Goal: Task Accomplishment & Management: Use online tool/utility

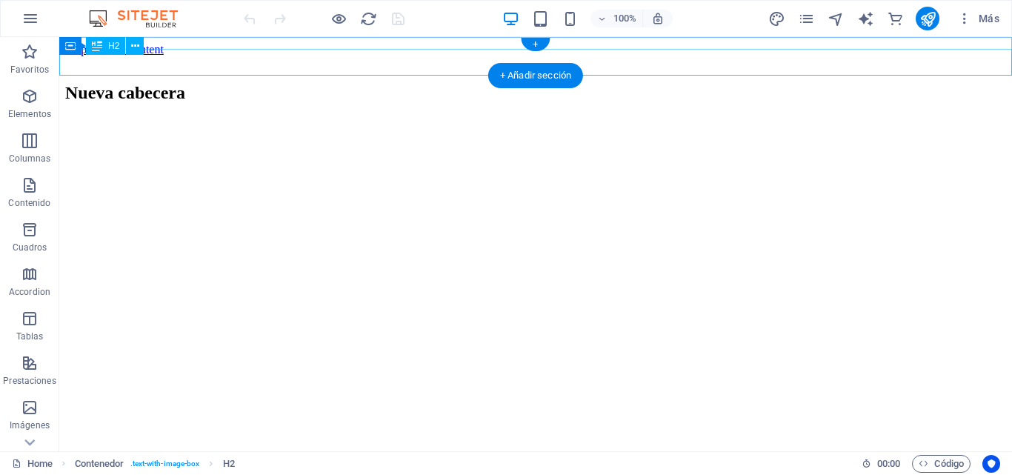
click at [202, 83] on div "Nueva cabecera" at bounding box center [535, 93] width 941 height 20
drag, startPoint x: 439, startPoint y: 38, endPoint x: 108, endPoint y: 134, distance: 344.9
click at [500, 73] on div "+ Añadir sección" at bounding box center [535, 75] width 95 height 25
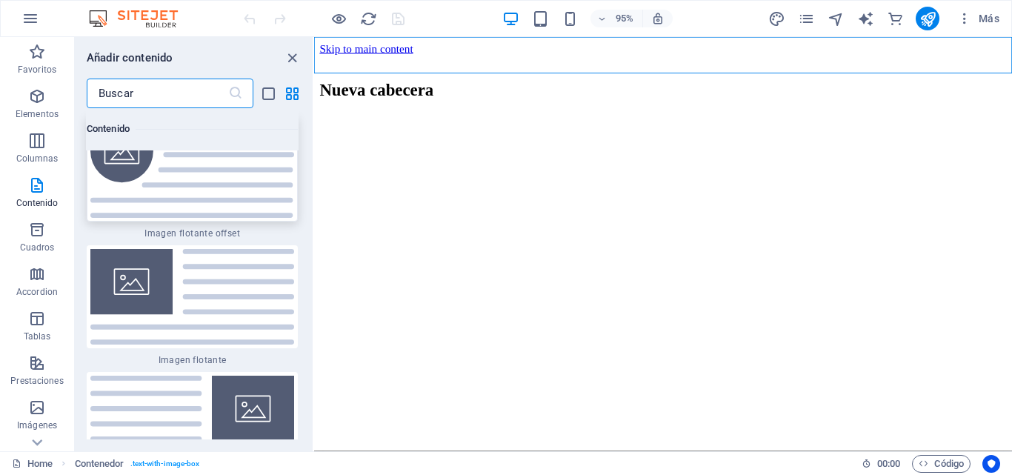
scroll to position [6384, 0]
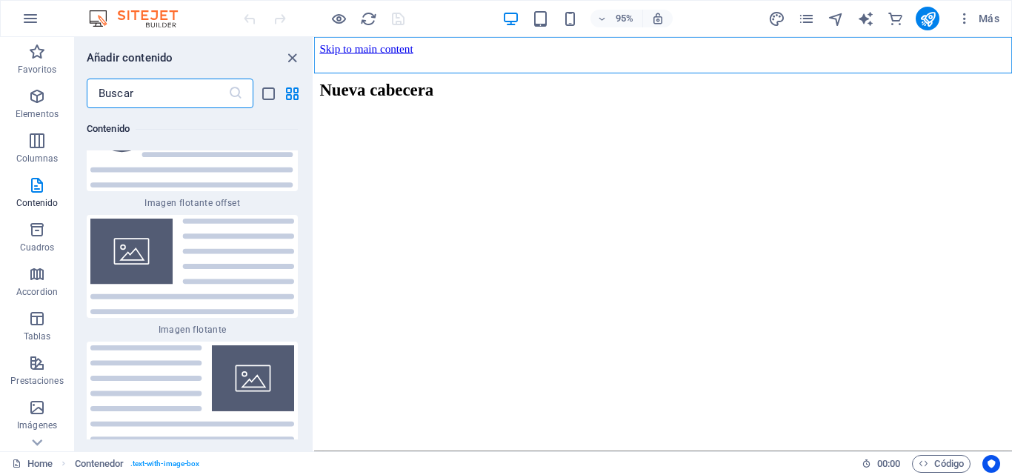
drag, startPoint x: 191, startPoint y: 366, endPoint x: 200, endPoint y: 367, distance: 8.9
click at [192, 367] on img at bounding box center [192, 393] width 204 height 96
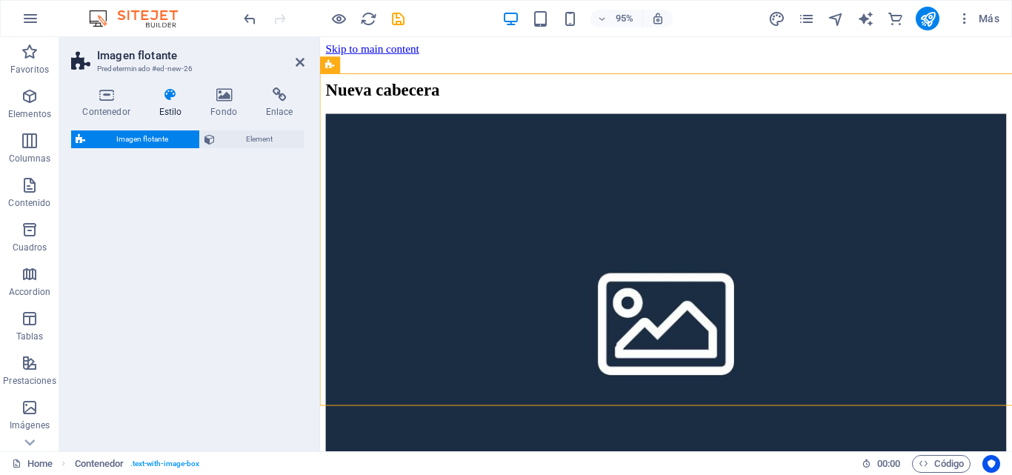
select select "%"
select select "rem"
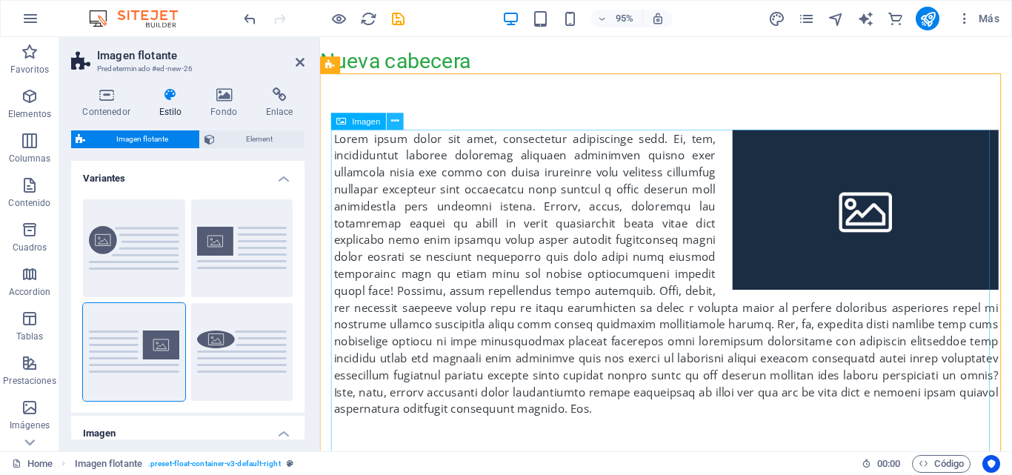
click at [402, 127] on div at bounding box center [684, 286] width 728 height 421
click at [416, 67] on icon at bounding box center [413, 65] width 7 height 15
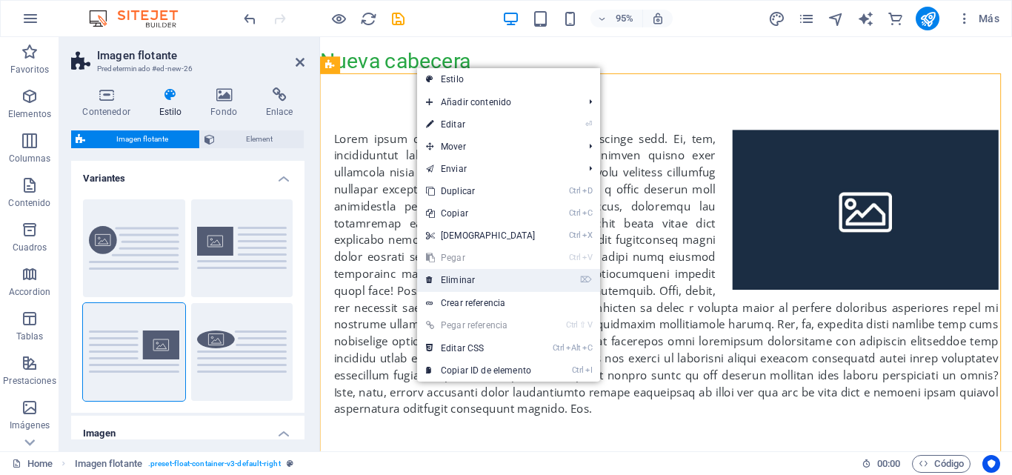
click at [471, 278] on link "⌦ Eliminar" at bounding box center [480, 280] width 127 height 22
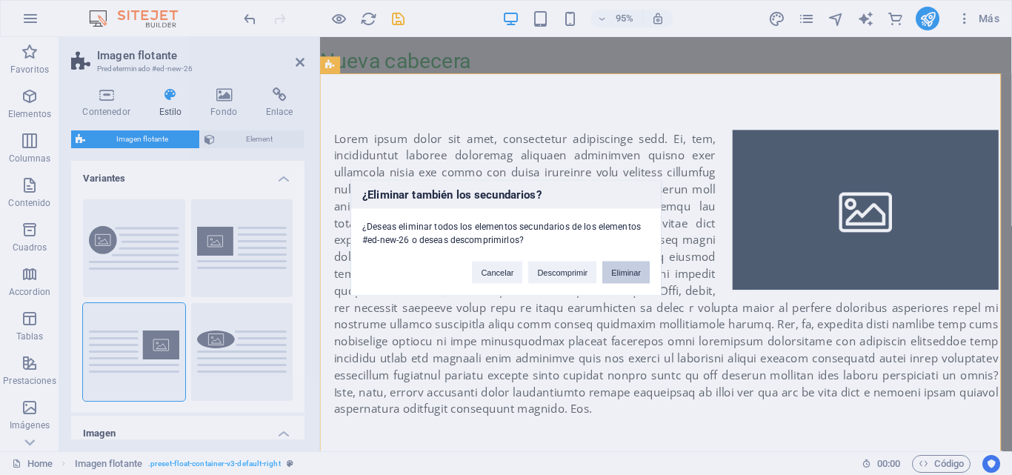
click at [613, 270] on button "Eliminar" at bounding box center [625, 272] width 47 height 22
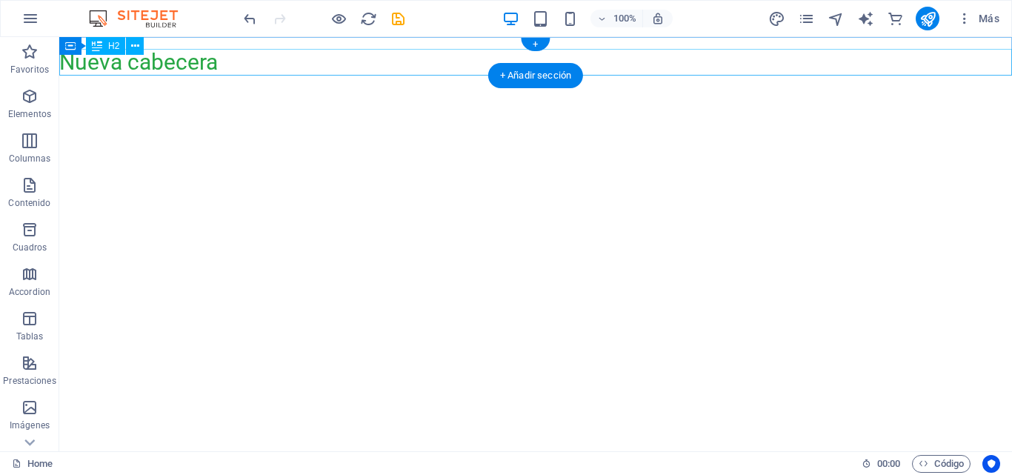
click at [178, 69] on div "Nueva cabecera" at bounding box center [535, 62] width 953 height 27
drag, startPoint x: 531, startPoint y: 38, endPoint x: 179, endPoint y: 183, distance: 381.4
click at [525, 74] on div "+ Añadir sección" at bounding box center [535, 75] width 95 height 25
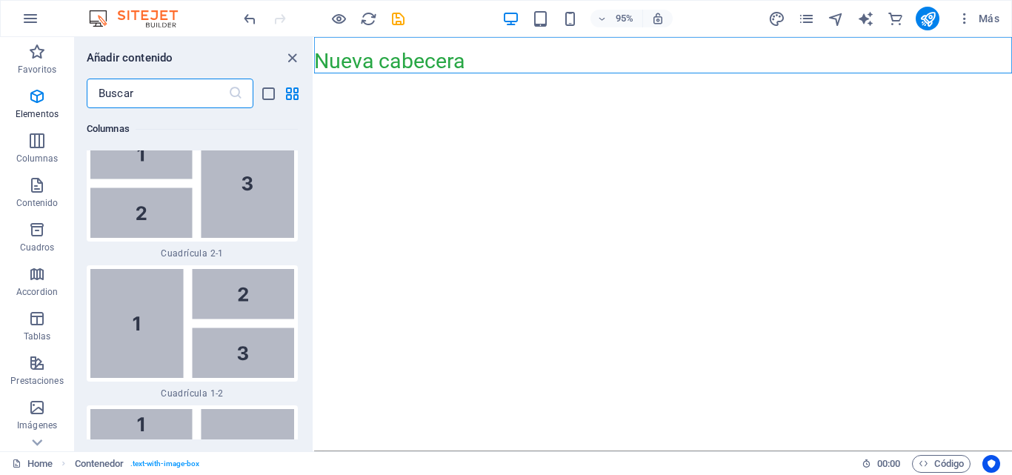
scroll to position [5026, 0]
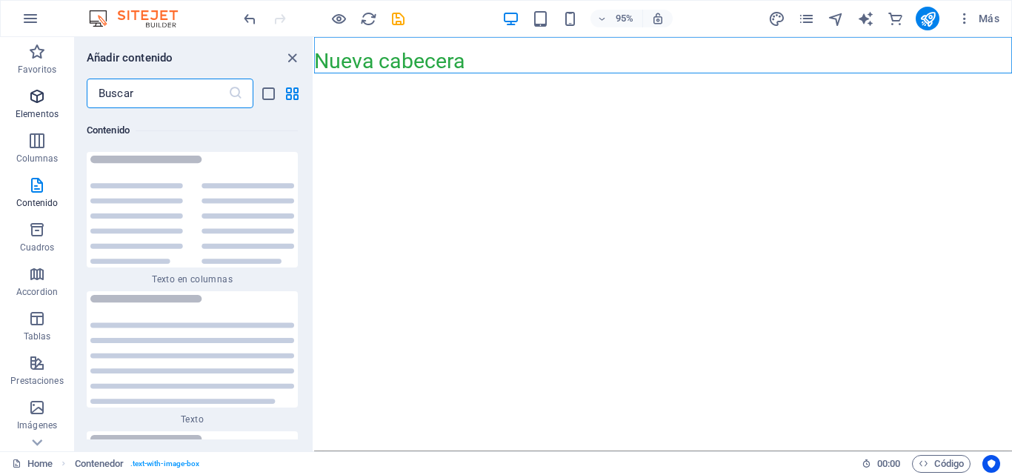
click at [33, 104] on icon "button" at bounding box center [37, 96] width 18 height 18
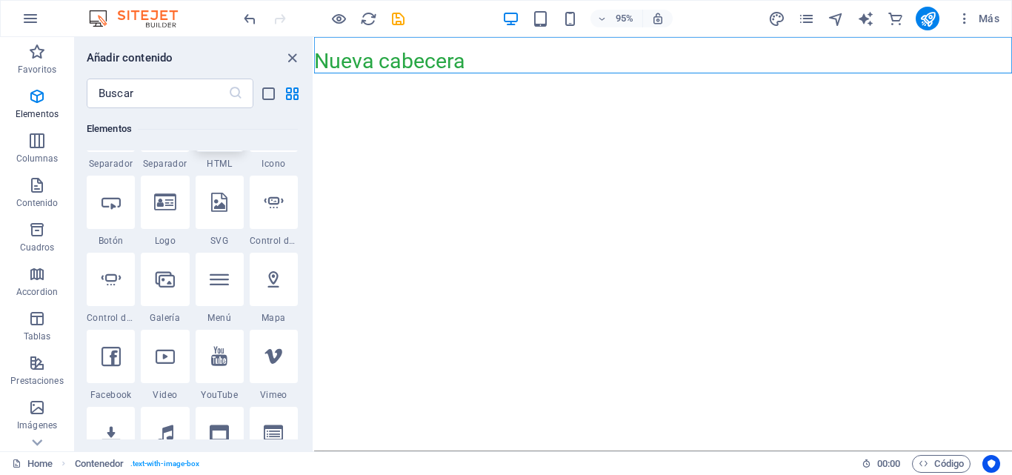
scroll to position [428, 0]
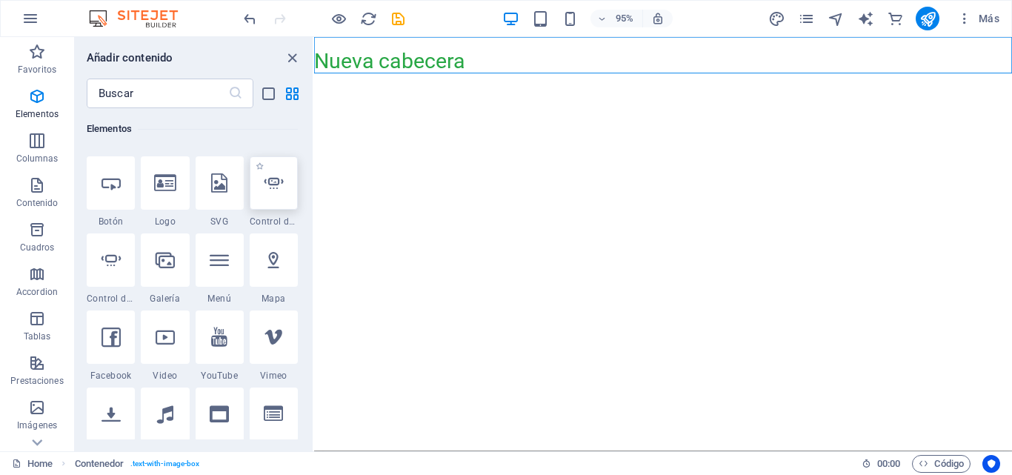
click at [281, 195] on div at bounding box center [274, 182] width 48 height 53
select select "ms"
select select "s"
select select "progressive"
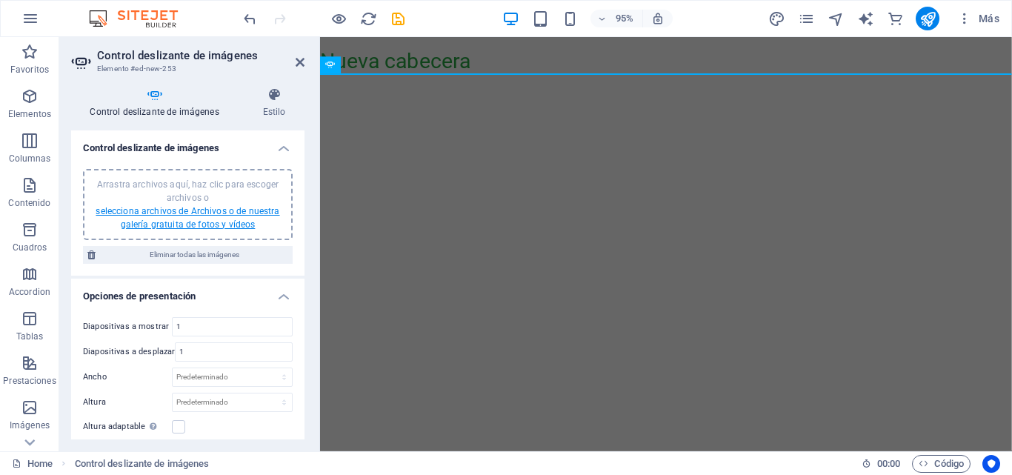
click at [248, 209] on link "selecciona archivos de Archivos o de nuestra galería gratuita de fotos y vídeos" at bounding box center [188, 218] width 184 height 24
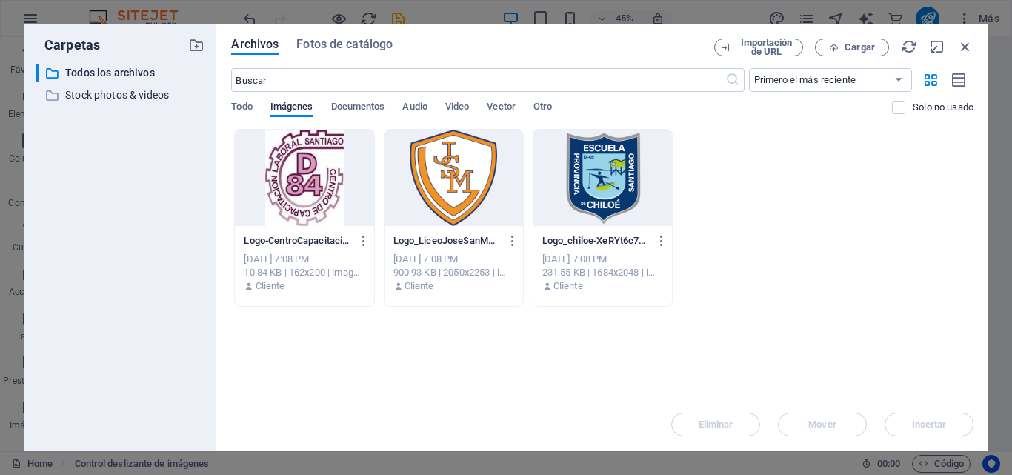
click at [316, 193] on div at bounding box center [304, 178] width 139 height 96
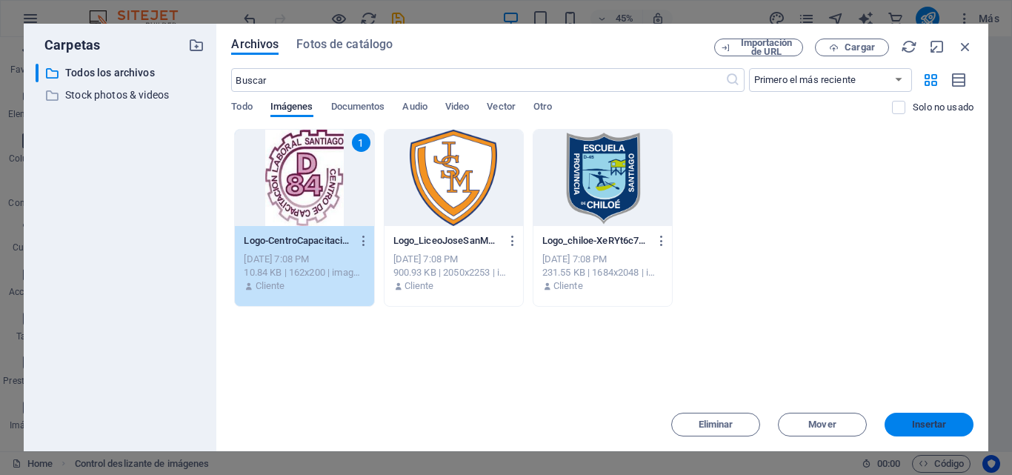
click at [896, 425] on span "Insertar" at bounding box center [929, 424] width 77 height 9
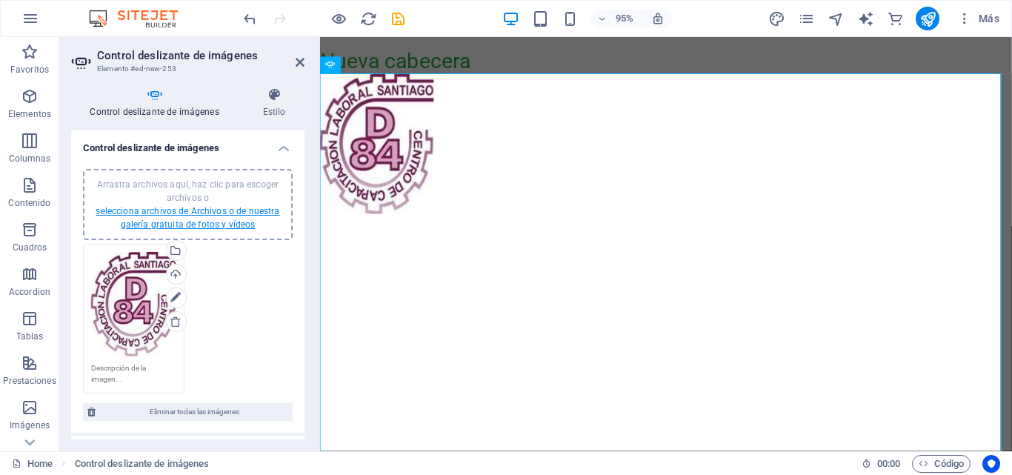
click at [229, 227] on link "selecciona archivos de Archivos o de nuestra galería gratuita de fotos y vídeos" at bounding box center [188, 218] width 184 height 24
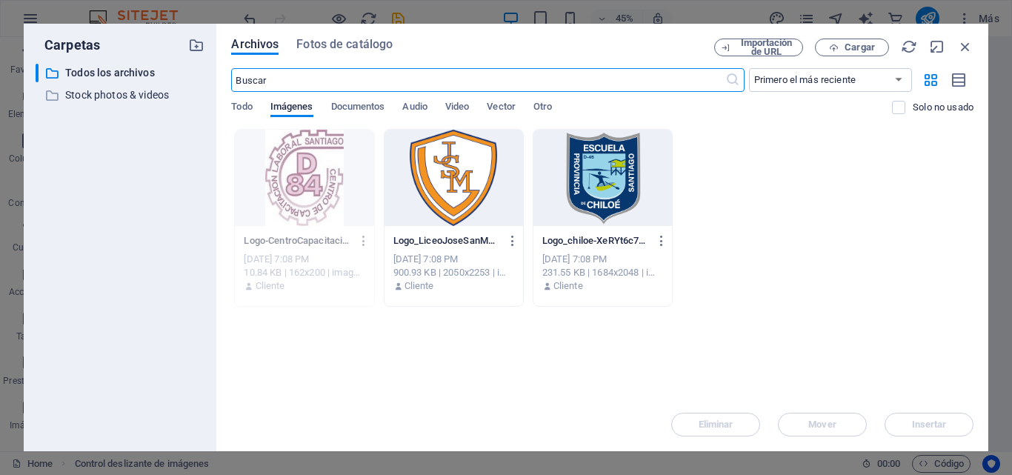
drag, startPoint x: 448, startPoint y: 218, endPoint x: 468, endPoint y: 228, distance: 23.2
click at [448, 218] on div at bounding box center [454, 178] width 139 height 96
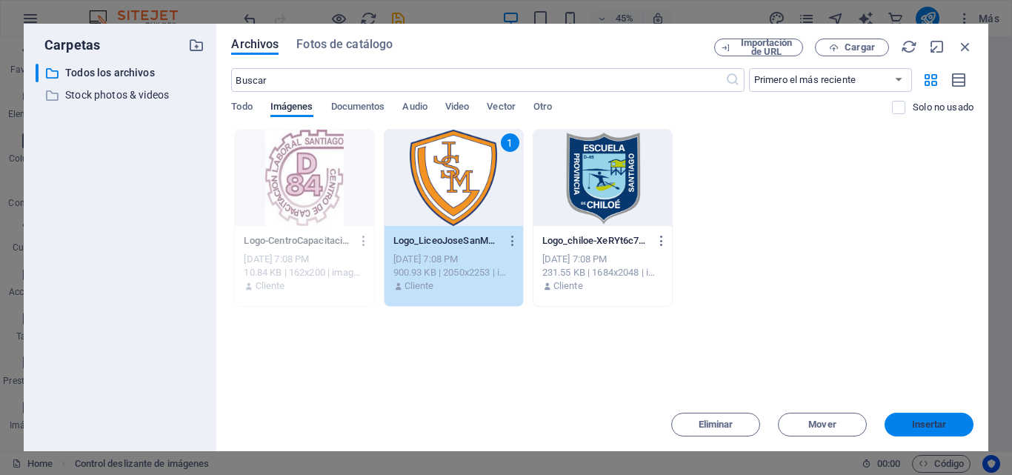
click at [899, 430] on button "Insertar" at bounding box center [929, 425] width 89 height 24
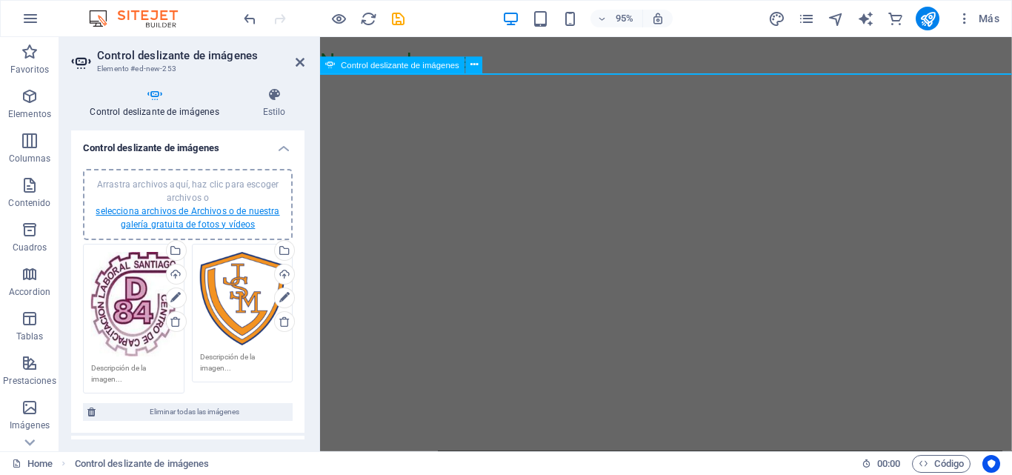
click at [256, 210] on link "selecciona archivos de Archivos o de nuestra galería gratuita de fotos y vídeos" at bounding box center [188, 218] width 184 height 24
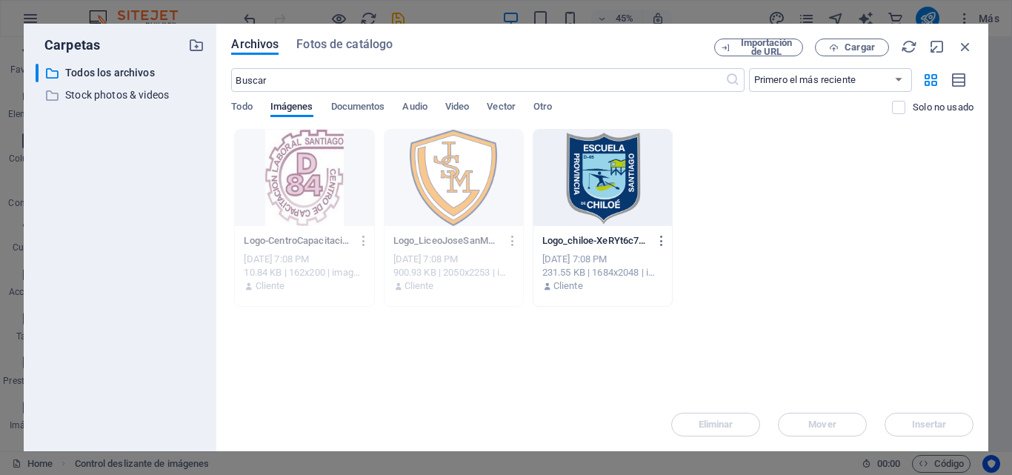
drag, startPoint x: 557, startPoint y: 201, endPoint x: 598, endPoint y: 227, distance: 48.3
click at [558, 202] on div at bounding box center [602, 178] width 139 height 96
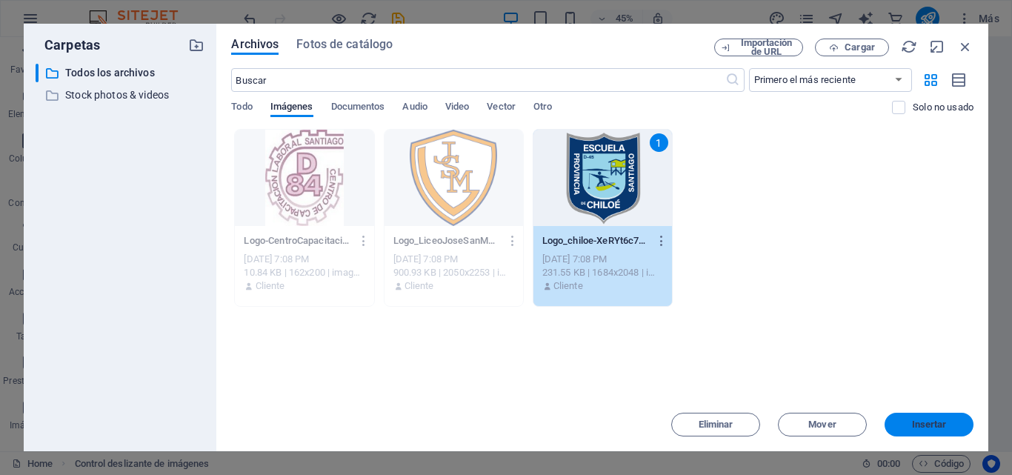
click at [901, 422] on button "Insertar" at bounding box center [929, 425] width 89 height 24
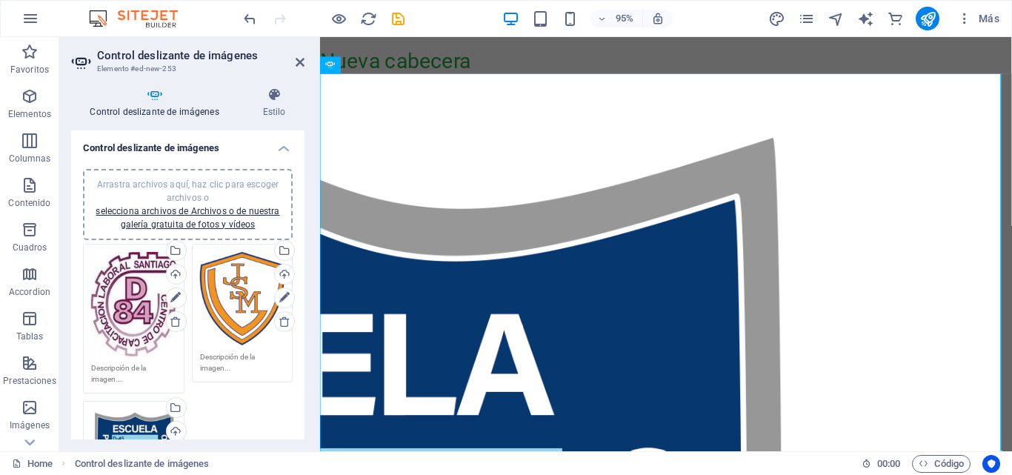
drag, startPoint x: 916, startPoint y: 21, endPoint x: 925, endPoint y: 34, distance: 16.0
click at [917, 21] on button "publish" at bounding box center [928, 19] width 24 height 24
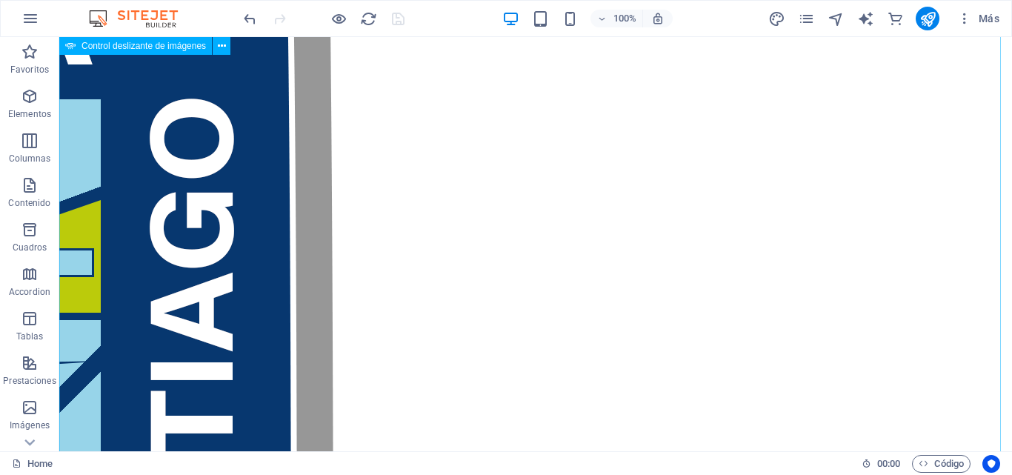
scroll to position [0, 0]
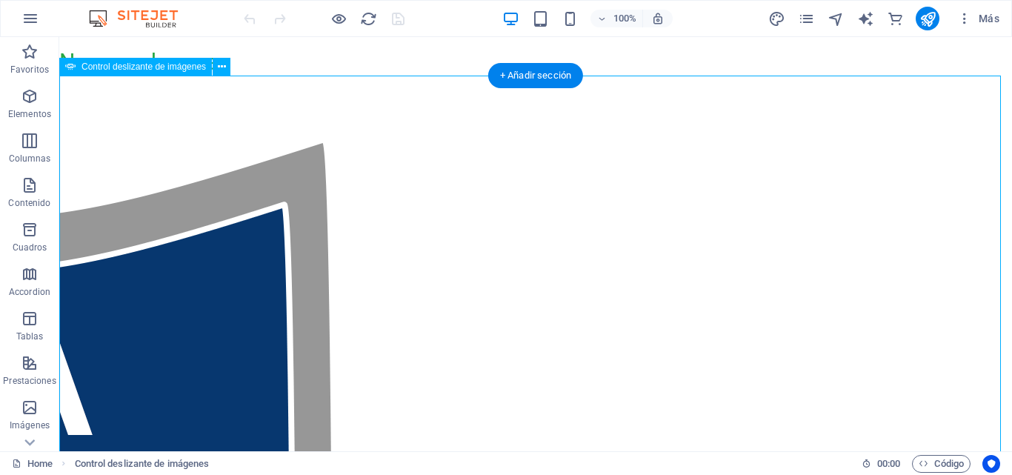
select select "ms"
select select "s"
select select "progressive"
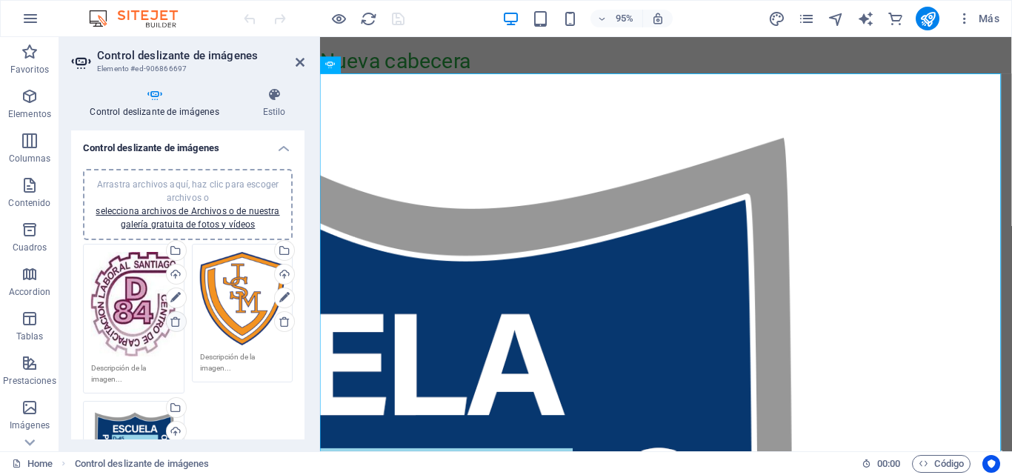
click at [174, 319] on icon at bounding box center [176, 322] width 12 height 12
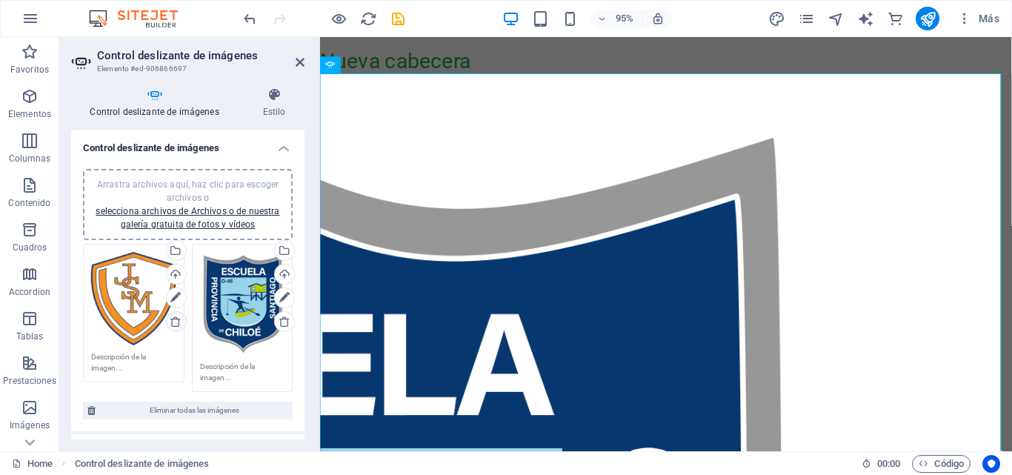
click at [178, 320] on icon at bounding box center [176, 322] width 12 height 12
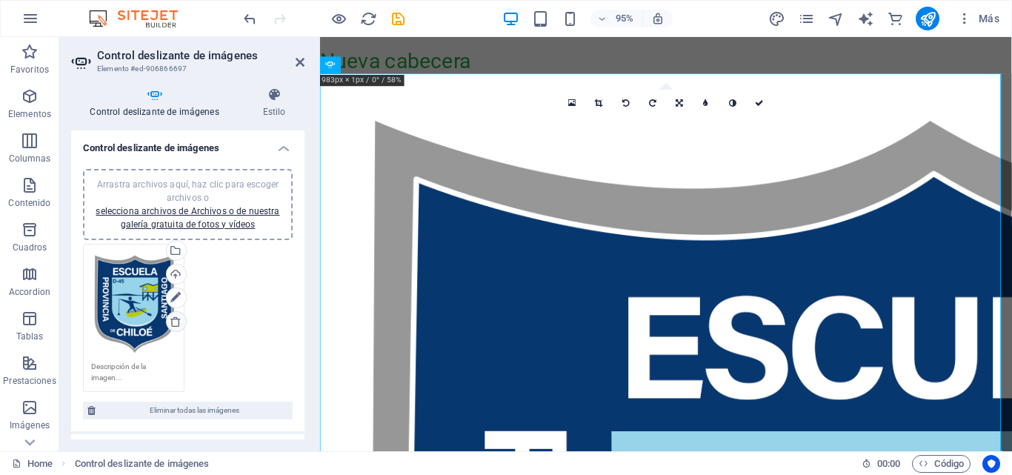
click at [178, 325] on icon at bounding box center [176, 322] width 12 height 12
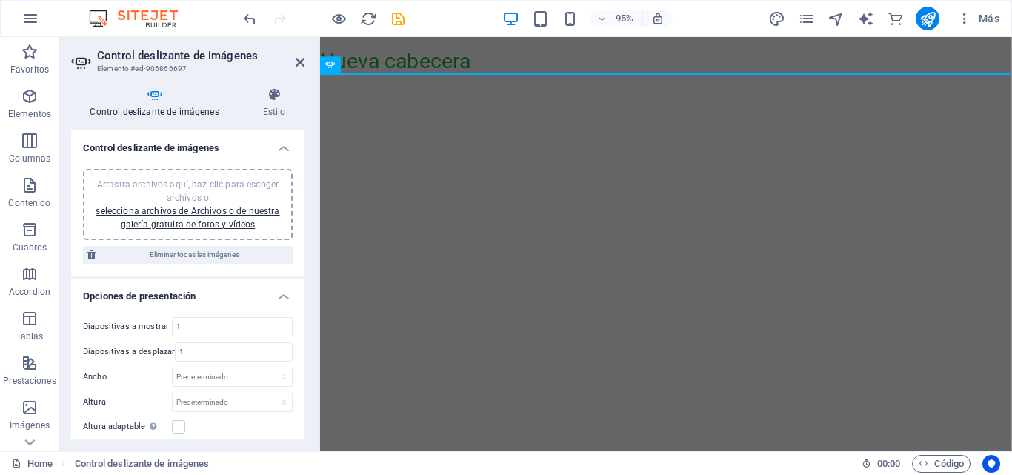
click at [535, 76] on html "Skip to main content Nueva cabecera" at bounding box center [684, 56] width 728 height 39
click at [154, 101] on icon at bounding box center [154, 94] width 167 height 15
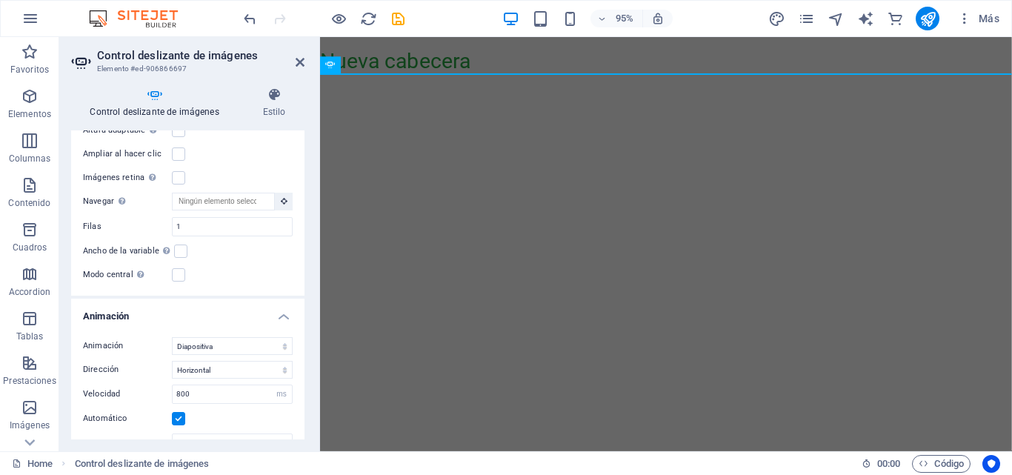
scroll to position [222, 0]
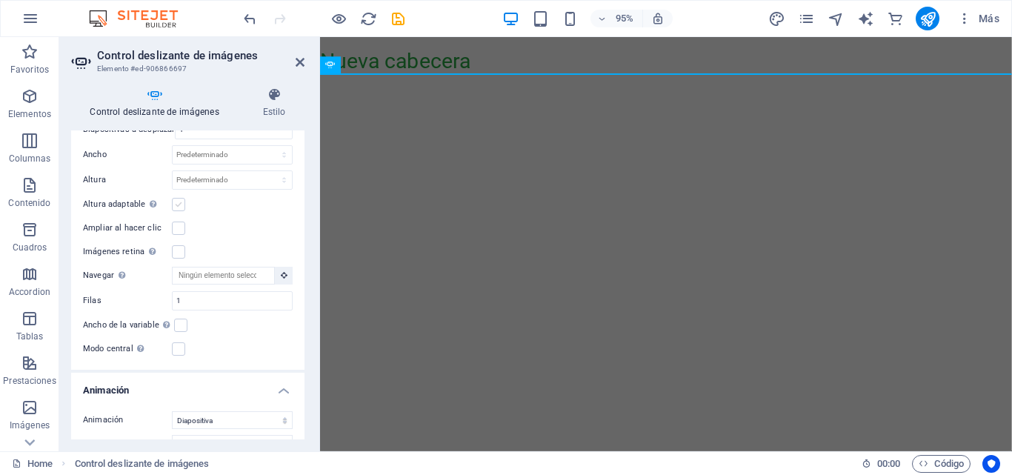
click at [179, 202] on label at bounding box center [178, 204] width 13 height 13
click at [0, 0] on input "Altura adaptable Ajustar automáticamente el alto para controles deslizantes de …" at bounding box center [0, 0] width 0 height 0
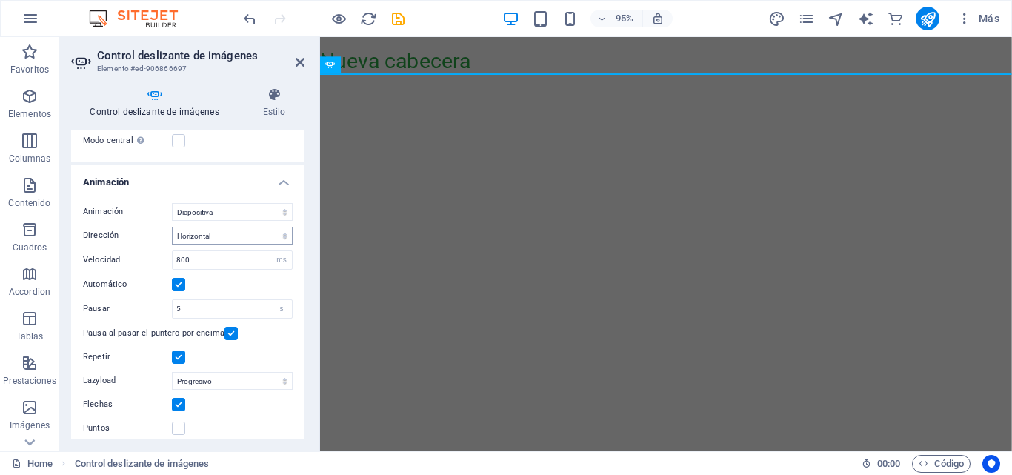
scroll to position [415, 0]
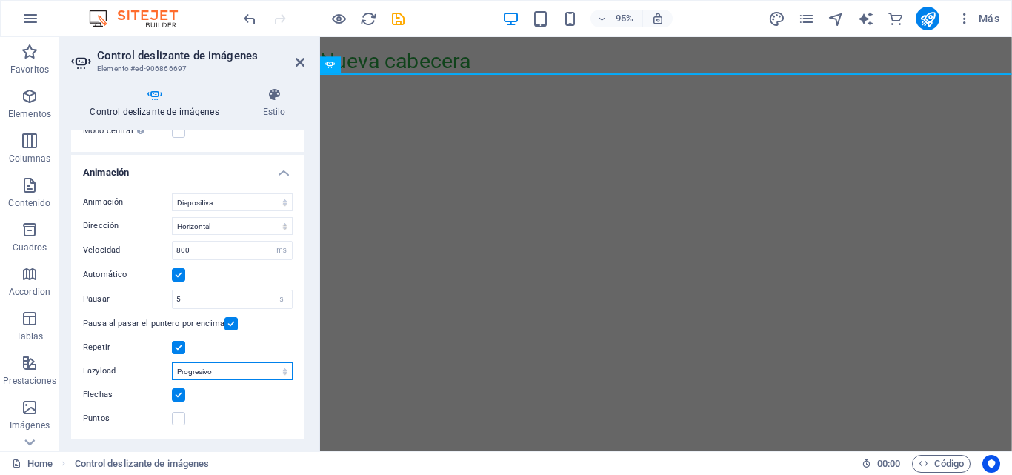
click at [282, 370] on select "Deshabilitado Bajo demanda Progresivo" at bounding box center [232, 371] width 121 height 18
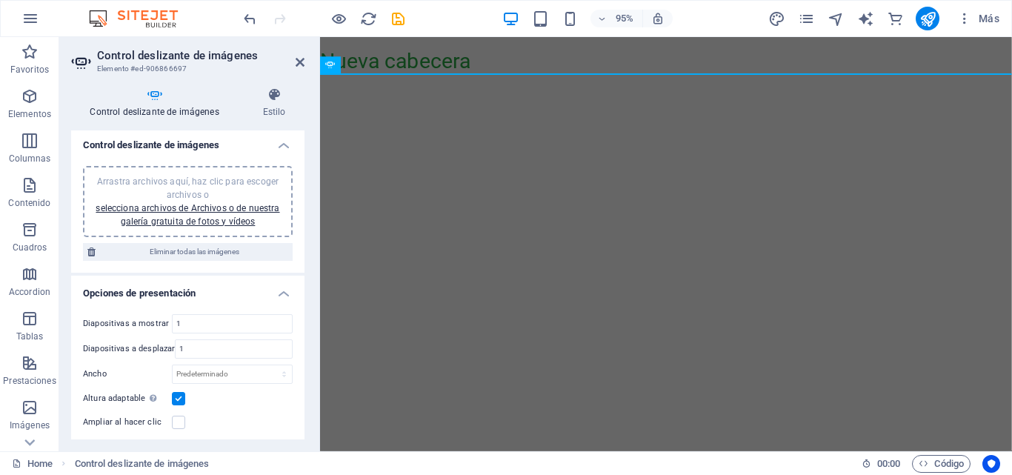
scroll to position [0, 0]
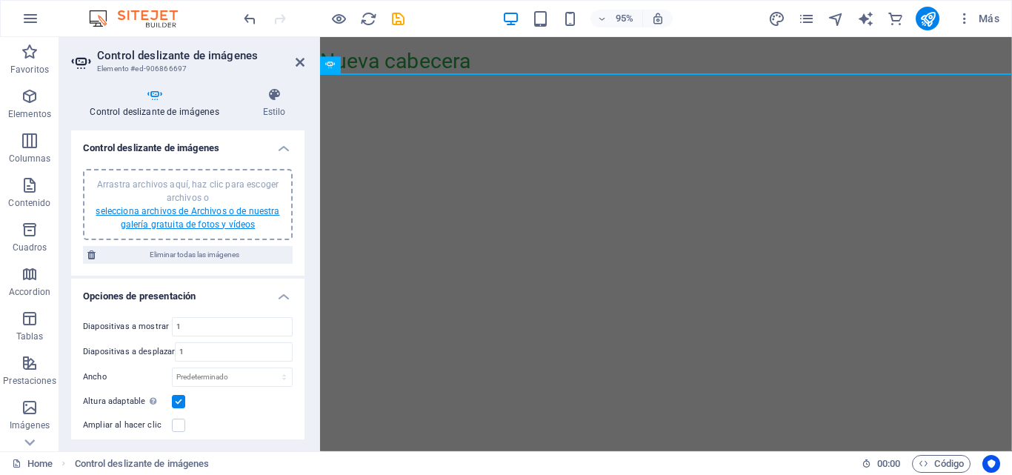
click at [216, 212] on link "selecciona archivos de Archivos o de nuestra galería gratuita de fotos y vídeos" at bounding box center [188, 218] width 184 height 24
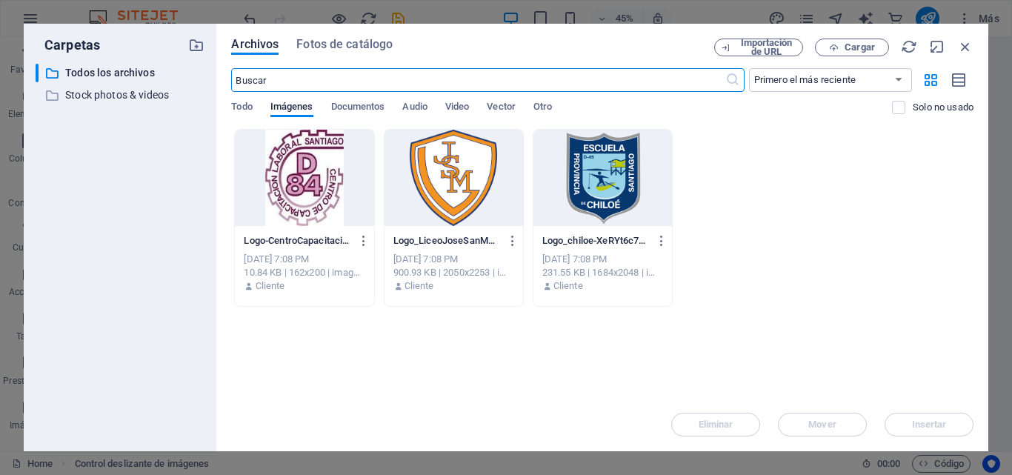
click at [432, 207] on div at bounding box center [454, 178] width 139 height 96
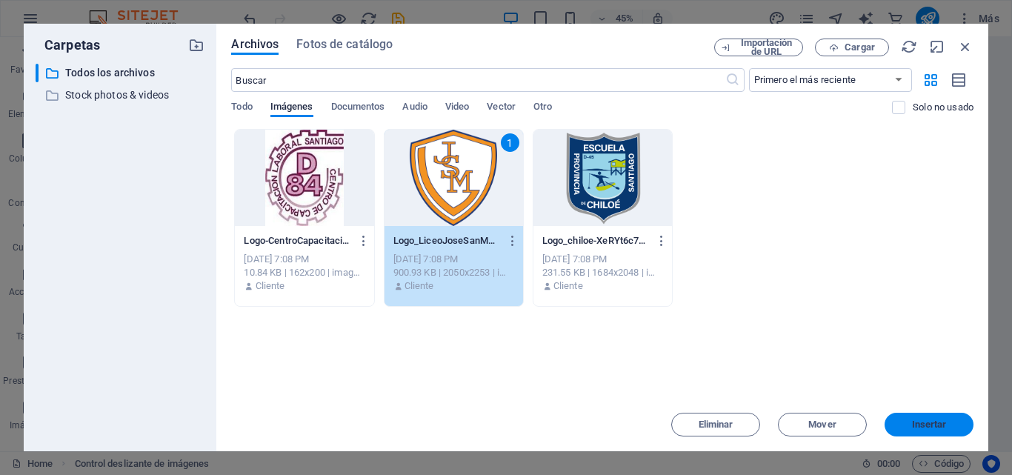
click at [904, 419] on button "Insertar" at bounding box center [929, 425] width 89 height 24
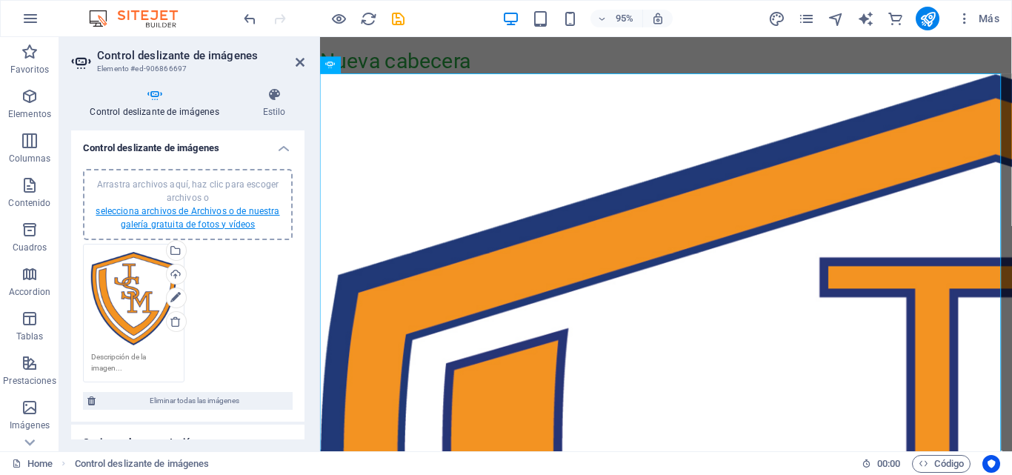
click at [196, 214] on link "selecciona archivos de Archivos o de nuestra galería gratuita de fotos y vídeos" at bounding box center [188, 218] width 184 height 24
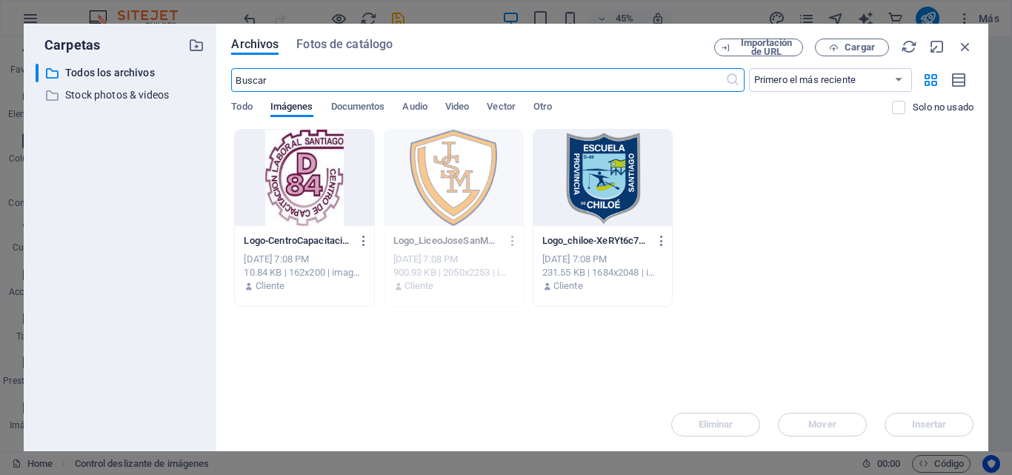
click at [619, 209] on div at bounding box center [602, 178] width 139 height 96
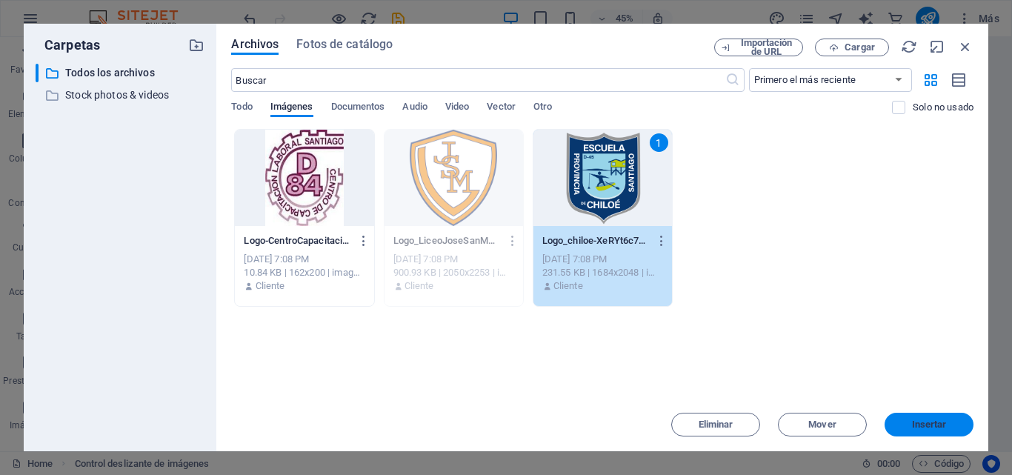
click at [908, 424] on span "Insertar" at bounding box center [929, 424] width 77 height 9
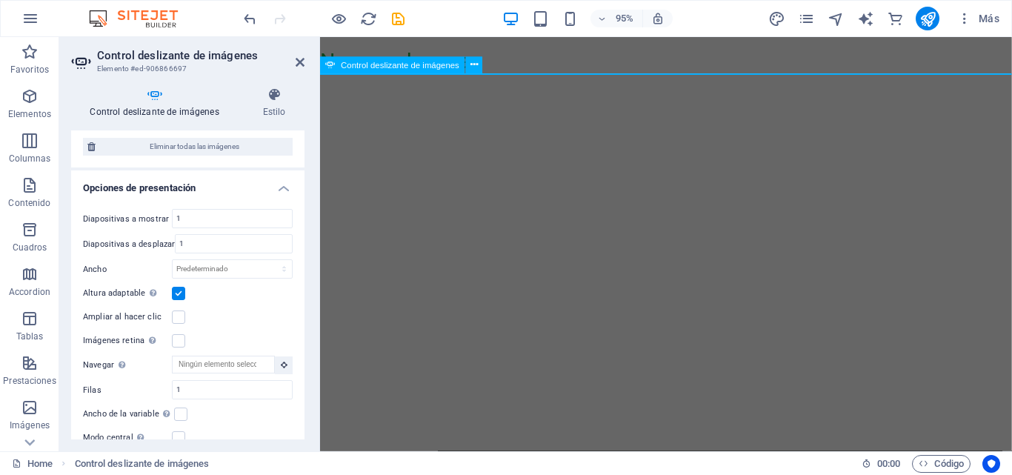
scroll to position [296, 0]
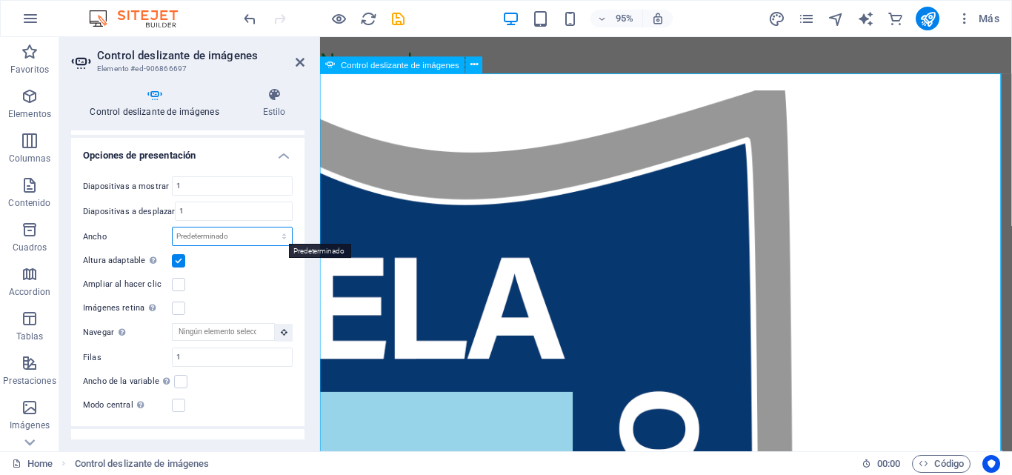
click at [282, 234] on select "Predeterminado px % rem em vw vh" at bounding box center [232, 236] width 119 height 18
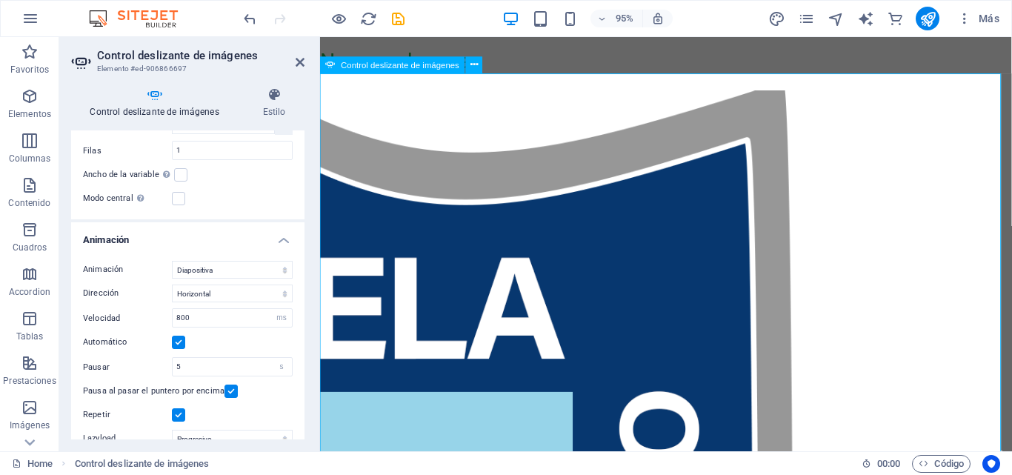
scroll to position [519, 0]
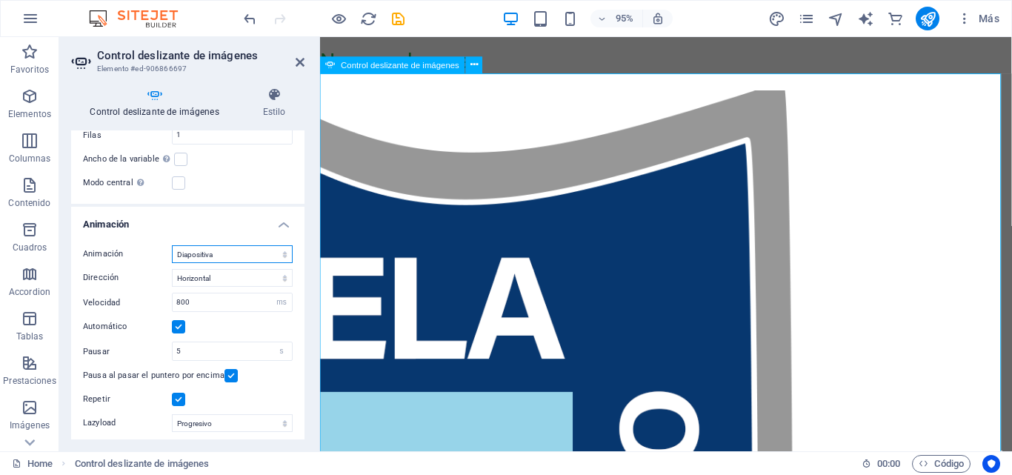
click at [280, 256] on select "Diapositiva Difuminar" at bounding box center [232, 254] width 121 height 18
click at [281, 255] on select "Diapositiva Difuminar" at bounding box center [232, 254] width 121 height 18
select select "fade"
click at [172, 245] on select "Diapositiva Difuminar" at bounding box center [232, 254] width 121 height 18
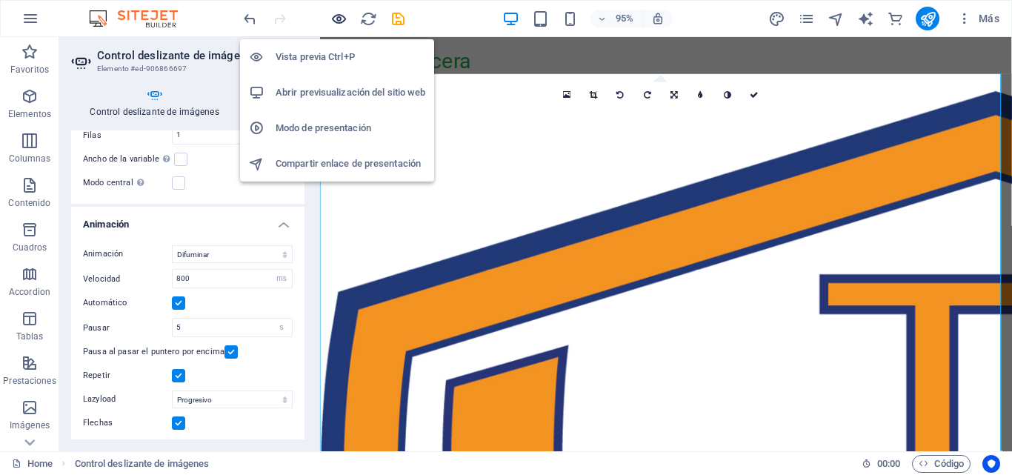
click at [332, 21] on icon "button" at bounding box center [338, 18] width 17 height 17
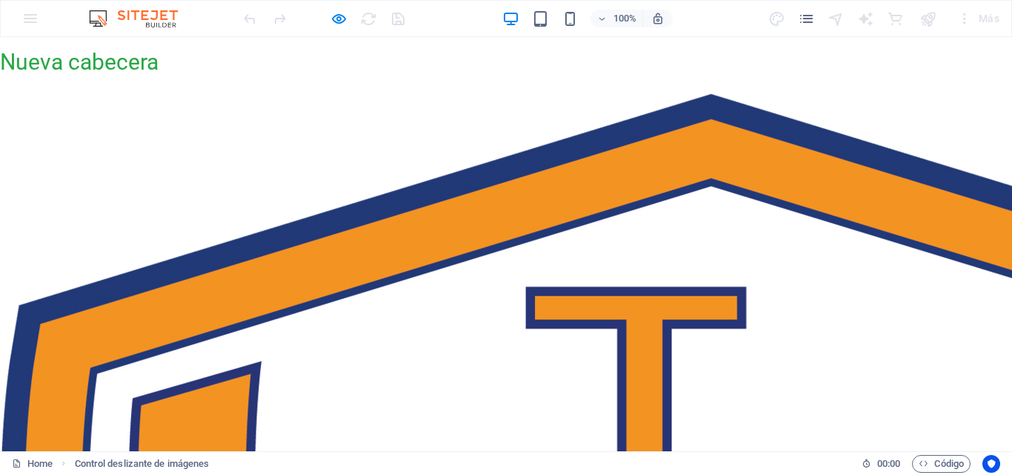
scroll to position [370, 0]
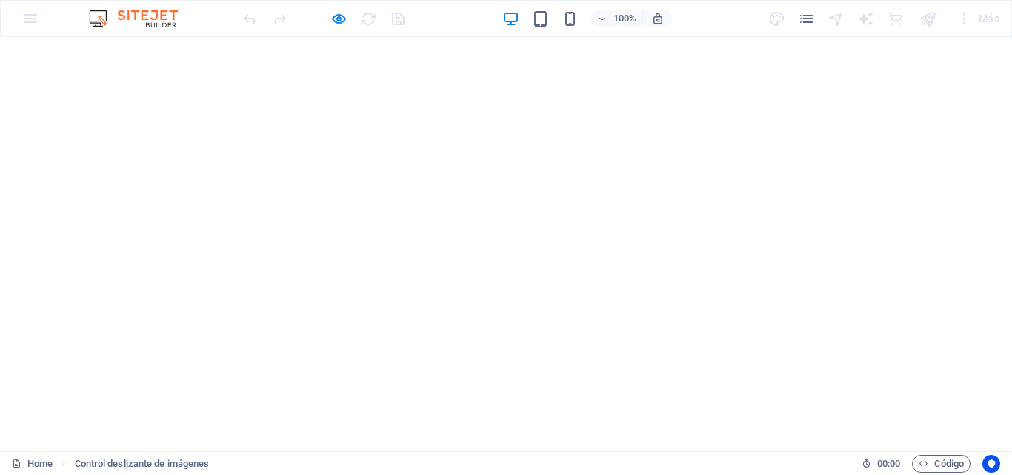
scroll to position [11, 0]
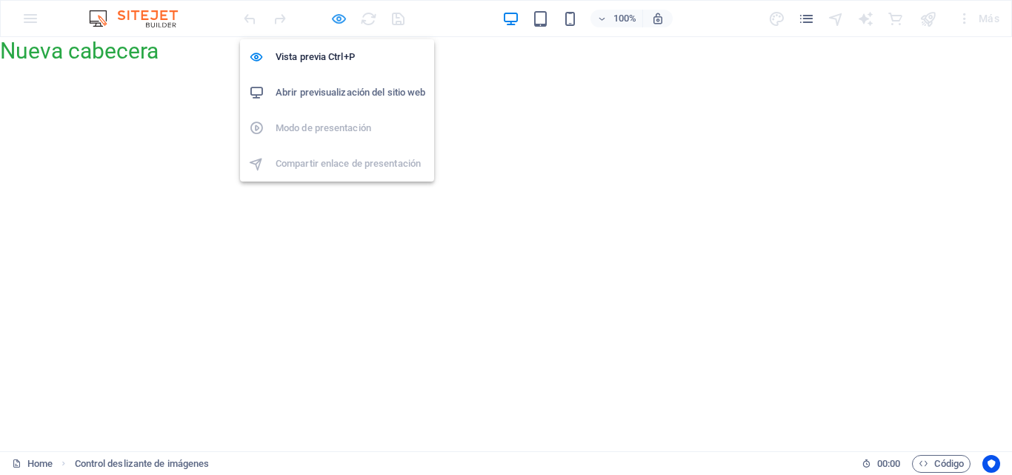
click at [339, 17] on icon "button" at bounding box center [338, 18] width 17 height 17
select select "fade"
select select "ms"
select select "s"
select select "progressive"
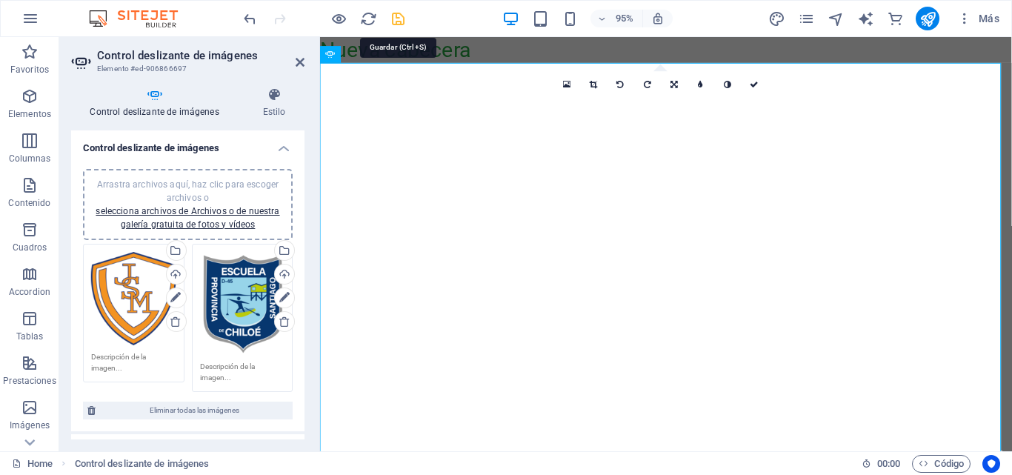
click at [393, 22] on icon "save" at bounding box center [398, 18] width 17 height 17
select select "fade"
select select "ms"
select select "s"
select select "progressive"
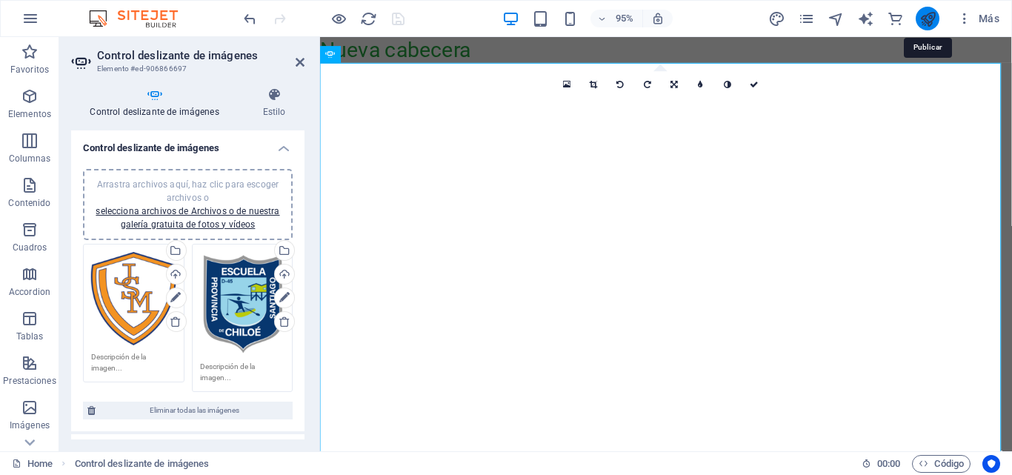
drag, startPoint x: 935, startPoint y: 21, endPoint x: 623, endPoint y: 4, distance: 312.4
click at [935, 21] on icon "publish" at bounding box center [927, 18] width 17 height 17
select select "fade"
select select "ms"
select select "s"
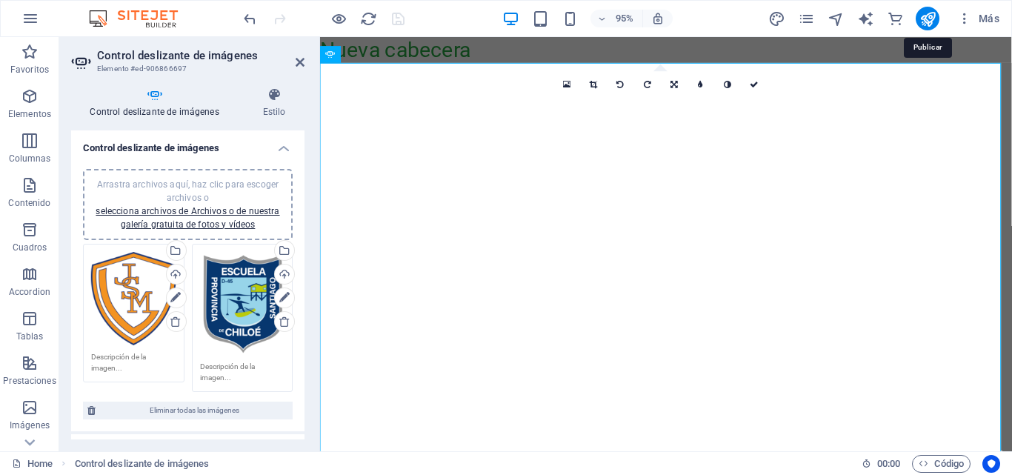
select select "progressive"
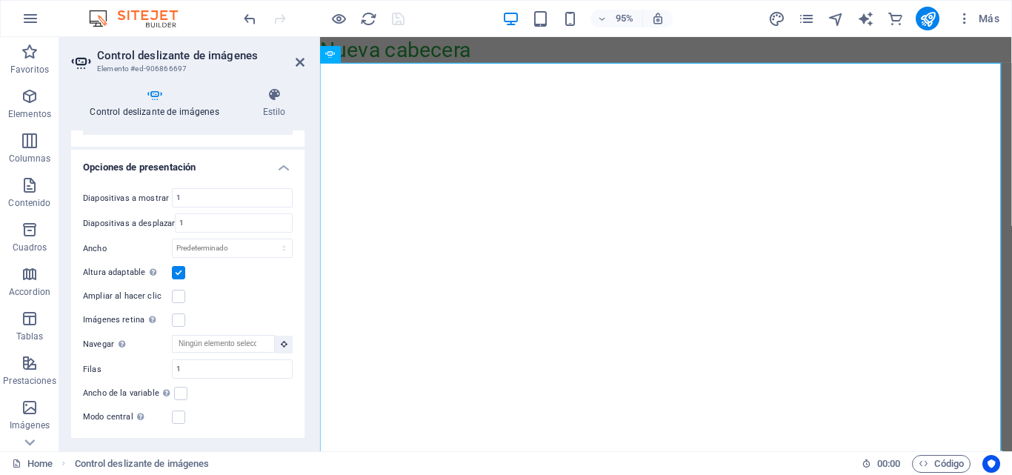
scroll to position [296, 0]
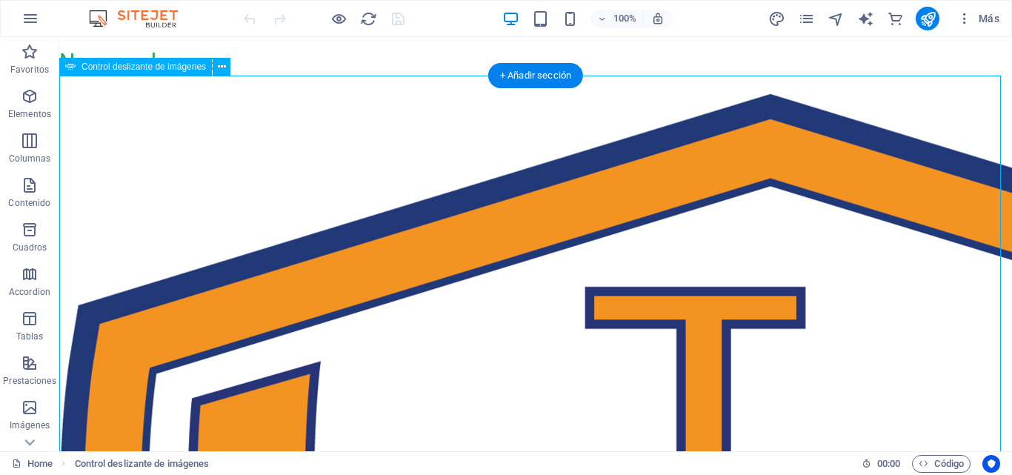
select select "fade"
select select "ms"
select select "s"
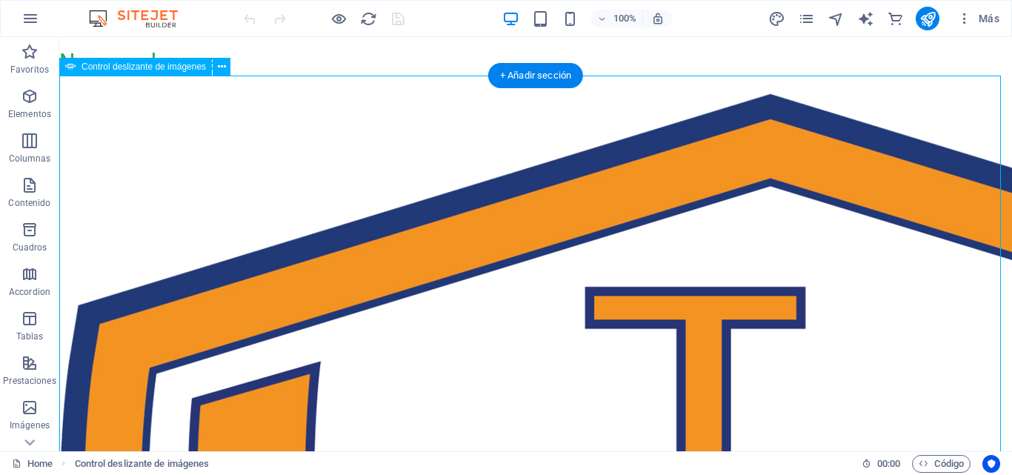
select select "progressive"
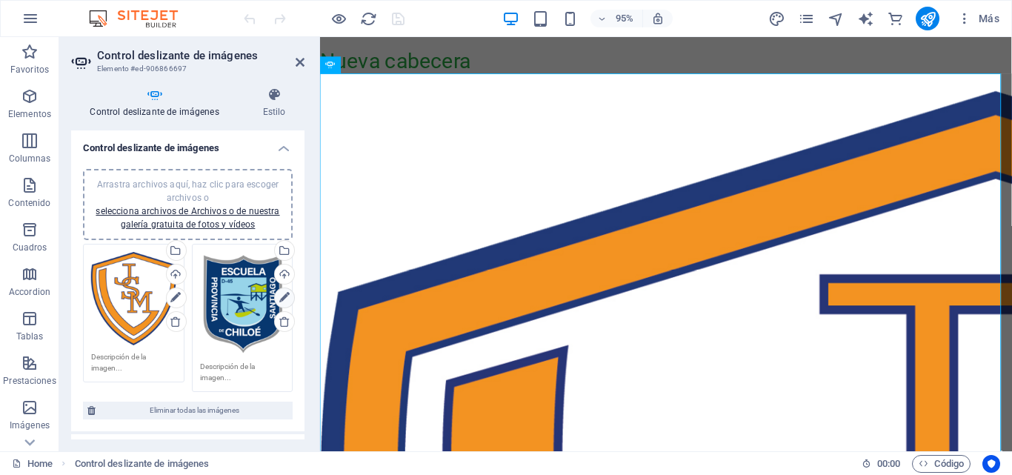
click at [284, 299] on icon at bounding box center [284, 298] width 10 height 18
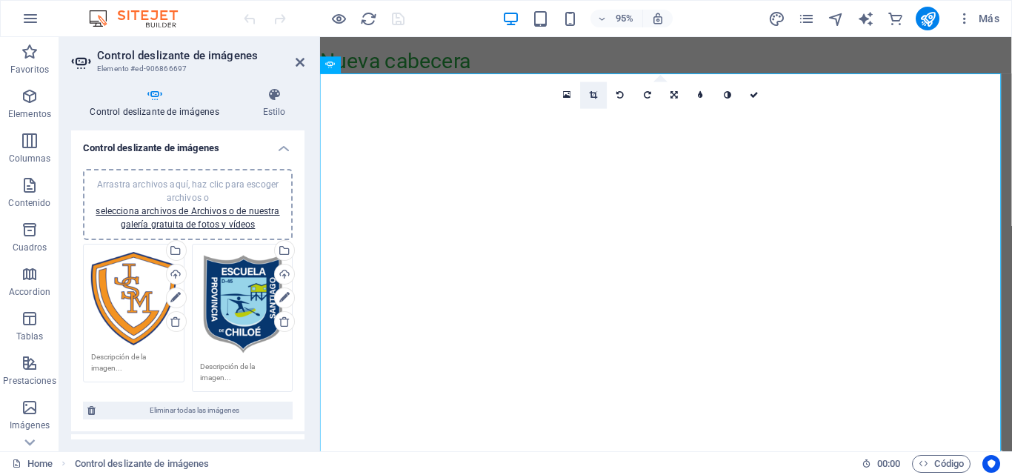
click at [591, 96] on icon at bounding box center [594, 95] width 8 height 8
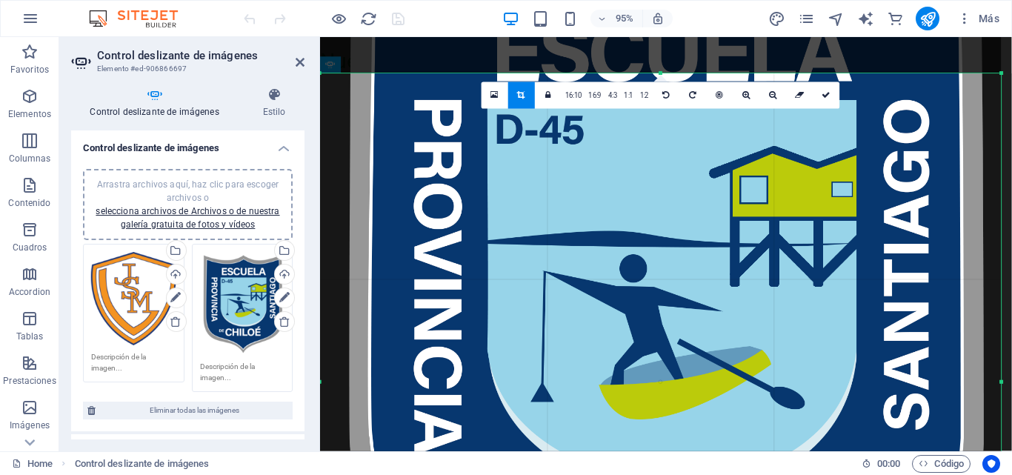
drag, startPoint x: 661, startPoint y: 74, endPoint x: 657, endPoint y: 228, distance: 154.2
click at [657, 228] on div "180 170 160 150 140 130 120 110 100 90 80 70 60 50 40 30 20 10 0 -10 -20 -30 -4…" at bounding box center [661, 381] width 682 height 616
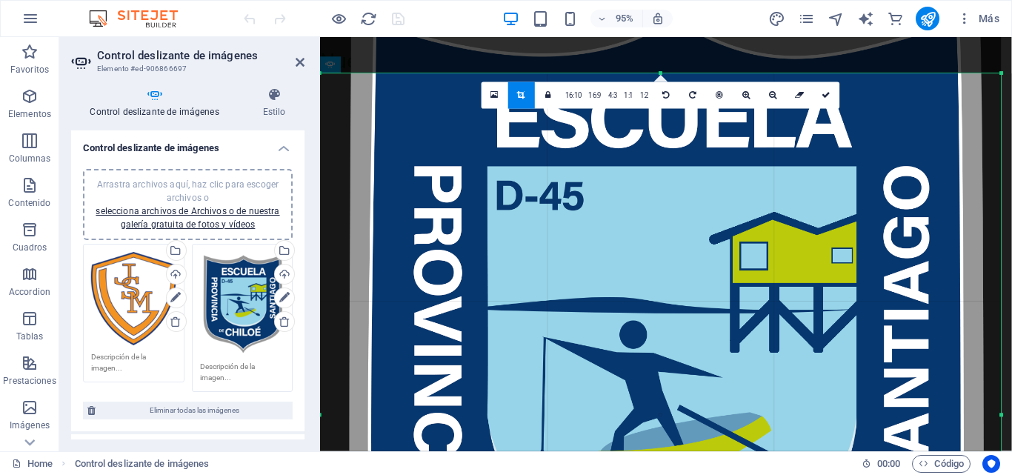
drag, startPoint x: 662, startPoint y: 73, endPoint x: 663, endPoint y: 3, distance: 69.6
click at [663, 37] on section "Favoritos Elementos Columnas Contenido [PERSON_NAME] Accordion Tablas Prestacio…" at bounding box center [506, 244] width 1012 height 414
click at [728, 407] on div at bounding box center [661, 375] width 682 height 828
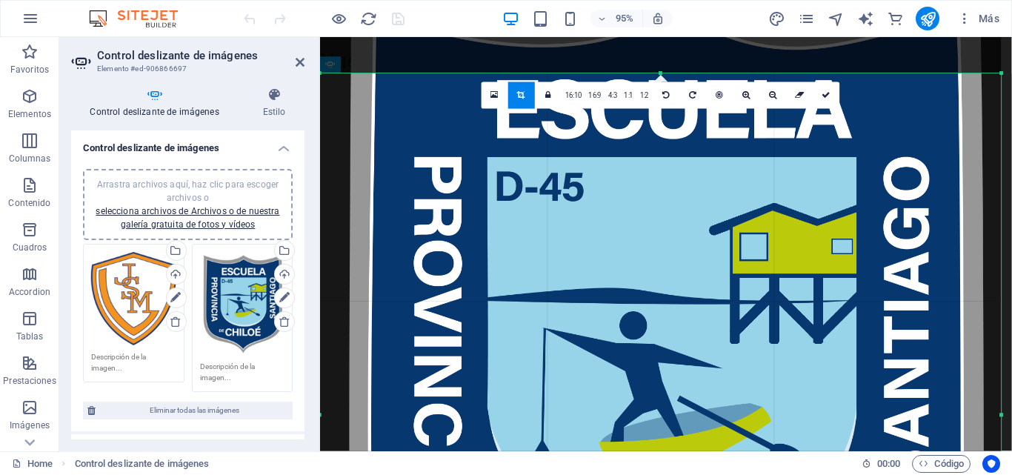
drag, startPoint x: 725, startPoint y: 419, endPoint x: 725, endPoint y: 403, distance: 15.6
click at [725, 403] on div at bounding box center [661, 366] width 682 height 828
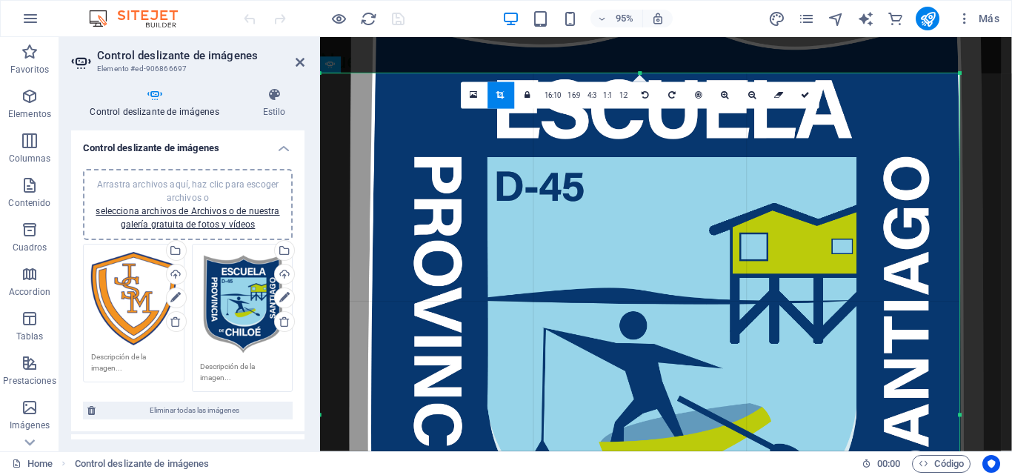
drag, startPoint x: 999, startPoint y: 416, endPoint x: 965, endPoint y: 424, distance: 34.9
click at [960, 420] on div "180 170 160 150 140 130 120 110 100 90 80 70 60 50 40 30 20 10 0 -10 -20 -30 -4…" at bounding box center [640, 414] width 640 height 682
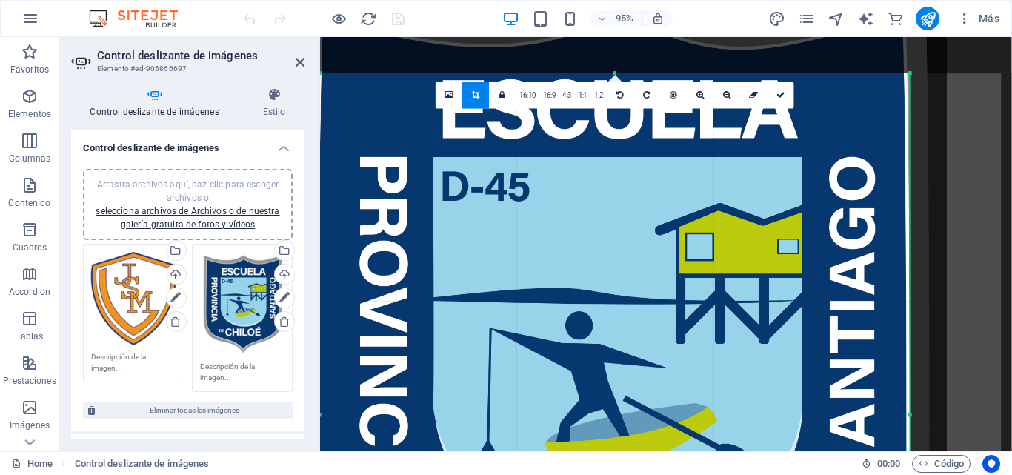
drag, startPoint x: 320, startPoint y: 413, endPoint x: 377, endPoint y: 416, distance: 57.1
click at [377, 416] on div "180 170 160 150 140 130 120 110 100 90 80 70 60 50 40 30 20 10 0 -10 -20 -30 -4…" at bounding box center [615, 414] width 590 height 682
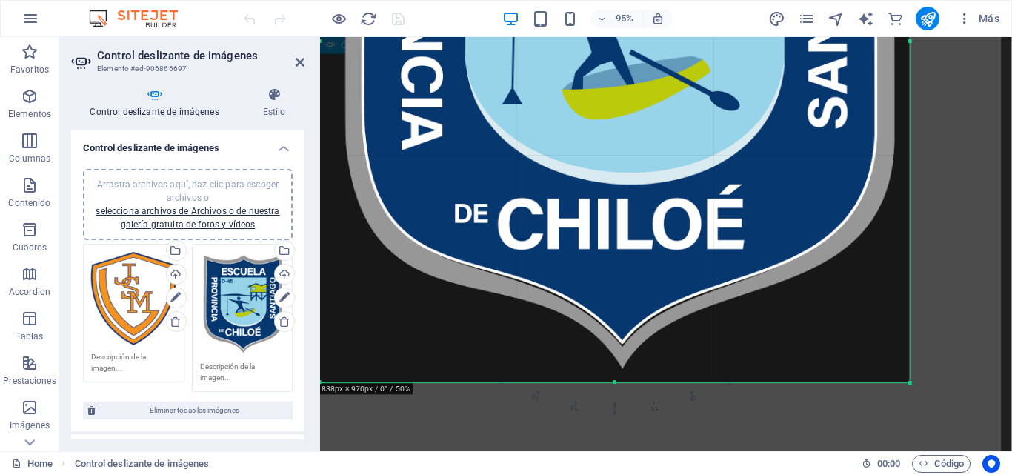
scroll to position [406, 0]
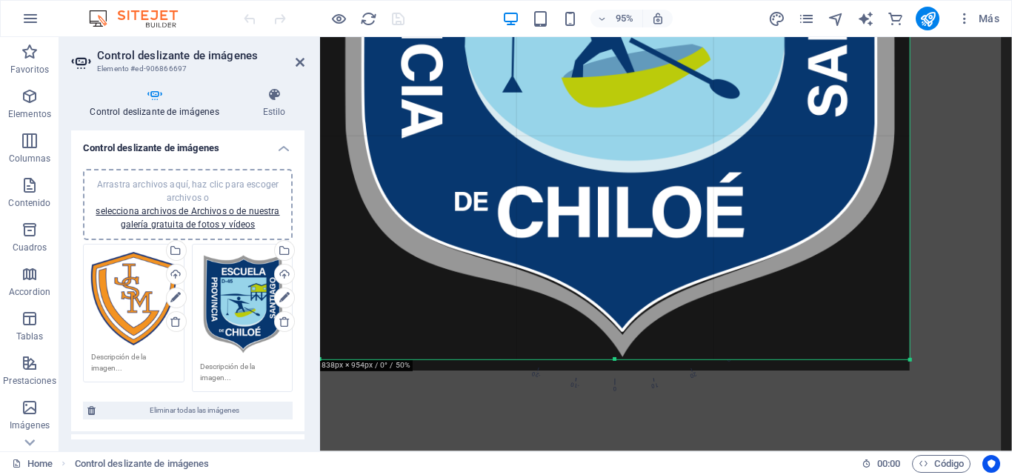
drag, startPoint x: 616, startPoint y: 372, endPoint x: 633, endPoint y: 359, distance: 21.8
click at [633, 359] on div at bounding box center [615, 359] width 590 height 5
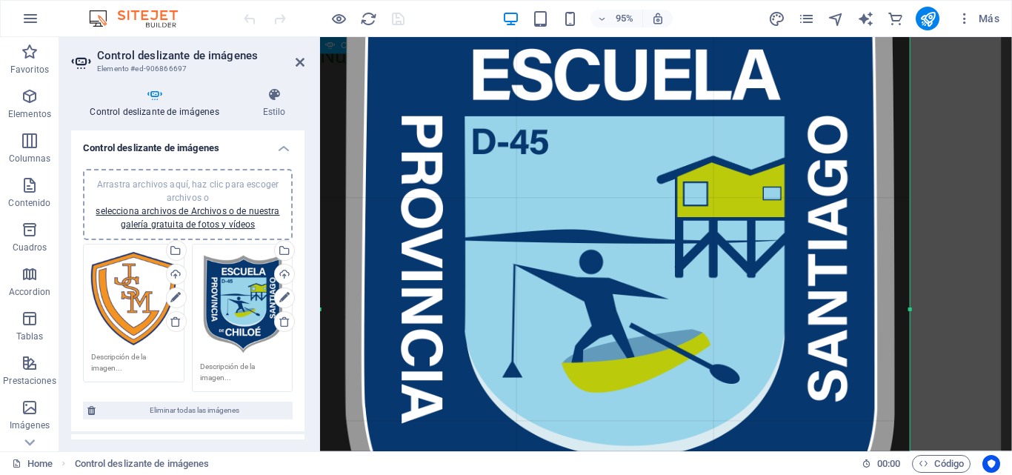
scroll to position [0, 0]
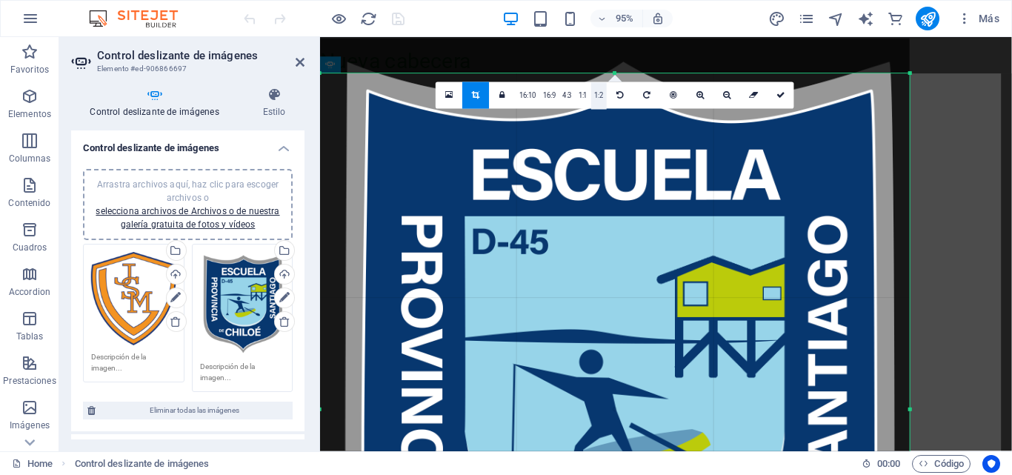
click at [600, 97] on link "1:2" at bounding box center [599, 96] width 16 height 27
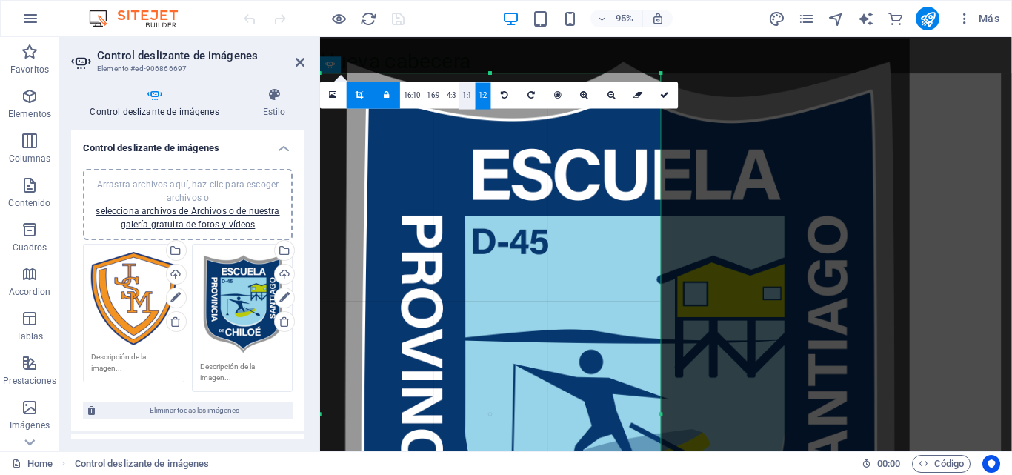
click at [462, 95] on link "1:1" at bounding box center [467, 96] width 16 height 27
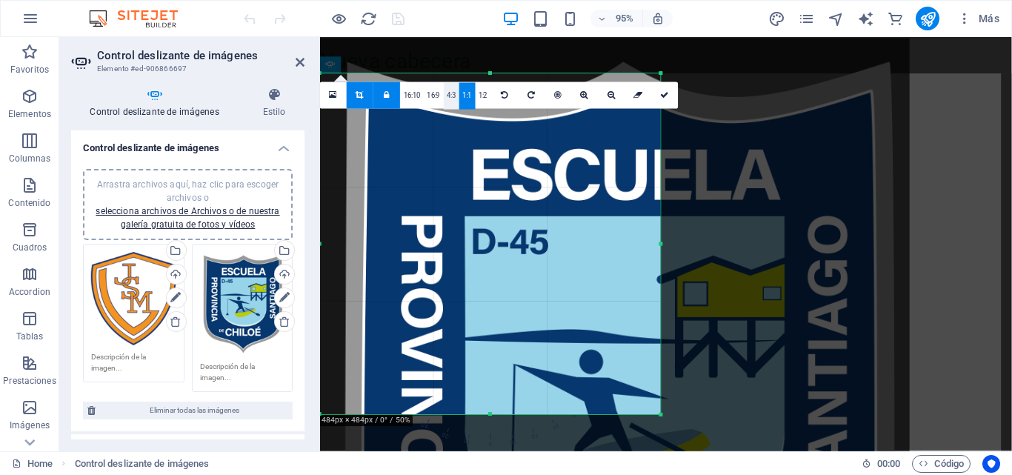
click at [448, 99] on link "4:3" at bounding box center [452, 96] width 16 height 27
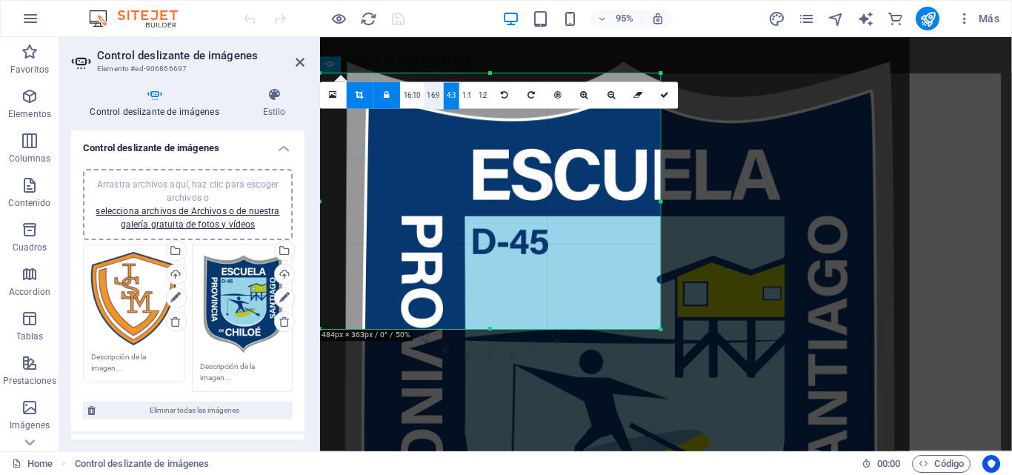
click at [430, 98] on link "16:9" at bounding box center [434, 96] width 20 height 27
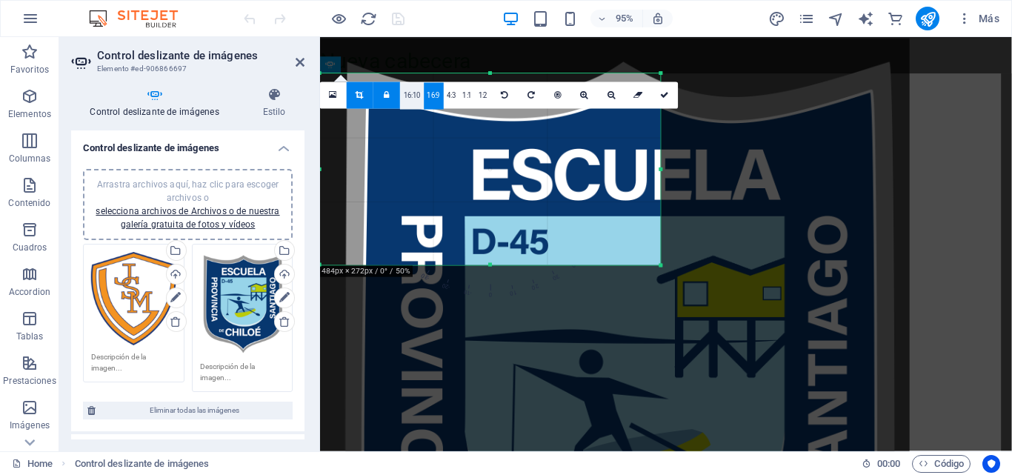
click at [404, 100] on link "16:10" at bounding box center [412, 96] width 24 height 27
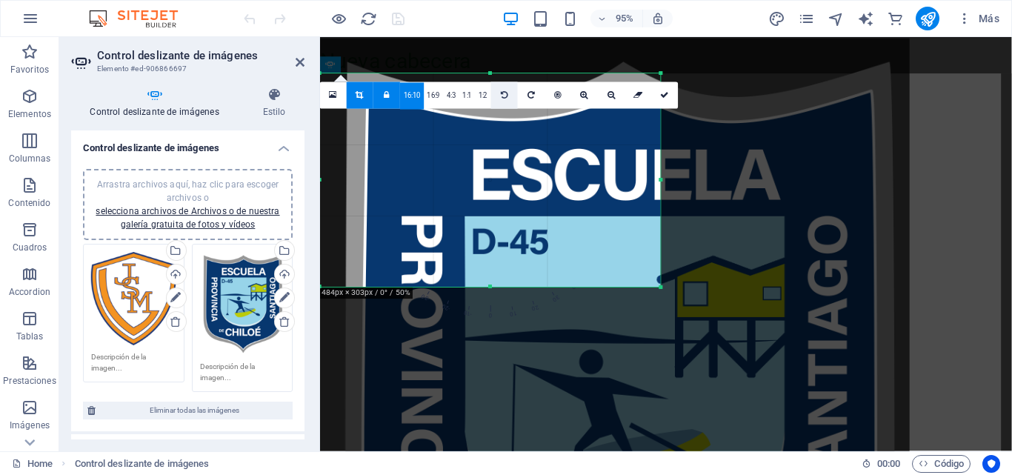
click at [503, 96] on icon at bounding box center [504, 95] width 7 height 8
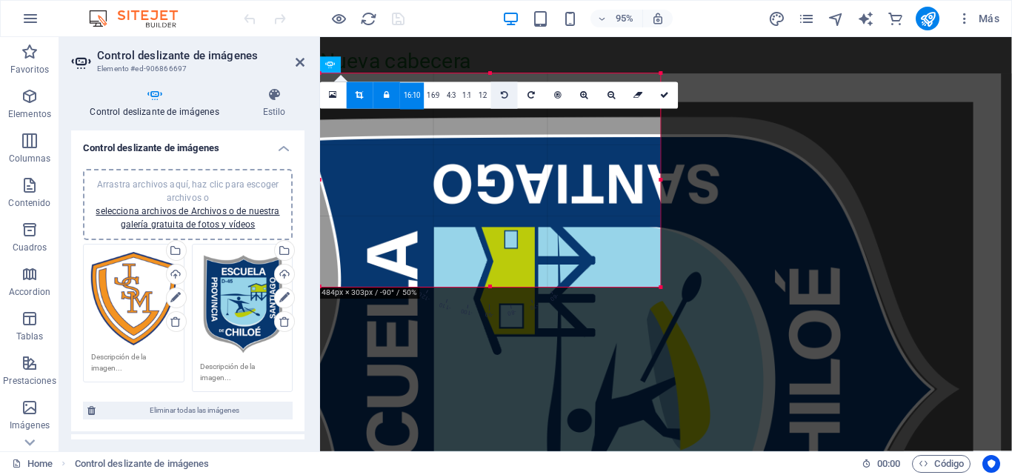
click at [503, 96] on icon at bounding box center [504, 95] width 7 height 8
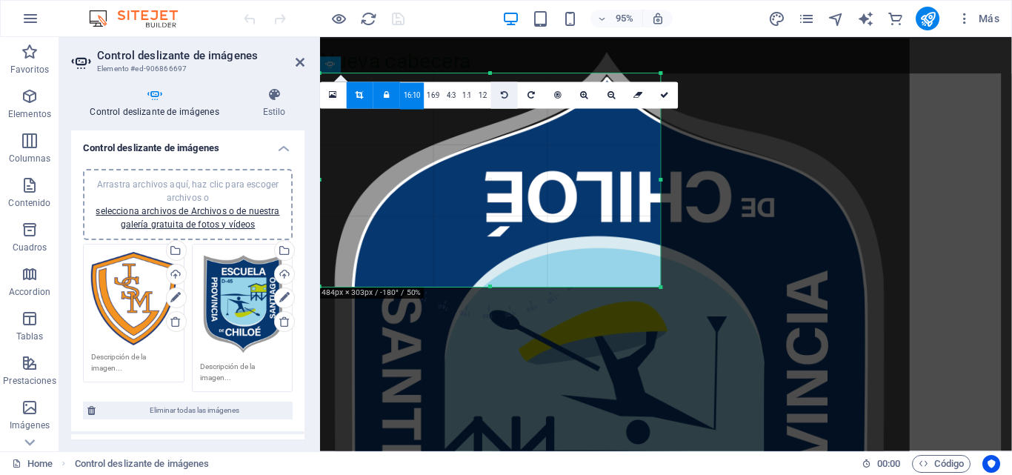
click at [503, 96] on icon at bounding box center [504, 95] width 7 height 8
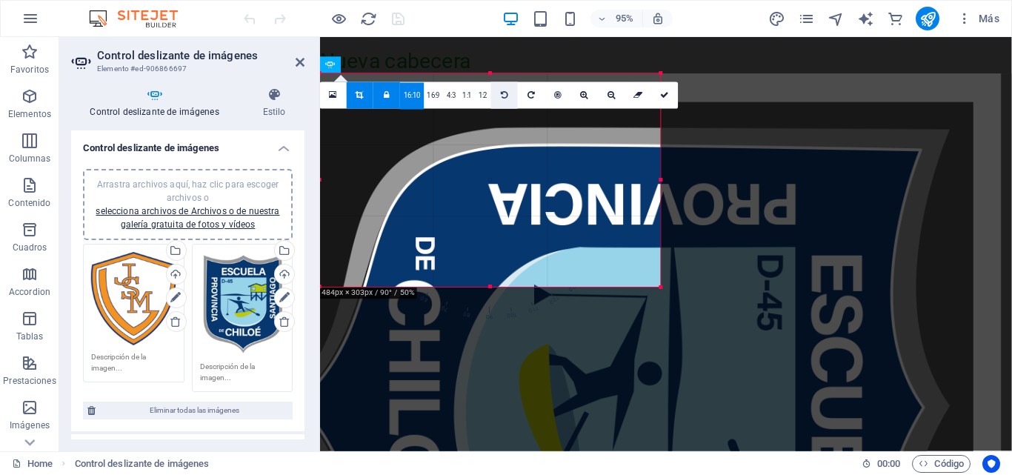
click at [503, 96] on icon at bounding box center [504, 95] width 7 height 8
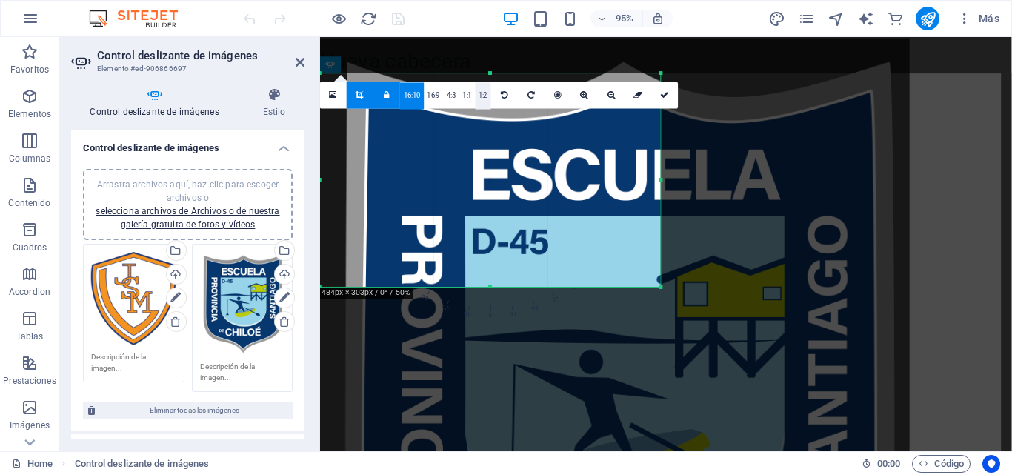
click at [478, 100] on link "1:2" at bounding box center [483, 96] width 16 height 27
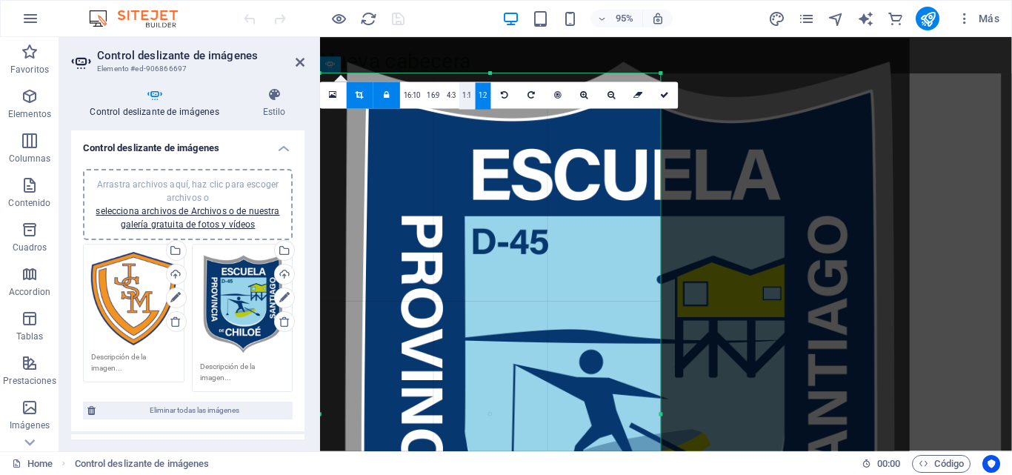
click at [469, 99] on link "1:1" at bounding box center [467, 96] width 16 height 27
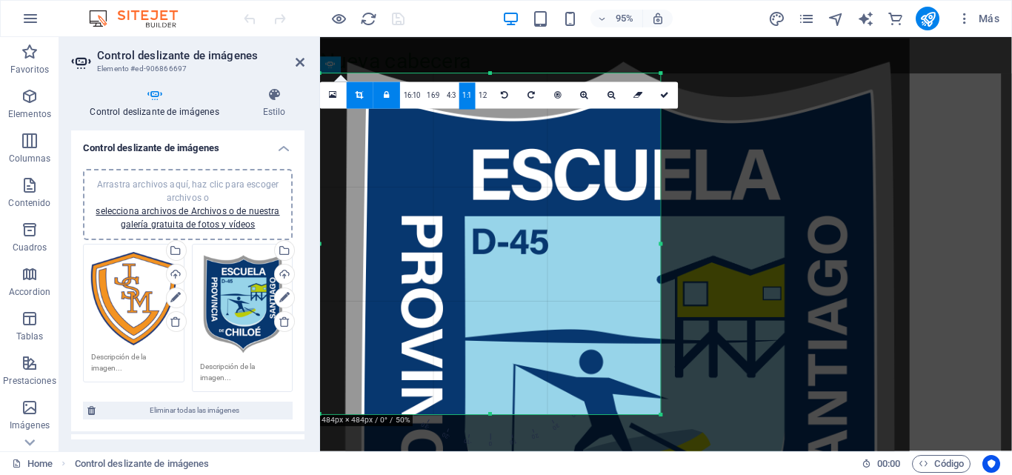
click at [485, 188] on div at bounding box center [615, 397] width 590 height 717
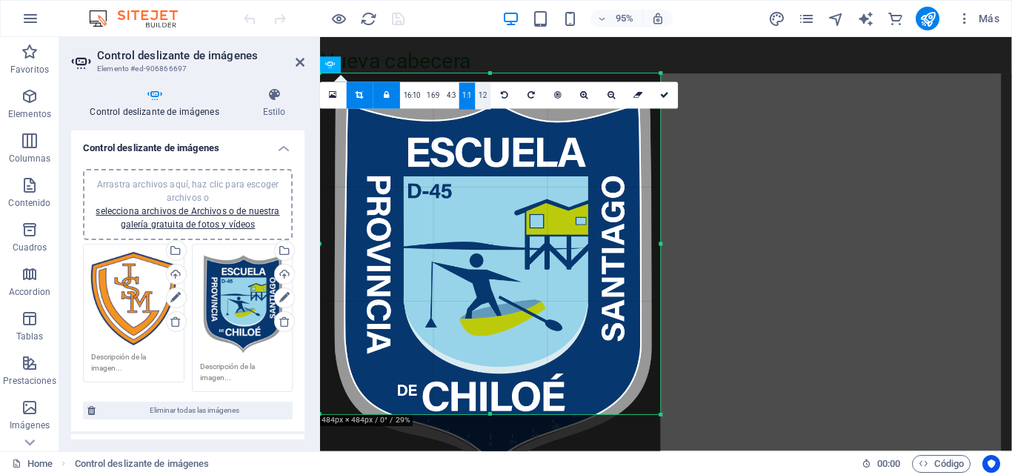
click at [482, 101] on link "1:2" at bounding box center [483, 96] width 16 height 27
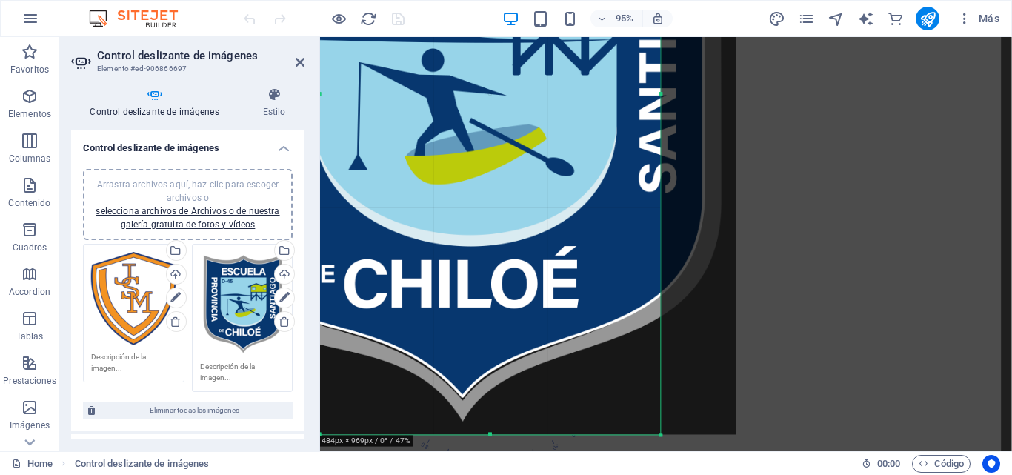
scroll to position [36, 0]
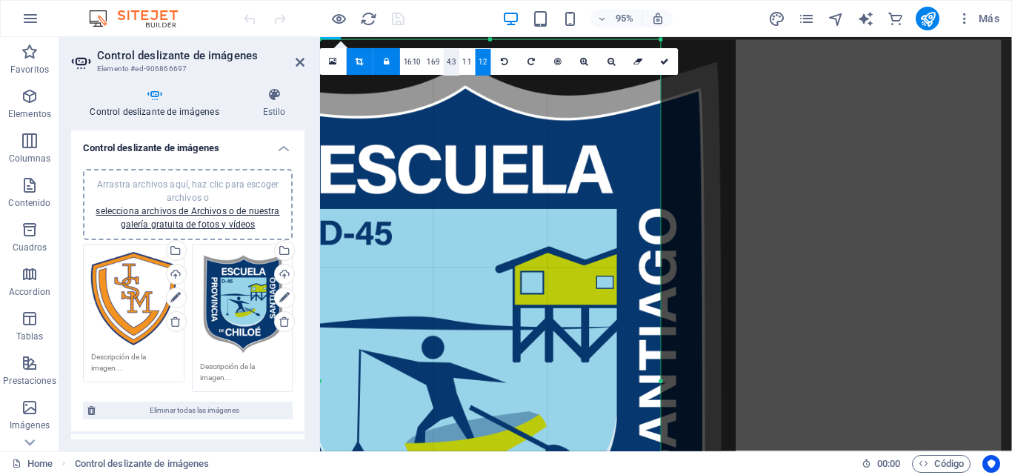
click at [452, 62] on link "4:3" at bounding box center [452, 62] width 16 height 27
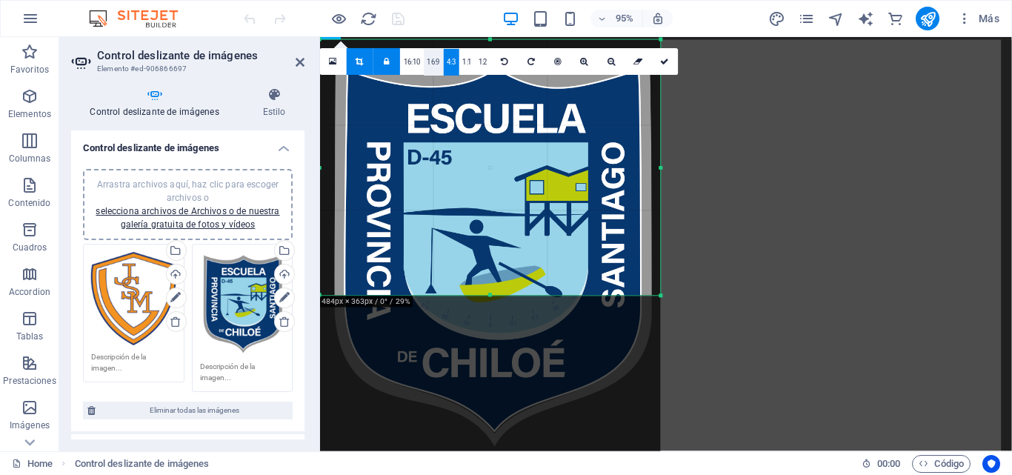
click at [433, 64] on link "16:9" at bounding box center [434, 62] width 20 height 27
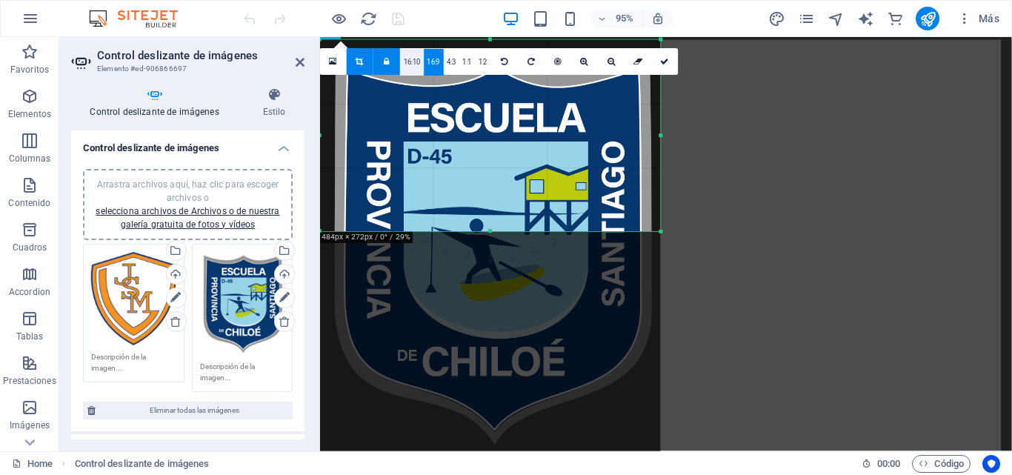
click at [411, 64] on link "16:10" at bounding box center [412, 62] width 24 height 27
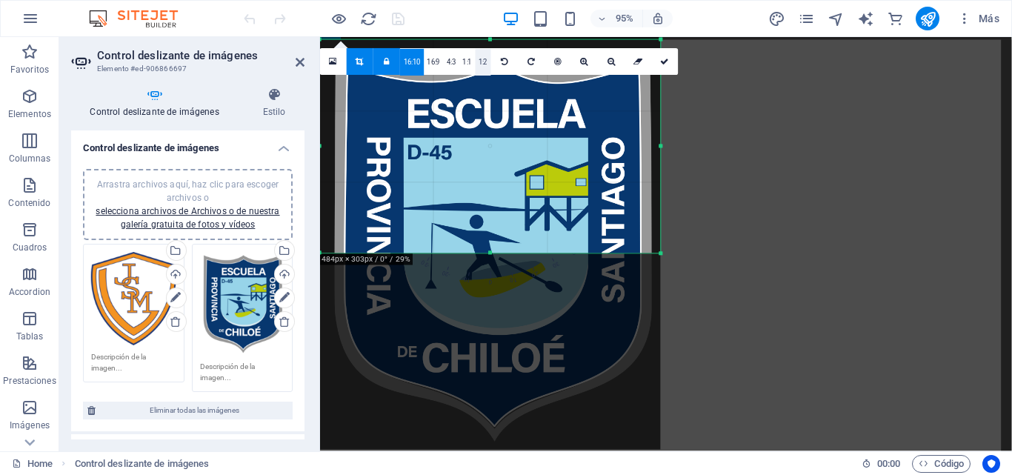
click at [484, 68] on link "1:2" at bounding box center [483, 62] width 16 height 27
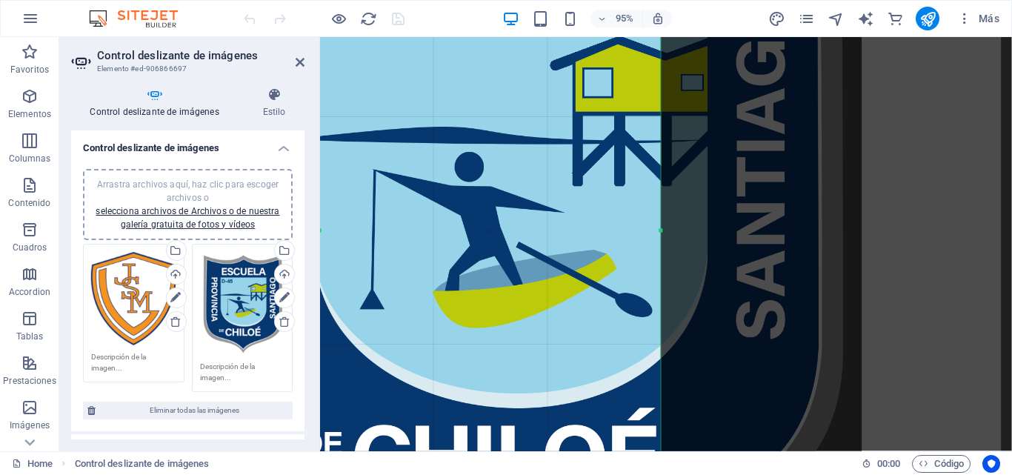
scroll to position [0, 0]
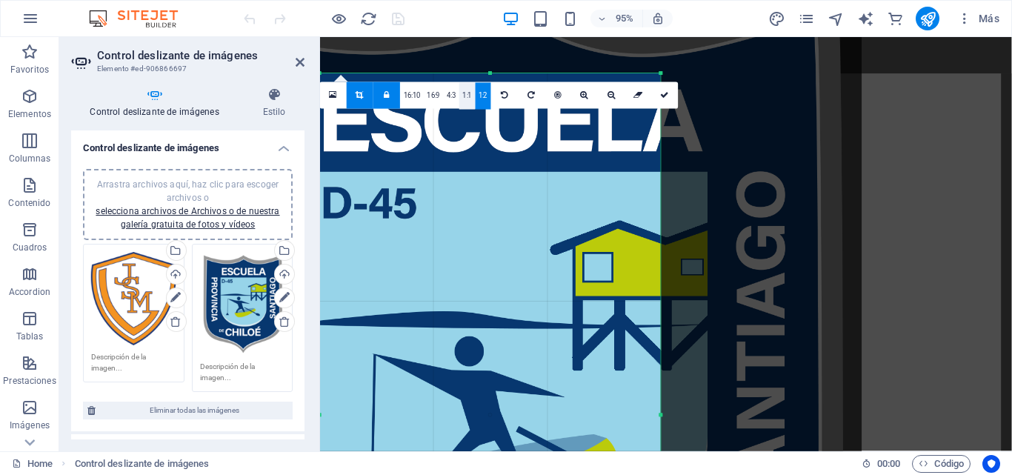
click at [467, 94] on link "1:1" at bounding box center [467, 96] width 16 height 27
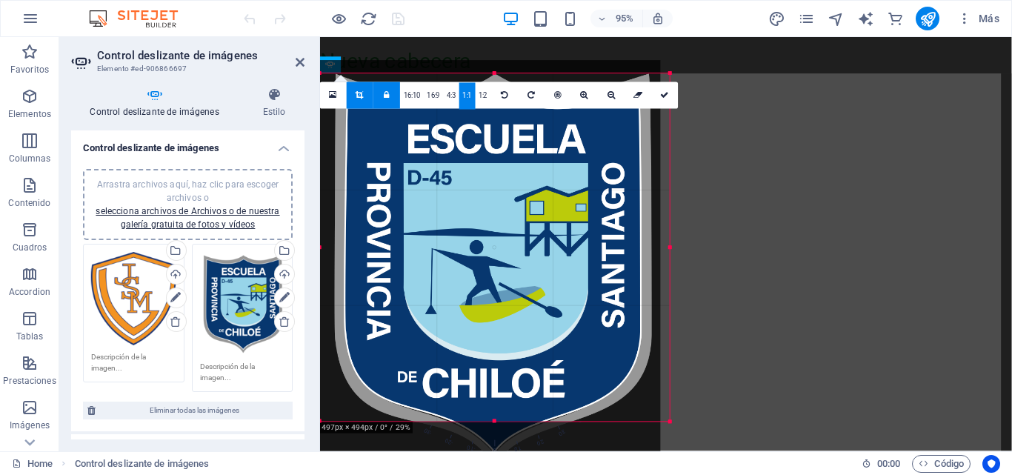
drag, startPoint x: 490, startPoint y: 73, endPoint x: 491, endPoint y: 66, distance: 7.6
click at [491, 73] on div "180 170 160 150 140 130 120 110 100 90 80 70 60 50 40 30 20 10 0 -10 -20 -30 -4…" at bounding box center [495, 246] width 350 height 347
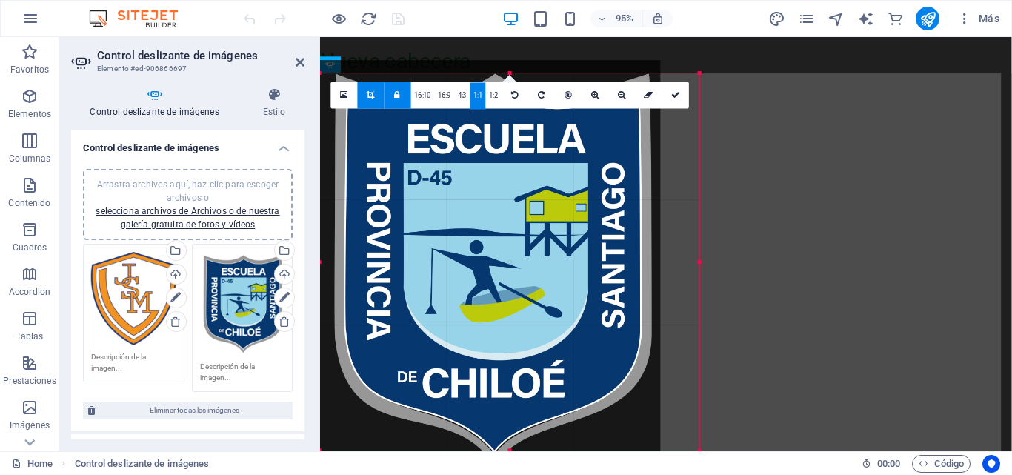
drag, startPoint x: 495, startPoint y: 419, endPoint x: 501, endPoint y: 445, distance: 27.3
click at [499, 449] on div at bounding box center [509, 451] width 379 height 5
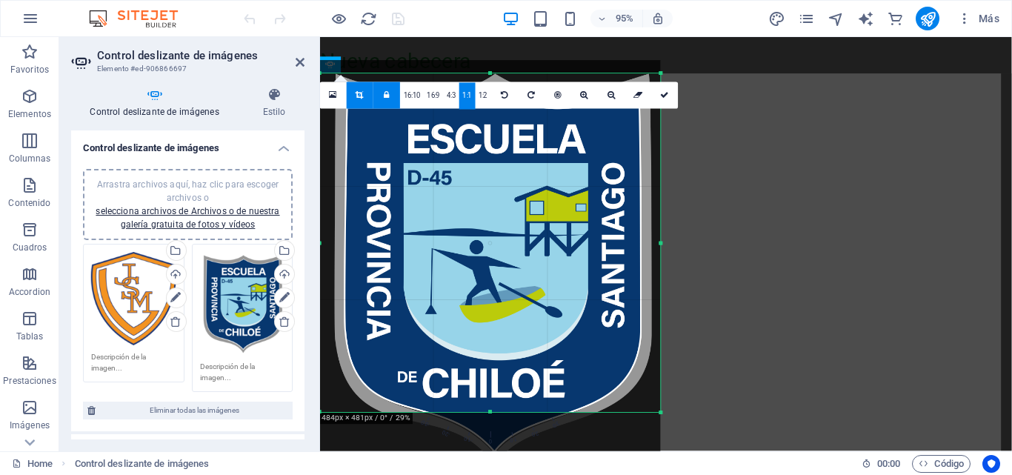
drag, startPoint x: 698, startPoint y: 259, endPoint x: 661, endPoint y: 260, distance: 37.1
click at [661, 260] on div at bounding box center [661, 242] width 5 height 339
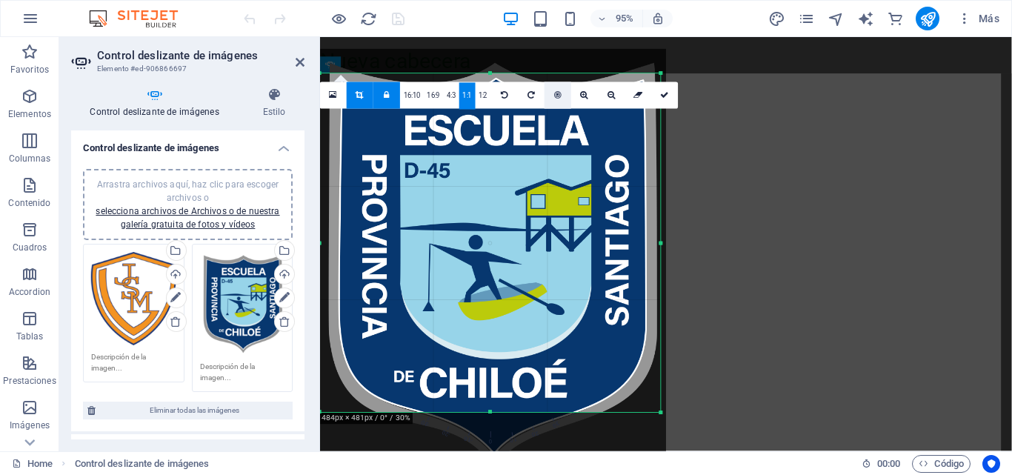
click at [554, 98] on icon at bounding box center [557, 95] width 7 height 8
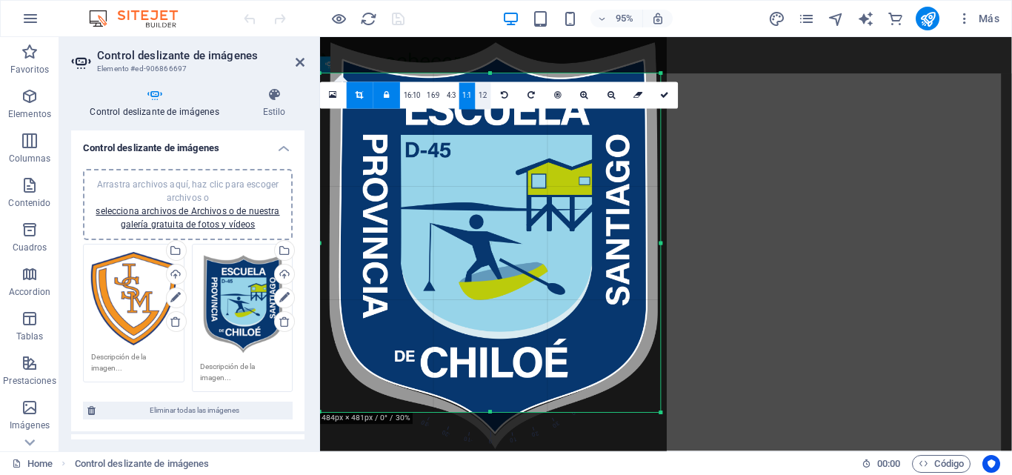
click at [482, 96] on link "1:2" at bounding box center [483, 96] width 16 height 27
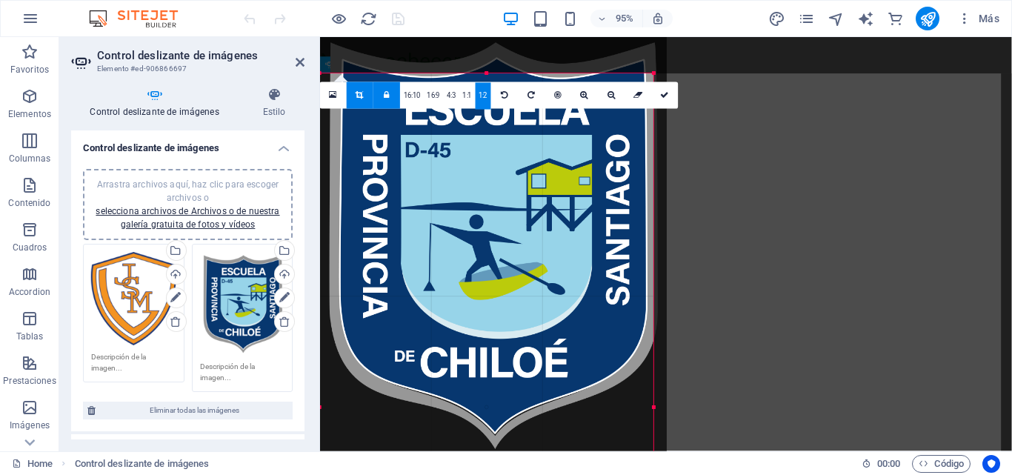
drag, startPoint x: 512, startPoint y: 267, endPoint x: 661, endPoint y: 270, distance: 149.0
click at [653, 270] on div "180 170 160 150 140 130 120 110 100 90 80 70 60 50 40 30 20 10 0 -10 -20 -30 -4…" at bounding box center [486, 406] width 333 height 667
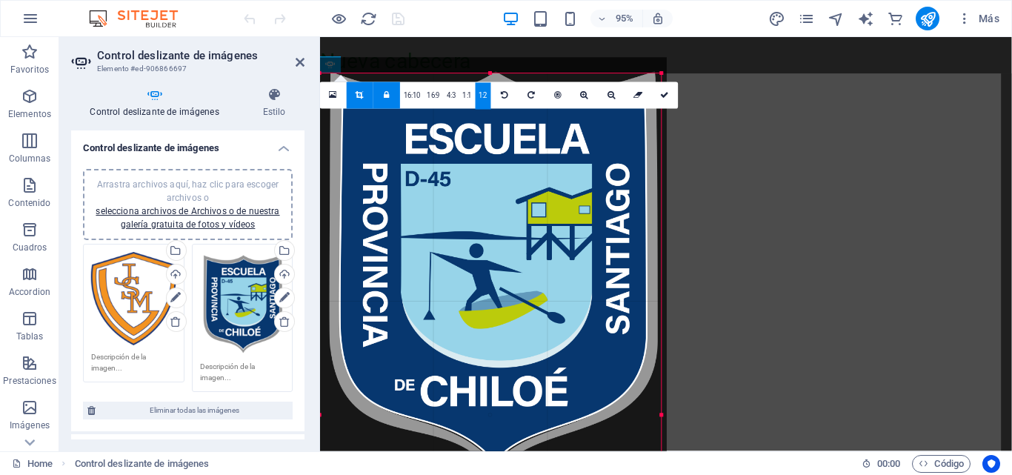
drag, startPoint x: 511, startPoint y: 73, endPoint x: 668, endPoint y: 43, distance: 160.0
click at [661, 73] on div "180 170 160 150 140 130 120 110 100 90 80 70 60 50 40 30 20 10 0 -10 -20 -30 -4…" at bounding box center [490, 414] width 341 height 682
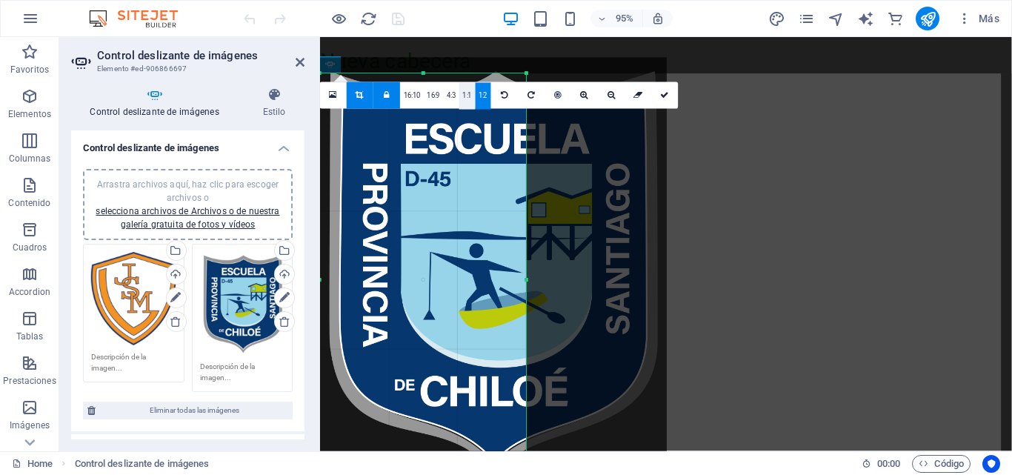
click at [459, 102] on link "1:1" at bounding box center [467, 96] width 16 height 27
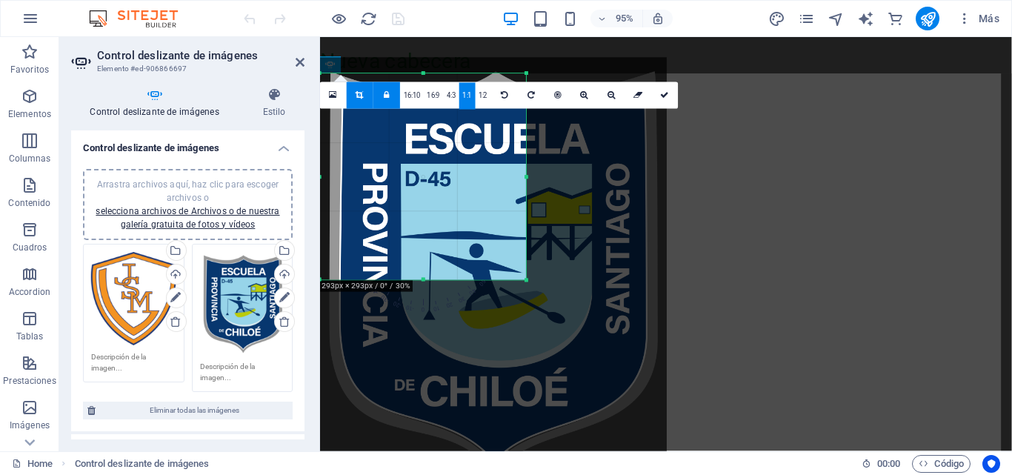
click at [490, 190] on div at bounding box center [490, 272] width 353 height 429
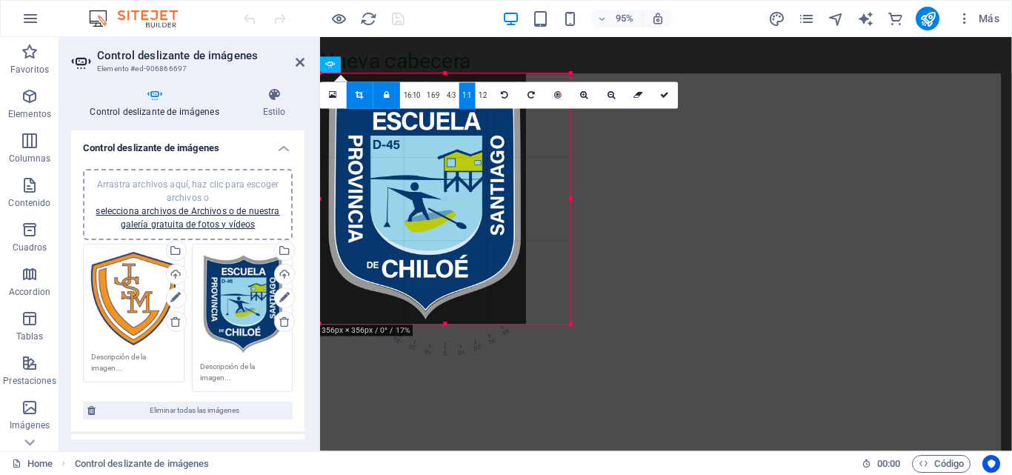
drag, startPoint x: 422, startPoint y: 280, endPoint x: 419, endPoint y: 322, distance: 42.3
click at [419, 325] on div at bounding box center [445, 324] width 250 height 5
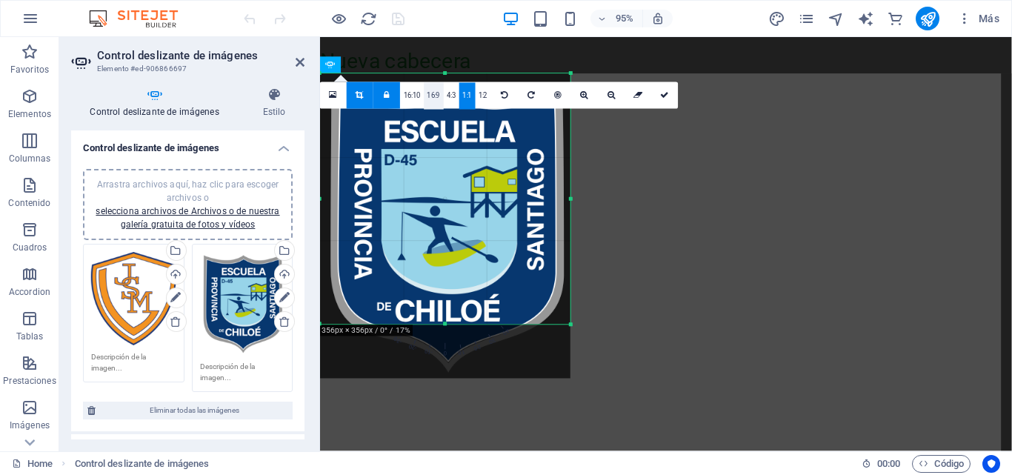
click at [433, 96] on link "16:9" at bounding box center [434, 96] width 20 height 27
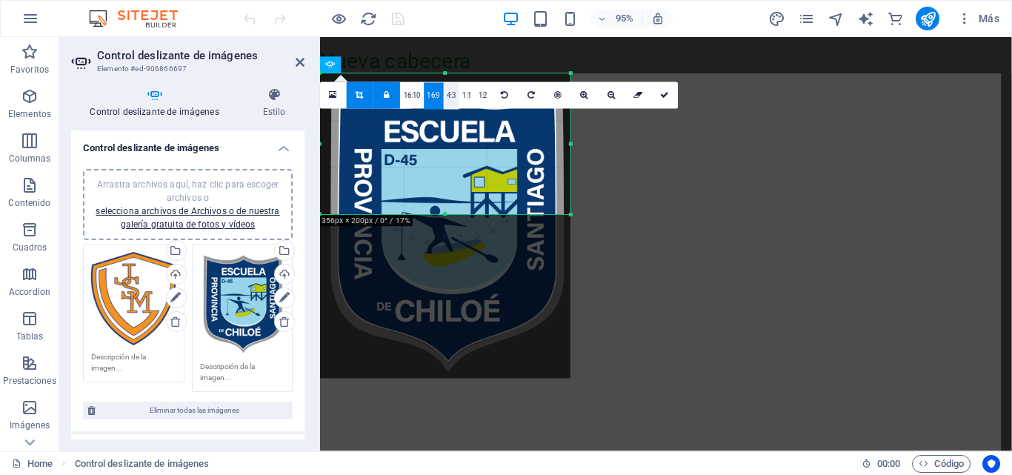
click at [449, 100] on link "4:3" at bounding box center [452, 96] width 16 height 27
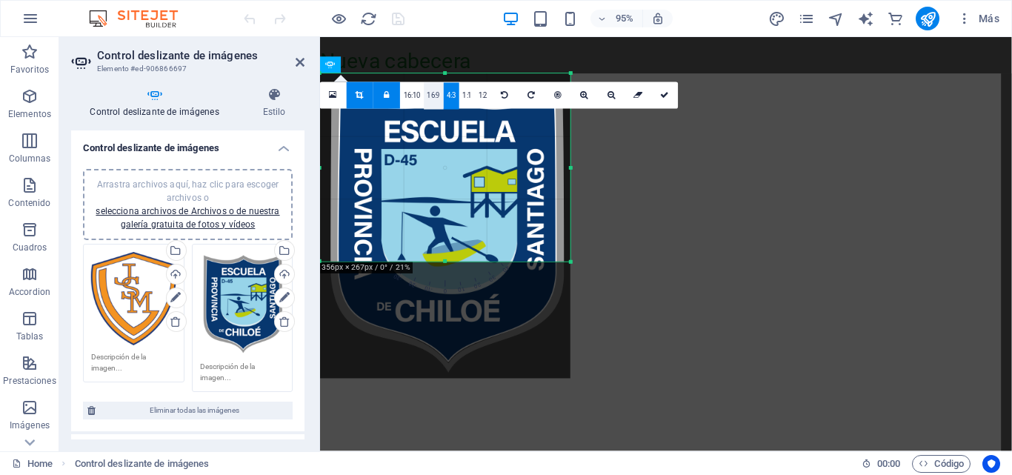
click at [435, 95] on link "16:9" at bounding box center [434, 96] width 20 height 27
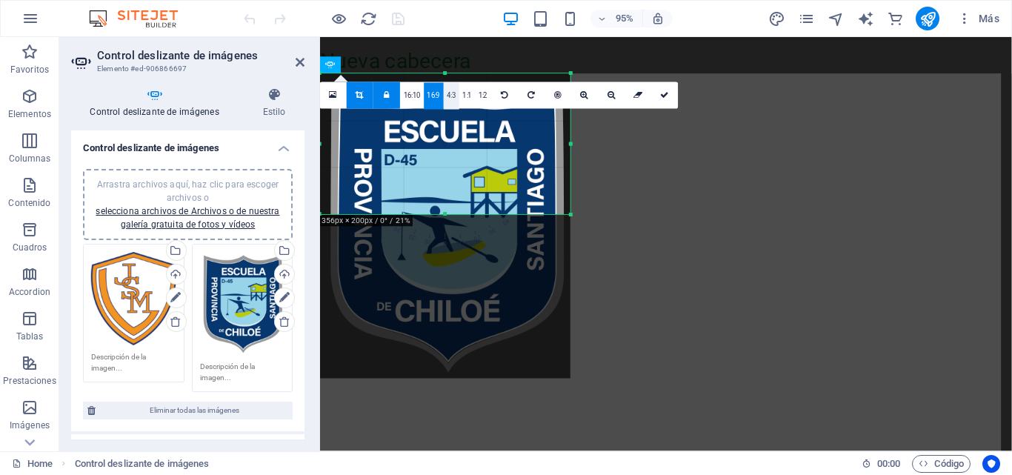
click at [453, 93] on link "4:3" at bounding box center [452, 96] width 16 height 27
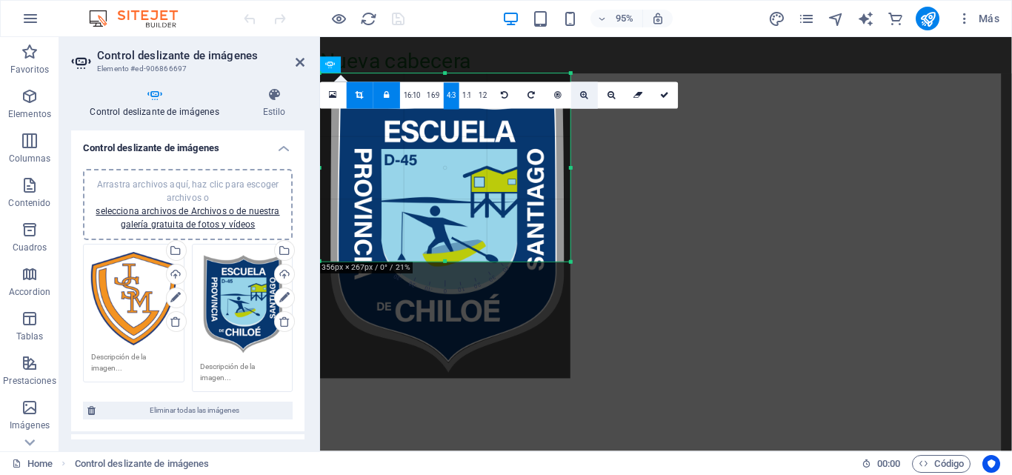
click at [584, 93] on icon at bounding box center [585, 95] width 8 height 8
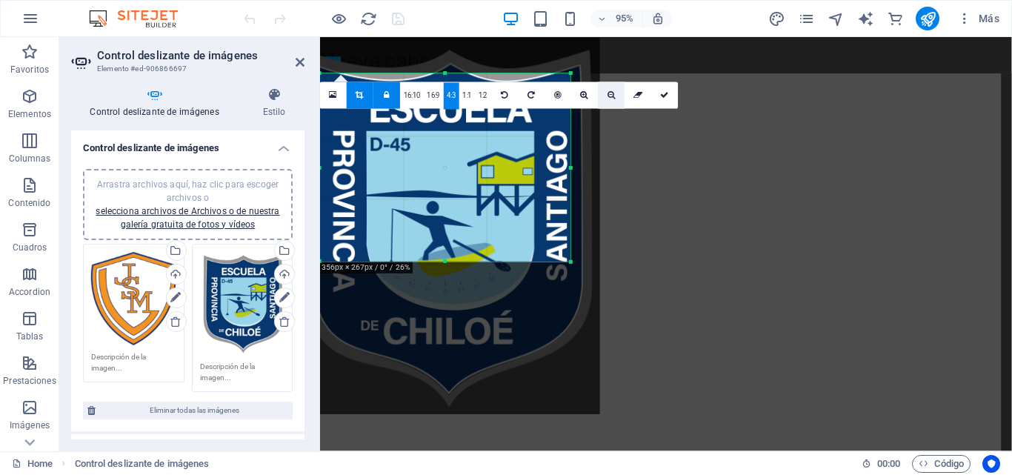
click at [610, 94] on icon at bounding box center [612, 95] width 8 height 8
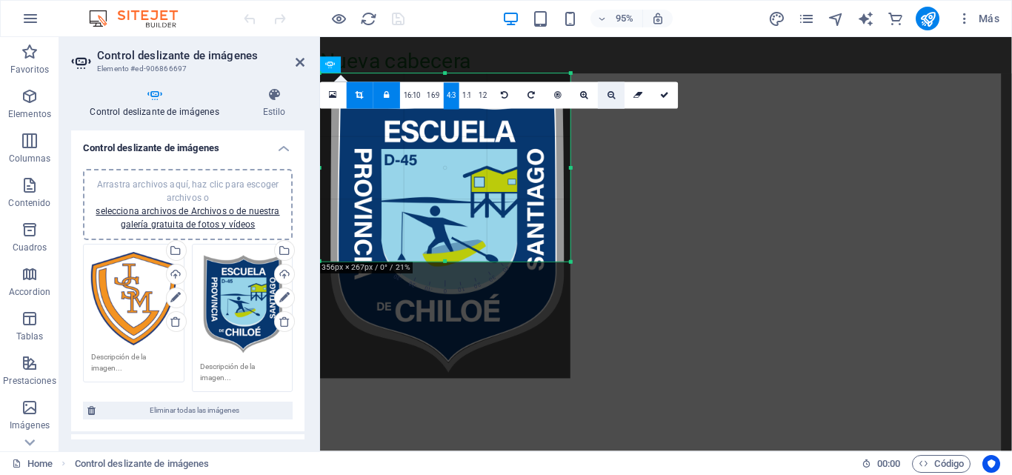
click at [610, 94] on icon at bounding box center [612, 95] width 8 height 8
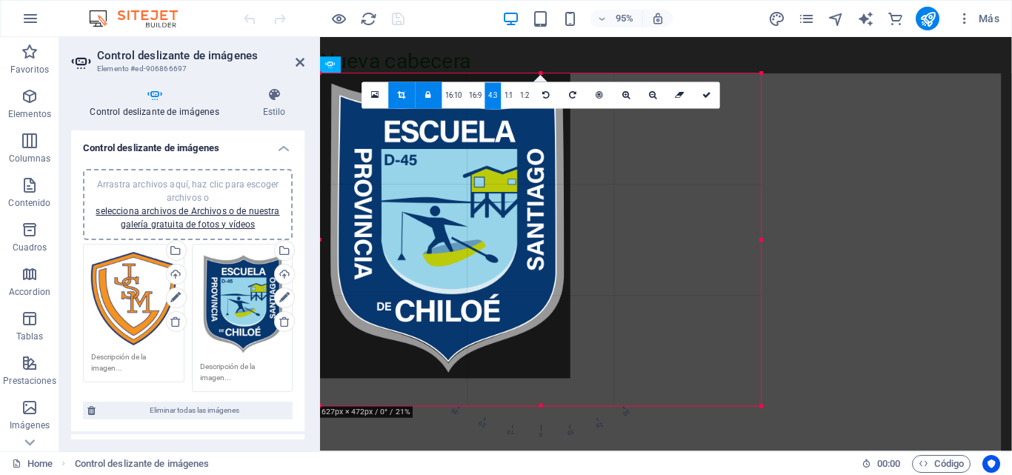
drag, startPoint x: 569, startPoint y: 265, endPoint x: 599, endPoint y: 416, distance: 154.9
click at [599, 405] on div "180 170 160 150 140 130 120 110 100 90 80 70 60 50 40 30 20 10 0 -10 -20 -30 -4…" at bounding box center [541, 239] width 442 height 332
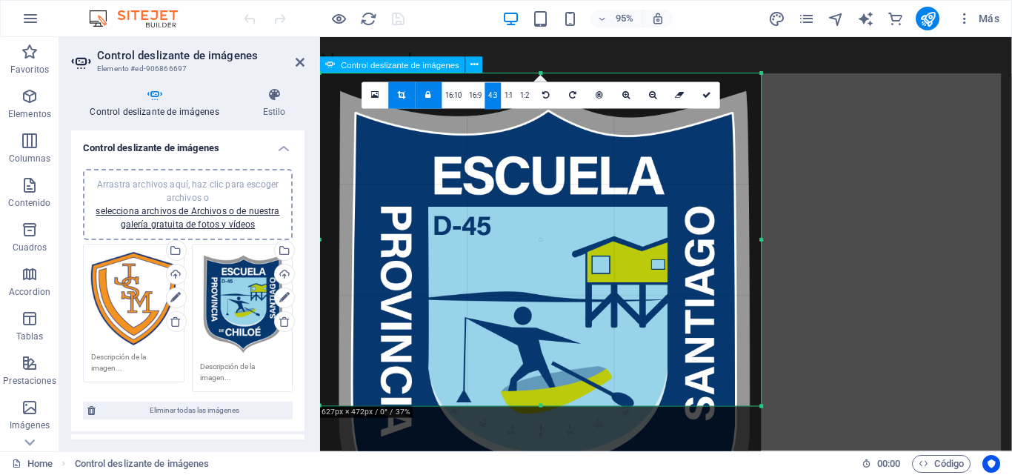
drag, startPoint x: 1009, startPoint y: 256, endPoint x: 996, endPoint y: 236, distance: 24.0
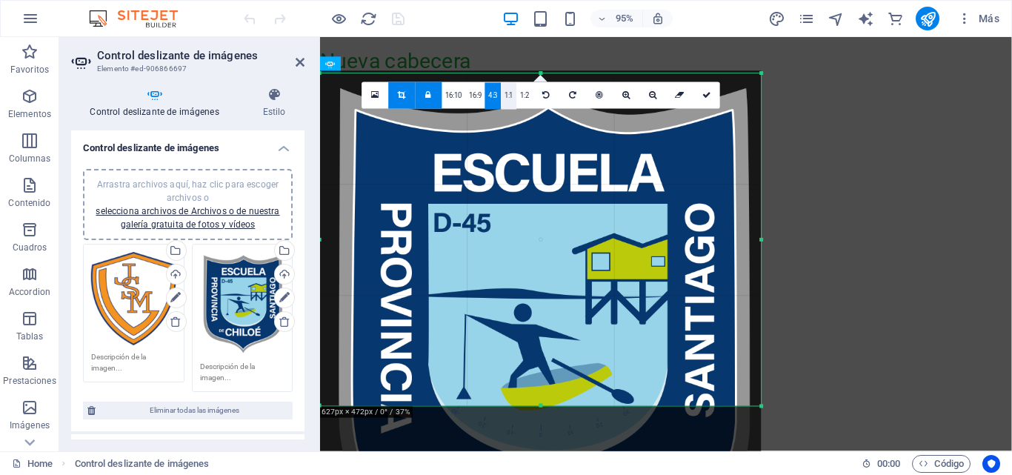
click at [510, 98] on link "1:1" at bounding box center [509, 96] width 16 height 27
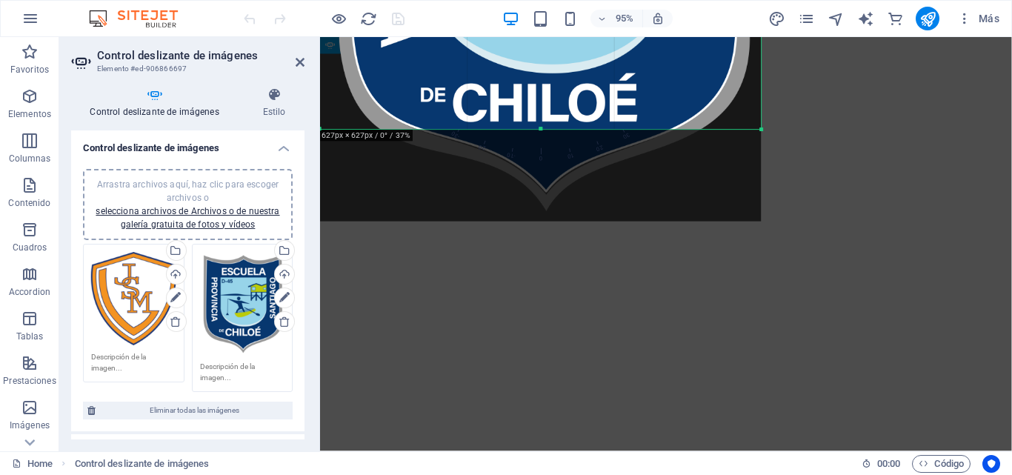
scroll to position [184, 0]
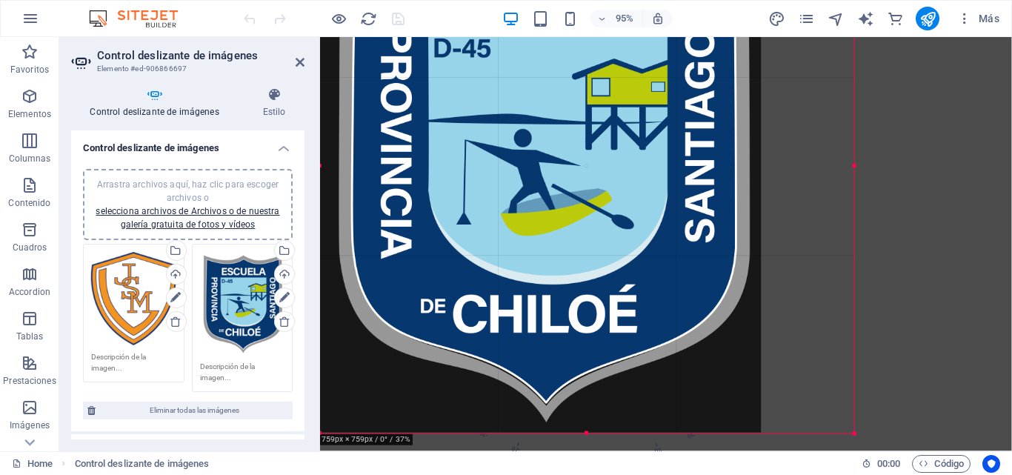
drag, startPoint x: 545, startPoint y: 358, endPoint x: 561, endPoint y: 428, distance: 72.2
click at [555, 433] on div "180 170 160 150 140 130 120 110 100 90 80 70 60 50 40 30 20 10 0 -10 -20 -30 -4…" at bounding box center [587, 166] width 534 height 534
drag, startPoint x: 827, startPoint y: 421, endPoint x: 725, endPoint y: 431, distance: 102.0
click at [724, 433] on div "180 170 160 150 140 130 120 110 100 90 80 70 60 50 40 30 20 10 0 -10 -20 -30 -4…" at bounding box center [587, 166] width 534 height 534
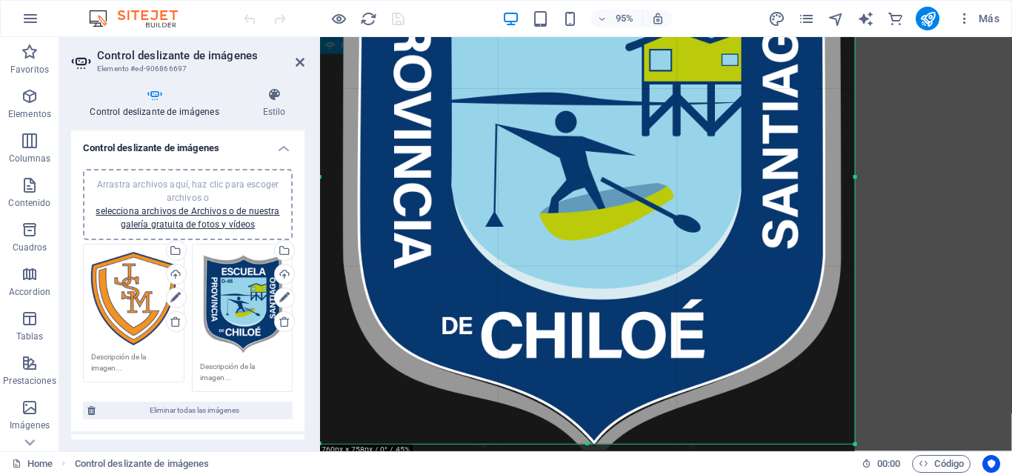
scroll to position [0, 0]
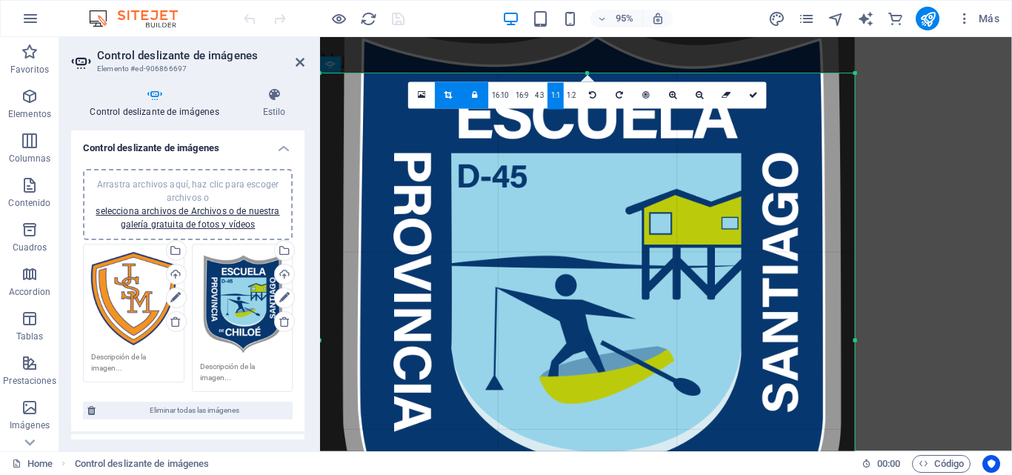
click at [404, 20] on div at bounding box center [324, 19] width 166 height 24
click at [429, 95] on link at bounding box center [421, 95] width 27 height 27
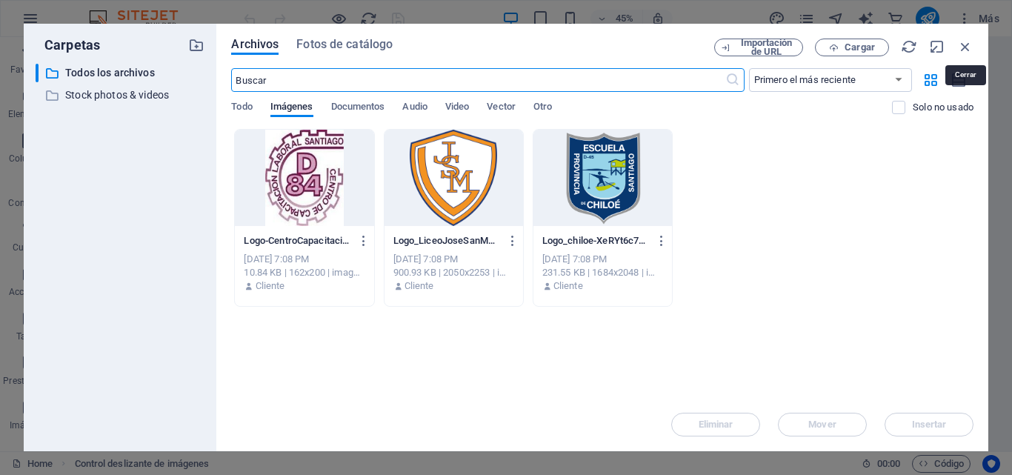
click at [960, 44] on icon "button" at bounding box center [965, 47] width 16 height 16
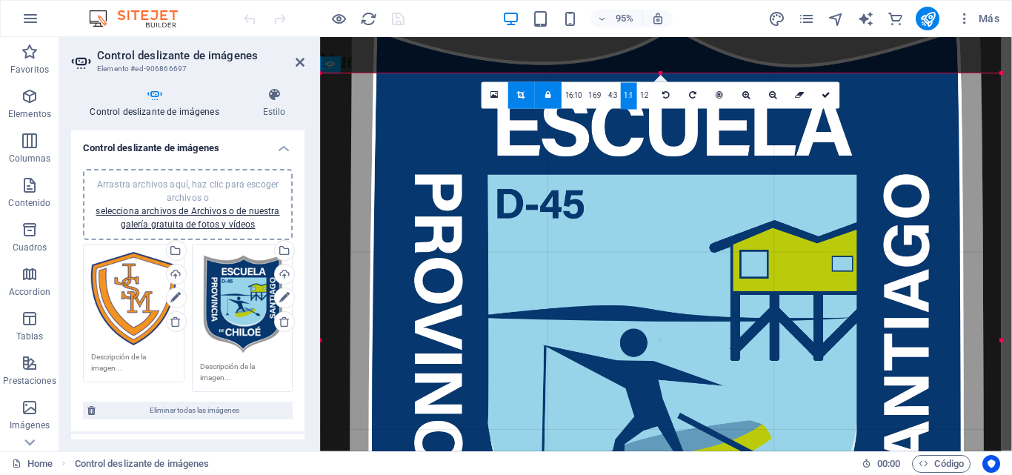
click at [547, 98] on icon at bounding box center [548, 95] width 6 height 8
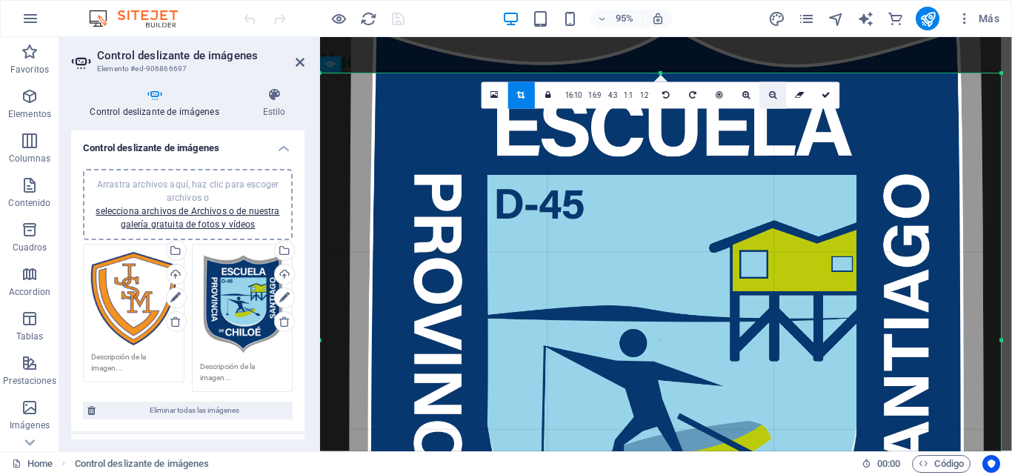
click at [772, 102] on link at bounding box center [772, 95] width 27 height 27
click at [772, 98] on icon at bounding box center [773, 95] width 8 height 8
click at [745, 98] on icon at bounding box center [746, 95] width 8 height 8
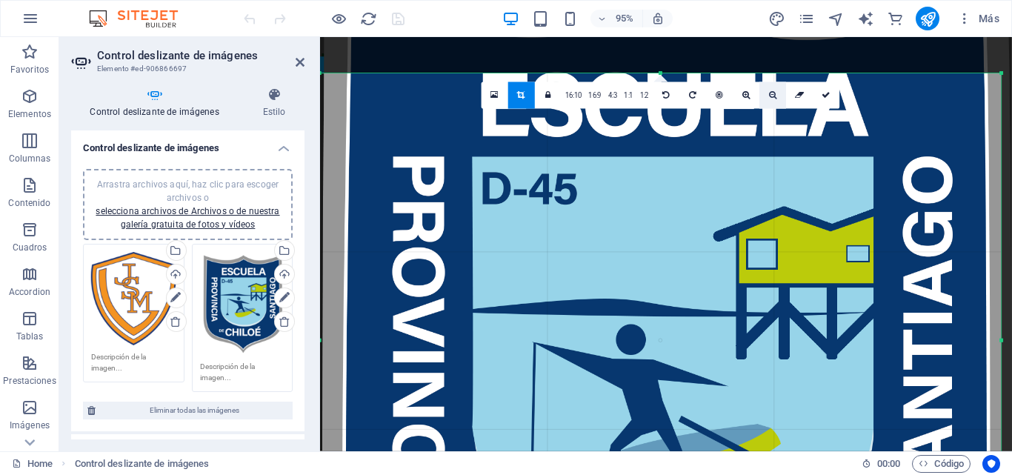
click at [771, 98] on icon at bounding box center [773, 95] width 8 height 8
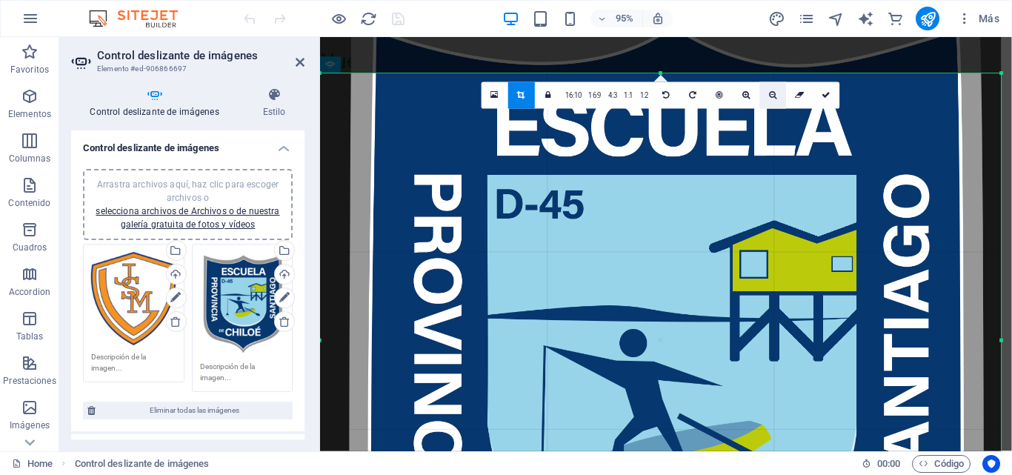
click at [771, 98] on icon at bounding box center [773, 95] width 8 height 8
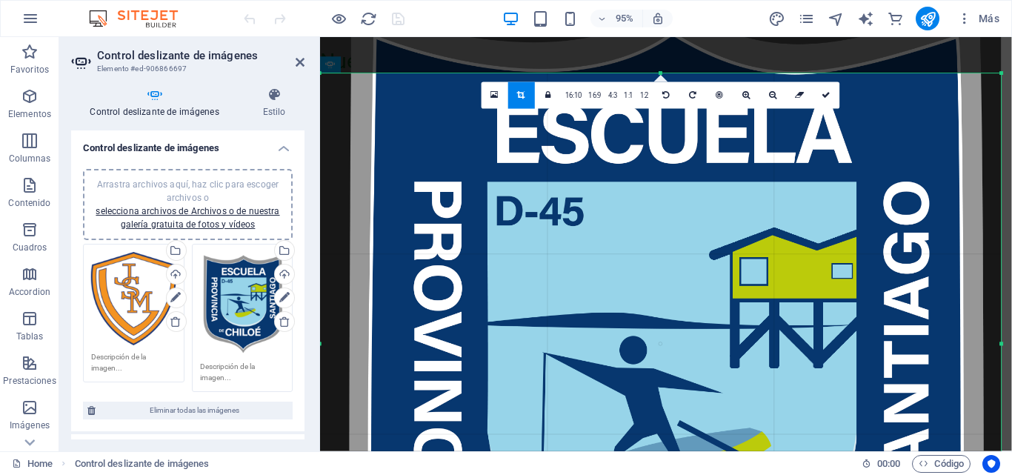
drag, startPoint x: 662, startPoint y: 73, endPoint x: 660, endPoint y: 66, distance: 7.6
click at [660, 73] on div "180 170 160 150 140 130 120 110 100 90 80 70 60 50 40 30 20 10 0 -10 -20 -30 -4…" at bounding box center [661, 343] width 682 height 541
drag, startPoint x: 1006, startPoint y: 150, endPoint x: 997, endPoint y: 156, distance: 11.3
click at [997, 156] on div "180 170 160 150 140 130 120 110 100 90 80 70 60 50 40 30 20 10 0 -10 -20 -30 -4…" at bounding box center [661, 343] width 682 height 541
click at [296, 63] on icon at bounding box center [300, 62] width 9 height 12
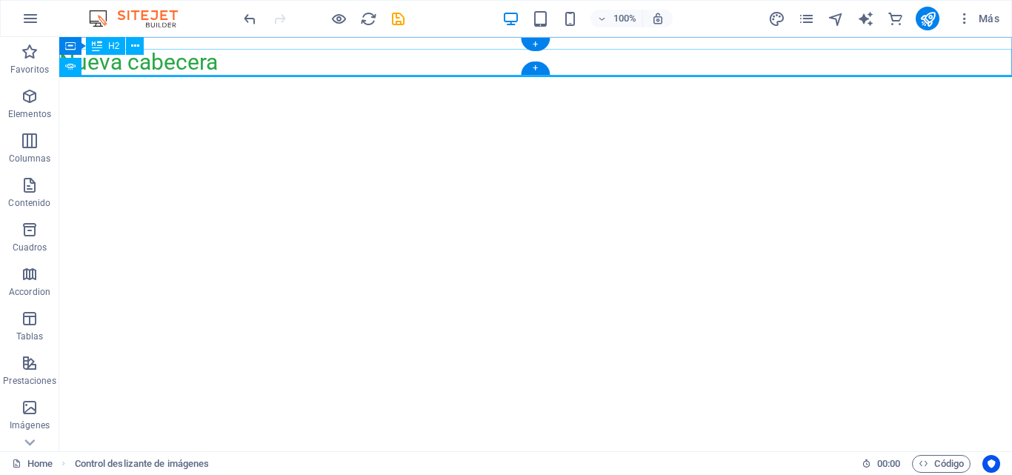
click at [254, 68] on div "Nueva cabecera" at bounding box center [535, 62] width 953 height 27
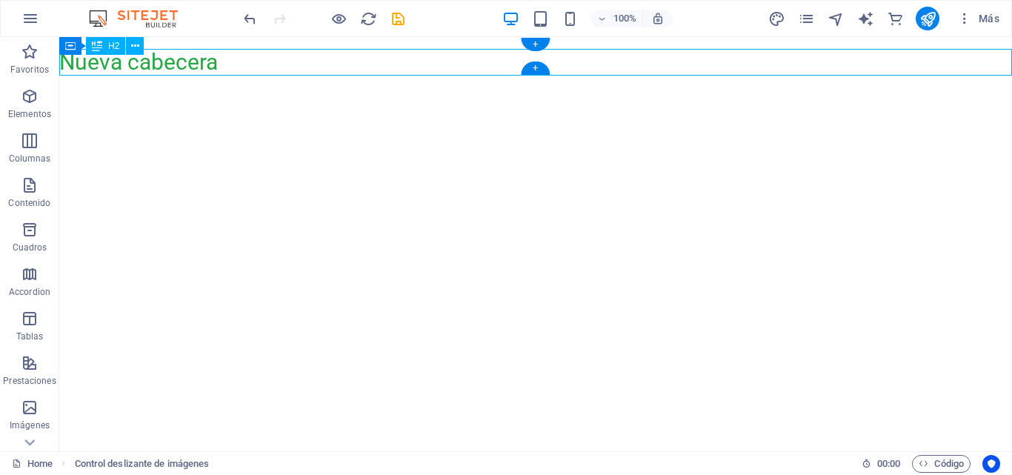
click at [254, 68] on div "Nueva cabecera" at bounding box center [535, 62] width 953 height 27
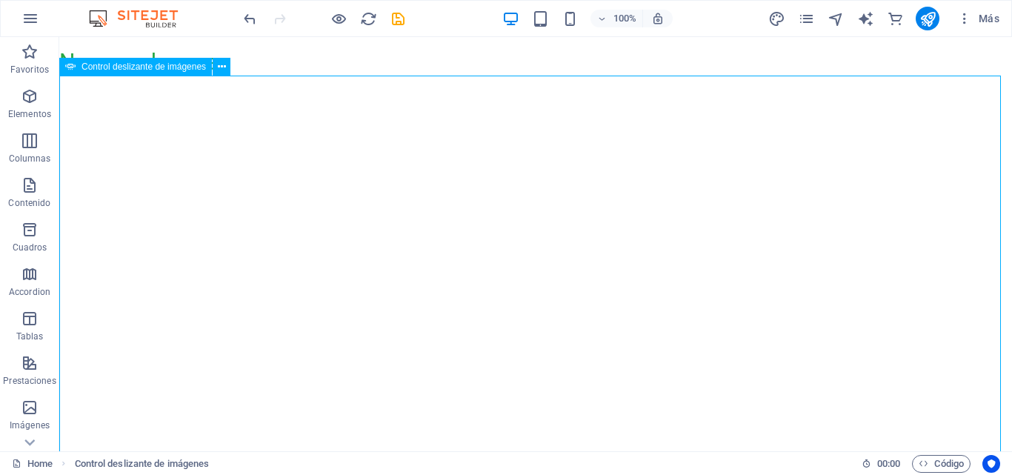
click at [163, 66] on span "Control deslizante de imágenes" at bounding box center [143, 66] width 124 height 9
select select "fade"
select select "ms"
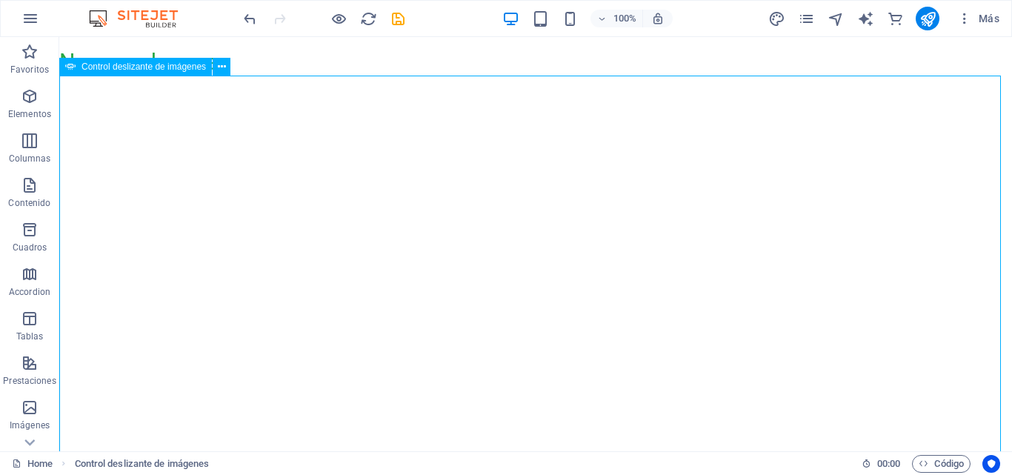
select select "s"
select select "progressive"
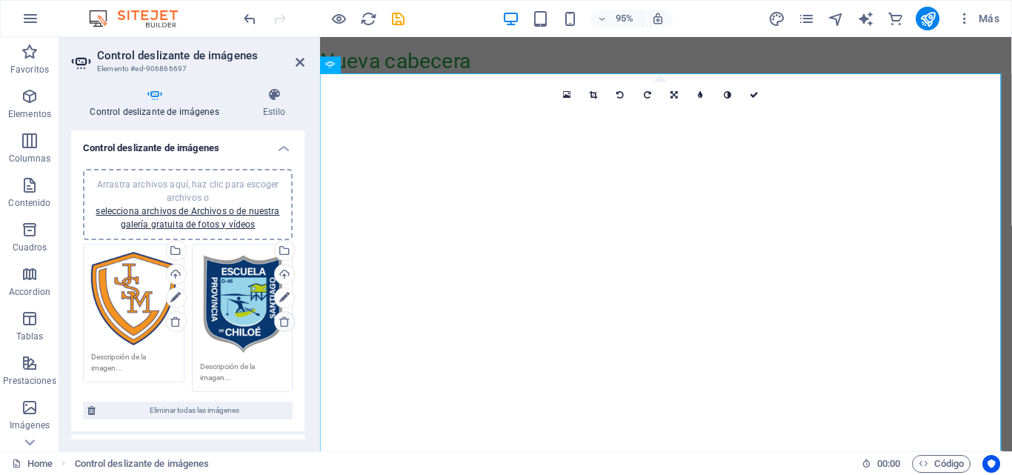
click at [281, 324] on icon at bounding box center [285, 322] width 12 height 12
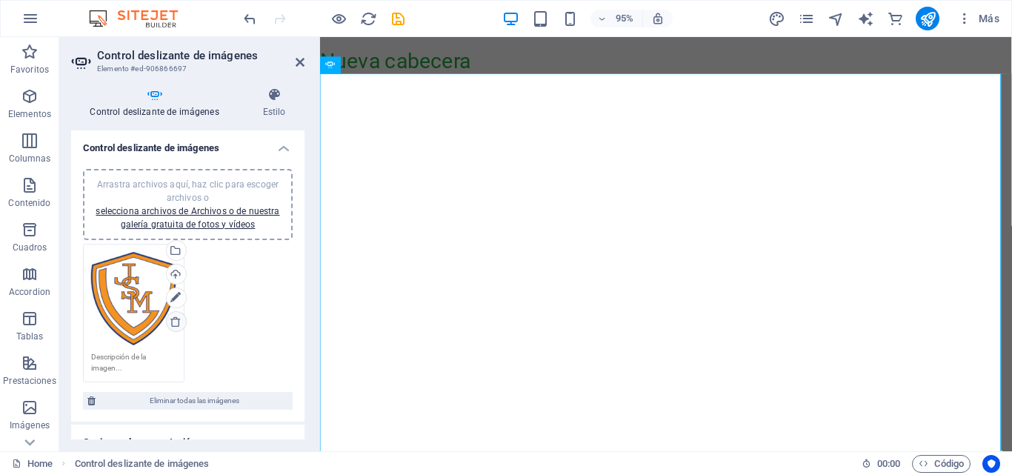
click at [178, 324] on icon at bounding box center [176, 322] width 12 height 12
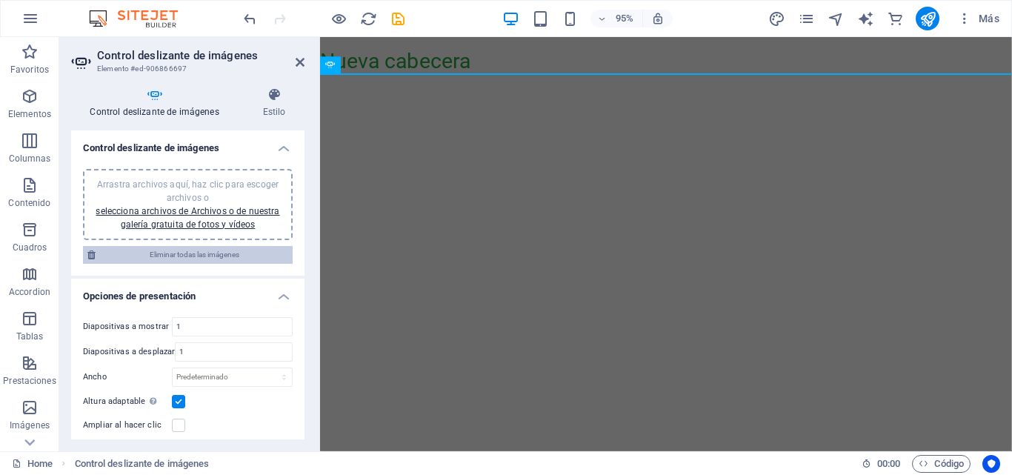
click at [219, 251] on span "Eliminar todas las imágenes" at bounding box center [194, 255] width 188 height 18
drag, startPoint x: 928, startPoint y: 24, endPoint x: 883, endPoint y: 12, distance: 46.0
click at [928, 24] on icon "publish" at bounding box center [927, 18] width 17 height 17
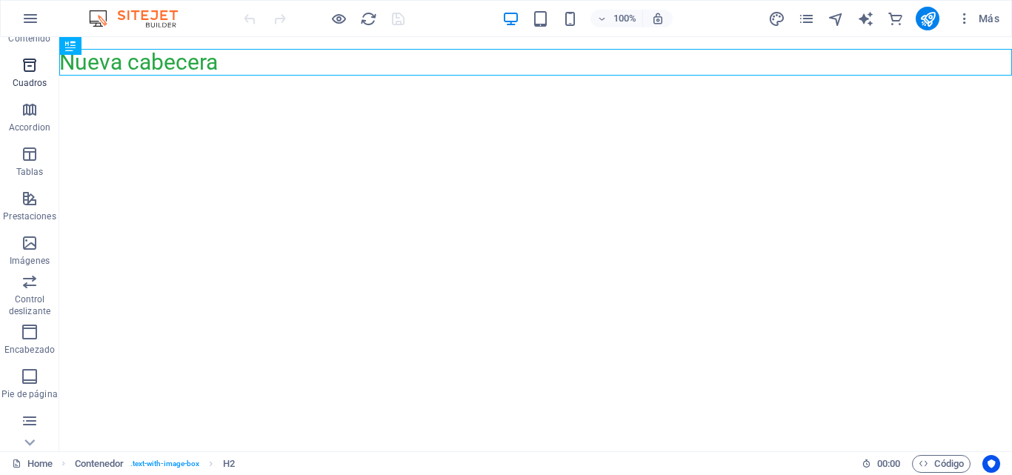
scroll to position [297, 0]
click at [21, 385] on icon "button" at bounding box center [30, 377] width 18 height 18
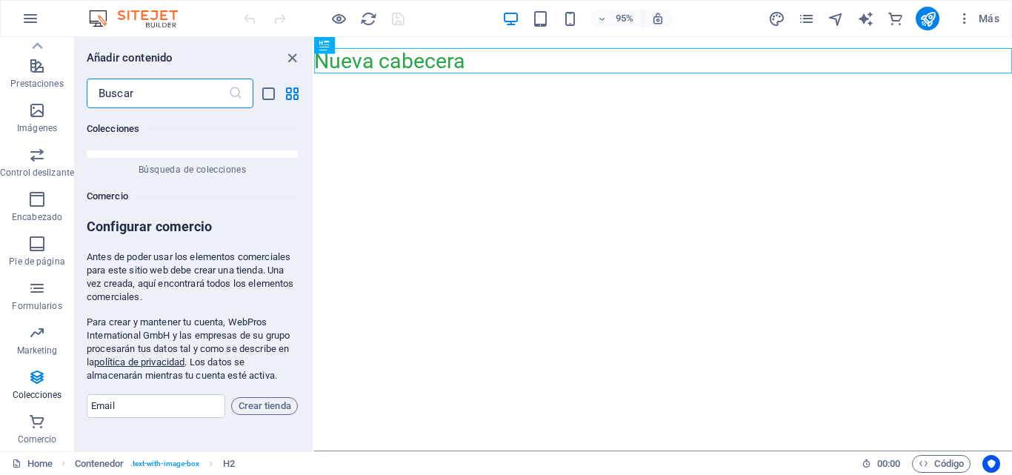
scroll to position [29059, 0]
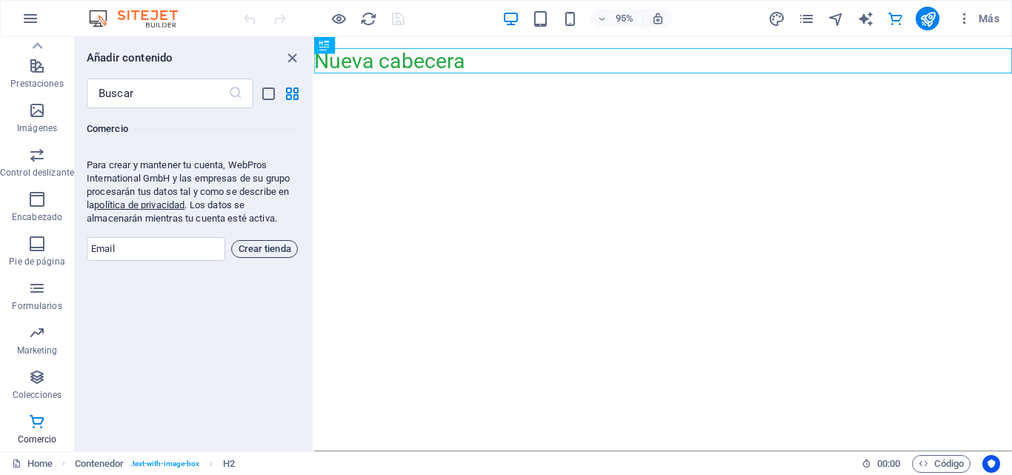
click at [282, 240] on span "Crear tienda" at bounding box center [264, 249] width 53 height 18
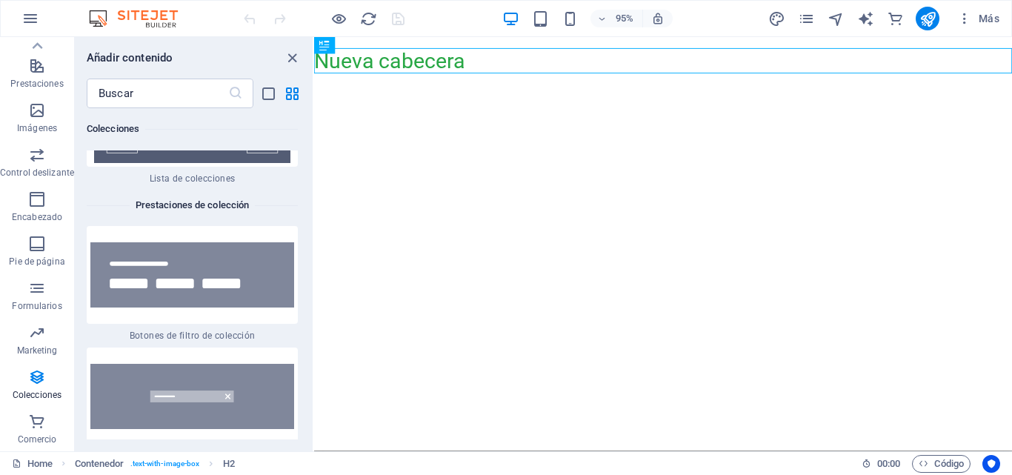
scroll to position [28540, 0]
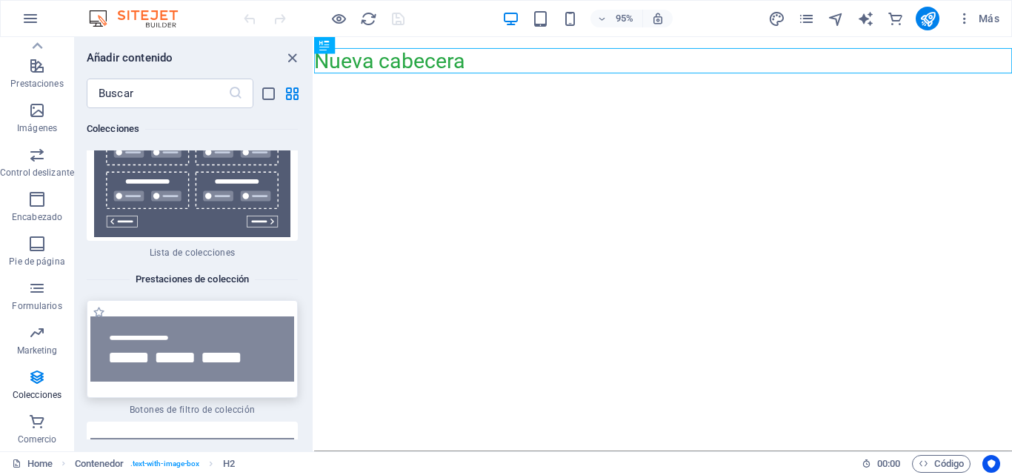
click at [234, 316] on img at bounding box center [192, 349] width 204 height 66
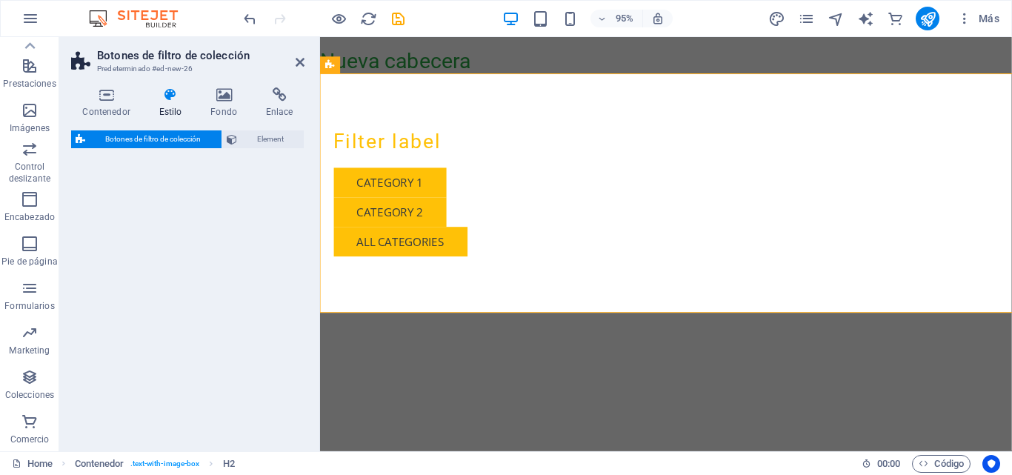
select select "rem"
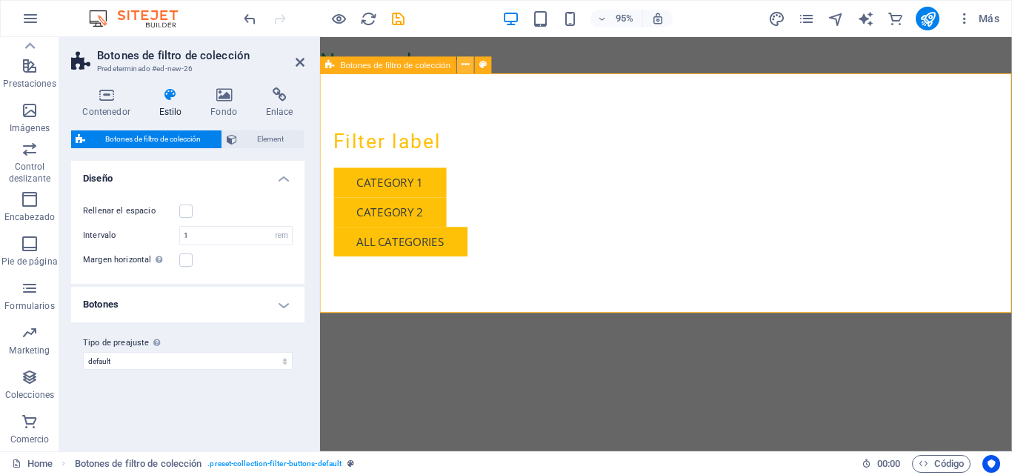
click at [463, 67] on icon at bounding box center [465, 65] width 7 height 15
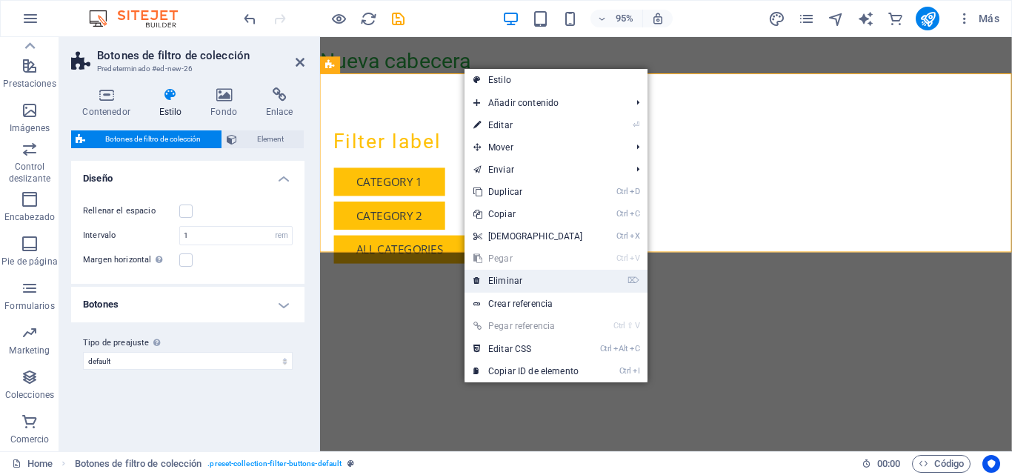
click at [508, 279] on link "⌦ Eliminar" at bounding box center [528, 281] width 127 height 22
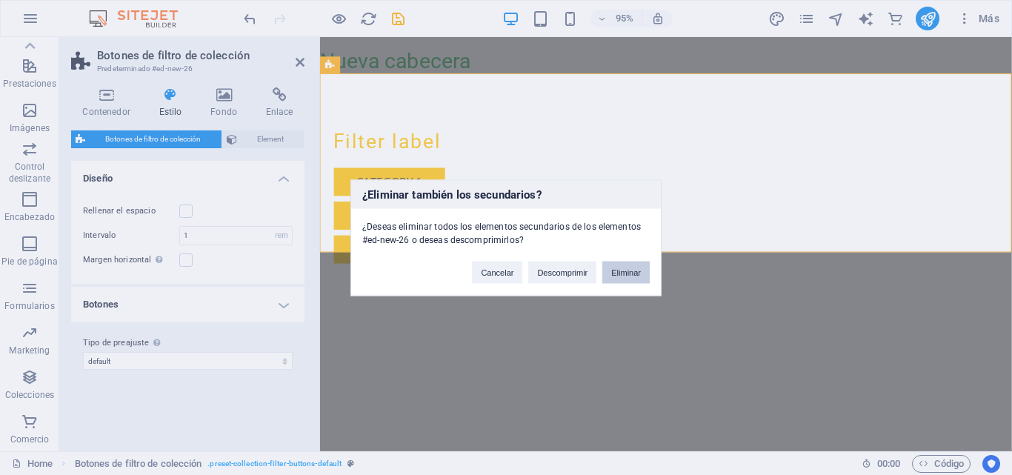
click at [639, 276] on button "Eliminar" at bounding box center [625, 272] width 47 height 22
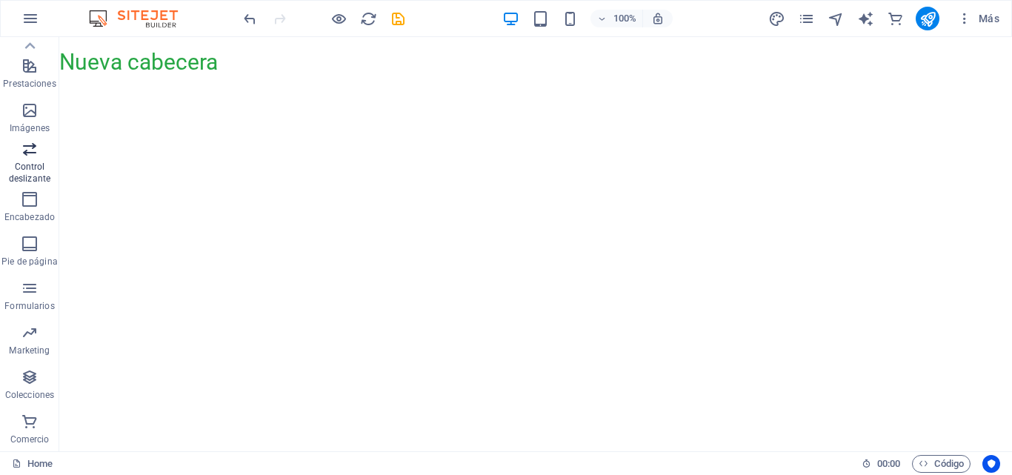
click at [40, 162] on p "Control deslizante" at bounding box center [29, 173] width 59 height 24
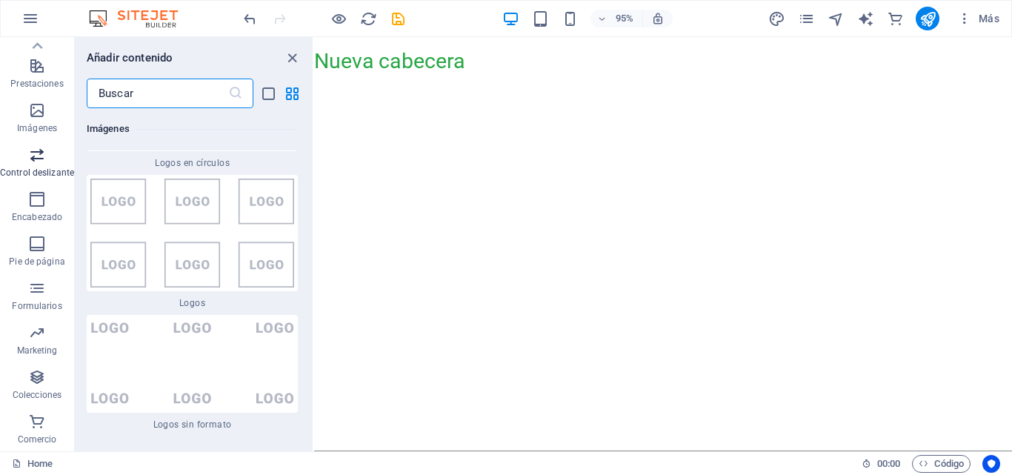
scroll to position [16801, 0]
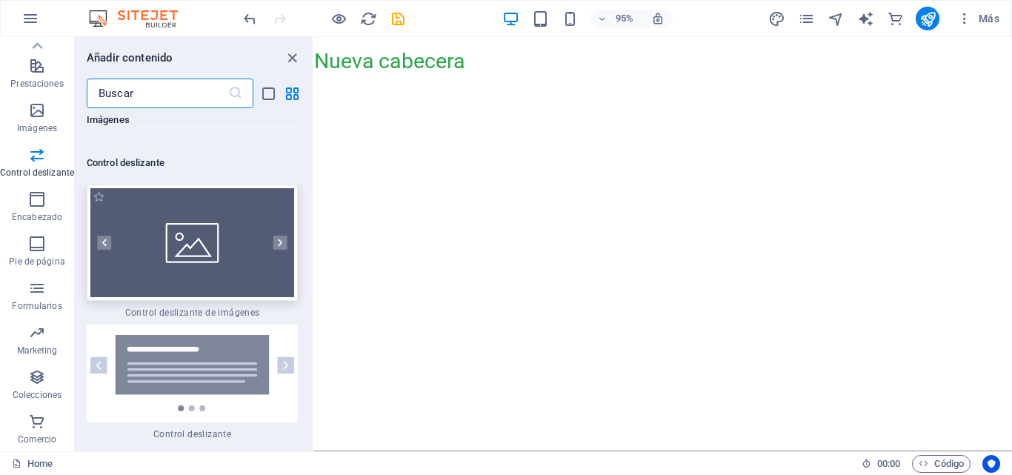
click at [245, 207] on div at bounding box center [192, 242] width 211 height 116
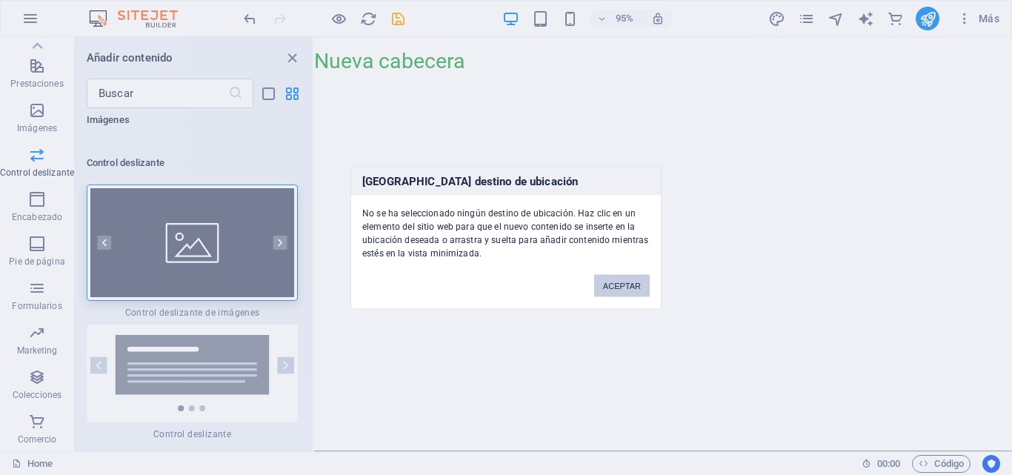
click at [605, 287] on button "ACEPTAR" at bounding box center [622, 285] width 56 height 22
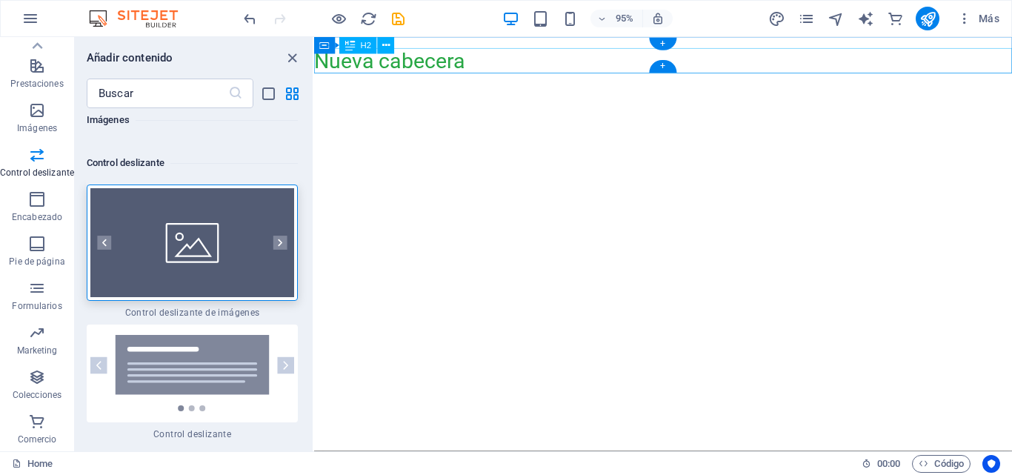
click at [485, 66] on div "Nueva cabecera" at bounding box center [681, 62] width 735 height 27
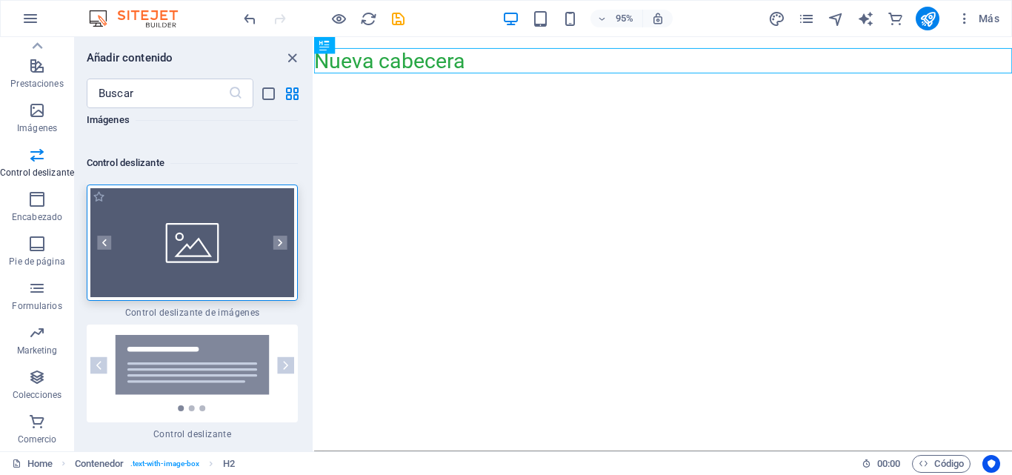
click at [256, 196] on img at bounding box center [192, 242] width 204 height 109
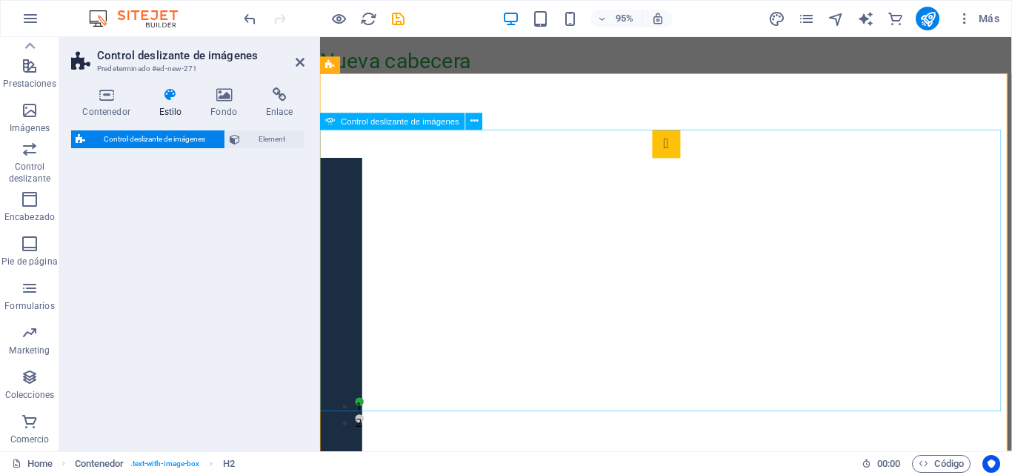
select select "rem"
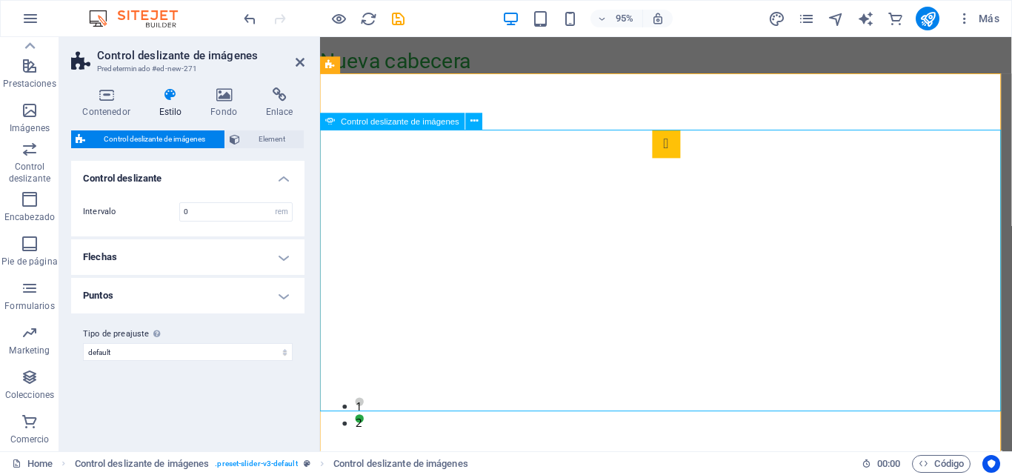
click at [233, 99] on icon at bounding box center [224, 94] width 50 height 15
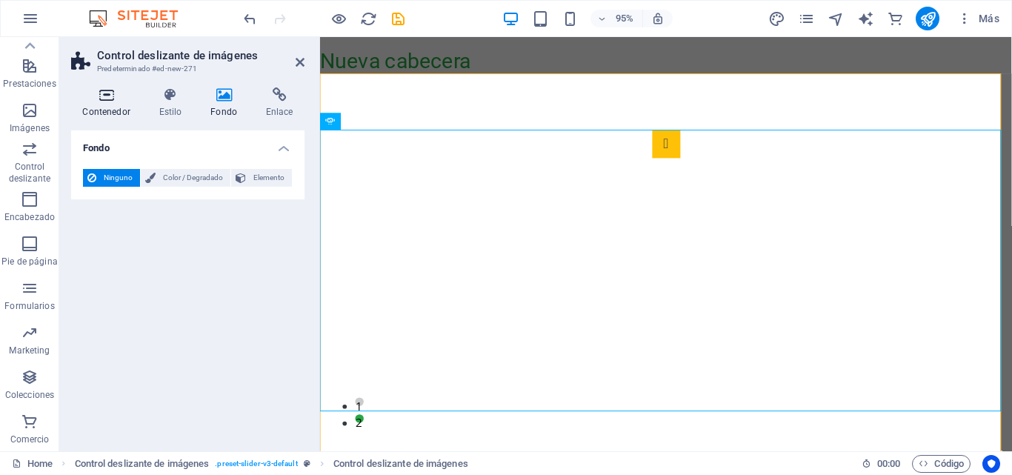
click at [113, 96] on icon at bounding box center [106, 94] width 70 height 15
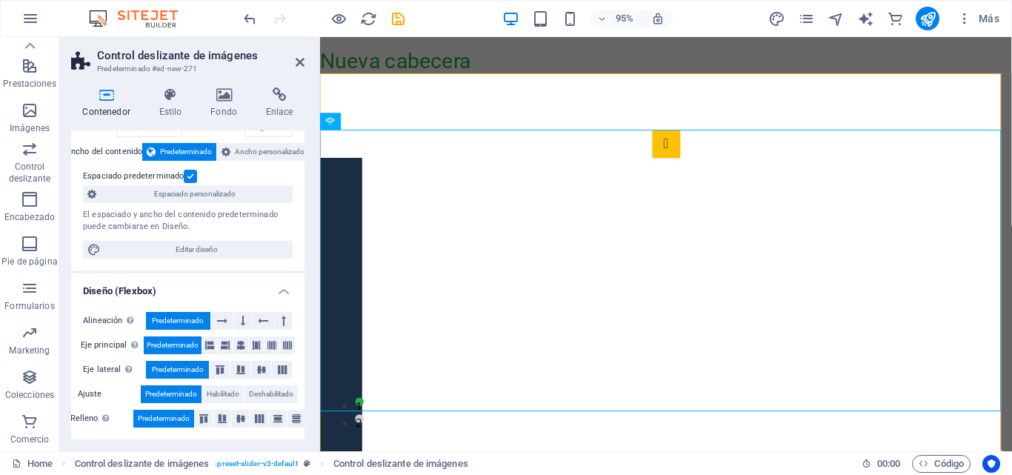
scroll to position [0, 0]
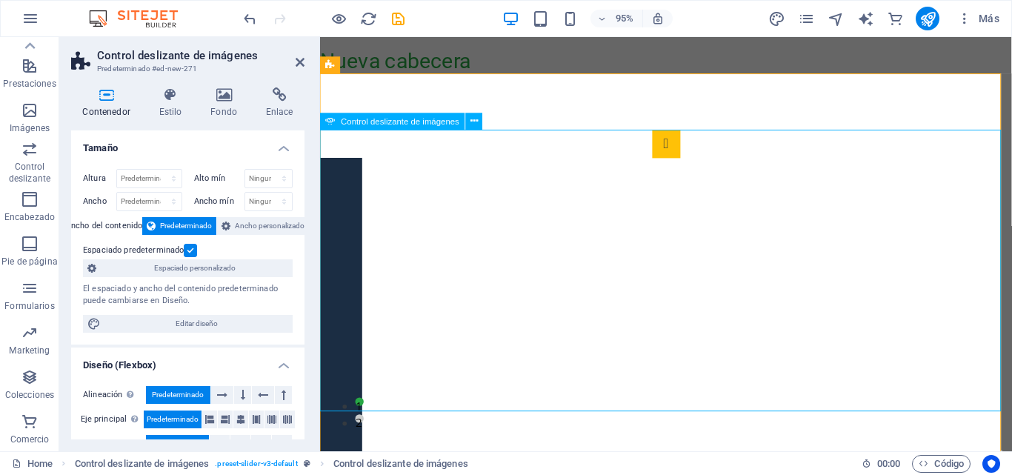
click at [473, 121] on icon at bounding box center [473, 121] width 7 height 15
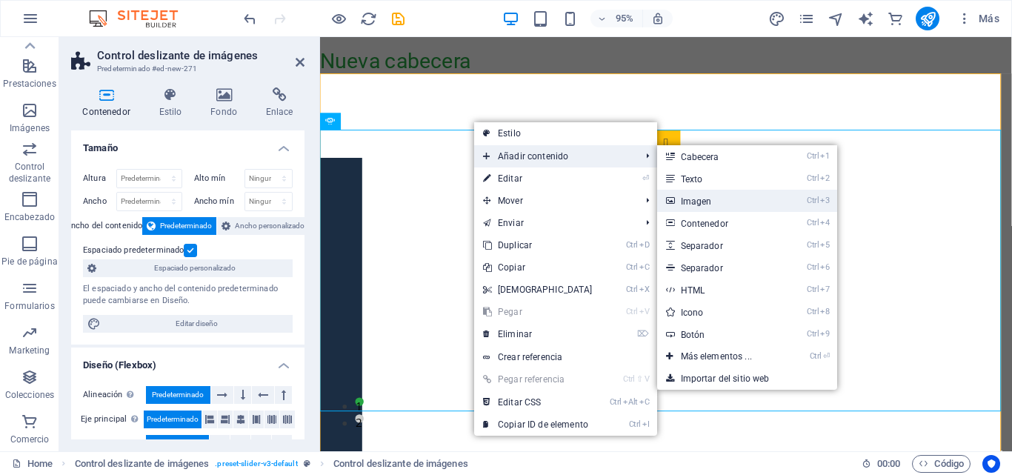
drag, startPoint x: 682, startPoint y: 198, endPoint x: 271, endPoint y: 176, distance: 411.1
click at [682, 198] on link "Ctrl 3 Imagen" at bounding box center [719, 201] width 124 height 22
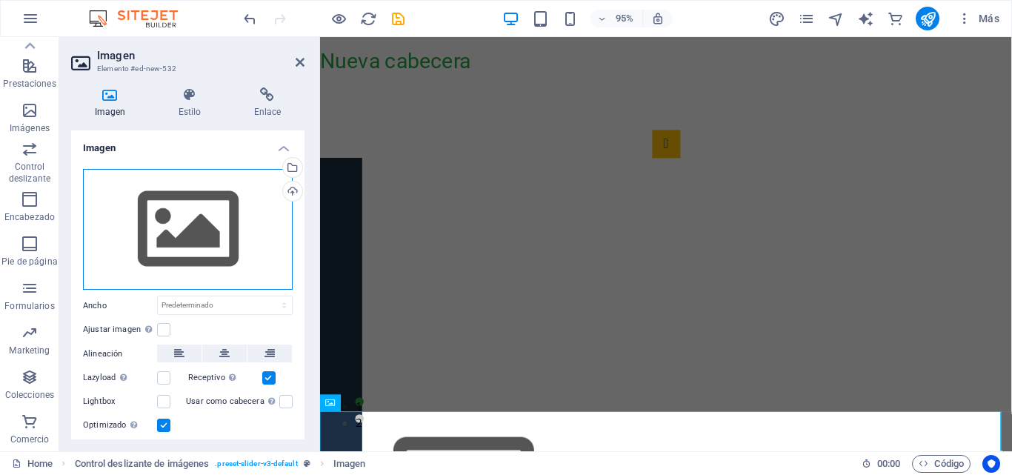
click at [228, 226] on div "Arrastra archivos aquí, haz clic para escoger archivos o selecciona archivos de…" at bounding box center [188, 230] width 210 height 122
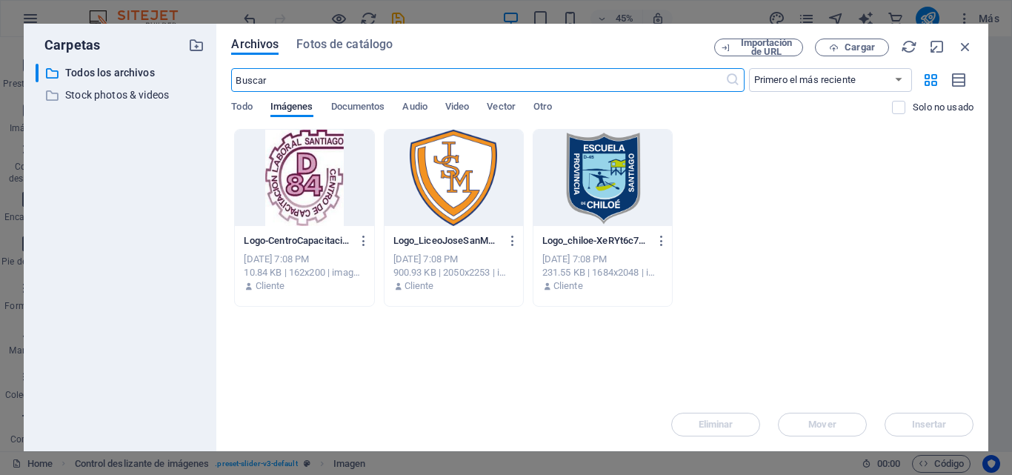
click at [465, 187] on div at bounding box center [454, 178] width 139 height 96
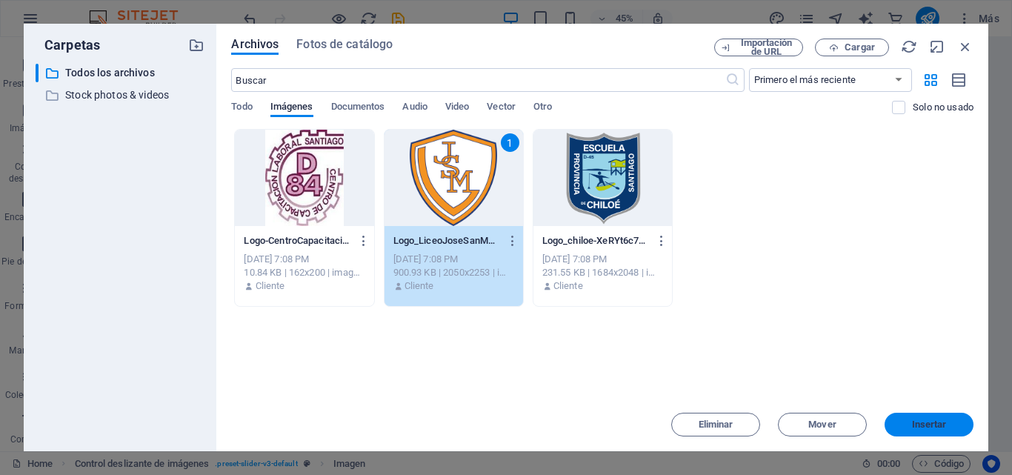
drag, startPoint x: 899, startPoint y: 419, endPoint x: 553, endPoint y: 393, distance: 347.7
click at [899, 419] on button "Insertar" at bounding box center [929, 425] width 89 height 24
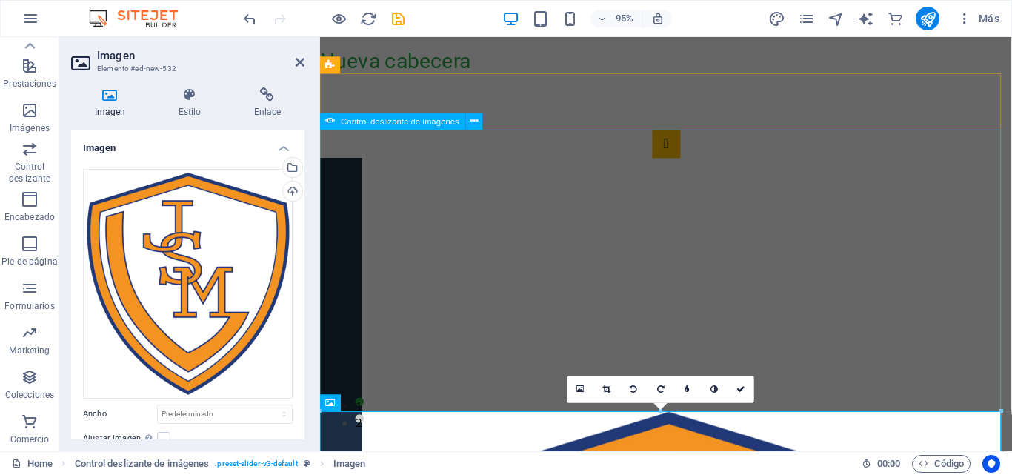
scroll to position [148, 0]
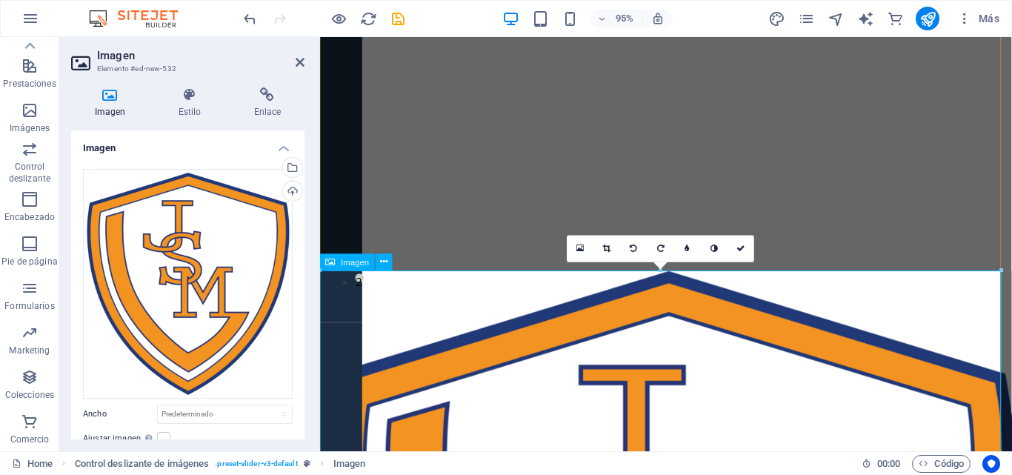
click at [385, 263] on icon at bounding box center [383, 262] width 7 height 15
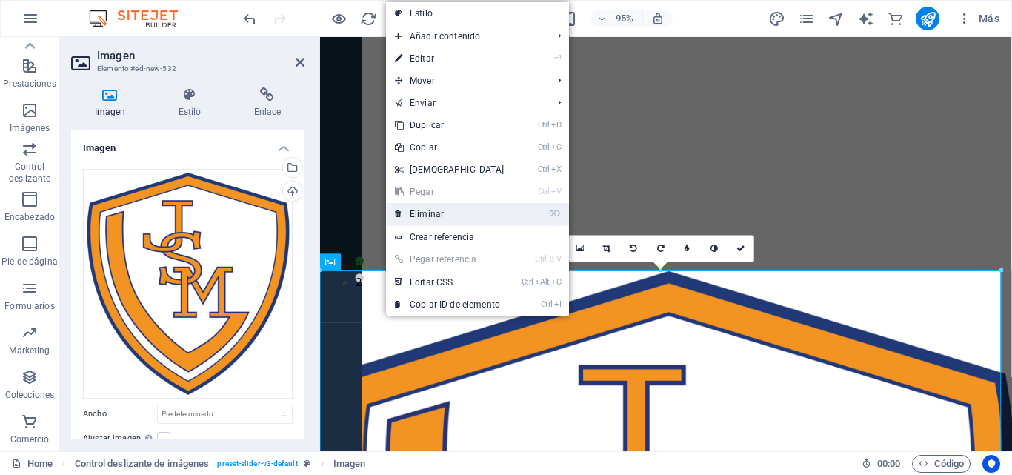
click at [443, 219] on link "⌦ Eliminar" at bounding box center [449, 214] width 127 height 22
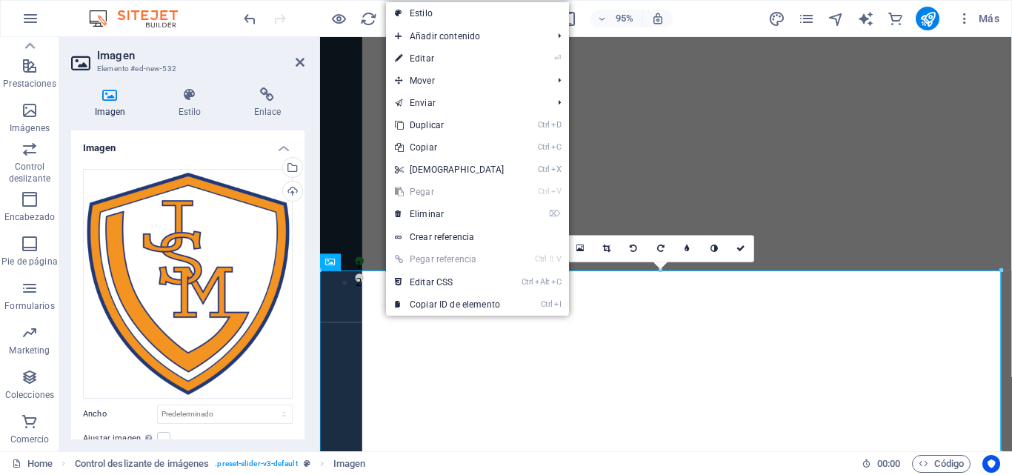
scroll to position [39, 0]
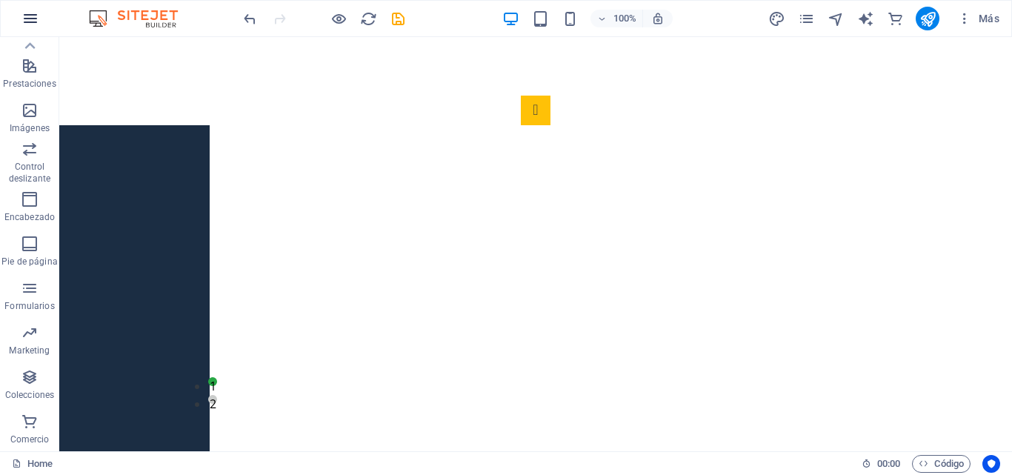
click at [33, 16] on icon "button" at bounding box center [30, 19] width 18 height 18
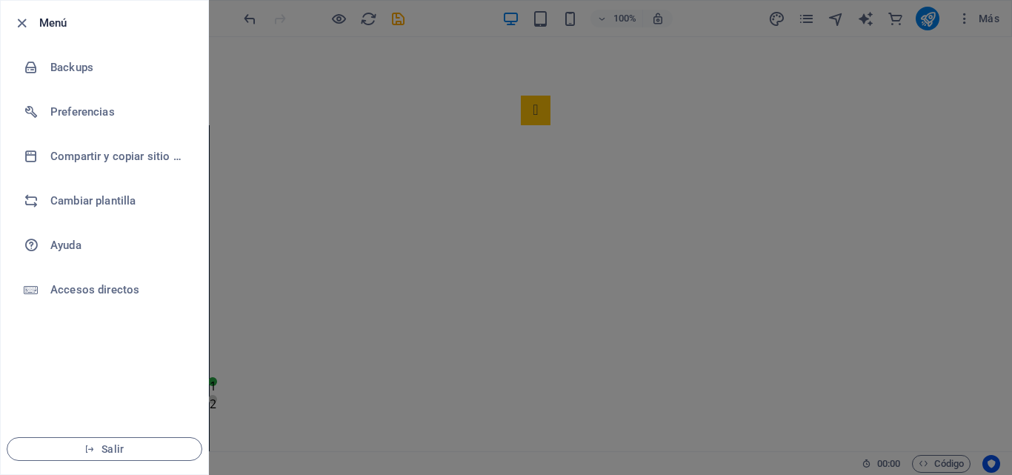
click at [425, 190] on div at bounding box center [506, 237] width 1012 height 475
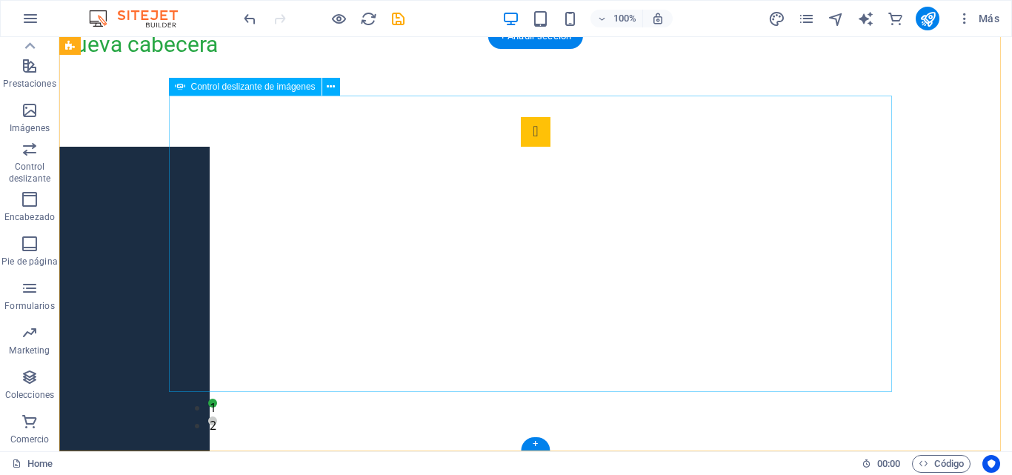
select select "px"
select select "ms"
select select "s"
select select "progressive"
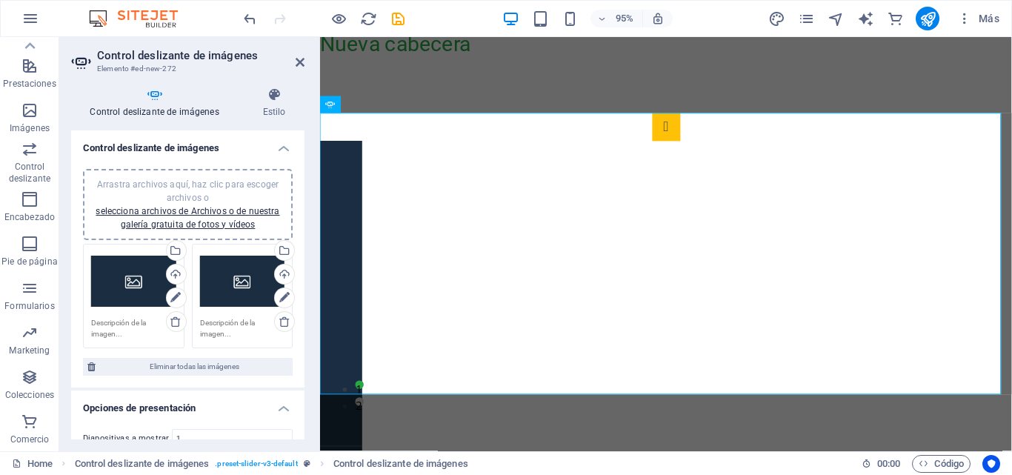
click at [269, 219] on div "Arrastra archivos aquí, haz clic para escoger archivos o selecciona archivos de…" at bounding box center [188, 204] width 192 height 53
click at [190, 213] on link "selecciona archivos de Archivos o de nuestra galería gratuita de fotos y vídeos" at bounding box center [188, 218] width 184 height 24
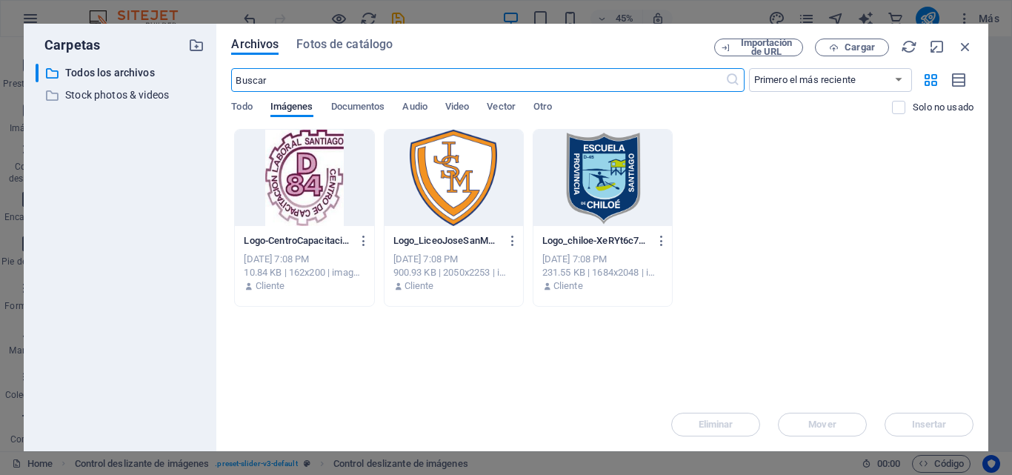
scroll to position [0, 0]
click at [428, 178] on div at bounding box center [454, 178] width 139 height 96
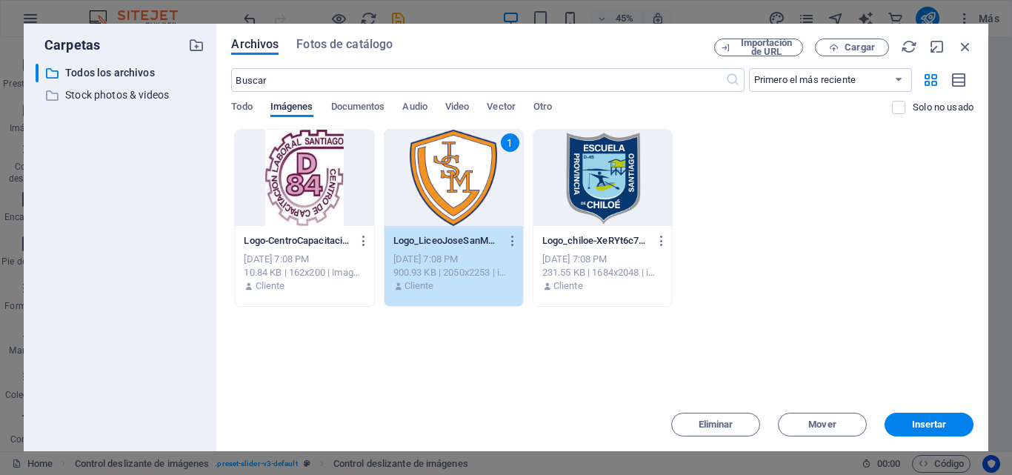
click at [873, 447] on div "Archivos Fotos de catálogo Importación de URL Cargar ​ Primero el más reciente …" at bounding box center [602, 238] width 772 height 428
click at [899, 433] on button "Insertar" at bounding box center [929, 425] width 89 height 24
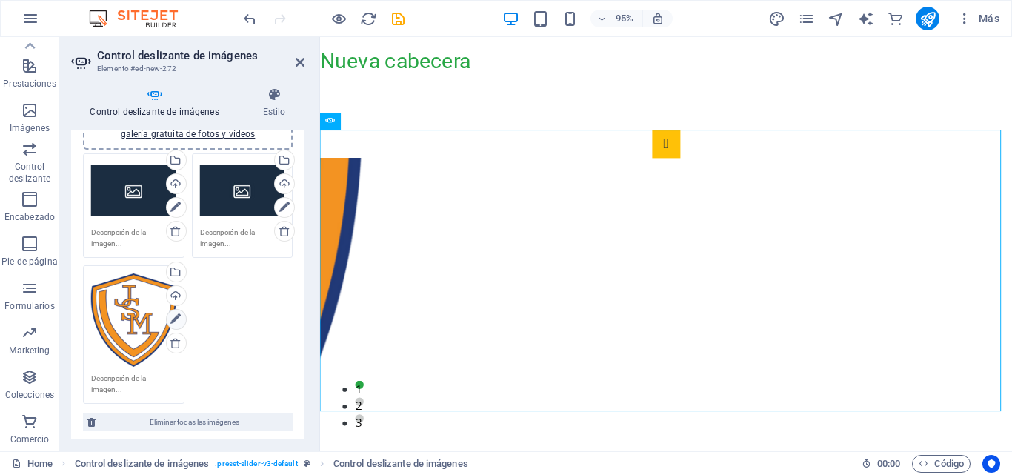
scroll to position [74, 0]
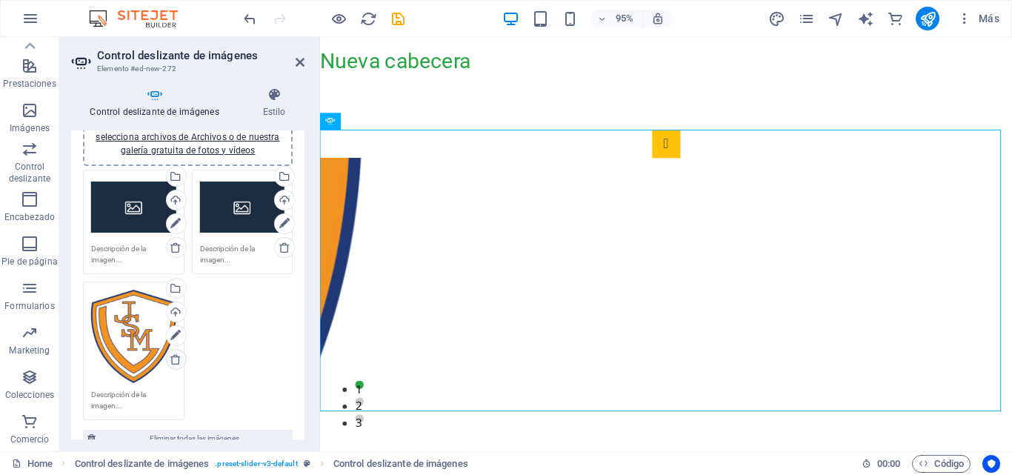
click at [170, 357] on icon at bounding box center [176, 359] width 12 height 12
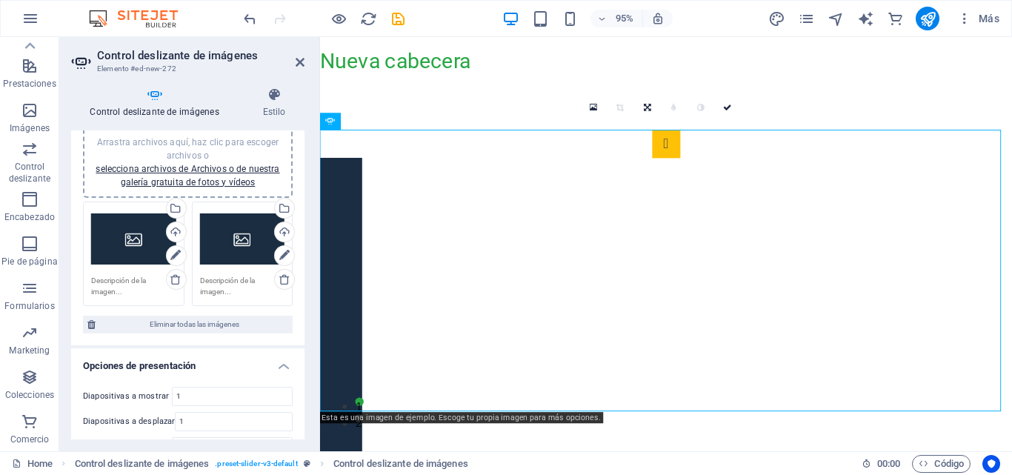
scroll to position [0, 0]
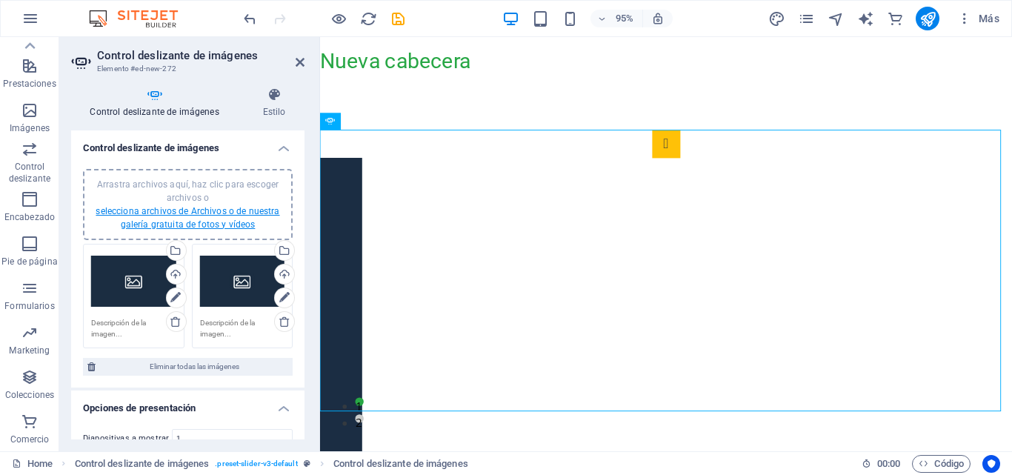
click at [199, 206] on link "selecciona archivos de Archivos o de nuestra galería gratuita de fotos y vídeos" at bounding box center [188, 218] width 184 height 24
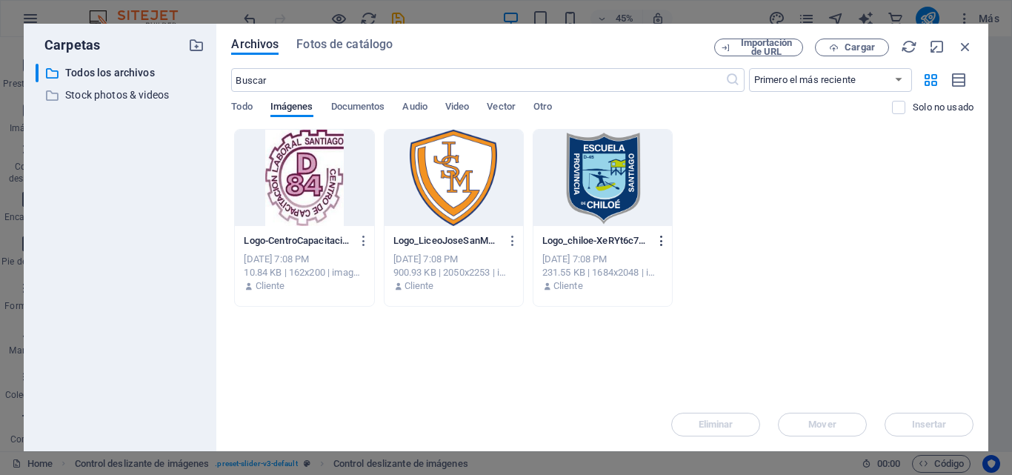
click at [666, 239] on icon "button" at bounding box center [662, 240] width 14 height 13
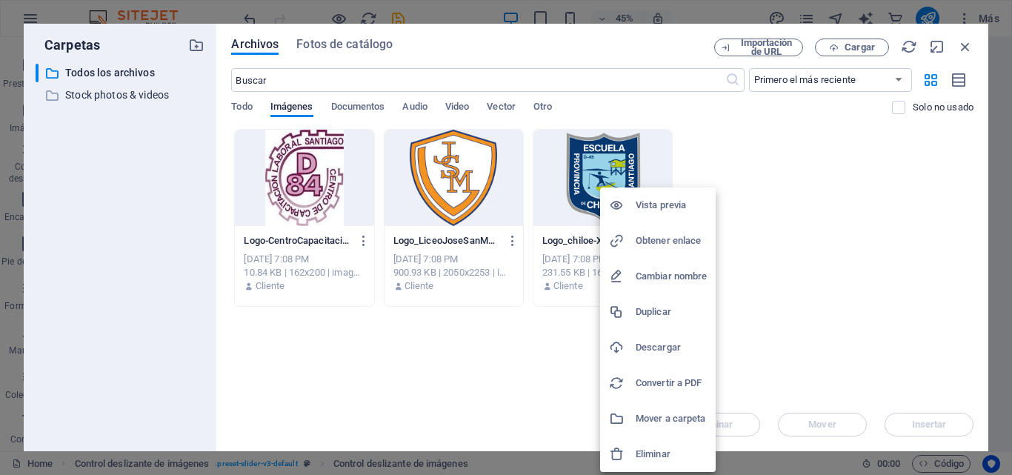
click at [659, 450] on h6 "Eliminar" at bounding box center [671, 454] width 71 height 18
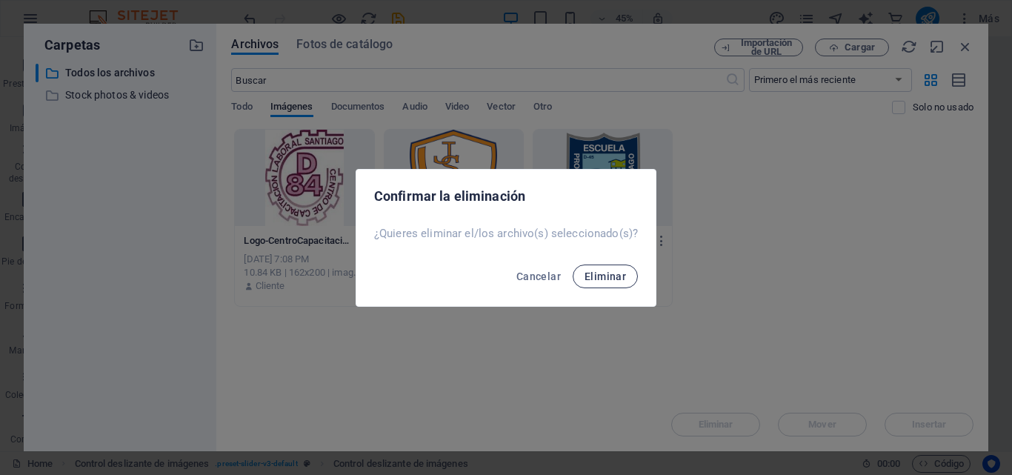
click at [602, 284] on button "Eliminar" at bounding box center [605, 277] width 65 height 24
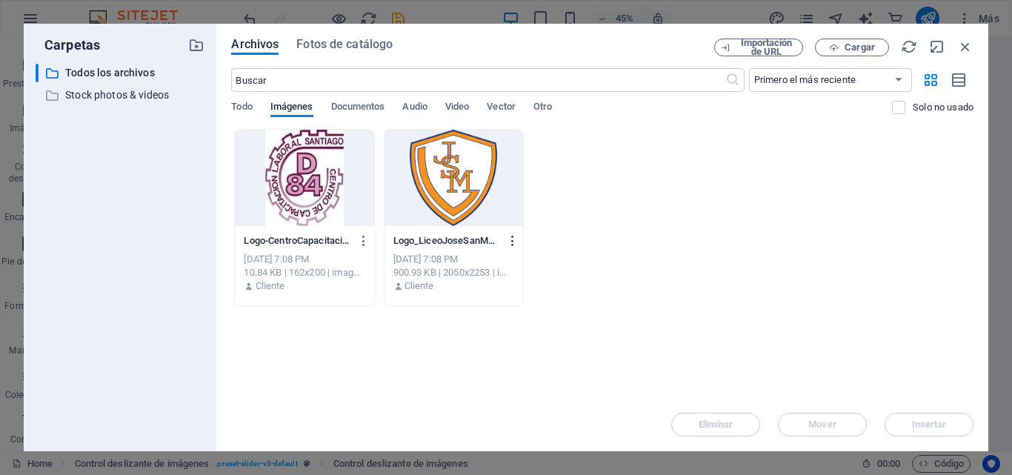
click at [515, 241] on icon "button" at bounding box center [513, 240] width 14 height 13
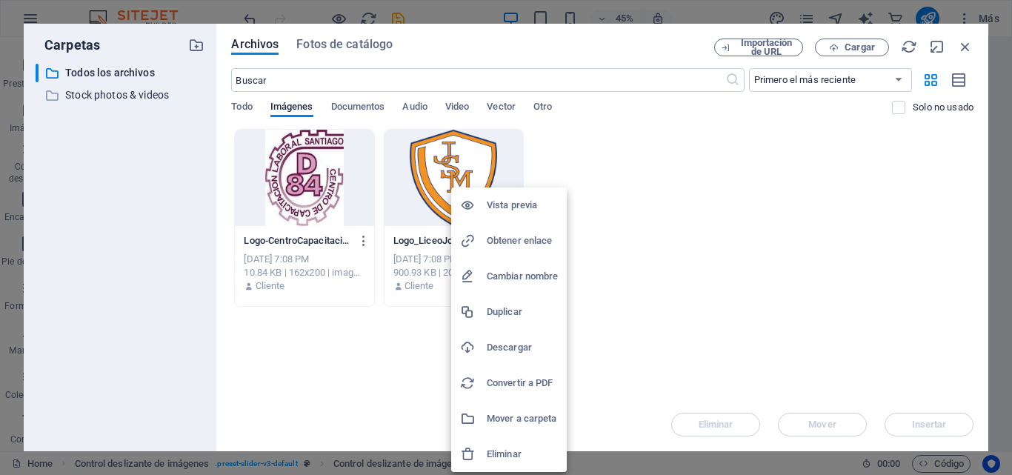
click at [528, 456] on h6 "Eliminar" at bounding box center [522, 454] width 71 height 18
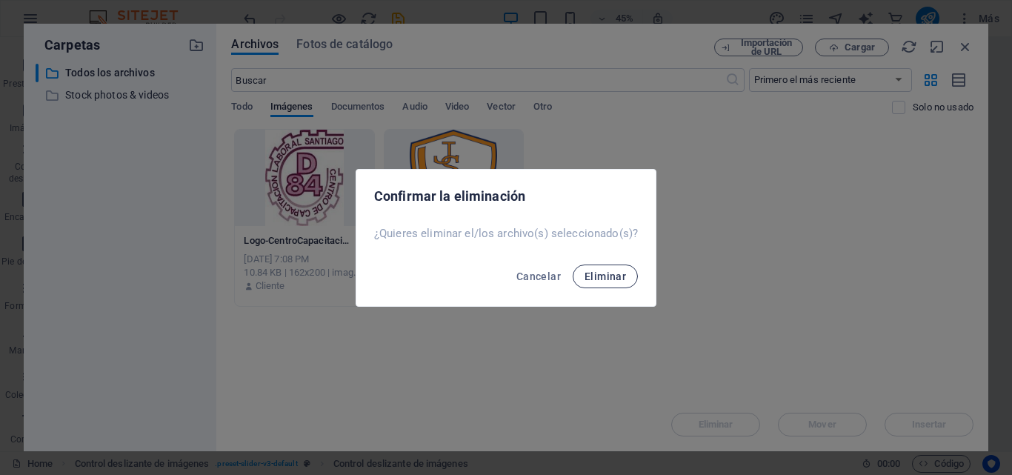
click at [594, 278] on span "Eliminar" at bounding box center [605, 276] width 41 height 12
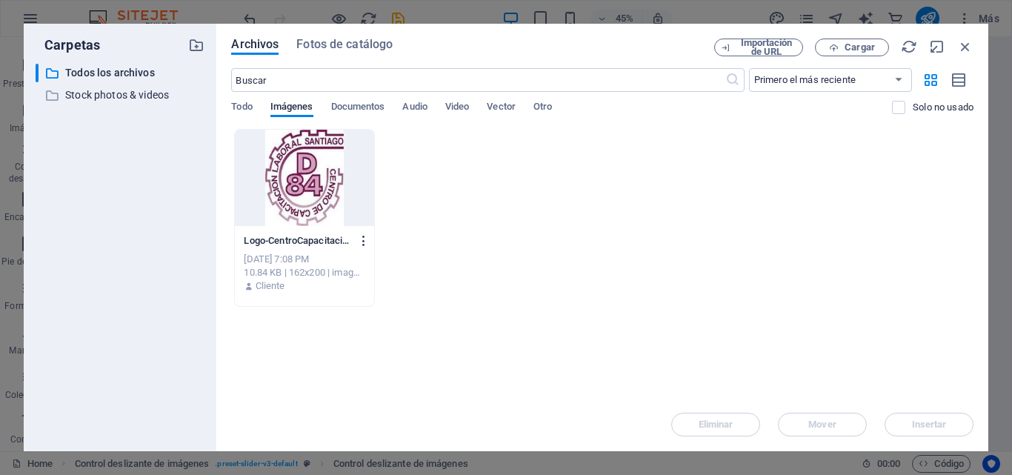
click at [362, 248] on button "button" at bounding box center [361, 241] width 20 height 24
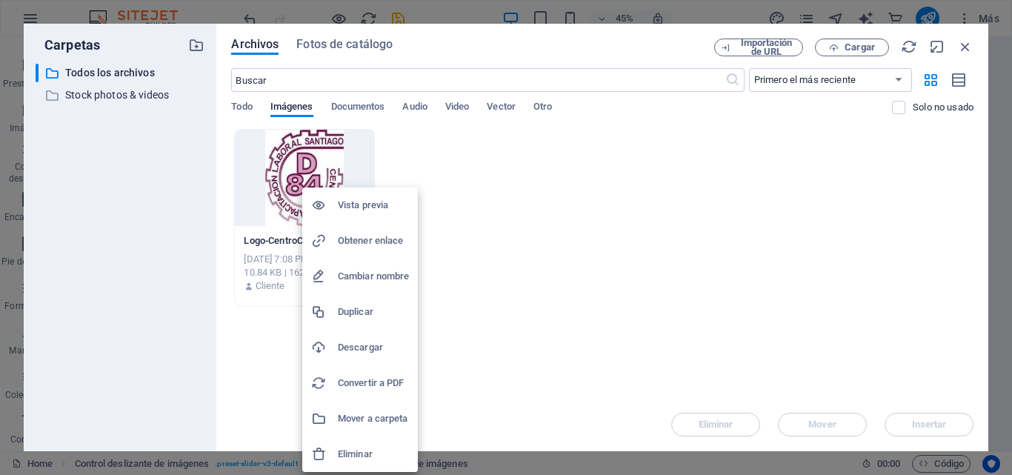
click at [366, 448] on h6 "Eliminar" at bounding box center [373, 454] width 71 height 18
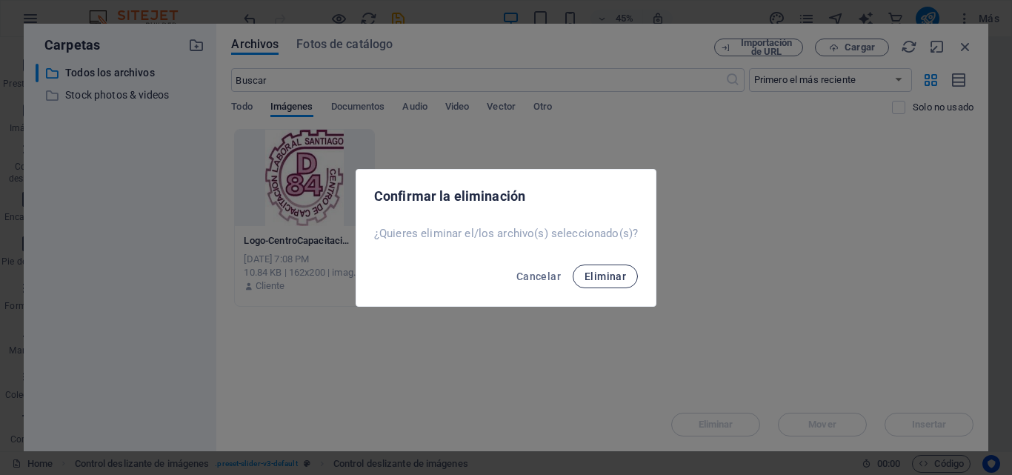
click at [597, 279] on span "Eliminar" at bounding box center [605, 276] width 41 height 12
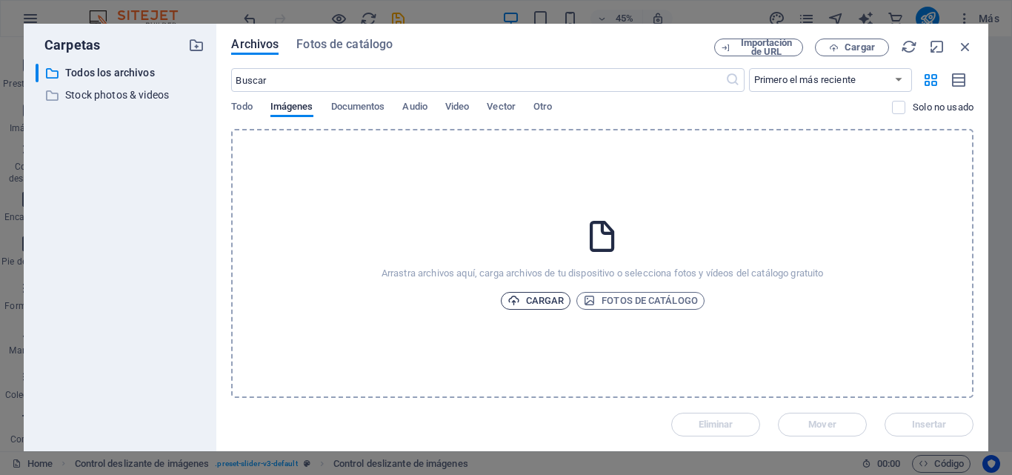
click at [559, 299] on span "Cargar" at bounding box center [536, 301] width 57 height 18
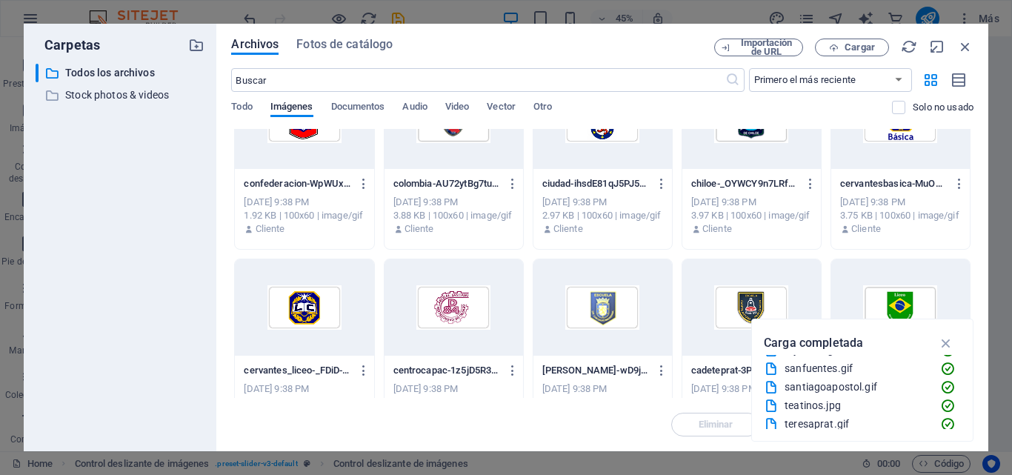
scroll to position [1241, 0]
drag, startPoint x: 694, startPoint y: 33, endPoint x: 968, endPoint y: 53, distance: 274.8
click at [968, 53] on icon "button" at bounding box center [965, 47] width 16 height 16
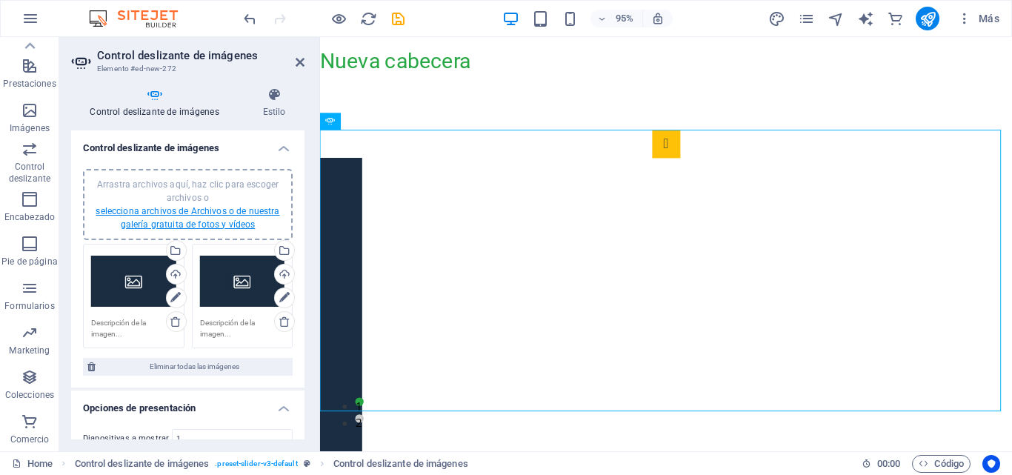
click at [247, 215] on link "selecciona archivos de Archivos o de nuestra galería gratuita de fotos y vídeos" at bounding box center [188, 218] width 184 height 24
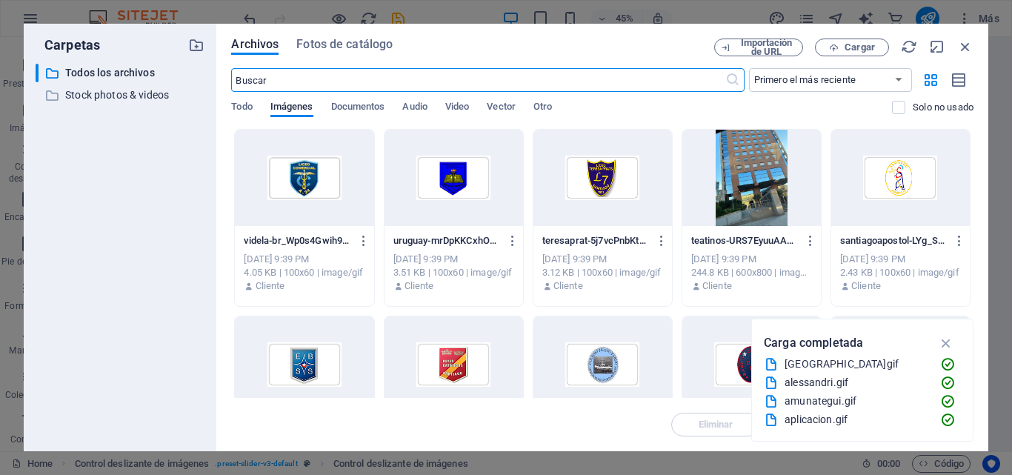
click at [722, 186] on div at bounding box center [751, 178] width 139 height 96
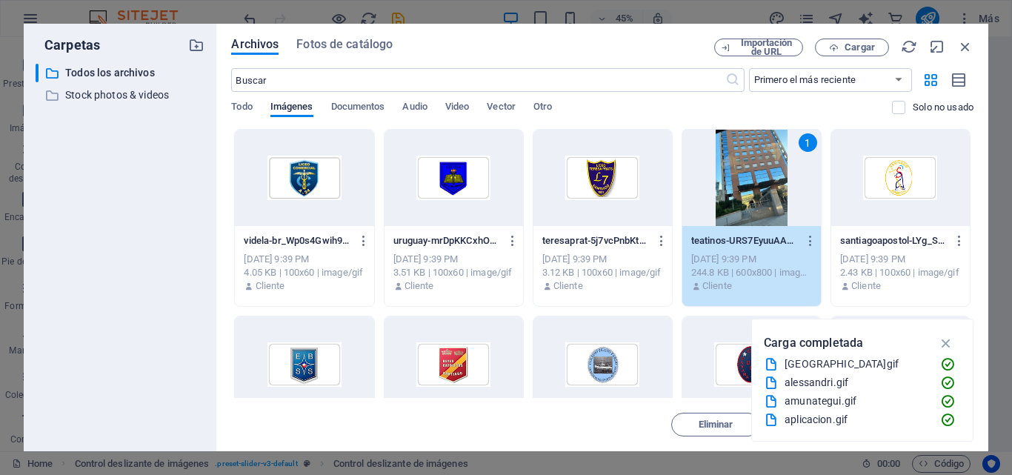
click at [657, 420] on div "Eliminar Mover Insertar" at bounding box center [602, 417] width 742 height 39
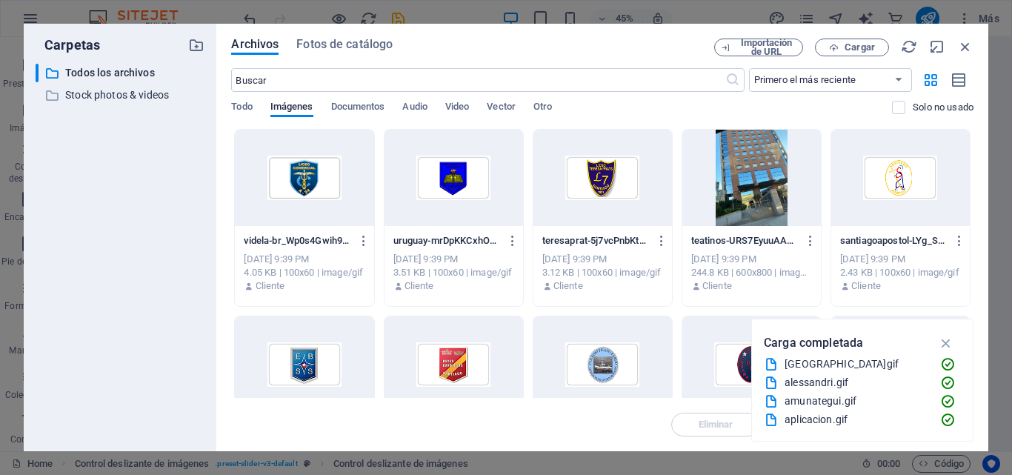
click at [949, 339] on icon "button" at bounding box center [946, 343] width 17 height 16
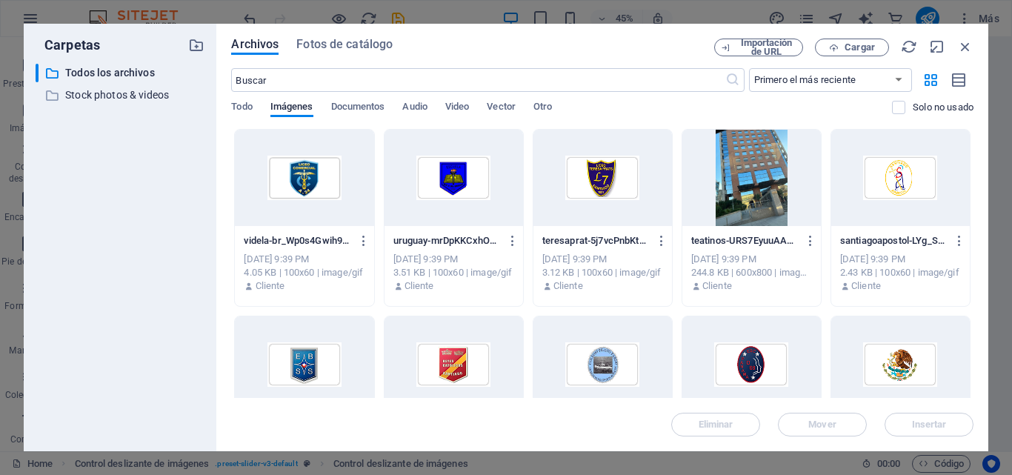
click at [734, 182] on div at bounding box center [751, 178] width 139 height 96
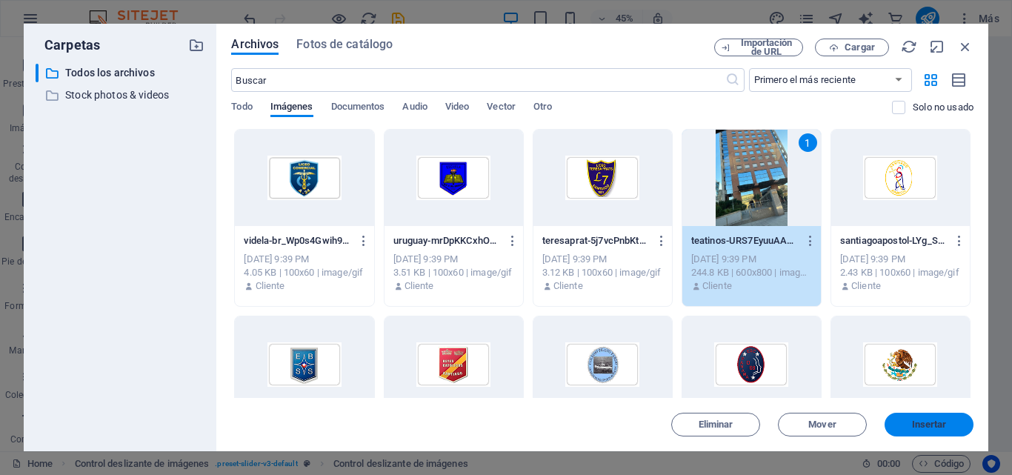
click at [912, 427] on span "Insertar" at bounding box center [929, 424] width 35 height 9
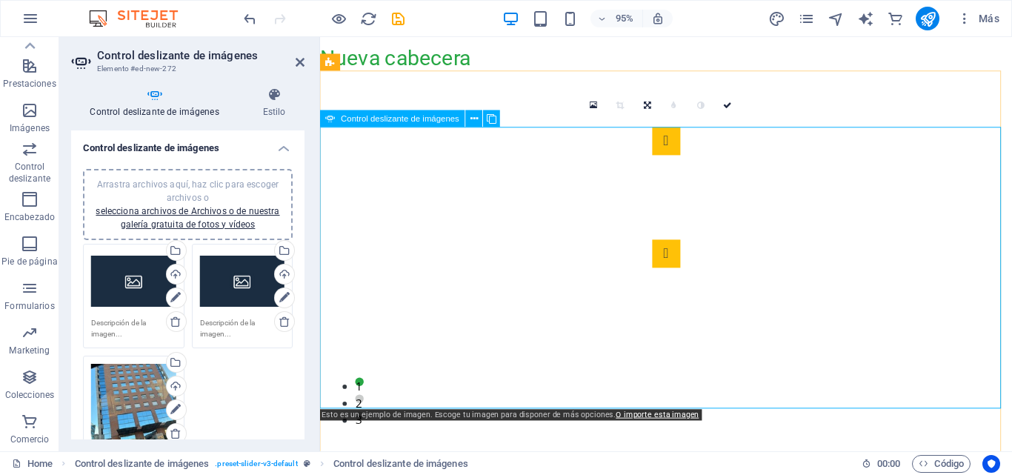
scroll to position [0, 0]
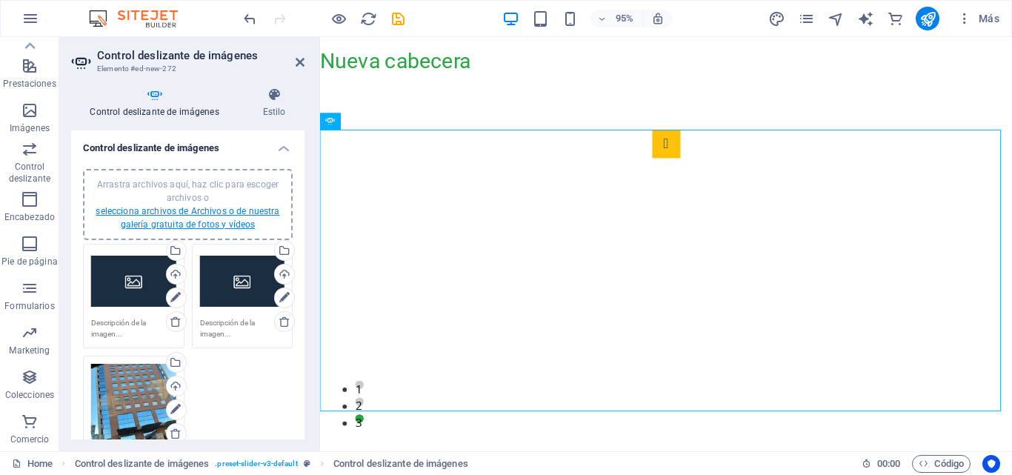
click at [251, 220] on link "selecciona archivos de Archivos o de nuestra galería gratuita de fotos y vídeos" at bounding box center [188, 218] width 184 height 24
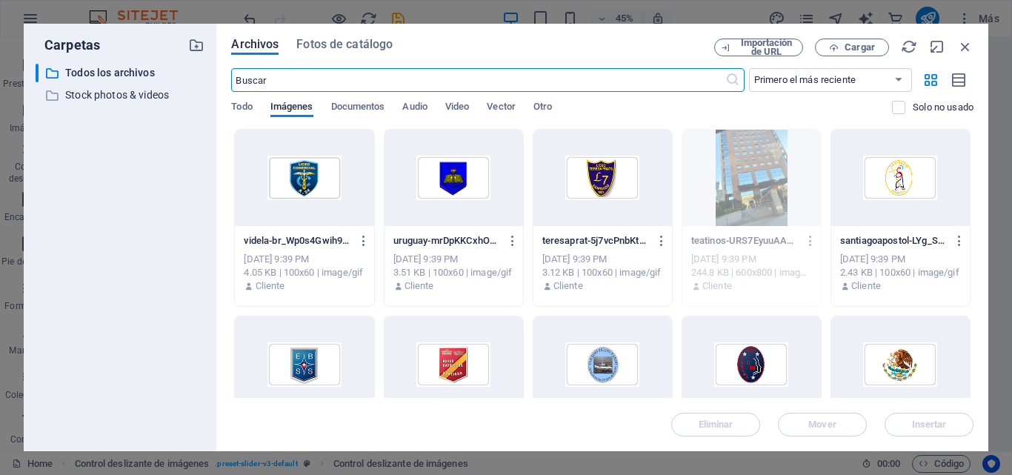
click at [324, 177] on div at bounding box center [304, 178] width 139 height 96
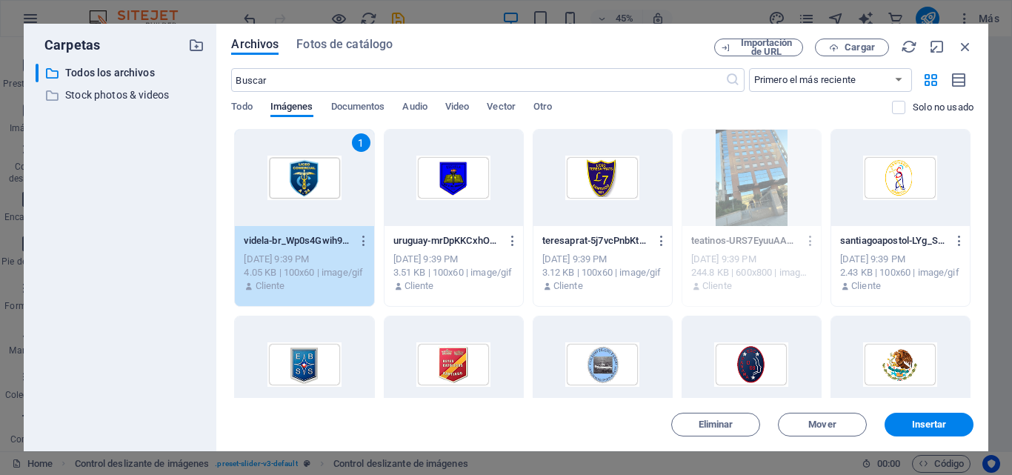
click at [324, 177] on div "1" at bounding box center [304, 178] width 139 height 96
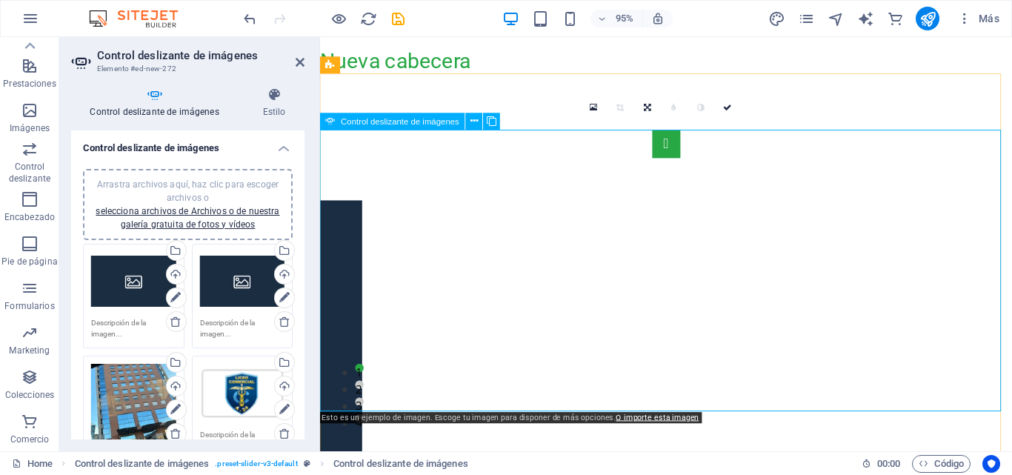
click at [670, 164] on button "Image Slider" at bounding box center [685, 150] width 30 height 30
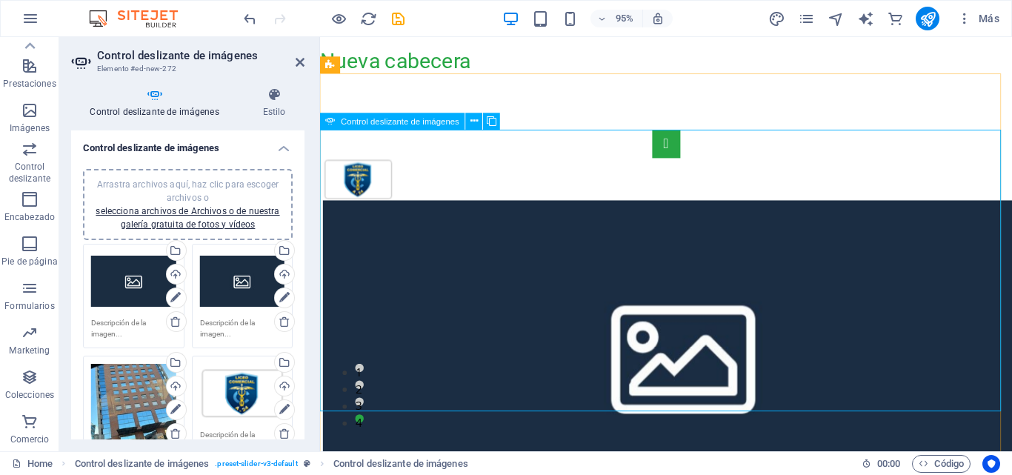
click at [670, 164] on button "Image Slider" at bounding box center [685, 150] width 30 height 30
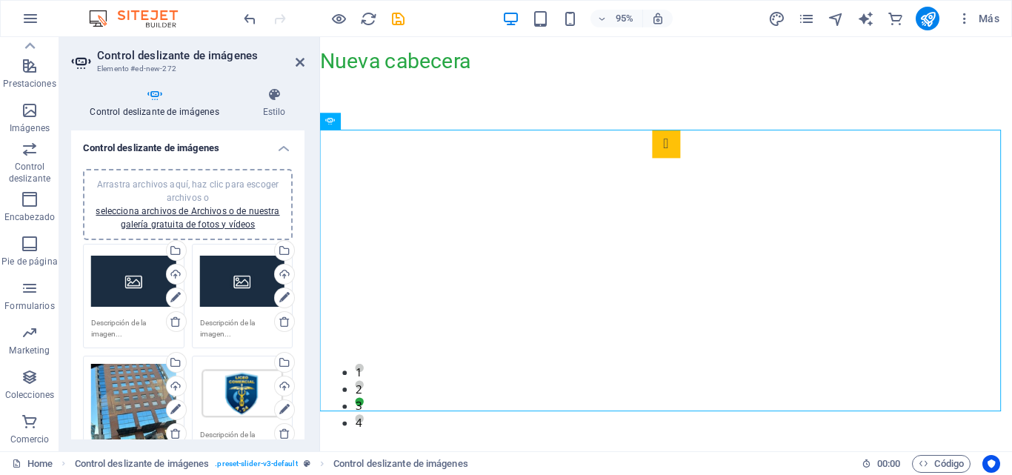
click at [230, 391] on div "Arrastra archivos aquí, haz clic para escoger archivos o selecciona archivos de…" at bounding box center [242, 393] width 85 height 59
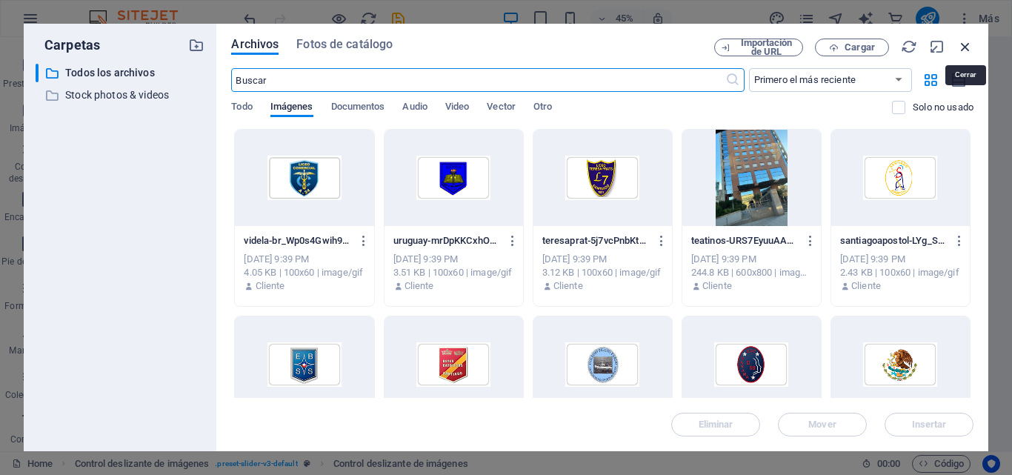
drag, startPoint x: 962, startPoint y: 47, endPoint x: 529, endPoint y: 69, distance: 433.3
click at [962, 47] on icon "button" at bounding box center [965, 47] width 16 height 16
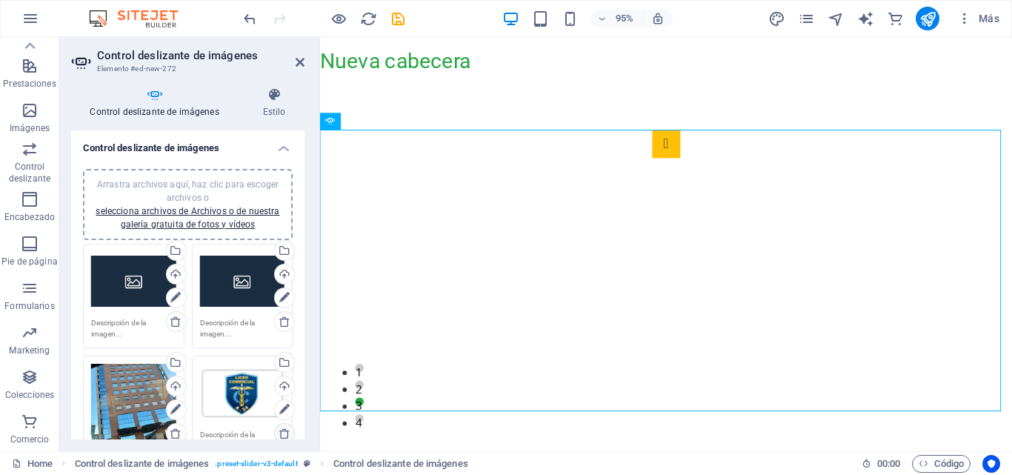
click at [282, 430] on icon at bounding box center [285, 434] width 12 height 12
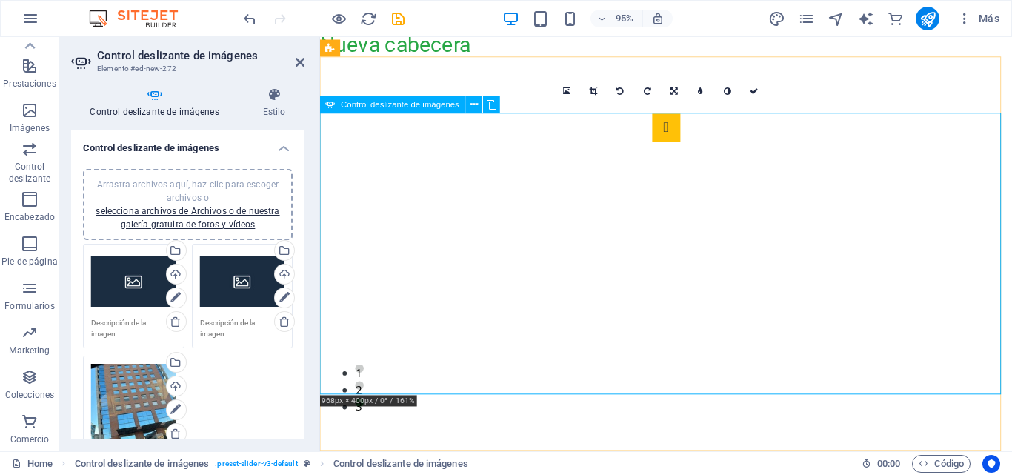
scroll to position [18, 0]
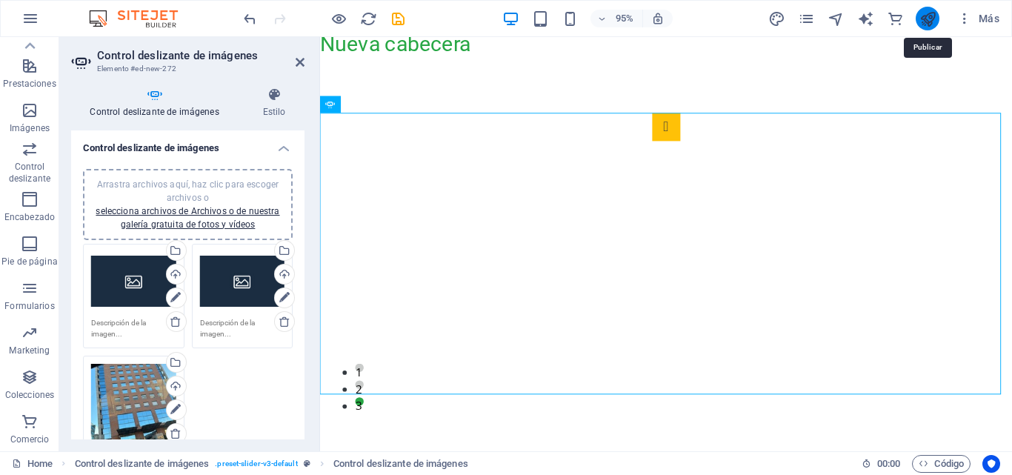
click at [929, 19] on icon "publish" at bounding box center [927, 18] width 17 height 17
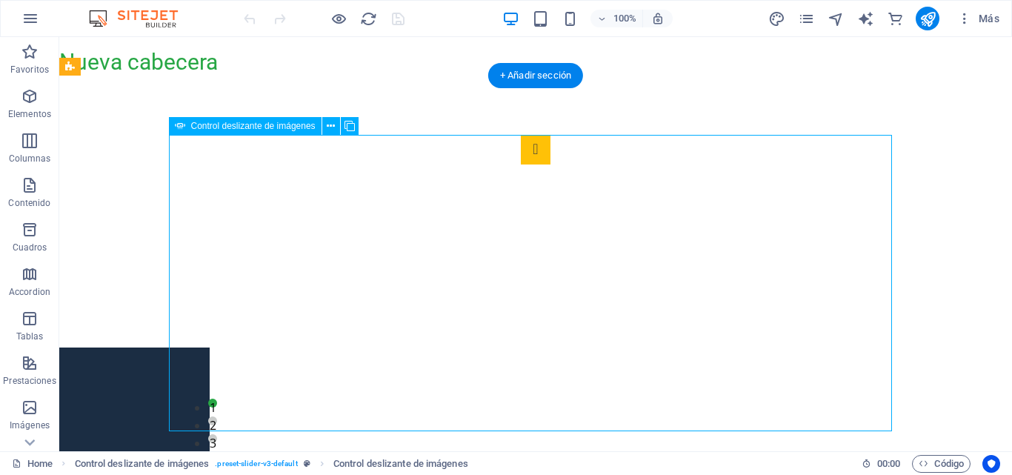
select select "px"
select select "ms"
select select "s"
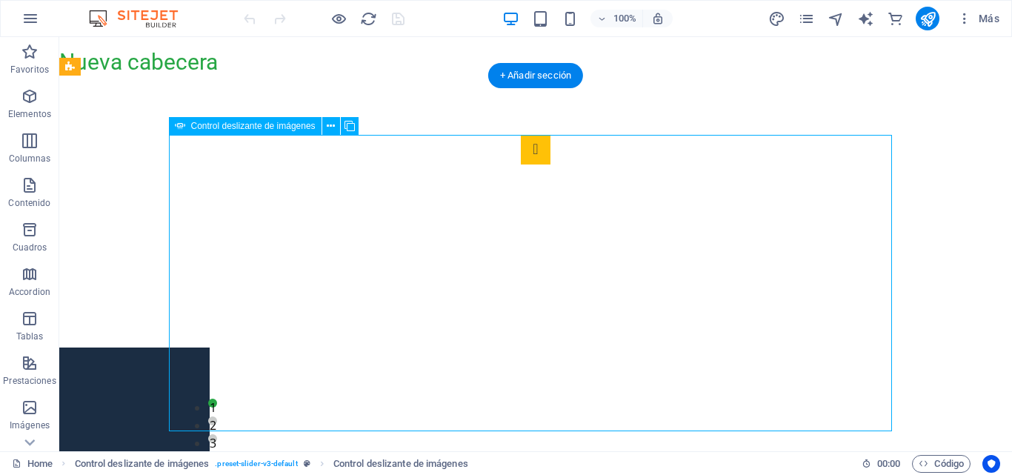
select select "progressive"
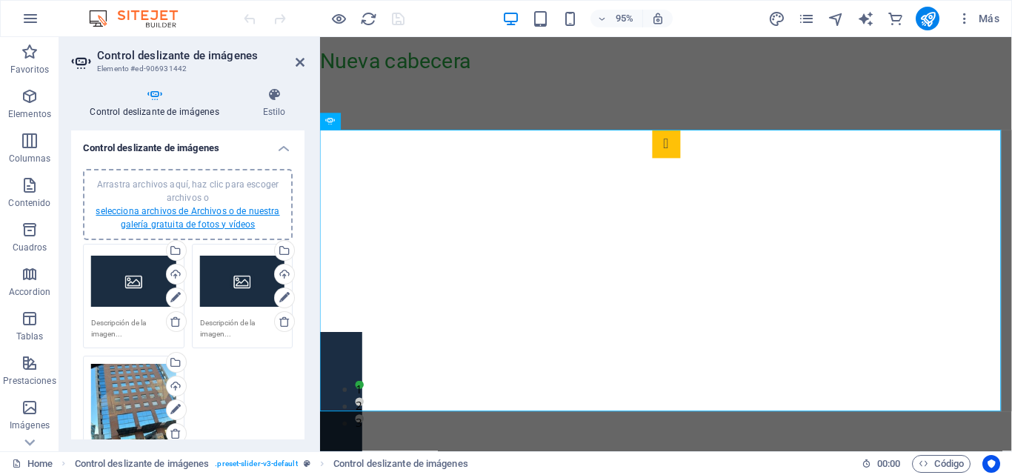
click at [217, 209] on link "selecciona archivos de Archivos o de nuestra galería gratuita de fotos y vídeos" at bounding box center [188, 218] width 184 height 24
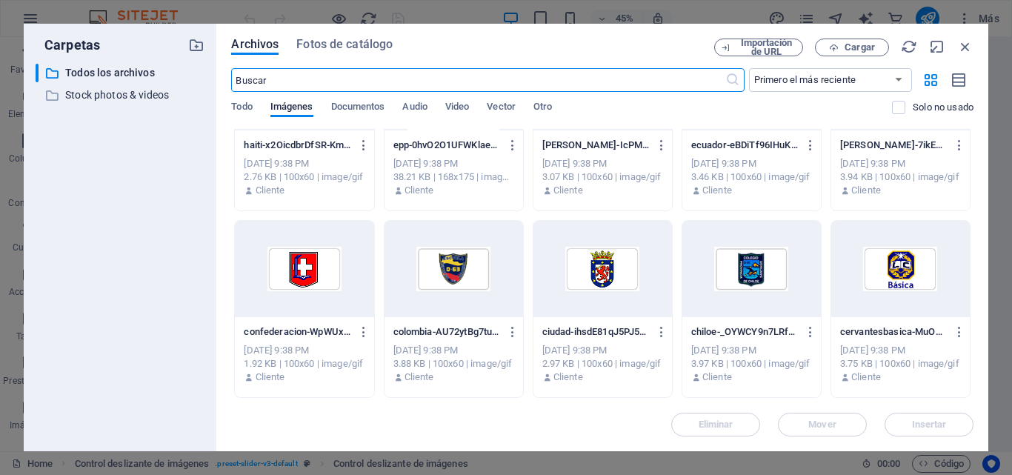
scroll to position [2523, 0]
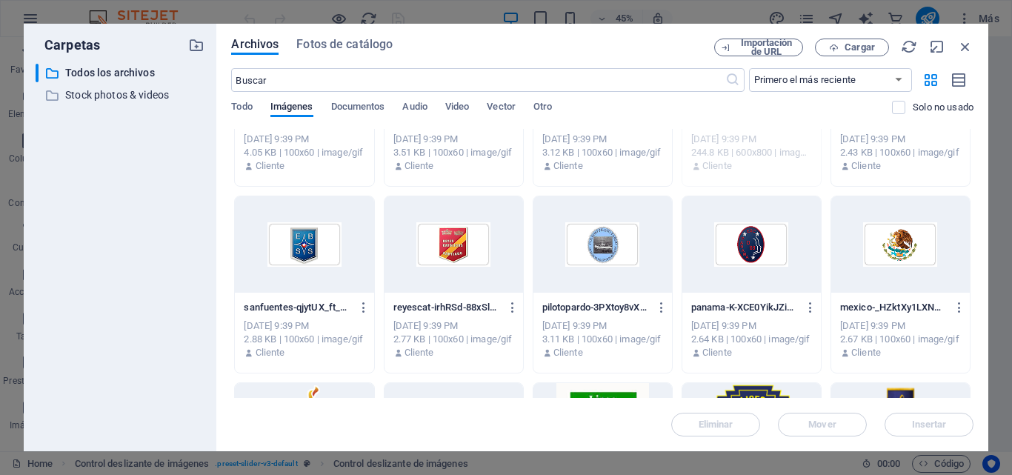
scroll to position [0, 0]
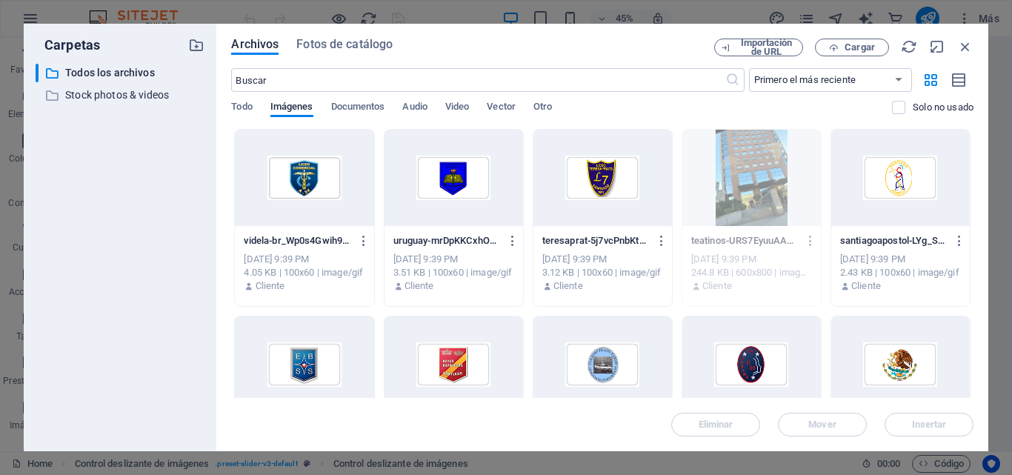
click at [365, 139] on div at bounding box center [304, 178] width 139 height 96
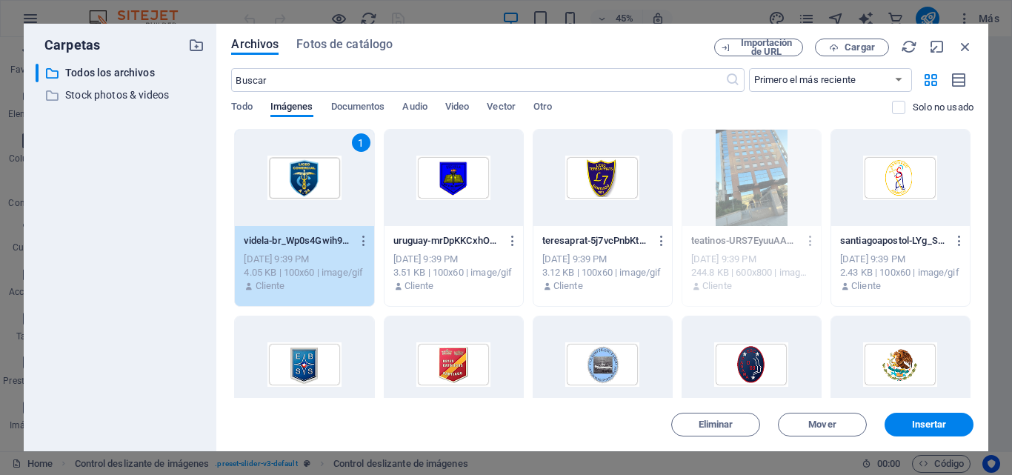
click at [418, 146] on div at bounding box center [454, 178] width 139 height 96
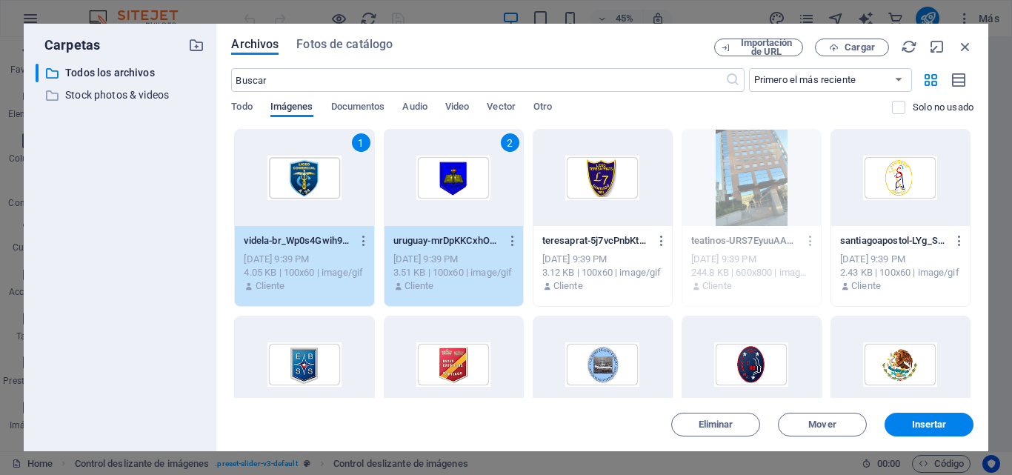
click at [306, 110] on span "Imágenes" at bounding box center [291, 108] width 43 height 21
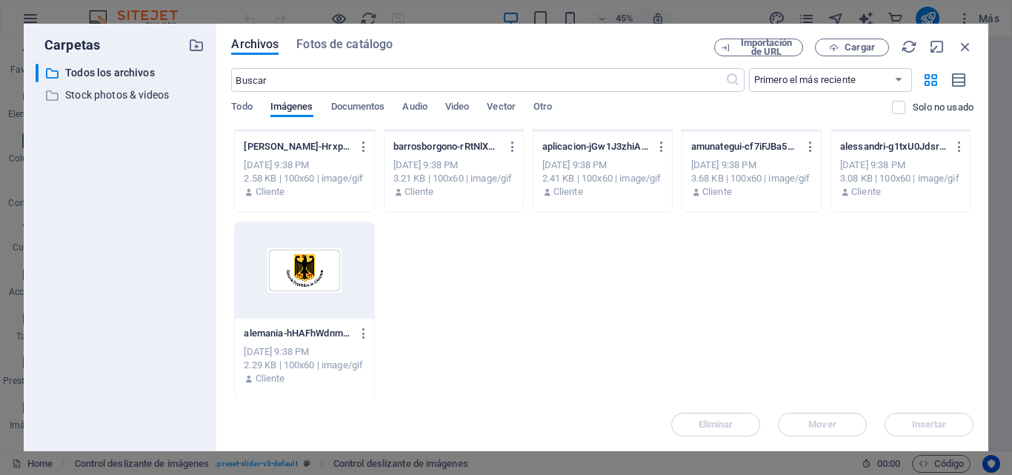
scroll to position [2523, 0]
drag, startPoint x: 586, startPoint y: 289, endPoint x: 547, endPoint y: 280, distance: 40.3
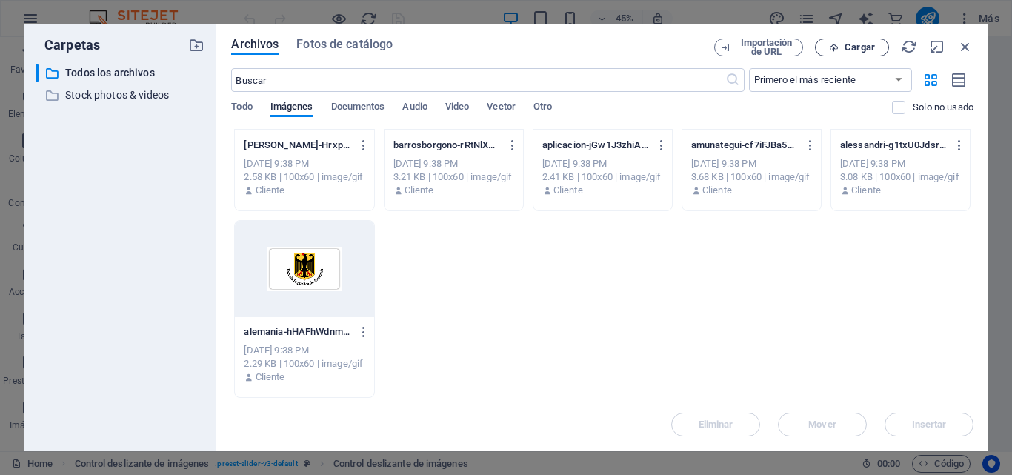
click at [831, 50] on icon "button" at bounding box center [834, 48] width 10 height 10
click at [850, 50] on span "Cargar" at bounding box center [860, 47] width 30 height 9
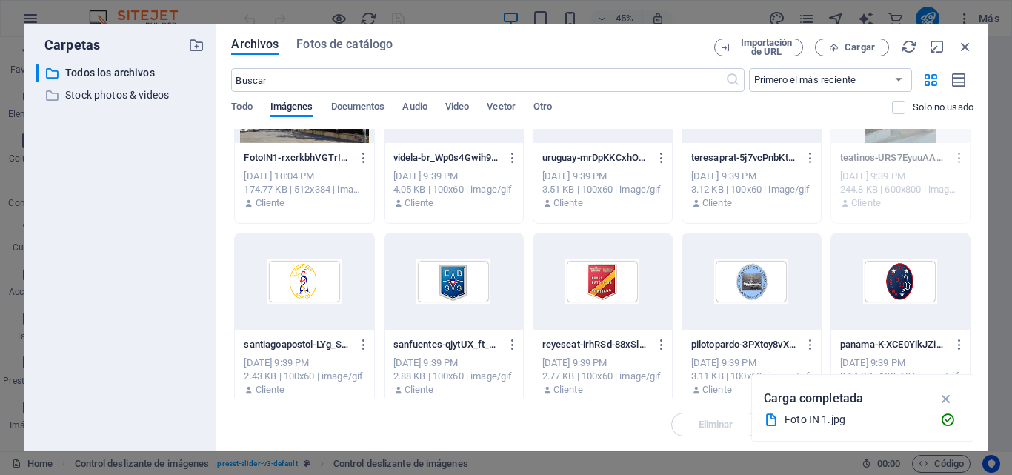
scroll to position [0, 0]
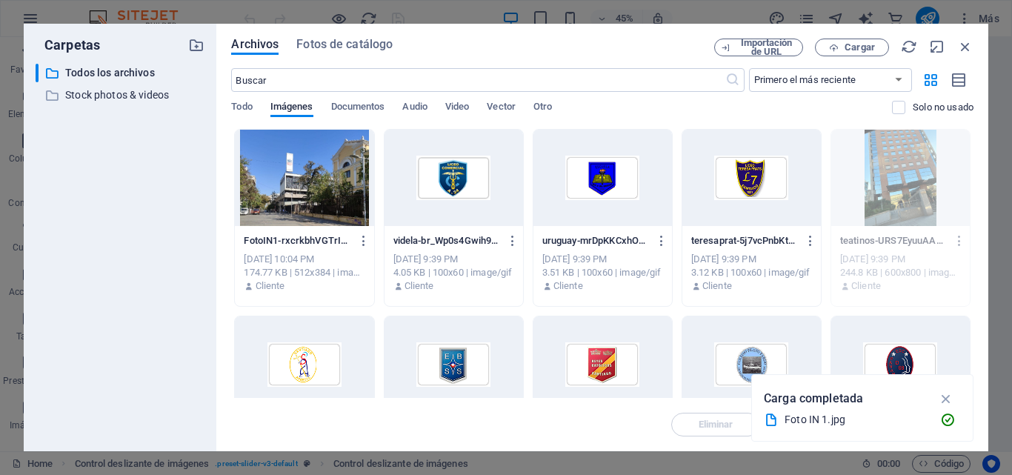
click at [328, 180] on div at bounding box center [304, 178] width 139 height 96
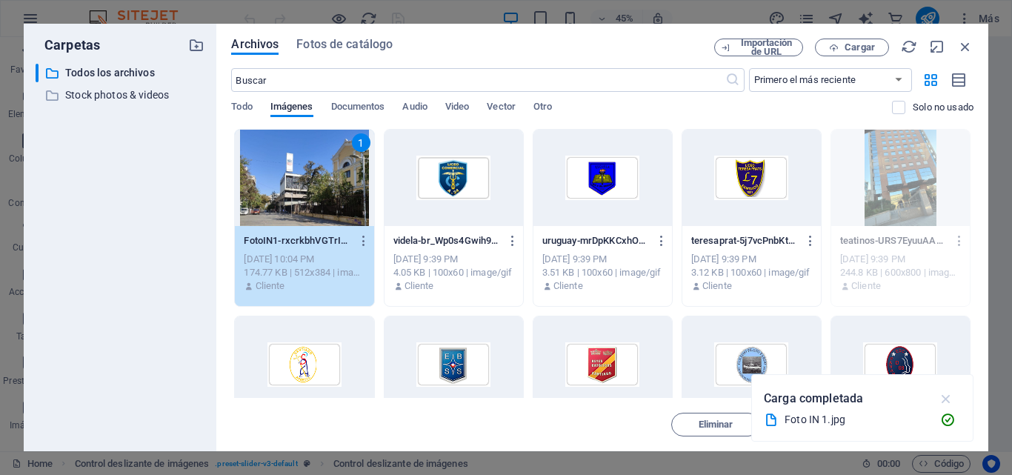
click at [948, 400] on icon "button" at bounding box center [946, 398] width 17 height 16
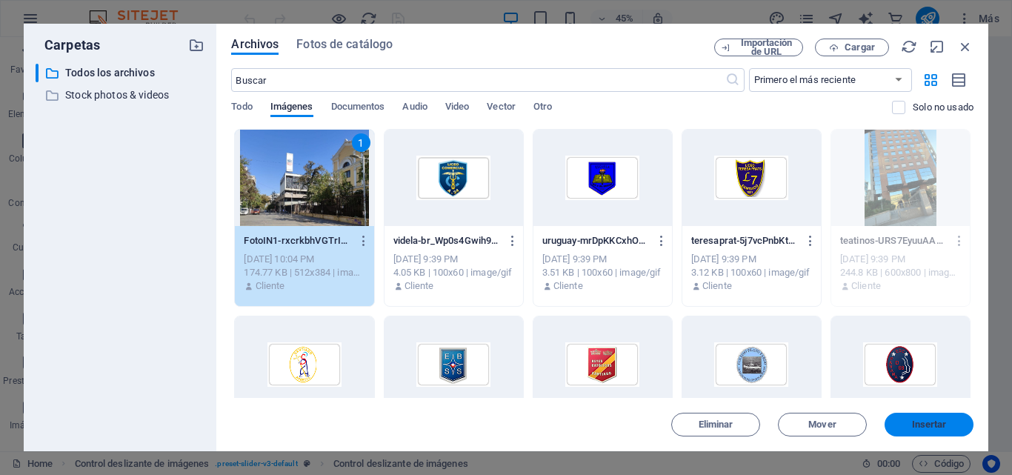
click at [901, 421] on span "Insertar" at bounding box center [929, 424] width 77 height 9
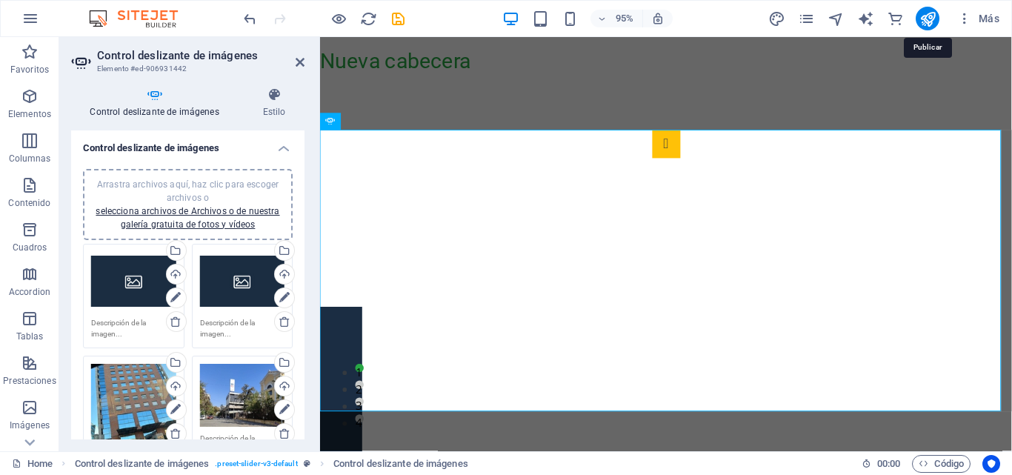
drag, startPoint x: 926, startPoint y: 18, endPoint x: 913, endPoint y: 33, distance: 19.9
click at [927, 18] on icon "publish" at bounding box center [927, 18] width 17 height 17
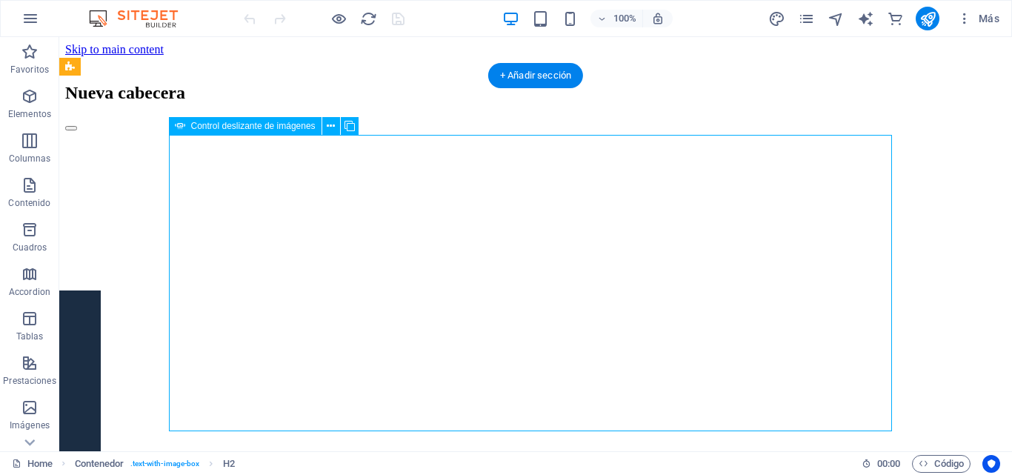
select select "px"
select select "ms"
select select "s"
select select "progressive"
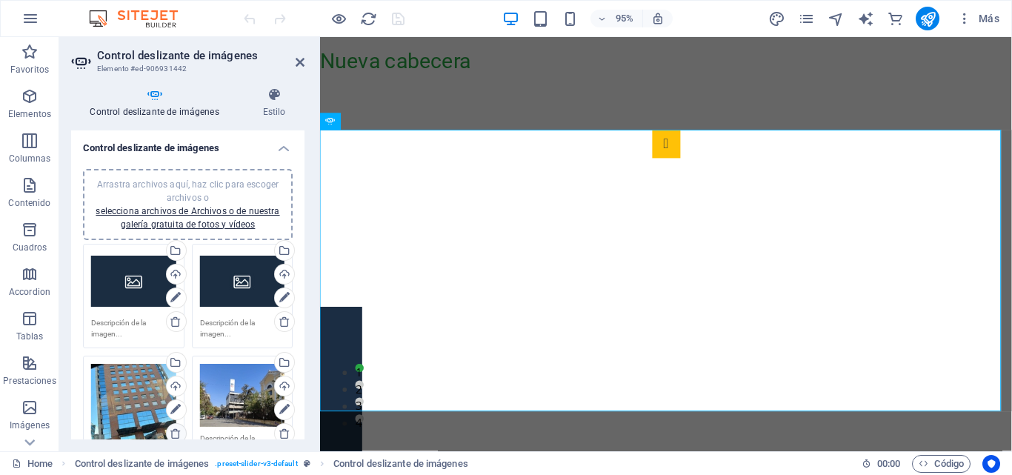
click at [174, 436] on icon at bounding box center [176, 434] width 12 height 12
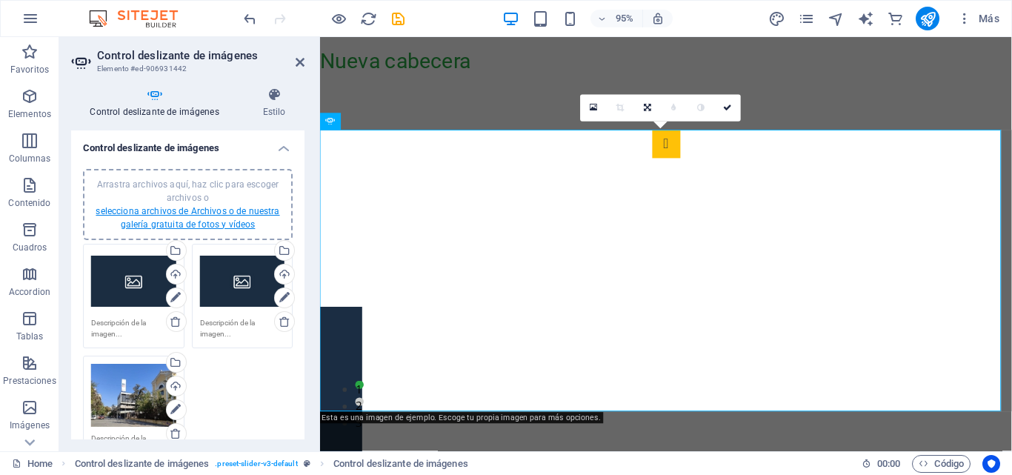
click at [159, 219] on link "selecciona archivos de Archivos o de nuestra galería gratuita de fotos y vídeos" at bounding box center [188, 218] width 184 height 24
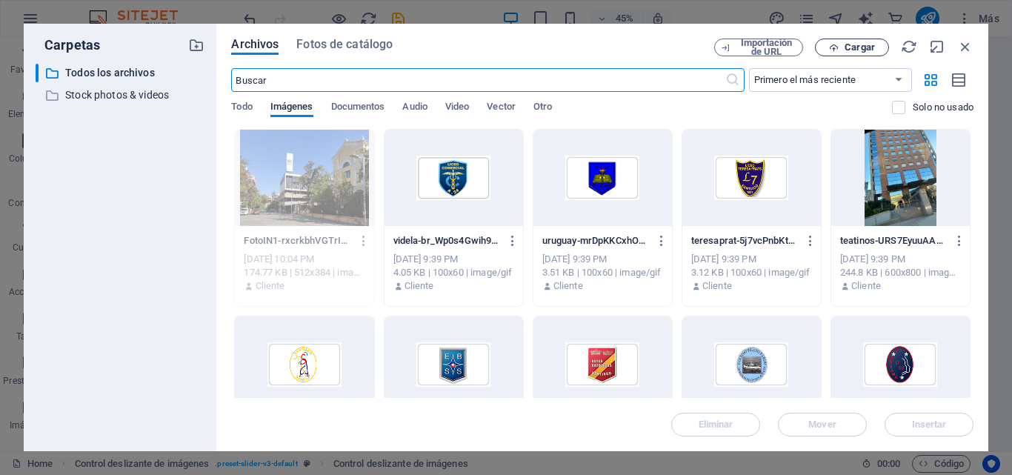
click at [842, 46] on span "Cargar" at bounding box center [852, 48] width 61 height 10
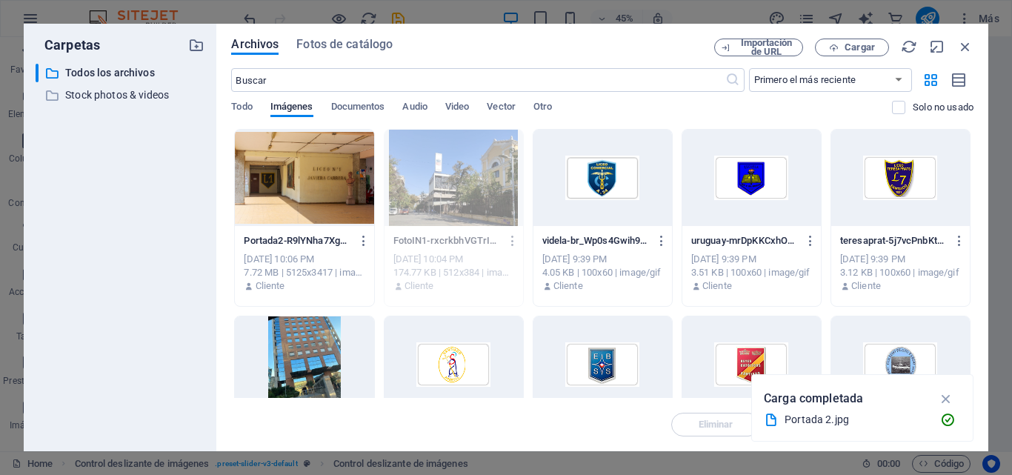
click at [339, 170] on div at bounding box center [304, 178] width 139 height 96
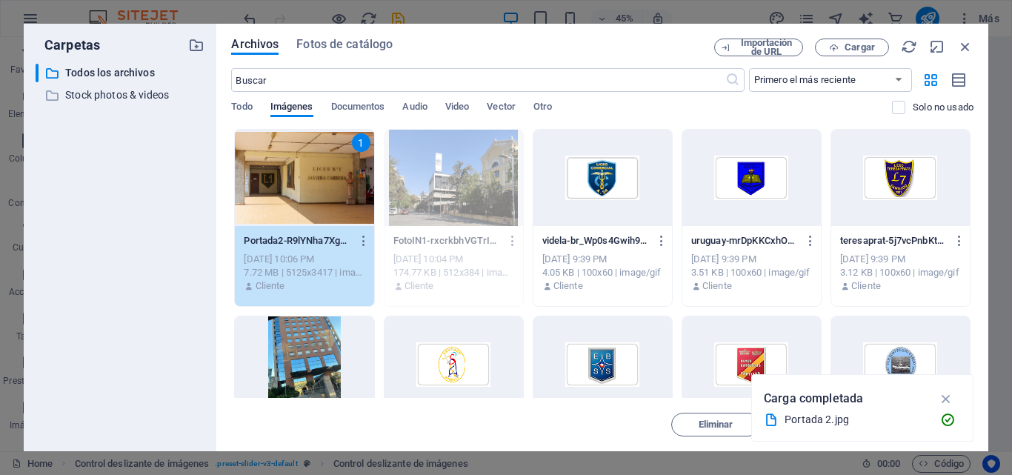
click at [339, 170] on div "1" at bounding box center [304, 178] width 139 height 96
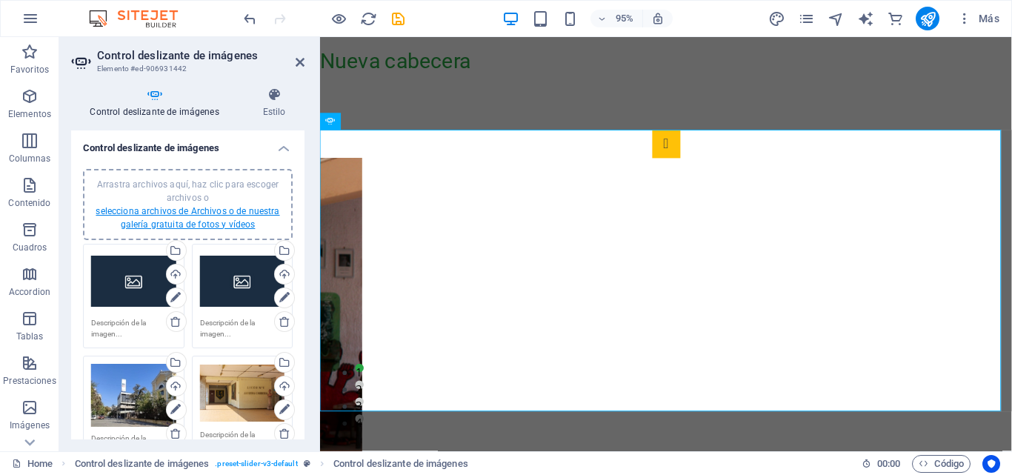
click at [212, 214] on link "selecciona archivos de Archivos o de nuestra galería gratuita de fotos y vídeos" at bounding box center [188, 218] width 184 height 24
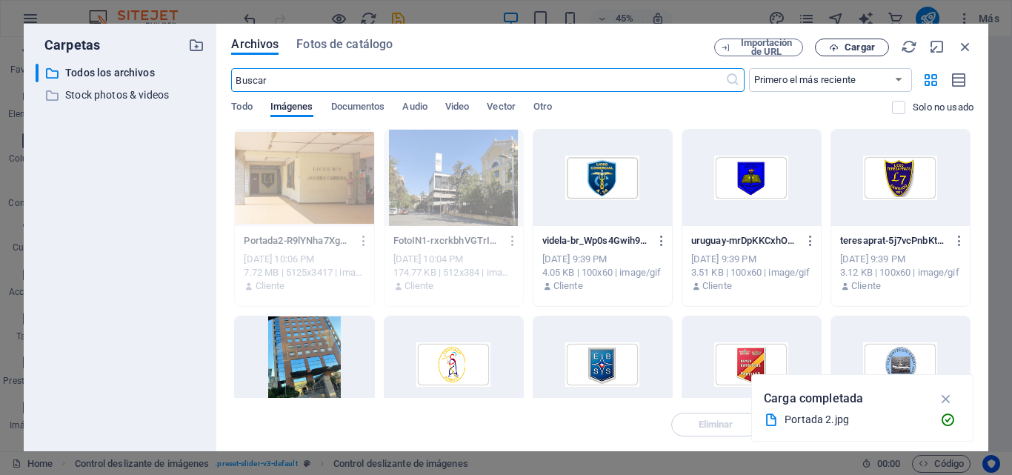
click at [851, 48] on span "Cargar" at bounding box center [860, 47] width 30 height 9
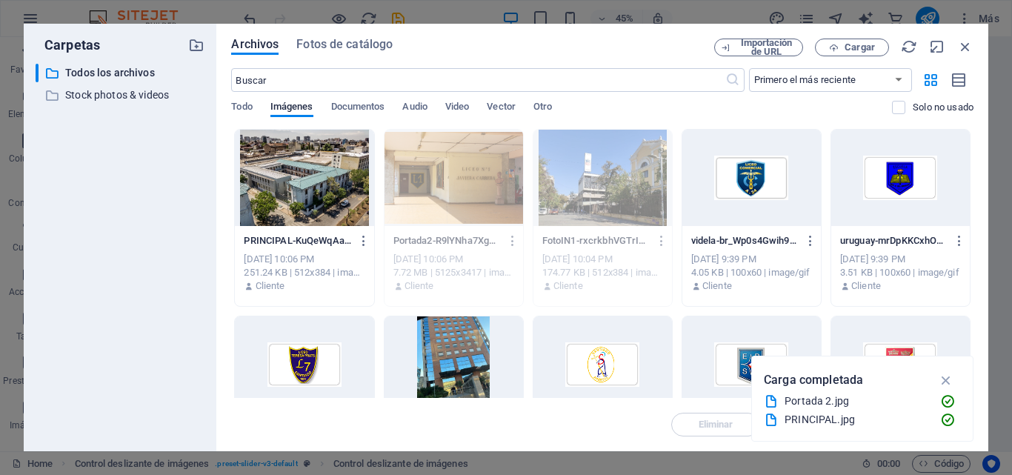
click at [336, 184] on div at bounding box center [304, 178] width 139 height 96
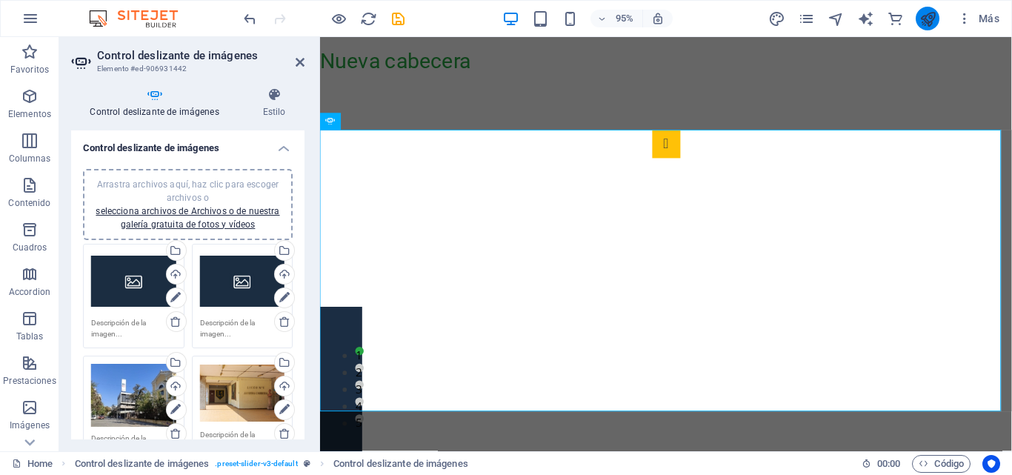
click at [931, 27] on button "publish" at bounding box center [928, 19] width 24 height 24
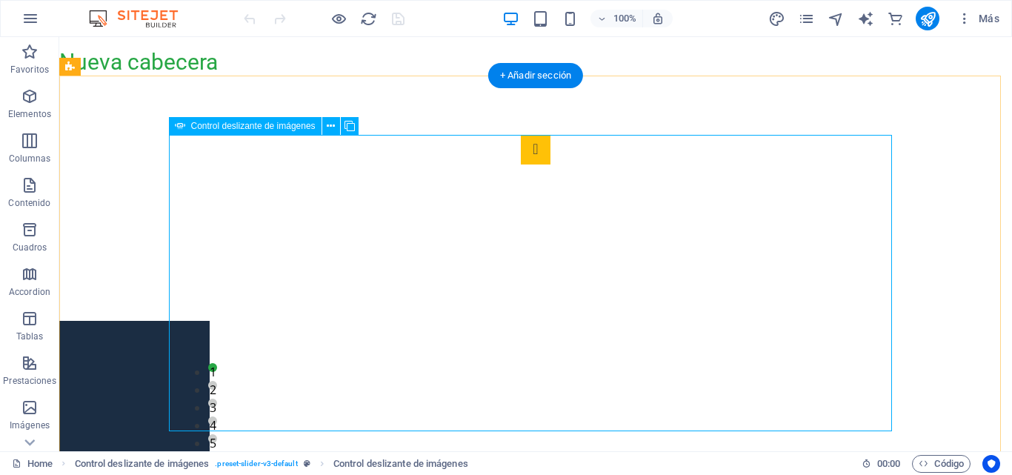
select select "px"
select select "ms"
select select "s"
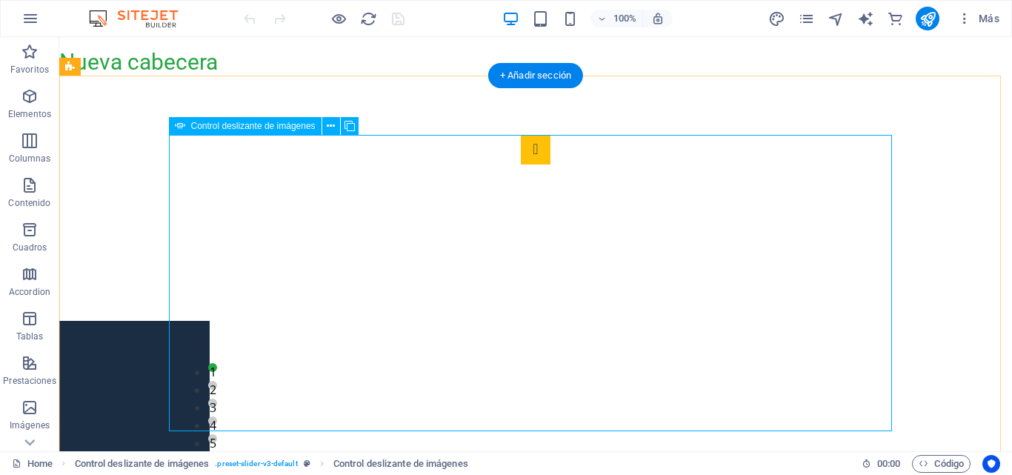
select select "progressive"
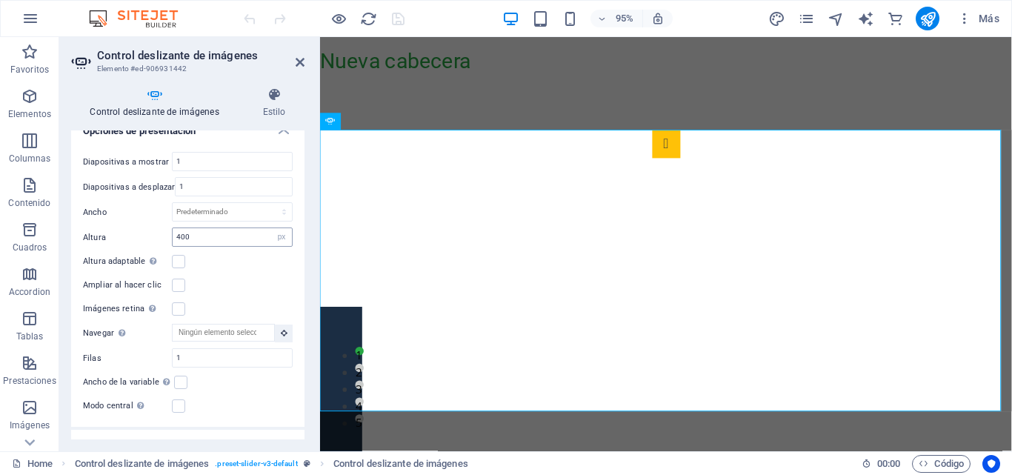
scroll to position [519, 0]
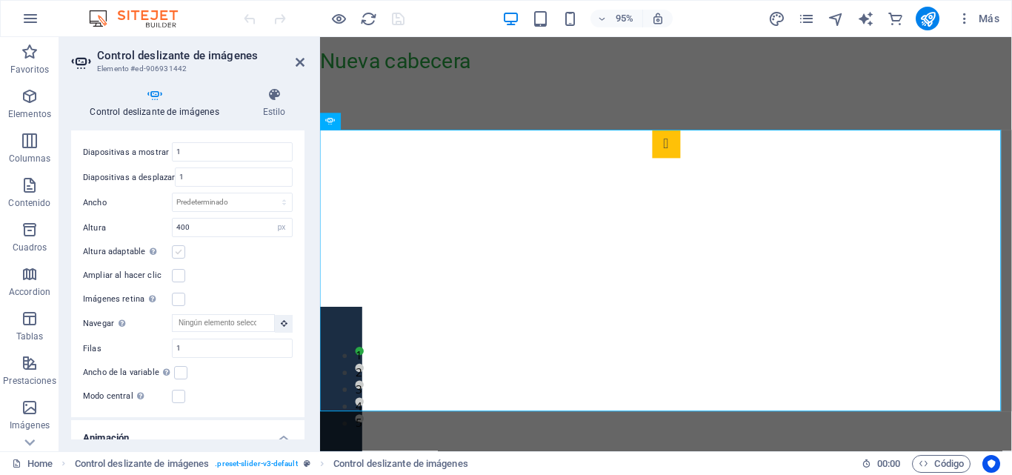
click at [182, 252] on label at bounding box center [178, 251] width 13 height 13
click at [0, 0] on input "Altura adaptable Ajustar automáticamente el alto para controles deslizantes de …" at bounding box center [0, 0] width 0 height 0
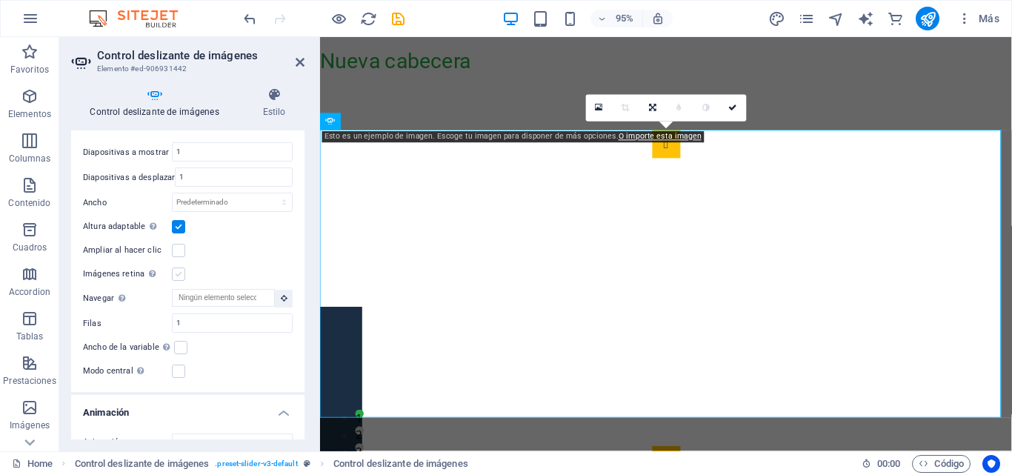
click at [181, 272] on label at bounding box center [178, 273] width 13 height 13
click at [0, 0] on input "Imágenes retina Automáticamente cargar tamaños optimizados de smartphone e imag…" at bounding box center [0, 0] width 0 height 0
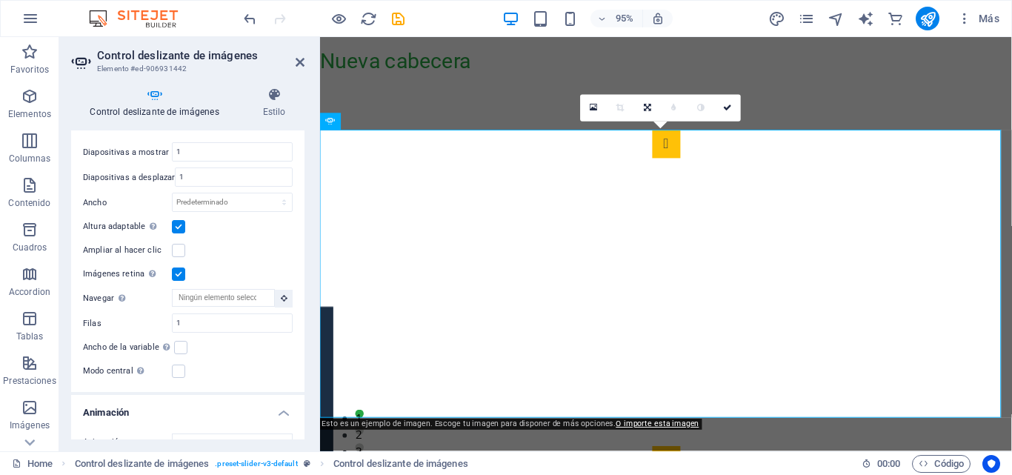
click at [180, 271] on label at bounding box center [178, 273] width 13 height 13
click at [0, 0] on input "Imágenes retina Automáticamente cargar tamaños optimizados de smartphone e imag…" at bounding box center [0, 0] width 0 height 0
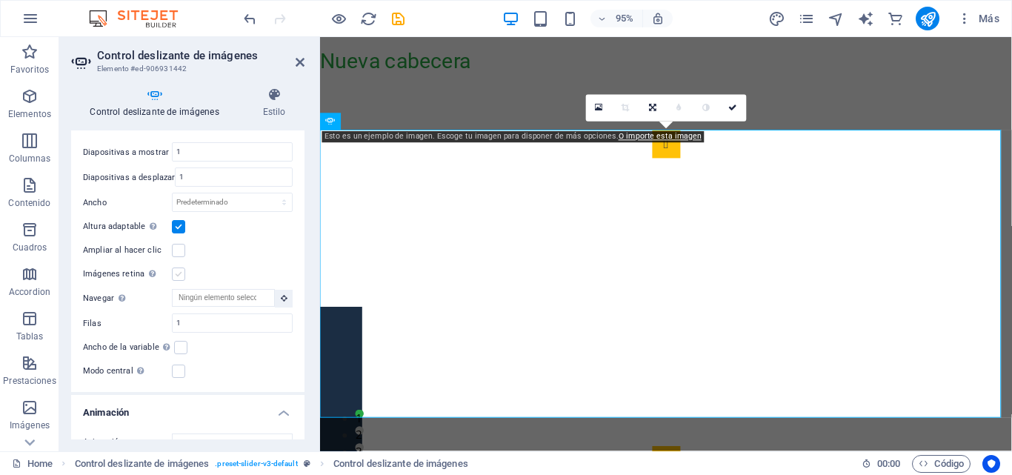
click at [182, 272] on label at bounding box center [178, 273] width 13 height 13
click at [0, 0] on input "Imágenes retina Automáticamente cargar tamaños optimizados de smartphone e imag…" at bounding box center [0, 0] width 0 height 0
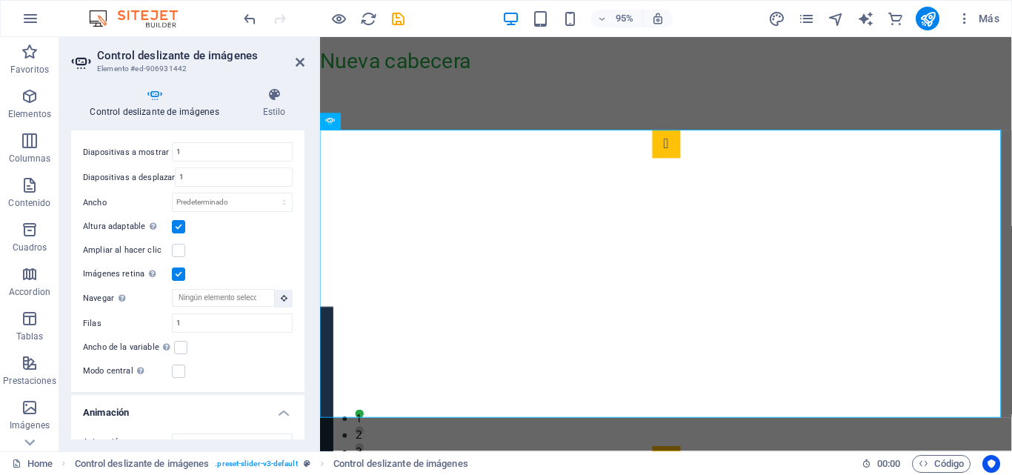
click at [407, 21] on div "95% Más" at bounding box center [623, 19] width 765 height 24
click at [402, 21] on icon "save" at bounding box center [398, 18] width 17 height 17
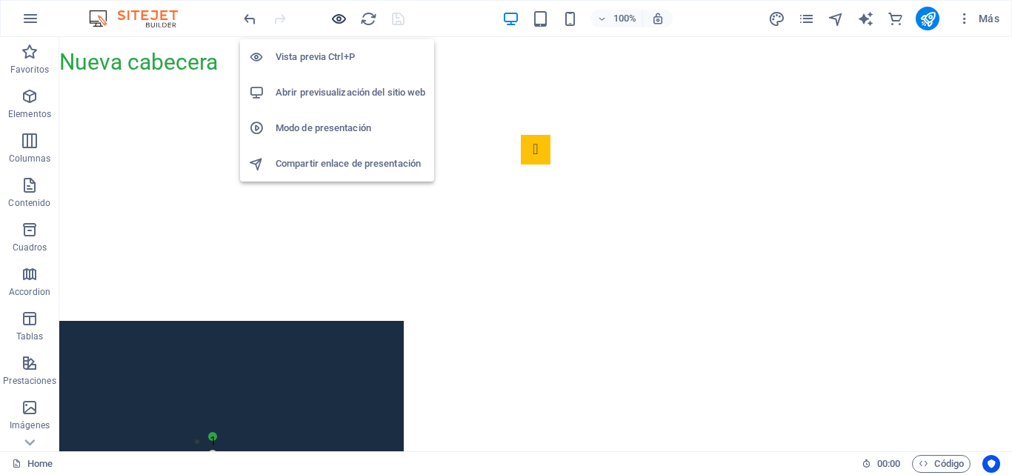
click at [338, 24] on icon "button" at bounding box center [338, 18] width 17 height 17
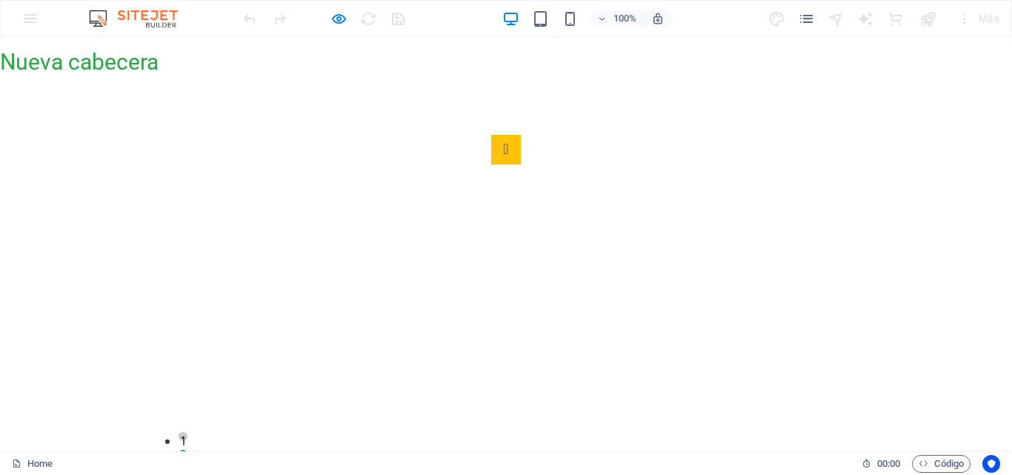
click at [521, 462] on button "Image Slider" at bounding box center [506, 477] width 30 height 30
click at [521, 463] on button "Image Slider" at bounding box center [506, 478] width 30 height 30
click at [521, 462] on button "Image Slider" at bounding box center [506, 477] width 30 height 30
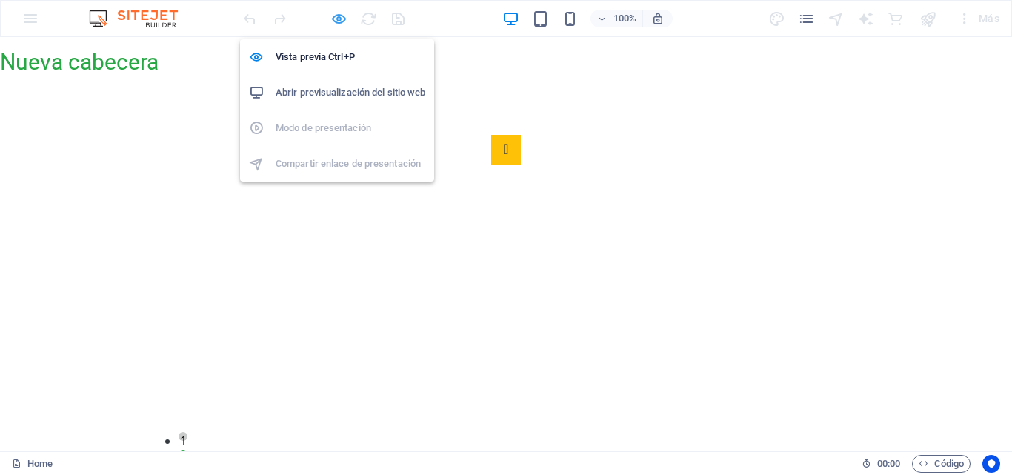
click at [339, 19] on icon "button" at bounding box center [338, 18] width 17 height 17
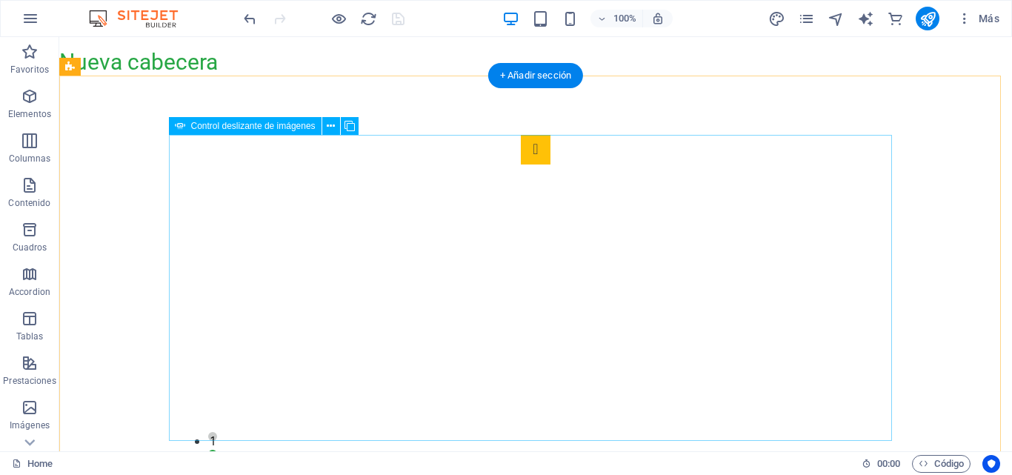
select select "ms"
select select "s"
select select "progressive"
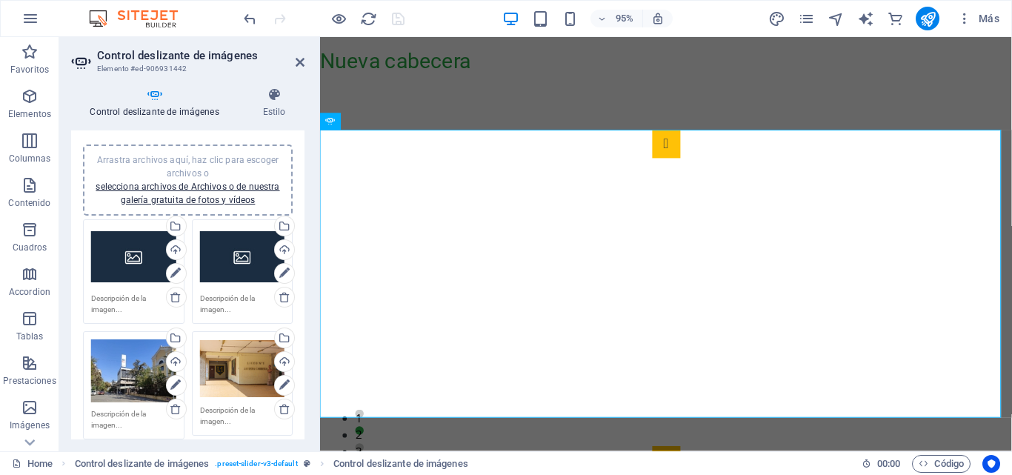
scroll to position [0, 0]
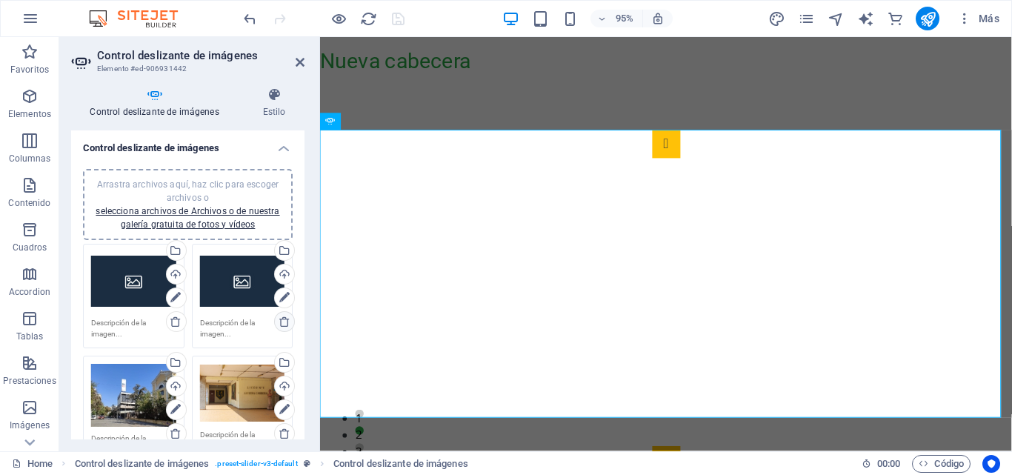
click at [283, 319] on icon at bounding box center [285, 322] width 12 height 12
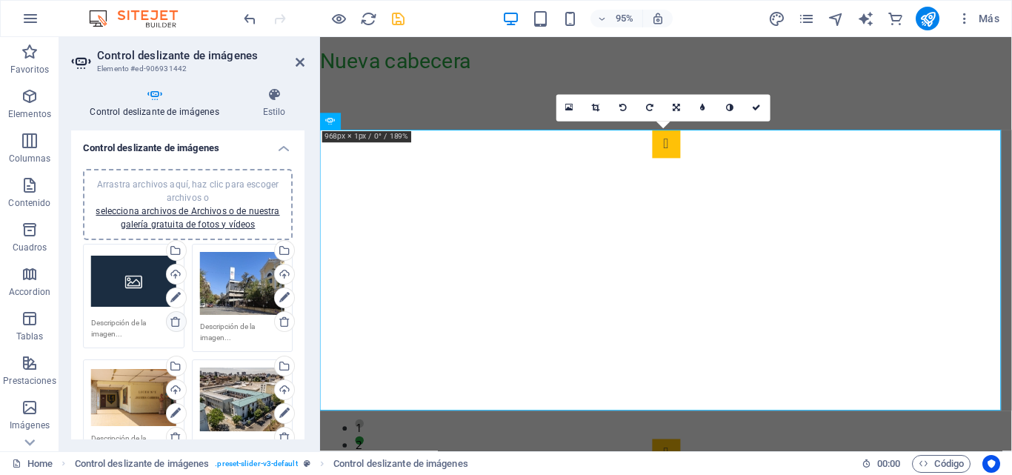
click at [180, 319] on icon at bounding box center [176, 322] width 12 height 12
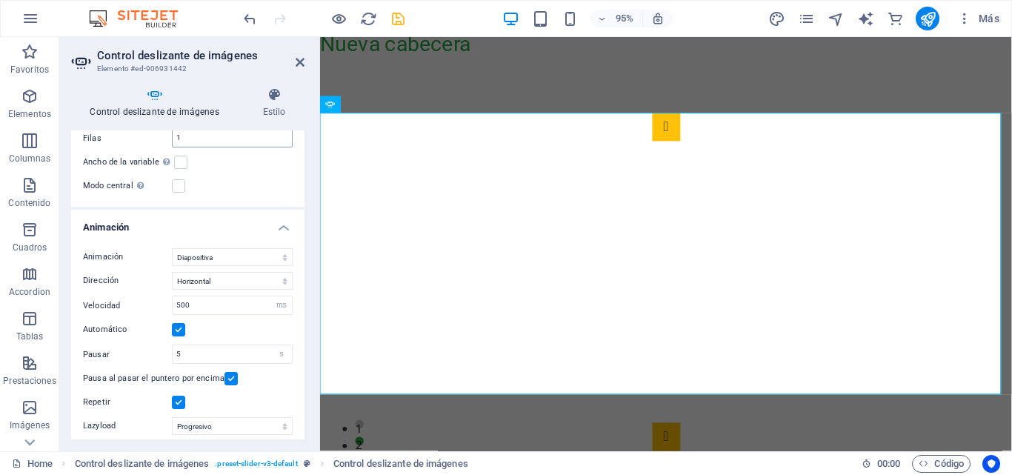
scroll to position [593, 0]
click at [280, 255] on select "Diapositiva Difuminar" at bounding box center [232, 256] width 121 height 18
select select "fade"
click at [172, 247] on select "Diapositiva Difuminar" at bounding box center [232, 256] width 121 height 18
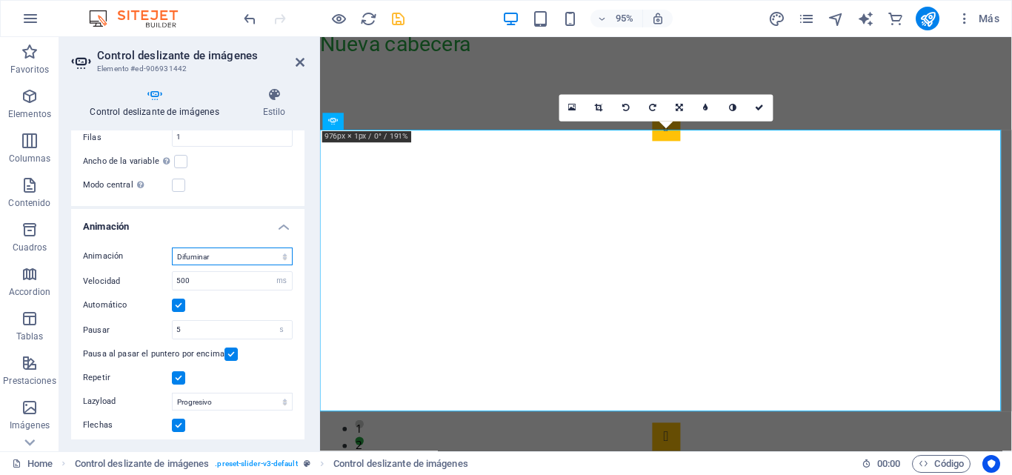
scroll to position [0, 0]
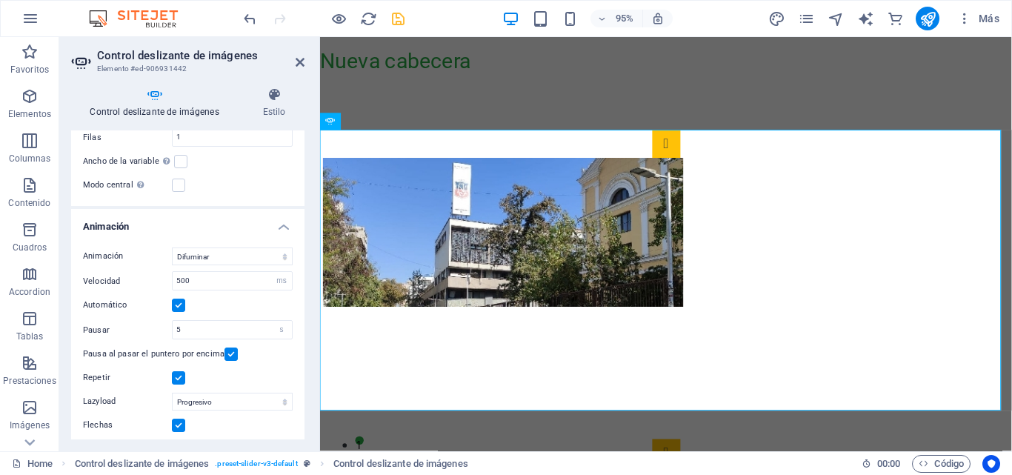
drag, startPoint x: 925, startPoint y: 19, endPoint x: 918, endPoint y: 32, distance: 14.3
click at [926, 19] on icon "publish" at bounding box center [927, 18] width 17 height 17
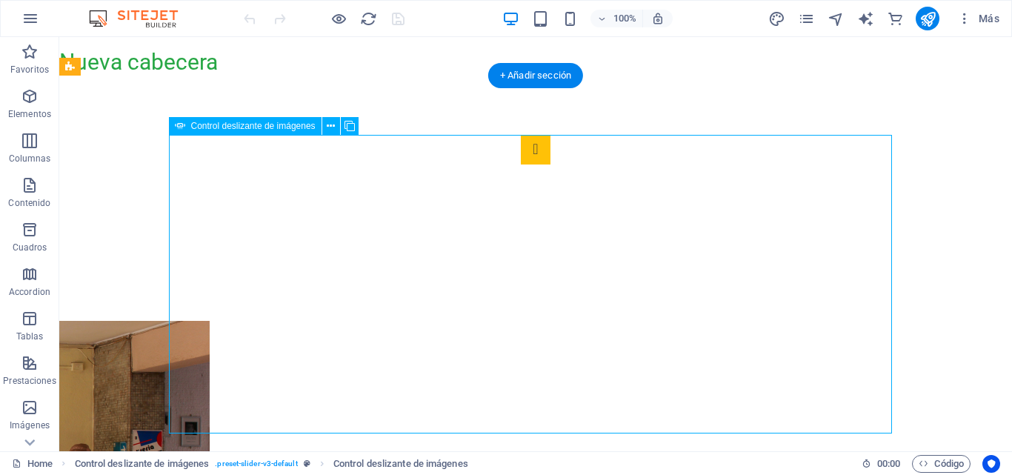
select select "fade"
select select "ms"
select select "s"
select select "progressive"
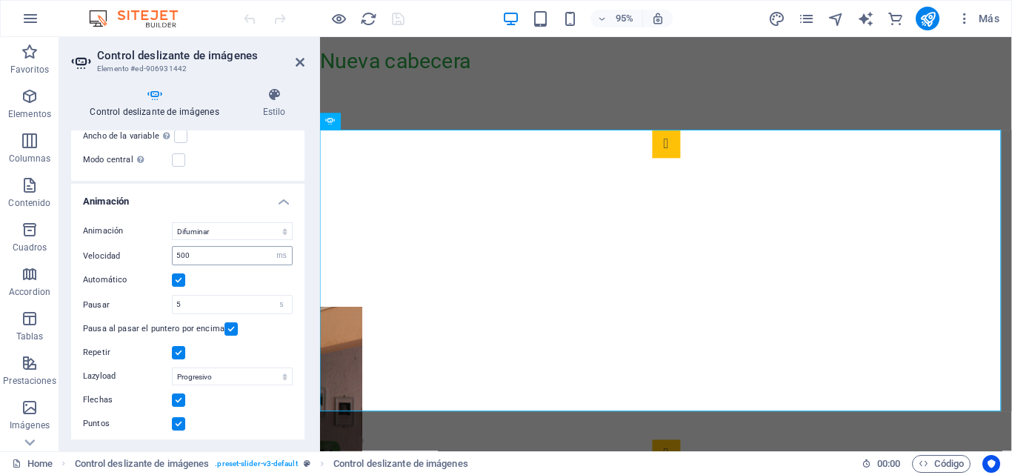
scroll to position [621, 0]
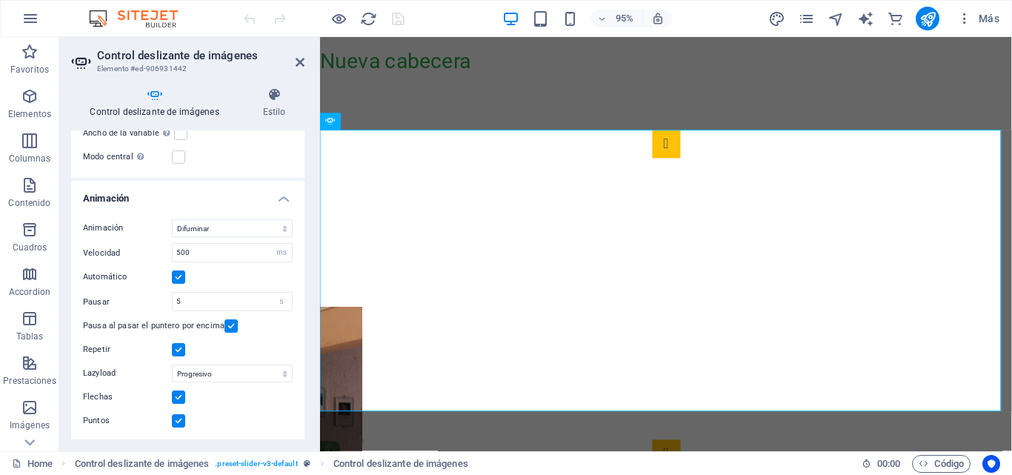
click at [180, 422] on label at bounding box center [178, 420] width 13 height 13
click at [0, 0] on input "Puntos" at bounding box center [0, 0] width 0 height 0
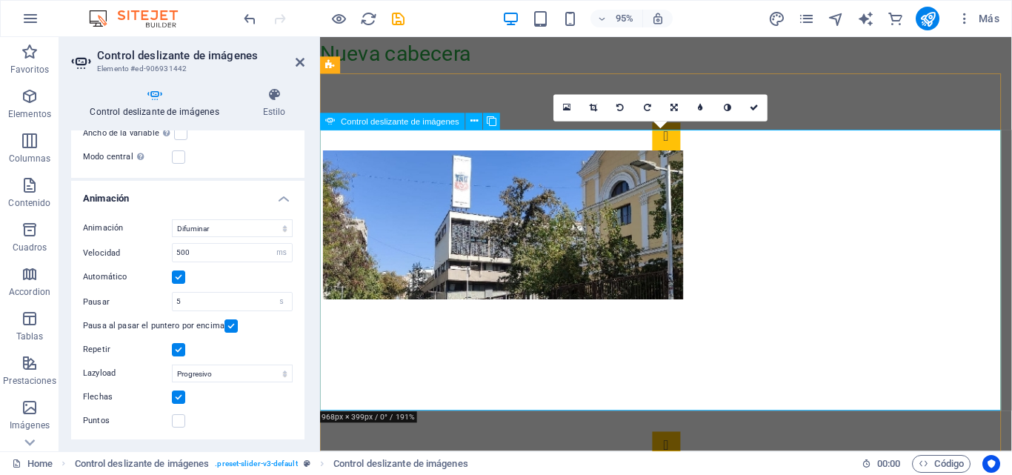
scroll to position [17, 0]
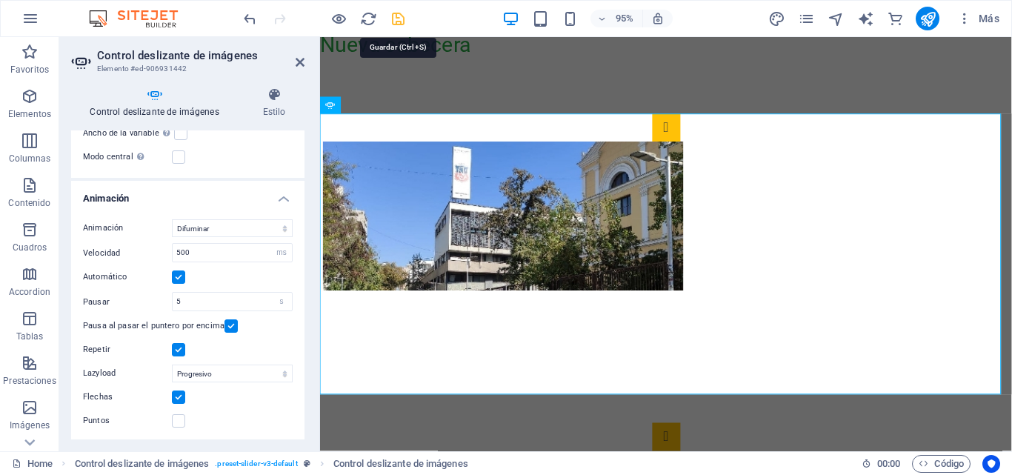
click at [405, 21] on icon "save" at bounding box center [398, 18] width 17 height 17
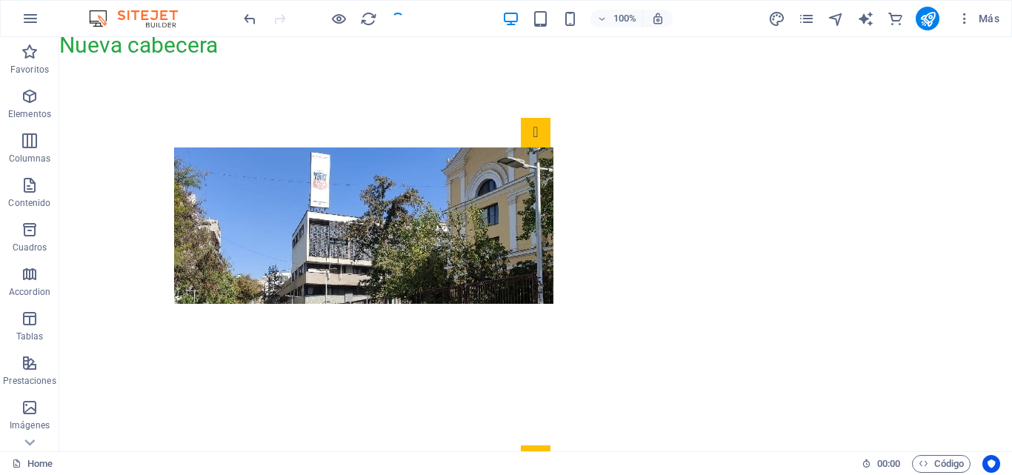
click at [332, 28] on div at bounding box center [324, 19] width 166 height 24
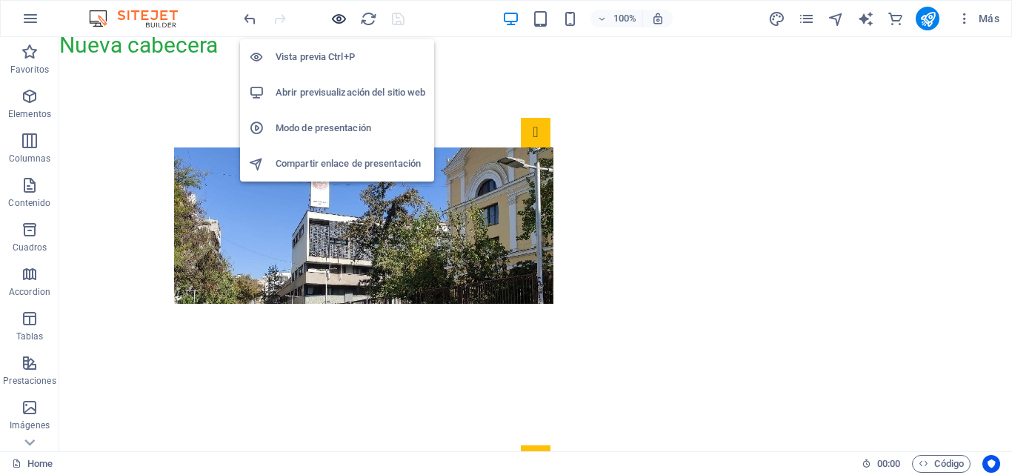
click at [336, 22] on icon "button" at bounding box center [338, 18] width 17 height 17
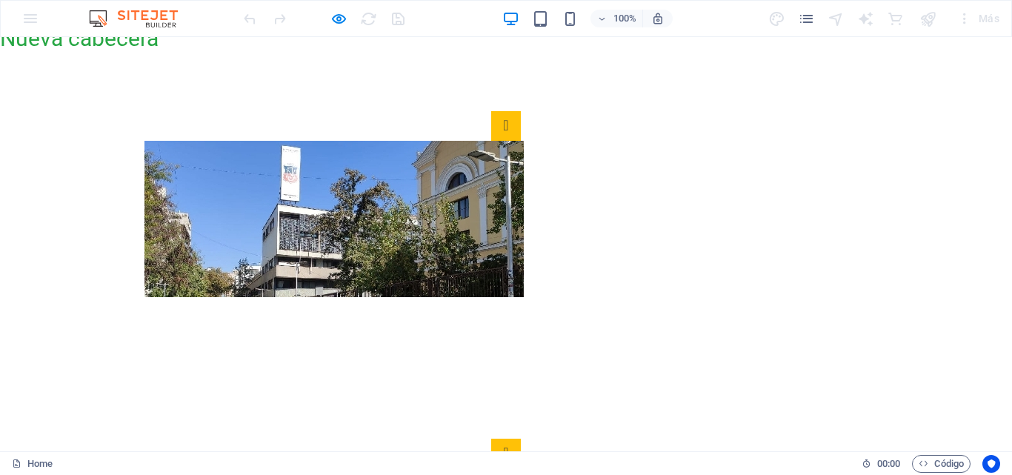
scroll to position [41, 0]
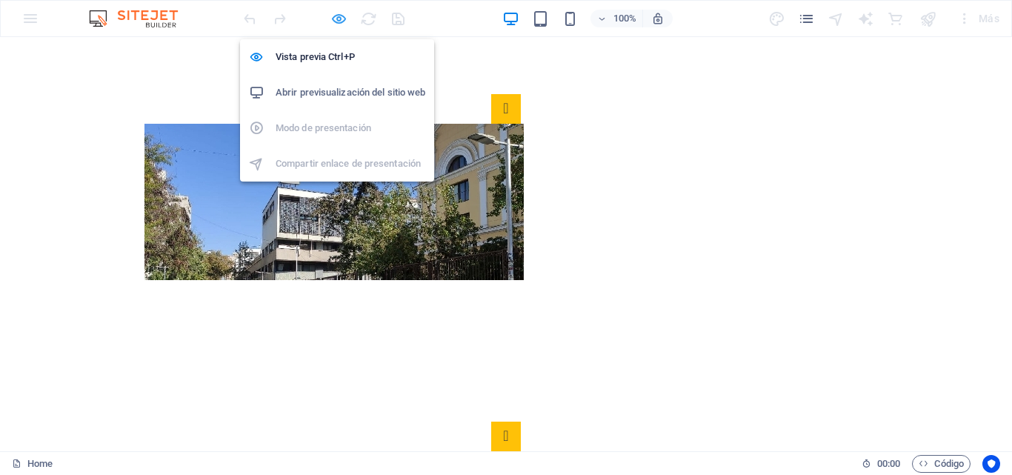
click at [343, 20] on icon "button" at bounding box center [338, 18] width 17 height 17
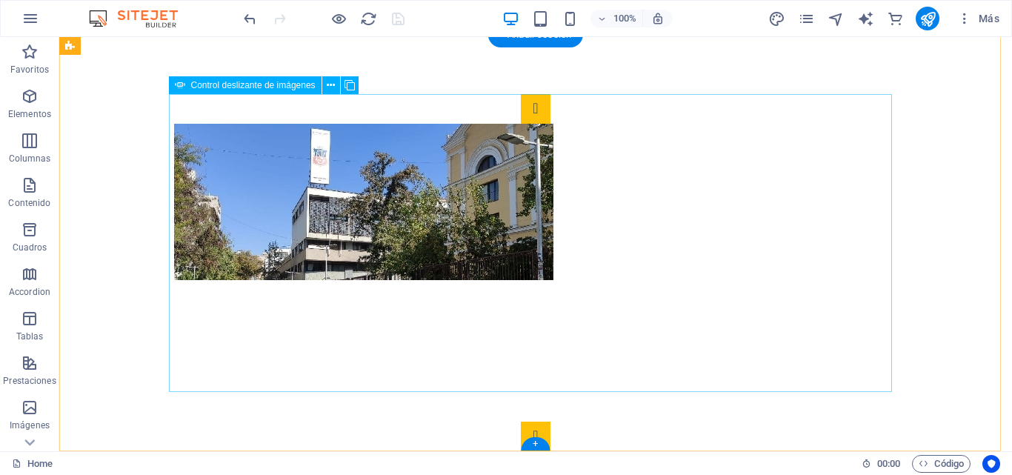
click at [413, 234] on img "1/3" at bounding box center [363, 202] width 379 height 156
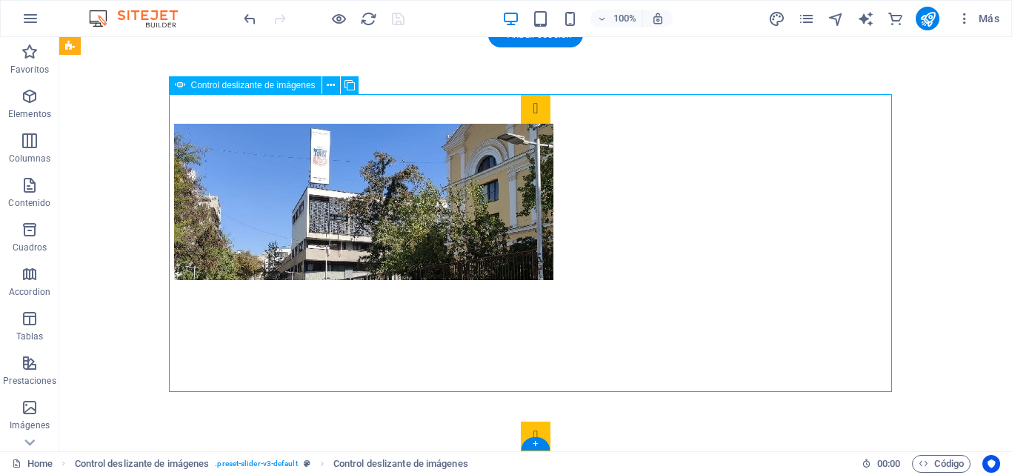
click at [413, 234] on img "1/3" at bounding box center [363, 202] width 379 height 156
select select "fade"
select select "ms"
select select "s"
select select "progressive"
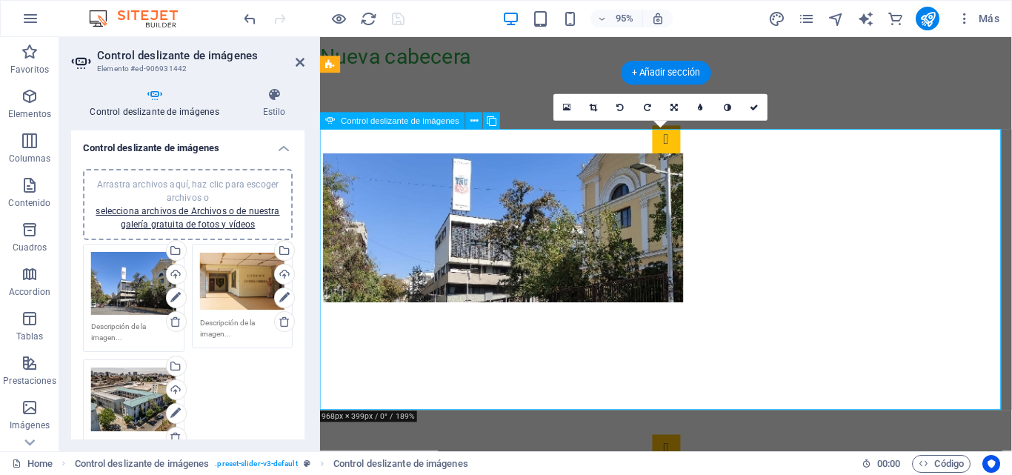
scroll to position [0, 0]
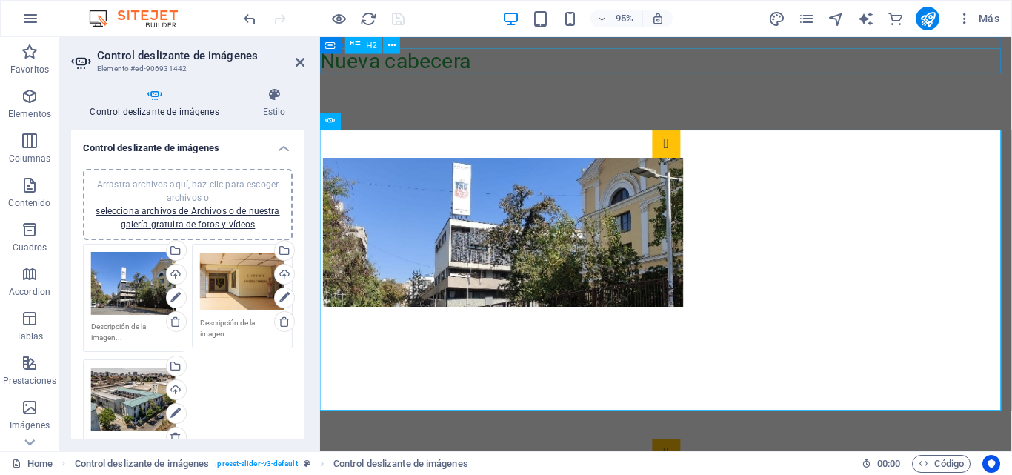
click at [545, 57] on div "Nueva cabecera" at bounding box center [684, 62] width 728 height 27
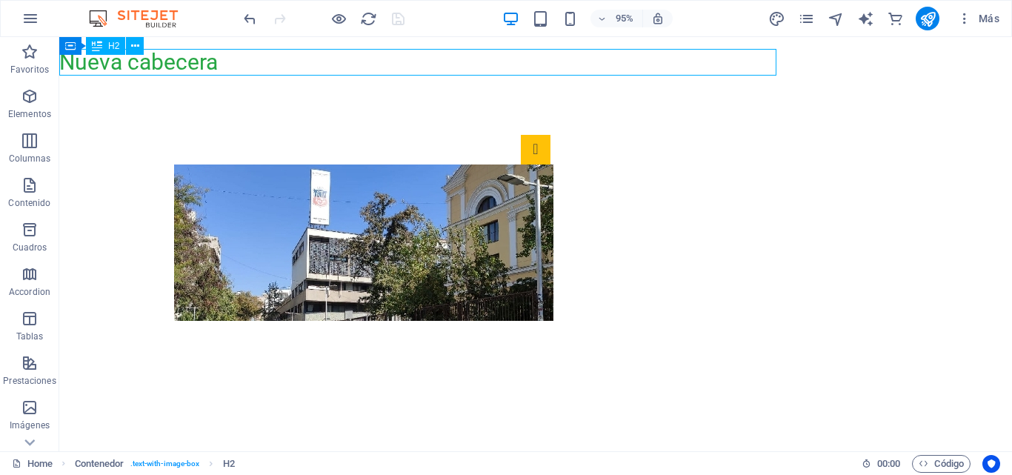
click at [533, 56] on div "Nueva cabecera" at bounding box center [535, 62] width 953 height 27
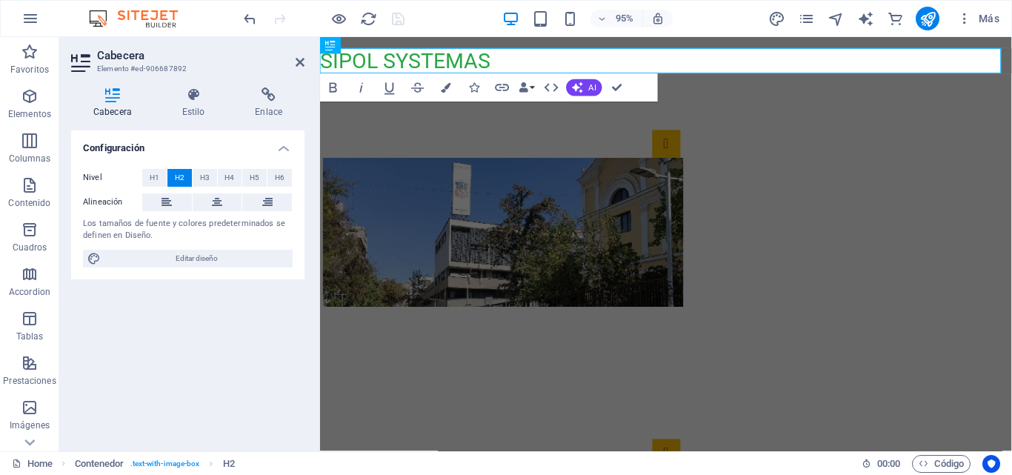
click at [405, 21] on div at bounding box center [324, 19] width 166 height 24
click at [523, 167] on img "1/3" at bounding box center [512, 242] width 379 height 156
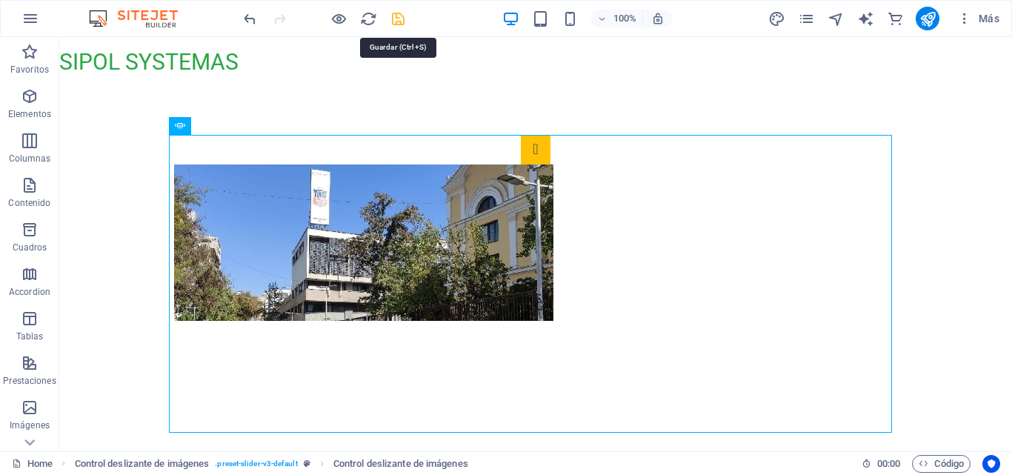
click at [396, 22] on icon "save" at bounding box center [398, 18] width 17 height 17
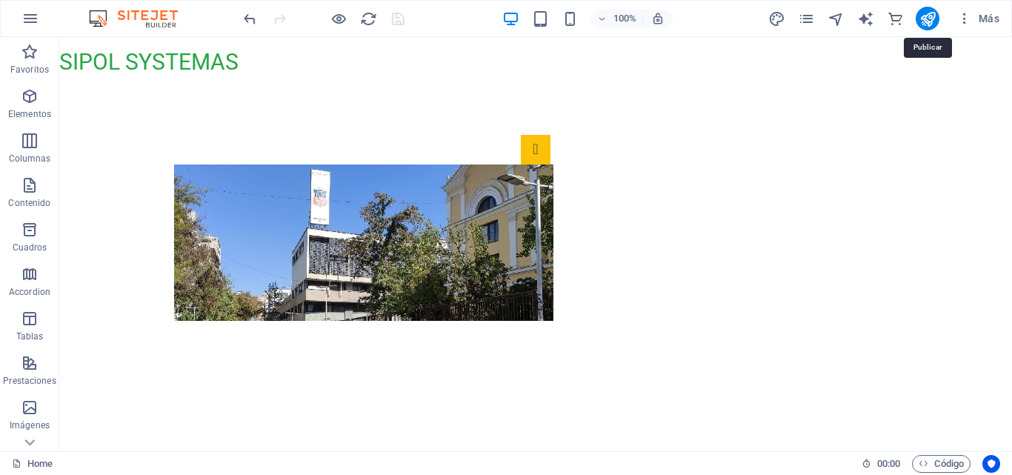
drag, startPoint x: 925, startPoint y: 19, endPoint x: 922, endPoint y: 33, distance: 13.5
click at [925, 20] on icon "publish" at bounding box center [927, 18] width 17 height 17
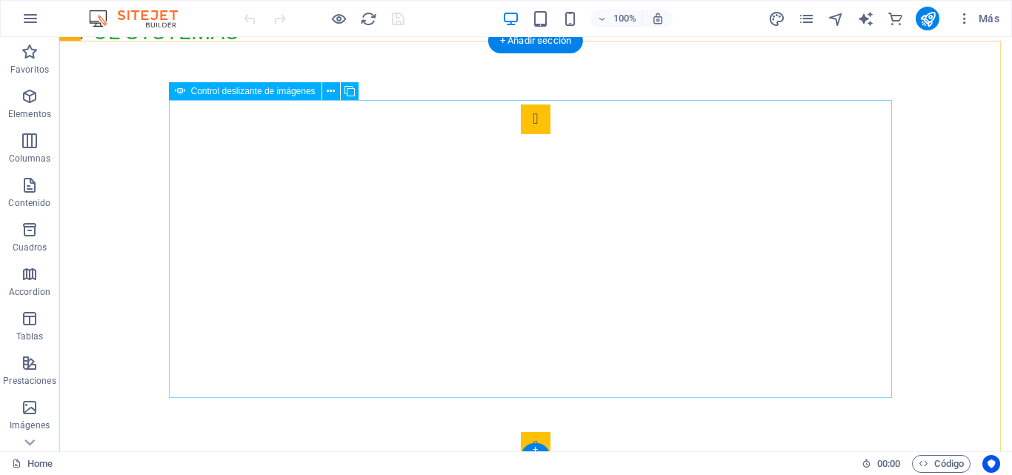
scroll to position [41, 0]
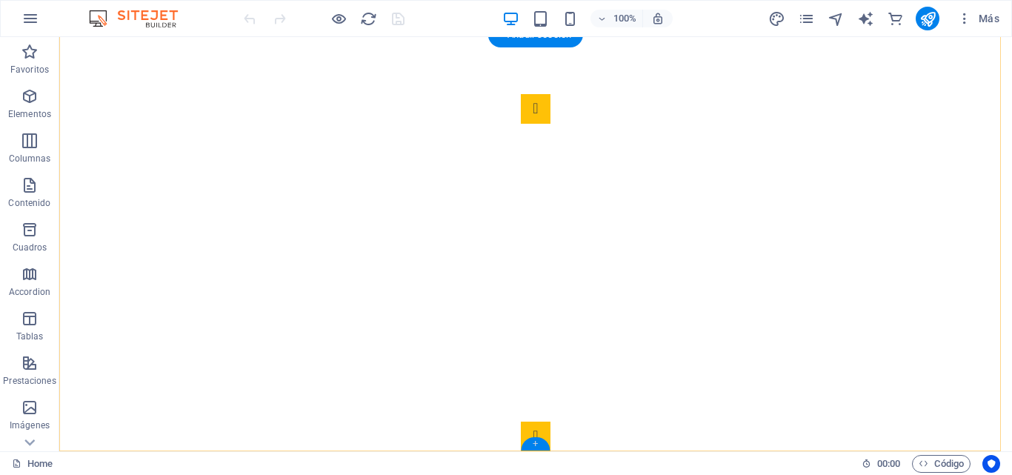
click at [540, 445] on div "+" at bounding box center [535, 443] width 29 height 13
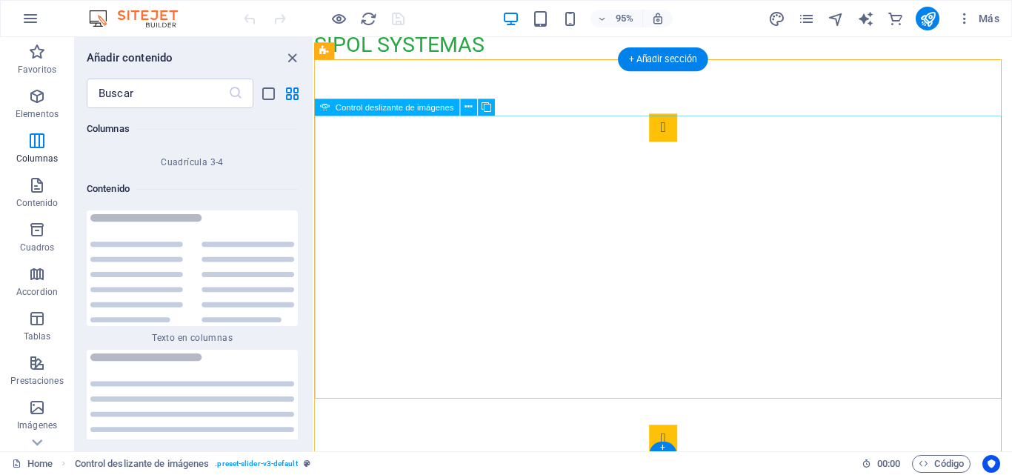
scroll to position [19, 0]
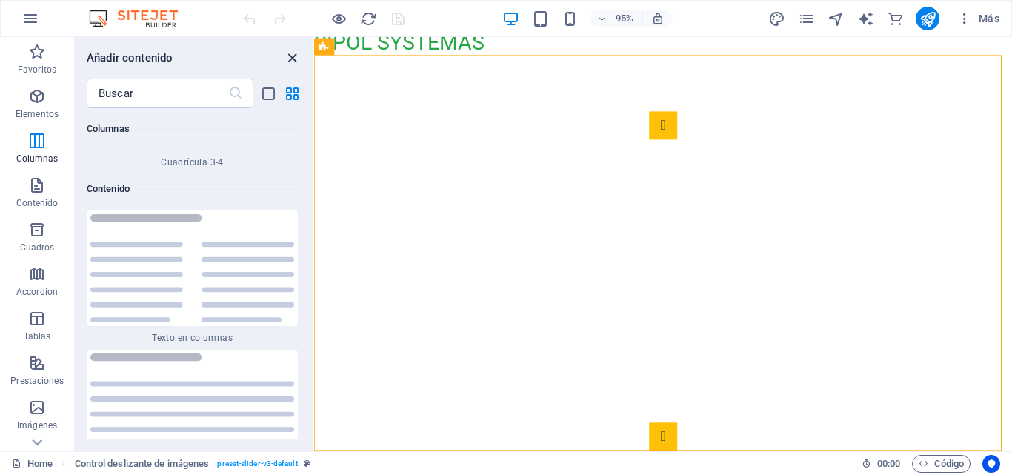
click at [293, 63] on icon "close panel" at bounding box center [292, 58] width 17 height 17
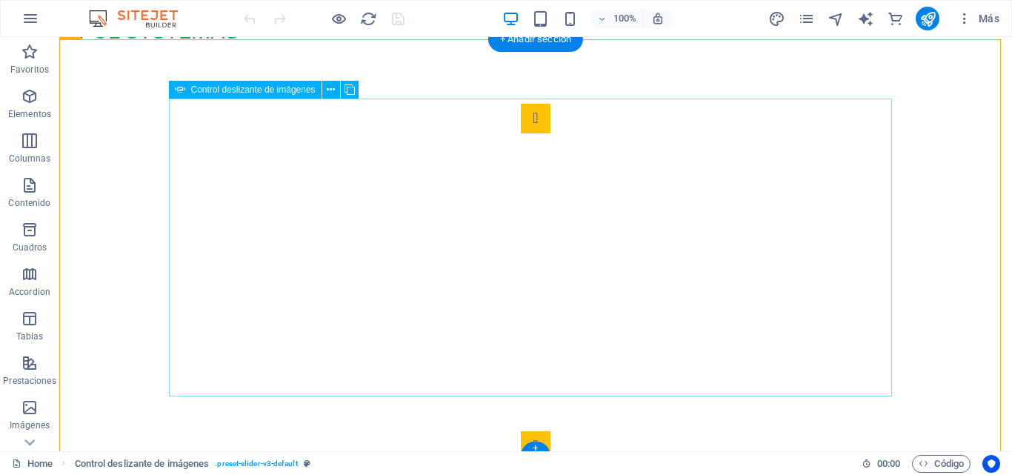
scroll to position [41, 0]
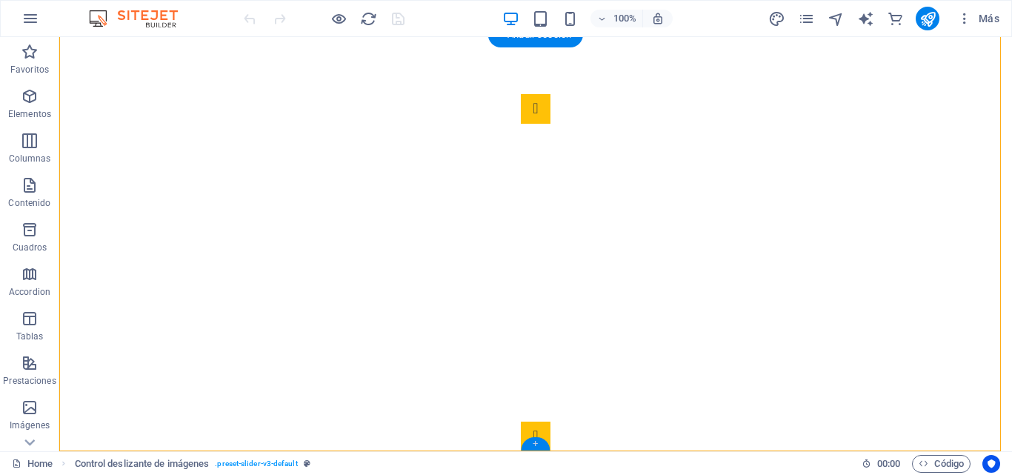
click at [533, 444] on div "+" at bounding box center [535, 443] width 29 height 13
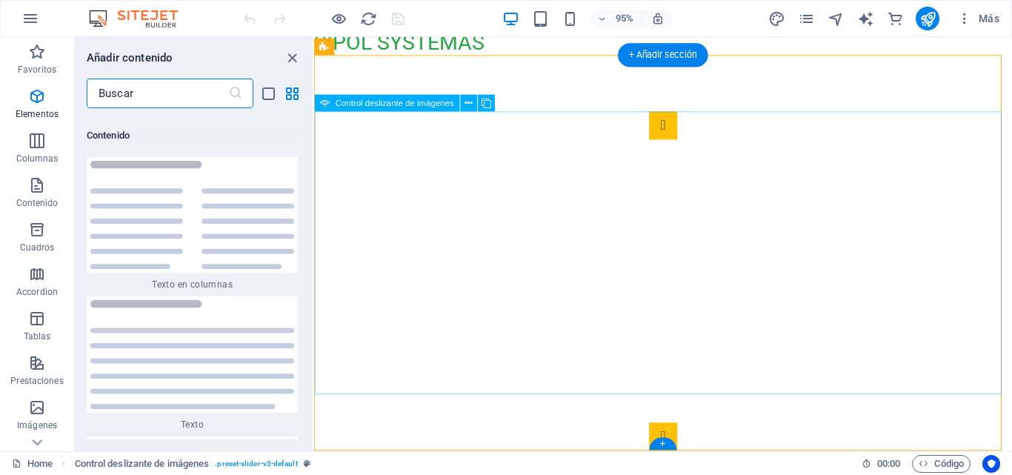
scroll to position [5026, 0]
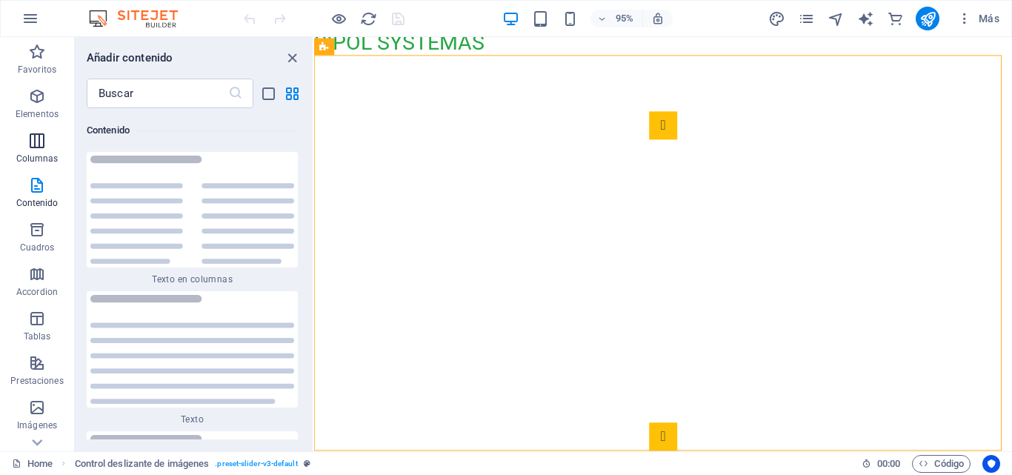
click at [44, 147] on icon "button" at bounding box center [37, 141] width 18 height 18
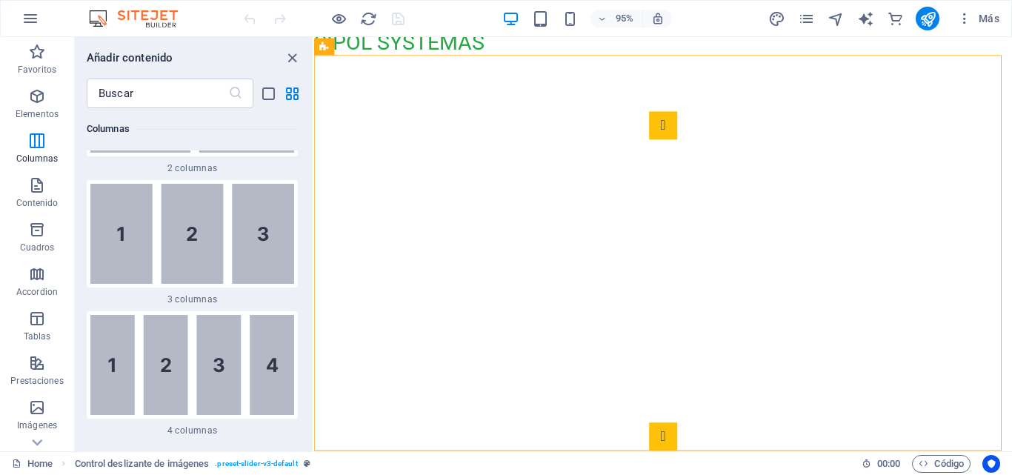
scroll to position [1151, 0]
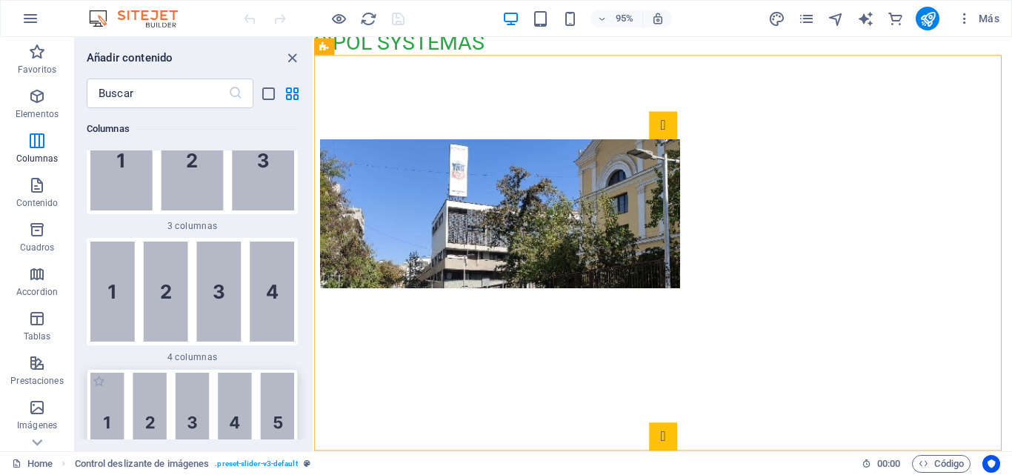
click at [167, 393] on img at bounding box center [192, 423] width 204 height 100
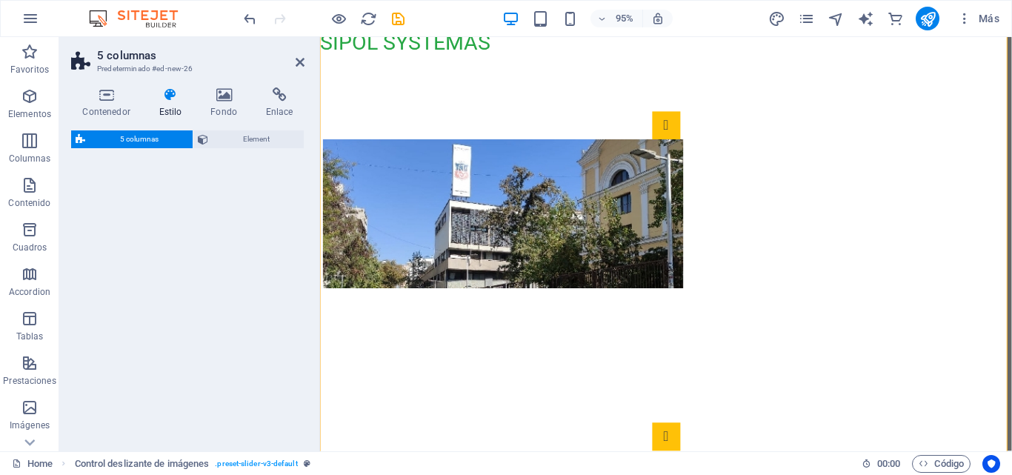
select select "rem"
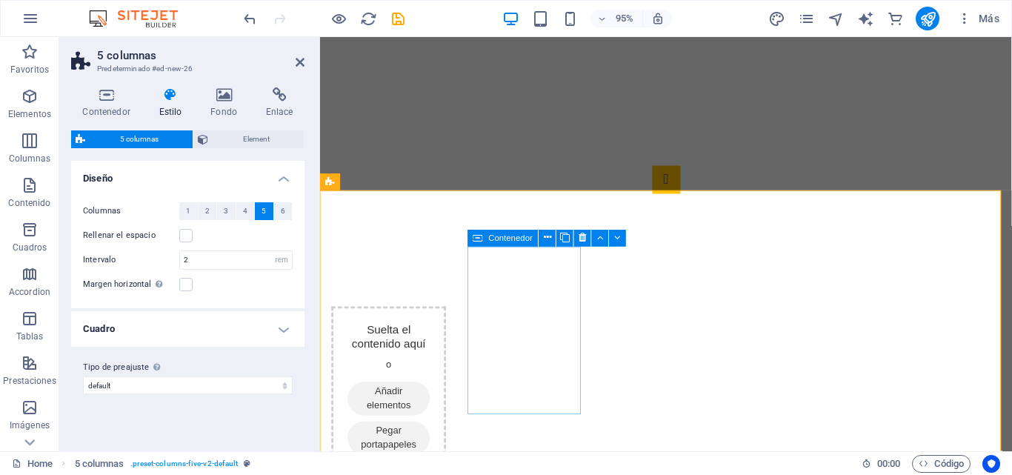
scroll to position [312, 0]
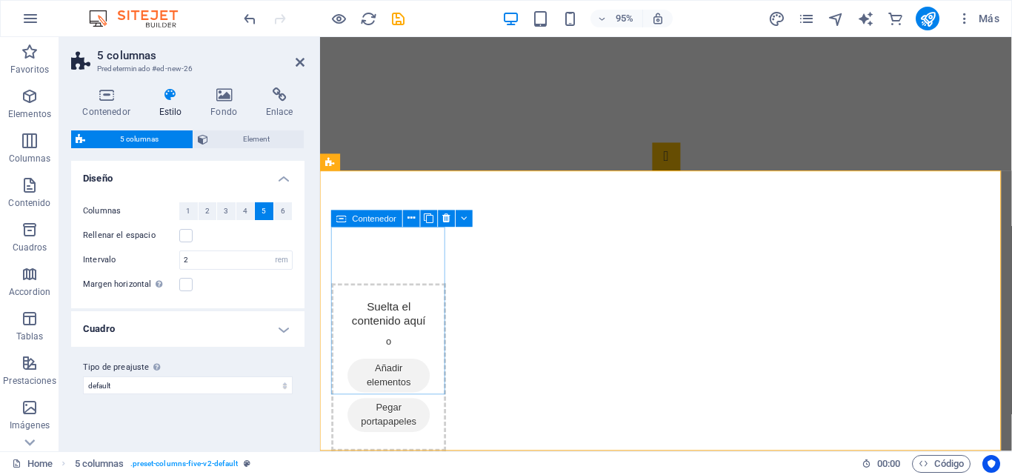
click at [395, 376] on span "Añadir elementos" at bounding box center [392, 394] width 87 height 36
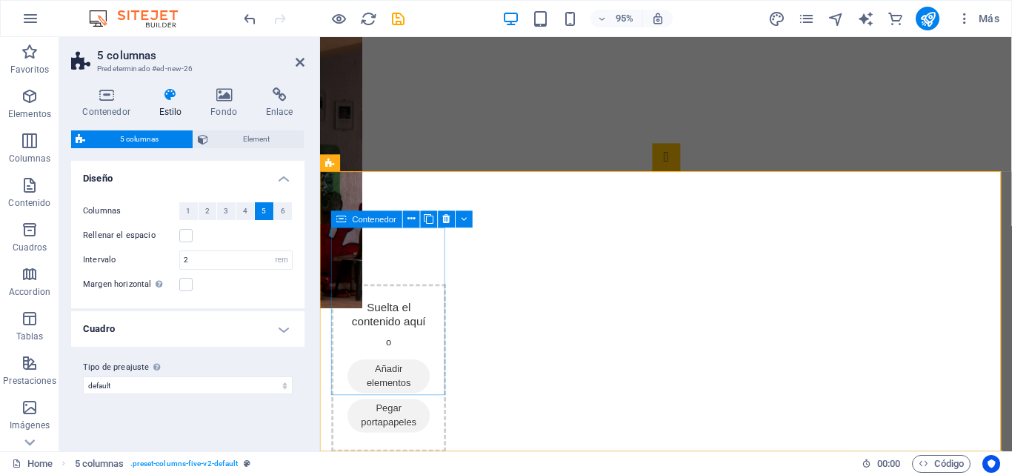
click at [401, 303] on div "Suelta el contenido aquí o Añadir elementos Pegar portapapeles" at bounding box center [392, 385] width 121 height 176
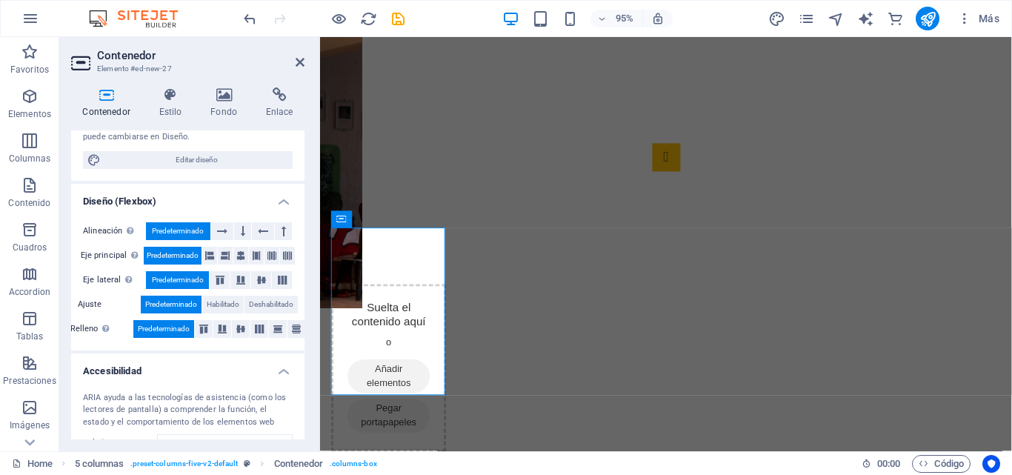
scroll to position [222, 0]
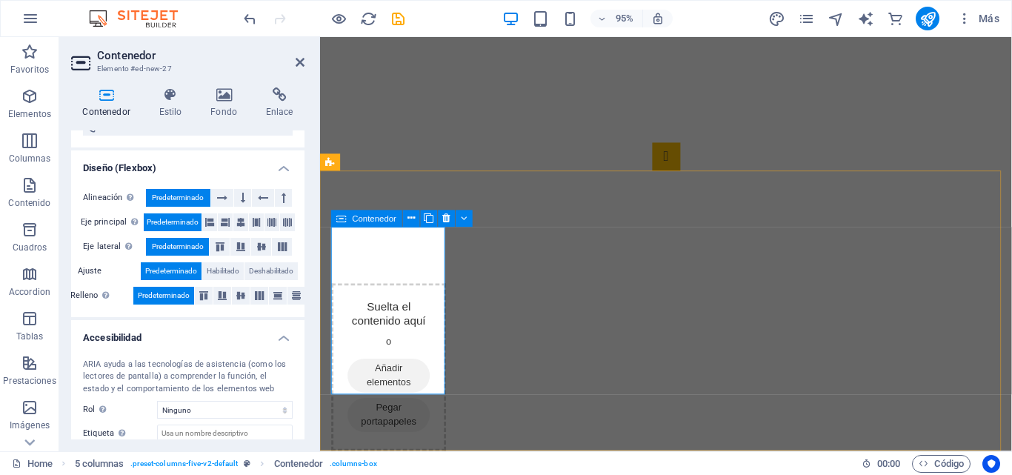
click at [367, 376] on span "Añadir elementos" at bounding box center [392, 394] width 87 height 36
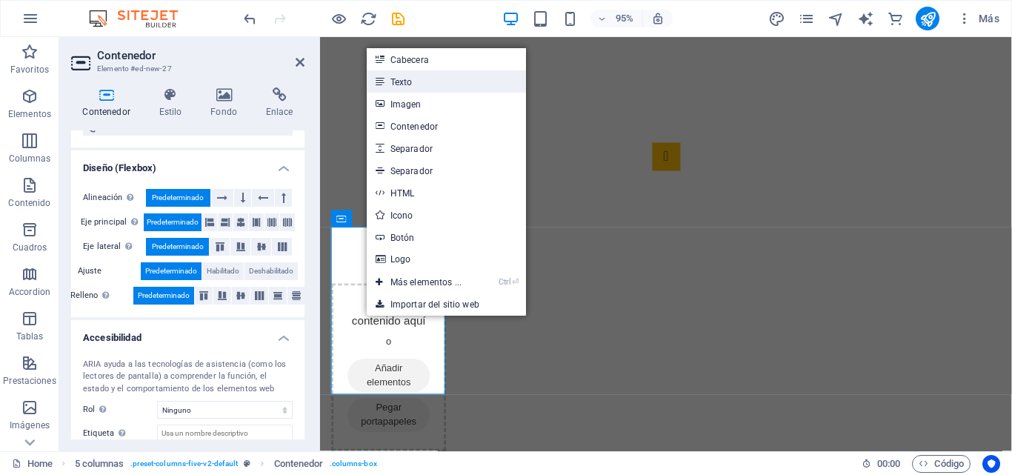
click at [410, 82] on link "Texto" at bounding box center [446, 81] width 159 height 22
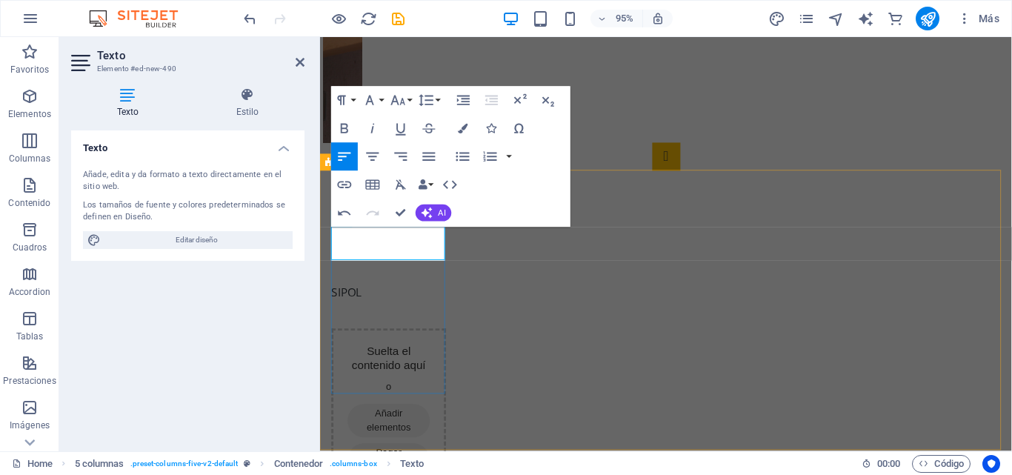
scroll to position [313, 0]
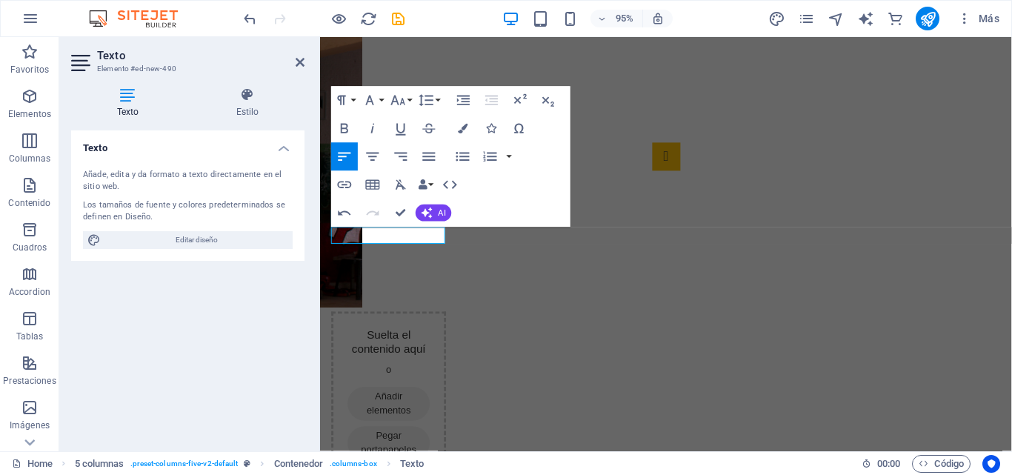
click at [529, 211] on div "Paragraph Format Normal Heading 1 Heading 2 Heading 3 Heading 4 Heading 5 Headi…" at bounding box center [450, 156] width 239 height 141
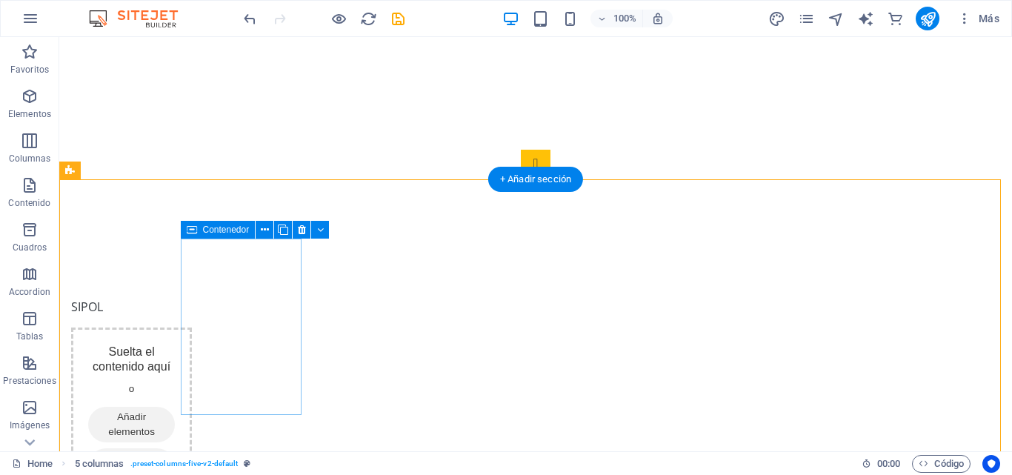
click at [192, 316] on div "SIPOL" at bounding box center [131, 307] width 121 height 18
click at [192, 298] on div "SIPOL" at bounding box center [131, 307] width 121 height 18
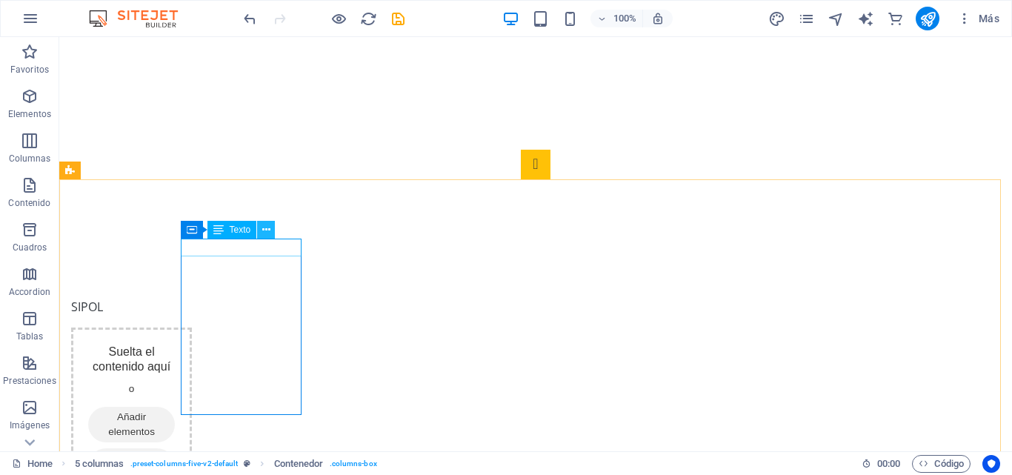
click at [267, 228] on icon at bounding box center [266, 230] width 8 height 16
click at [192, 298] on div "SIPOL" at bounding box center [131, 307] width 121 height 18
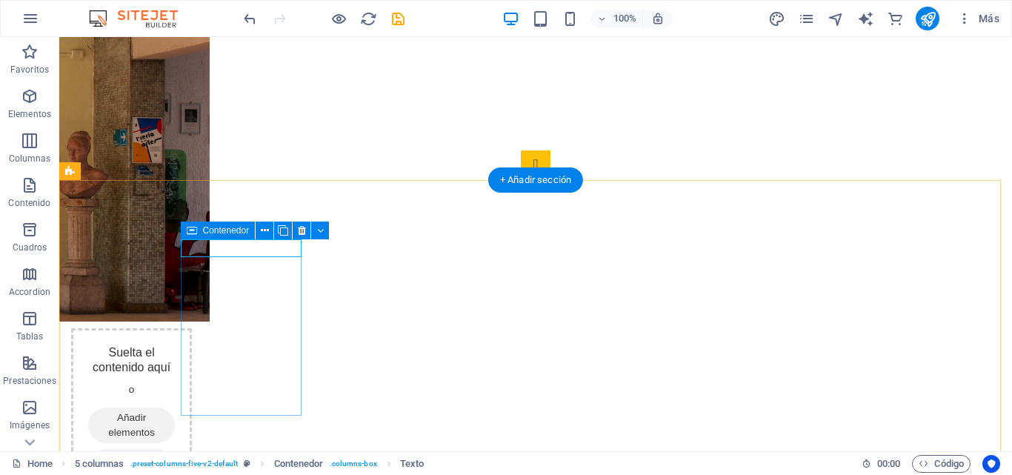
click at [192, 299] on div "SIPOL" at bounding box center [131, 308] width 121 height 18
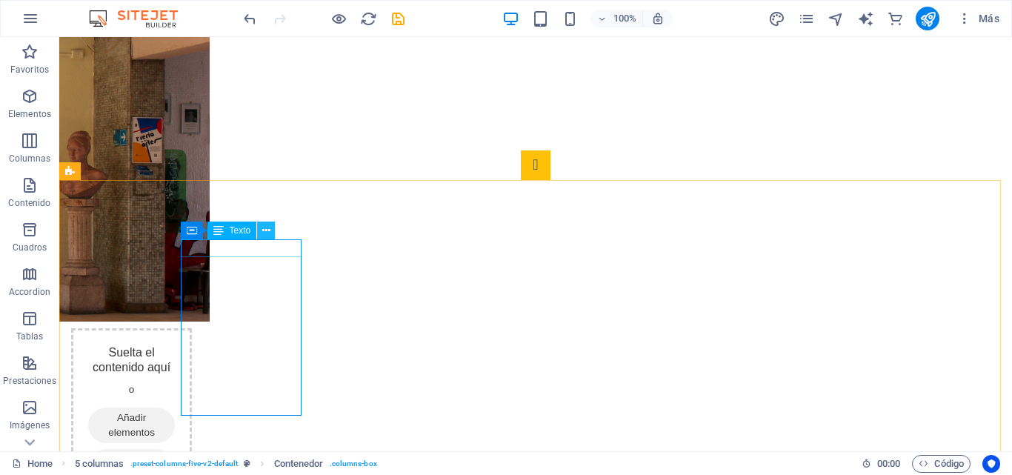
click at [270, 230] on button at bounding box center [266, 231] width 18 height 18
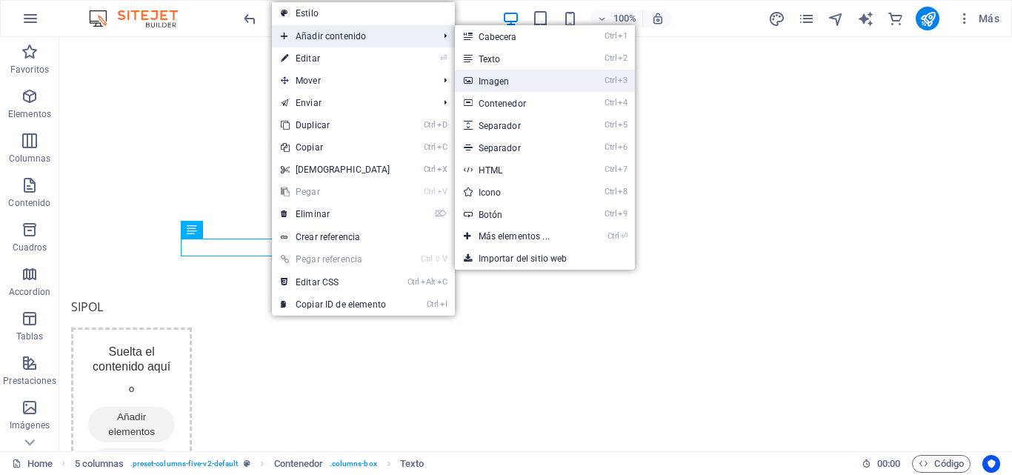
click at [488, 78] on link "Ctrl 3 Imagen" at bounding box center [517, 81] width 124 height 22
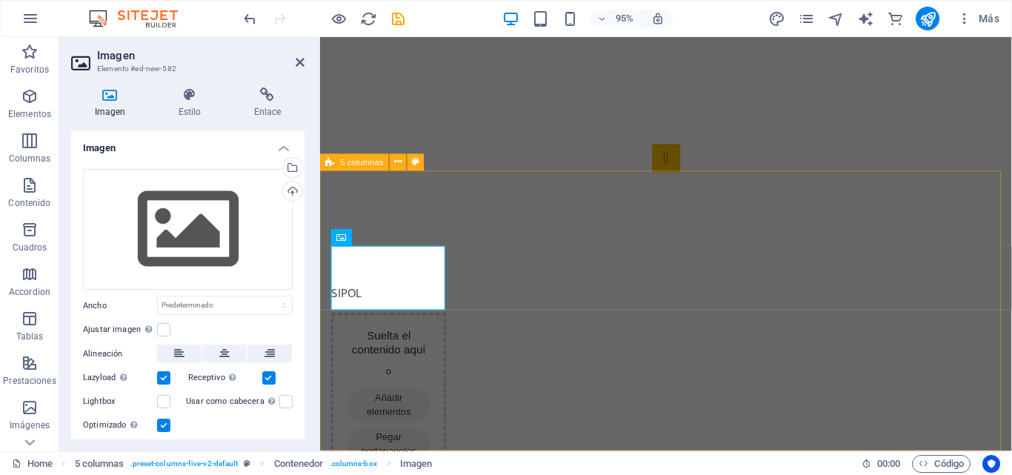
scroll to position [312, 0]
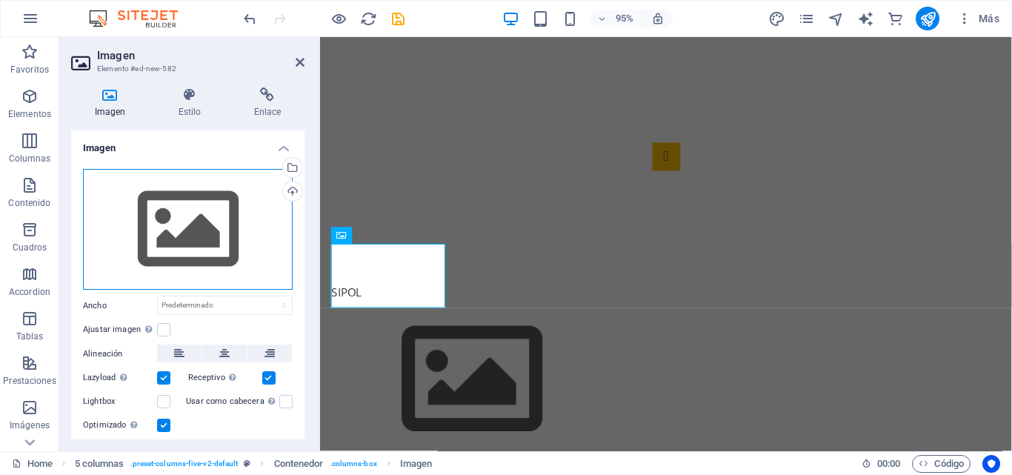
click at [225, 230] on div "Arrastra archivos aquí, haz clic para escoger archivos o selecciona archivos de…" at bounding box center [188, 230] width 210 height 122
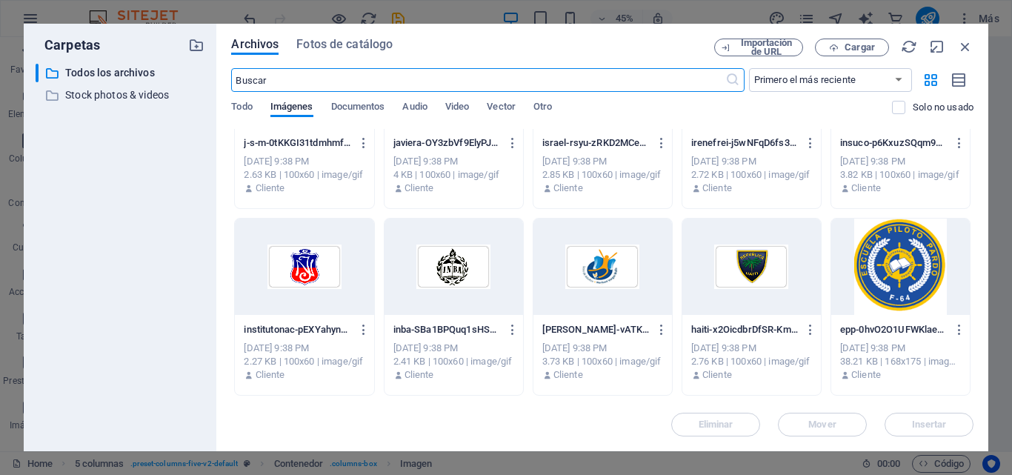
scroll to position [1926, 0]
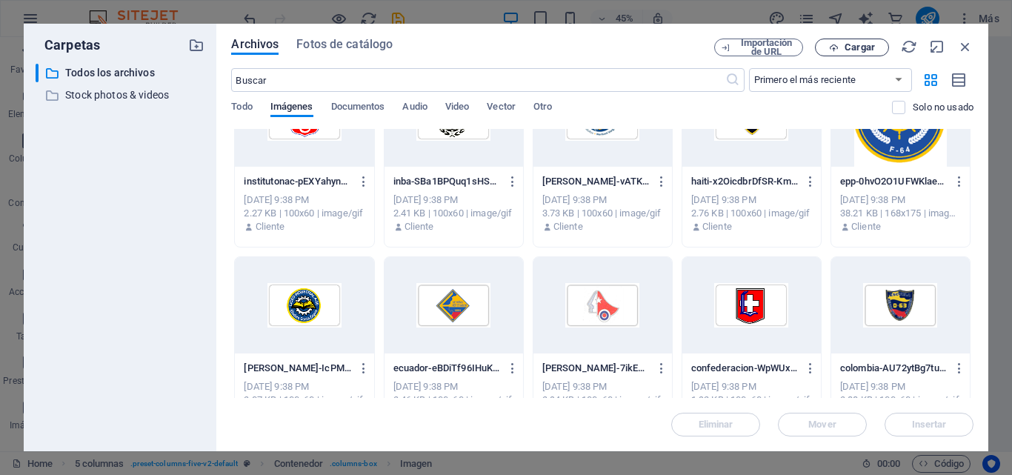
click at [843, 51] on span "Cargar" at bounding box center [852, 48] width 61 height 10
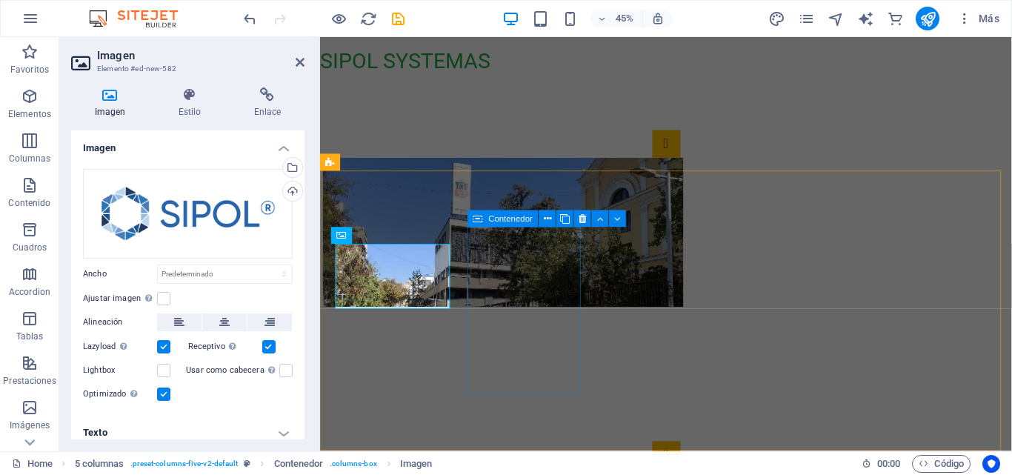
scroll to position [312, 0]
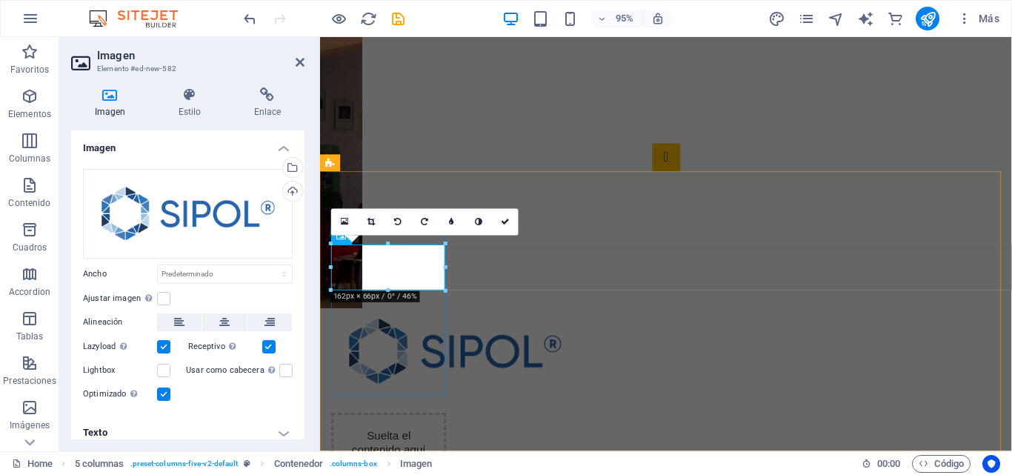
click at [425, 361] on div "SIPOL" at bounding box center [392, 359] width 121 height 124
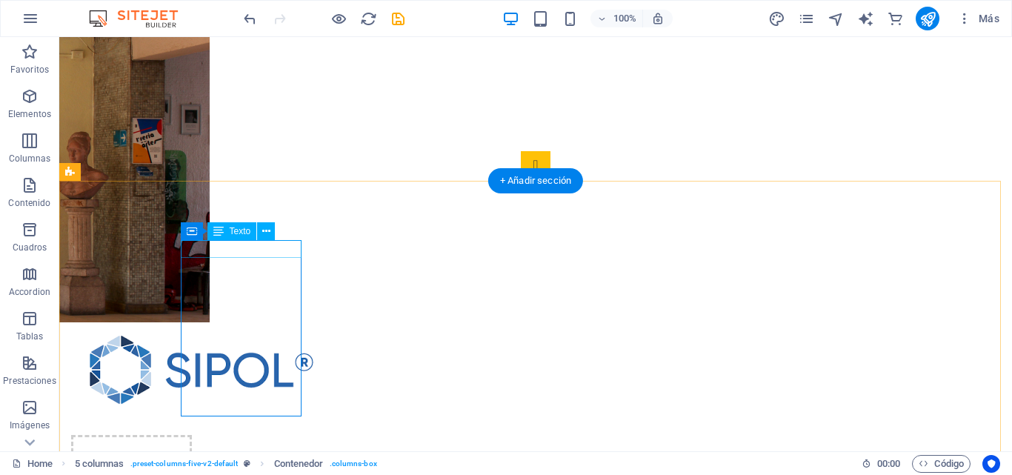
click at [192, 299] on div "SIPOL" at bounding box center [131, 308] width 121 height 18
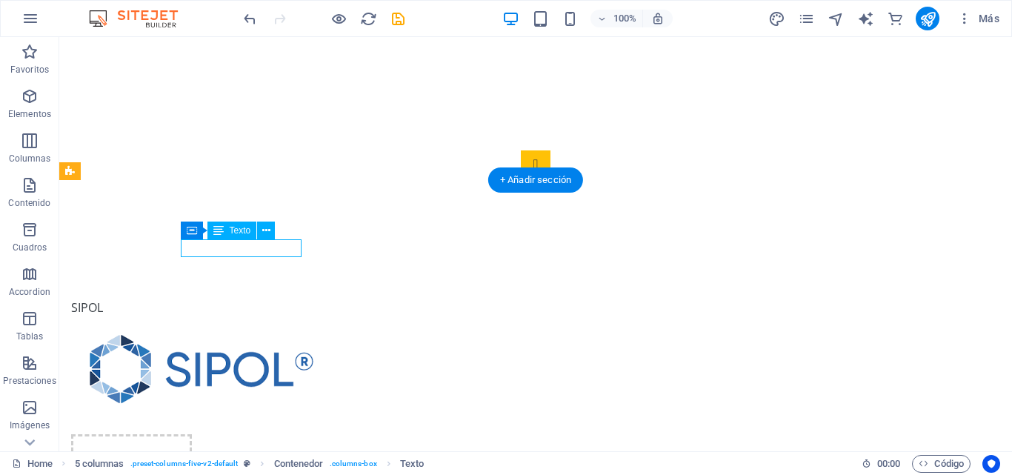
click at [192, 299] on div "SIPOL" at bounding box center [131, 308] width 121 height 18
click at [267, 233] on icon at bounding box center [266, 231] width 8 height 16
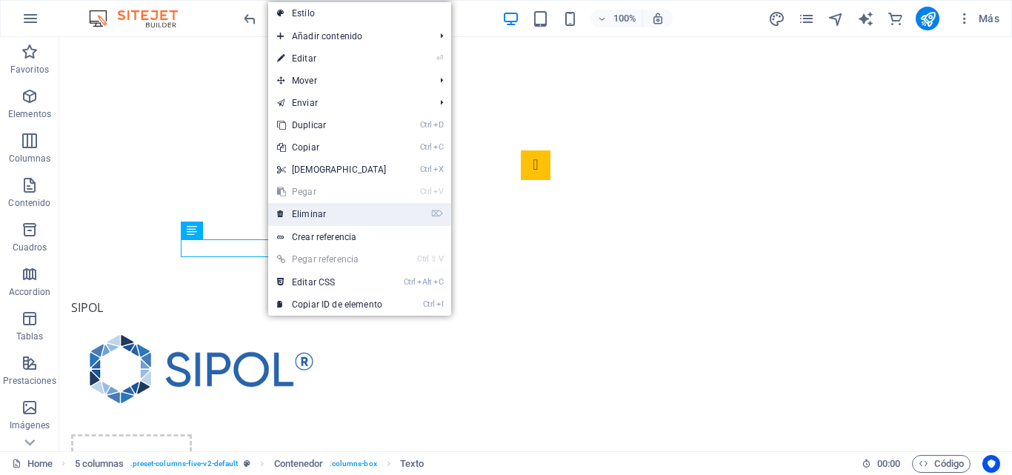
click at [307, 221] on link "⌦ Eliminar" at bounding box center [331, 214] width 127 height 22
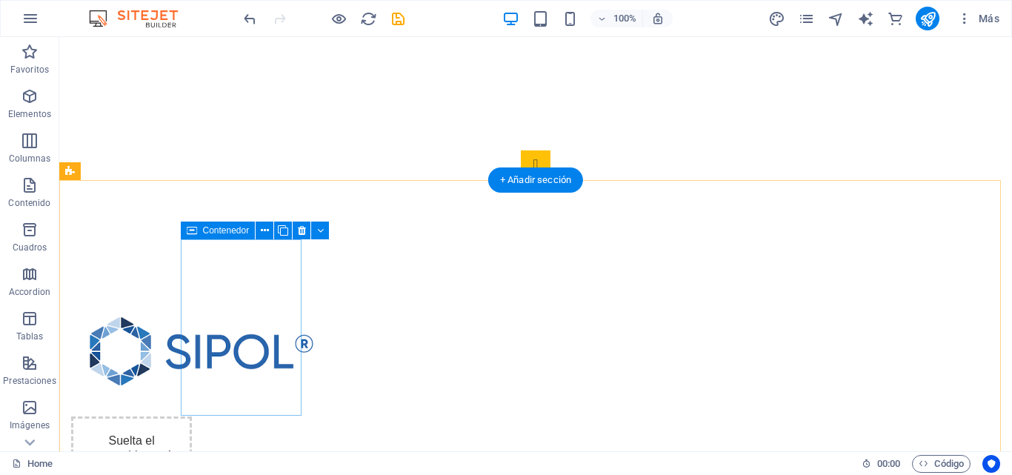
click at [192, 325] on div at bounding box center [131, 352] width 121 height 106
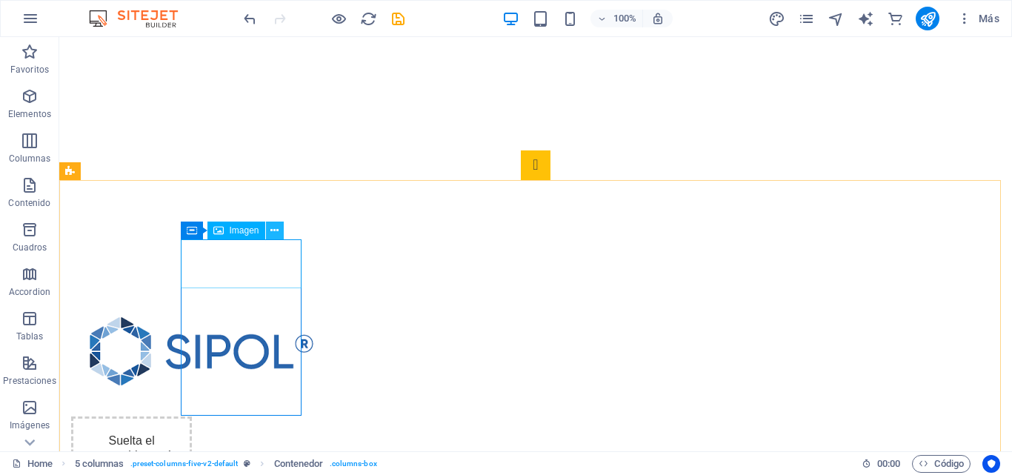
click at [280, 233] on button at bounding box center [275, 231] width 18 height 18
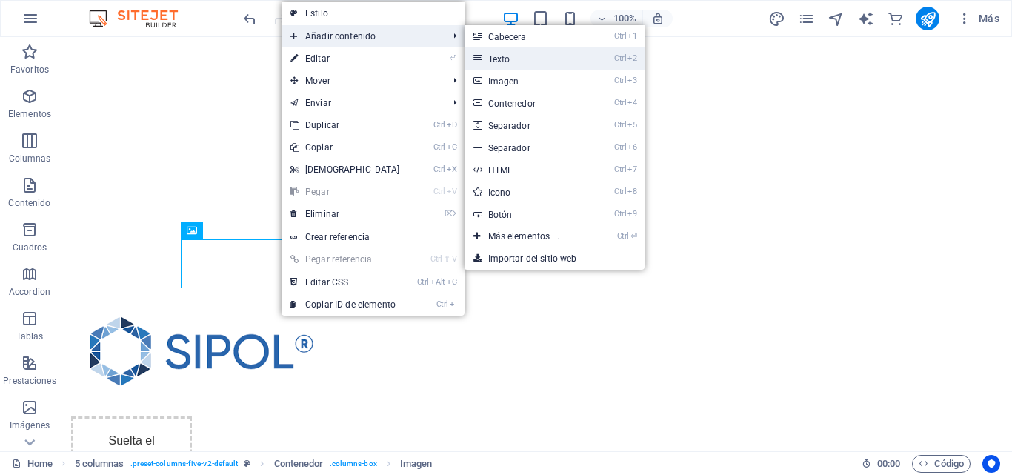
drag, startPoint x: 488, startPoint y: 54, endPoint x: 69, endPoint y: 87, distance: 419.9
click at [488, 54] on link "Ctrl 2 Texto" at bounding box center [527, 58] width 124 height 22
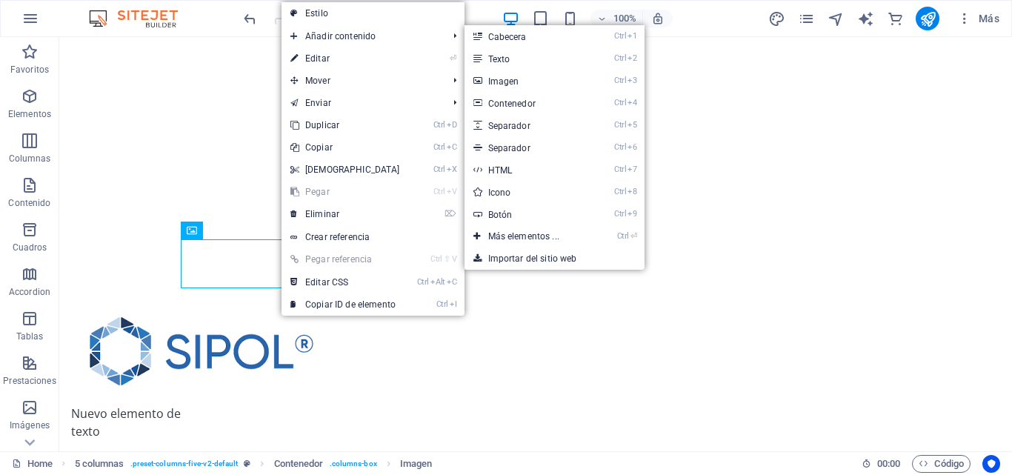
scroll to position [310, 0]
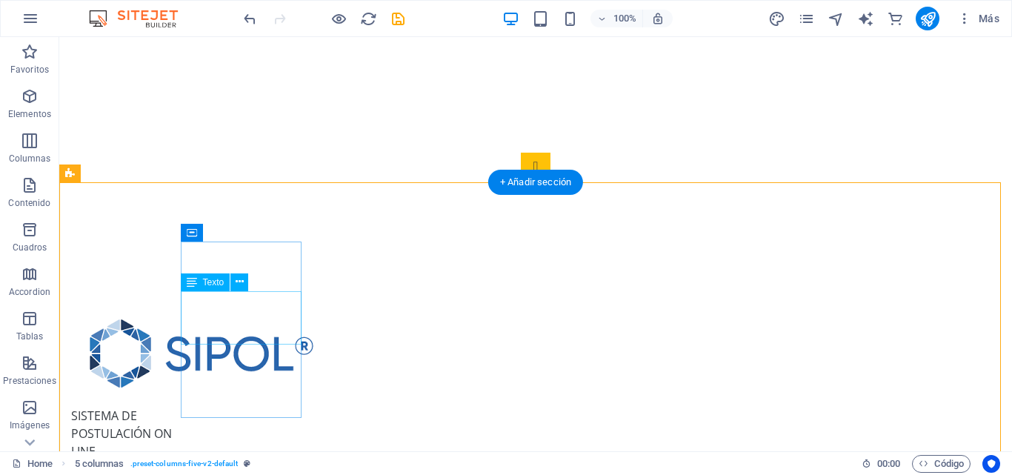
click at [192, 407] on div "SISTEMA DE POSTULACIÓN ON LINE" at bounding box center [131, 433] width 121 height 53
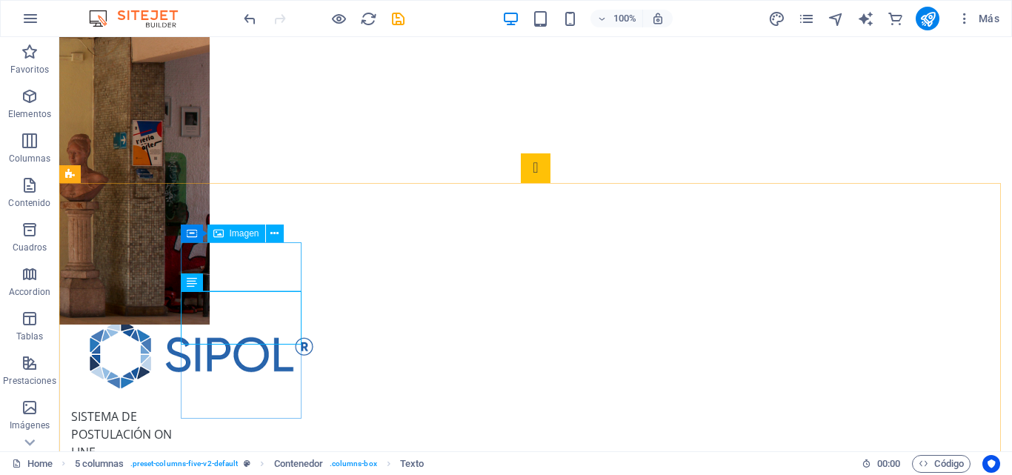
click at [258, 233] on span "Imagen" at bounding box center [245, 233] width 30 height 9
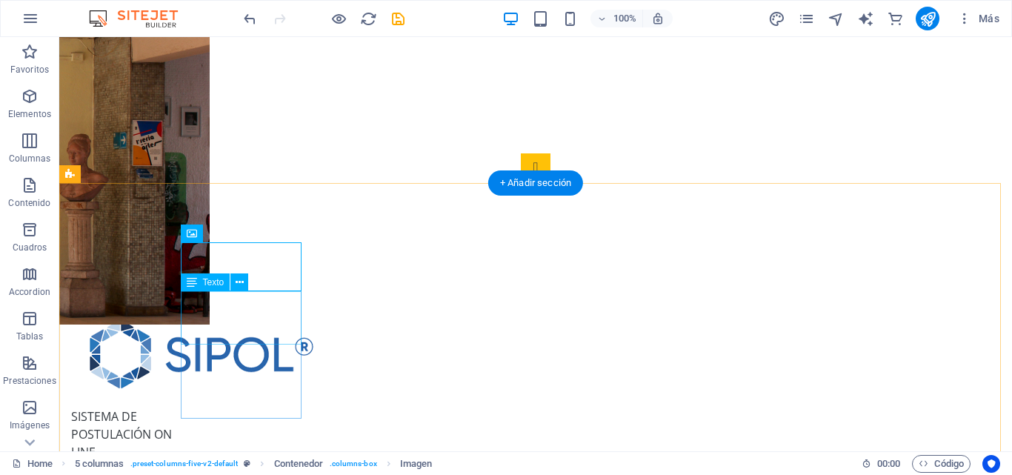
click at [192, 407] on div "SISTEMA DE POSTULACIÓN ON LINE" at bounding box center [131, 433] width 121 height 53
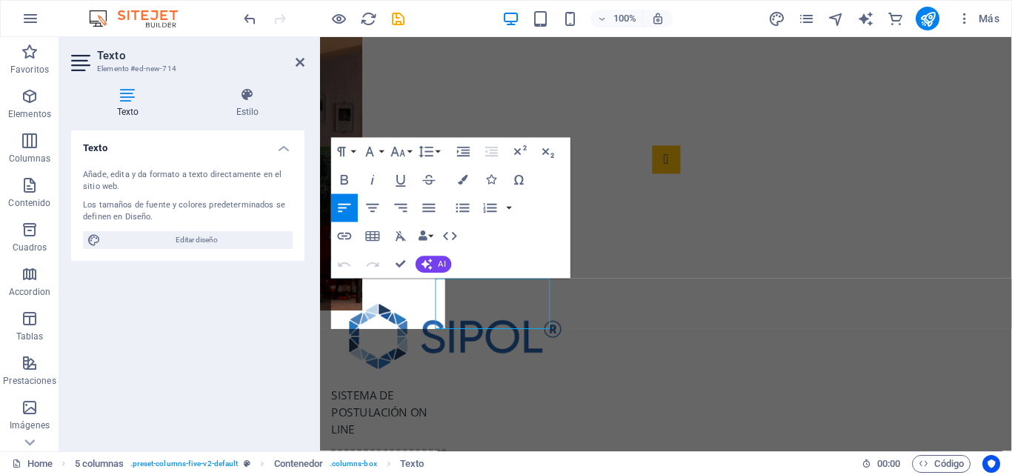
scroll to position [307, 0]
click at [379, 212] on icon "button" at bounding box center [373, 208] width 17 height 17
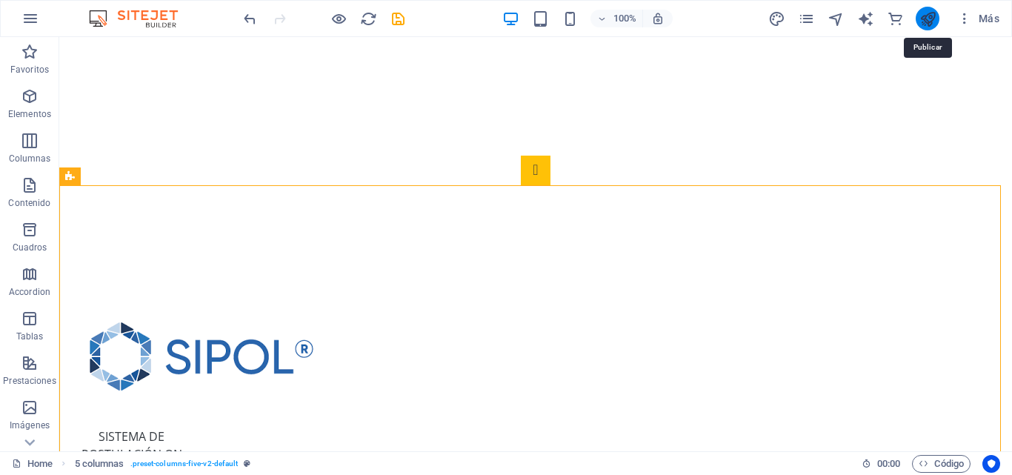
click at [925, 23] on icon "publish" at bounding box center [927, 18] width 17 height 17
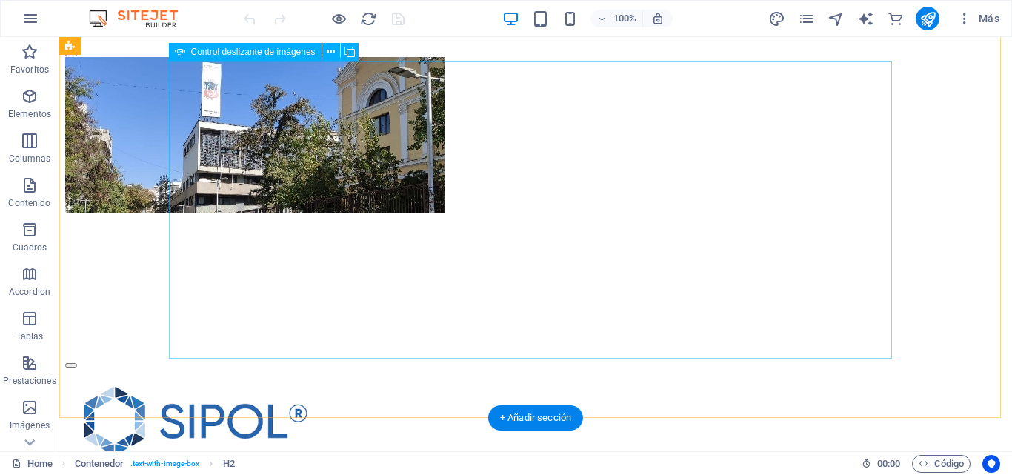
scroll to position [336, 0]
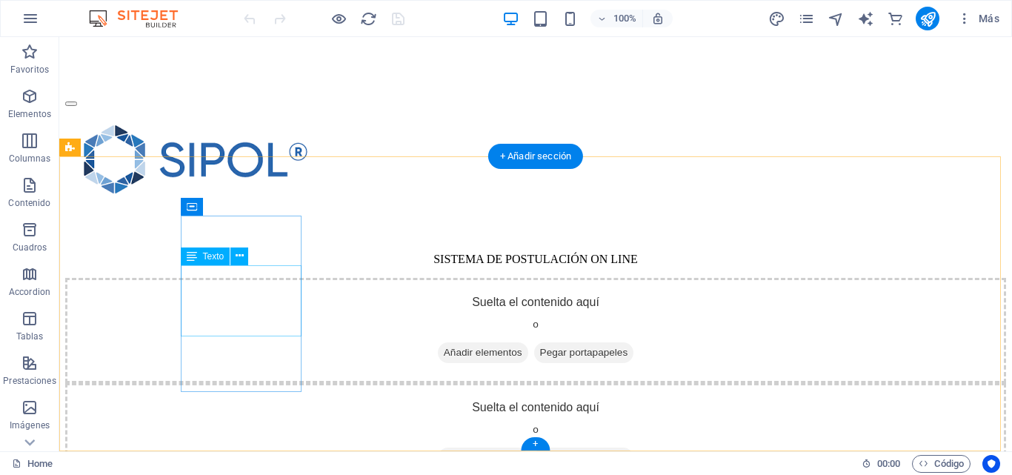
click at [281, 266] on div "SISTEMA DE POSTULACIÓN ON LINE" at bounding box center [535, 246] width 941 height 39
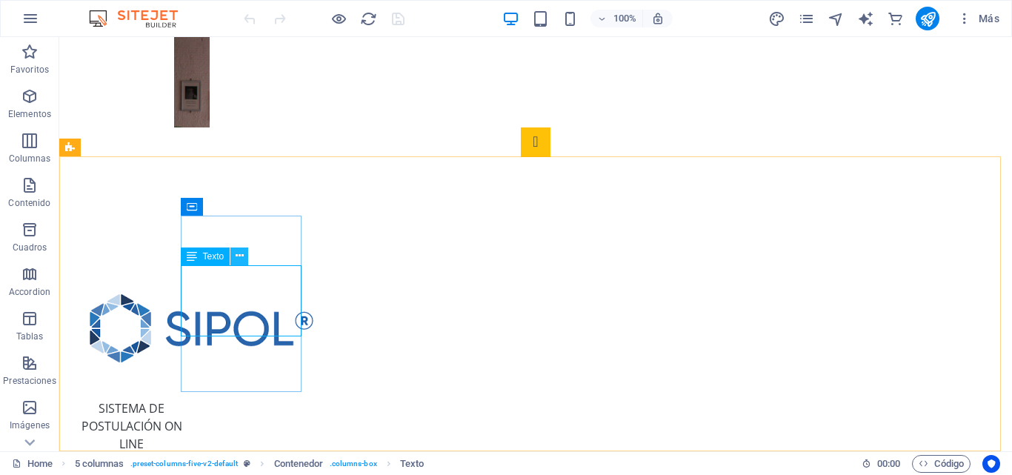
click at [239, 257] on icon at bounding box center [240, 256] width 8 height 16
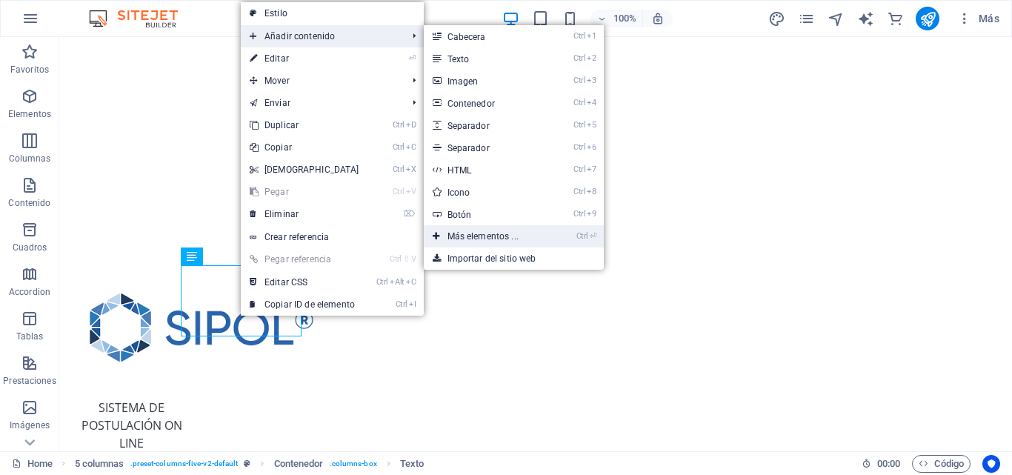
click at [487, 234] on link "Ctrl ⏎ Más elementos ..." at bounding box center [486, 236] width 124 height 22
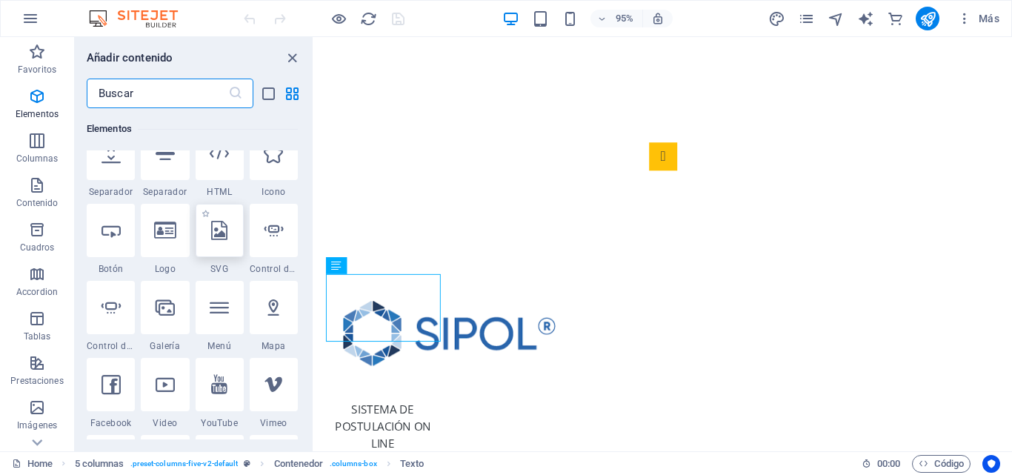
scroll to position [353, 0]
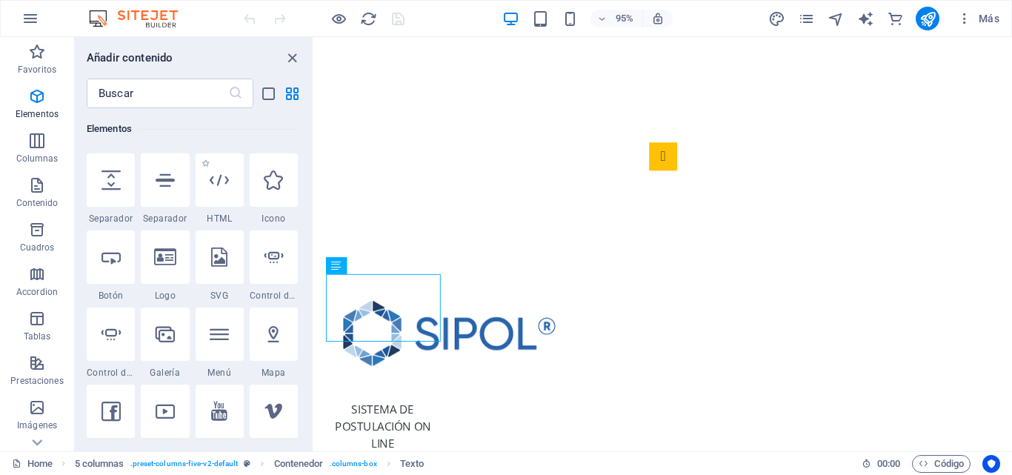
click at [227, 213] on span "HTML" at bounding box center [220, 219] width 48 height 12
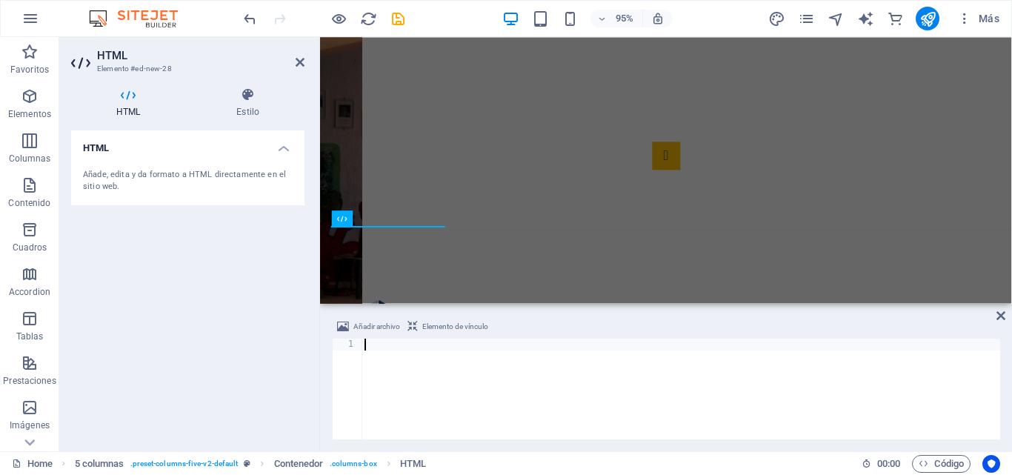
click at [462, 323] on span "Elemento de vínculo" at bounding box center [455, 327] width 66 height 18
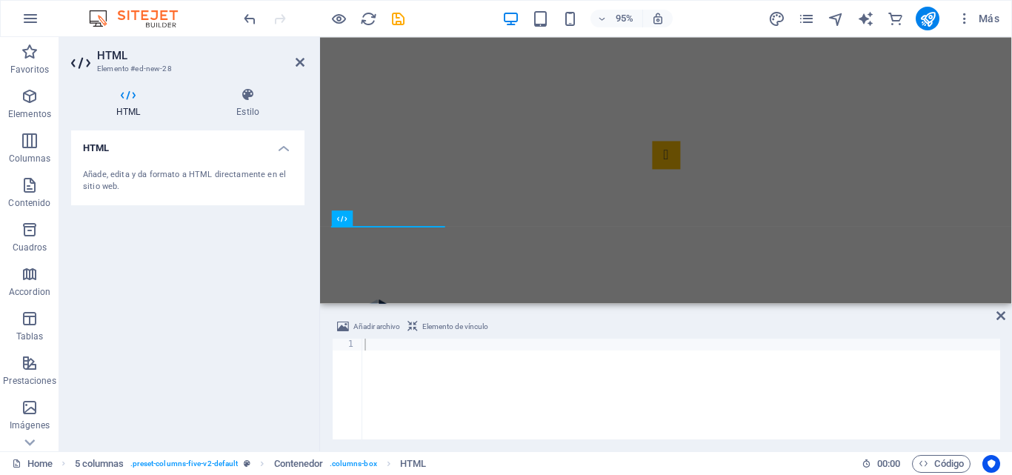
click at [922, 368] on div at bounding box center [681, 401] width 639 height 124
click at [456, 346] on div at bounding box center [681, 401] width 639 height 124
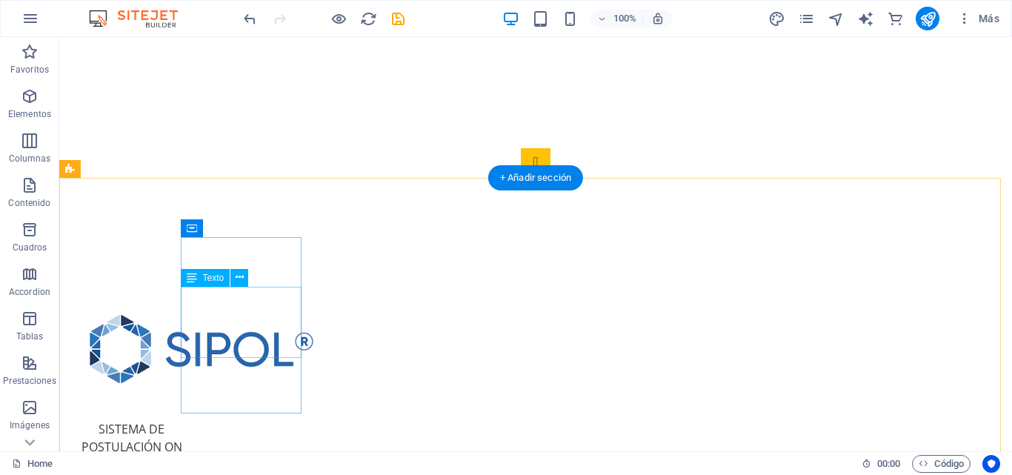
click at [192, 402] on div "SISTEMA DE POSTULACIÓN ON LINE" at bounding box center [131, 437] width 121 height 71
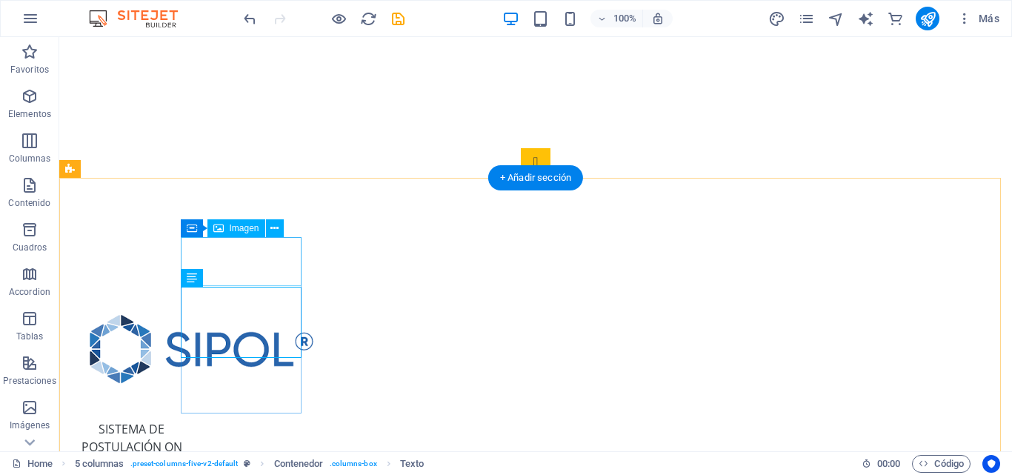
click at [192, 296] on figure at bounding box center [131, 349] width 121 height 106
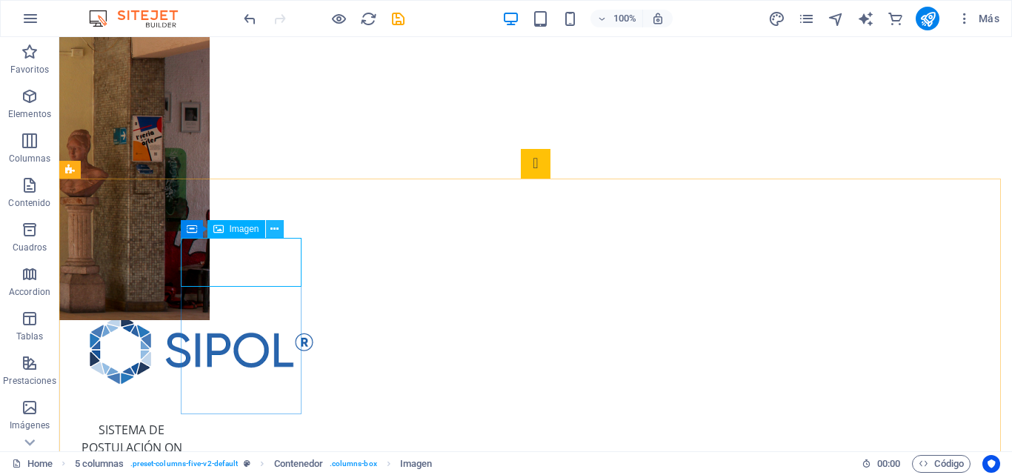
click at [274, 228] on icon at bounding box center [274, 230] width 8 height 16
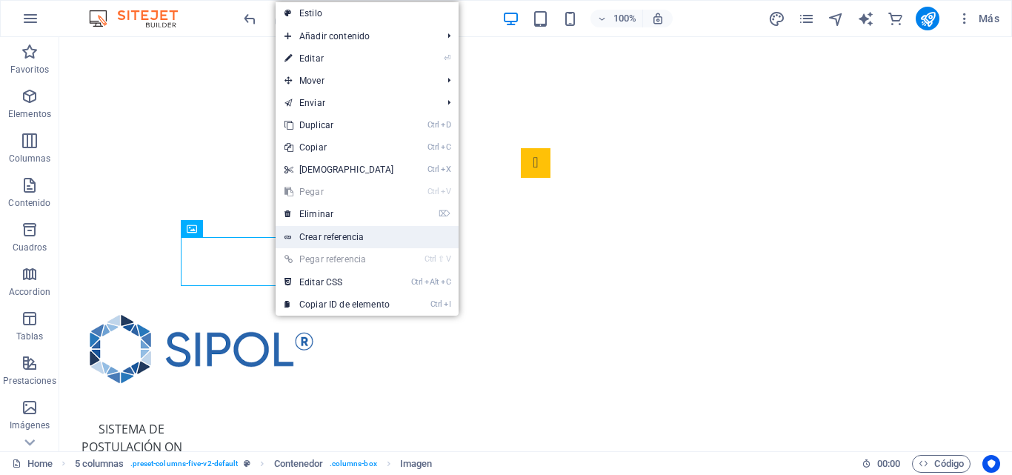
click at [309, 233] on link "Crear referencia" at bounding box center [367, 237] width 183 height 22
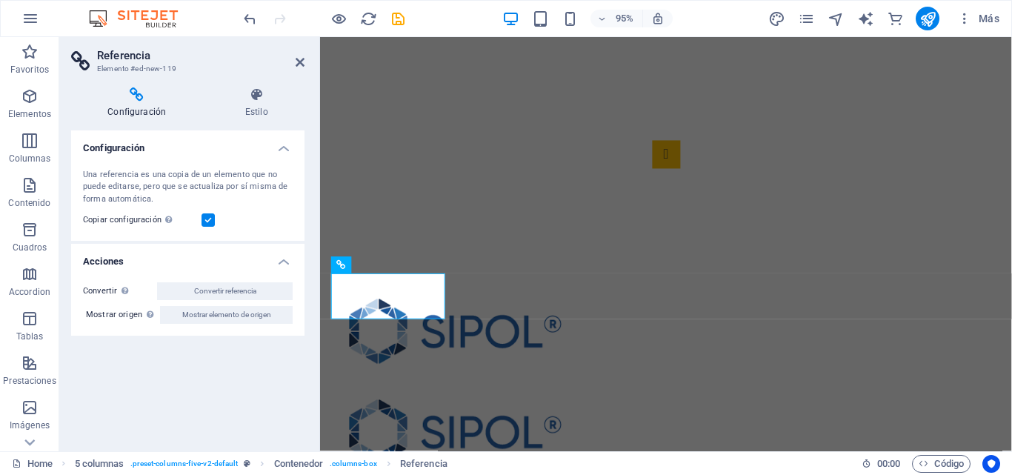
scroll to position [312, 0]
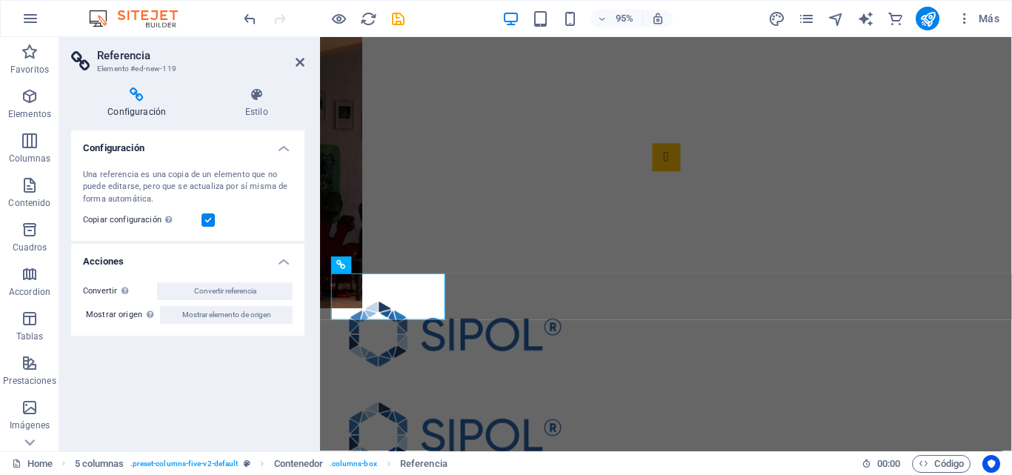
click at [146, 101] on icon at bounding box center [136, 94] width 131 height 15
click at [253, 103] on h4 "Estilo" at bounding box center [256, 102] width 96 height 31
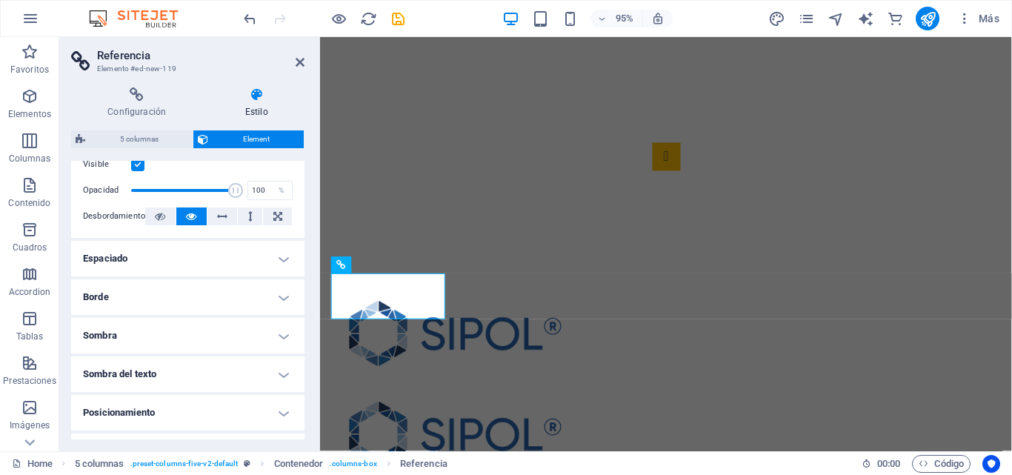
scroll to position [0, 0]
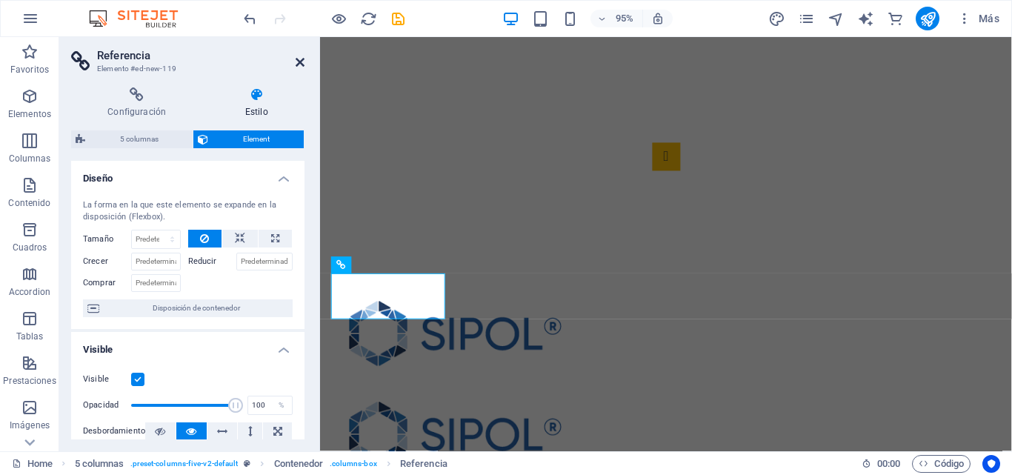
click at [296, 61] on icon at bounding box center [300, 62] width 9 height 12
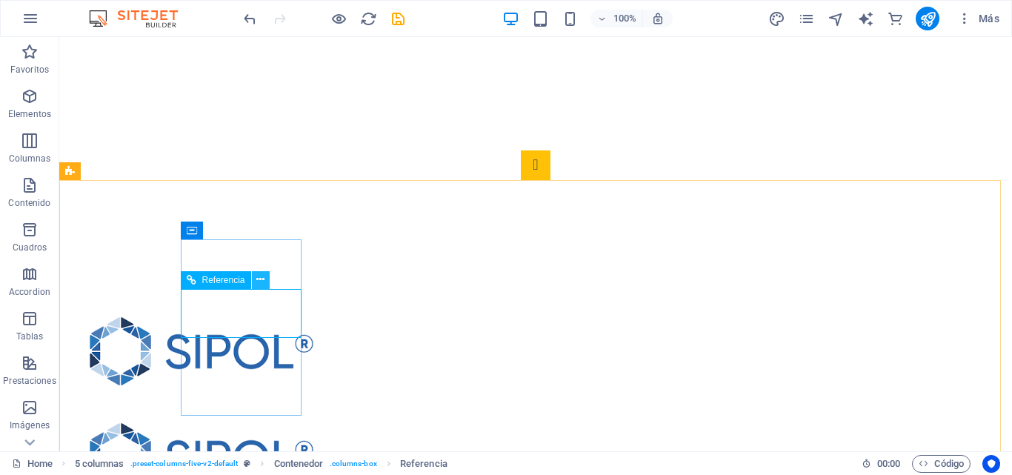
click at [264, 280] on icon at bounding box center [260, 280] width 8 height 16
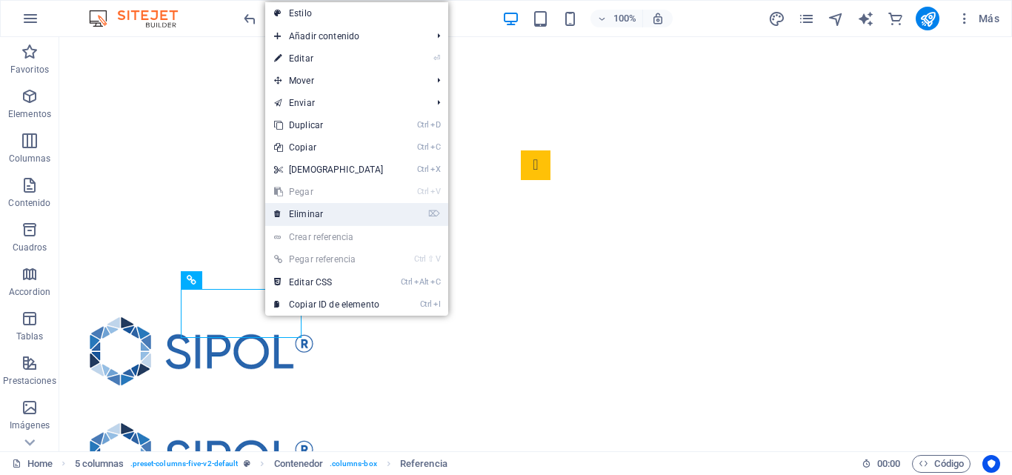
click at [319, 209] on link "⌦ Eliminar" at bounding box center [328, 214] width 127 height 22
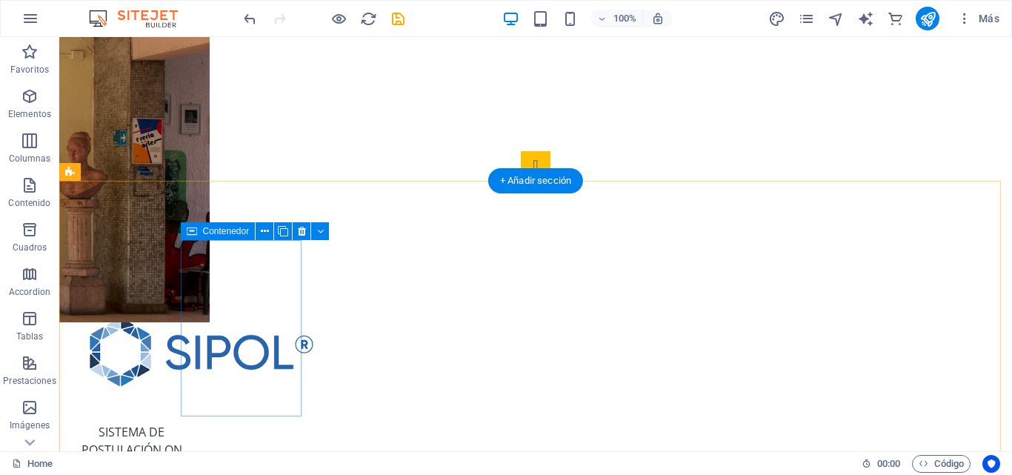
click at [192, 376] on div "SISTEMA DE POSTULACIÓN ON LINE" at bounding box center [131, 387] width 121 height 177
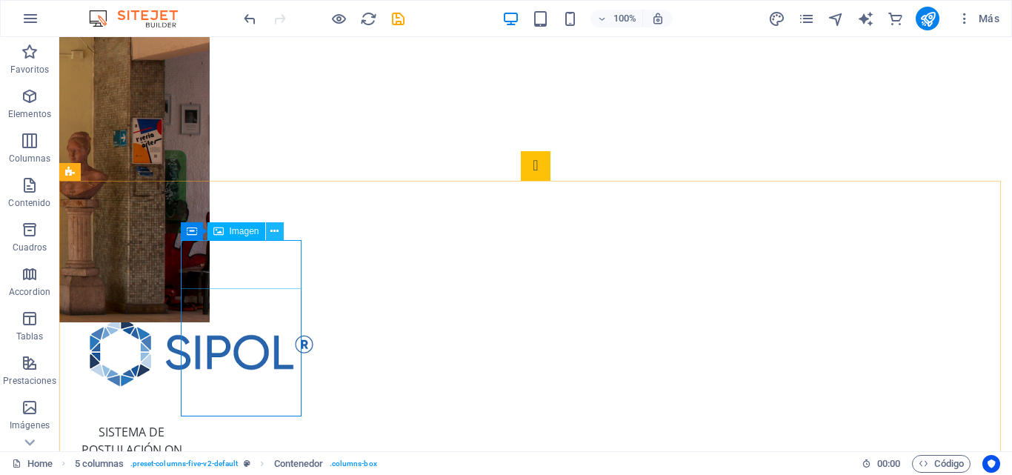
click at [279, 228] on icon at bounding box center [274, 232] width 8 height 16
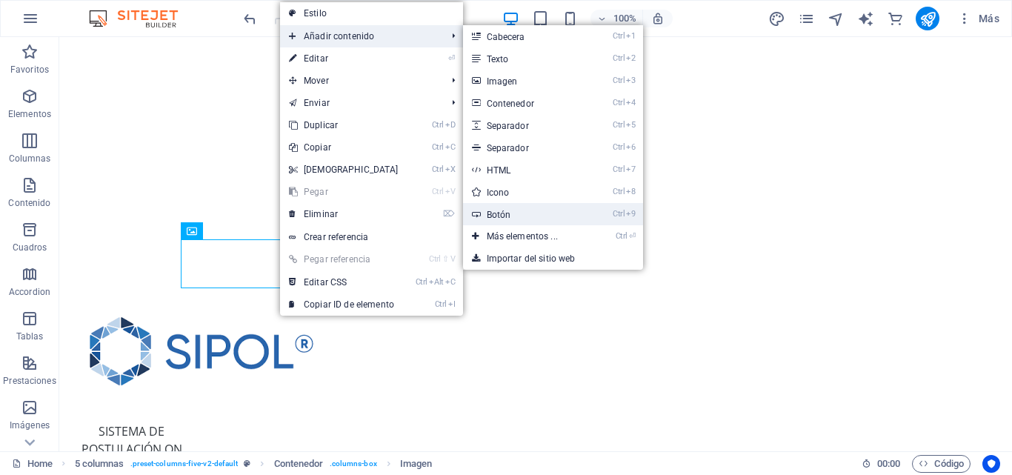
click at [514, 206] on link "Ctrl 9 Botón" at bounding box center [525, 214] width 124 height 22
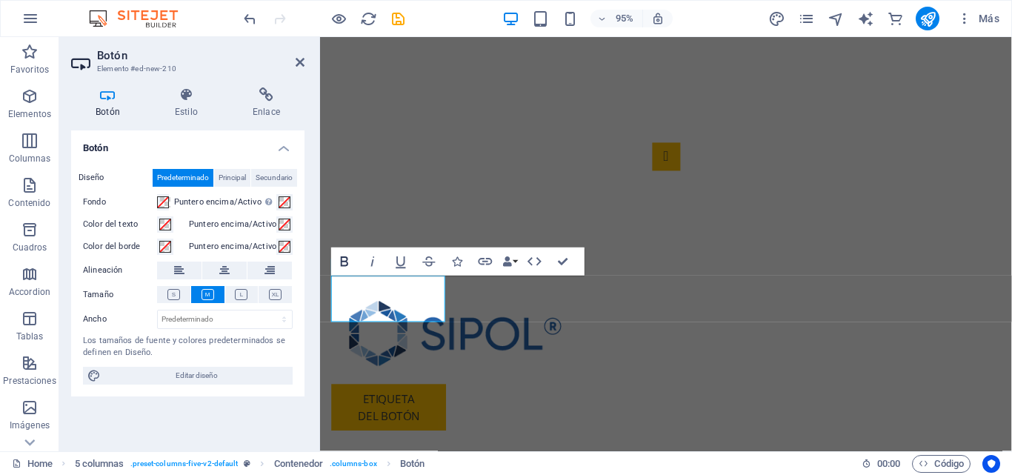
scroll to position [310, 0]
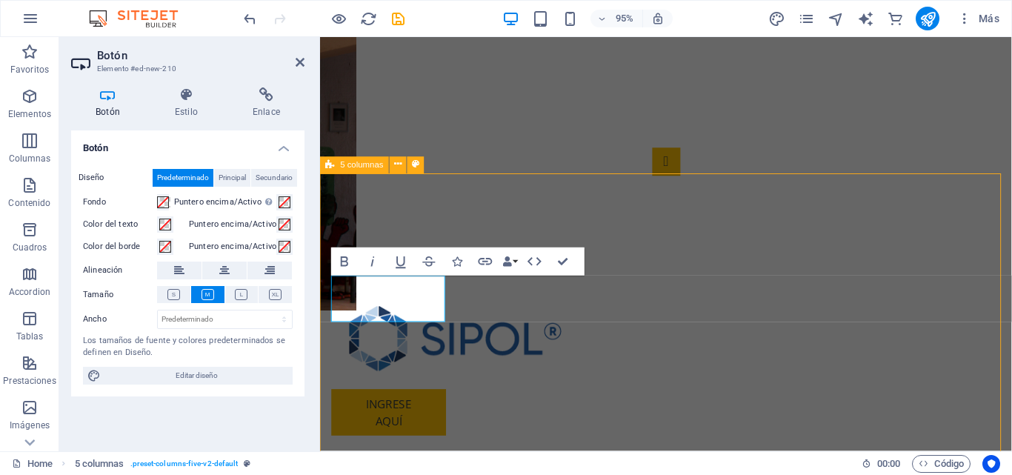
scroll to position [310, 0]
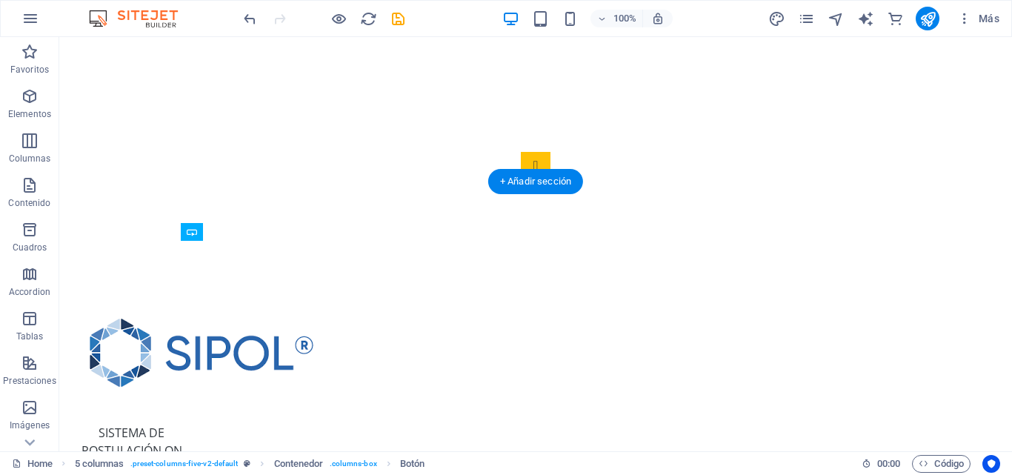
drag, startPoint x: 271, startPoint y: 307, endPoint x: 269, endPoint y: 371, distance: 63.8
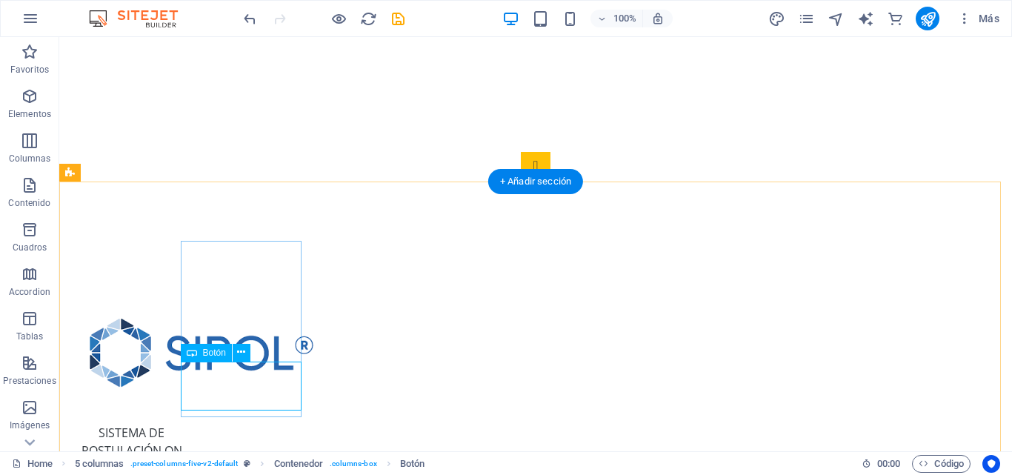
click at [279, 377] on div "Ingrese aquí" at bounding box center [595, 281] width 953 height 414
click at [234, 353] on button at bounding box center [242, 353] width 18 height 18
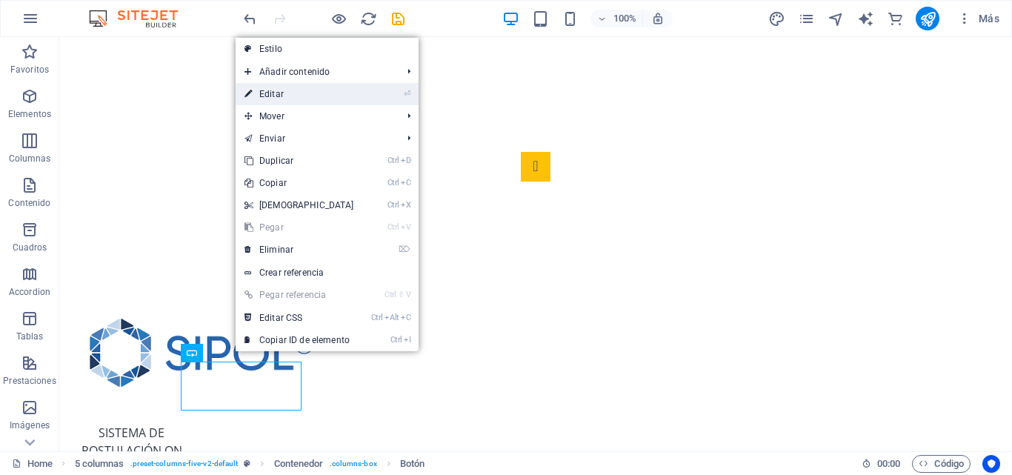
click at [299, 94] on link "⏎ Editar" at bounding box center [299, 94] width 127 height 22
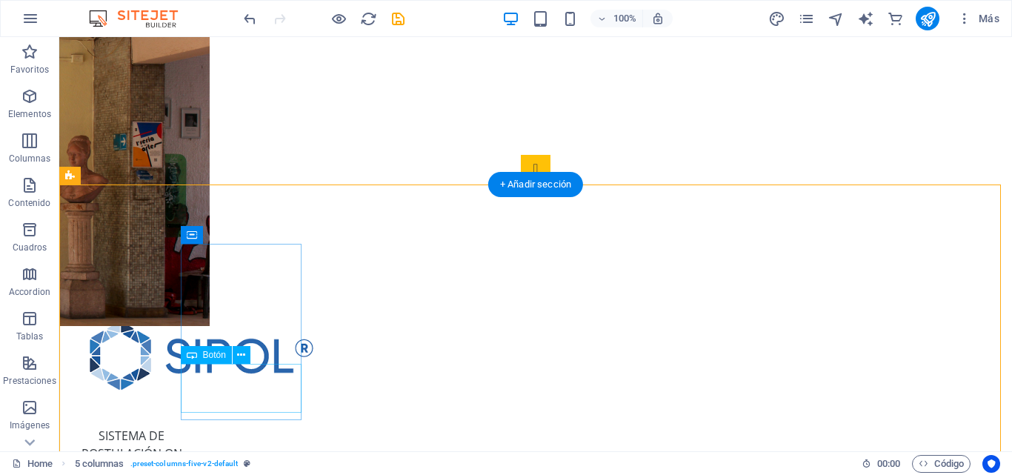
click at [249, 396] on div "Ingrese aquí" at bounding box center [595, 281] width 953 height 414
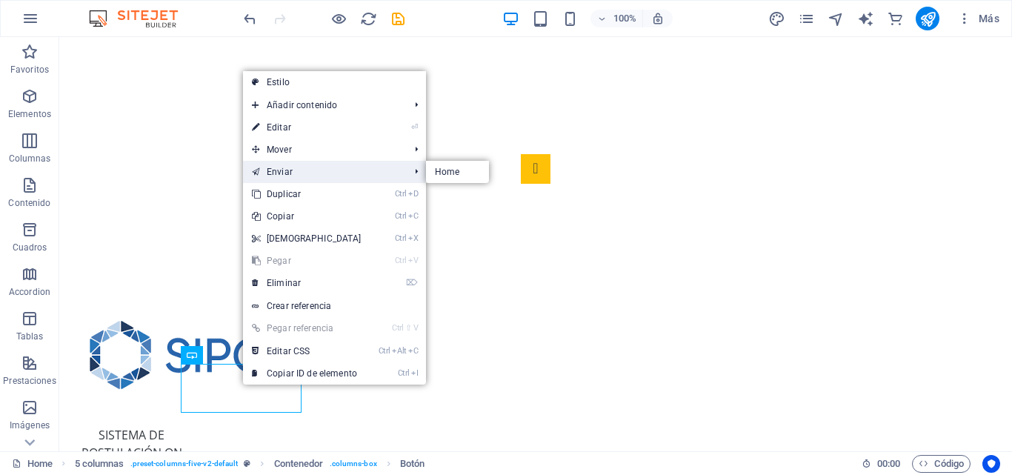
click at [319, 170] on link "Enviar" at bounding box center [323, 172] width 161 height 22
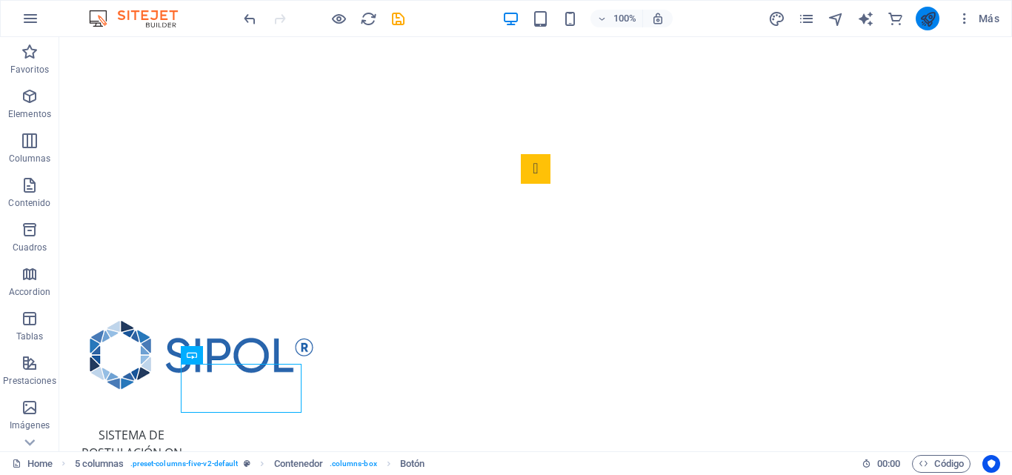
click at [924, 27] on button "publish" at bounding box center [928, 19] width 24 height 24
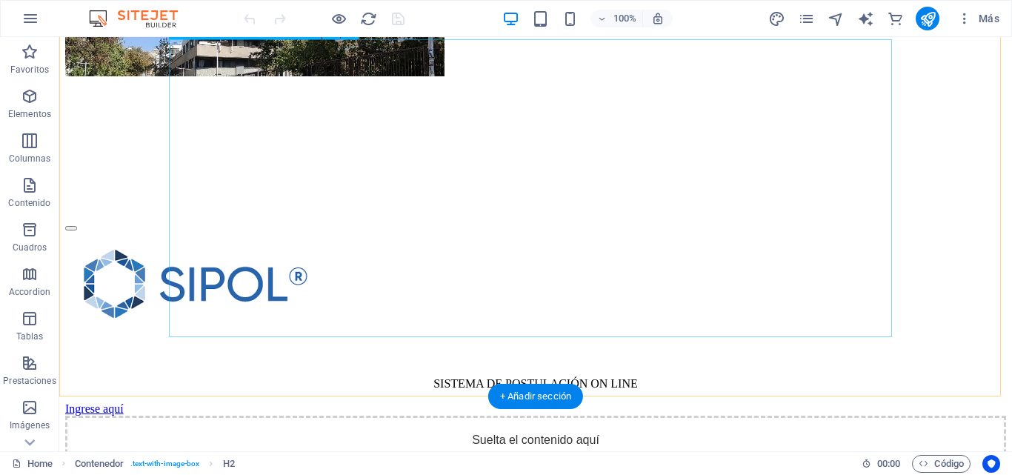
scroll to position [336, 0]
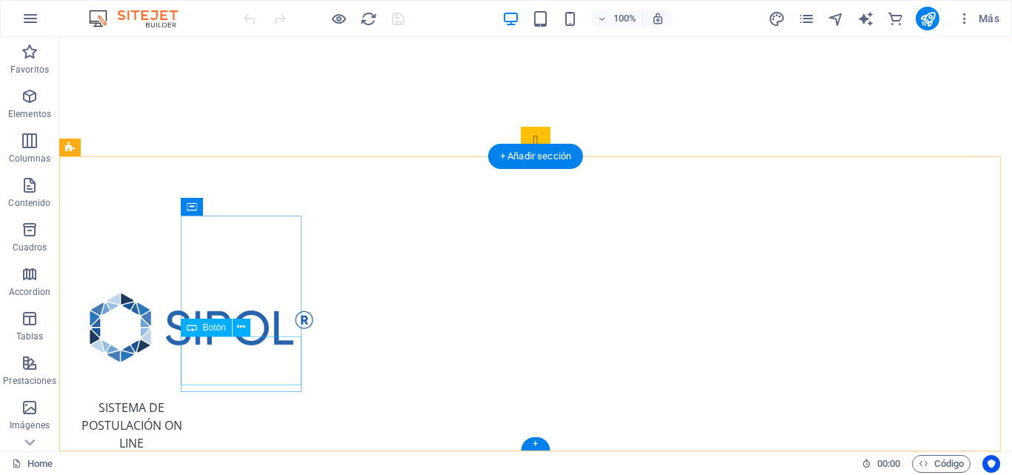
click at [192, 452] on div "Ingrese aquí" at bounding box center [131, 476] width 121 height 49
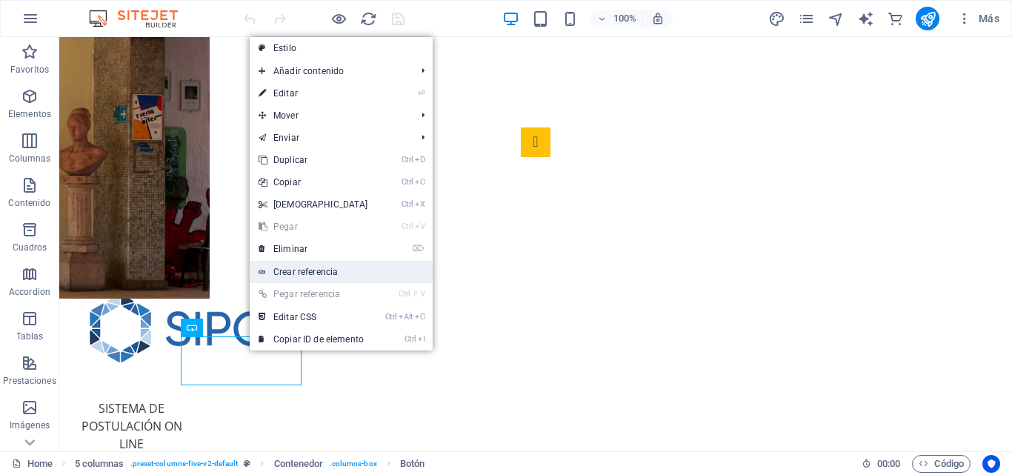
click at [304, 269] on link "Crear referencia" at bounding box center [341, 272] width 183 height 22
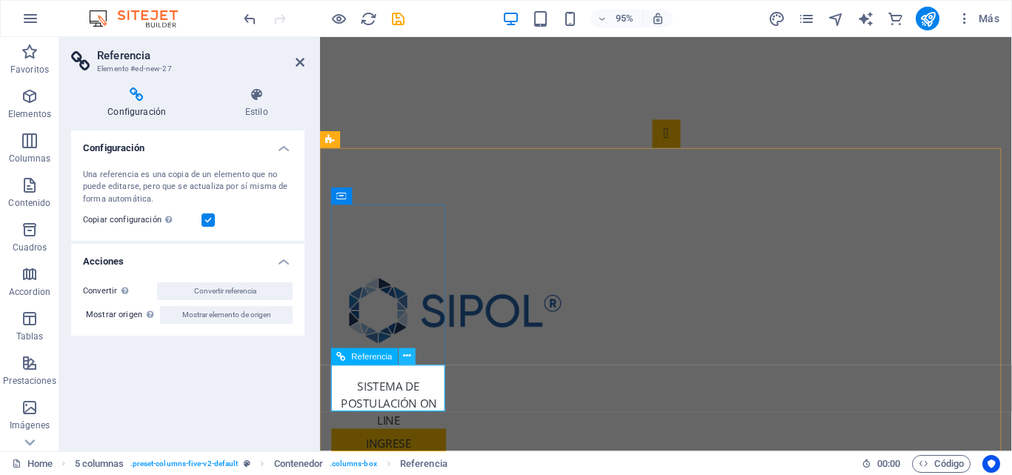
click at [407, 357] on icon at bounding box center [407, 356] width 7 height 15
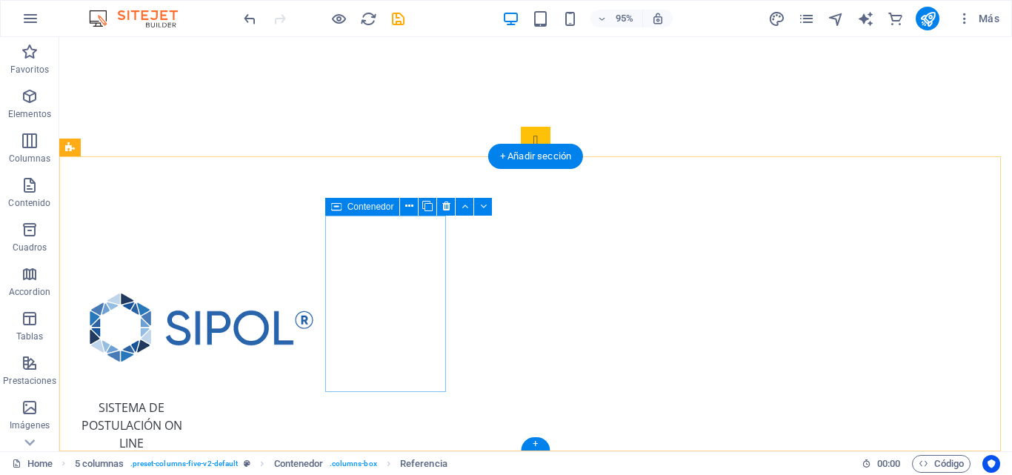
scroll to position [333, 0]
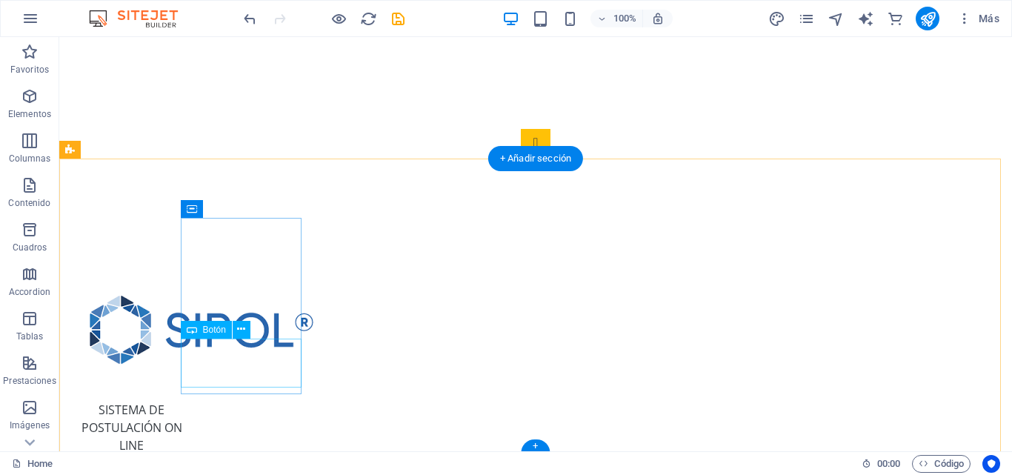
click at [192, 454] on div "Ingrese aquí" at bounding box center [131, 478] width 121 height 49
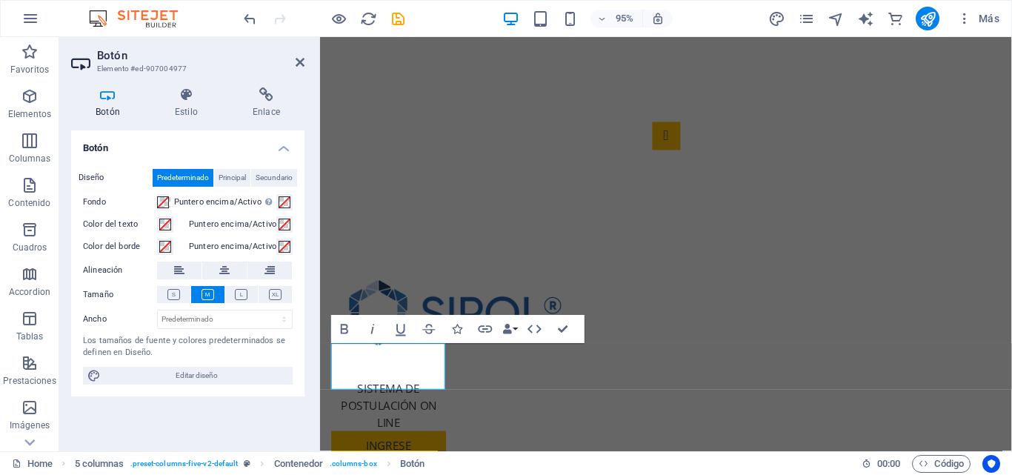
scroll to position [312, 0]
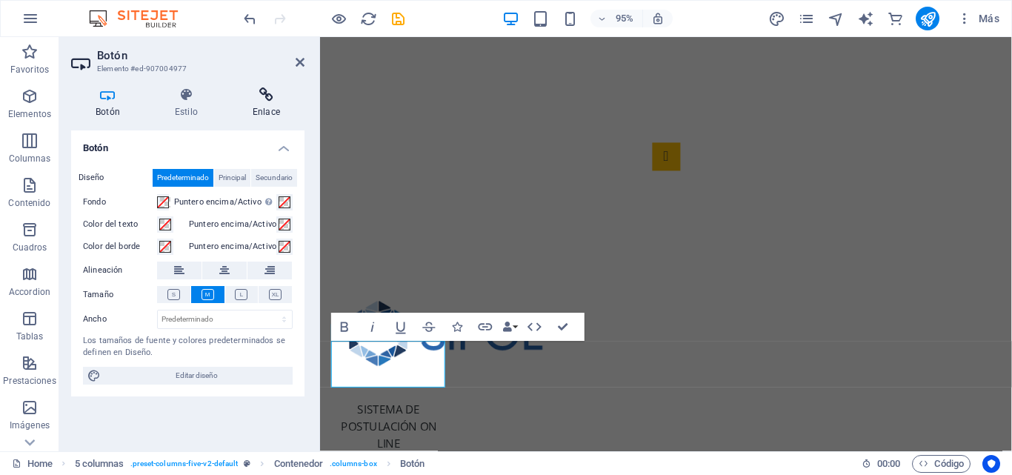
click at [267, 102] on icon at bounding box center [266, 94] width 76 height 15
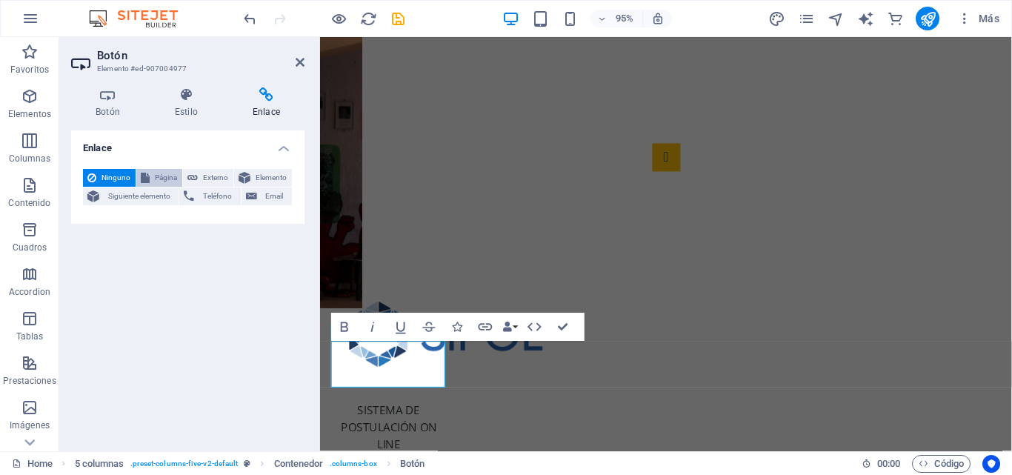
click at [171, 176] on span "Página" at bounding box center [166, 178] width 24 height 18
select select
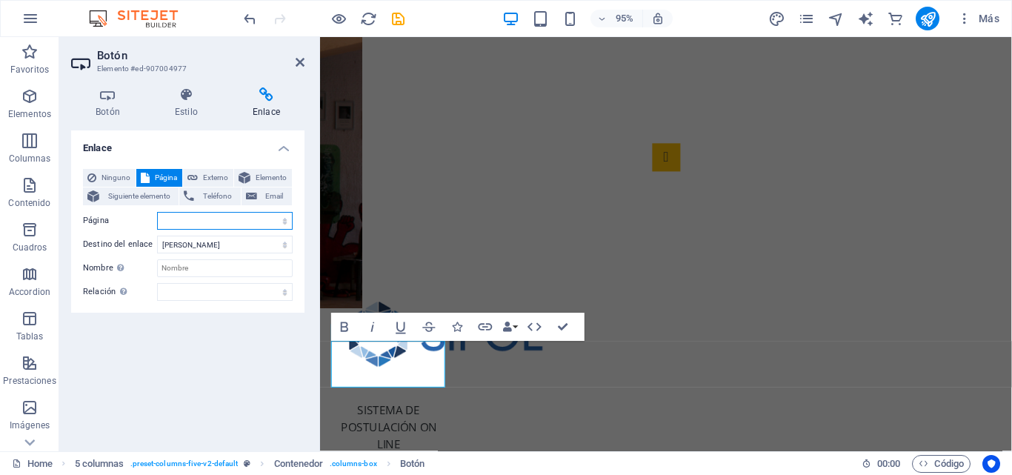
click at [190, 220] on select "Home" at bounding box center [225, 221] width 136 height 18
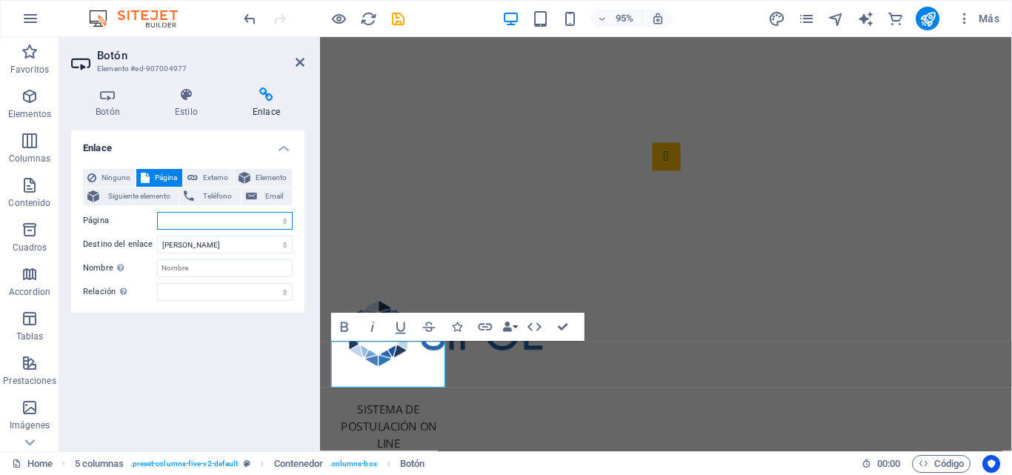
click at [194, 223] on select "Home" at bounding box center [225, 221] width 136 height 18
click at [204, 244] on select "Nueva pestaña Misma pestaña Superposición" at bounding box center [225, 245] width 136 height 18
click at [209, 179] on span "Externo" at bounding box center [215, 178] width 27 height 18
select select "blank"
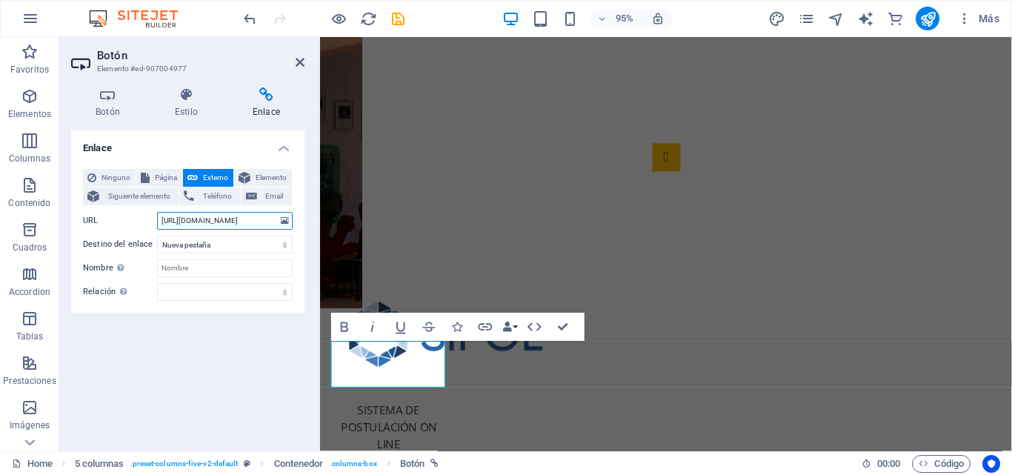
scroll to position [0, 39]
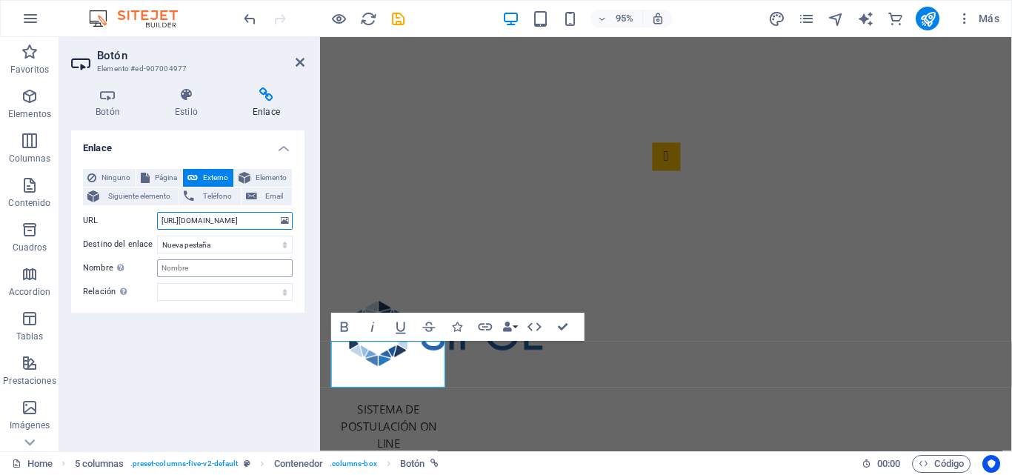
type input "[URL][DOMAIN_NAME]"
click at [203, 262] on input "Nombre Una descripción adicional del enlace no debería ser igual al texto del e…" at bounding box center [225, 268] width 136 height 18
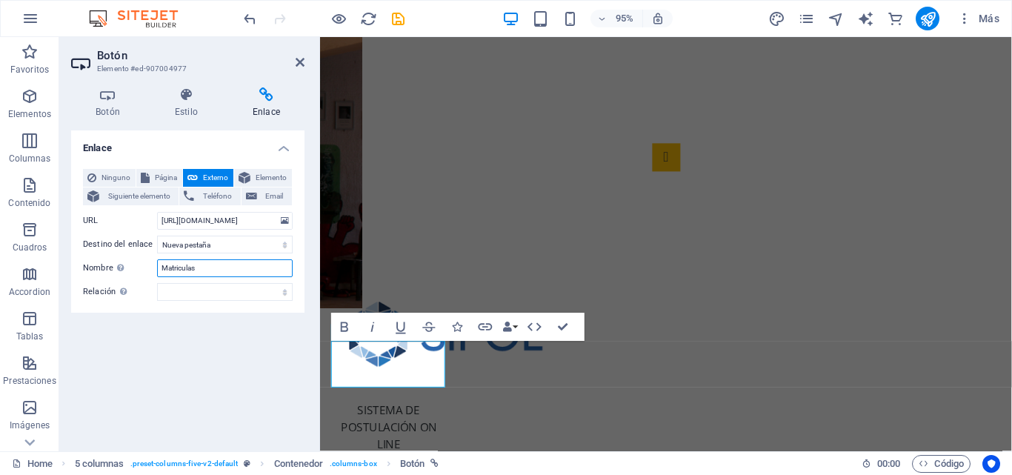
type input "Matriculas"
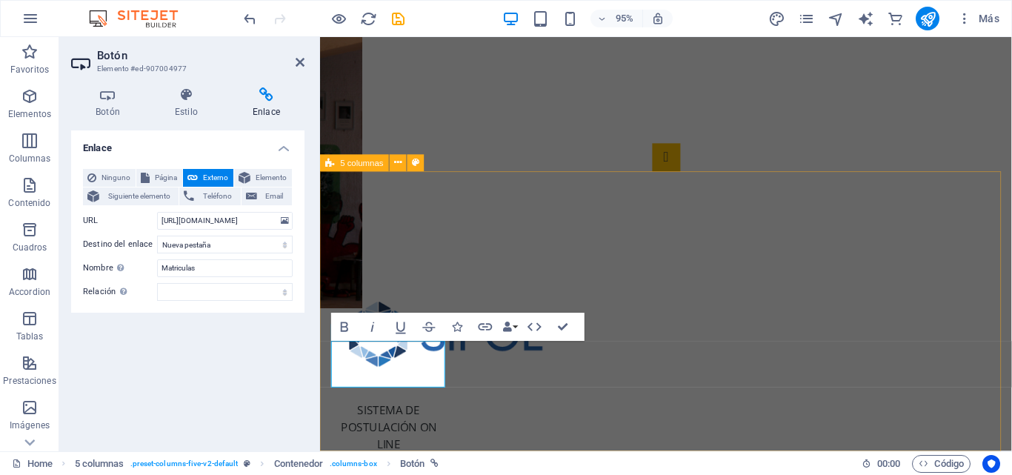
click at [307, 365] on div "Botón Estilo Enlace Botón Diseño Predeterminado Principal Secundario Fondo Punt…" at bounding box center [187, 264] width 257 height 376
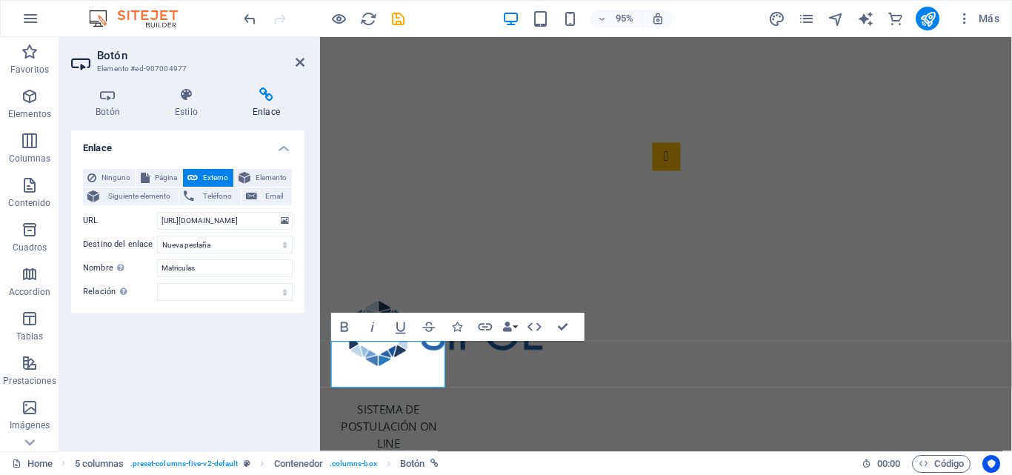
click at [246, 330] on div "Enlace Ninguno Página Externo Elemento Siguiente elemento Teléfono Email Página…" at bounding box center [187, 284] width 233 height 309
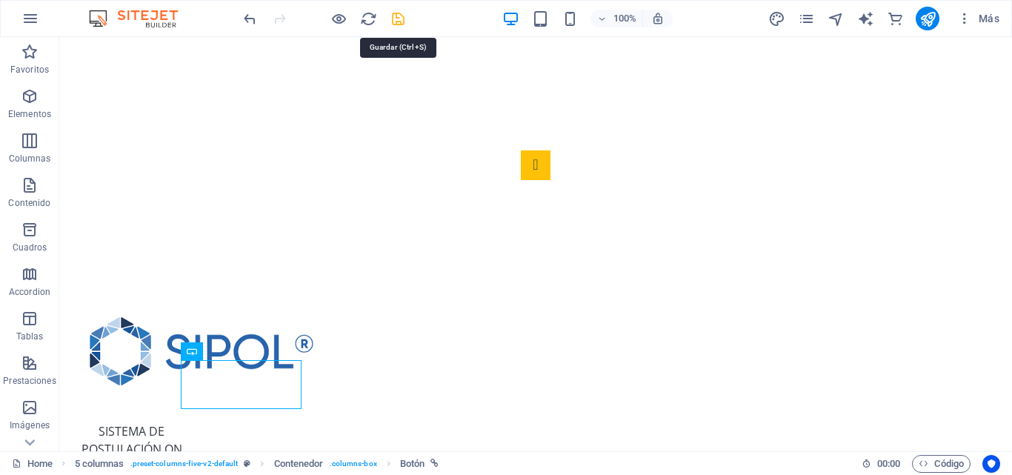
click at [403, 19] on icon "save" at bounding box center [398, 18] width 17 height 17
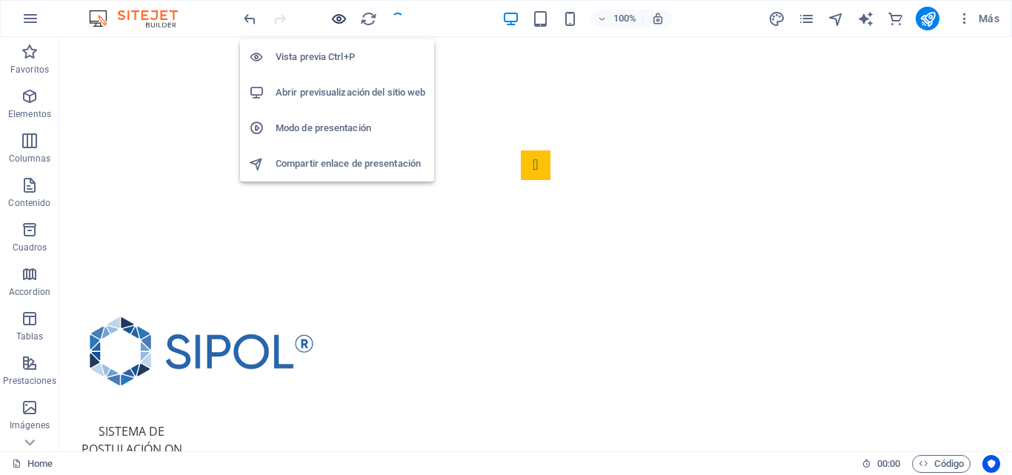
click at [340, 19] on icon "button" at bounding box center [338, 18] width 17 height 17
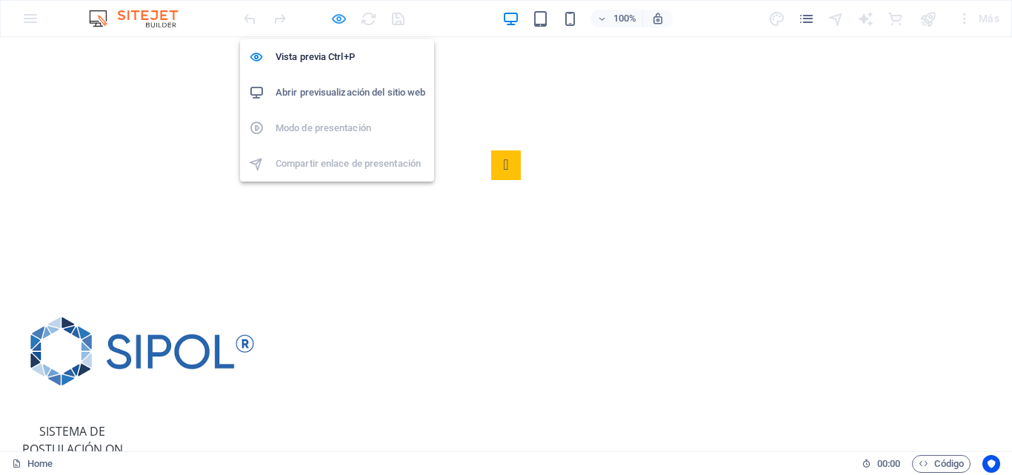
click at [338, 16] on icon "button" at bounding box center [338, 18] width 17 height 17
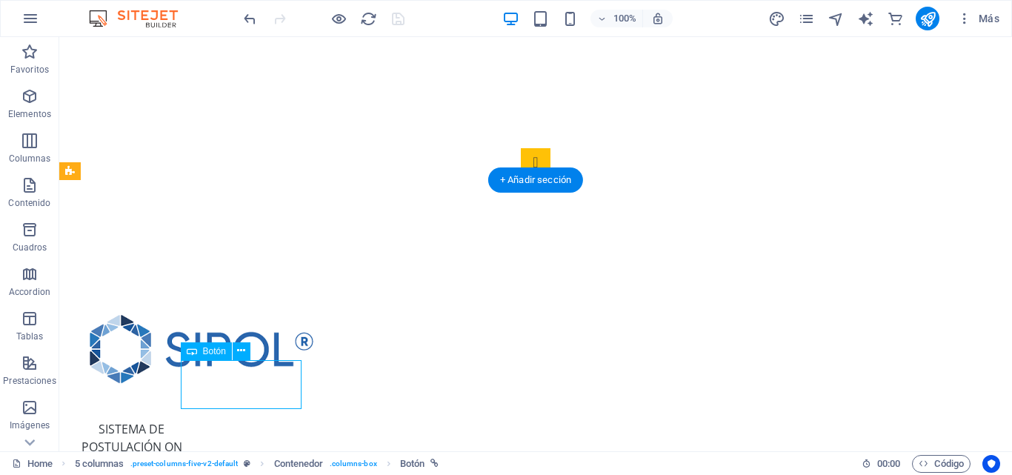
scroll to position [310, 0]
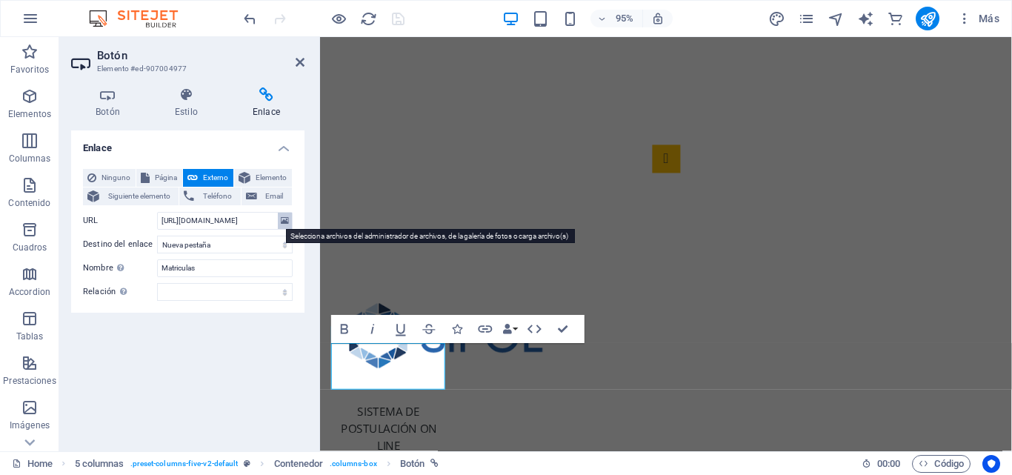
click at [282, 222] on icon at bounding box center [285, 221] width 8 height 16
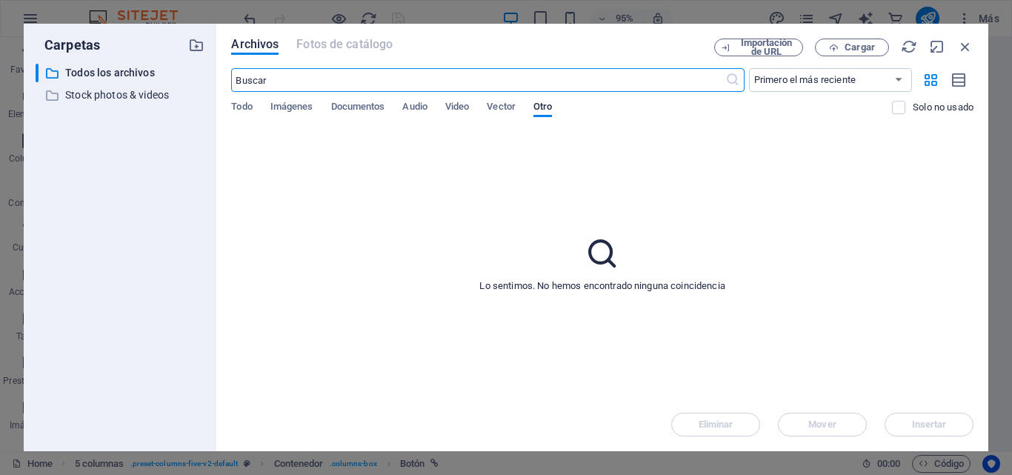
scroll to position [0, 0]
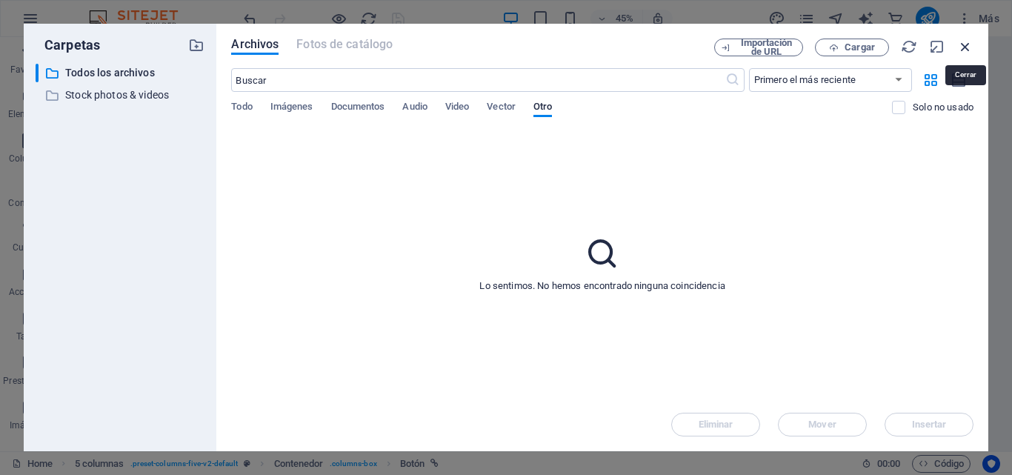
drag, startPoint x: 958, startPoint y: 49, endPoint x: 67, endPoint y: 130, distance: 895.0
click at [958, 49] on icon "button" at bounding box center [965, 47] width 16 height 16
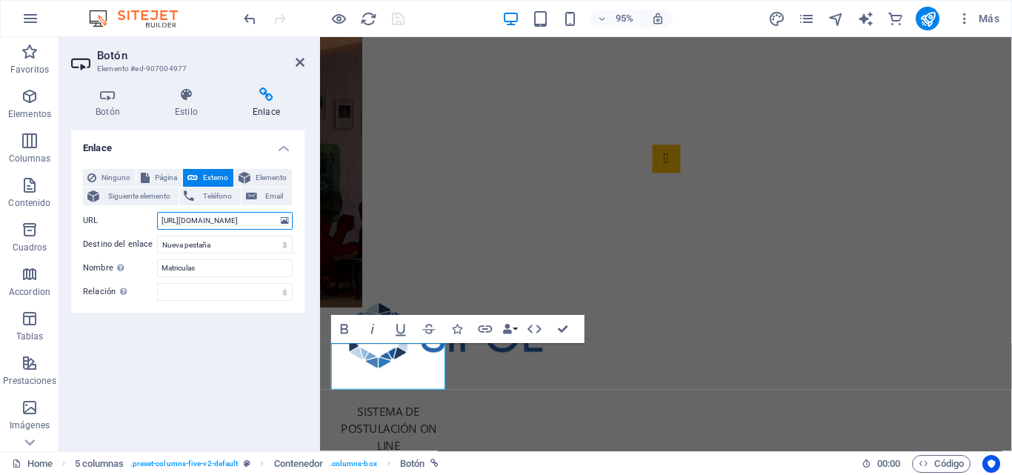
scroll to position [0, 39]
drag, startPoint x: 505, startPoint y: 256, endPoint x: 331, endPoint y: 227, distance: 176.5
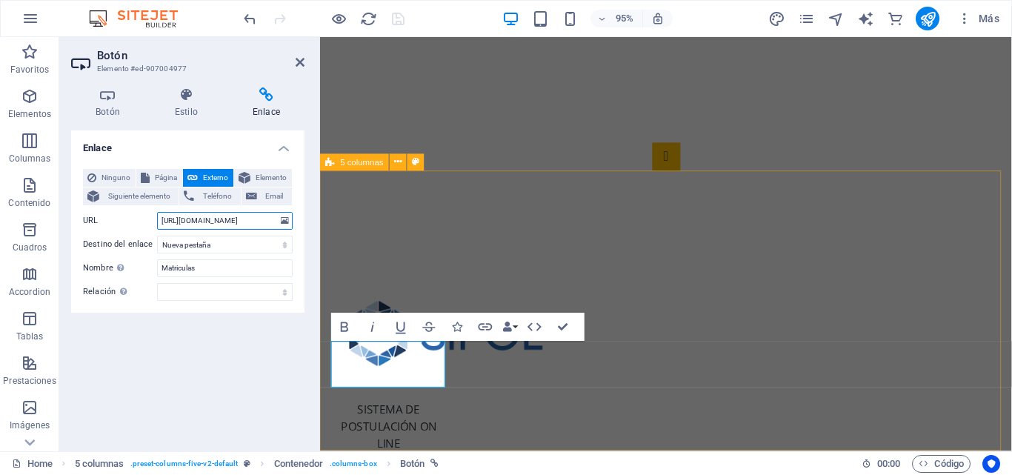
drag, startPoint x: 481, startPoint y: 254, endPoint x: 324, endPoint y: 234, distance: 158.3
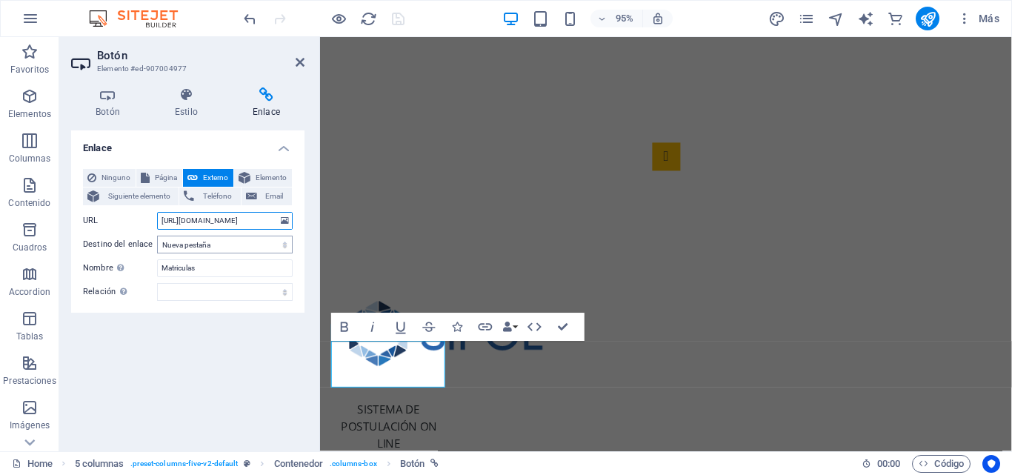
click at [187, 220] on input "[URL][DOMAIN_NAME]" at bounding box center [225, 221] width 136 height 18
click at [188, 220] on input "[URL][DOMAIN_NAME]" at bounding box center [225, 221] width 136 height 18
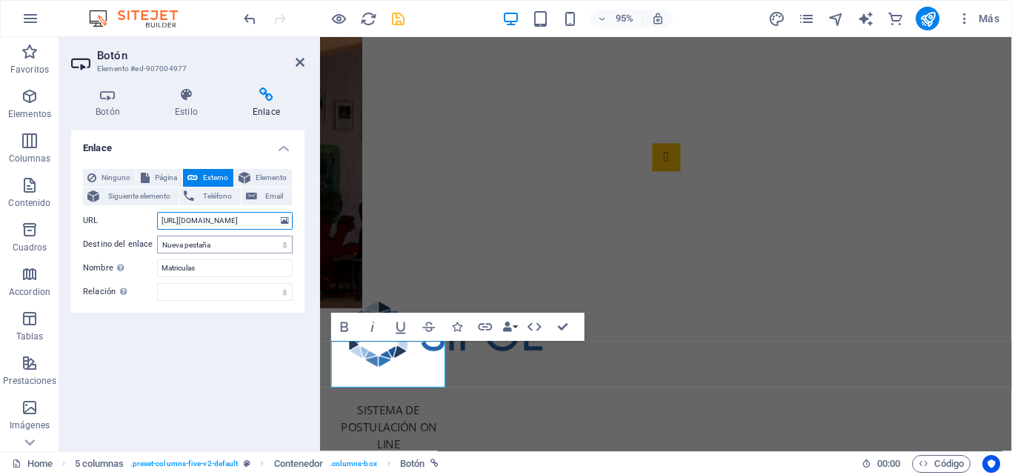
scroll to position [0, 31]
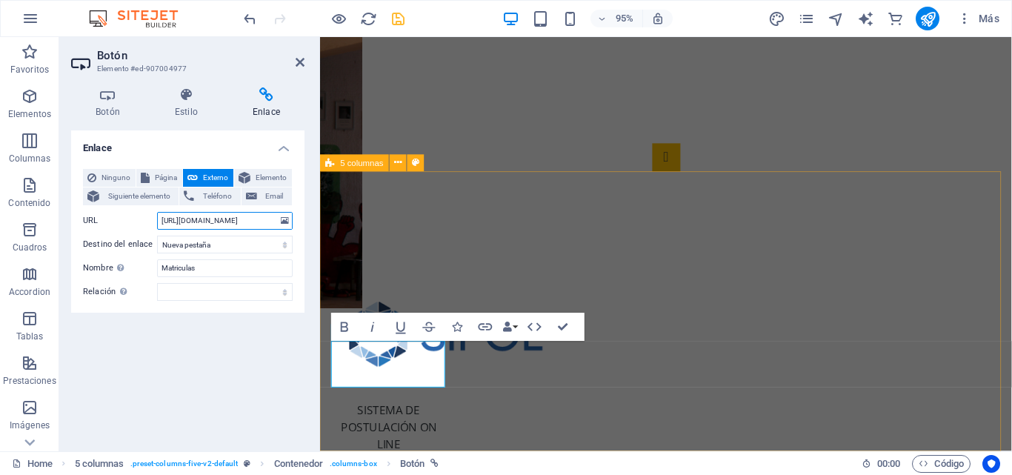
type input "[URL][DOMAIN_NAME]"
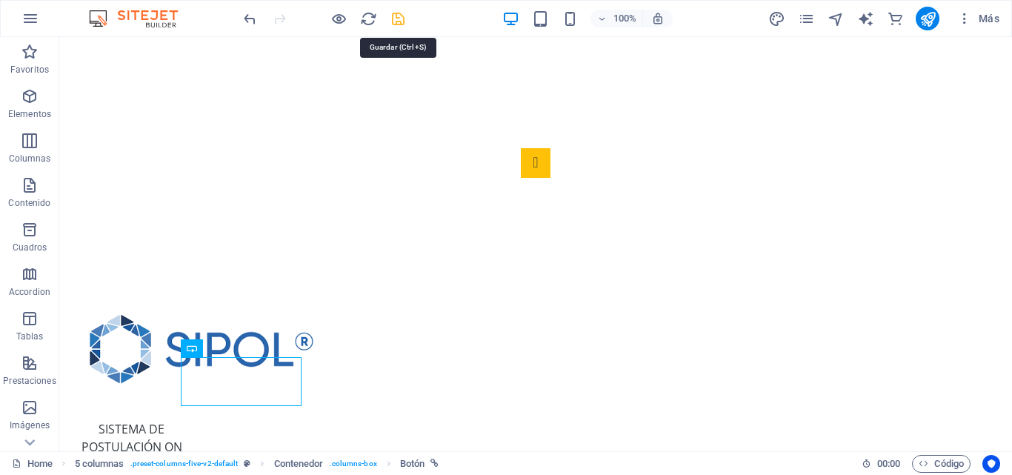
click at [397, 19] on icon "save" at bounding box center [398, 18] width 17 height 17
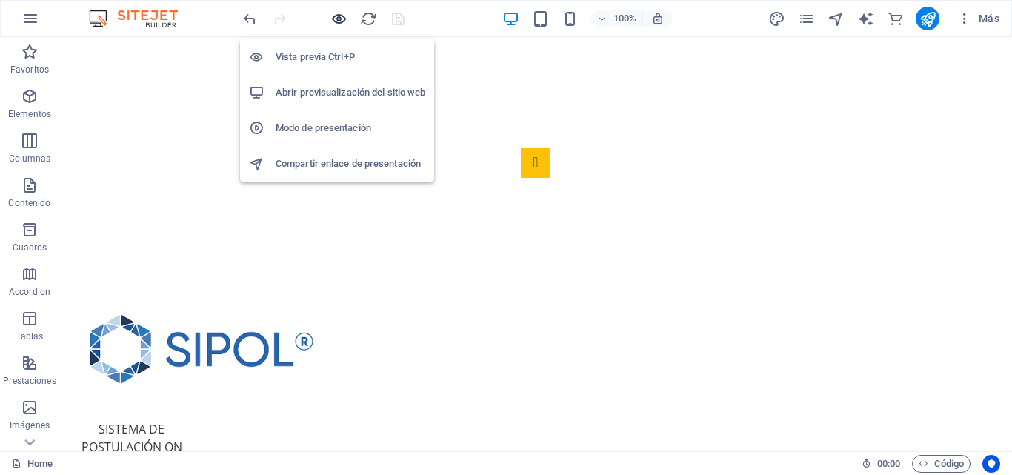
click at [343, 21] on icon "button" at bounding box center [338, 18] width 17 height 17
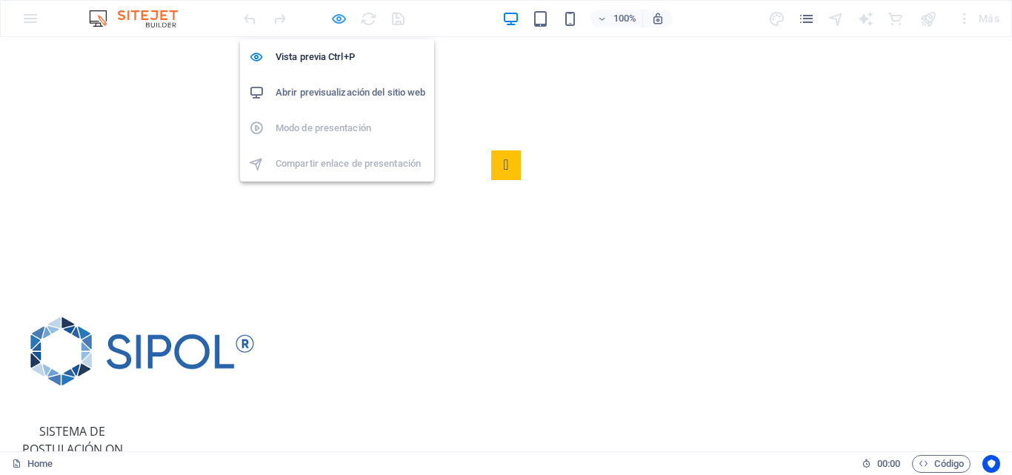
click at [342, 17] on icon "button" at bounding box center [338, 18] width 17 height 17
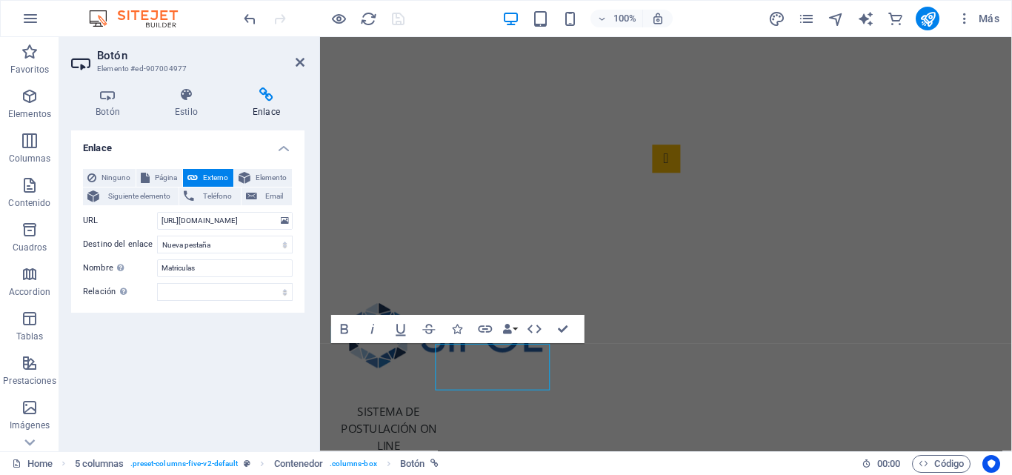
scroll to position [310, 0]
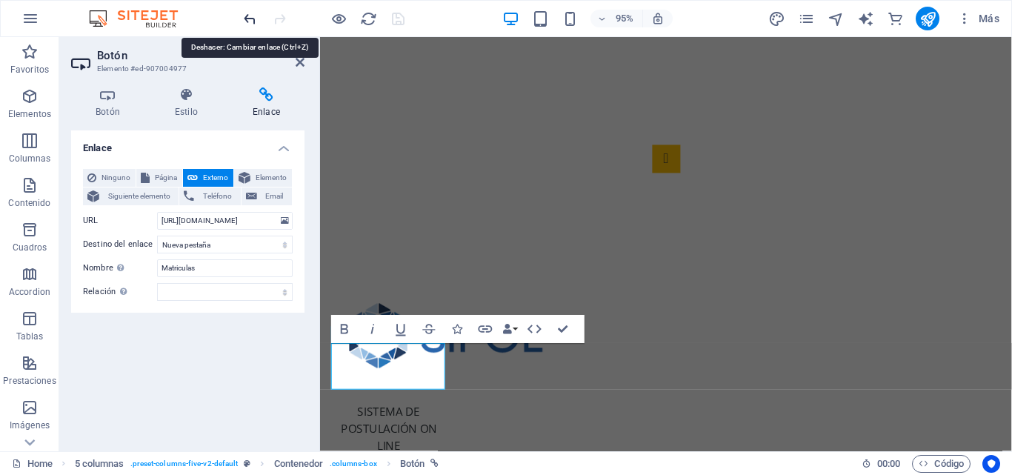
click at [255, 21] on icon "undo" at bounding box center [250, 18] width 17 height 17
click at [253, 21] on icon "undo" at bounding box center [250, 18] width 17 height 17
click at [245, 21] on icon "undo" at bounding box center [250, 18] width 17 height 17
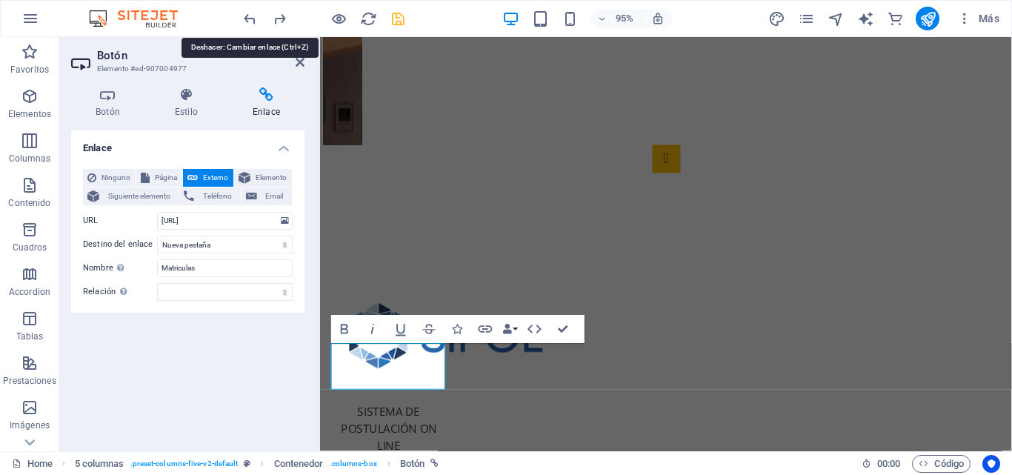
drag, startPoint x: 249, startPoint y: 16, endPoint x: 259, endPoint y: 16, distance: 10.4
click at [251, 16] on icon "undo" at bounding box center [250, 18] width 17 height 17
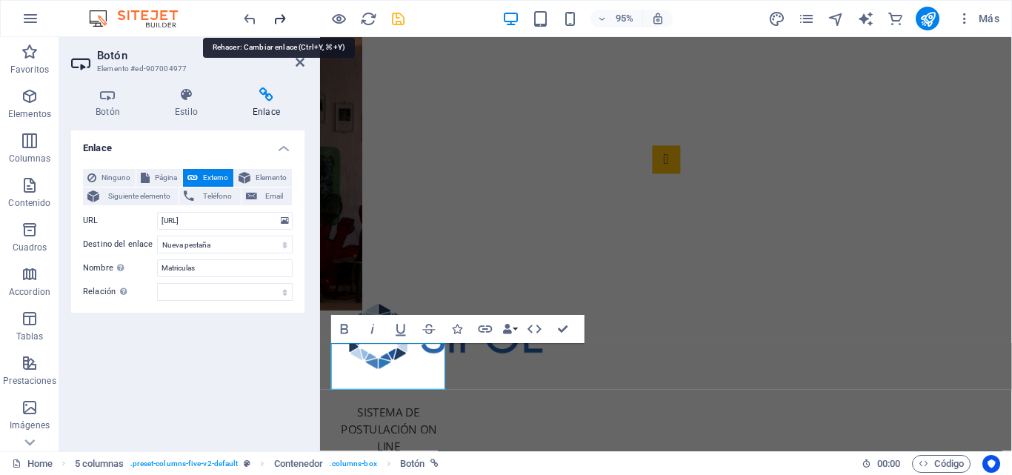
click at [279, 19] on icon "redo" at bounding box center [279, 18] width 17 height 17
click at [255, 19] on icon "undo" at bounding box center [250, 18] width 17 height 17
click at [253, 19] on icon "undo" at bounding box center [250, 18] width 17 height 17
click at [281, 19] on icon "redo" at bounding box center [279, 18] width 17 height 17
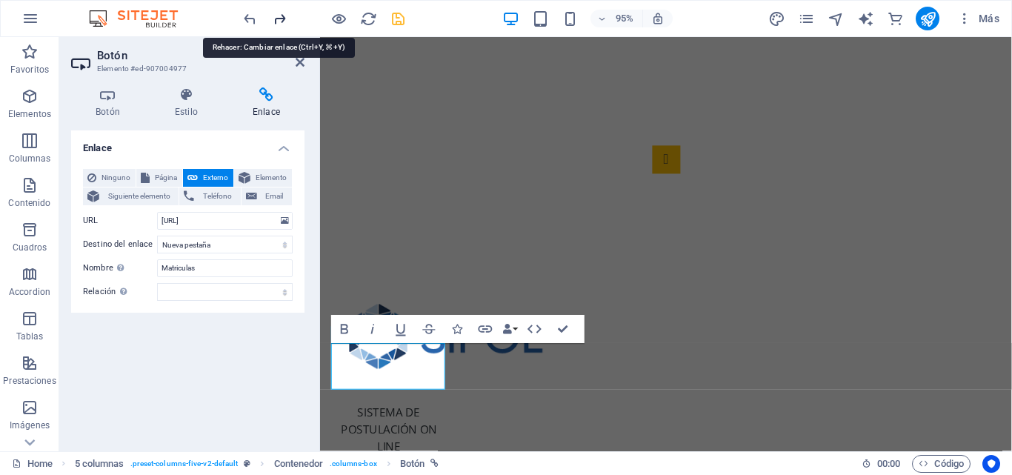
click at [281, 19] on icon "redo" at bounding box center [279, 18] width 17 height 17
click at [256, 19] on icon "undo" at bounding box center [250, 18] width 17 height 17
click at [253, 21] on icon "undo" at bounding box center [250, 18] width 17 height 17
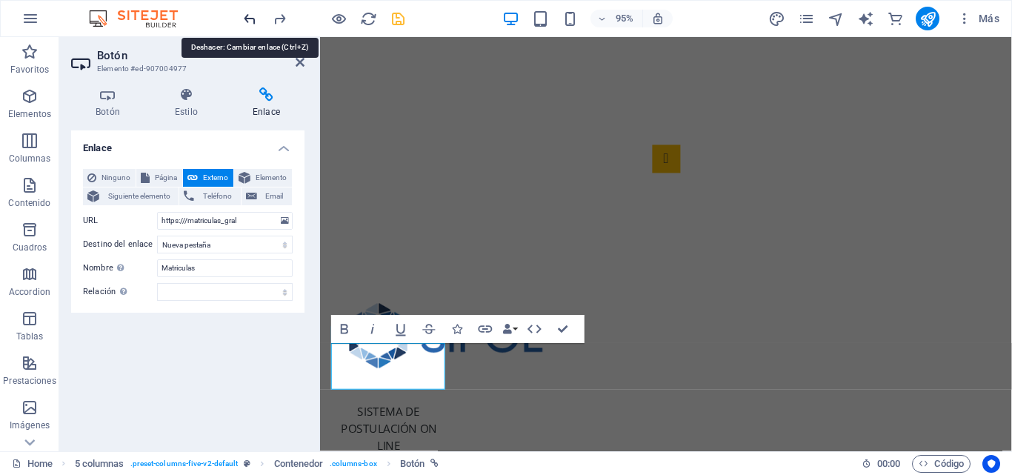
click at [253, 20] on icon "undo" at bounding box center [250, 18] width 17 height 17
type input "https://matriculas.demstgo.cl/matriculas_gral"
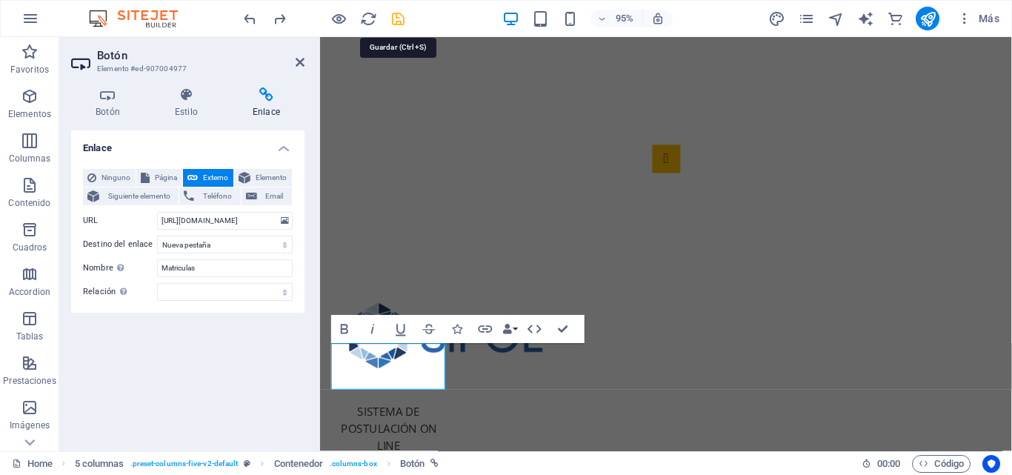
click at [392, 19] on icon "save" at bounding box center [398, 18] width 17 height 17
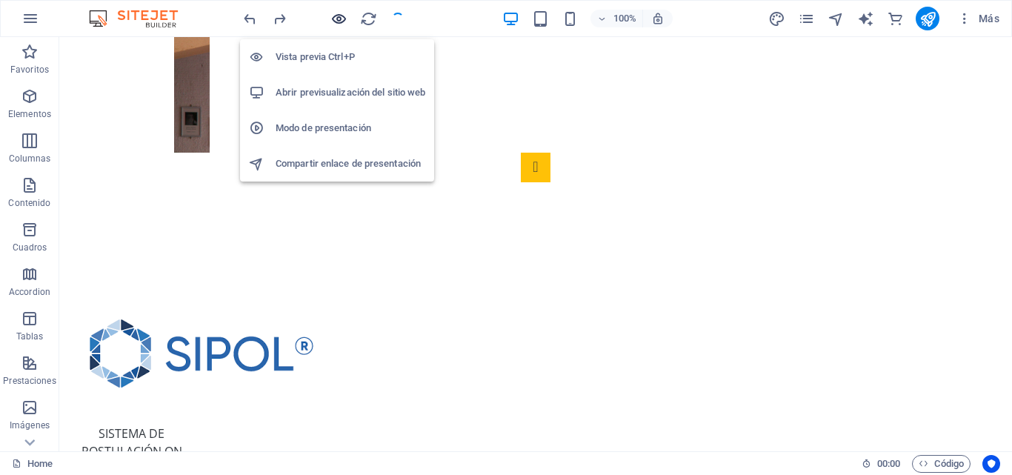
click at [342, 18] on icon "button" at bounding box center [338, 18] width 17 height 17
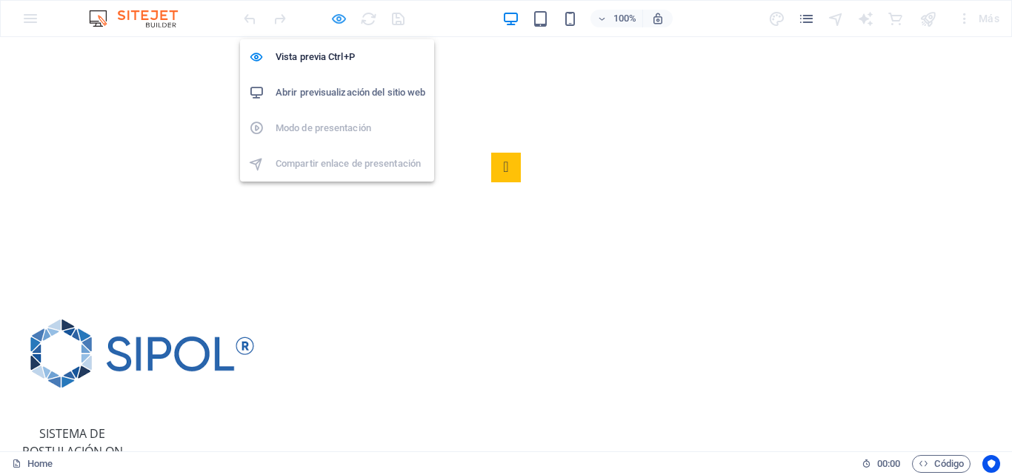
click at [345, 21] on icon "button" at bounding box center [338, 18] width 17 height 17
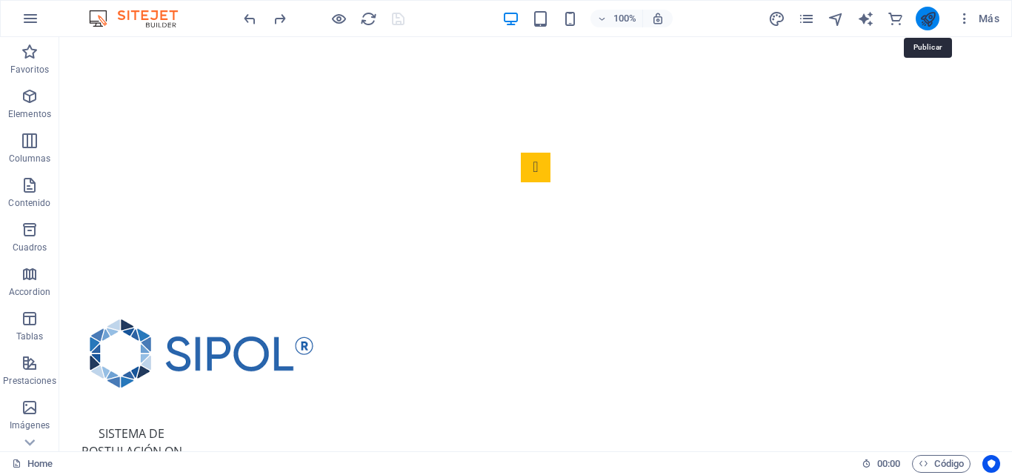
click at [920, 21] on icon "publish" at bounding box center [927, 18] width 17 height 17
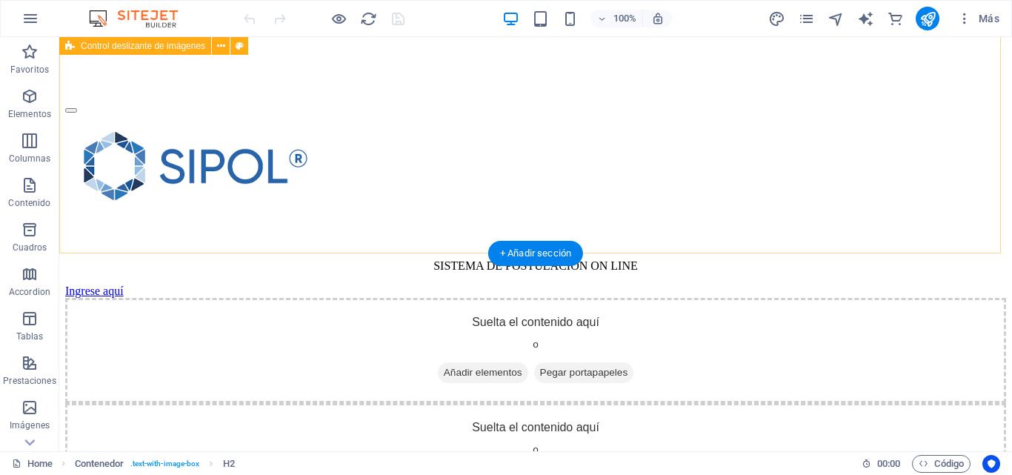
scroll to position [336, 0]
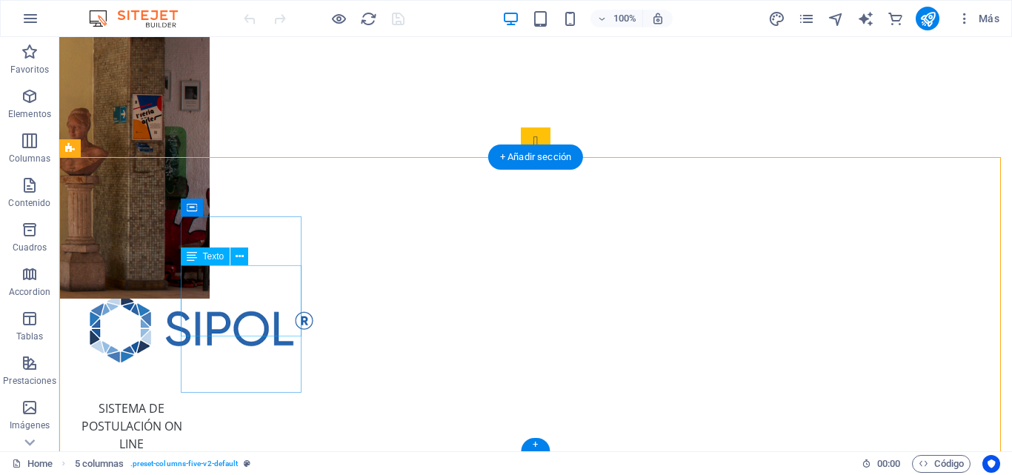
click at [192, 382] on div "SISTEMA DE POSTULACIÓN ON LINE" at bounding box center [131, 417] width 121 height 71
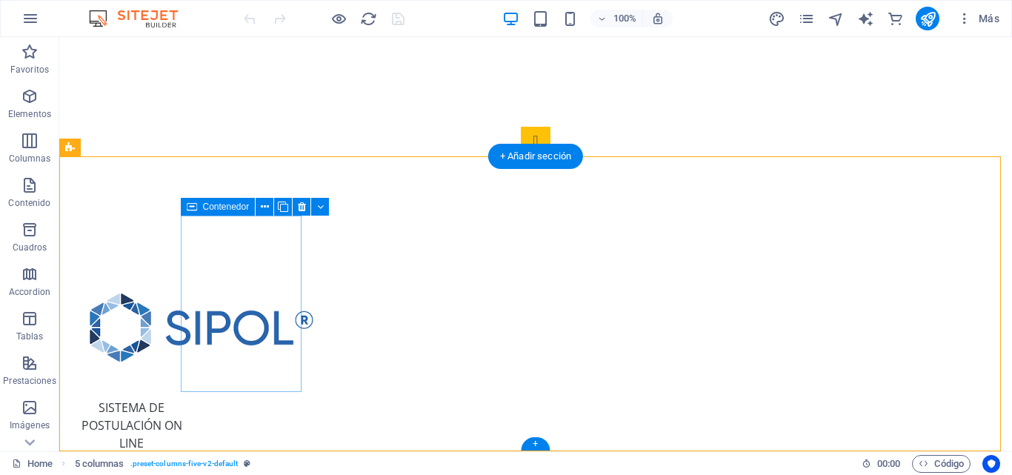
click at [192, 391] on div "SISTEMA DE POSTULACIÓN ON LINE Ingrese aquí" at bounding box center [131, 388] width 121 height 226
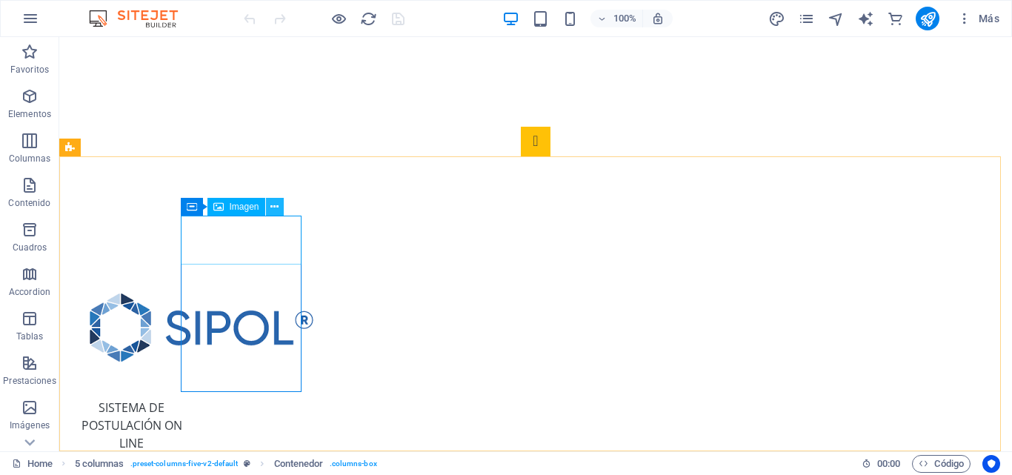
click at [281, 209] on button at bounding box center [275, 207] width 18 height 18
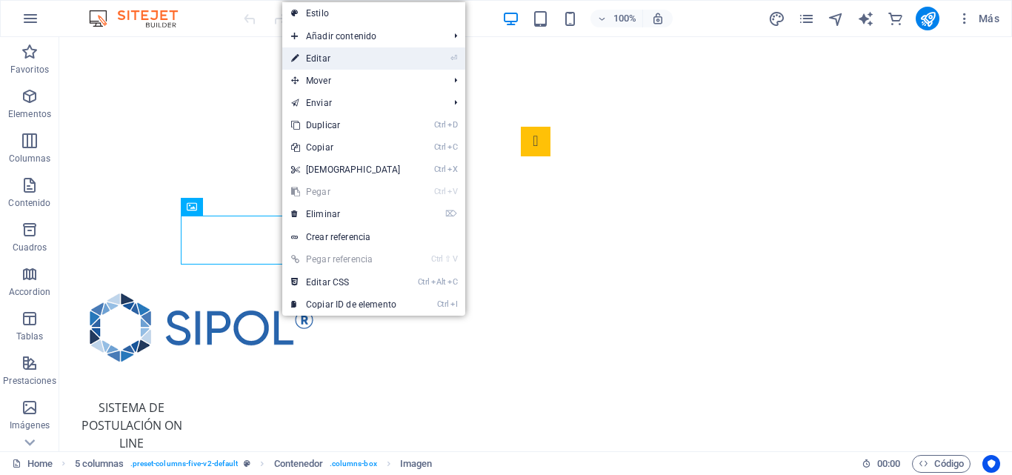
click at [339, 62] on link "⏎ Editar" at bounding box center [345, 58] width 127 height 22
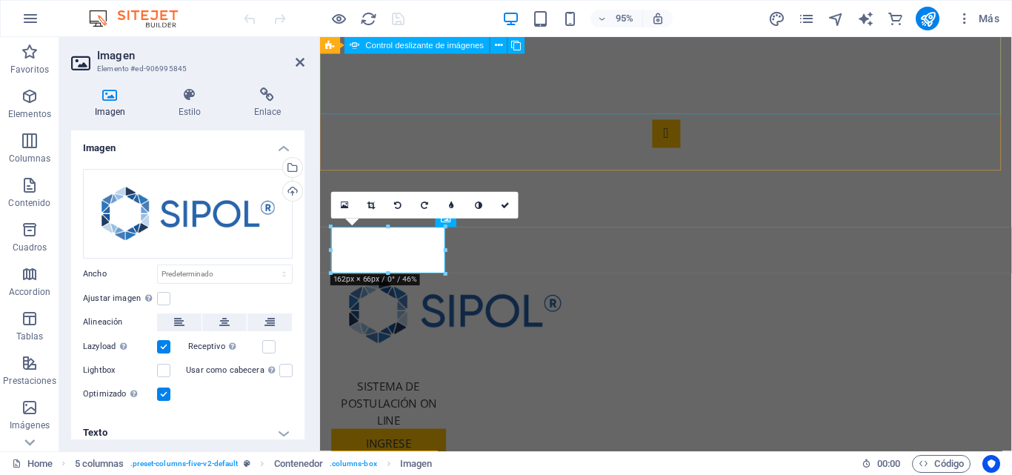
scroll to position [312, 0]
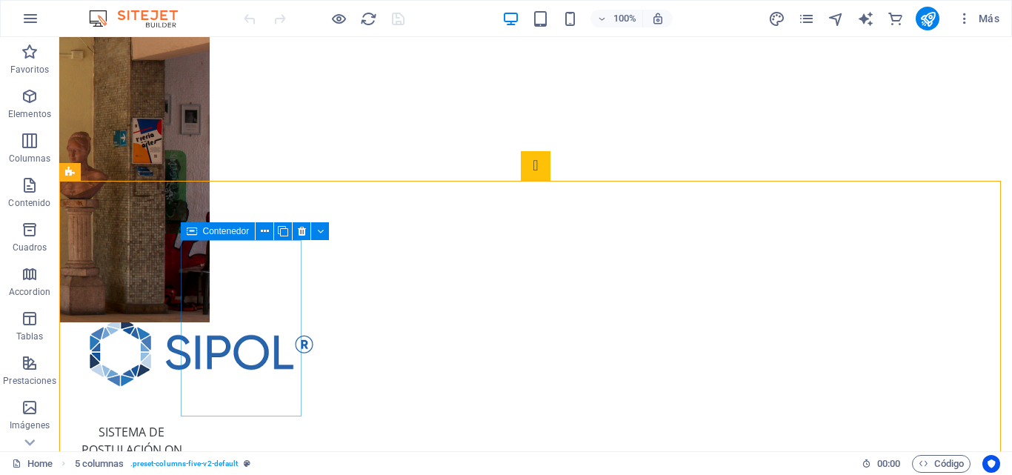
click at [211, 229] on span "Contenedor" at bounding box center [226, 231] width 47 height 9
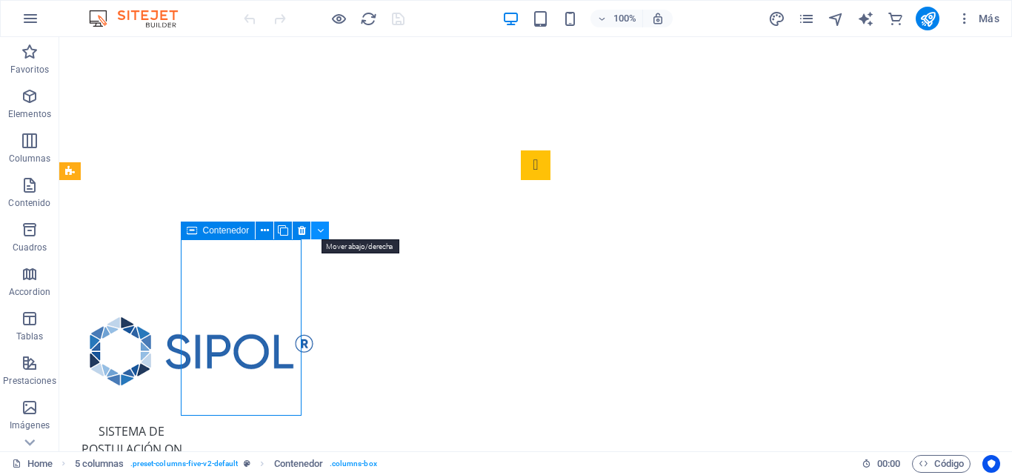
click at [318, 232] on icon at bounding box center [320, 231] width 7 height 16
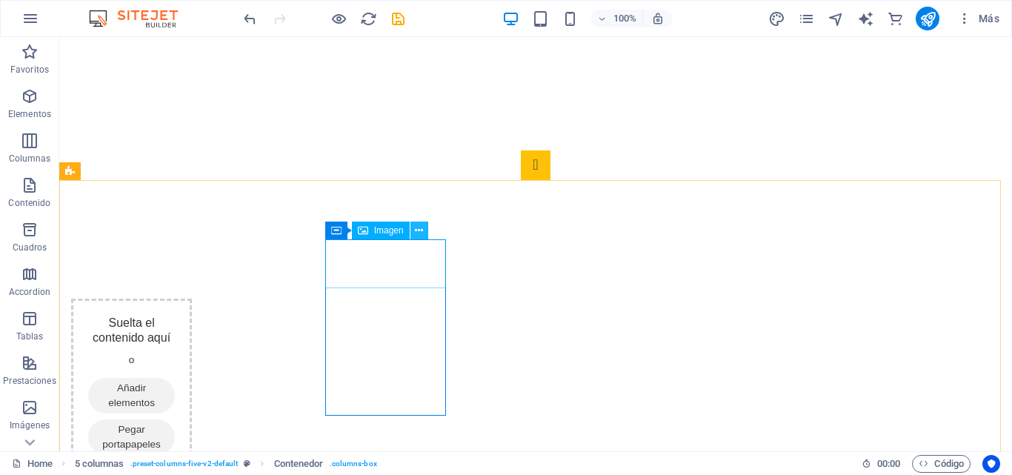
click at [417, 230] on icon at bounding box center [419, 231] width 8 height 16
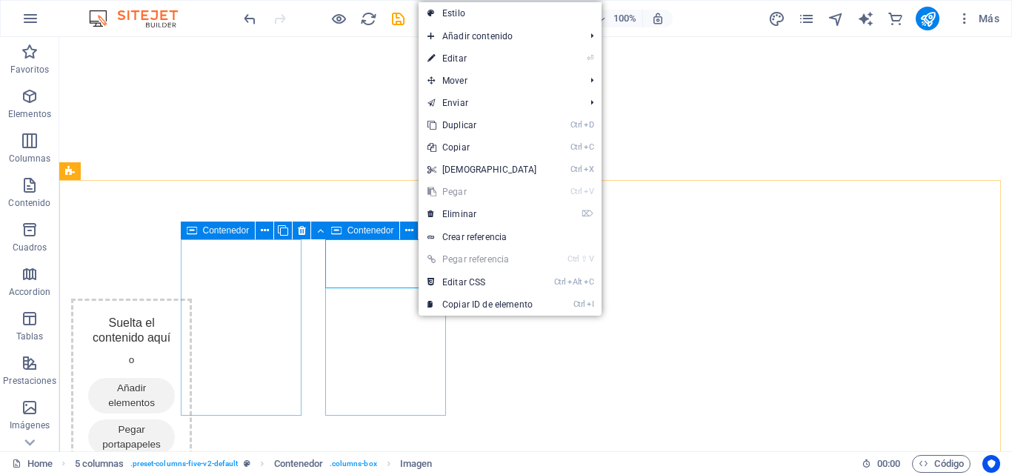
click at [192, 299] on div "Suelta el contenido aquí o Añadir elementos Pegar portapapeles" at bounding box center [131, 387] width 121 height 176
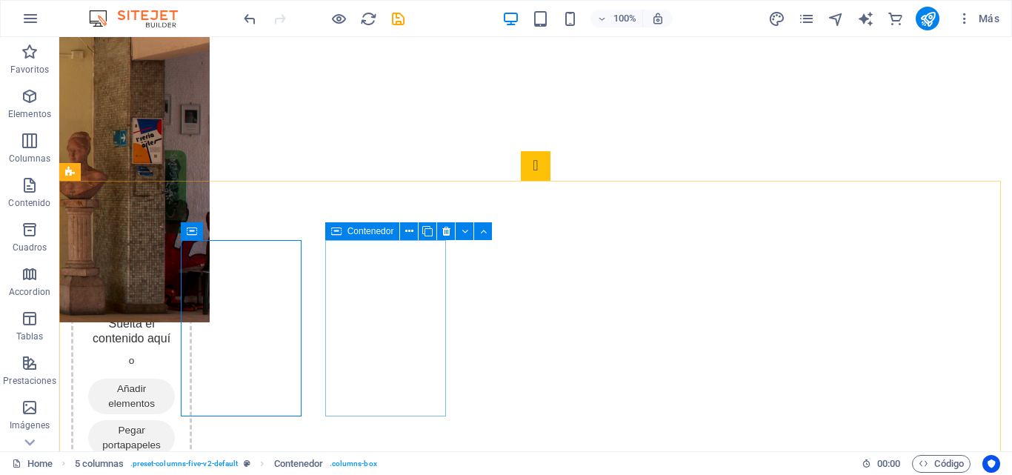
click at [339, 230] on icon at bounding box center [336, 231] width 10 height 18
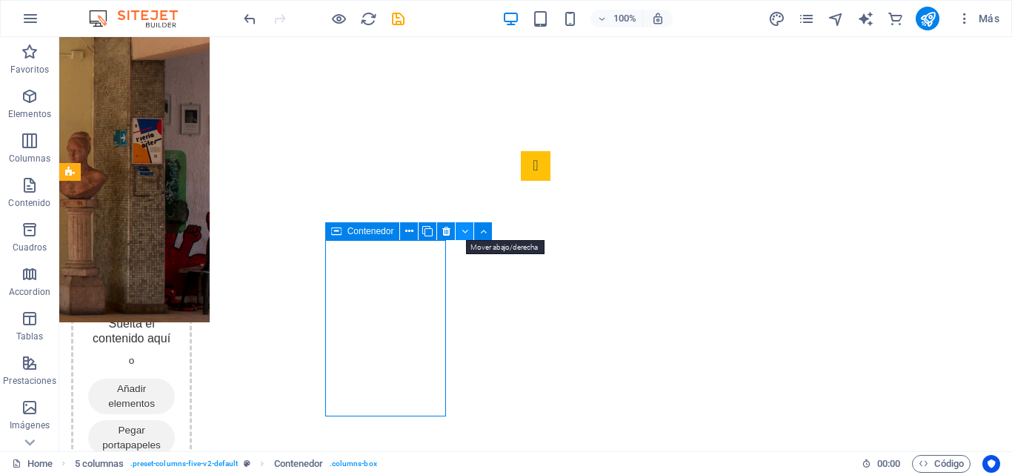
click at [462, 233] on icon at bounding box center [465, 232] width 7 height 16
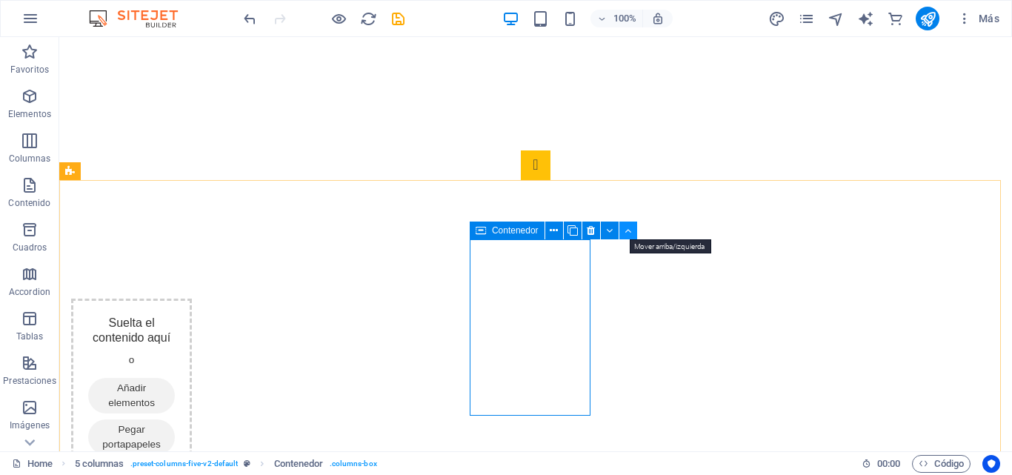
click at [631, 229] on icon at bounding box center [628, 231] width 7 height 16
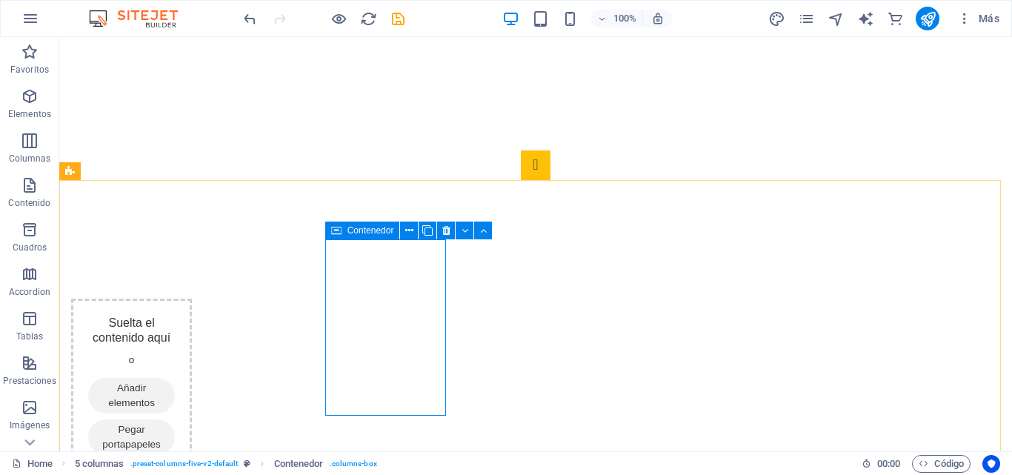
click at [484, 229] on icon at bounding box center [483, 231] width 7 height 16
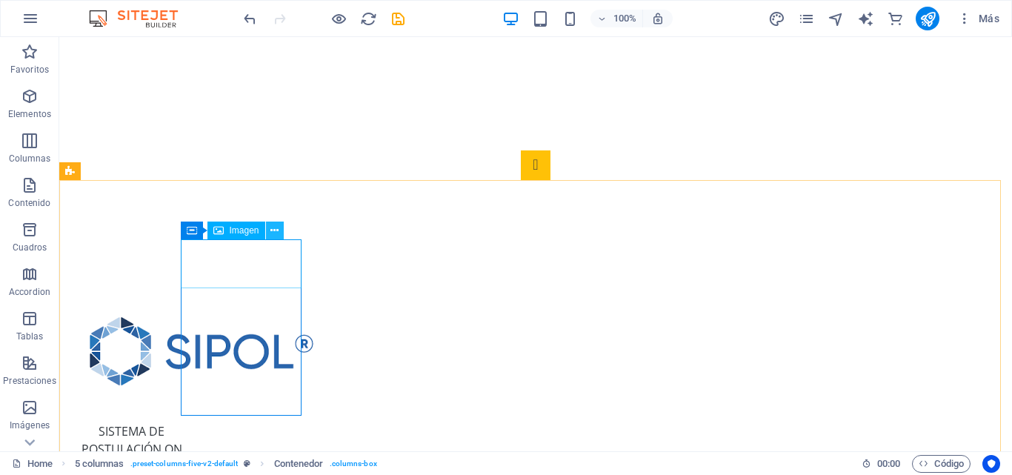
click at [274, 226] on icon at bounding box center [274, 231] width 8 height 16
click at [228, 232] on span "Contenedor" at bounding box center [226, 230] width 47 height 9
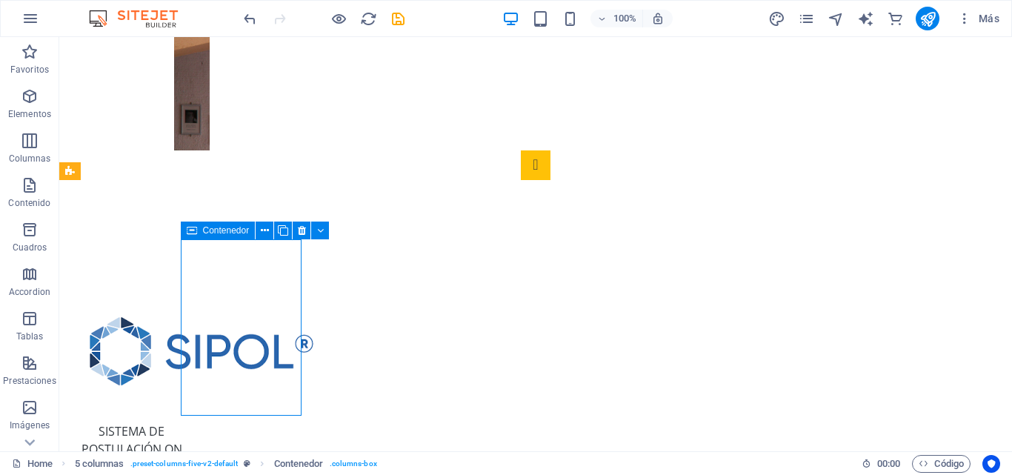
click at [231, 231] on span "Contenedor" at bounding box center [226, 230] width 47 height 9
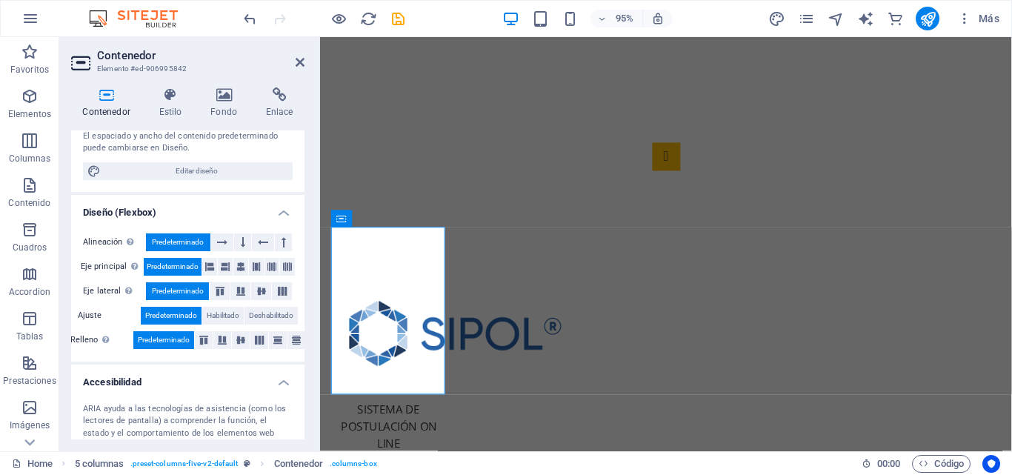
scroll to position [222, 0]
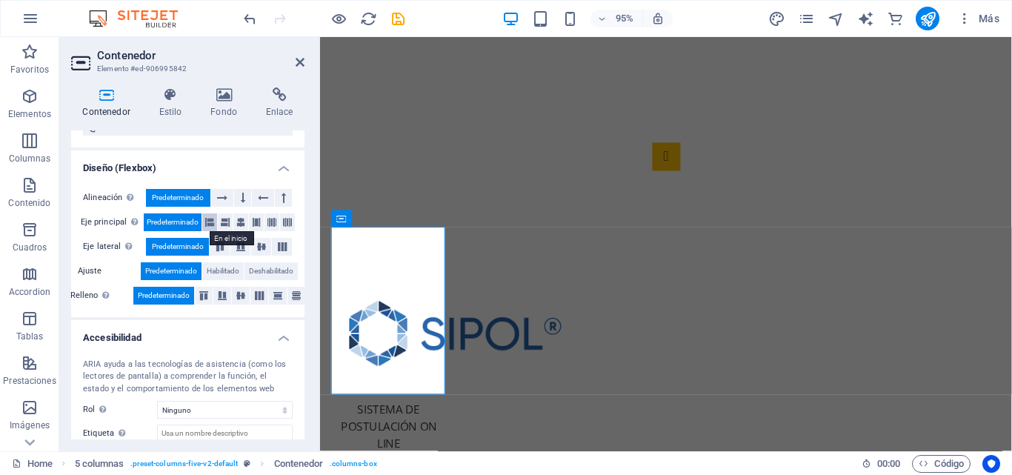
click at [209, 224] on icon at bounding box center [209, 222] width 9 height 18
click at [179, 224] on span "Predeterminado" at bounding box center [173, 222] width 52 height 18
click at [270, 222] on icon at bounding box center [271, 222] width 9 height 18
click at [184, 223] on span "Predeterminado" at bounding box center [173, 222] width 52 height 18
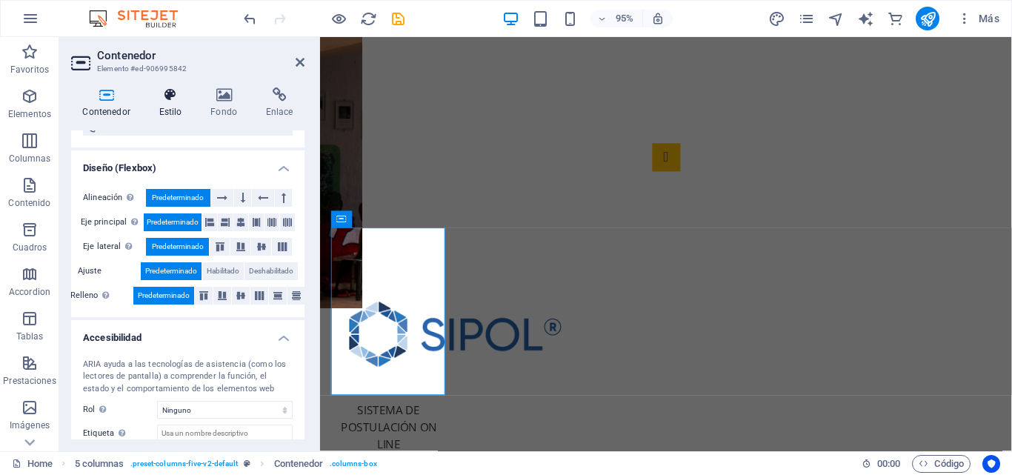
click at [174, 104] on h4 "Estilo" at bounding box center [173, 102] width 52 height 31
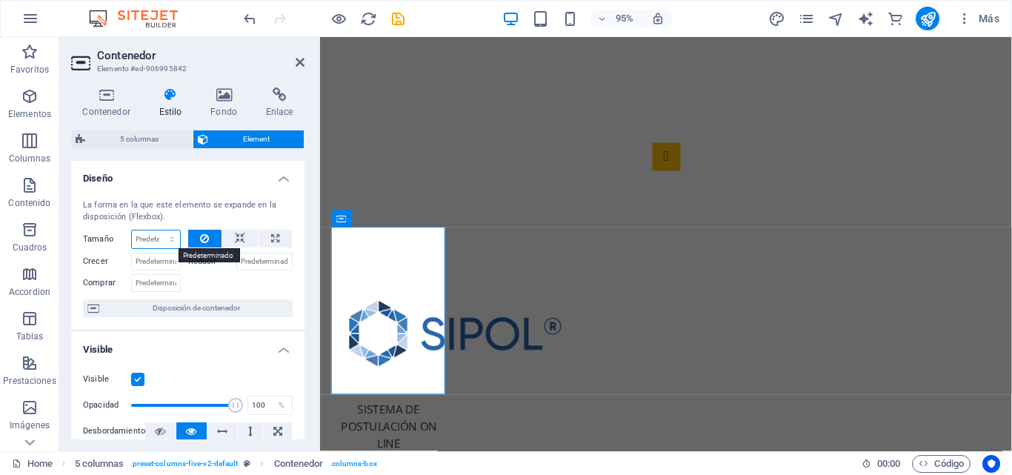
click at [167, 236] on select "Predeterminado automático px % 1/1 1/2 1/3 1/4 1/5 1/6 1/7 1/8 1/9 1/10" at bounding box center [156, 239] width 48 height 18
select select "1/3"
click at [157, 230] on select "Predeterminado automático px % 1/1 1/2 1/3 1/4 1/5 1/6 1/7 1/8 1/9 1/10" at bounding box center [156, 239] width 48 height 18
type input "33.33"
click at [171, 239] on select "Predeterminado automático px % 1/1 1/2 1/3 1/4 1/5 1/6 1/7 1/8 1/9 1/10" at bounding box center [169, 239] width 21 height 18
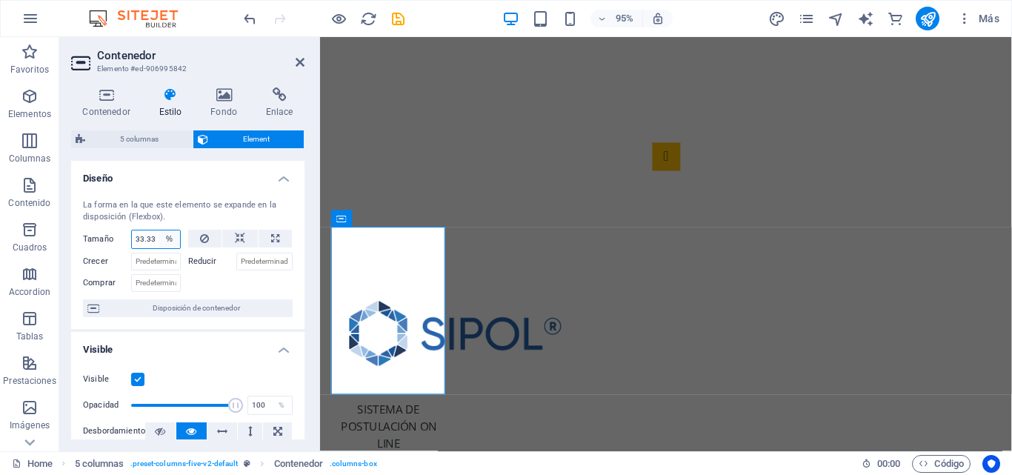
select select "1/10"
click at [159, 230] on select "Predeterminado automático px % 1/1 1/2 1/3 1/4 1/5 1/6 1/7 1/8 1/9 1/10" at bounding box center [169, 239] width 21 height 18
type input "10"
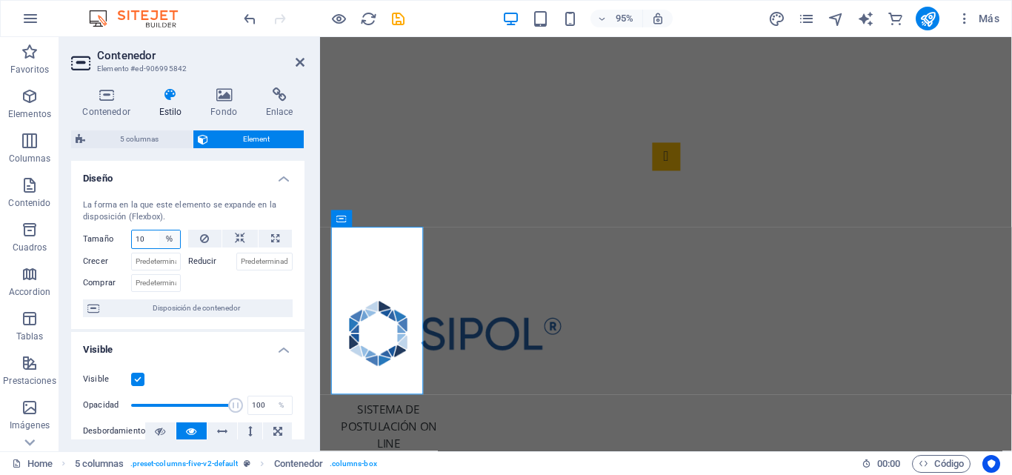
drag, startPoint x: 171, startPoint y: 241, endPoint x: 171, endPoint y: 231, distance: 9.6
click at [171, 241] on select "Predeterminado automático px % 1/1 1/2 1/3 1/4 1/5 1/6 1/7 1/8 1/9 1/10" at bounding box center [169, 239] width 21 height 18
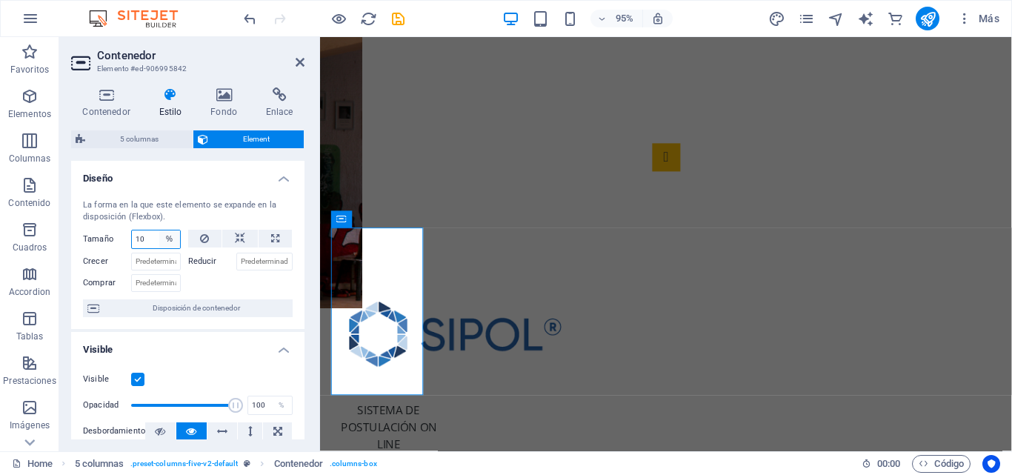
select select "n3ln5cu1ecg"
click at [159, 230] on select "Predeterminado automático px % 1/1 1/2 1/3 1/4 1/5 1/6 1/7 1/8 1/9 1/10" at bounding box center [169, 239] width 21 height 18
select select "DISABLED_OPTION_VALUE"
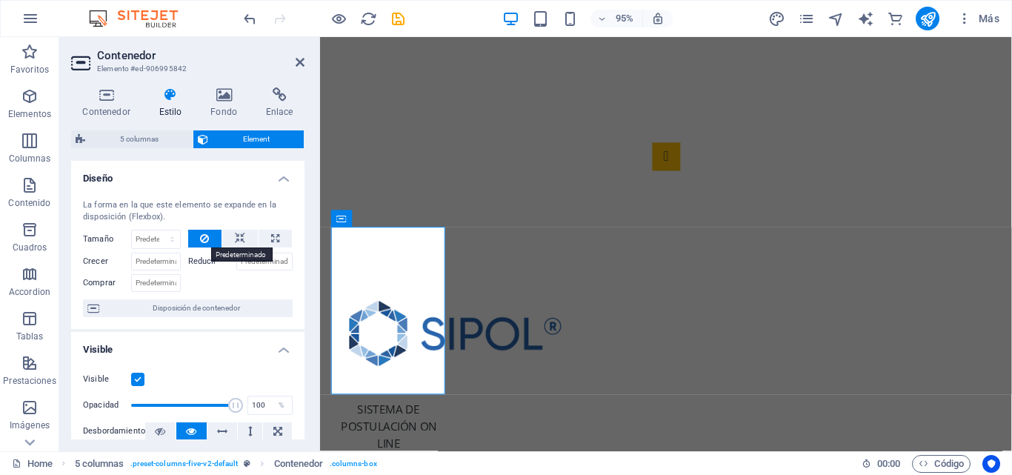
click at [201, 241] on icon at bounding box center [204, 239] width 9 height 18
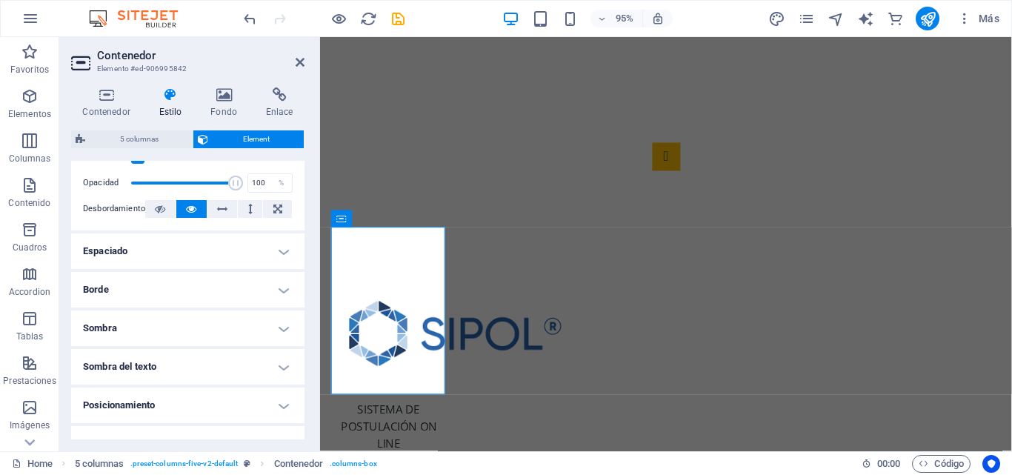
click at [287, 285] on h4 "Borde" at bounding box center [187, 290] width 233 height 36
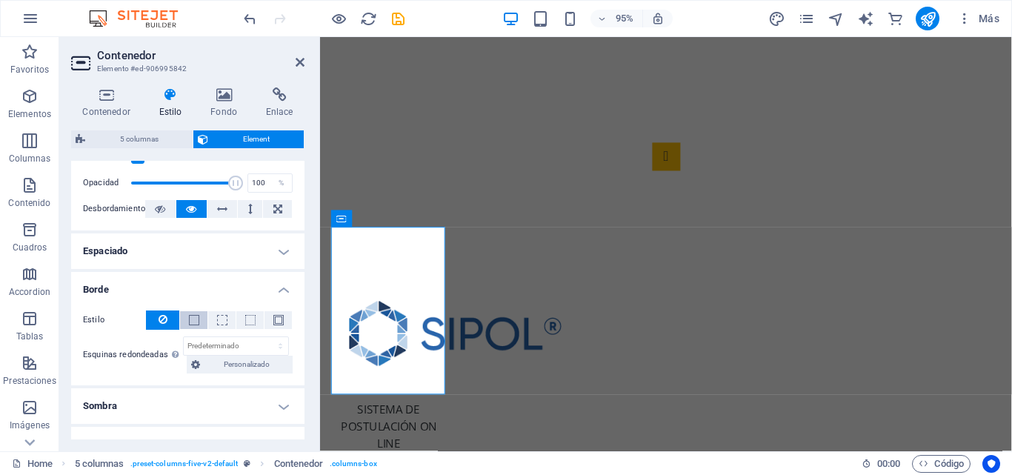
click at [195, 315] on span at bounding box center [194, 320] width 10 height 10
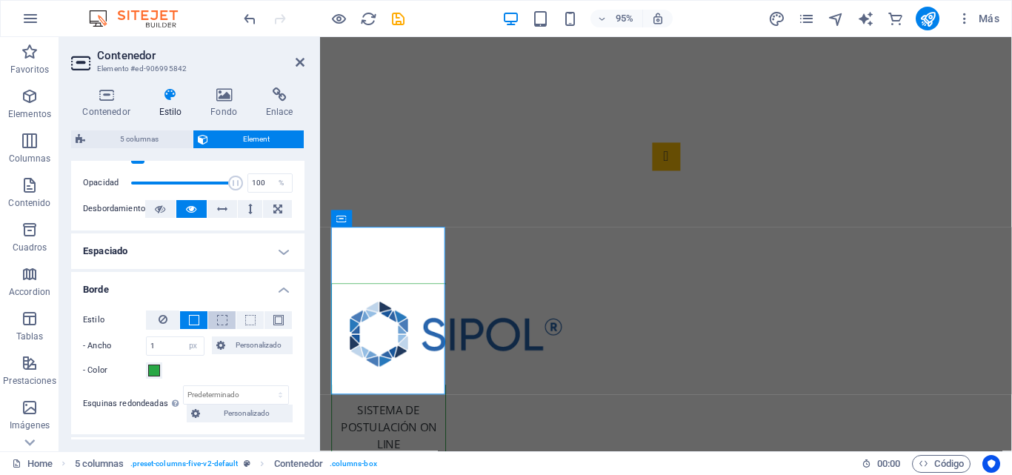
click at [219, 320] on span at bounding box center [222, 320] width 10 height 10
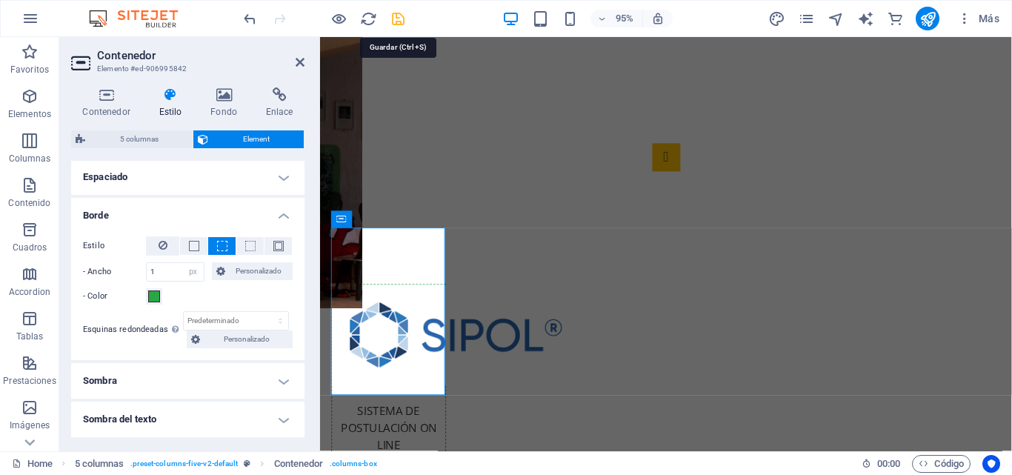
click at [394, 21] on icon "save" at bounding box center [398, 18] width 17 height 17
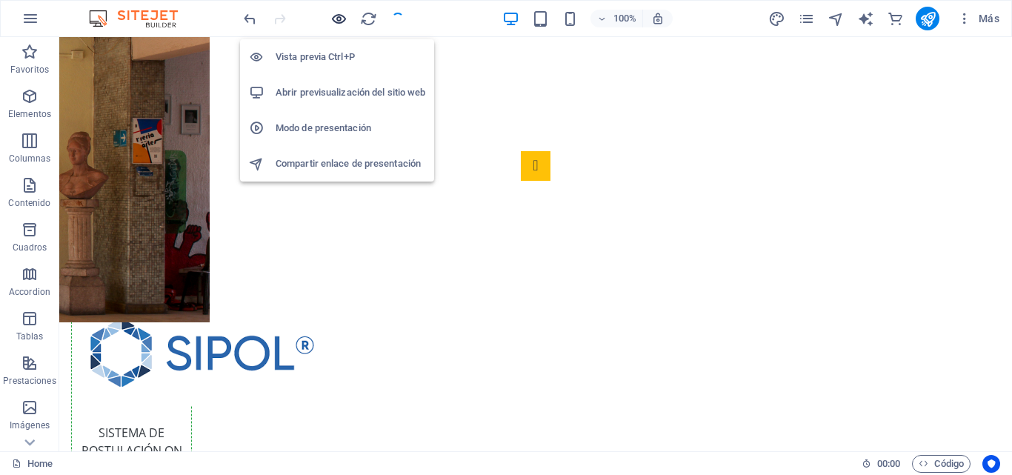
click at [341, 24] on icon "button" at bounding box center [338, 18] width 17 height 17
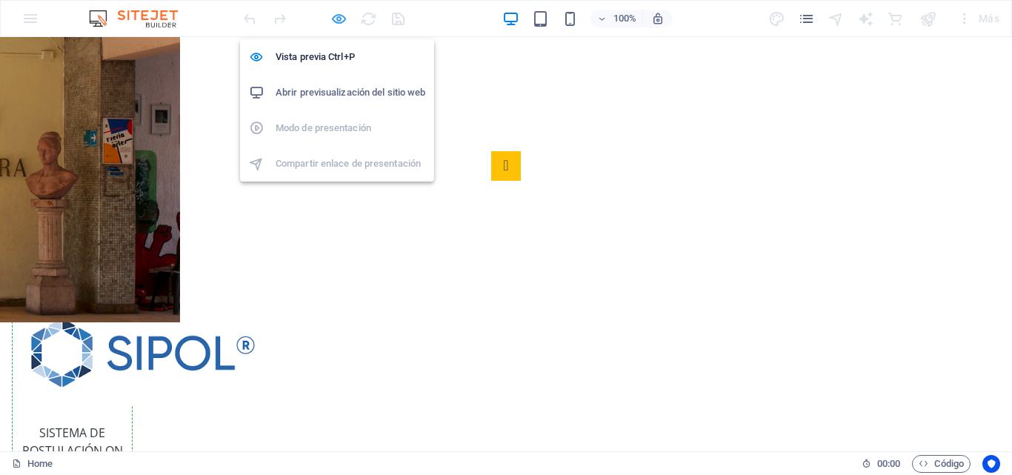
click at [330, 21] on icon "button" at bounding box center [338, 18] width 17 height 17
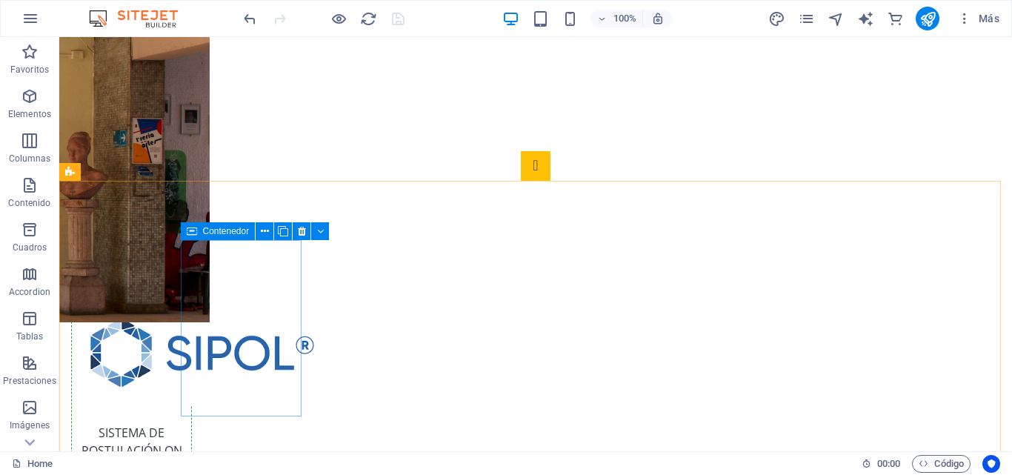
click at [221, 233] on span "Contenedor" at bounding box center [226, 231] width 47 height 9
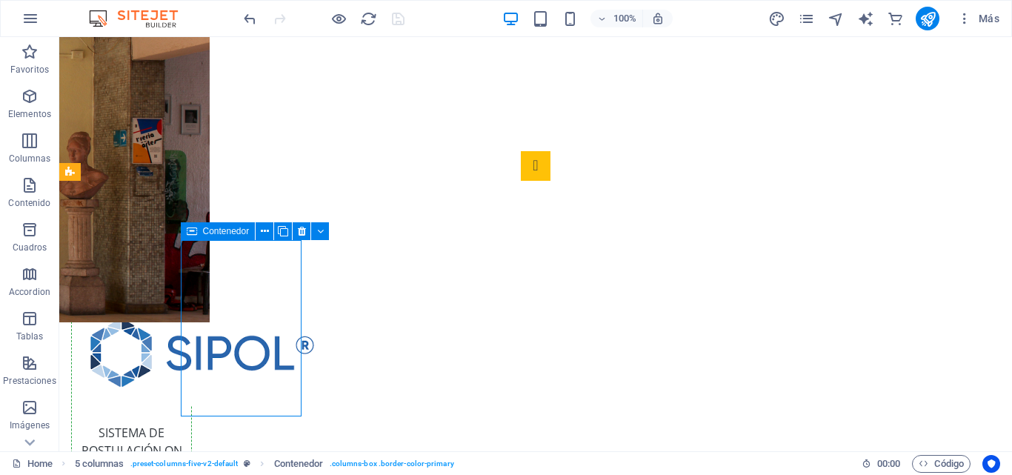
click at [221, 233] on span "Contenedor" at bounding box center [226, 231] width 47 height 9
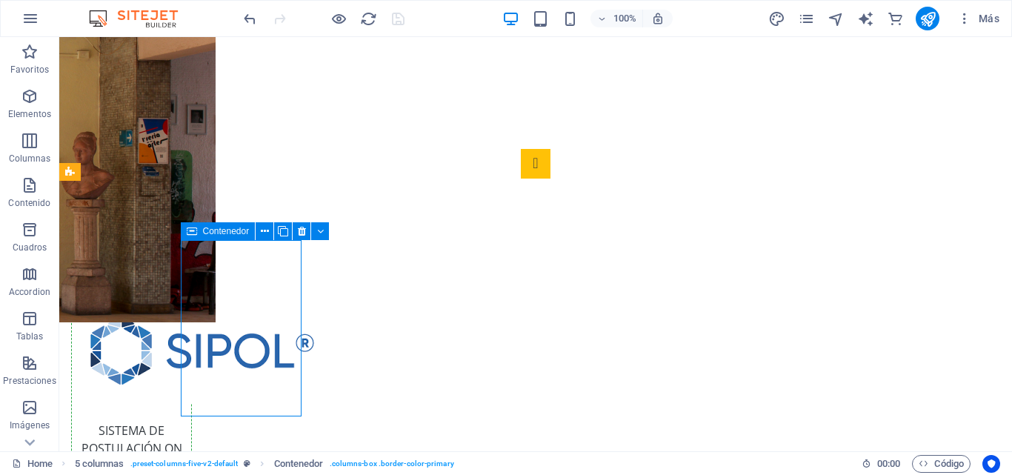
select select "px"
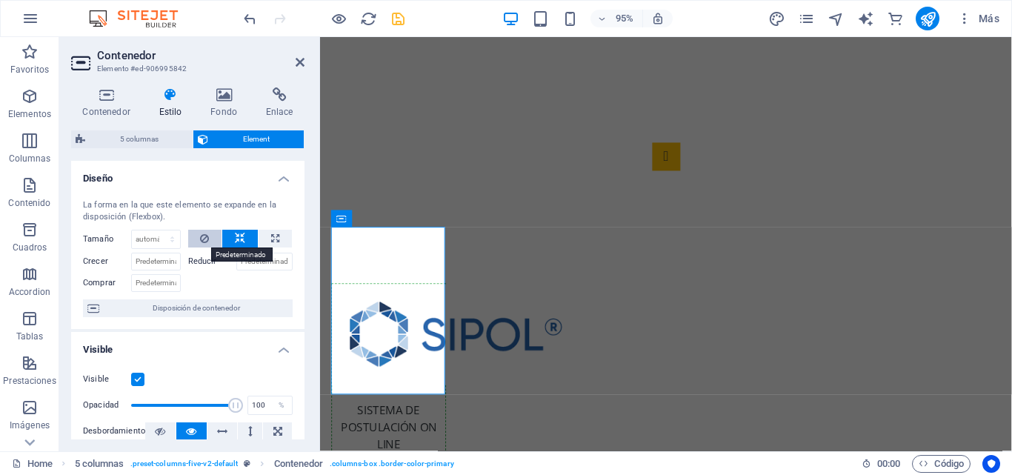
click at [202, 240] on icon at bounding box center [204, 239] width 9 height 18
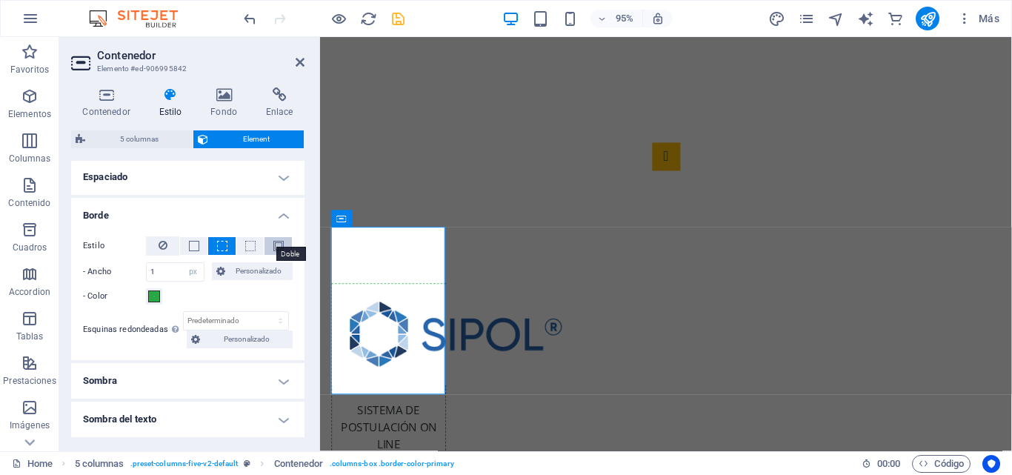
click at [273, 248] on span at bounding box center [278, 246] width 10 height 10
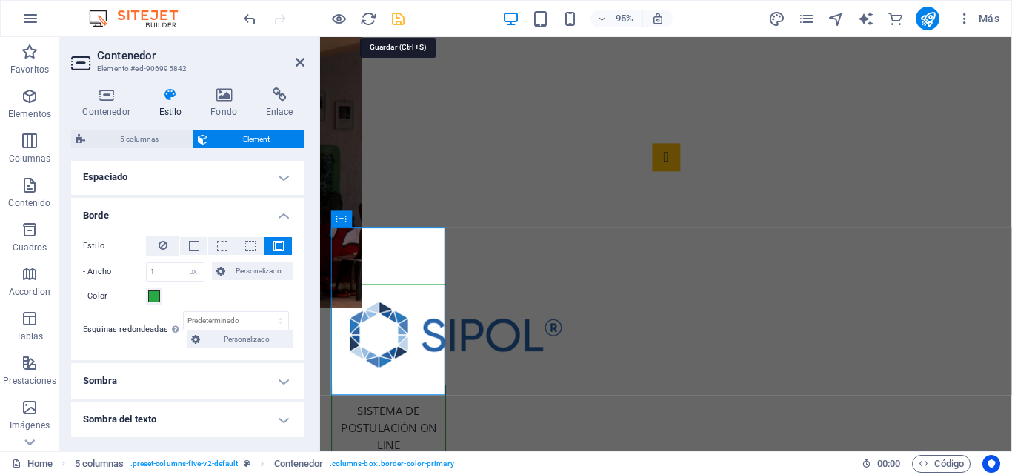
click at [396, 19] on icon "save" at bounding box center [398, 18] width 17 height 17
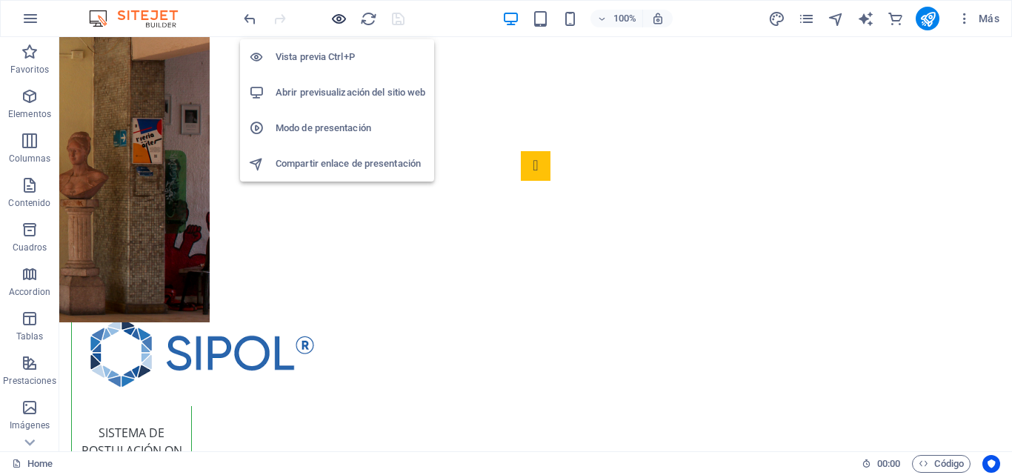
click at [337, 19] on icon "button" at bounding box center [338, 18] width 17 height 17
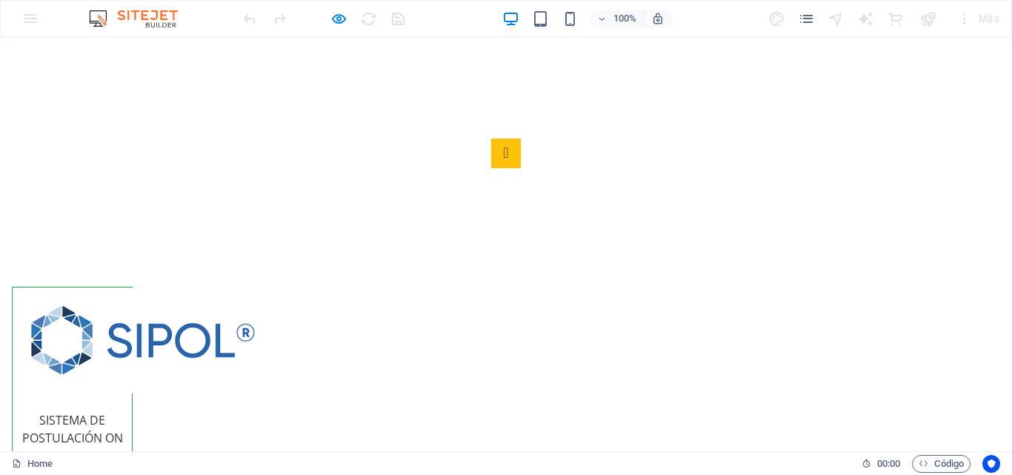
scroll to position [330, 0]
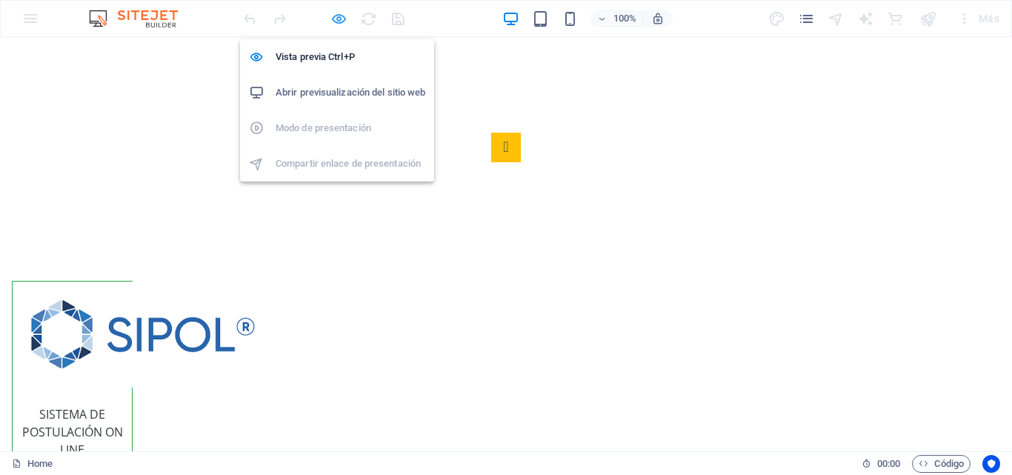
click at [339, 16] on icon "button" at bounding box center [338, 18] width 17 height 17
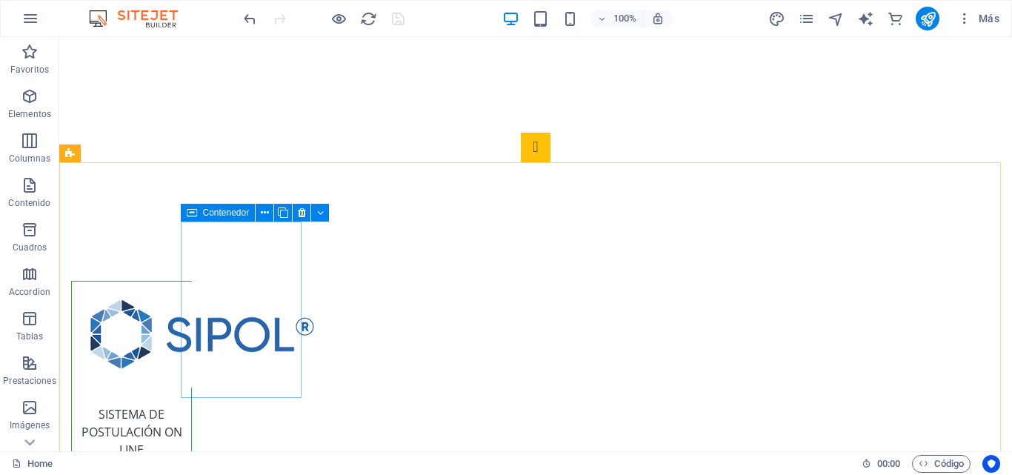
click at [190, 213] on icon at bounding box center [192, 213] width 10 height 18
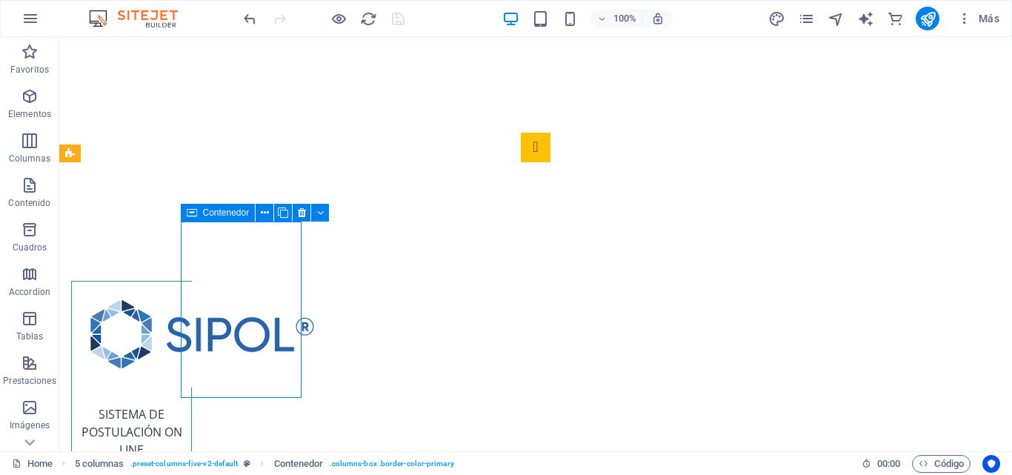
click at [190, 213] on icon at bounding box center [192, 213] width 10 height 18
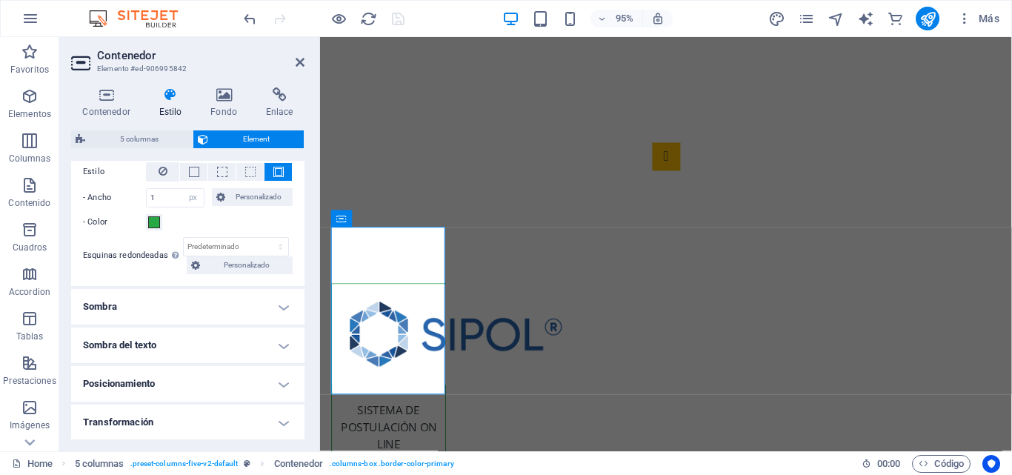
scroll to position [296, 0]
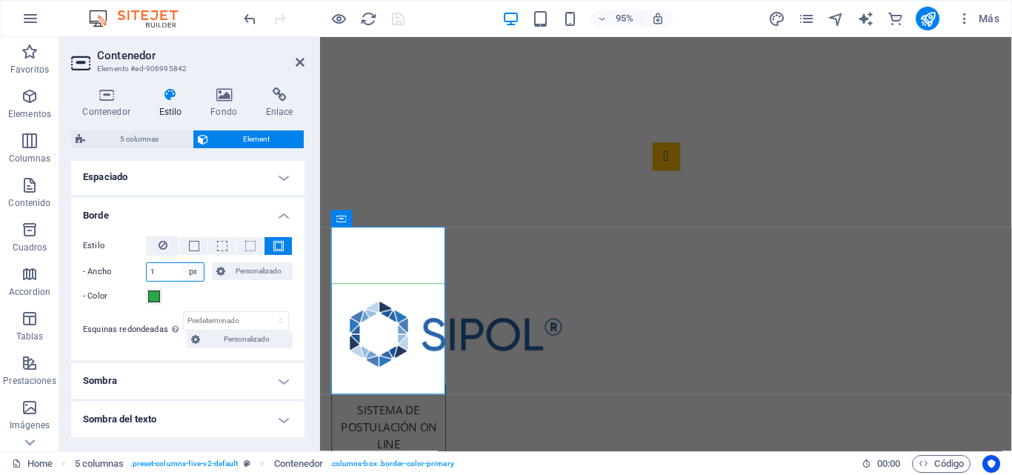
click at [196, 274] on select "automático px rem % vh vw Personalizado" at bounding box center [193, 272] width 21 height 18
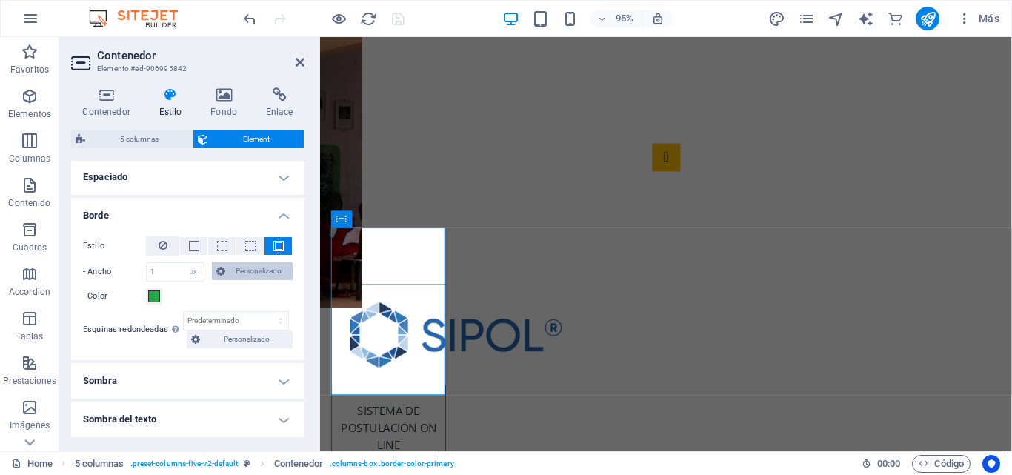
click at [222, 273] on icon at bounding box center [220, 271] width 9 height 18
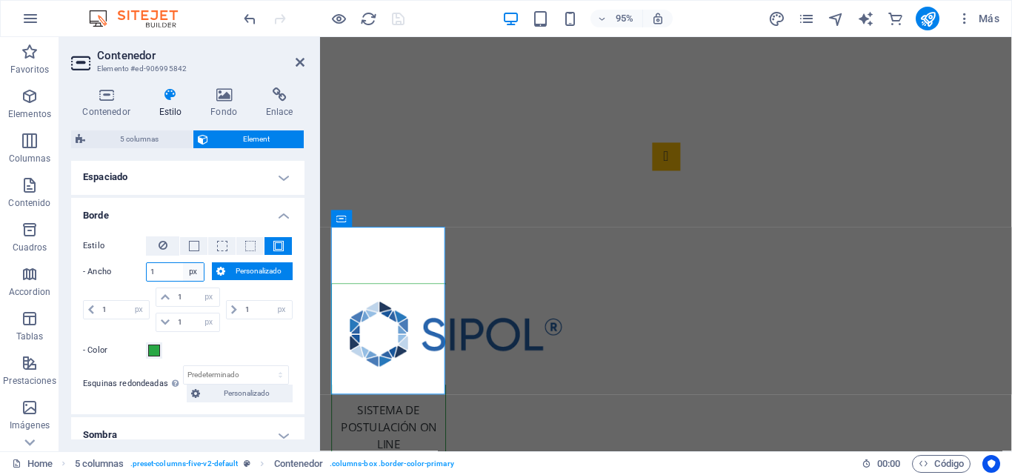
click at [195, 272] on select "automático px rem % vh vw Personalizado" at bounding box center [193, 272] width 21 height 18
click at [232, 272] on span "Personalizado" at bounding box center [259, 271] width 59 height 18
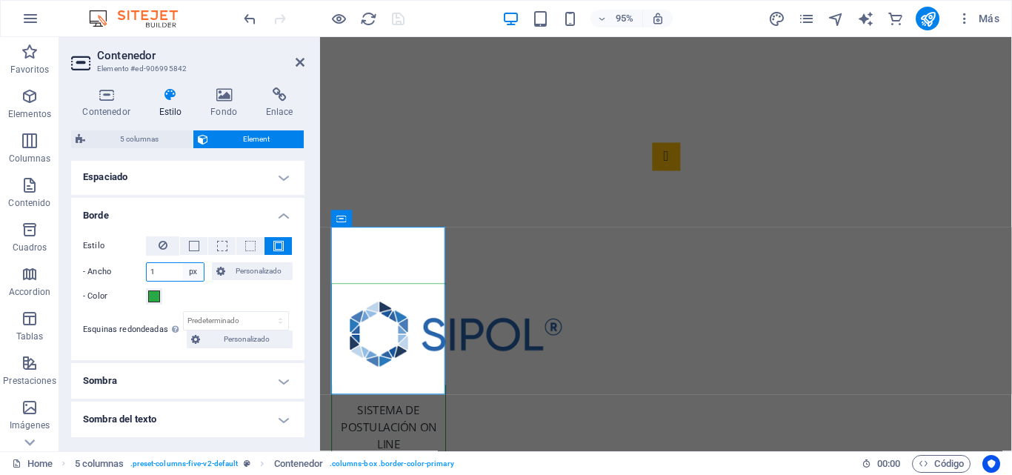
click at [187, 272] on select "automático px rem % vh vw Personalizado" at bounding box center [193, 272] width 21 height 18
click at [183, 263] on select "automático px rem % vh vw Personalizado" at bounding box center [193, 272] width 21 height 18
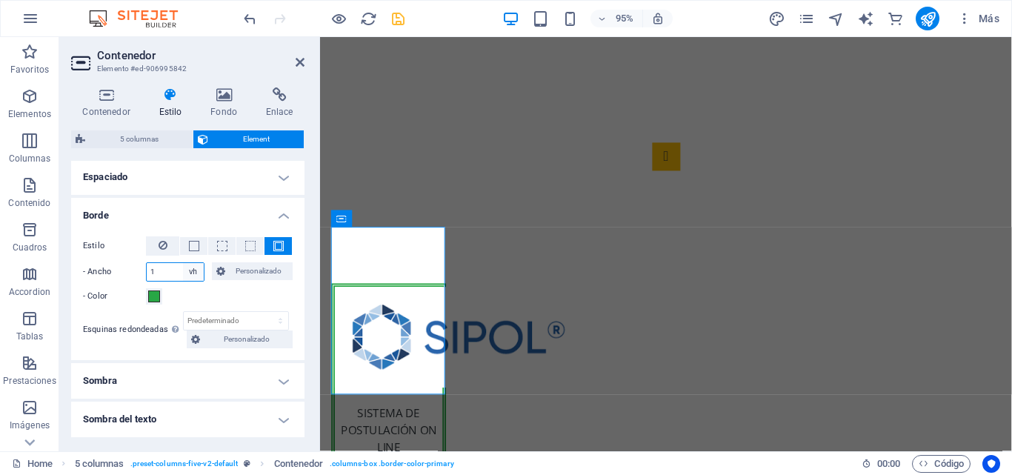
click at [192, 273] on select "automático px rem % vh vw Personalizado" at bounding box center [193, 272] width 21 height 18
select select "vw"
click at [183, 263] on select "automático px rem % vh vw Personalizado" at bounding box center [193, 272] width 21 height 18
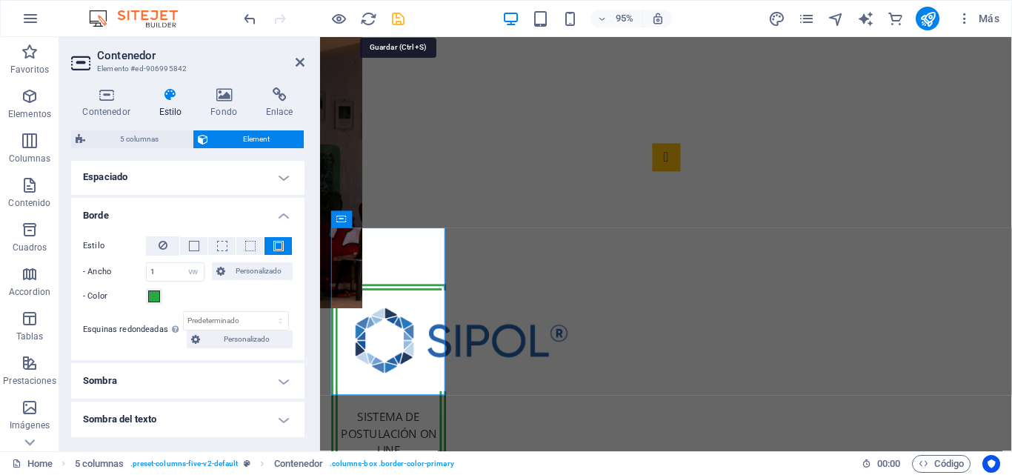
click at [396, 20] on icon "save" at bounding box center [398, 18] width 17 height 17
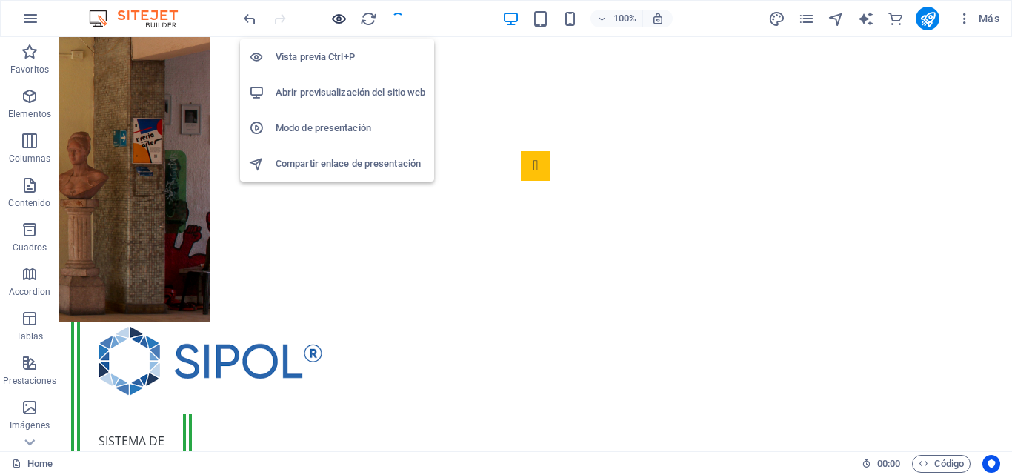
click at [345, 16] on icon "button" at bounding box center [338, 18] width 17 height 17
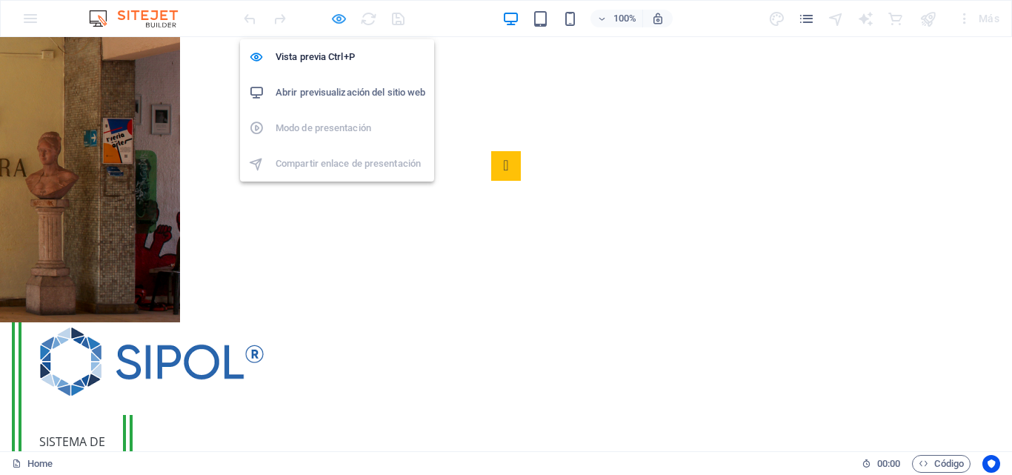
click at [337, 20] on icon "button" at bounding box center [338, 18] width 17 height 17
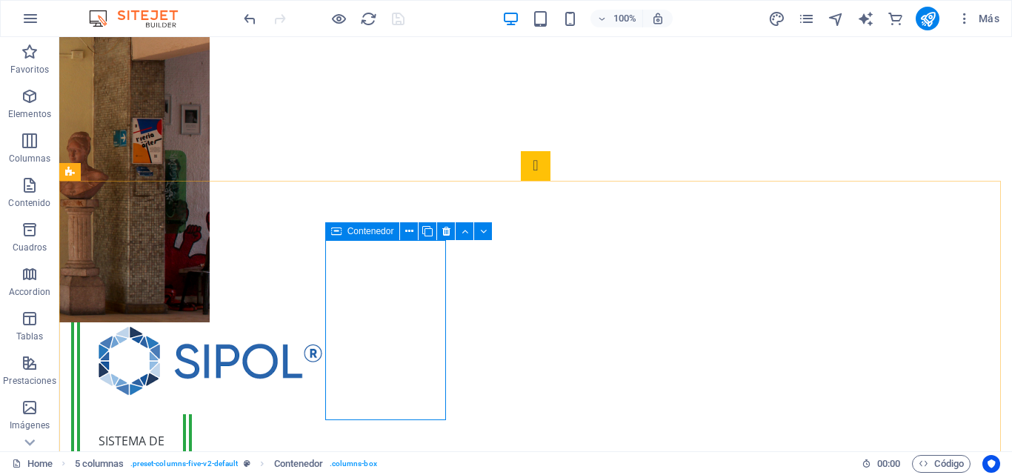
click at [367, 233] on span "Contenedor" at bounding box center [370, 231] width 47 height 9
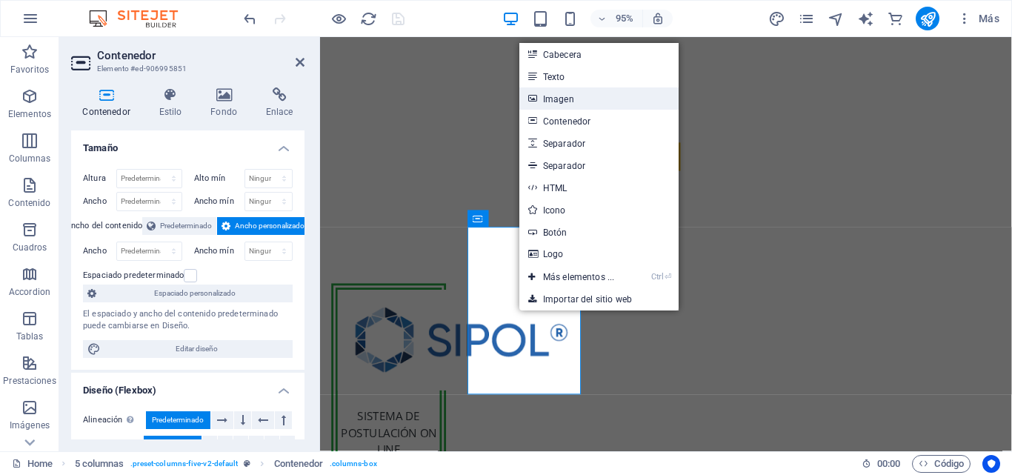
click at [557, 96] on link "Imagen" at bounding box center [598, 98] width 159 height 22
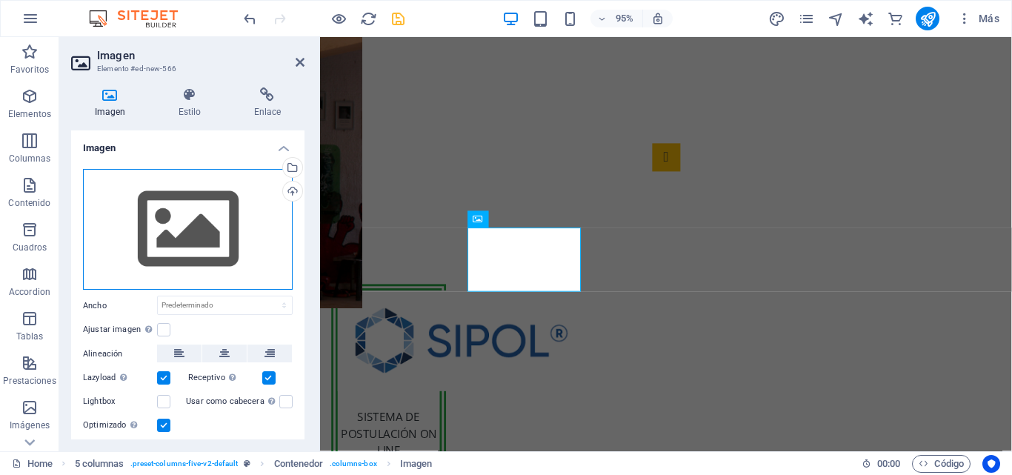
click at [219, 206] on div "Arrastra archivos aquí, haz clic para escoger archivos o selecciona archivos de…" at bounding box center [188, 230] width 210 height 122
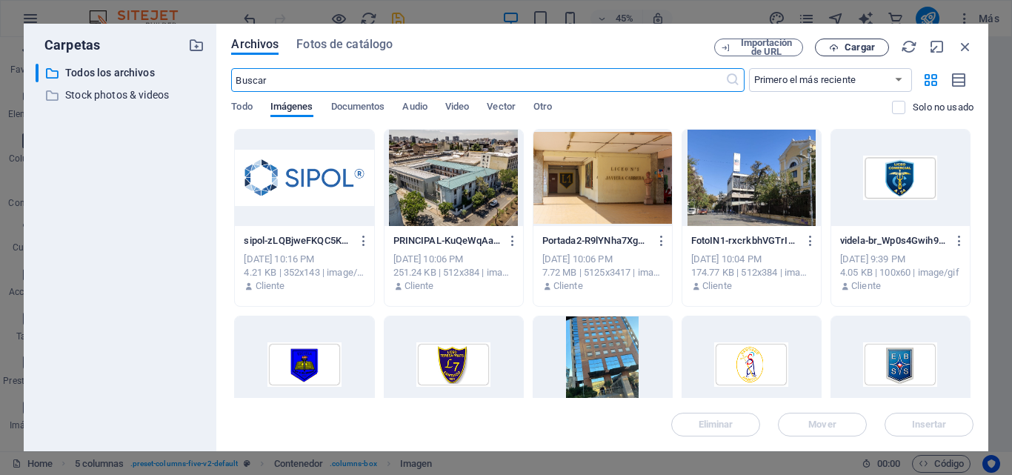
click at [851, 50] on span "Cargar" at bounding box center [860, 47] width 30 height 9
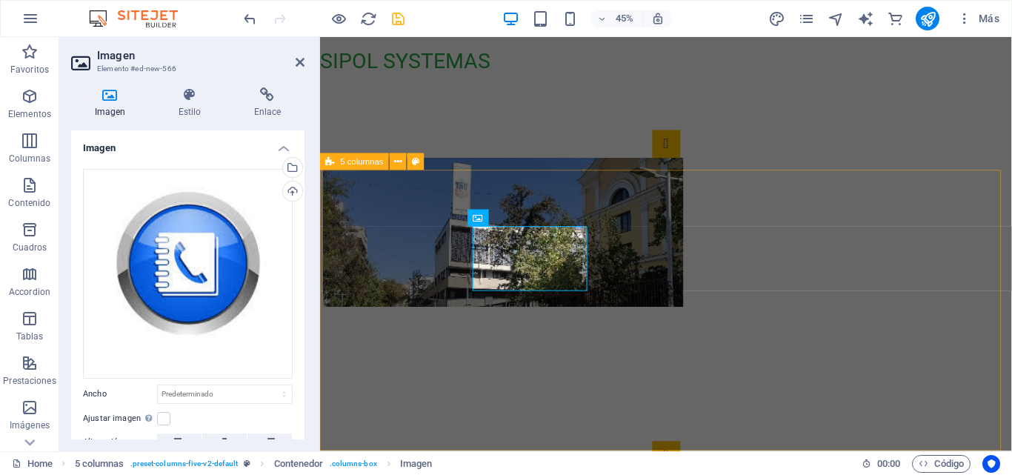
scroll to position [312, 0]
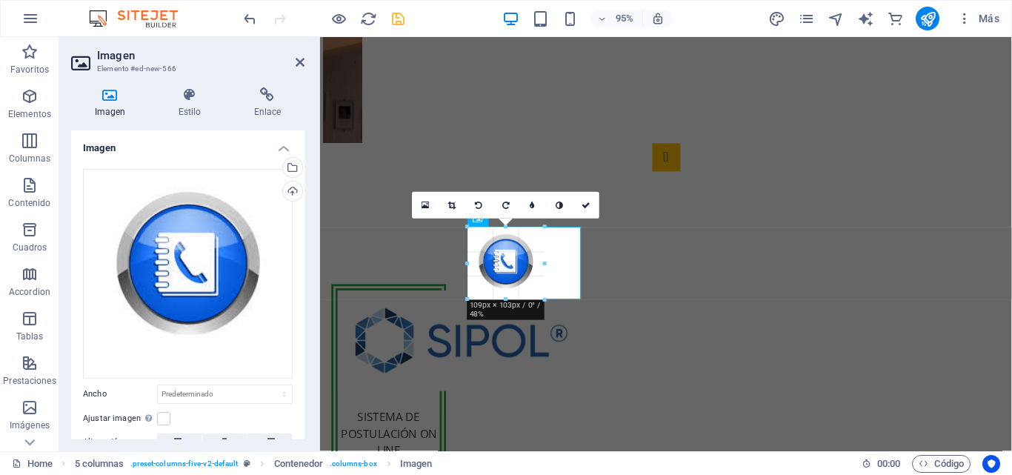
drag, startPoint x: 580, startPoint y: 339, endPoint x: 227, endPoint y: 265, distance: 360.9
type input "115"
select select "px"
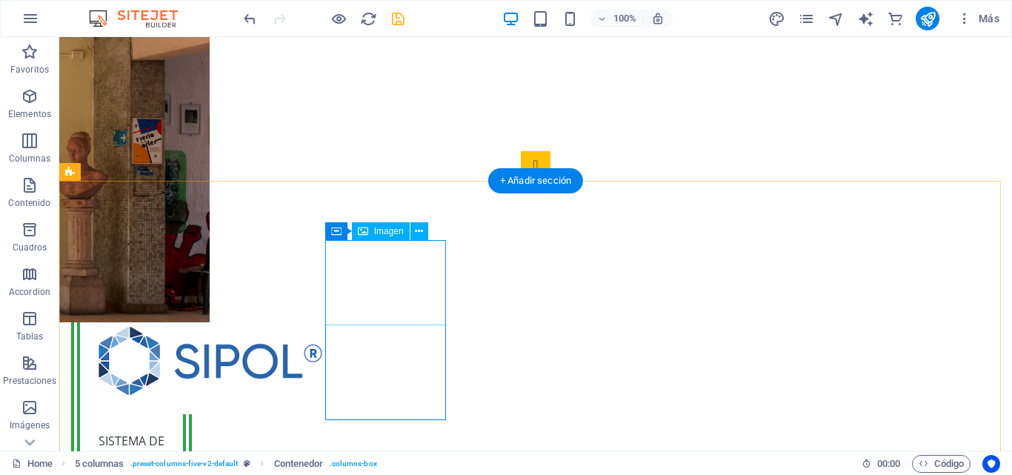
click at [420, 232] on icon at bounding box center [419, 232] width 8 height 16
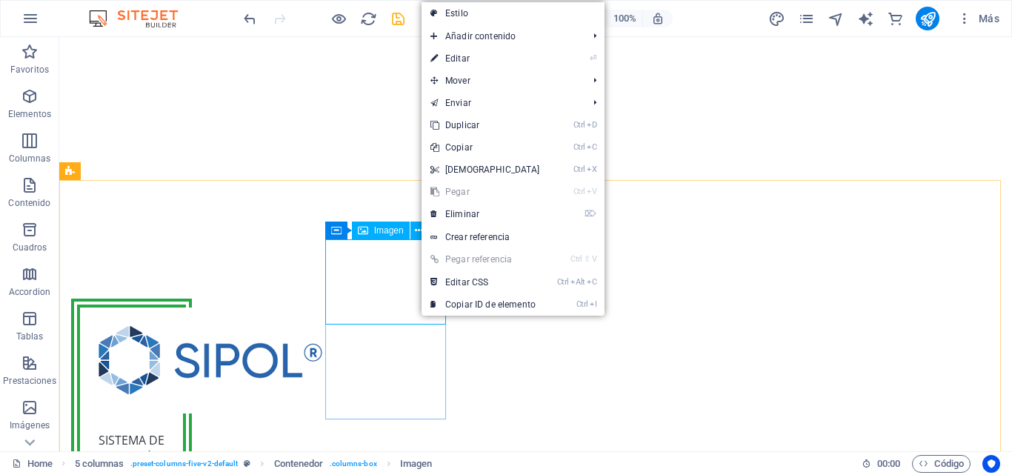
click at [382, 229] on span "Imagen" at bounding box center [389, 230] width 30 height 9
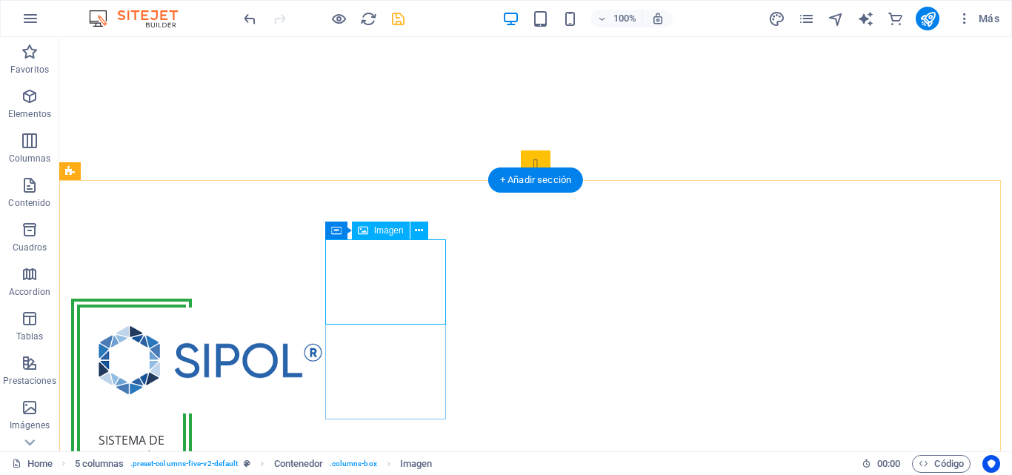
select select "px"
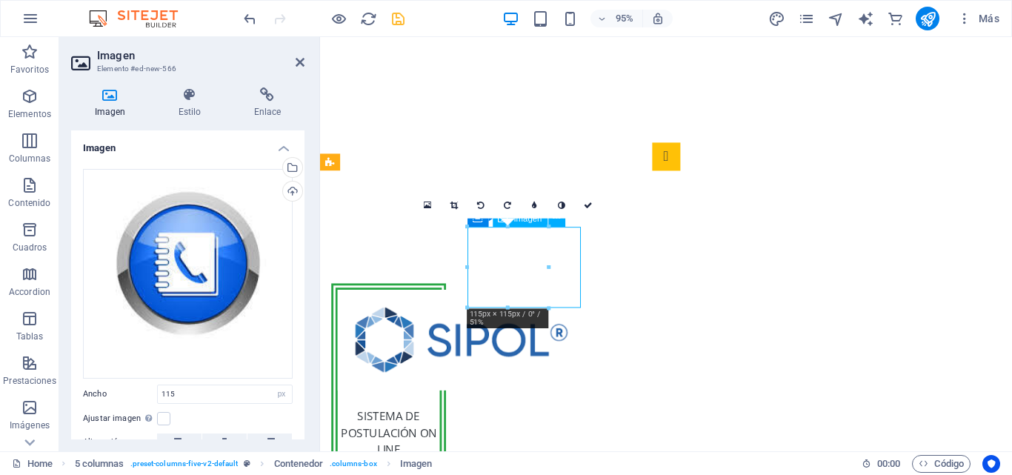
drag, startPoint x: 510, startPoint y: 273, endPoint x: 531, endPoint y: 273, distance: 20.7
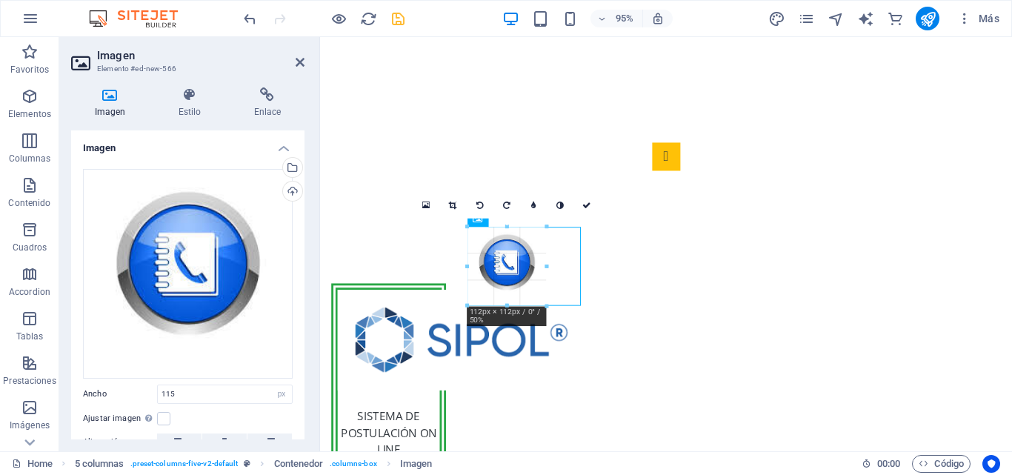
drag, startPoint x: 471, startPoint y: 267, endPoint x: 227, endPoint y: 244, distance: 244.8
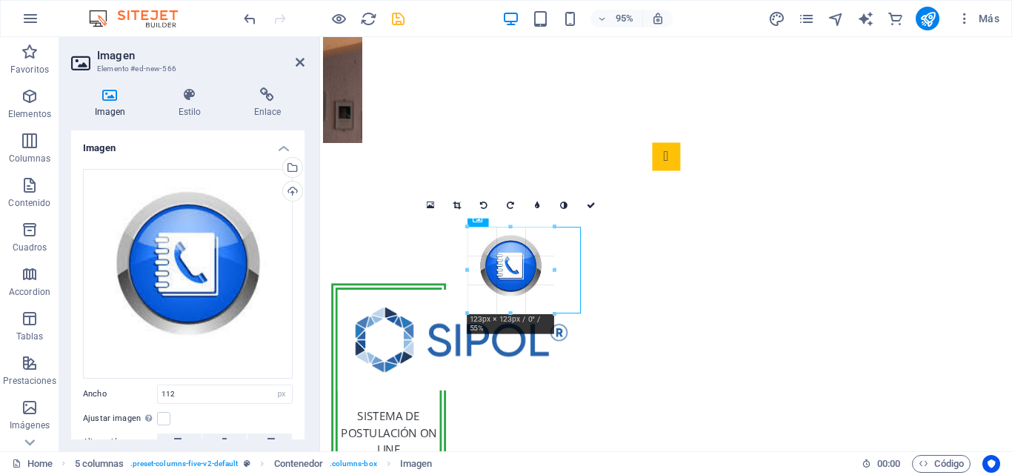
drag, startPoint x: 548, startPoint y: 265, endPoint x: 256, endPoint y: 249, distance: 292.3
type input "123"
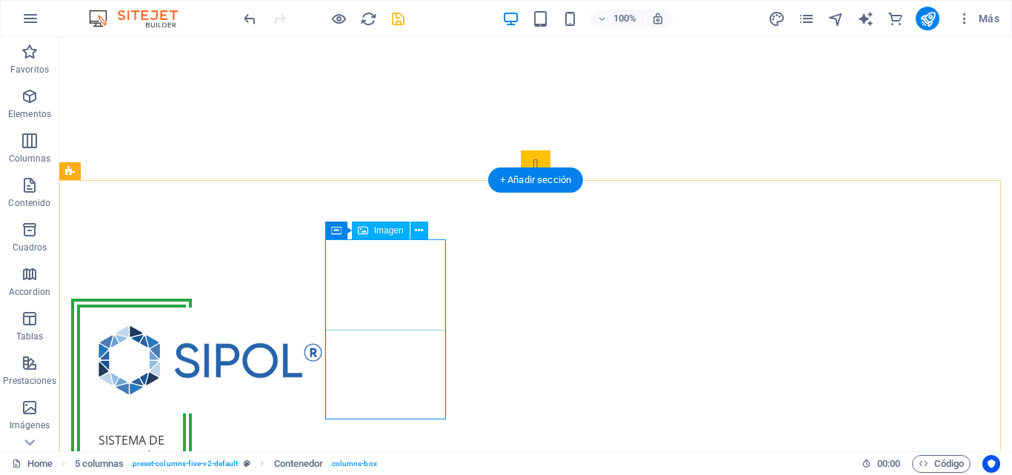
select select "px"
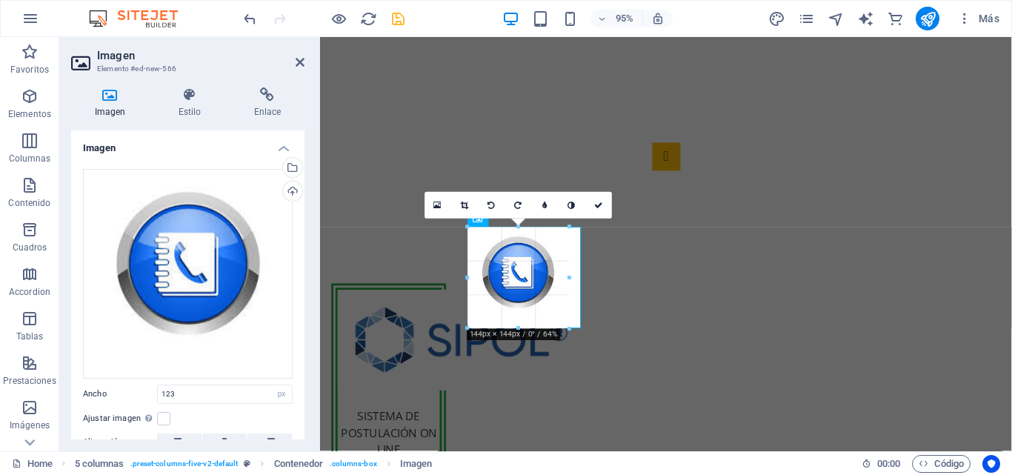
drag, startPoint x: 556, startPoint y: 270, endPoint x: 253, endPoint y: 263, distance: 303.1
type input "144"
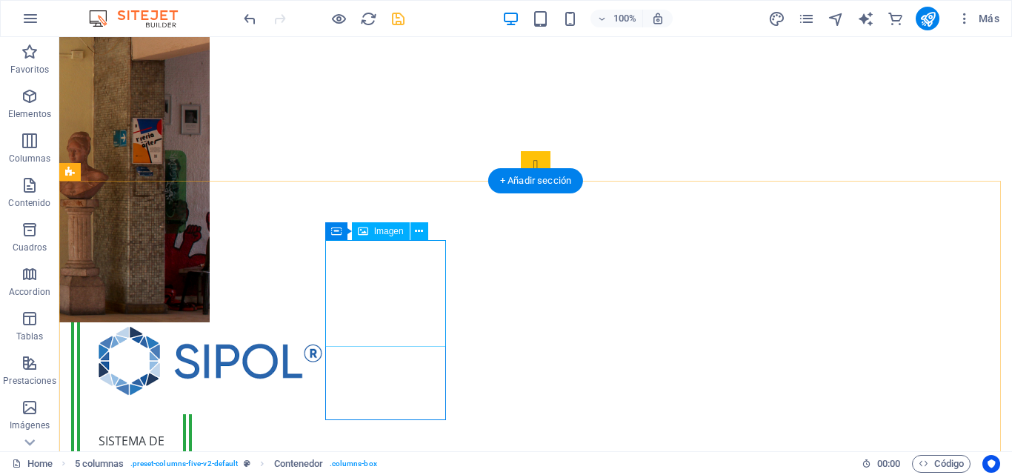
click at [424, 234] on button at bounding box center [419, 231] width 18 height 18
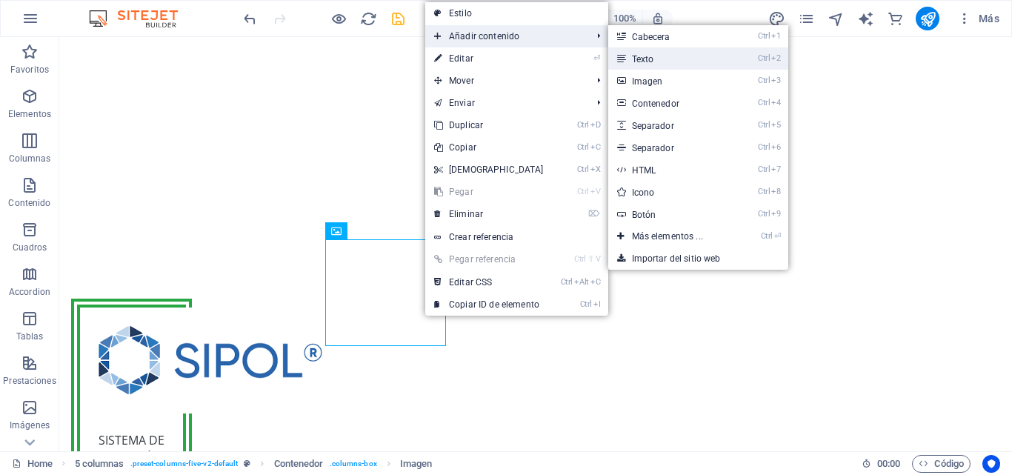
click at [630, 55] on link "Ctrl 2 Texto" at bounding box center [670, 58] width 124 height 22
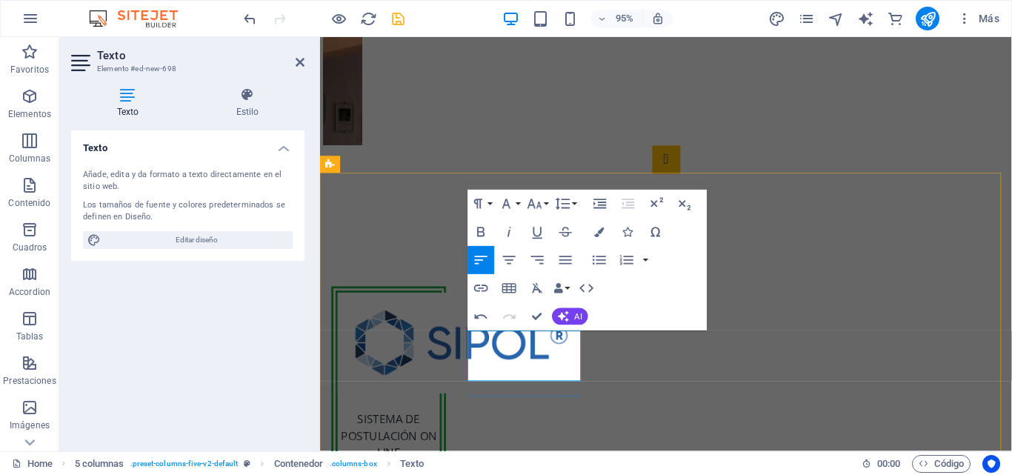
scroll to position [310, 0]
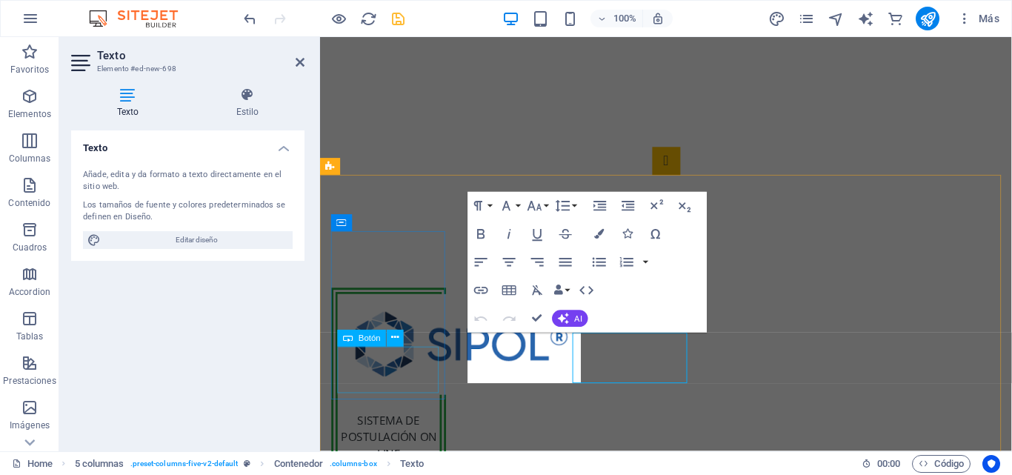
scroll to position [307, 0]
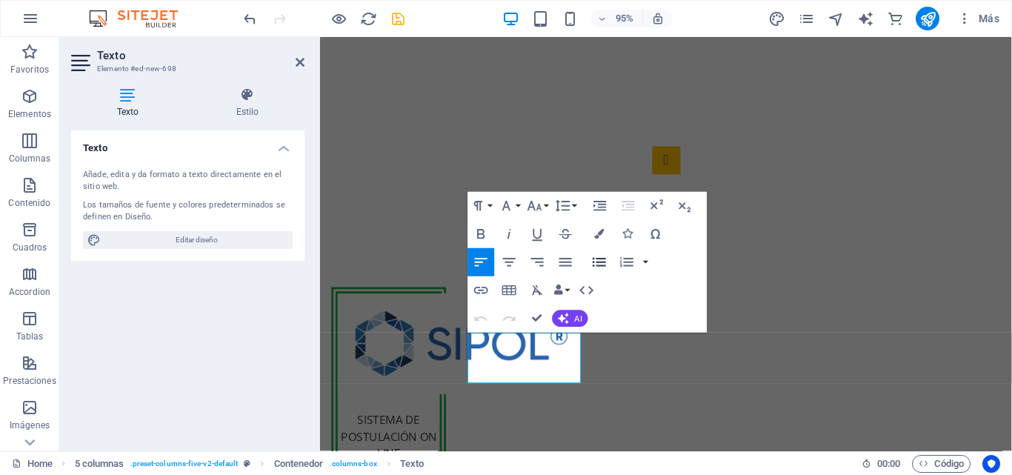
click at [599, 267] on icon "button" at bounding box center [599, 262] width 17 height 17
click at [620, 262] on icon "button" at bounding box center [626, 262] width 17 height 17
click at [568, 259] on icon "button" at bounding box center [565, 262] width 17 height 17
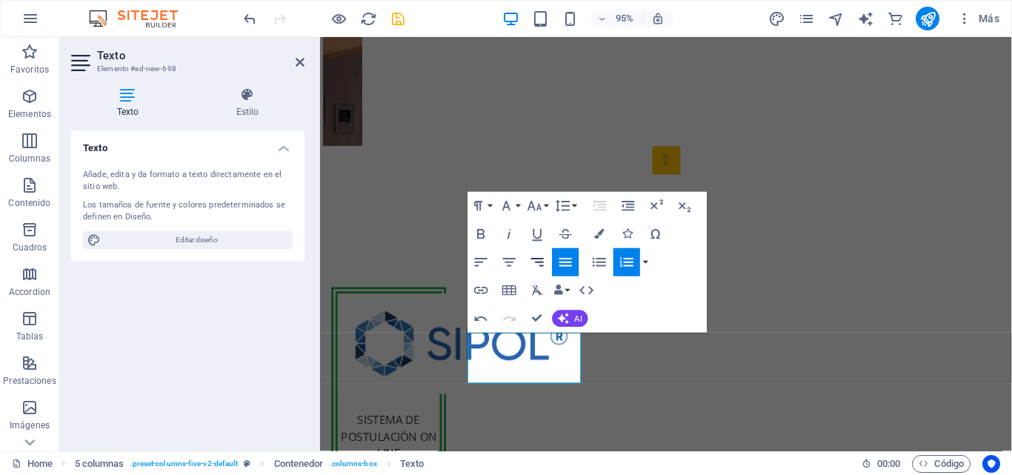
click at [543, 265] on icon "button" at bounding box center [537, 262] width 17 height 17
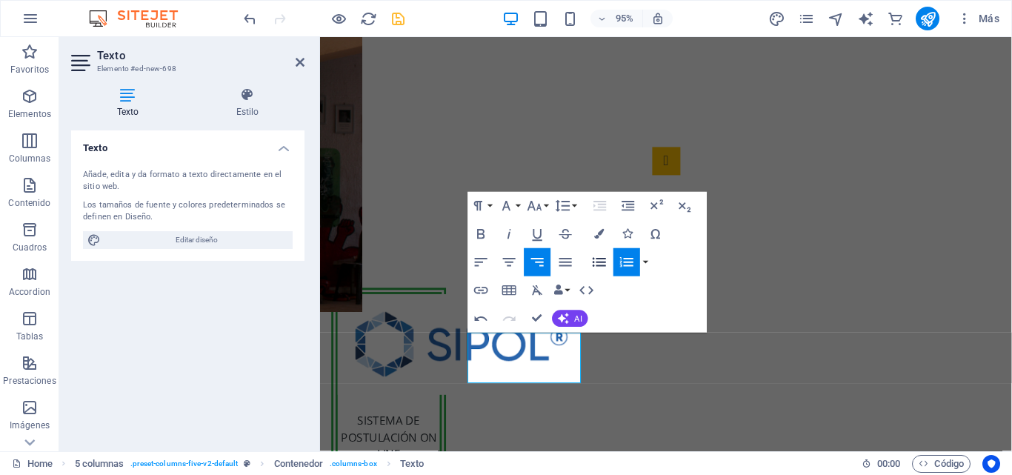
click at [601, 260] on icon "button" at bounding box center [599, 261] width 17 height 17
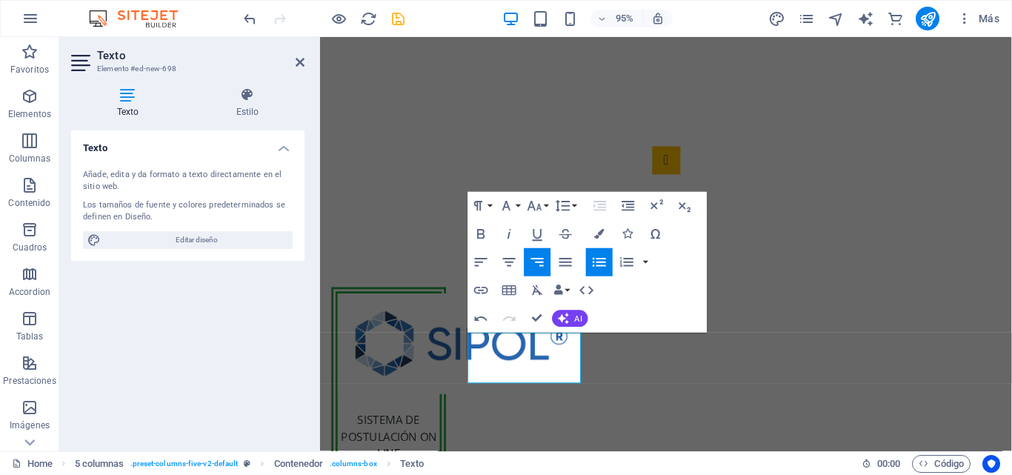
scroll to position [307, 0]
click at [510, 265] on icon "button" at bounding box center [509, 262] width 17 height 17
click at [511, 267] on icon "button" at bounding box center [509, 262] width 17 height 17
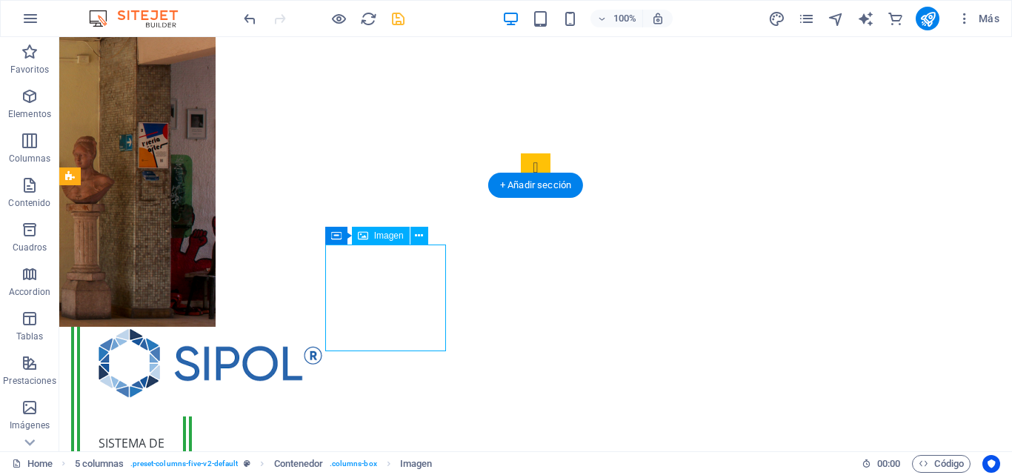
select select "px"
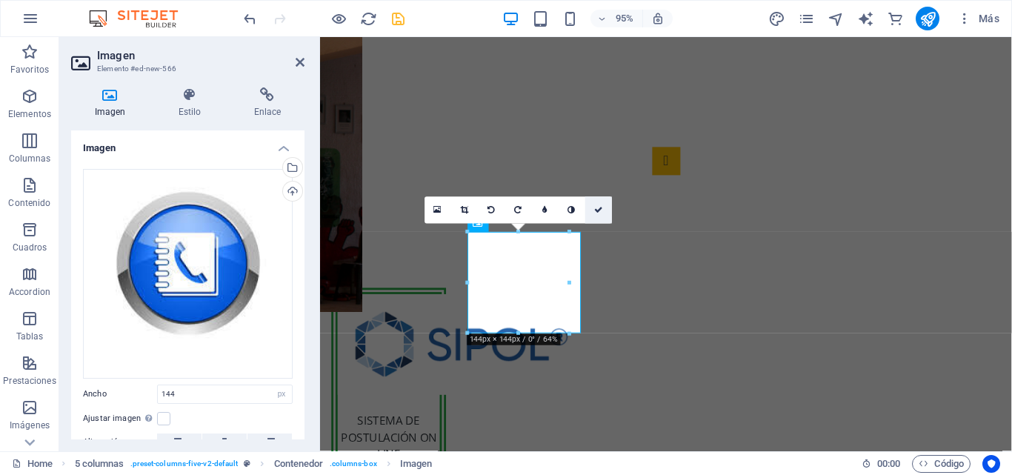
click at [594, 208] on icon at bounding box center [598, 210] width 9 height 8
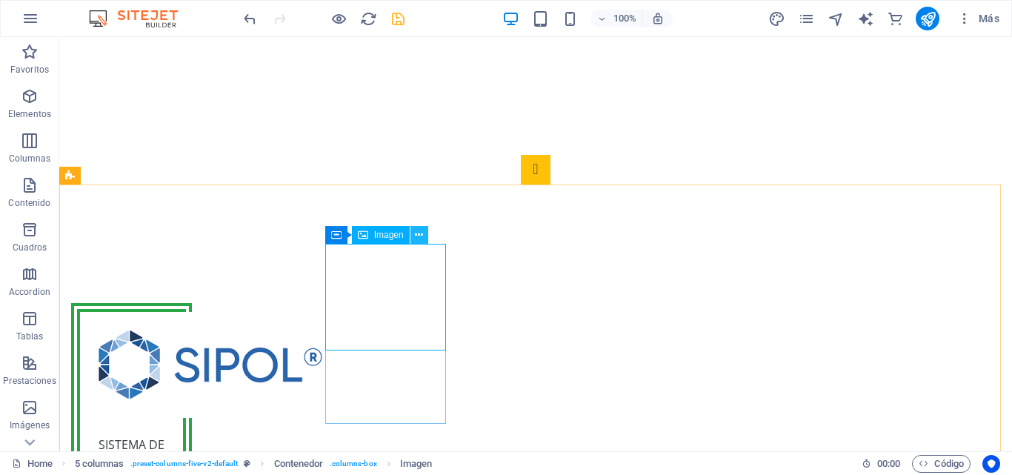
click at [418, 234] on icon at bounding box center [419, 235] width 8 height 16
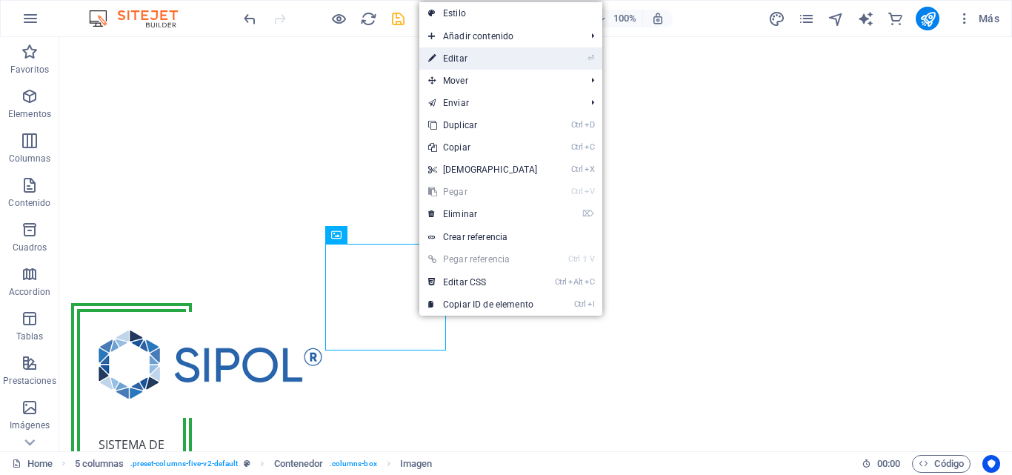
click at [485, 64] on link "⏎ Editar" at bounding box center [482, 58] width 127 height 22
select select "px"
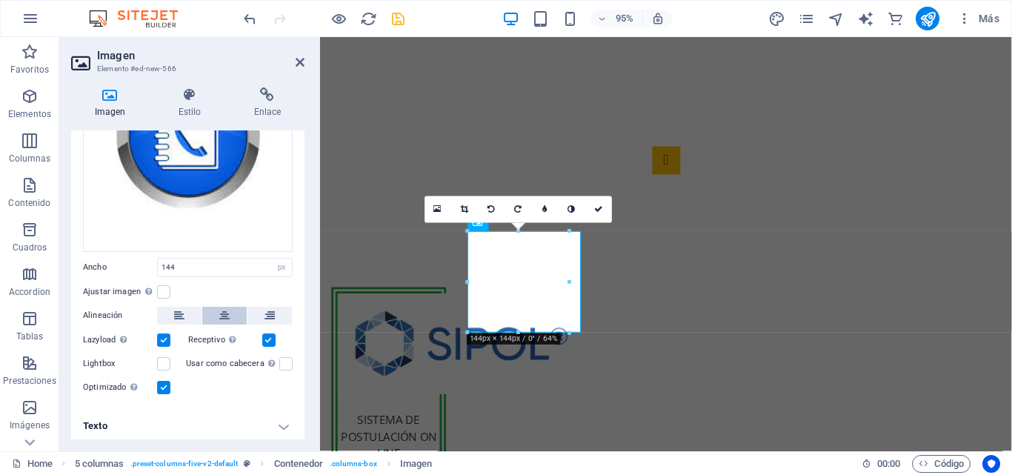
scroll to position [128, 0]
click at [260, 307] on button at bounding box center [269, 314] width 44 height 18
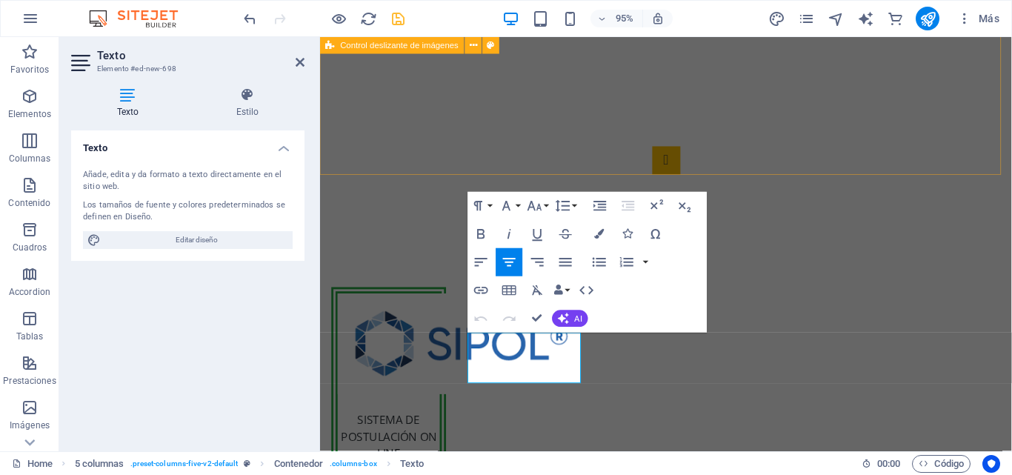
click at [788, 166] on div at bounding box center [684, 4] width 728 height 473
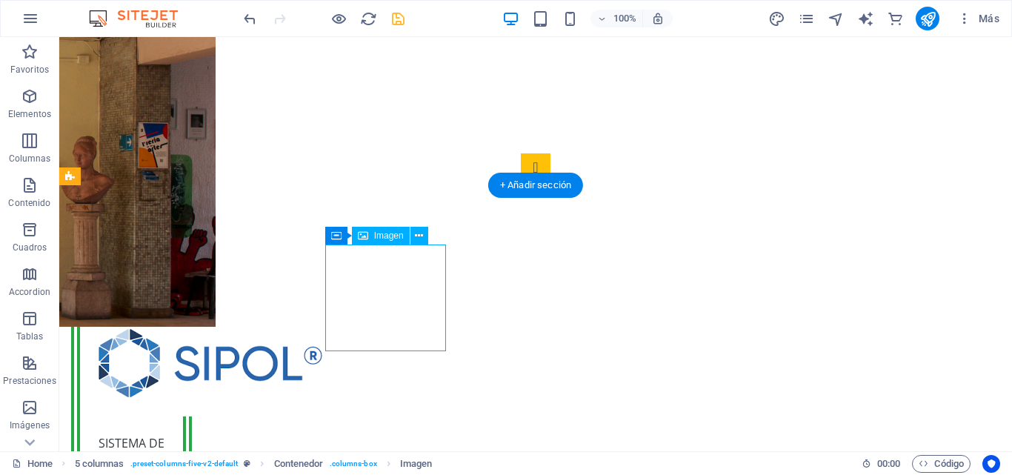
select select "px"
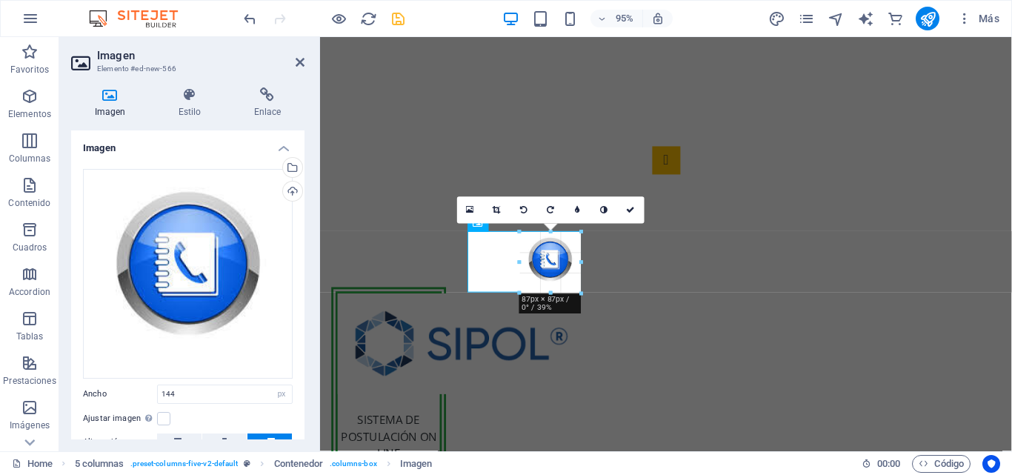
drag, startPoint x: 530, startPoint y: 334, endPoint x: 535, endPoint y: 292, distance: 42.5
type input "87"
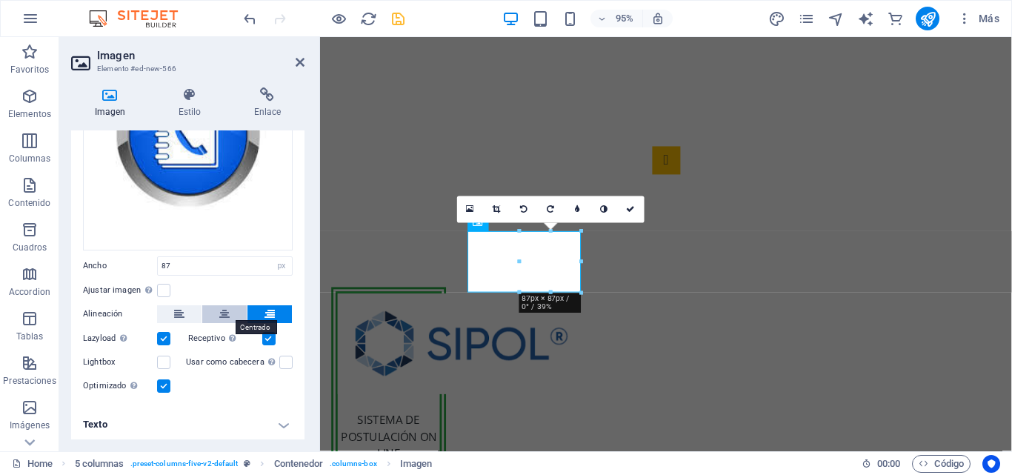
click at [224, 310] on icon at bounding box center [224, 314] width 10 height 18
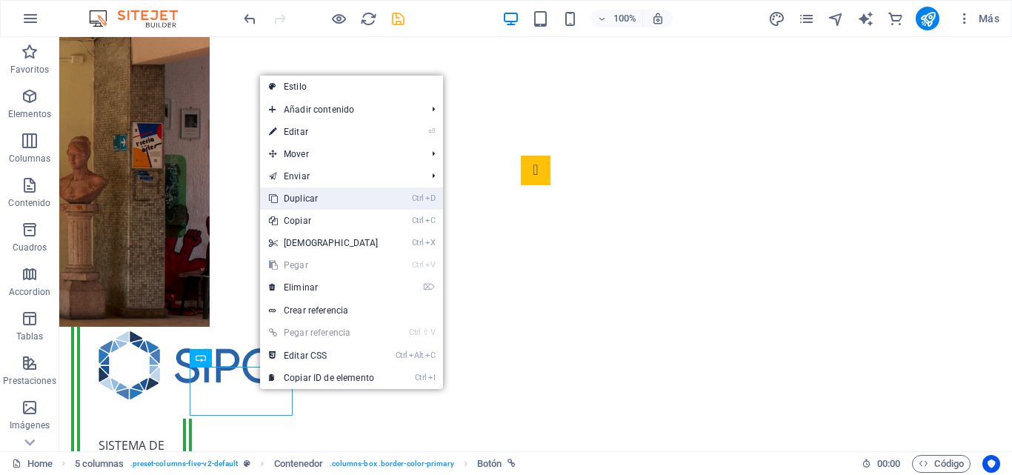
click at [323, 190] on link "Ctrl D Duplicar" at bounding box center [323, 198] width 127 height 22
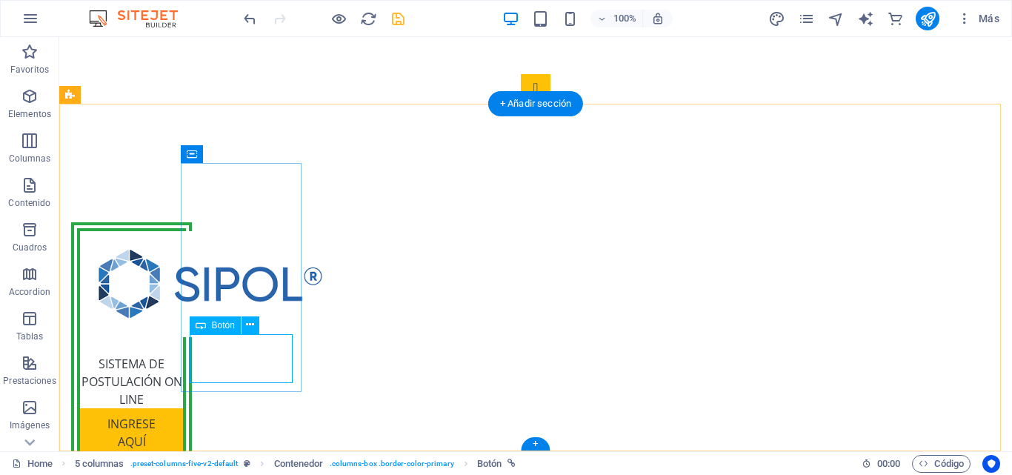
scroll to position [388, 0]
click at [183, 458] on div "Ingrese aquí" at bounding box center [131, 482] width 103 height 49
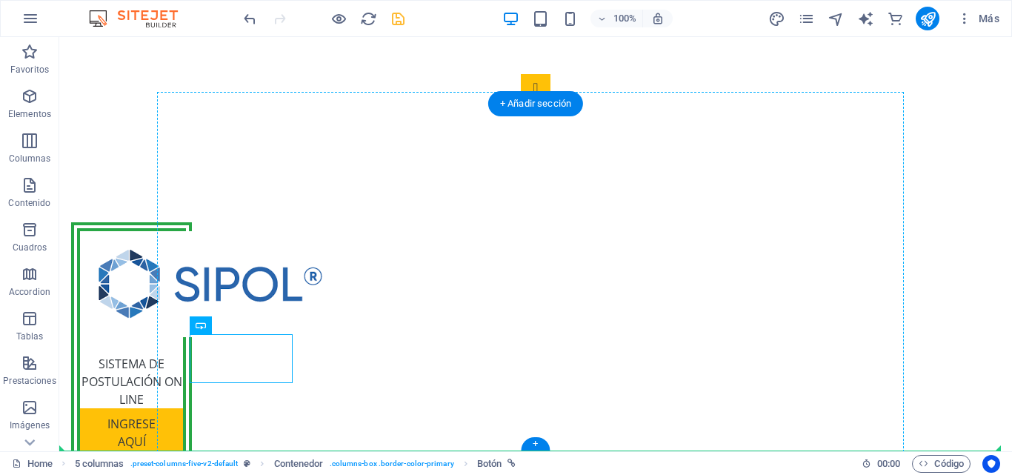
drag, startPoint x: 265, startPoint y: 357, endPoint x: 398, endPoint y: 313, distance: 139.6
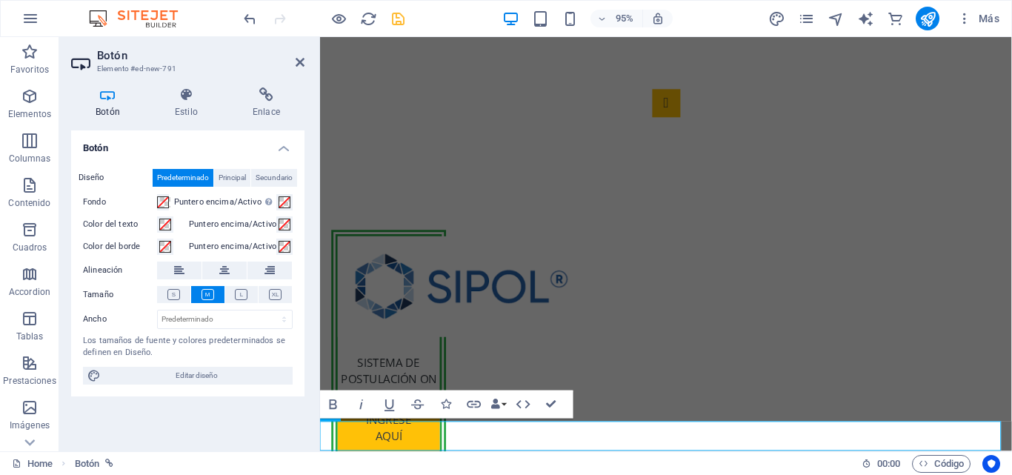
scroll to position [343, 0]
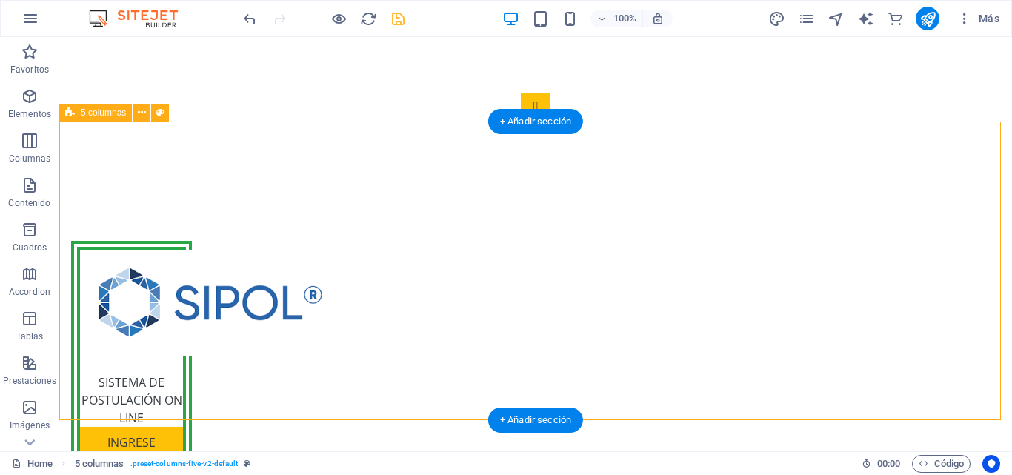
scroll to position [370, 0]
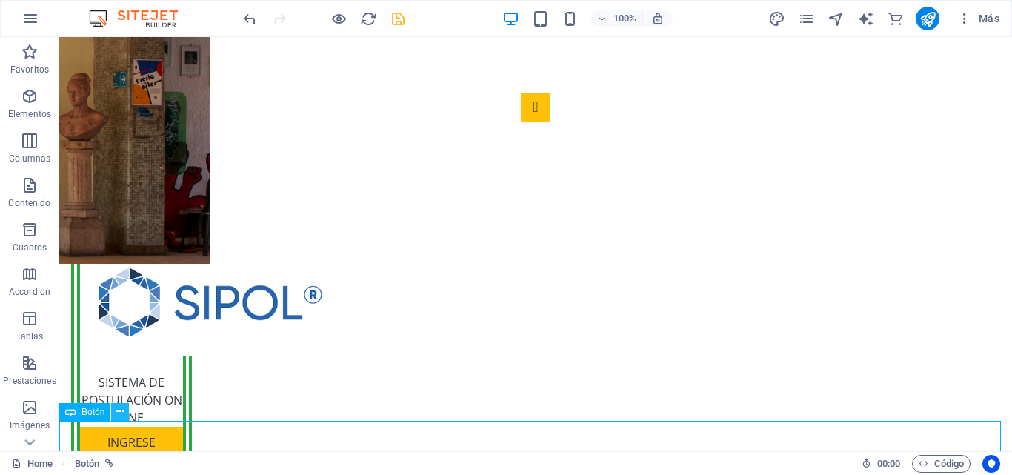
click at [119, 413] on icon at bounding box center [120, 412] width 8 height 16
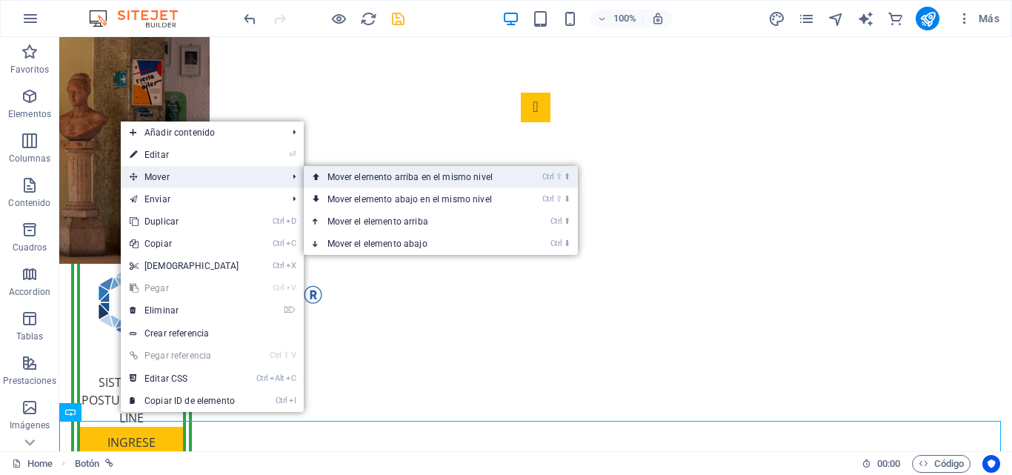
click at [400, 167] on link "Ctrl ⇧ ⬆ Mover elemento arriba en el mismo nivel" at bounding box center [413, 177] width 219 height 22
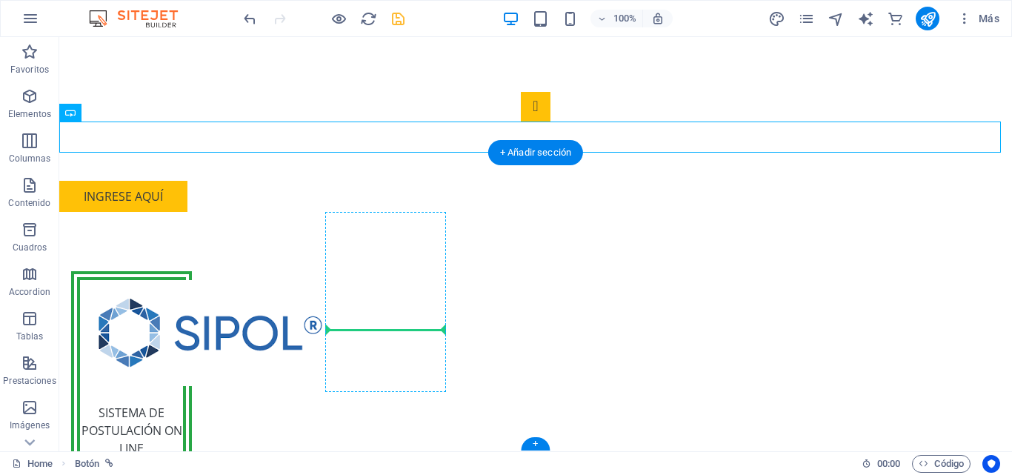
drag, startPoint x: 167, startPoint y: 131, endPoint x: 398, endPoint y: 323, distance: 299.9
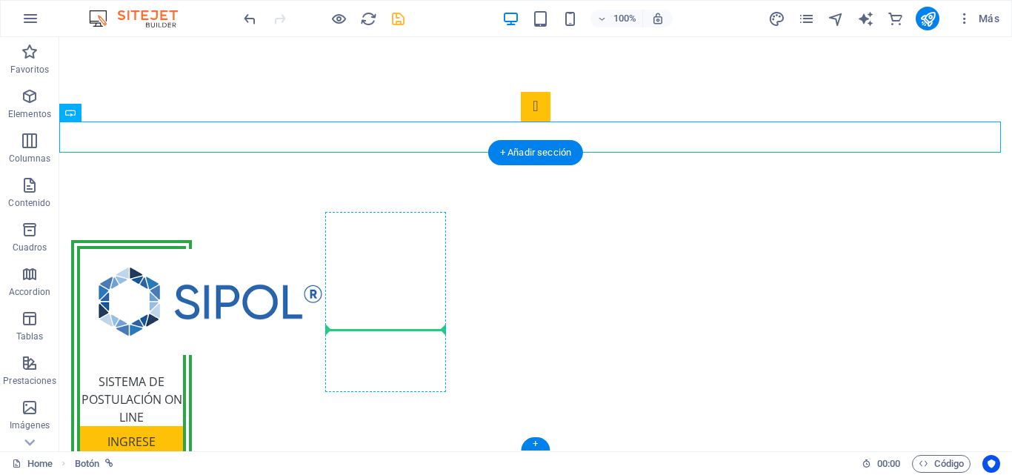
scroll to position [339, 0]
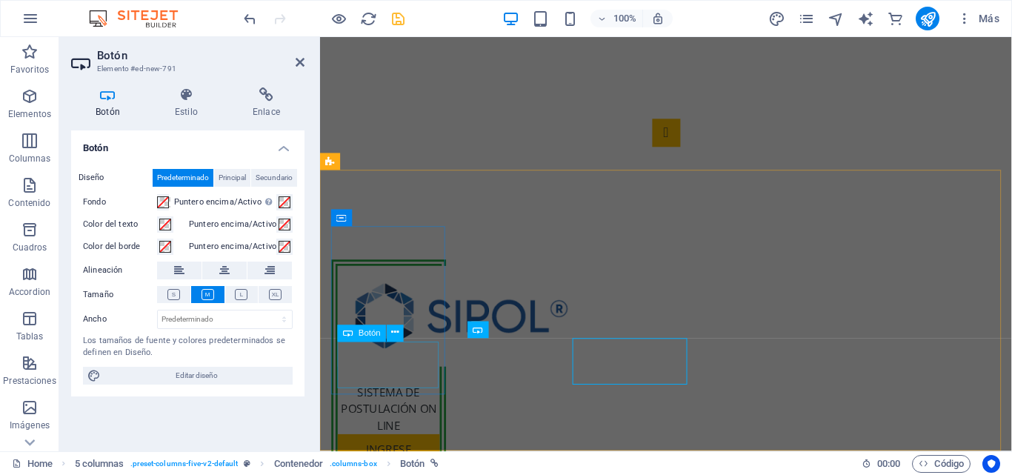
scroll to position [312, 0]
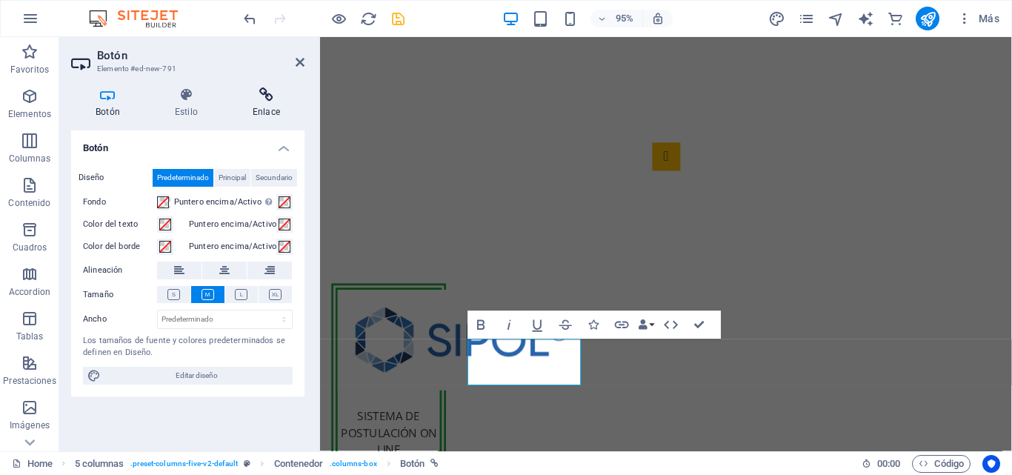
click at [261, 105] on h4 "Enlace" at bounding box center [266, 102] width 76 height 31
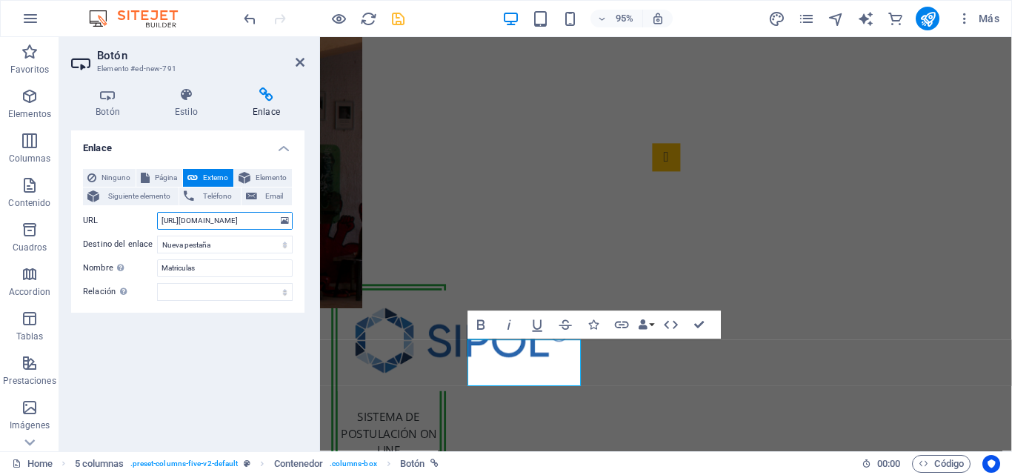
drag, startPoint x: 184, startPoint y: 220, endPoint x: 219, endPoint y: 219, distance: 35.6
click at [219, 219] on input "https://matriculas.demstgo.cl/matriculas_gral" at bounding box center [225, 221] width 136 height 18
type input "https:/smd.demstgo.cl/"
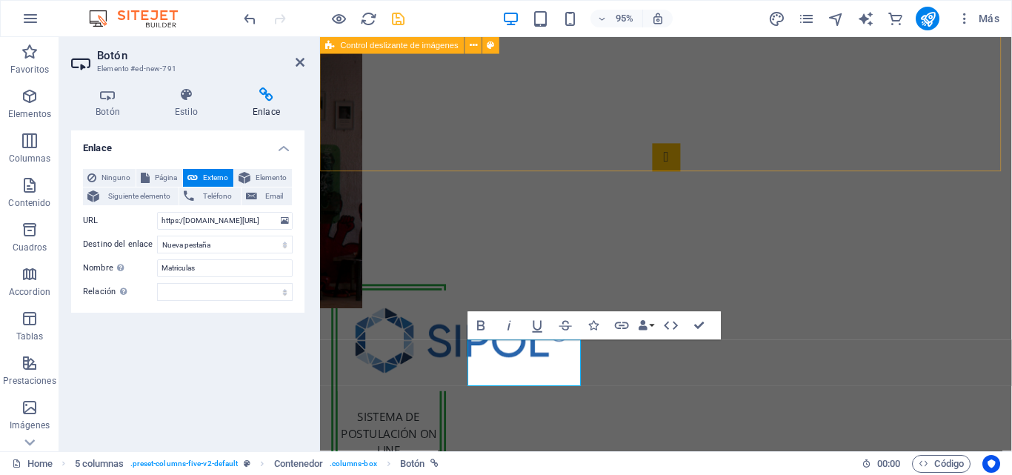
click at [673, 152] on div at bounding box center [684, 1] width 728 height 474
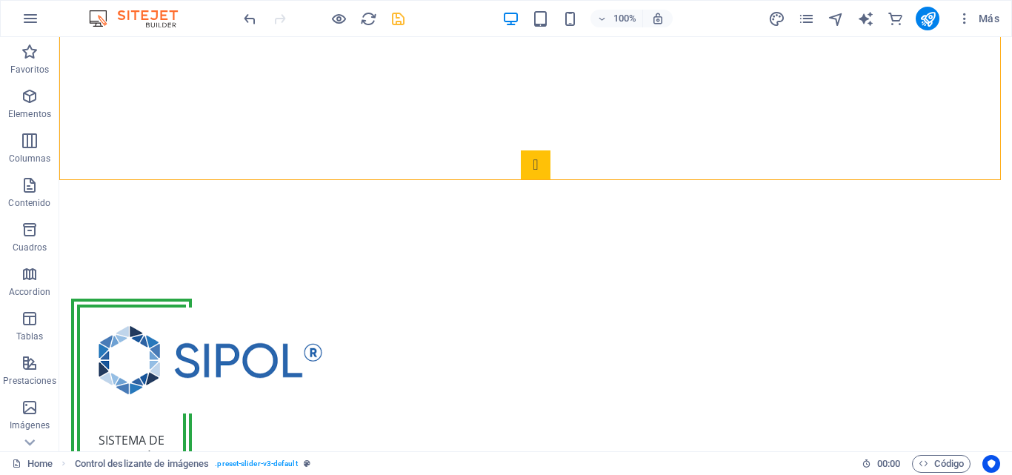
click at [404, 24] on icon "save" at bounding box center [398, 18] width 17 height 17
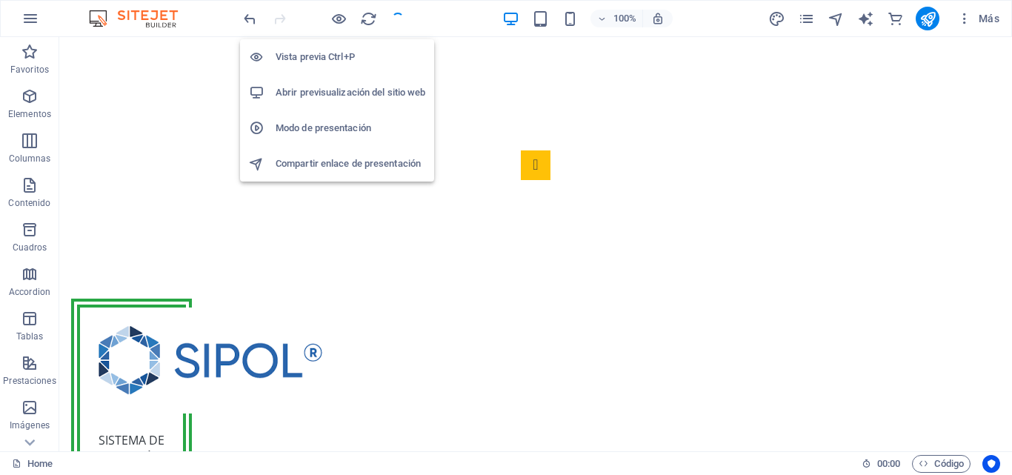
click at [336, 29] on div "Vista previa Ctrl+P Abrir previsualización del sitio web Modo de presentación C…" at bounding box center [337, 104] width 194 height 154
click at [336, 23] on icon "button" at bounding box center [338, 18] width 17 height 17
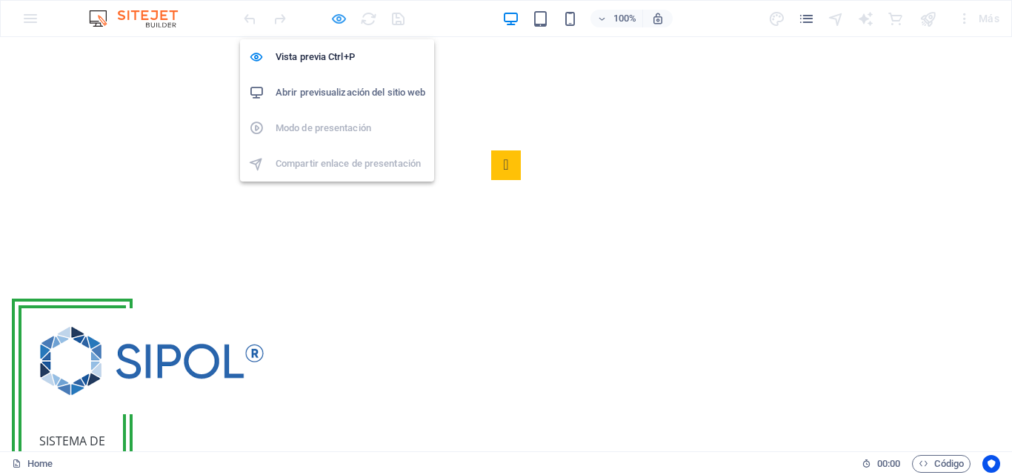
click at [335, 20] on icon "button" at bounding box center [338, 18] width 17 height 17
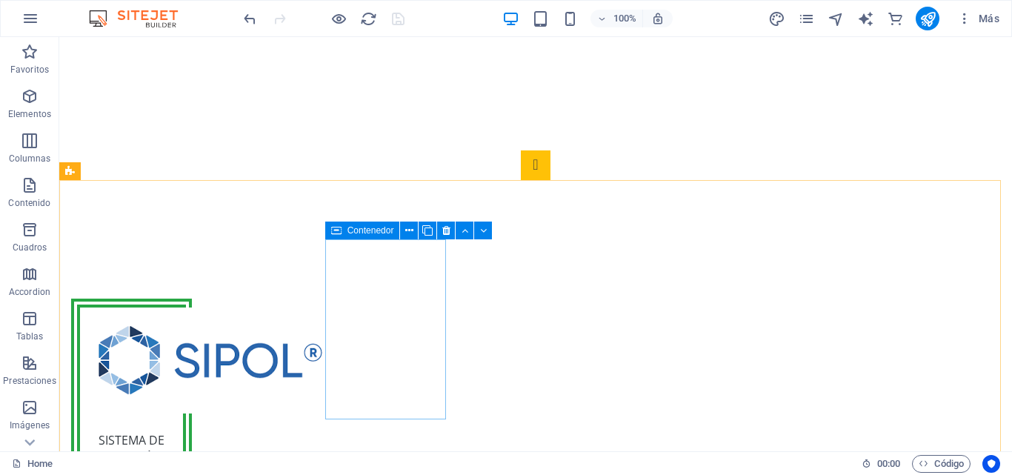
click at [339, 228] on icon at bounding box center [336, 231] width 10 height 18
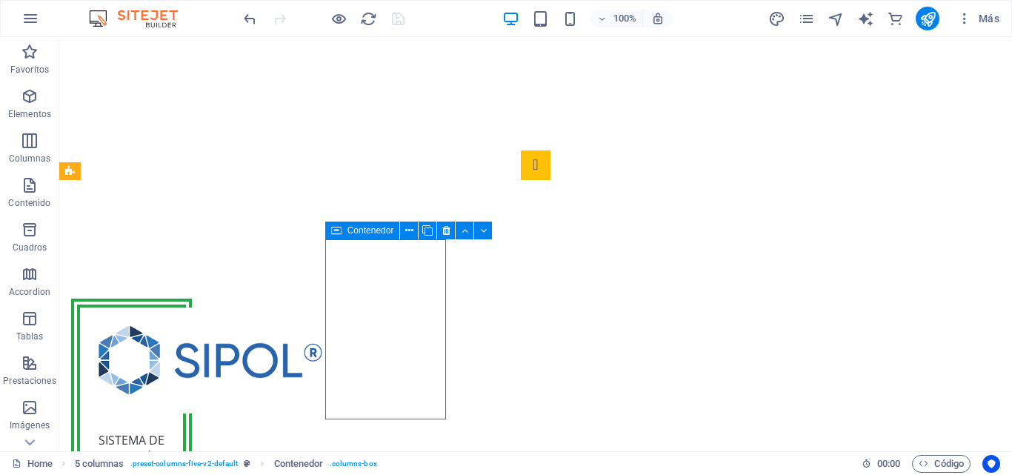
click at [339, 228] on icon at bounding box center [336, 231] width 10 height 18
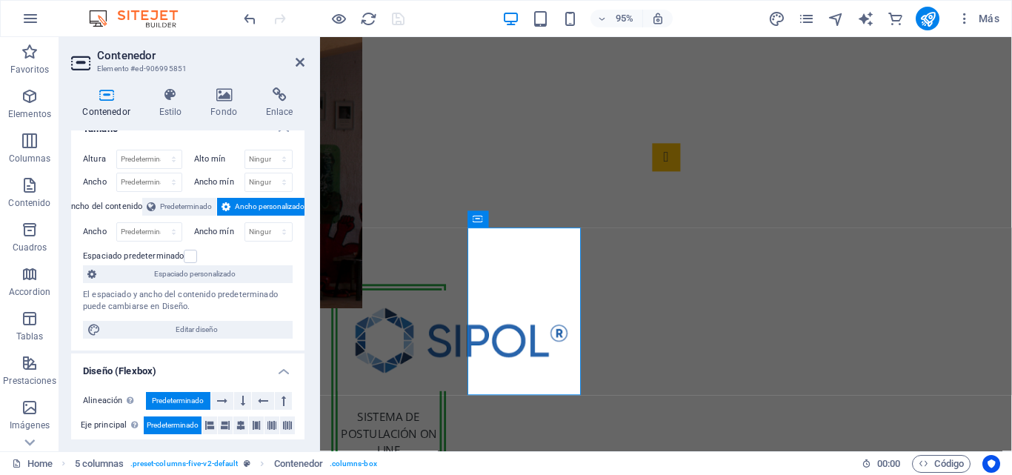
scroll to position [0, 0]
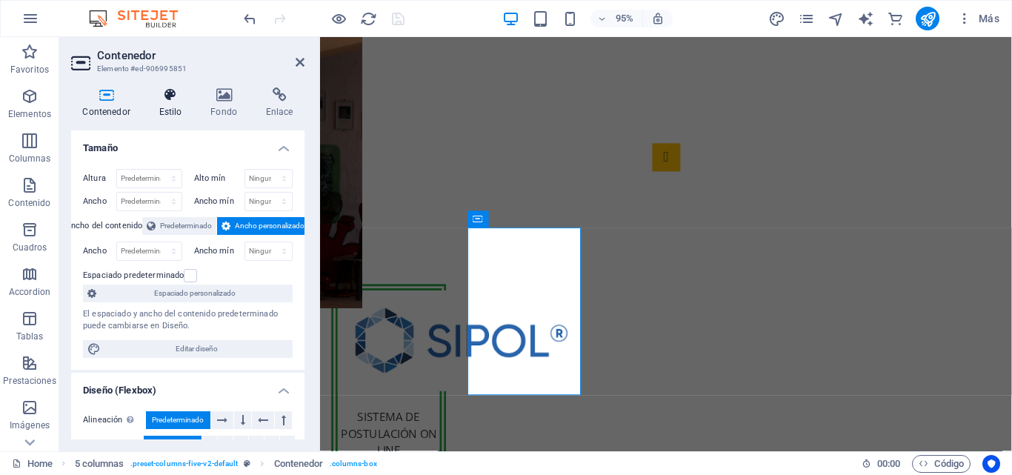
click at [169, 100] on icon at bounding box center [170, 94] width 46 height 15
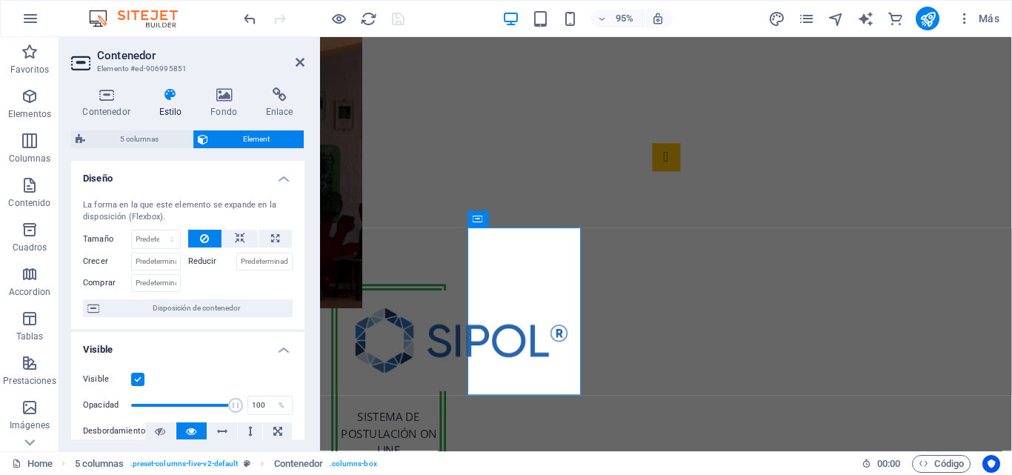
scroll to position [222, 0]
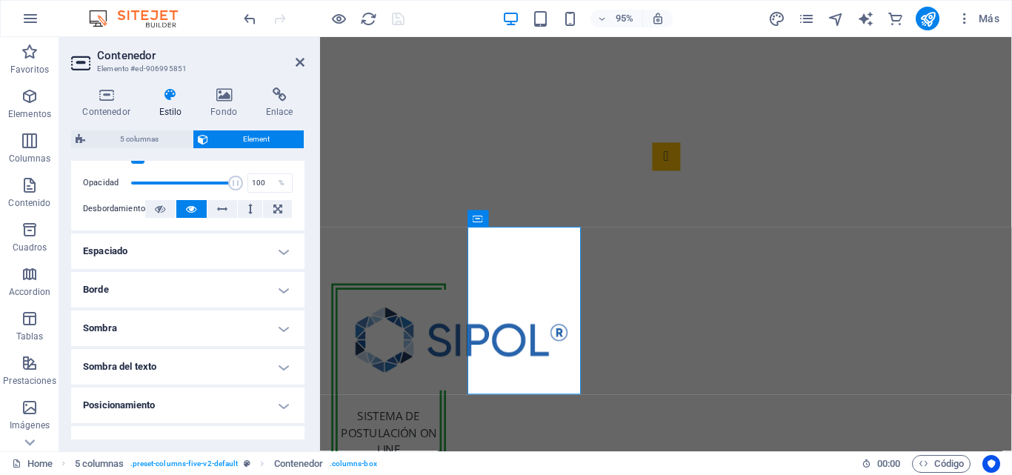
click at [204, 287] on h4 "Borde" at bounding box center [187, 290] width 233 height 36
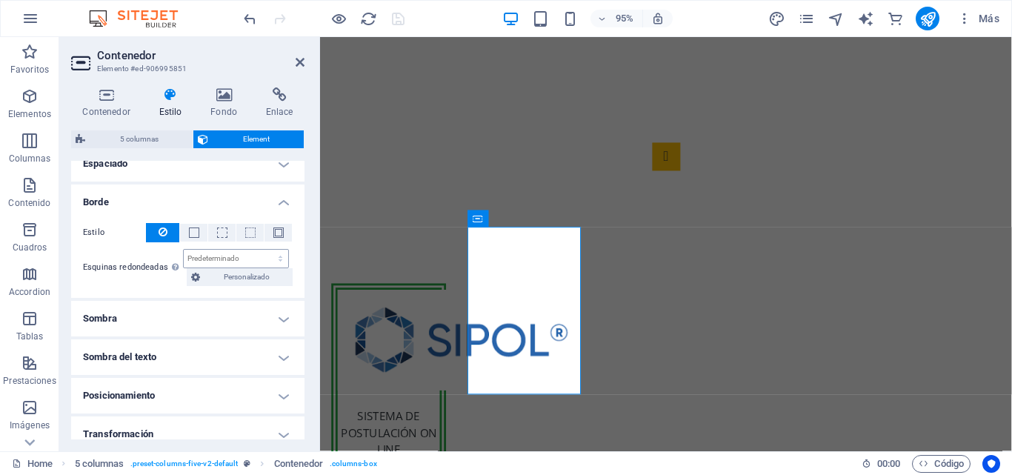
scroll to position [290, 0]
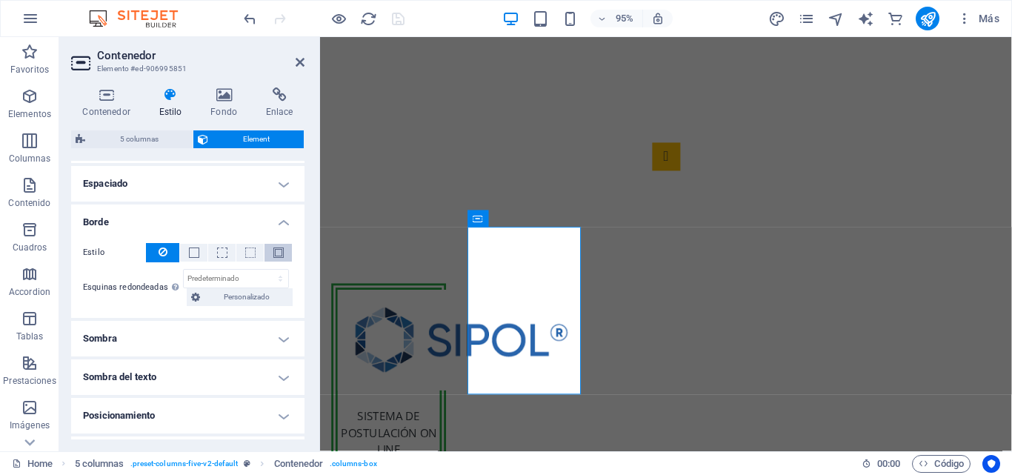
click at [284, 250] on button at bounding box center [278, 253] width 27 height 18
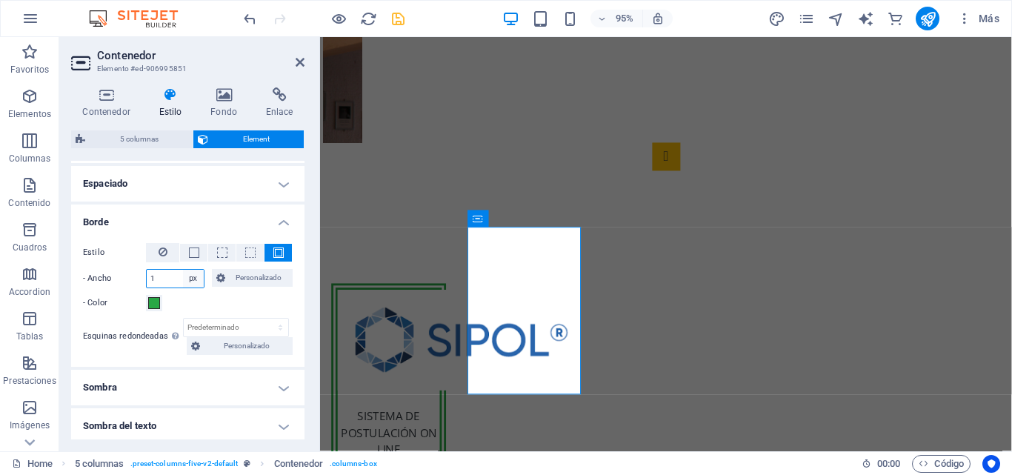
click at [191, 283] on select "automático px rem % vh vw Personalizado" at bounding box center [193, 279] width 21 height 18
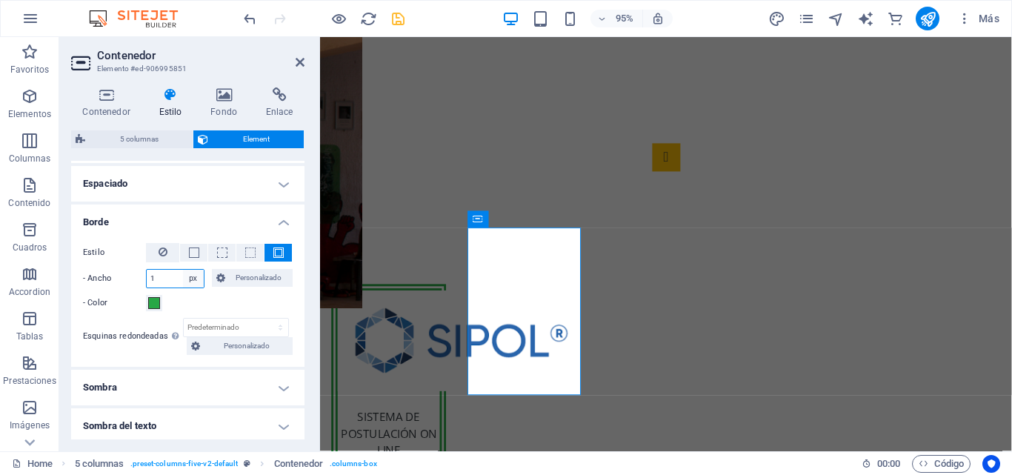
select select "vw"
click at [183, 270] on select "automático px rem % vh vw Personalizado" at bounding box center [193, 279] width 21 height 18
type input "0.1"
drag, startPoint x: 405, startPoint y: 27, endPoint x: 397, endPoint y: 26, distance: 7.6
click at [404, 27] on div at bounding box center [324, 19] width 166 height 24
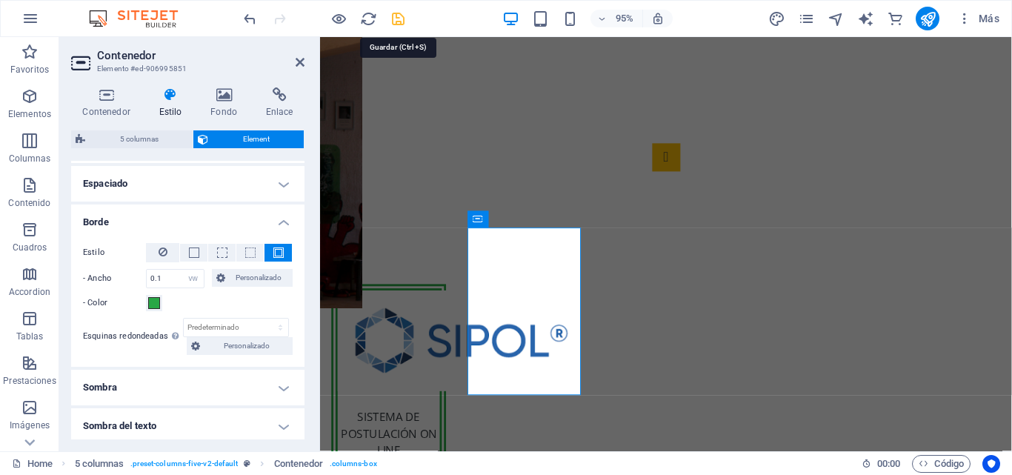
click at [393, 25] on icon "save" at bounding box center [398, 18] width 17 height 17
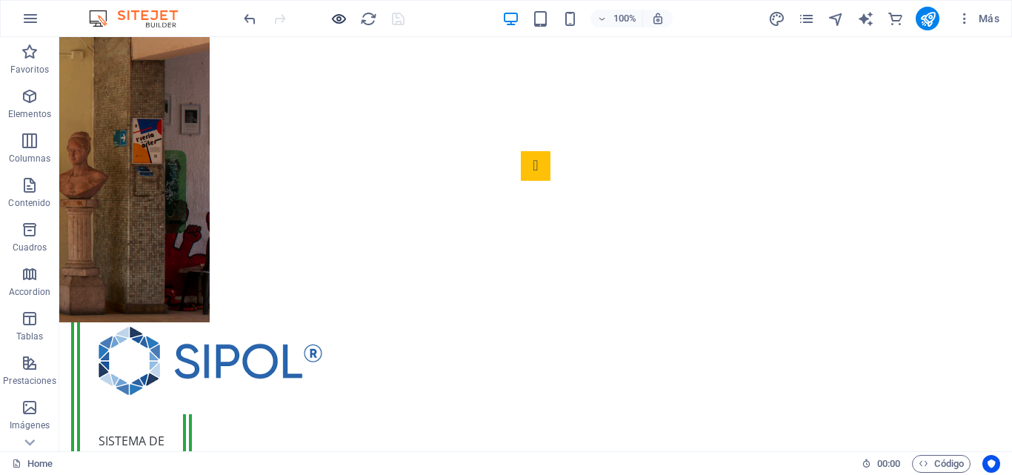
click at [346, 19] on icon "button" at bounding box center [338, 18] width 17 height 17
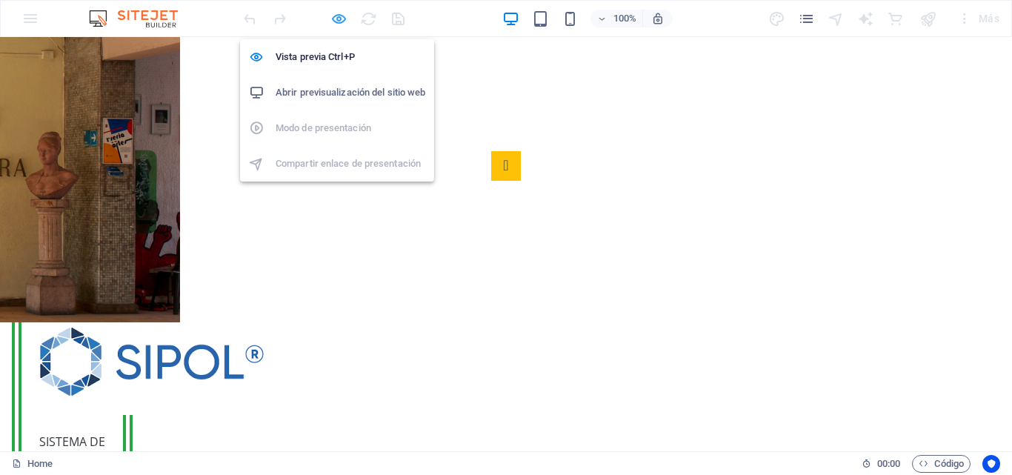
click at [339, 20] on icon "button" at bounding box center [338, 18] width 17 height 17
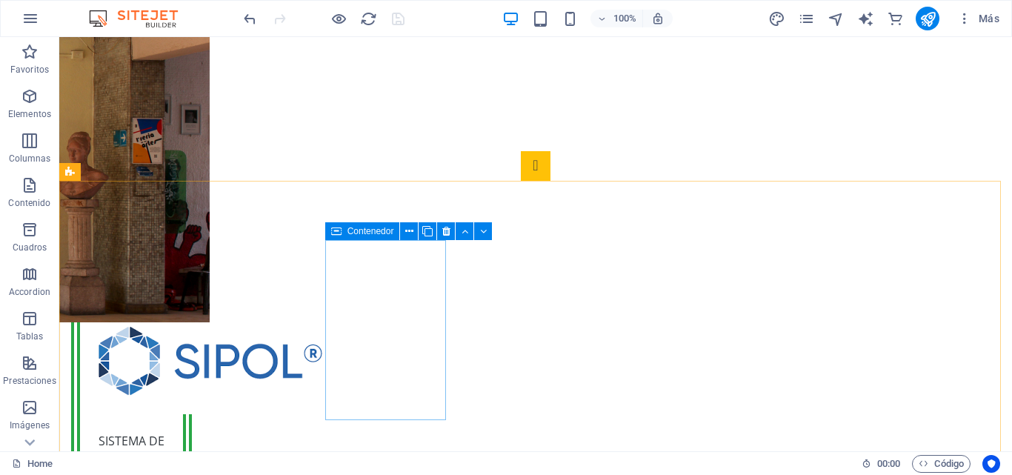
click at [337, 229] on icon at bounding box center [336, 231] width 10 height 18
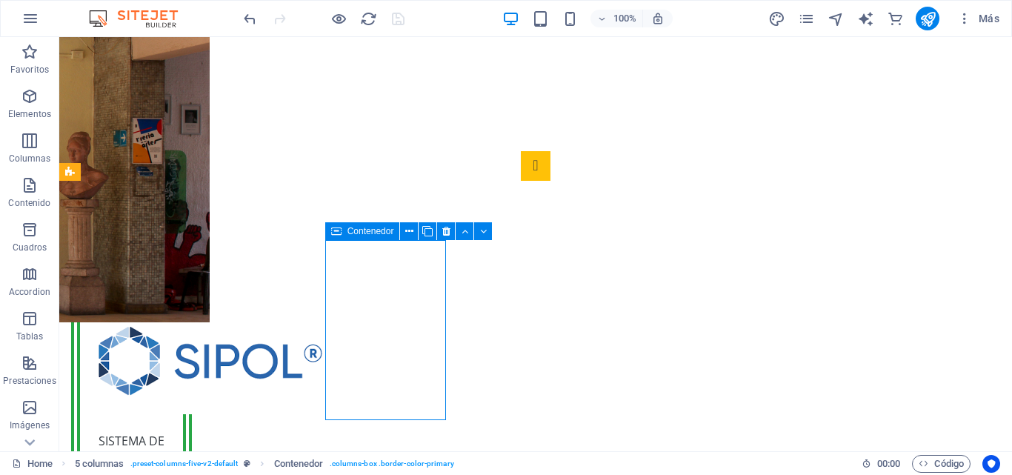
click at [337, 229] on icon at bounding box center [336, 231] width 10 height 18
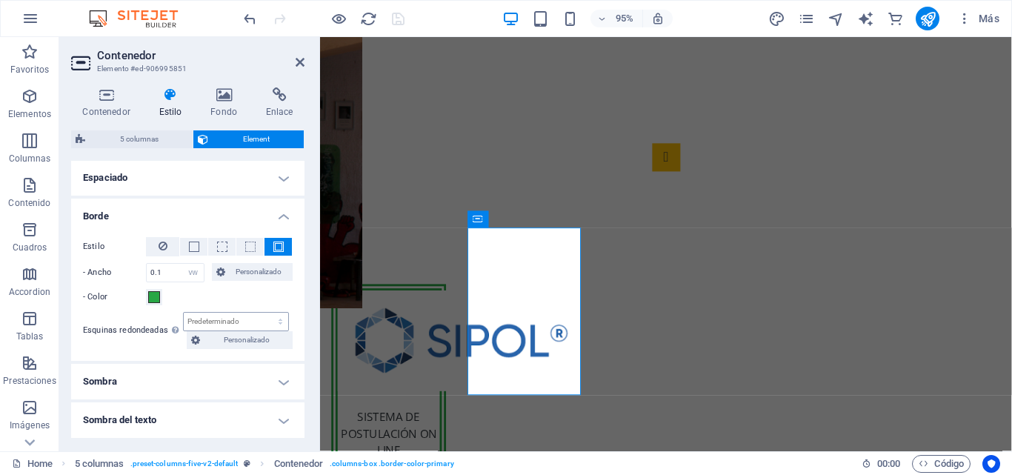
scroll to position [296, 0]
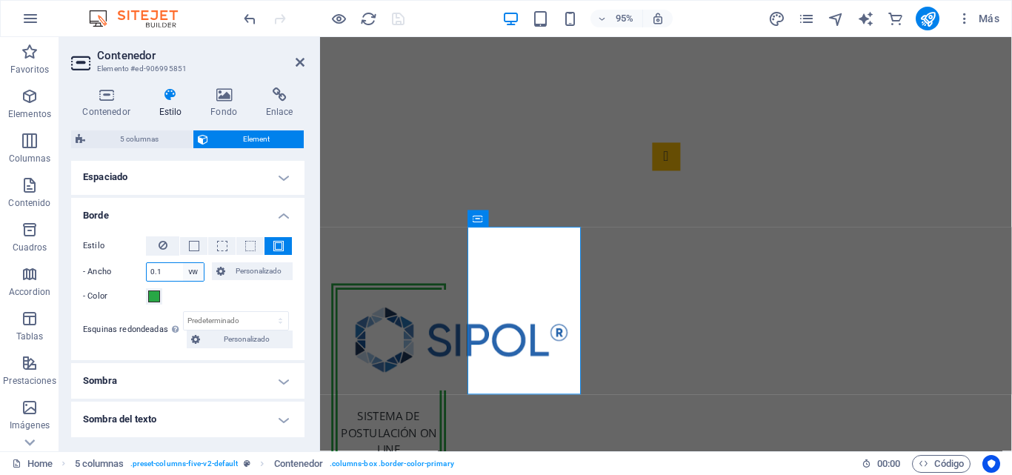
click at [193, 270] on select "automático px rem % vh vw Personalizado" at bounding box center [193, 272] width 21 height 18
click at [183, 263] on select "automático px rem % vh vw Personalizado" at bounding box center [193, 272] width 21 height 18
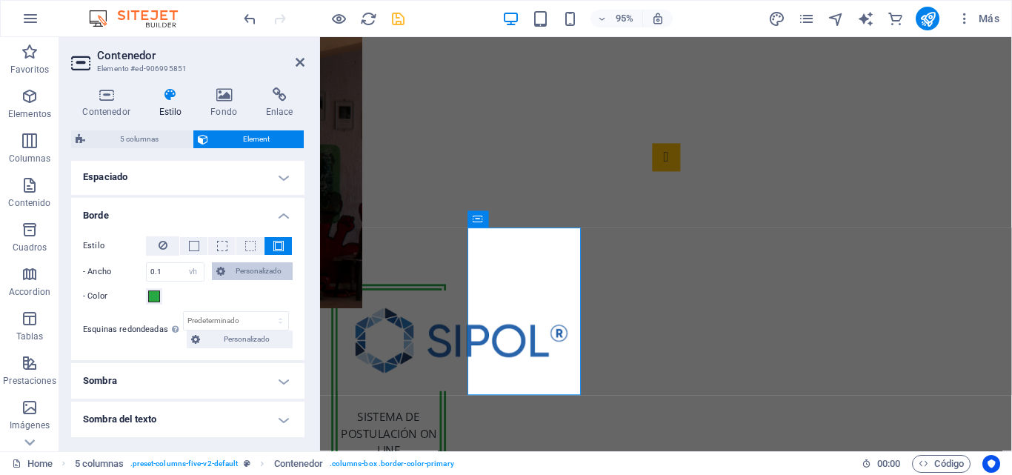
click at [260, 269] on span "Personalizado" at bounding box center [259, 271] width 59 height 18
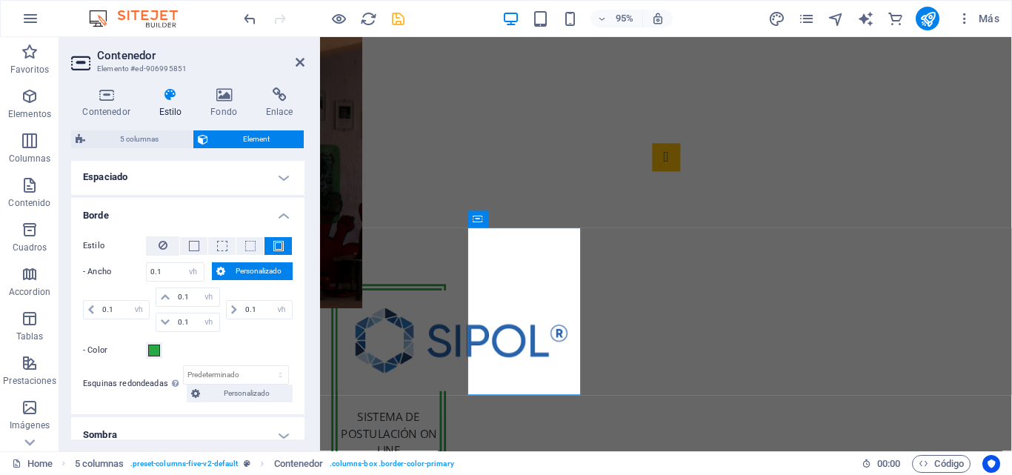
click at [260, 269] on span "Personalizado" at bounding box center [259, 271] width 59 height 18
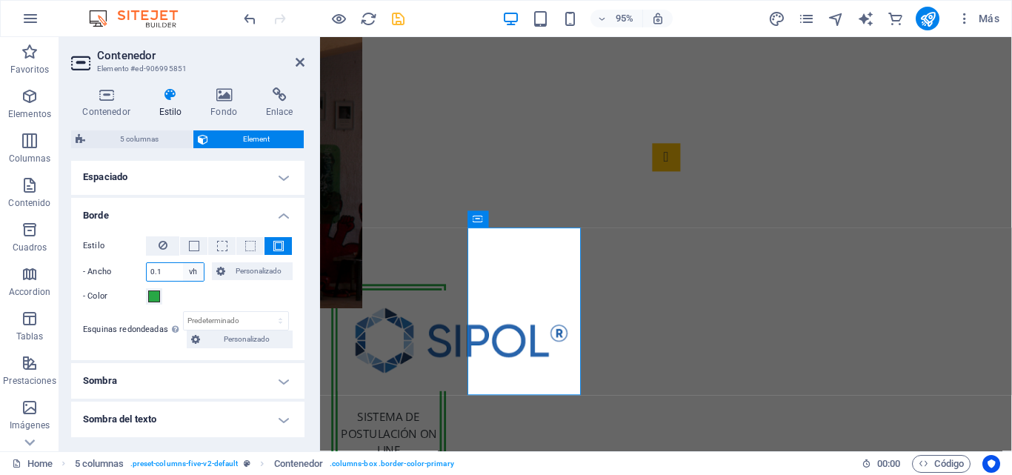
click at [196, 265] on select "automático px rem % vh vw Personalizado" at bounding box center [193, 272] width 21 height 18
select select "px"
click at [183, 263] on select "automático px rem % vh vw Personalizado" at bounding box center [193, 272] width 21 height 18
type input "0"
click at [196, 269] on select "automático px rem % vh vw Personalizado" at bounding box center [193, 272] width 21 height 18
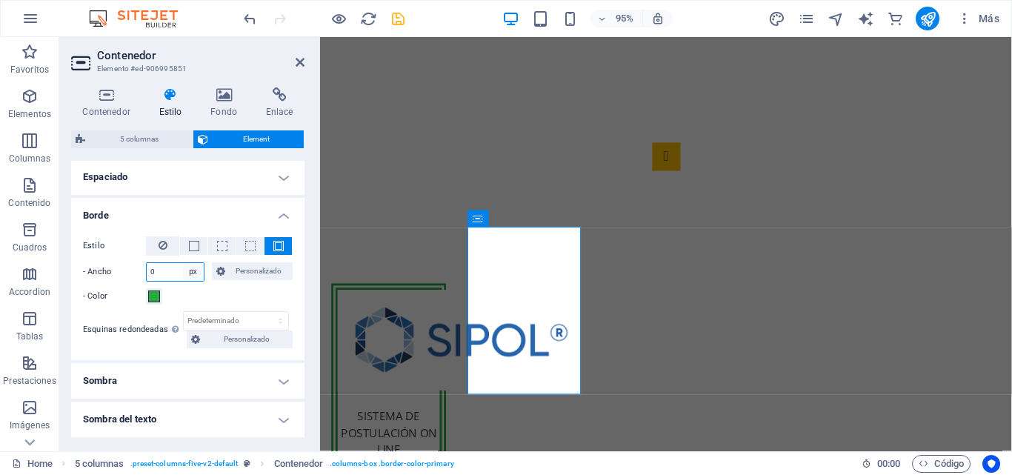
select select "auto"
click at [183, 263] on select "automático px rem % vh vw Personalizado" at bounding box center [193, 272] width 21 height 18
type input "0"
select select "px"
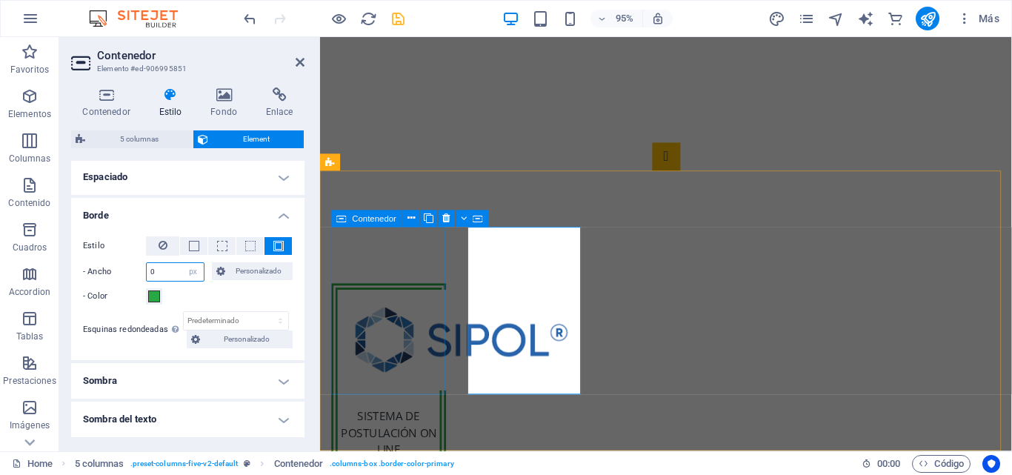
click at [356, 222] on span "Contenedor" at bounding box center [375, 218] width 44 height 8
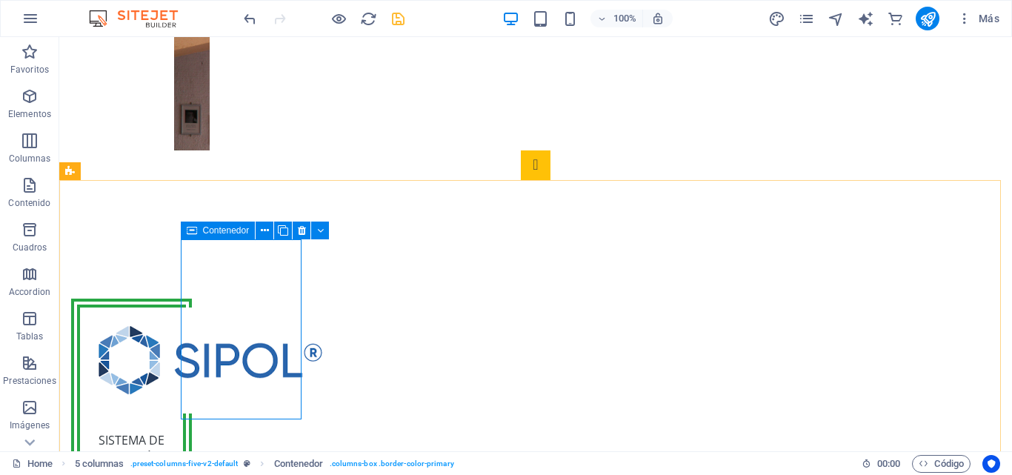
click at [199, 234] on div "Contenedor" at bounding box center [218, 231] width 75 height 18
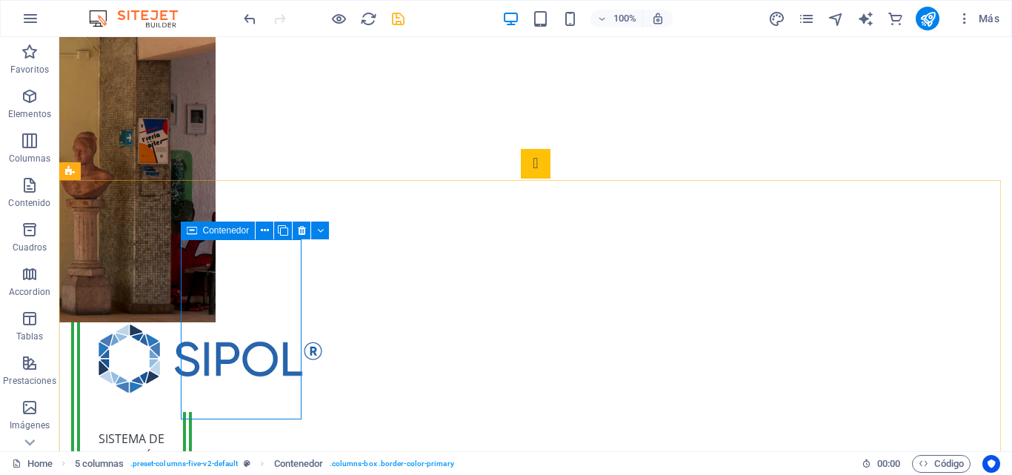
select select "vw"
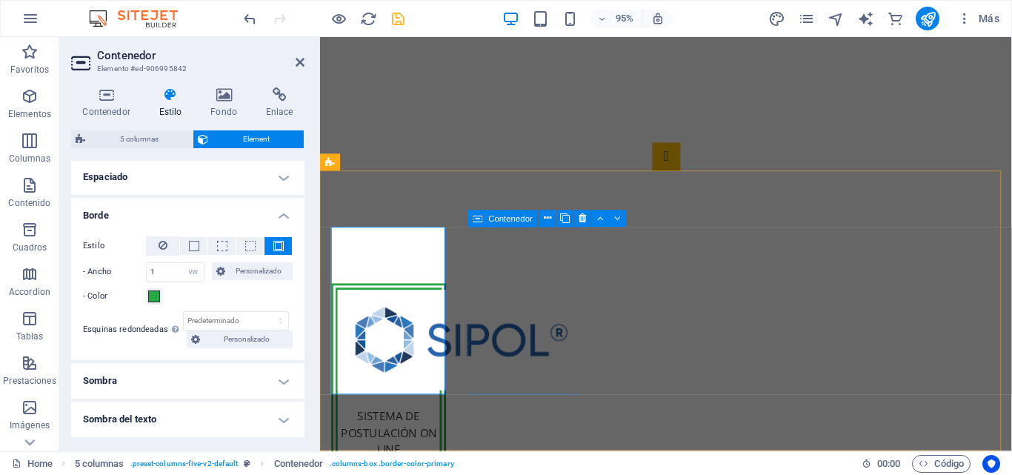
click at [489, 219] on span "Contenedor" at bounding box center [511, 218] width 44 height 8
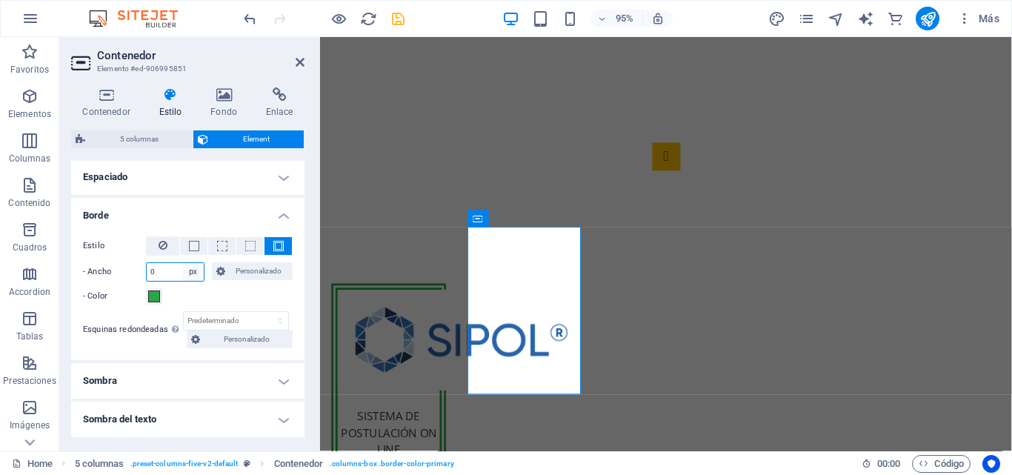
click at [196, 276] on select "automático px rem % vh vw Personalizado" at bounding box center [193, 272] width 21 height 18
select select "vw"
click at [183, 263] on select "automático px rem % vh vw Personalizado" at bounding box center [193, 272] width 21 height 18
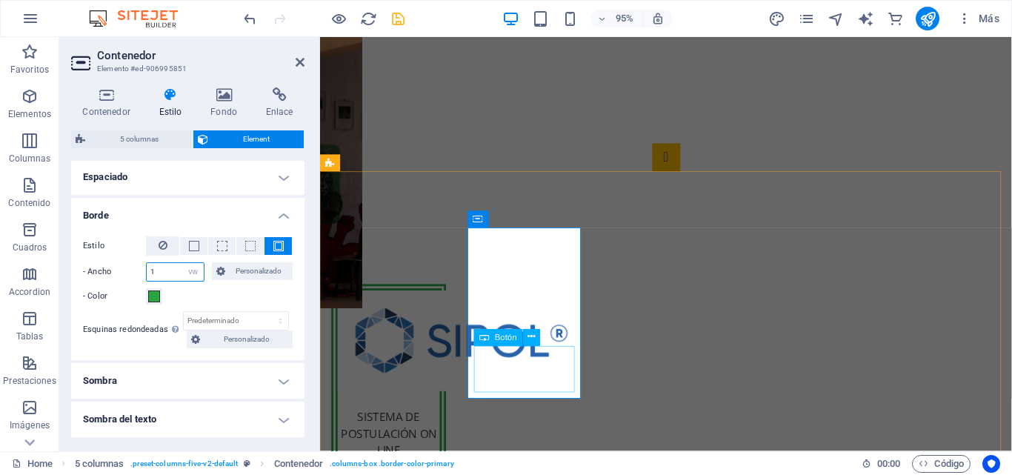
type input "1"
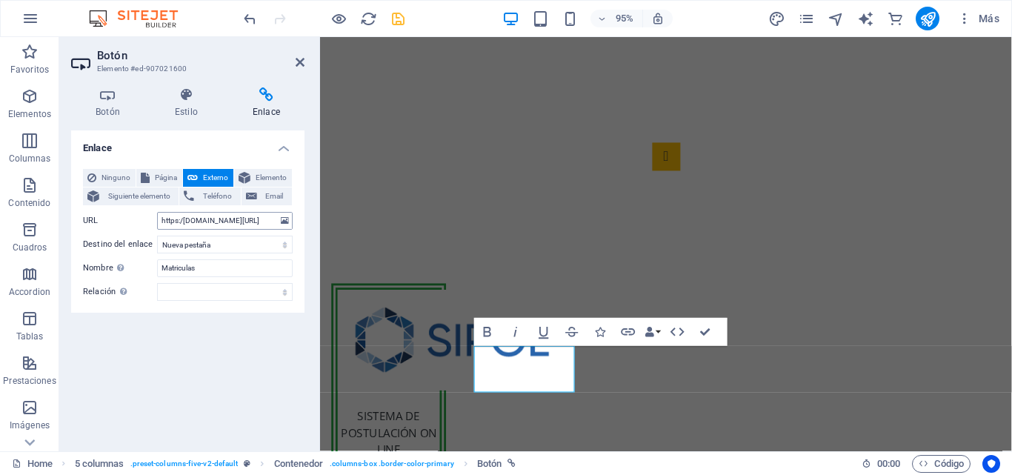
scroll to position [311, 0]
click at [249, 224] on input "https:/smd.demstgo.cl/" at bounding box center [225, 221] width 136 height 18
click at [180, 224] on input "https:/smd.demstgo.cl/" at bounding box center [225, 221] width 136 height 18
click at [178, 220] on input "https:/smd.demstgo.cl/" at bounding box center [225, 221] width 136 height 18
type input "http:/smd.demstgo.cl/"
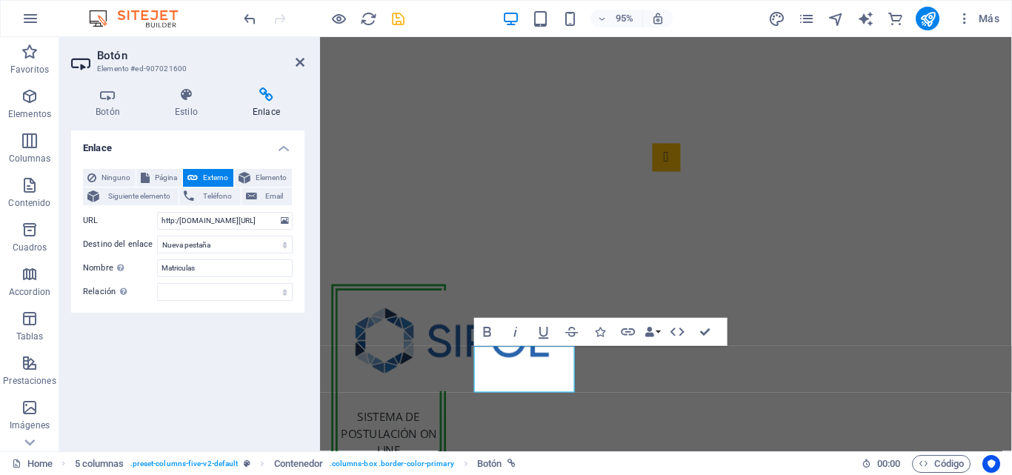
click at [211, 335] on div "Enlace Ninguno Página Externo Elemento Siguiente elemento Teléfono Email Página…" at bounding box center [187, 284] width 233 height 309
click at [396, 27] on div at bounding box center [324, 19] width 166 height 24
click at [396, 23] on icon "save" at bounding box center [398, 18] width 17 height 17
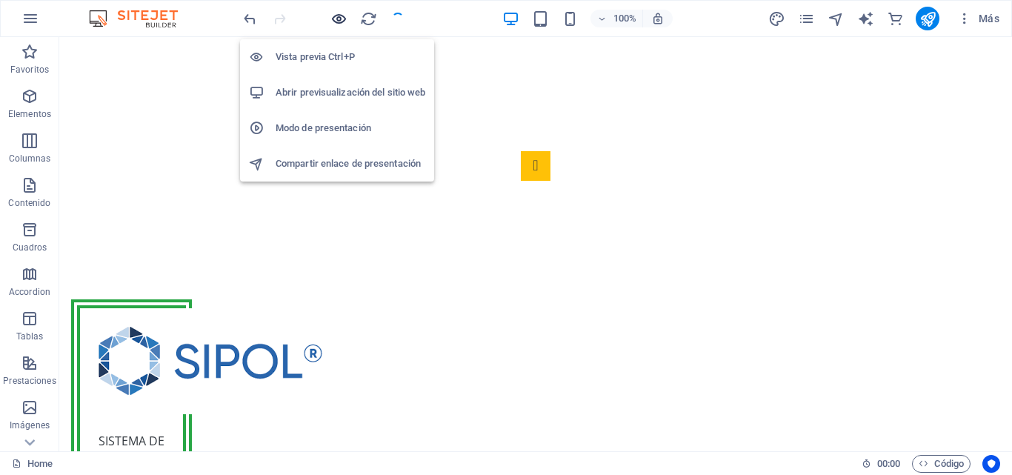
click at [342, 17] on icon "button" at bounding box center [338, 18] width 17 height 17
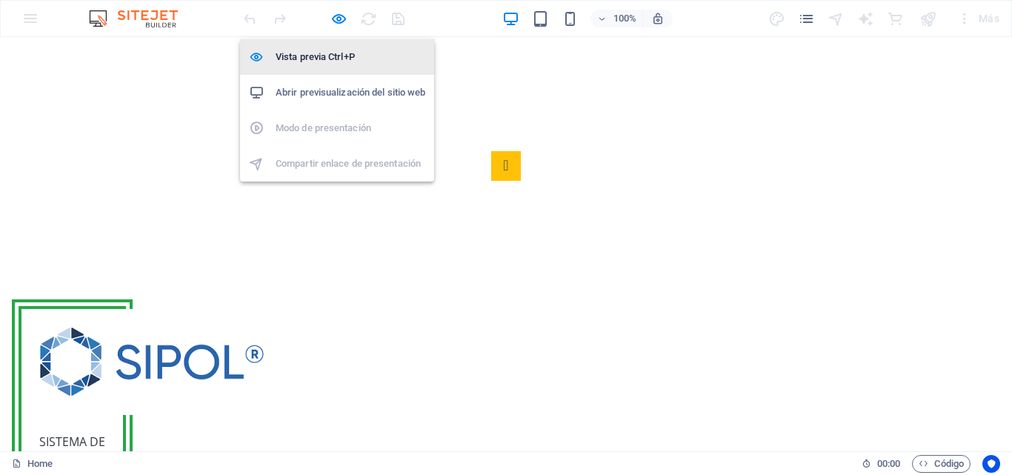
drag, startPoint x: 340, startPoint y: 14, endPoint x: 347, endPoint y: 63, distance: 49.5
click at [339, 14] on icon "button" at bounding box center [338, 18] width 17 height 17
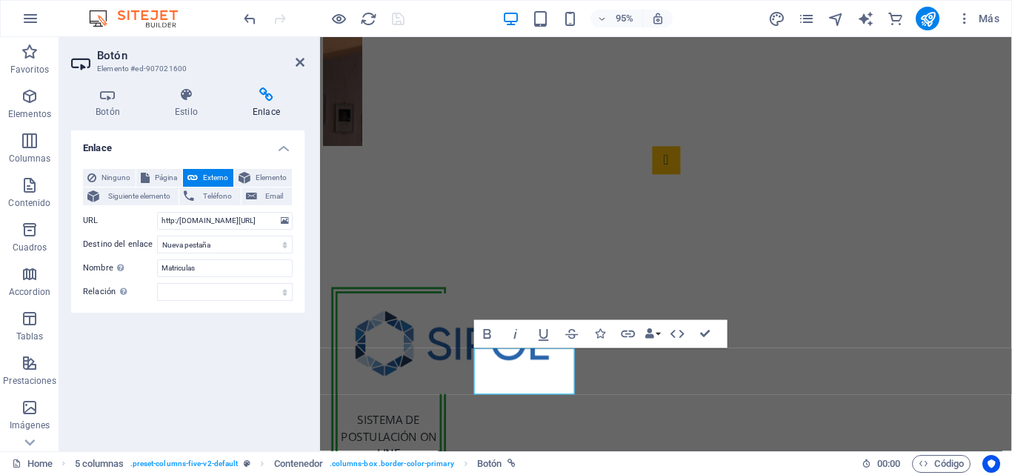
scroll to position [310, 0]
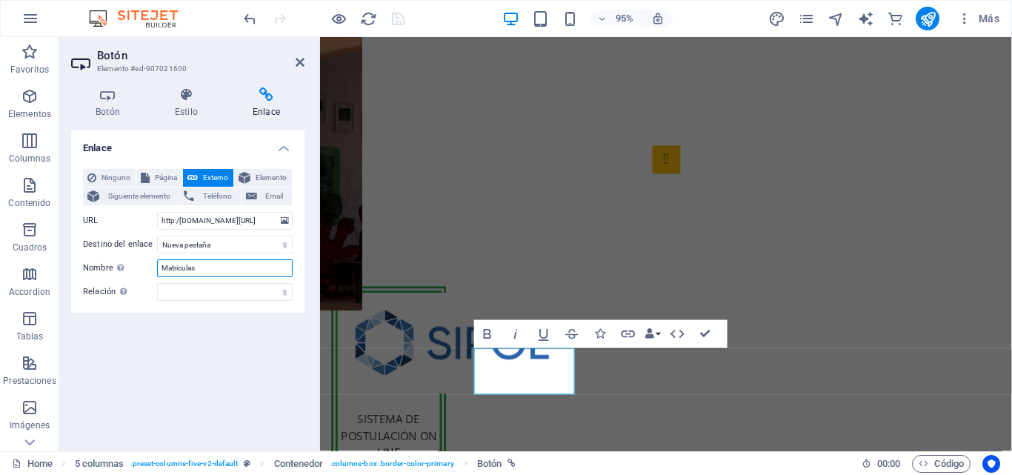
drag, startPoint x: 256, startPoint y: 270, endPoint x: 136, endPoint y: 263, distance: 119.5
click at [136, 263] on div "Nombre Una descripción adicional del enlace no debería ser igual al texto del e…" at bounding box center [188, 268] width 210 height 18
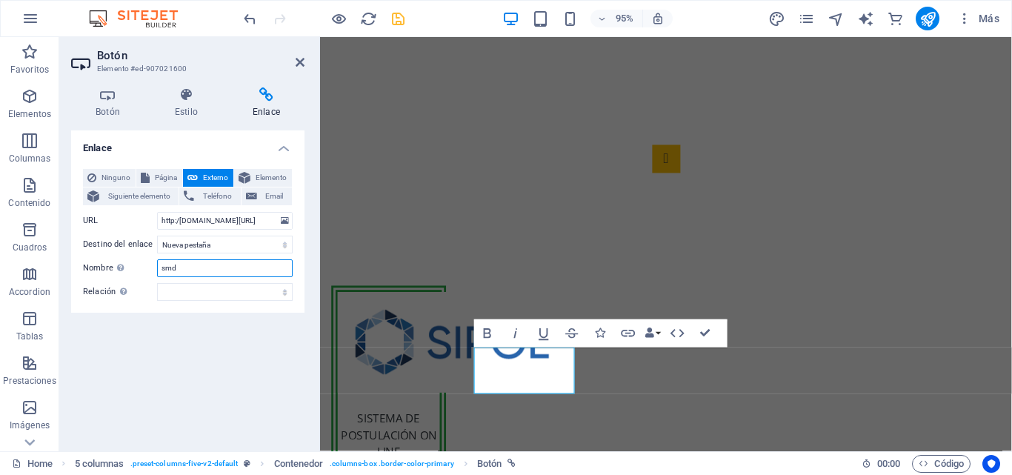
type input "smd"
click at [270, 340] on div "Enlace Ninguno Página Externo Elemento Siguiente elemento Teléfono Email Página…" at bounding box center [187, 284] width 233 height 309
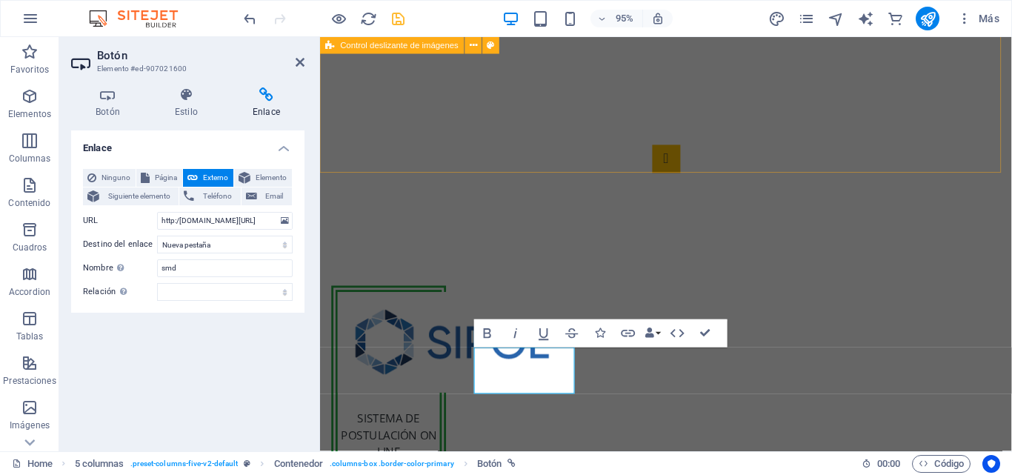
click at [481, 139] on div at bounding box center [684, 2] width 728 height 473
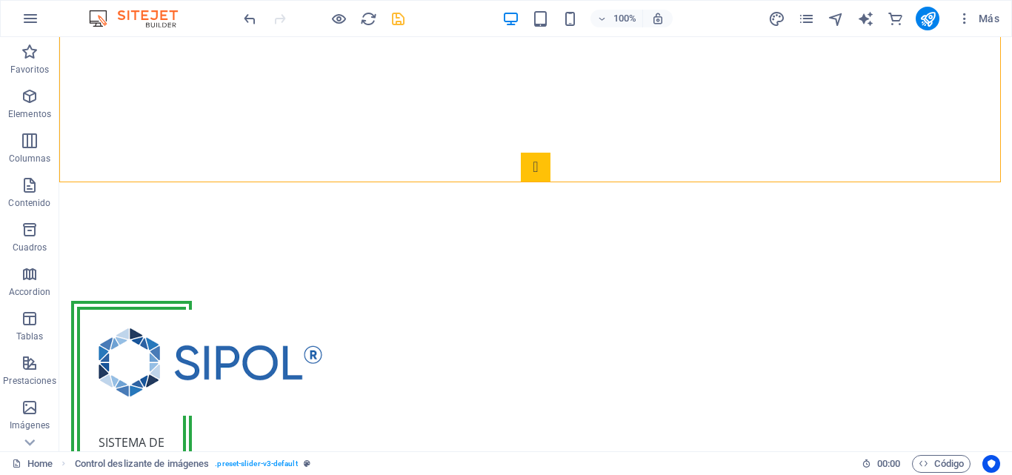
click at [395, 21] on icon "save" at bounding box center [398, 18] width 17 height 17
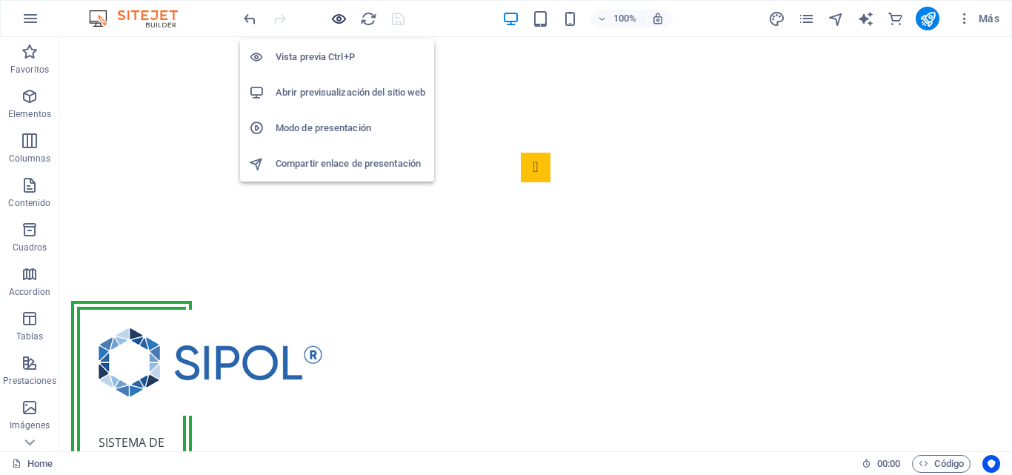
click at [342, 21] on icon "button" at bounding box center [338, 18] width 17 height 17
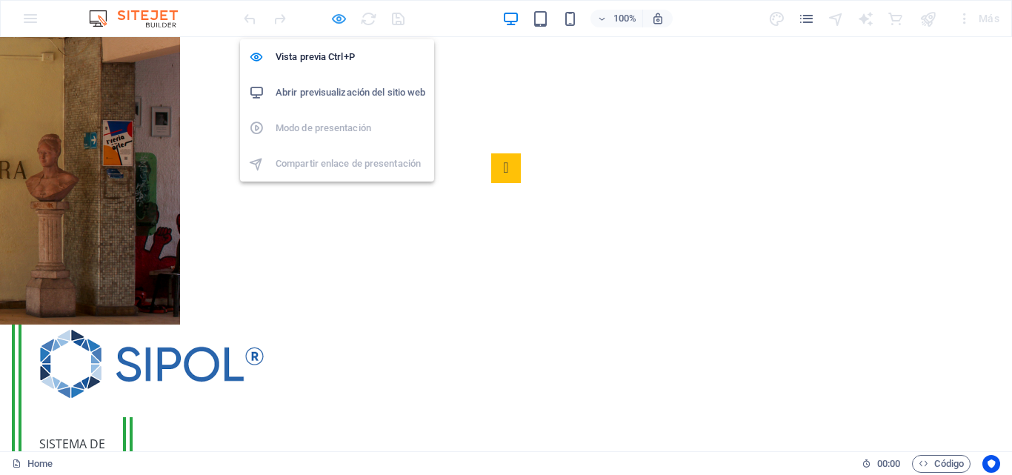
click at [340, 24] on icon "button" at bounding box center [338, 18] width 17 height 17
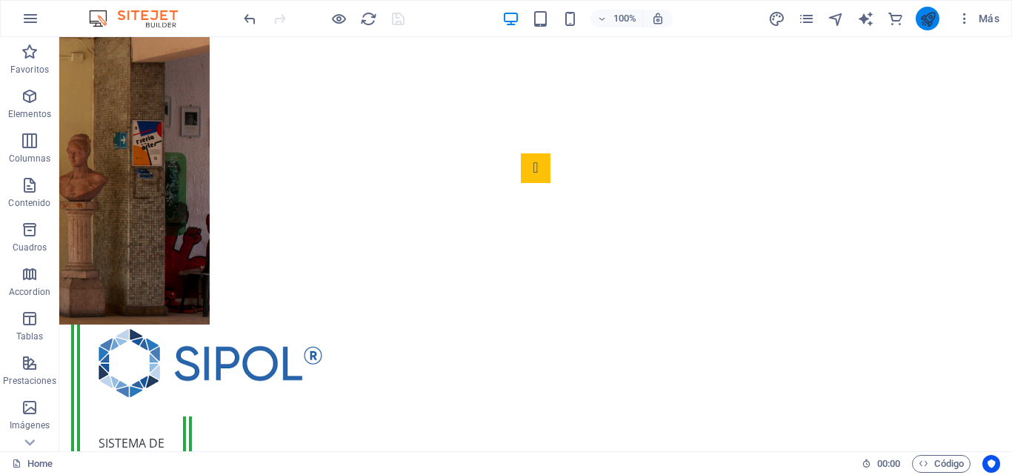
click at [919, 20] on button "publish" at bounding box center [928, 19] width 24 height 24
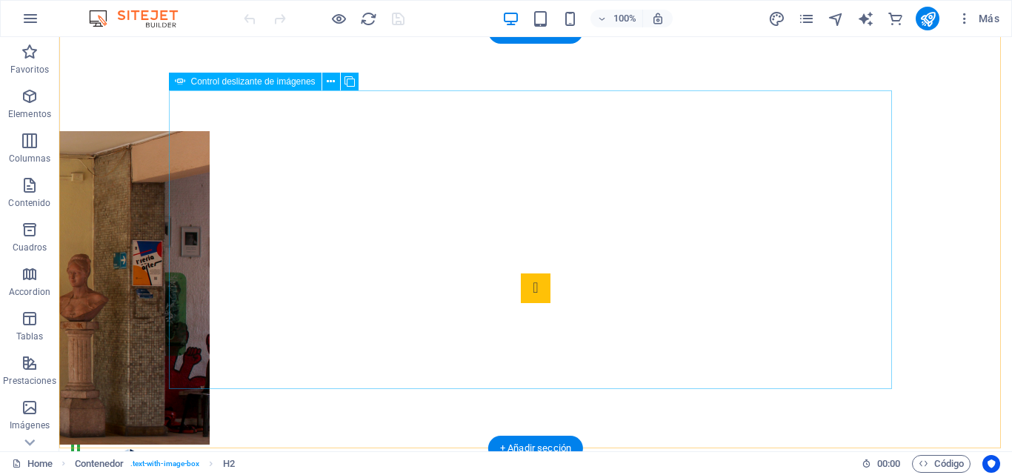
scroll to position [345, 0]
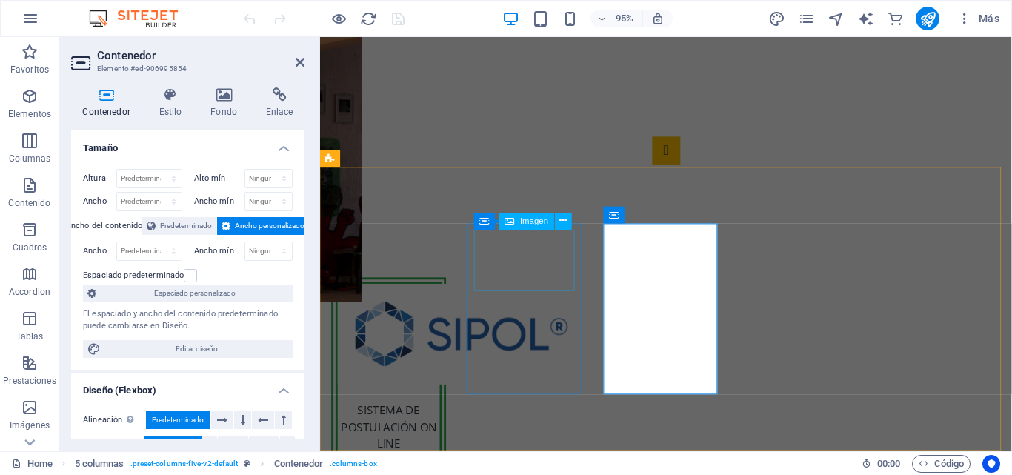
scroll to position [316, 0]
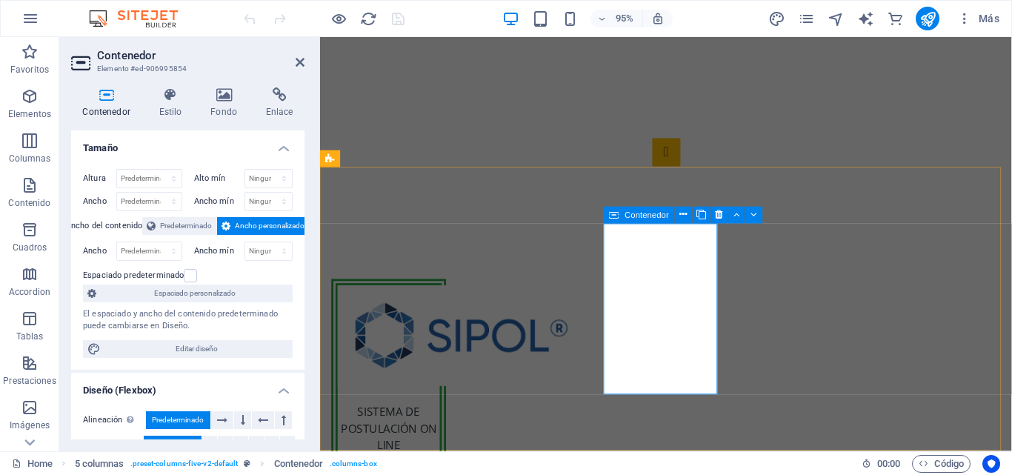
scroll to position [316, 0]
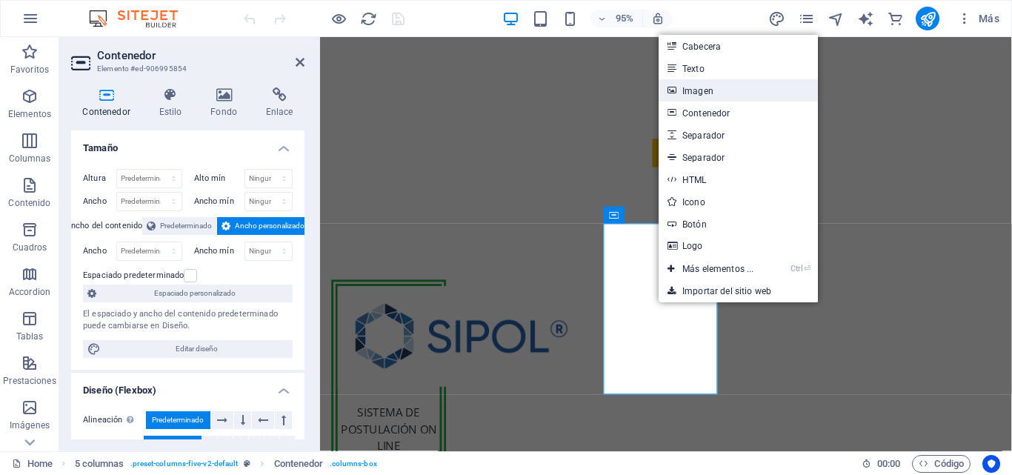
click at [719, 93] on link "Imagen" at bounding box center [738, 90] width 159 height 22
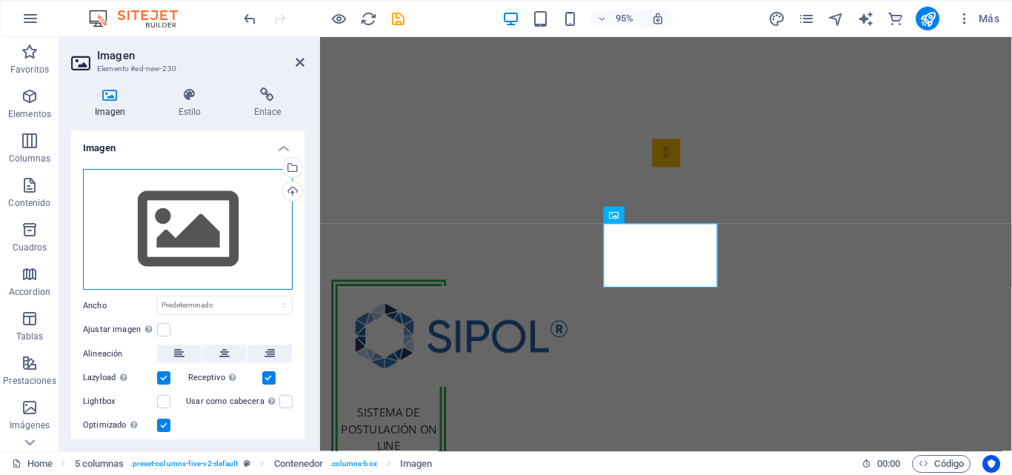
click at [233, 213] on div "Arrastra archivos aquí, haz clic para escoger archivos o selecciona archivos de…" at bounding box center [188, 230] width 210 height 122
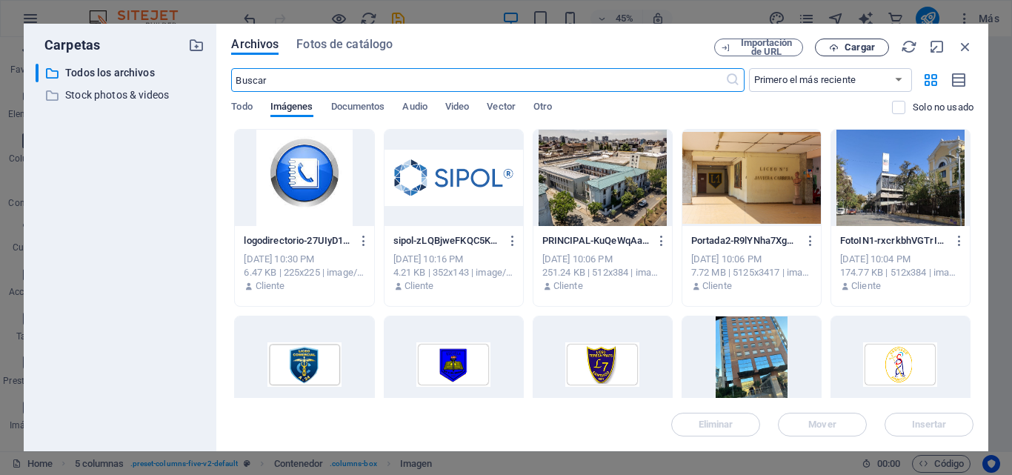
click at [869, 43] on span "Cargar" at bounding box center [860, 47] width 30 height 9
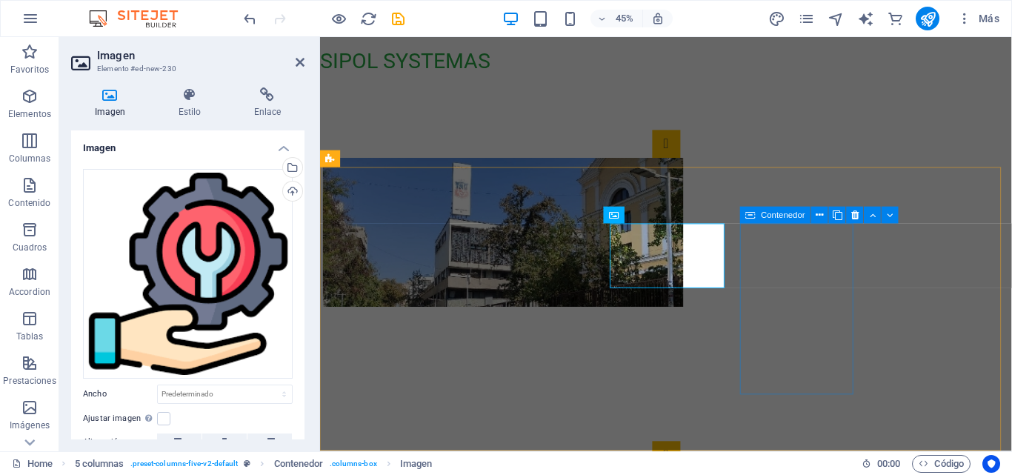
scroll to position [316, 0]
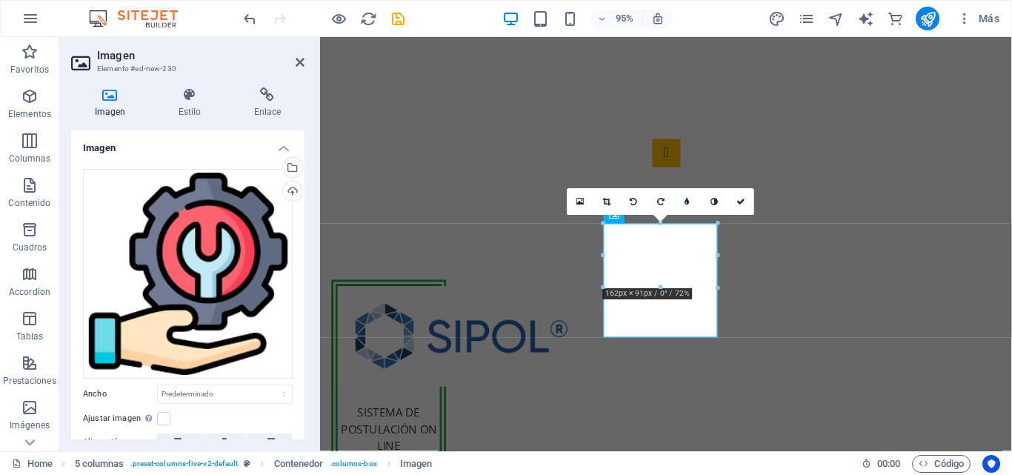
click at [719, 215] on div "16:10 16:9 4:3 1:1 1:2 0" at bounding box center [660, 201] width 187 height 27
drag, startPoint x: 734, startPoint y: 206, endPoint x: 665, endPoint y: 185, distance: 72.7
click at [734, 206] on link at bounding box center [741, 201] width 27 height 27
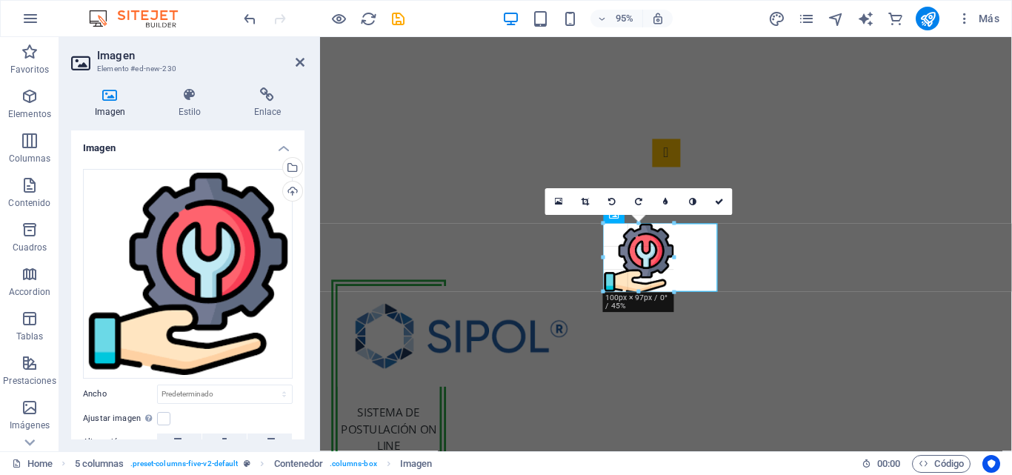
drag, startPoint x: 716, startPoint y: 341, endPoint x: 671, endPoint y: 293, distance: 66.6
type input "103"
select select "px"
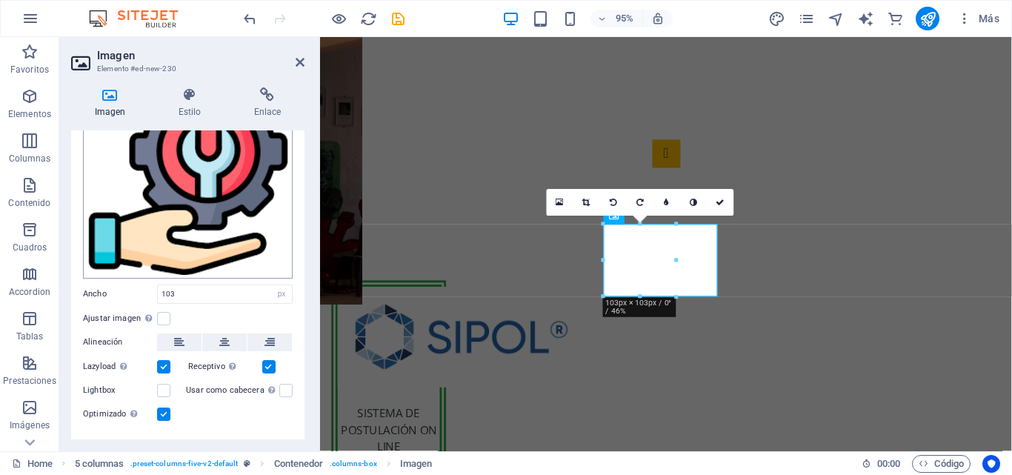
scroll to position [128, 0]
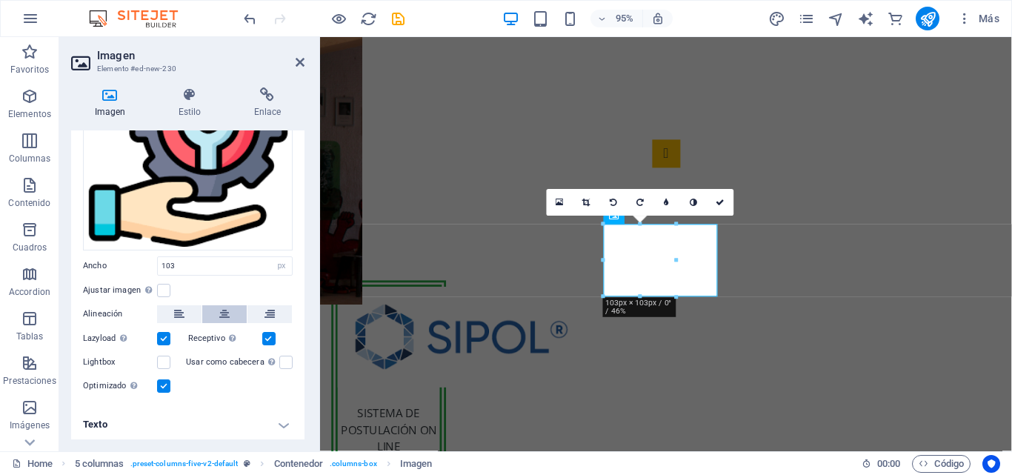
click at [219, 305] on icon at bounding box center [224, 314] width 10 height 18
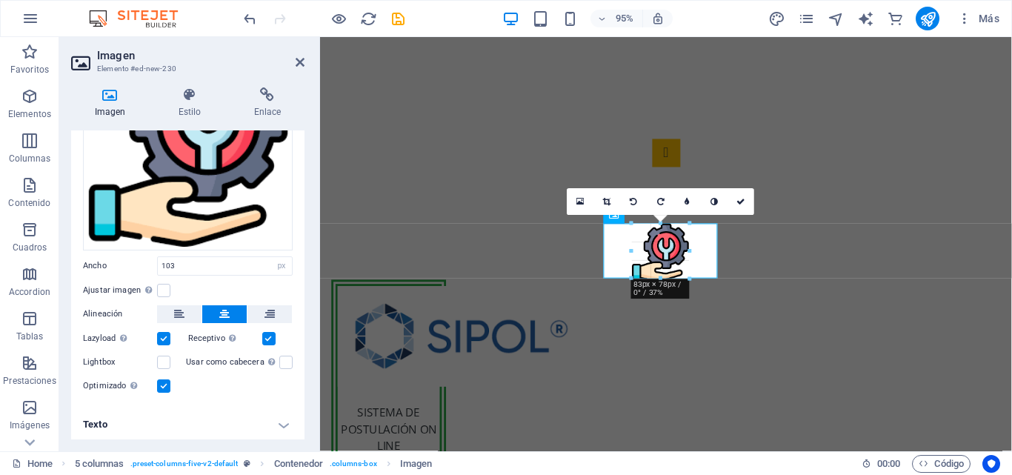
drag, startPoint x: 698, startPoint y: 296, endPoint x: 379, endPoint y: 239, distance: 323.5
type input "87"
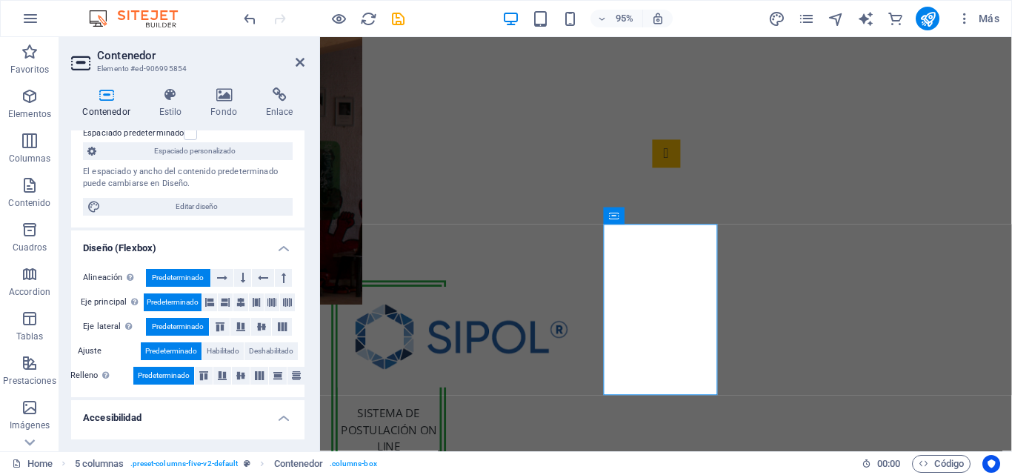
scroll to position [0, 0]
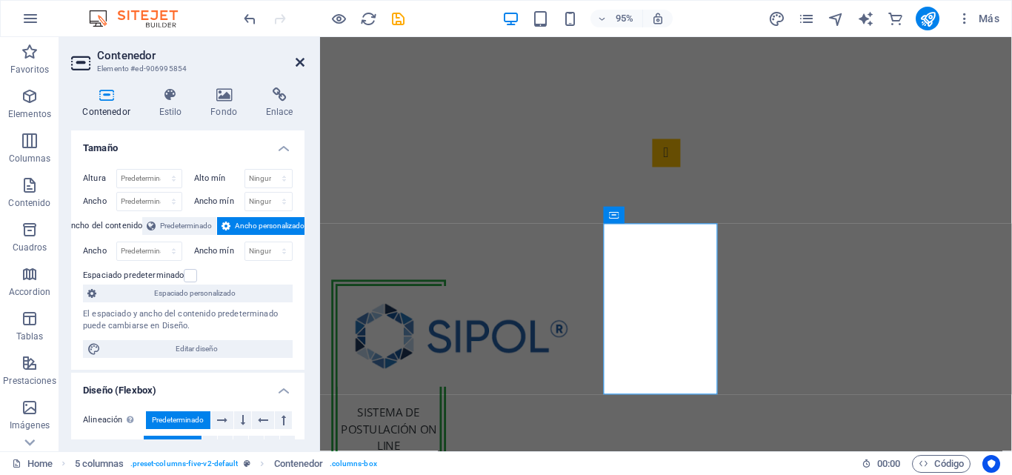
click at [297, 67] on icon at bounding box center [300, 62] width 9 height 12
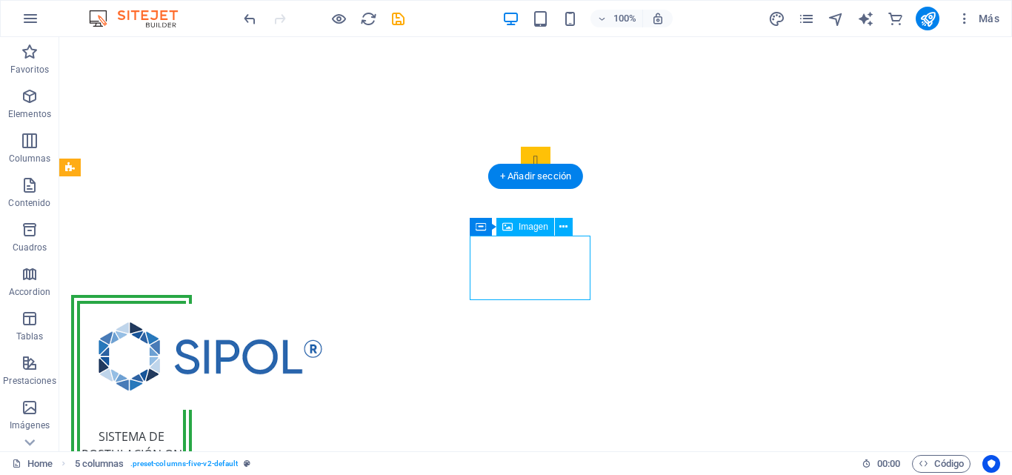
select select "px"
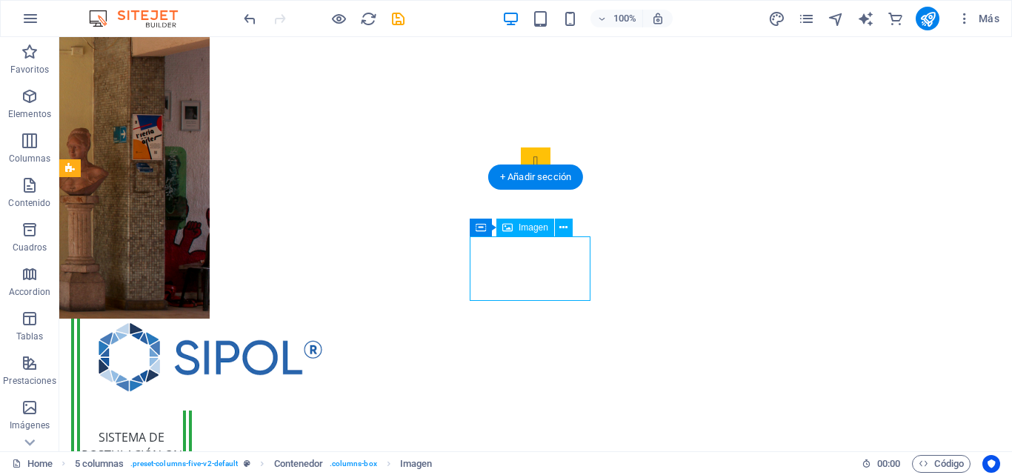
select select "px"
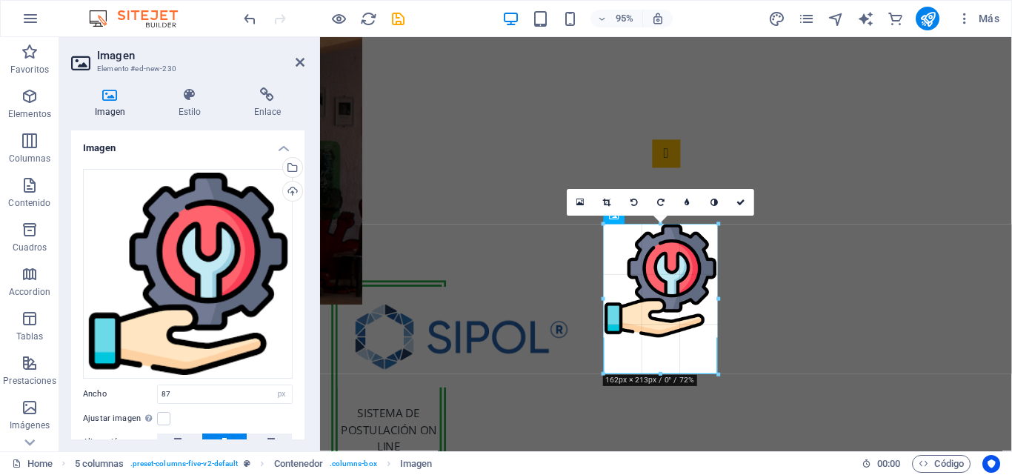
drag, startPoint x: 662, startPoint y: 286, endPoint x: 348, endPoint y: 360, distance: 322.8
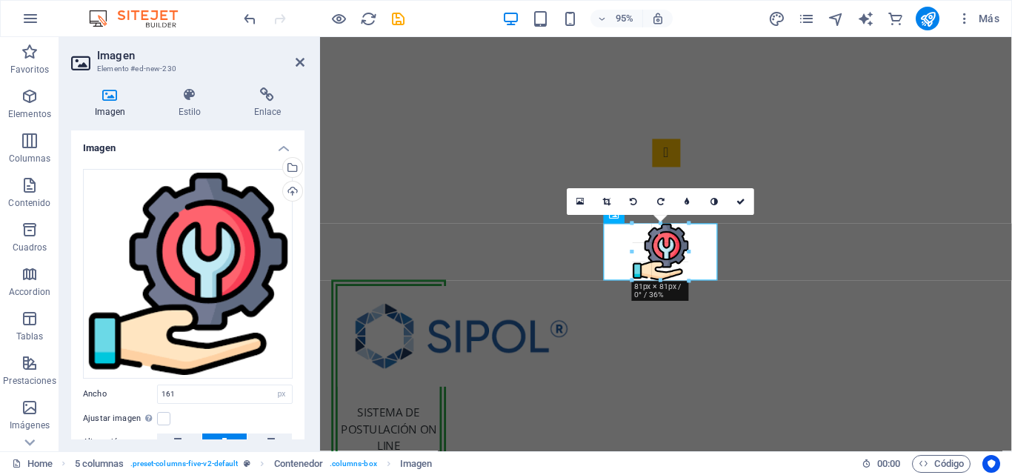
drag, startPoint x: 659, startPoint y: 338, endPoint x: 649, endPoint y: 279, distance: 59.4
type input "80"
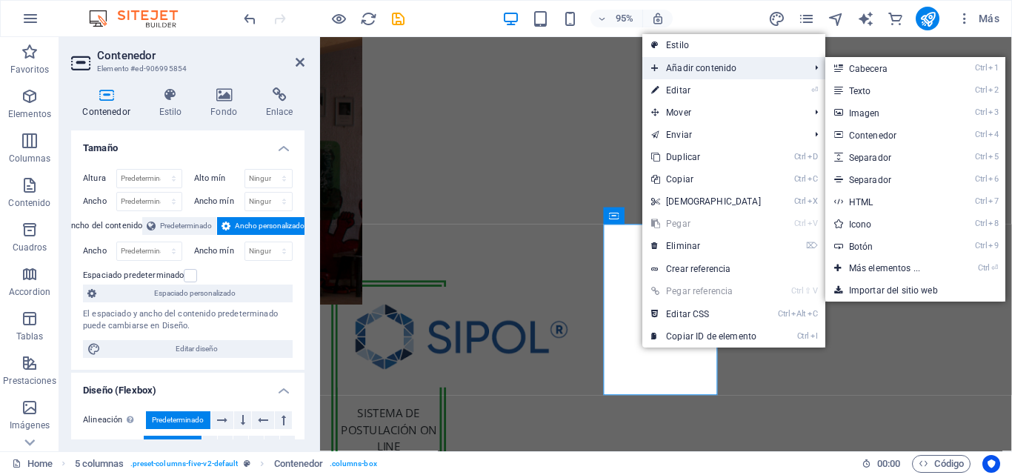
click at [706, 73] on span "Añadir contenido" at bounding box center [722, 68] width 161 height 22
click at [839, 87] on icon at bounding box center [837, 90] width 7 height 22
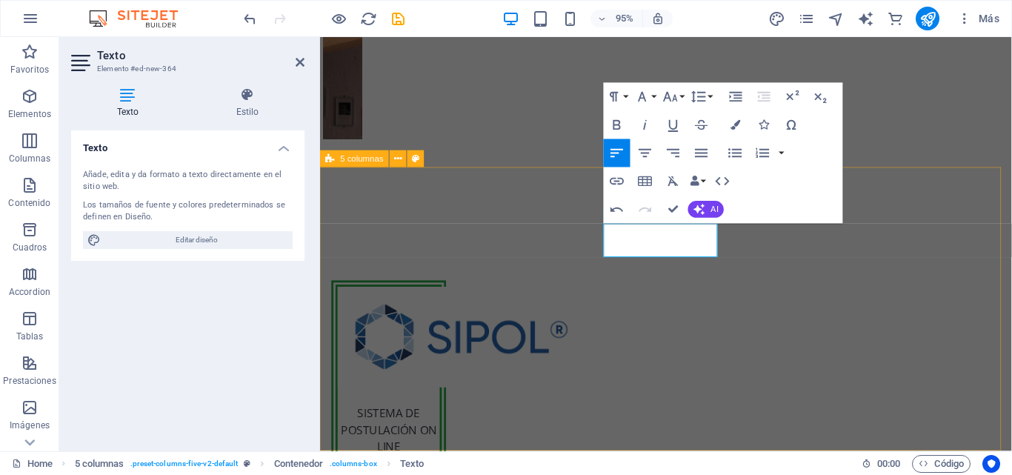
scroll to position [316, 0]
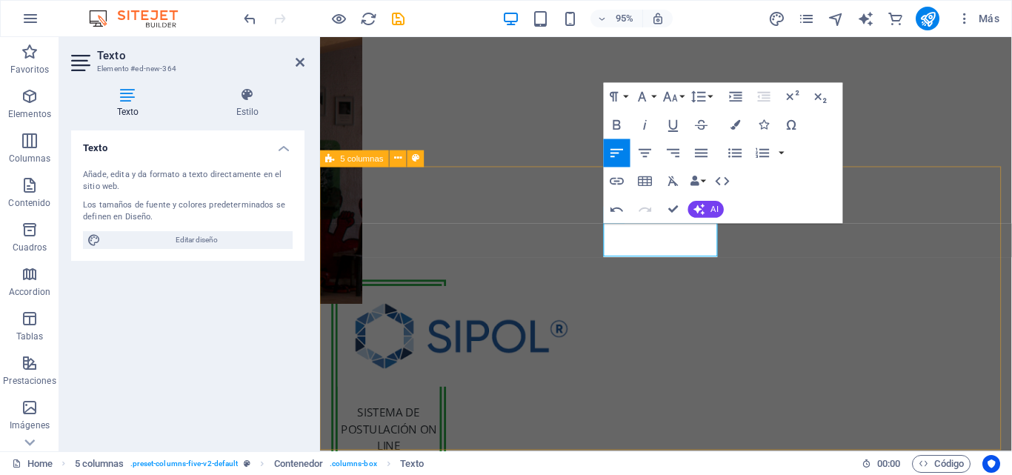
drag, startPoint x: 648, startPoint y: 258, endPoint x: 613, endPoint y: 240, distance: 39.1
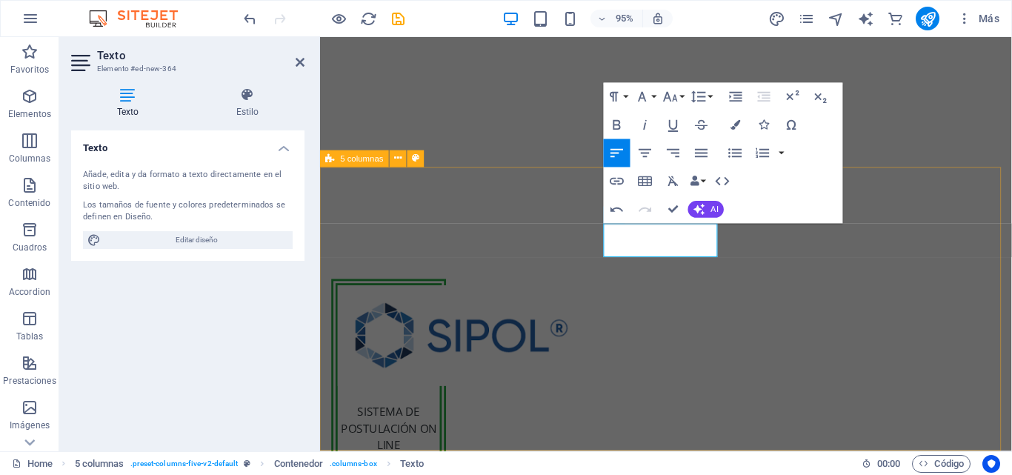
scroll to position [316, 0]
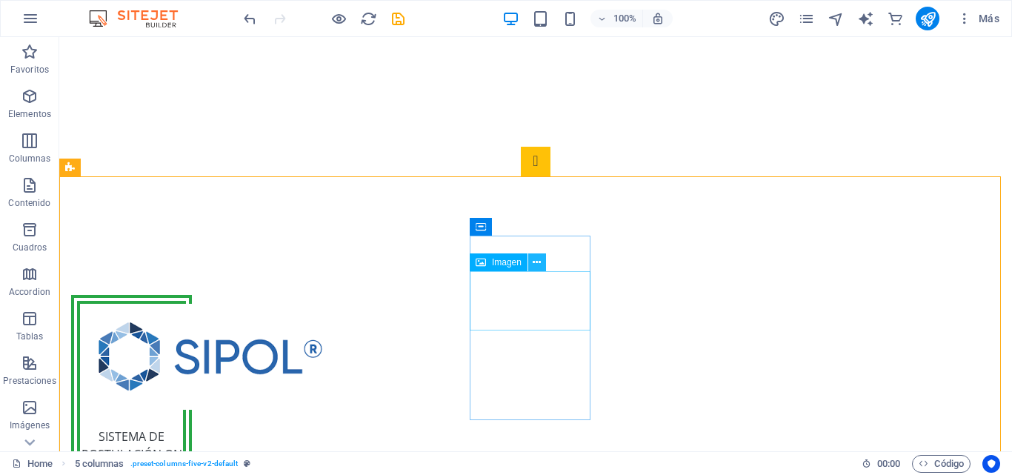
click at [539, 264] on icon at bounding box center [537, 263] width 8 height 16
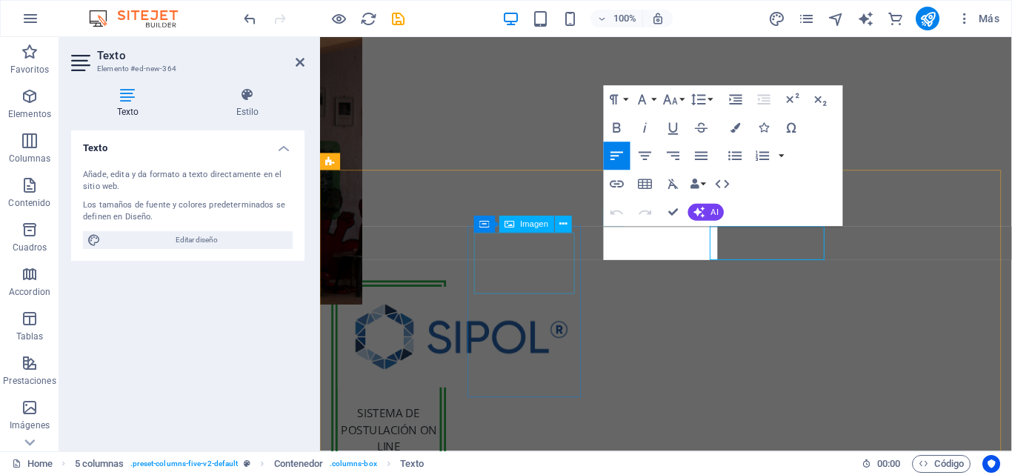
scroll to position [313, 0]
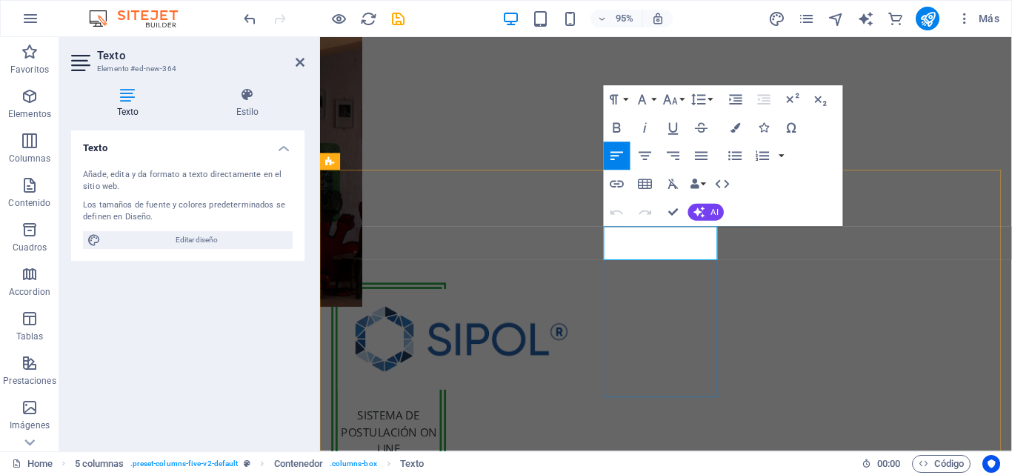
drag, startPoint x: 649, startPoint y: 252, endPoint x: 682, endPoint y: 350, distance: 103.8
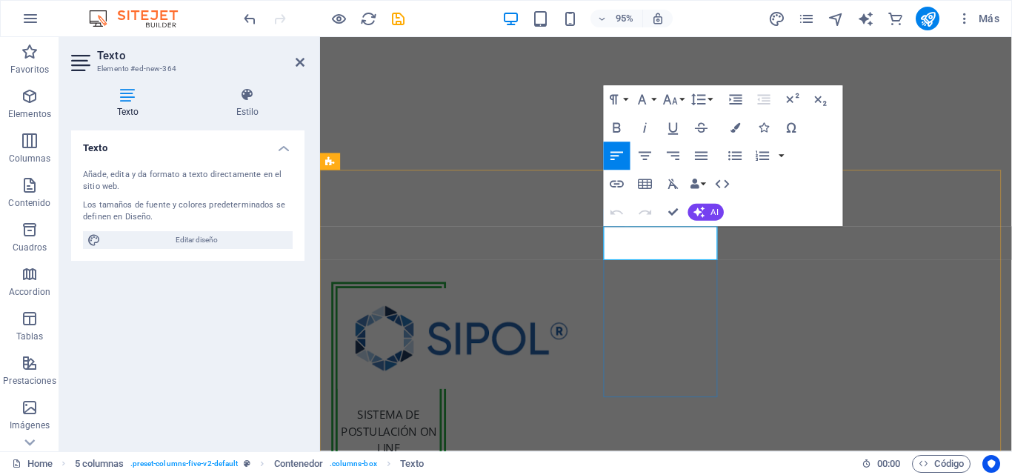
scroll to position [313, 0]
drag, startPoint x: 708, startPoint y: 250, endPoint x: 713, endPoint y: 262, distance: 12.9
drag, startPoint x: 713, startPoint y: 262, endPoint x: 675, endPoint y: 253, distance: 39.0
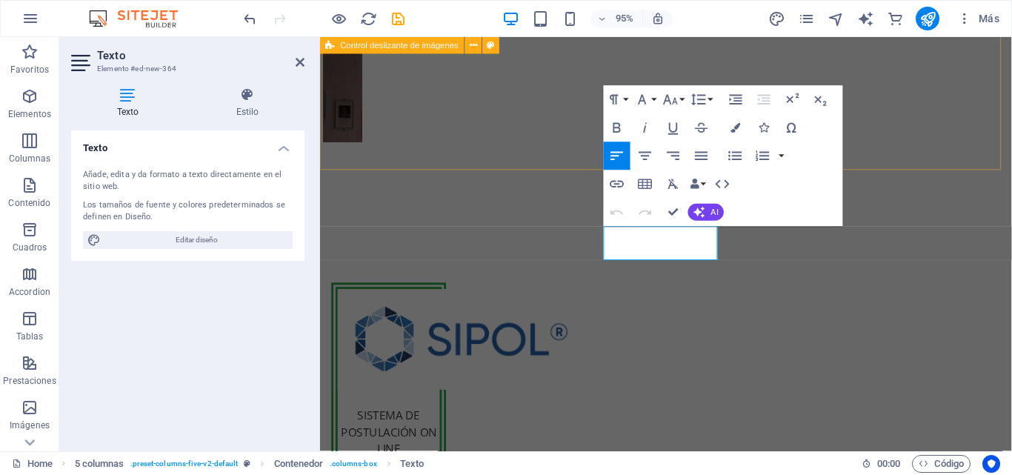
drag, startPoint x: 905, startPoint y: 139, endPoint x: 1138, endPoint y: 135, distance: 232.7
click at [1011, 135] on div at bounding box center [684, -1] width 728 height 473
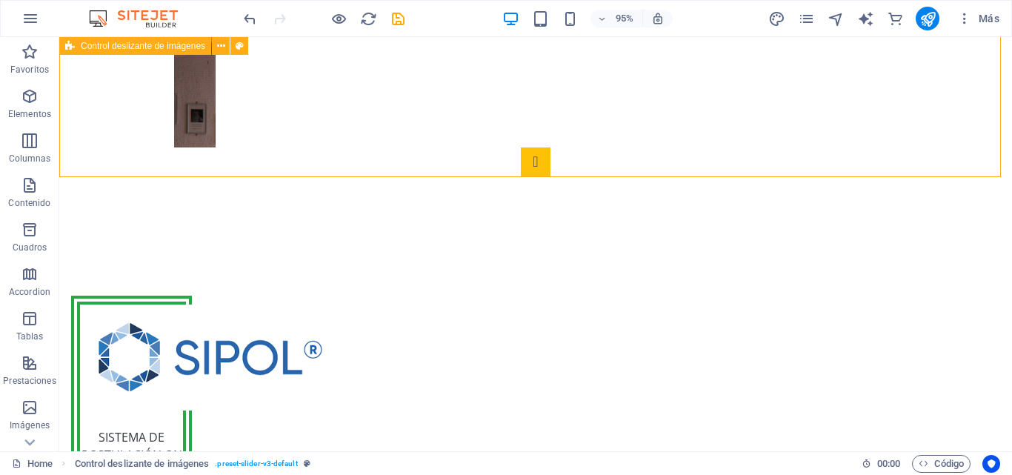
scroll to position [313, 0]
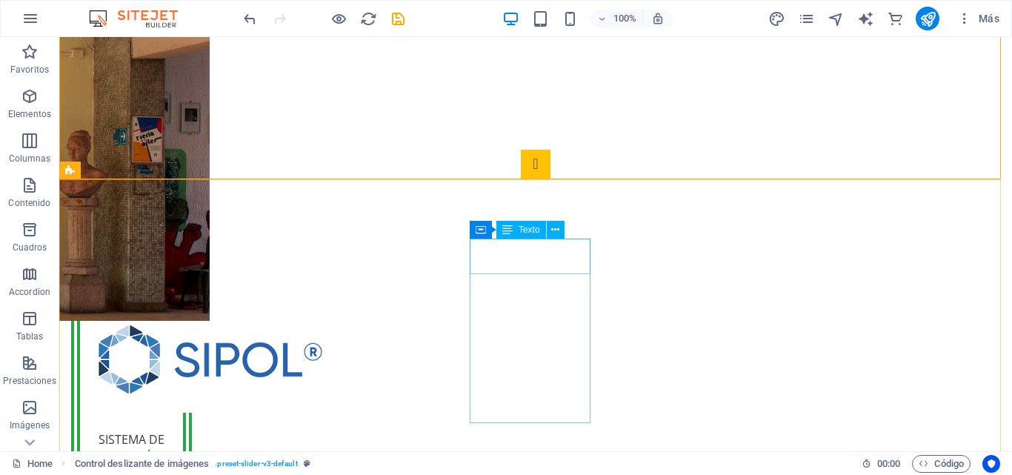
click at [537, 230] on span "Texto" at bounding box center [529, 229] width 21 height 9
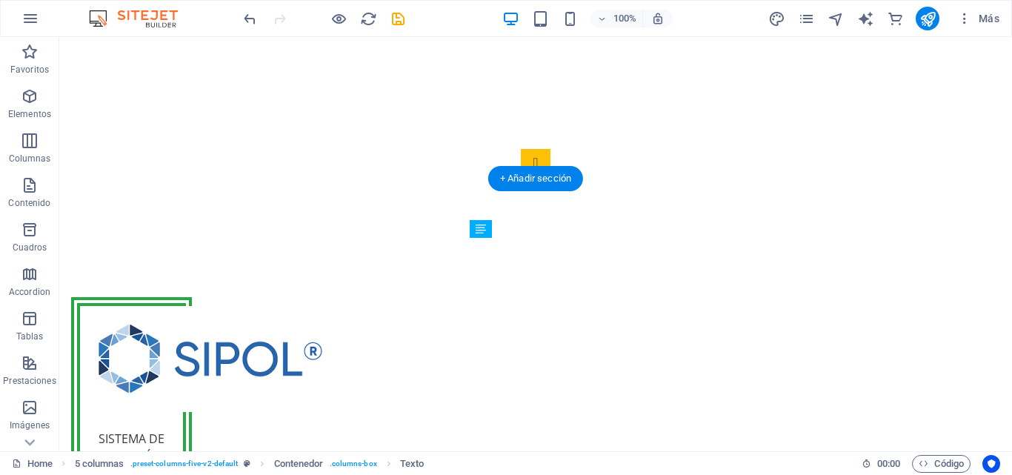
drag, startPoint x: 596, startPoint y: 267, endPoint x: 552, endPoint y: 309, distance: 60.8
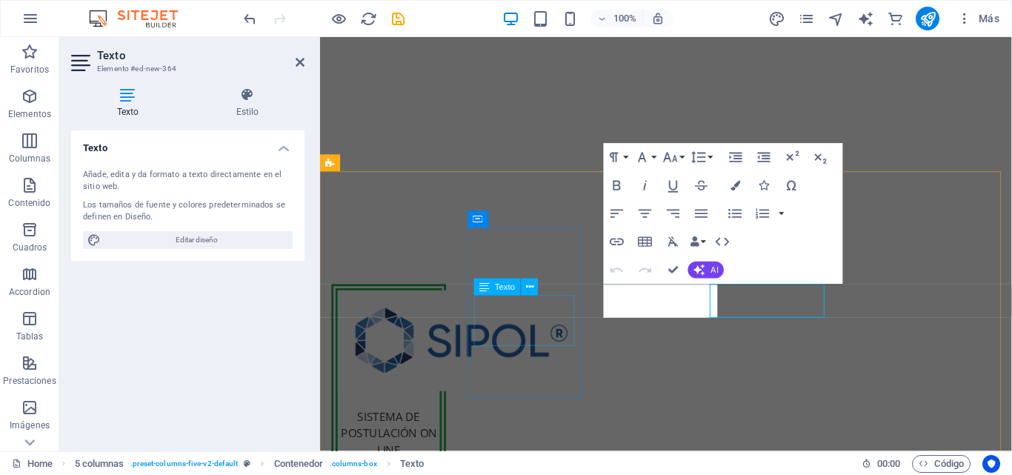
scroll to position [311, 0]
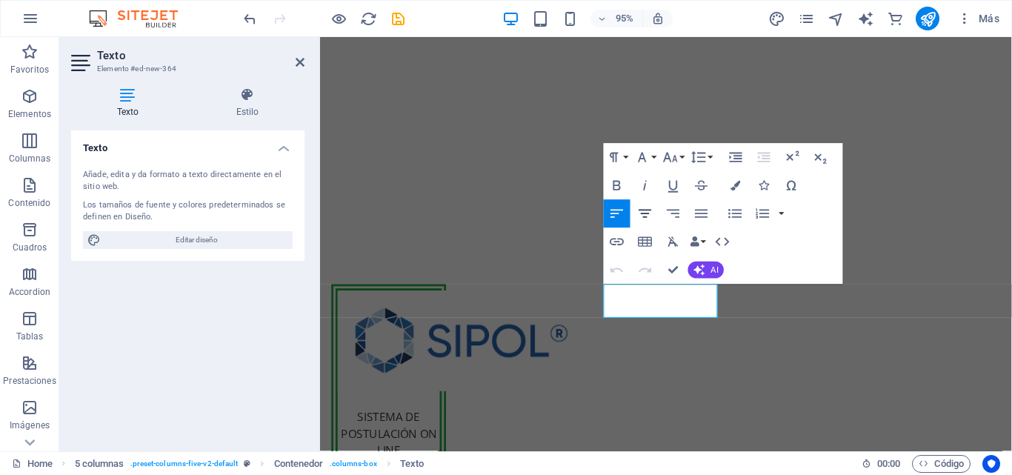
click at [648, 217] on icon "button" at bounding box center [645, 213] width 17 height 17
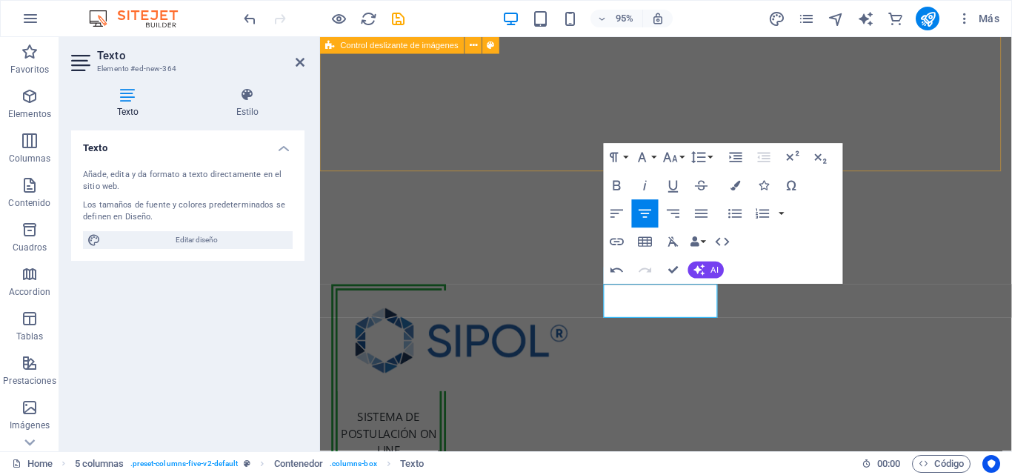
click at [922, 160] on div at bounding box center [684, 0] width 728 height 473
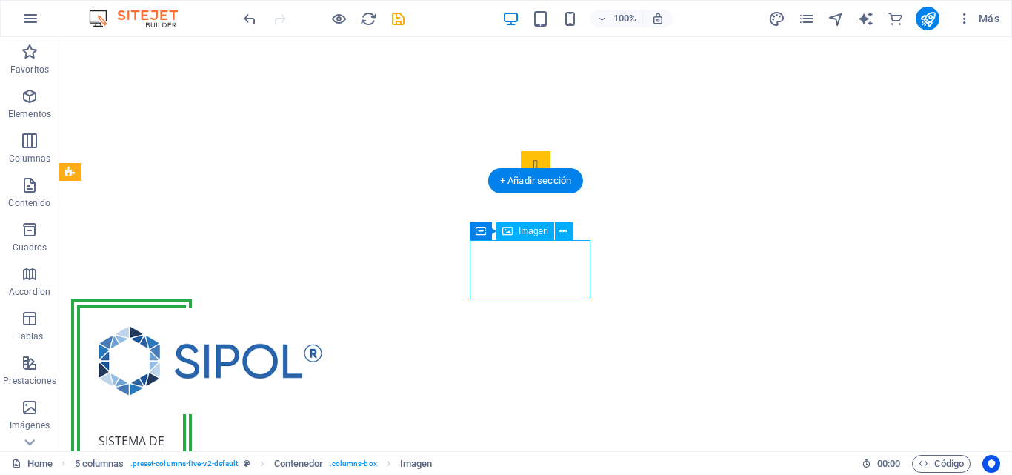
select select "px"
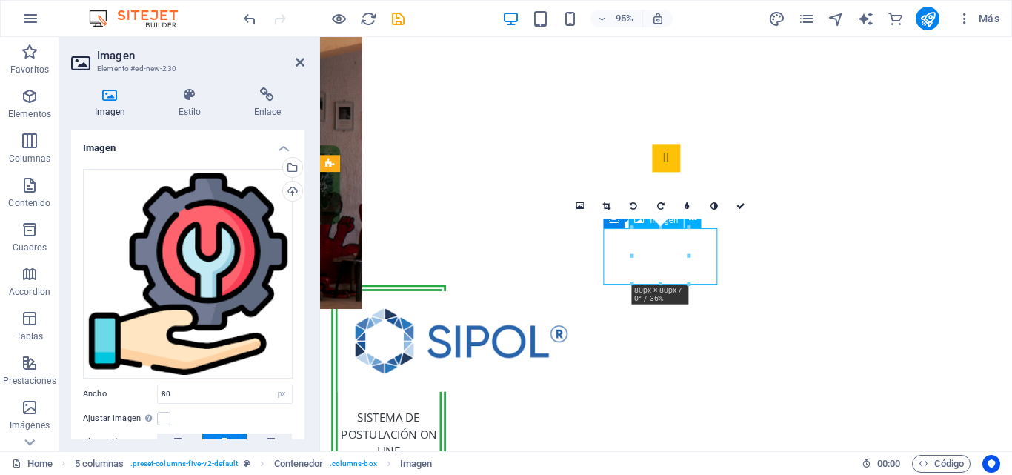
drag, startPoint x: 691, startPoint y: 261, endPoint x: 684, endPoint y: 290, distance: 29.8
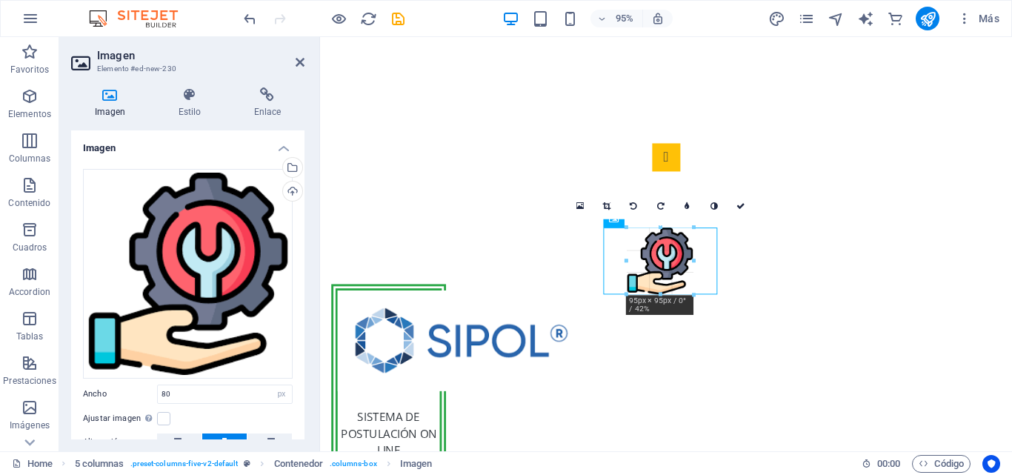
drag, startPoint x: 659, startPoint y: 285, endPoint x: 659, endPoint y: 297, distance: 12.6
type input "95"
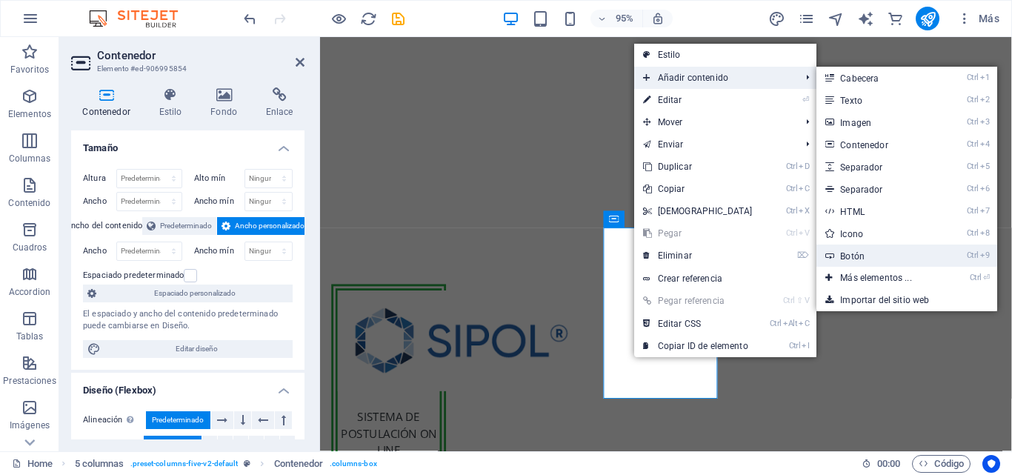
click at [862, 251] on link "Ctrl 9 Botón" at bounding box center [878, 255] width 124 height 22
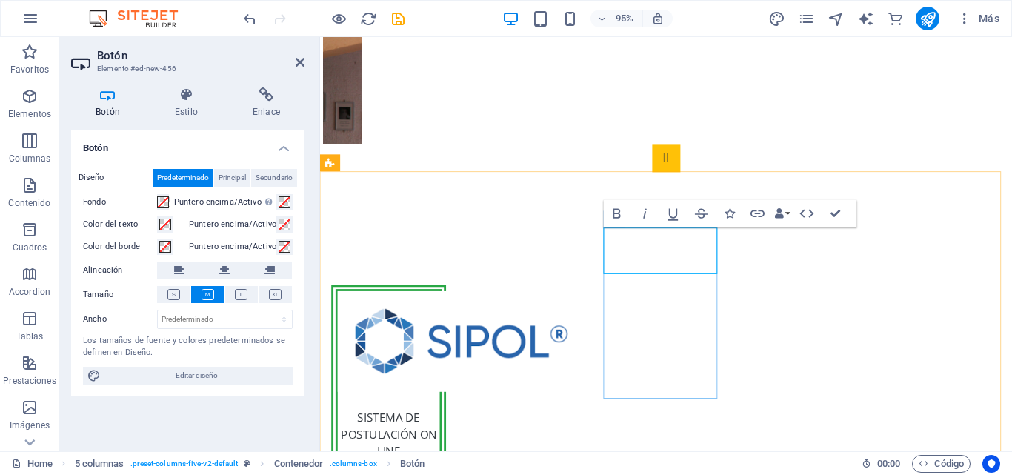
scroll to position [312, 0]
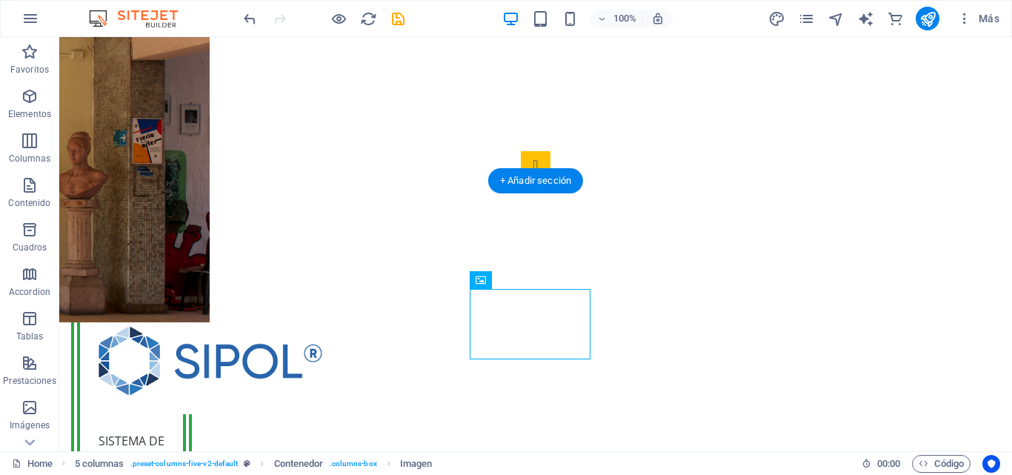
drag, startPoint x: 451, startPoint y: 317, endPoint x: 693, endPoint y: 253, distance: 250.5
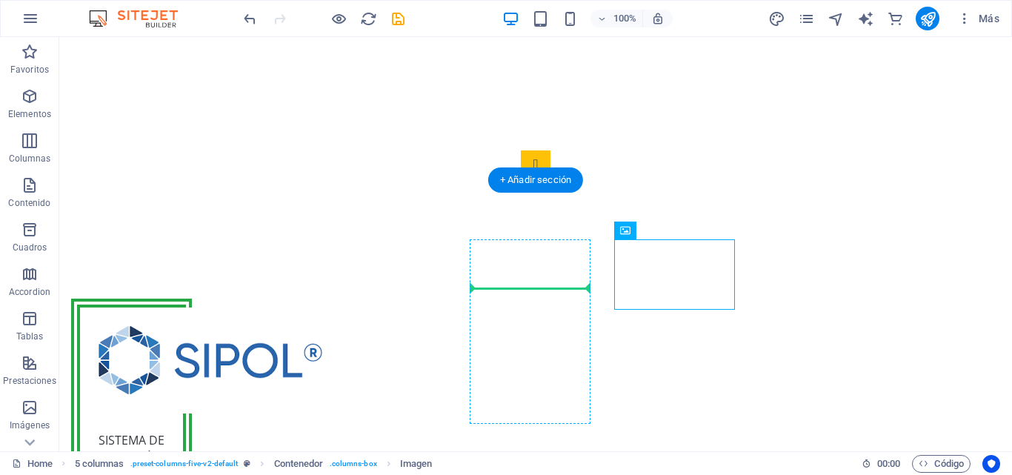
drag, startPoint x: 707, startPoint y: 270, endPoint x: 570, endPoint y: 273, distance: 136.3
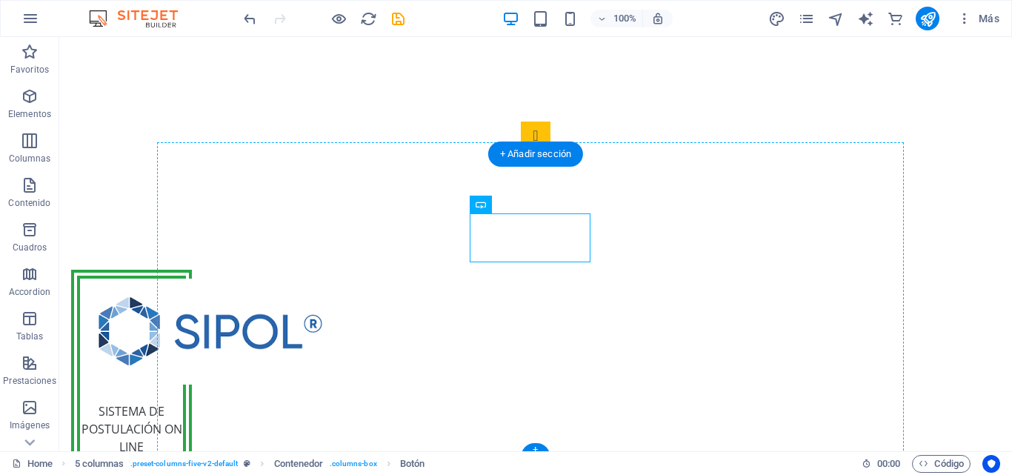
scroll to position [344, 0]
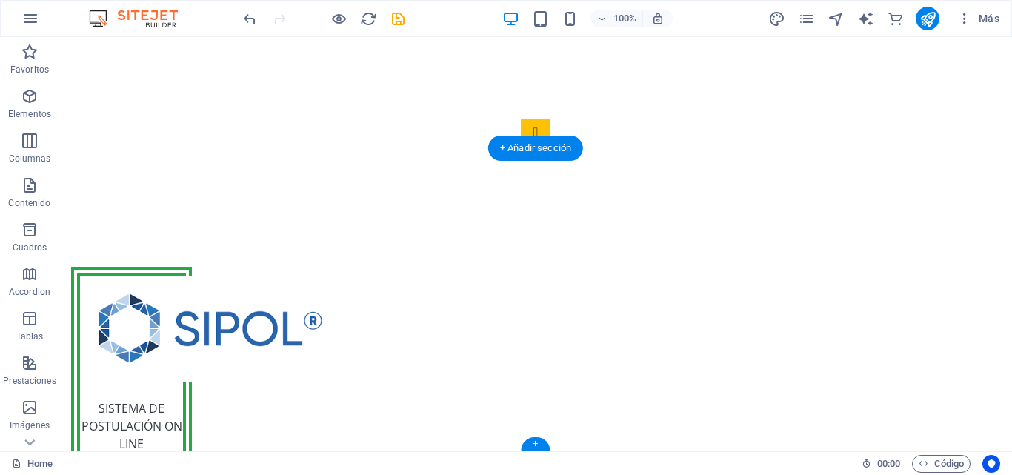
drag, startPoint x: 577, startPoint y: 251, endPoint x: 564, endPoint y: 353, distance: 102.4
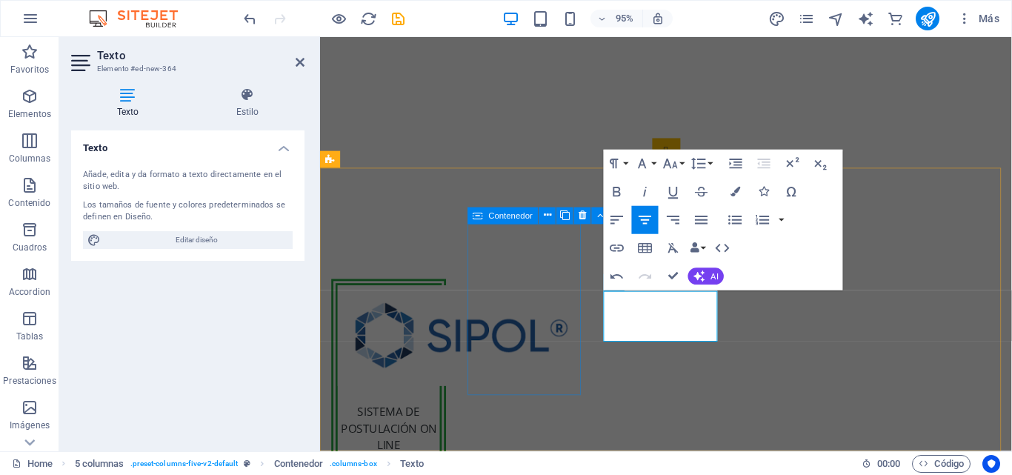
scroll to position [316, 0]
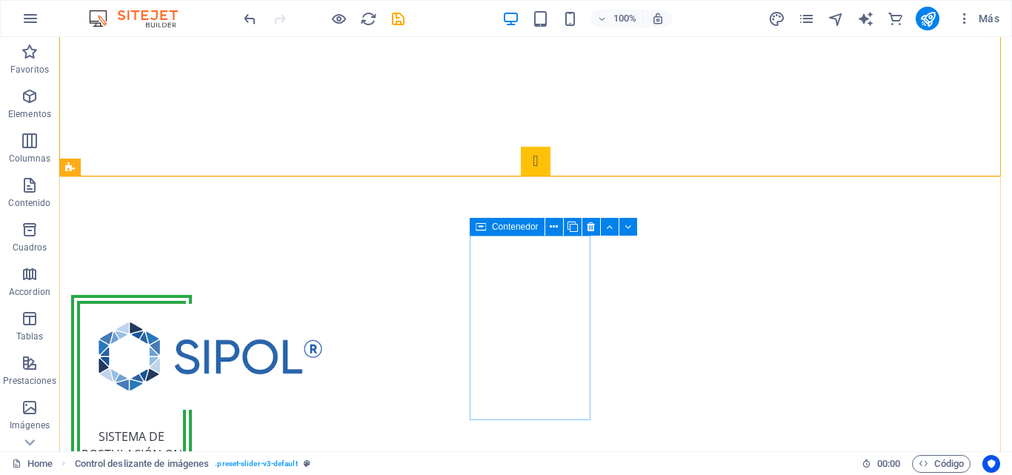
click at [485, 230] on icon at bounding box center [481, 227] width 10 height 18
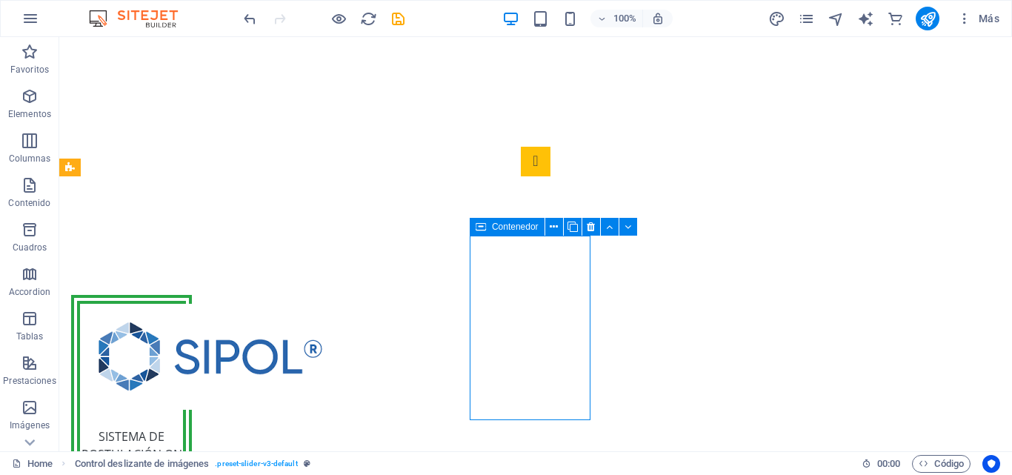
click at [485, 230] on icon at bounding box center [481, 227] width 10 height 18
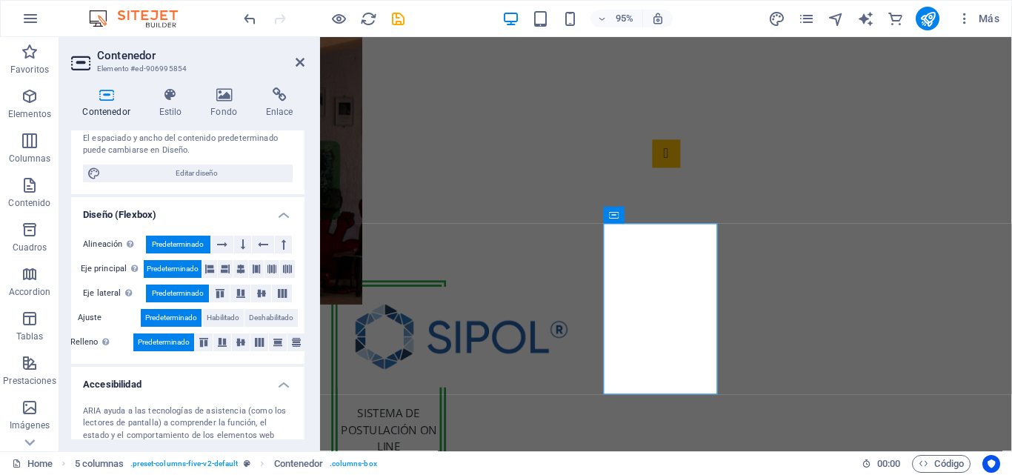
scroll to position [0, 0]
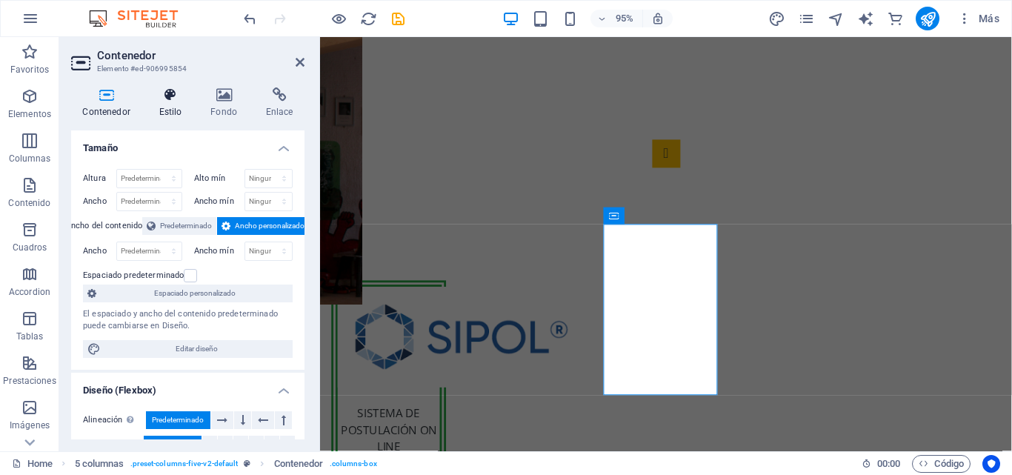
click at [173, 104] on h4 "Estilo" at bounding box center [173, 102] width 52 height 31
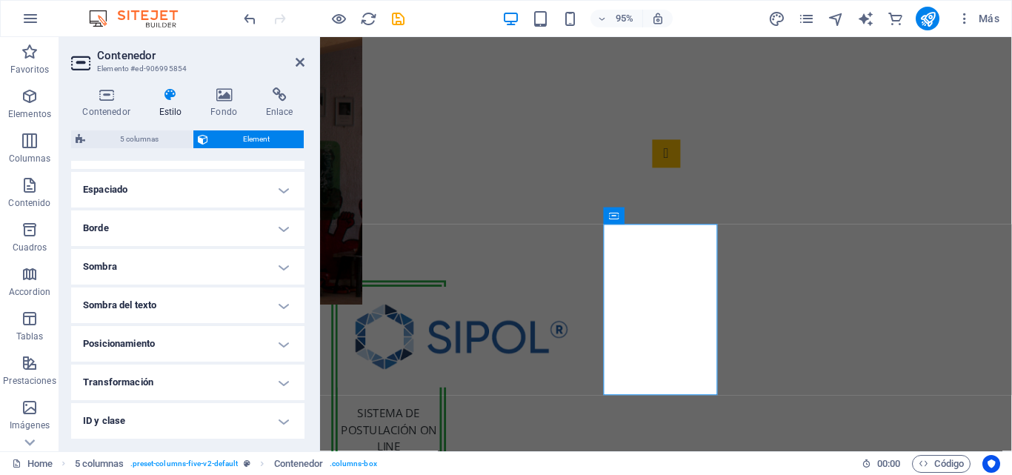
scroll to position [212, 0]
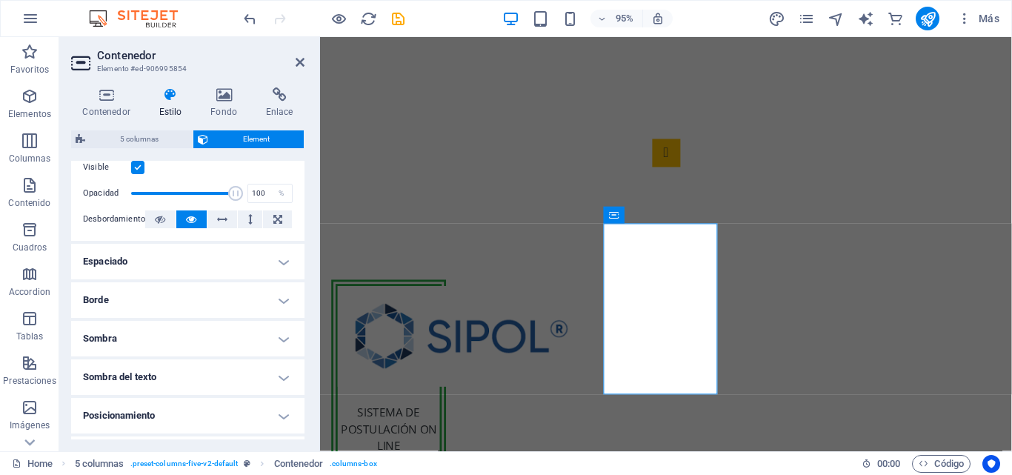
click at [279, 296] on h4 "Borde" at bounding box center [187, 300] width 233 height 36
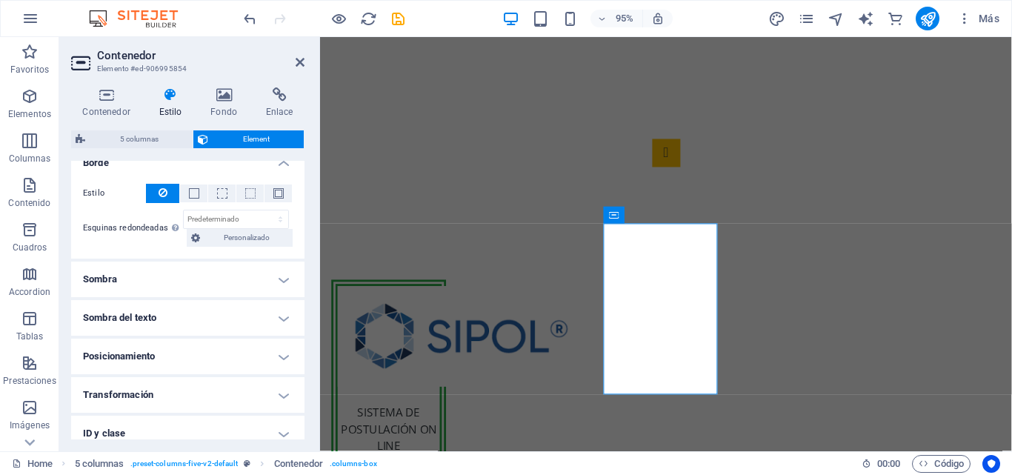
scroll to position [360, 0]
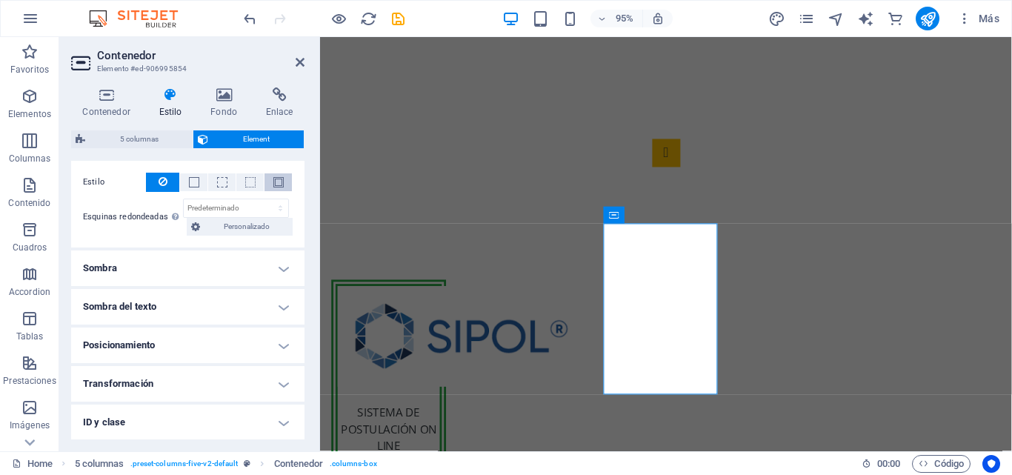
click at [282, 179] on button at bounding box center [278, 182] width 27 height 18
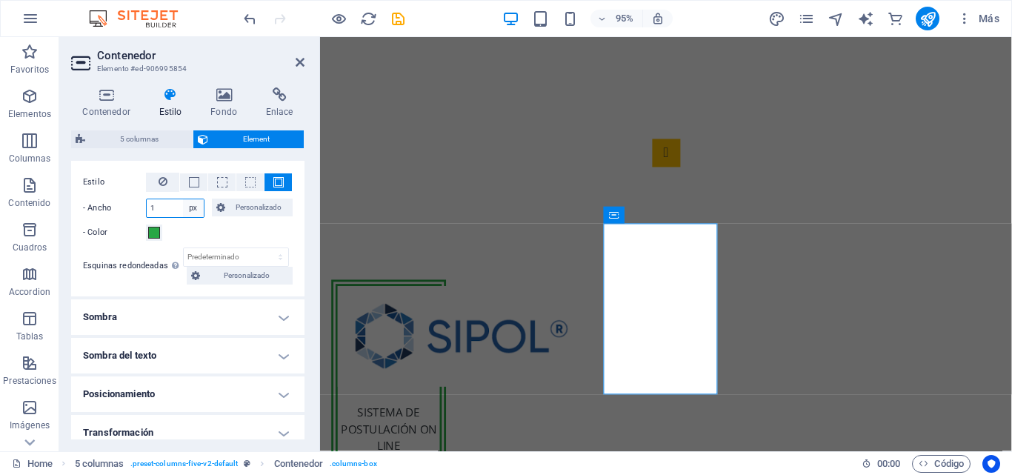
click at [189, 212] on select "automático px rem % vh vw Personalizado" at bounding box center [193, 208] width 21 height 18
select select "vw"
click at [183, 199] on select "automático px rem % vh vw Personalizado" at bounding box center [193, 208] width 21 height 18
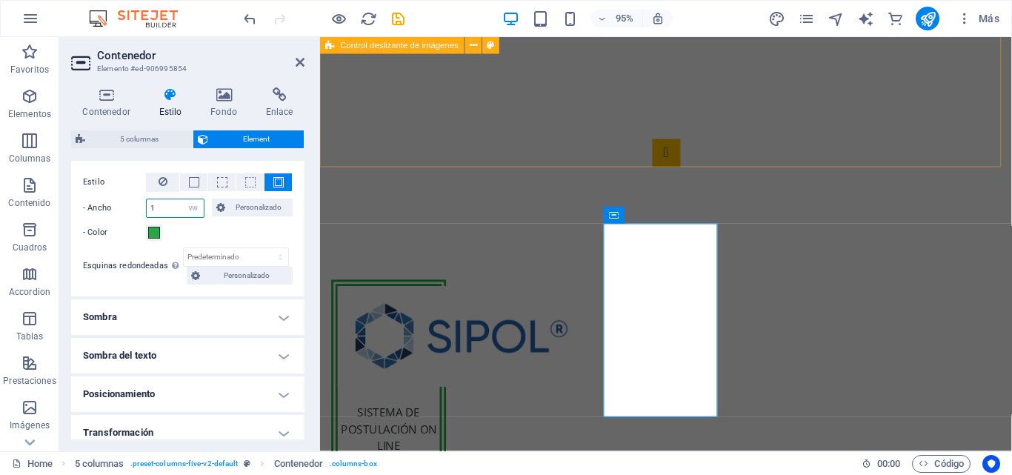
type input "1"
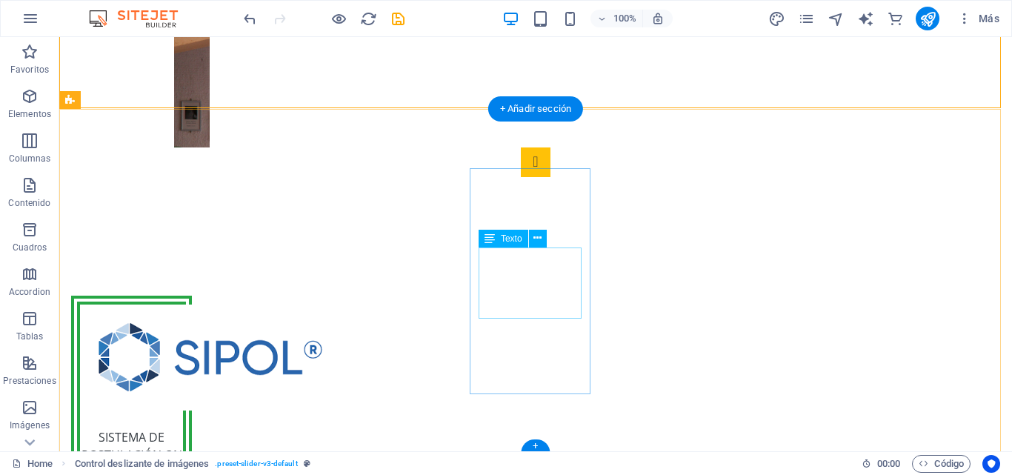
scroll to position [386, 0]
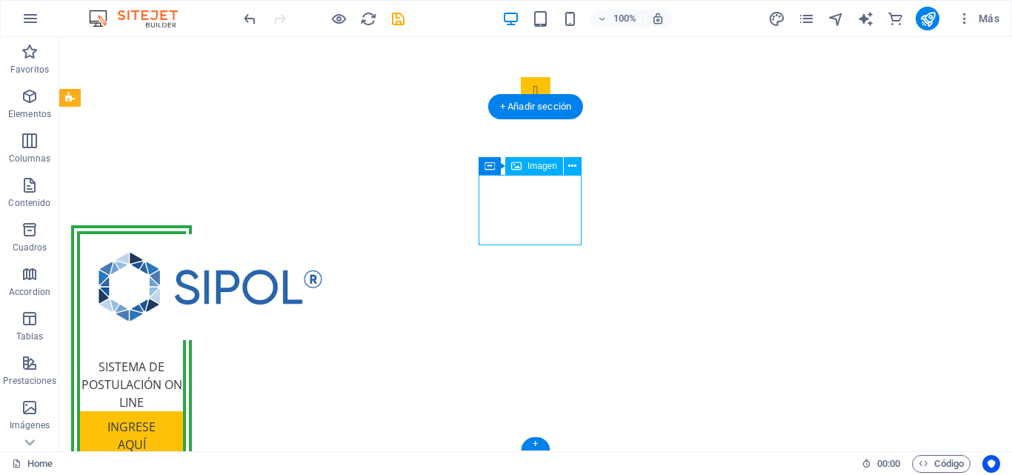
select select "px"
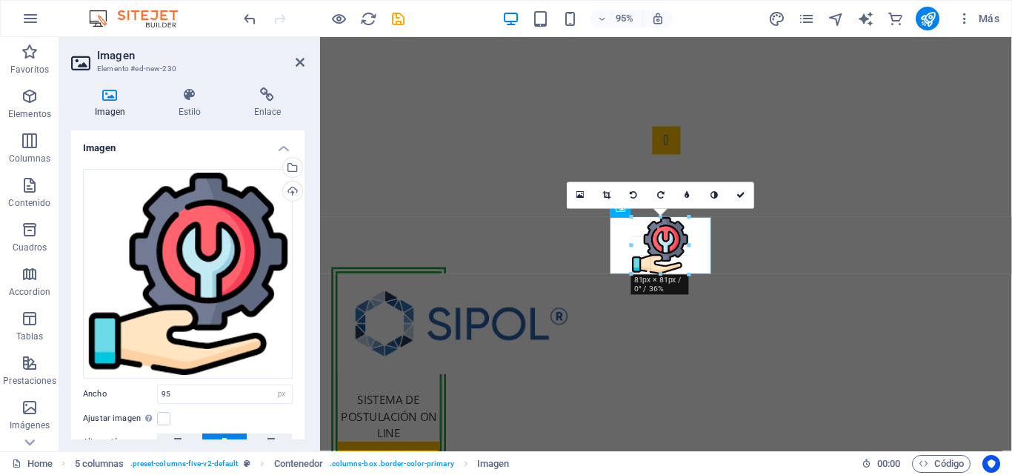
scroll to position [322, 0]
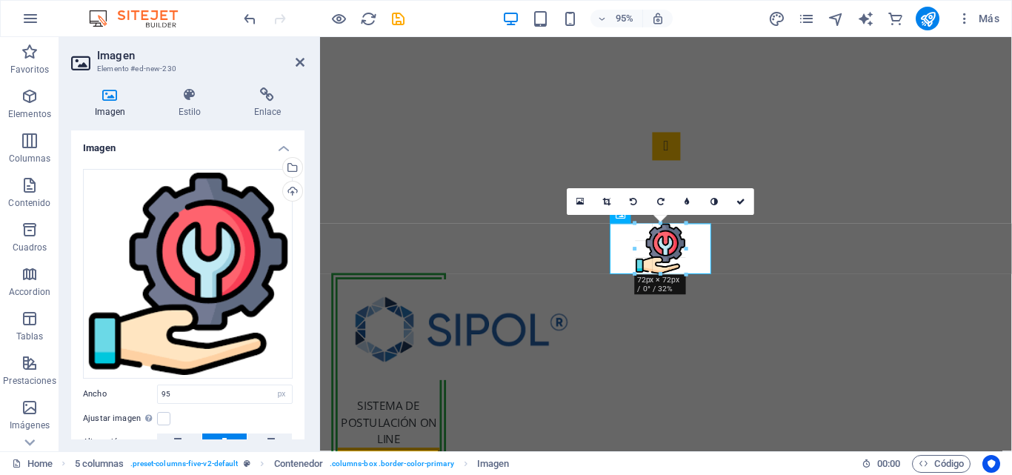
drag, startPoint x: 662, startPoint y: 273, endPoint x: 661, endPoint y: 259, distance: 13.4
type input "72"
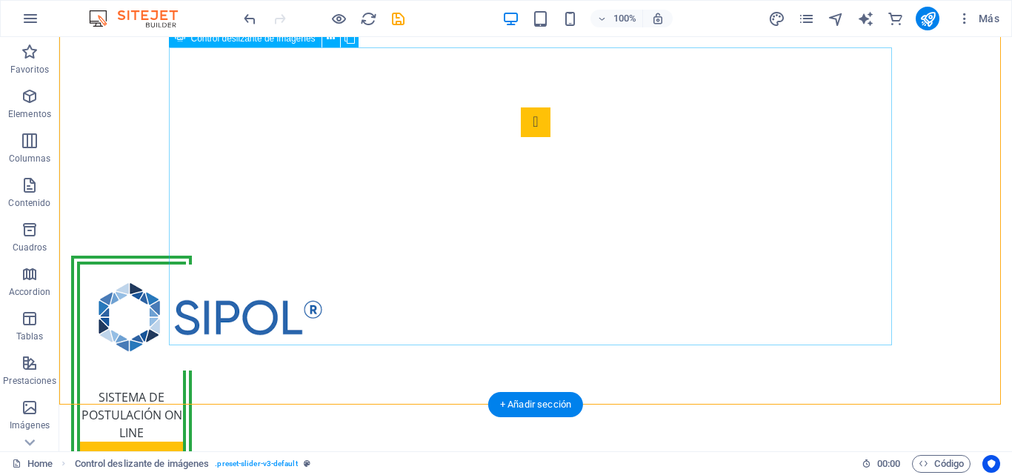
scroll to position [368, 0]
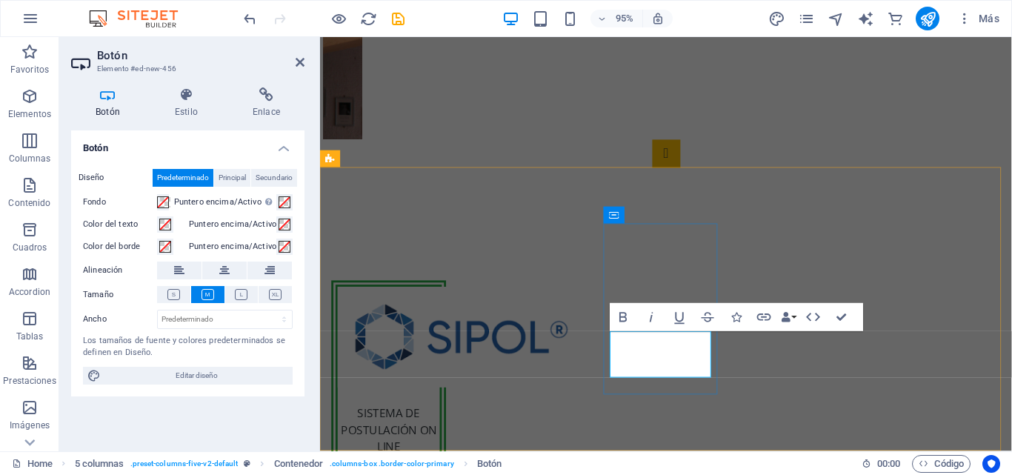
scroll to position [316, 0]
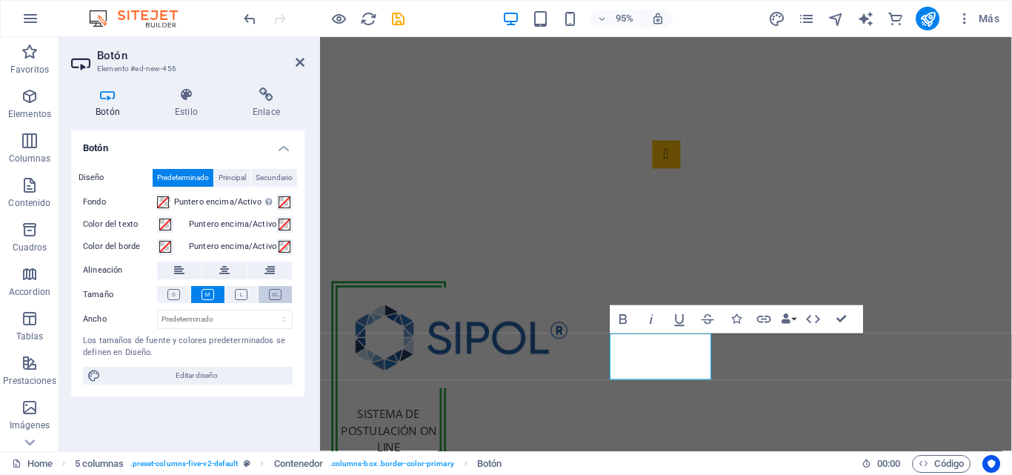
scroll to position [313, 0]
click at [271, 104] on h4 "Enlace" at bounding box center [266, 102] width 76 height 31
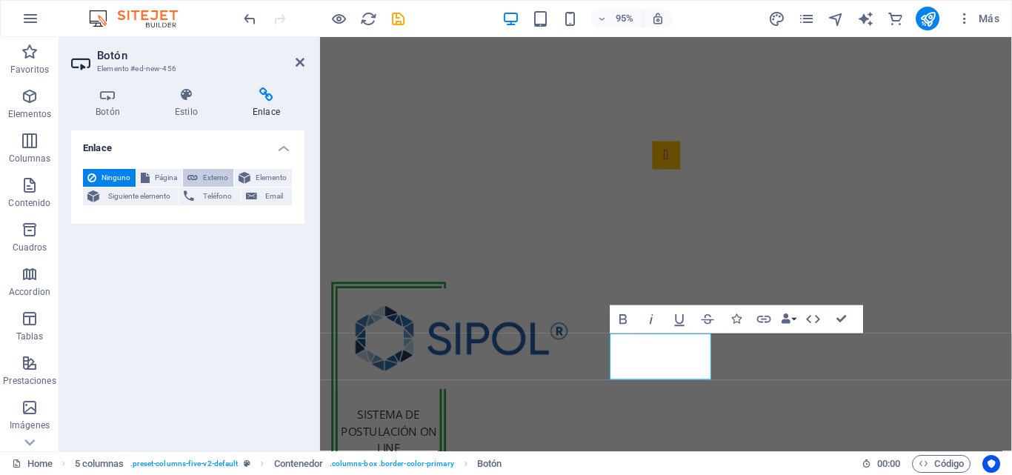
click at [202, 181] on span "Externo" at bounding box center [215, 178] width 27 height 18
select select "blank"
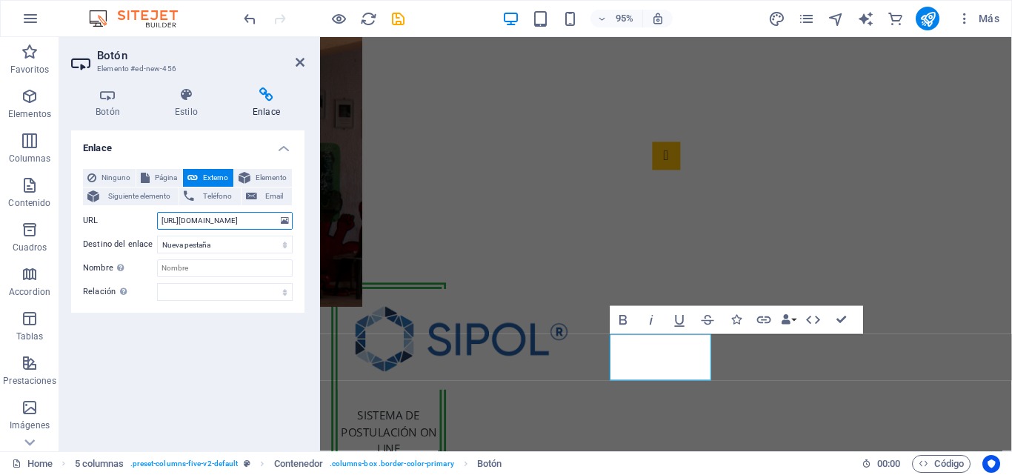
drag, startPoint x: 258, startPoint y: 221, endPoint x: 124, endPoint y: 223, distance: 133.4
click at [124, 223] on div "URL HTTPS://SMD.DEMSTGO.CL" at bounding box center [188, 221] width 210 height 18
drag, startPoint x: 199, startPoint y: 221, endPoint x: 151, endPoint y: 216, distance: 48.4
click at [151, 216] on div "URL h" at bounding box center [188, 221] width 210 height 18
paste input "ttps://sistemas.demstgo.cl/"
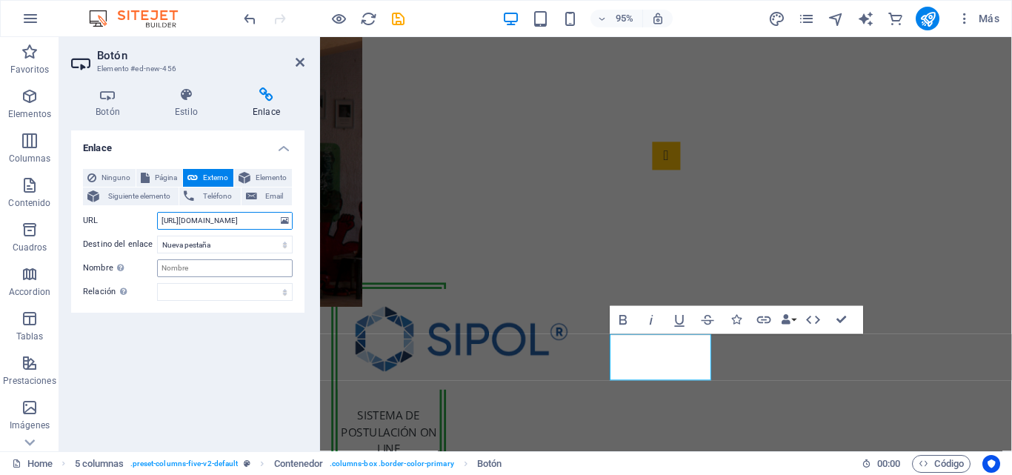
type input "https://sistemas.demstgo.cl/"
click at [197, 262] on input "Nombre Una descripción adicional del enlace no debería ser igual al texto del e…" at bounding box center [225, 268] width 136 height 18
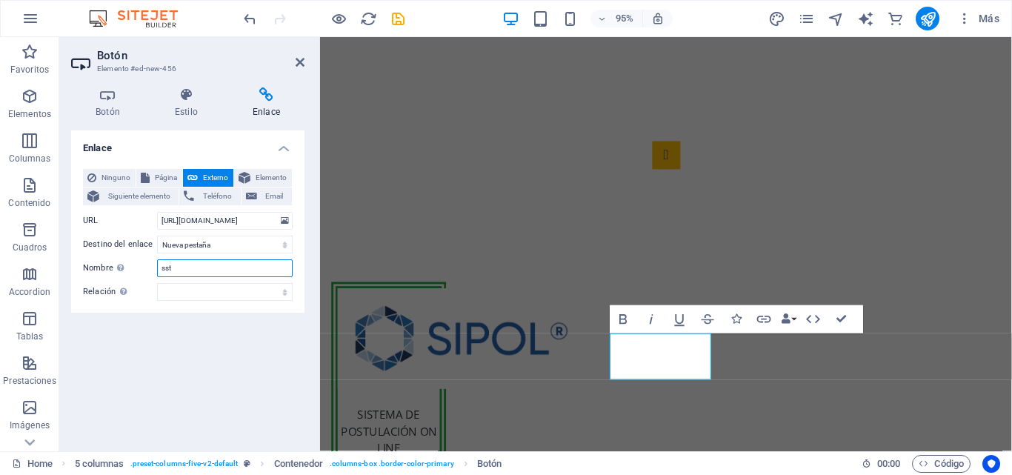
type input "sst"
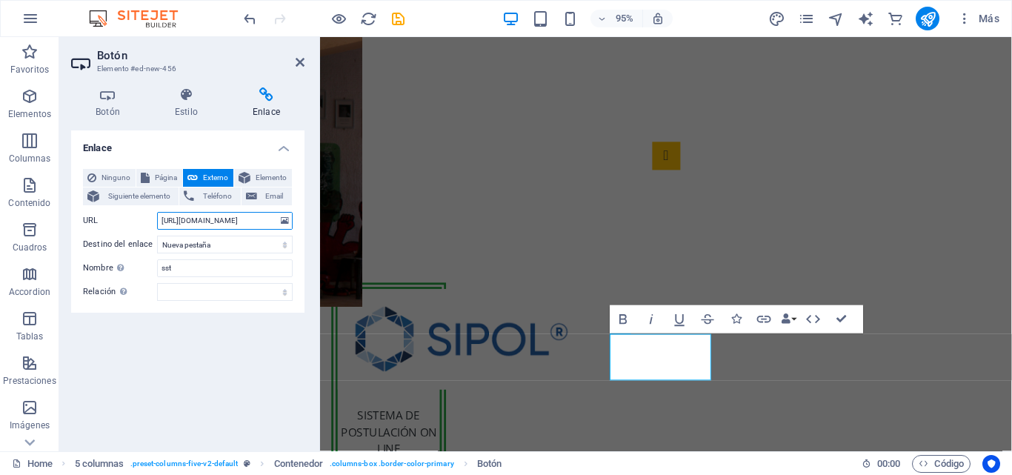
drag, startPoint x: 268, startPoint y: 221, endPoint x: 124, endPoint y: 220, distance: 144.5
click at [124, 220] on div "URL https://sistemas.demstgo.cl/" at bounding box center [188, 221] width 210 height 18
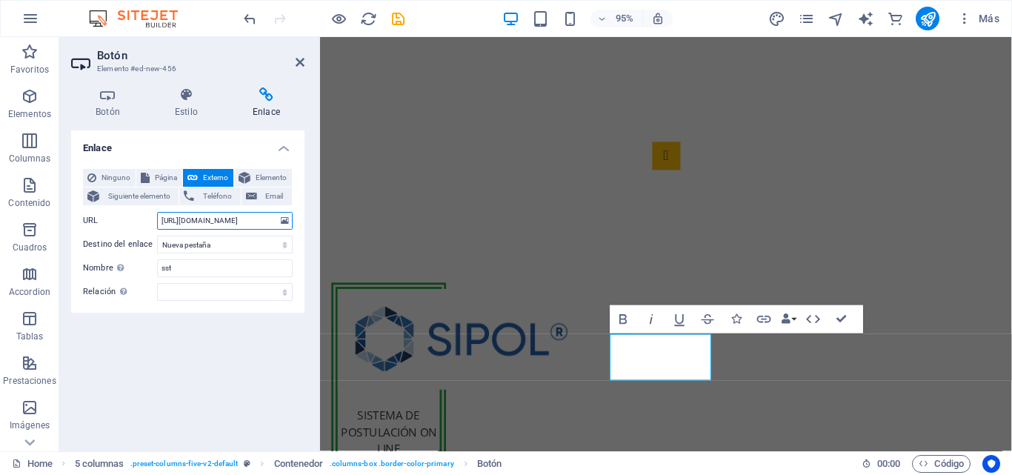
paste input "oporte.demstgo.cl/actas"
type input "https://soporte.demstgo.cl/actas/"
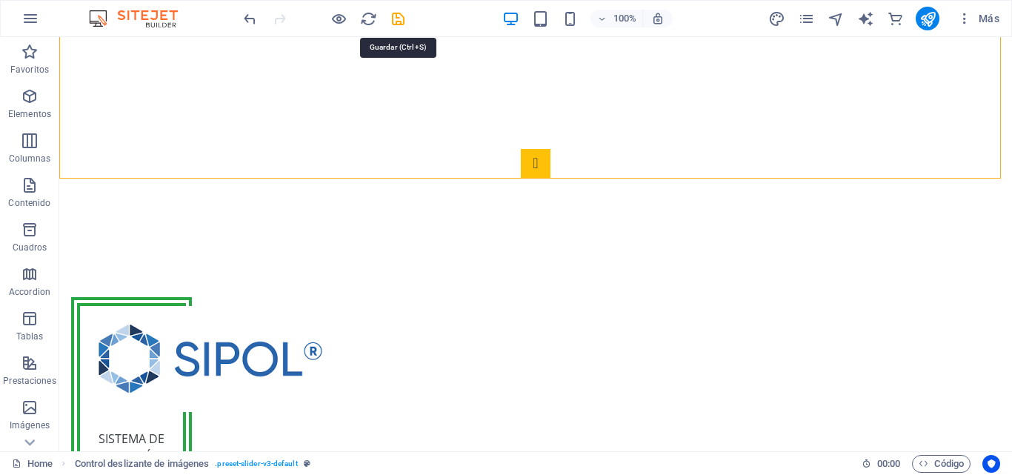
click at [397, 21] on icon "save" at bounding box center [398, 18] width 17 height 17
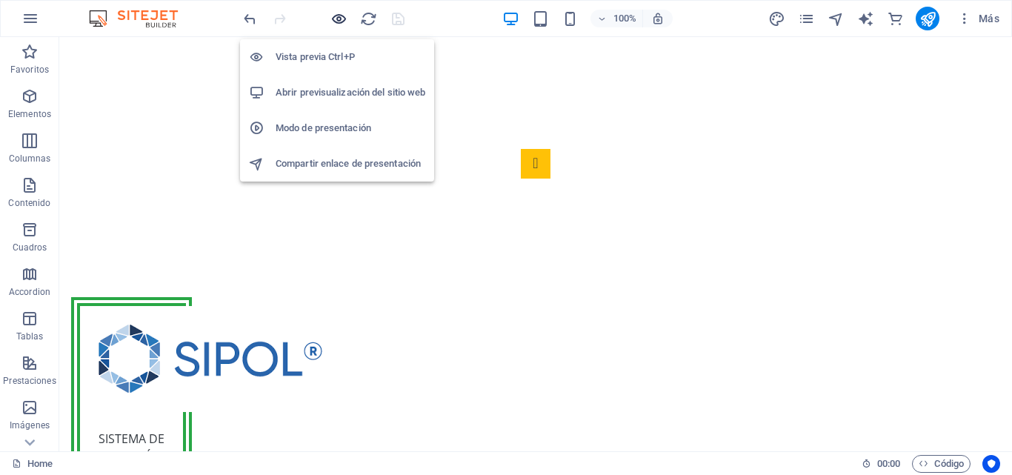
click at [334, 19] on icon "button" at bounding box center [338, 18] width 17 height 17
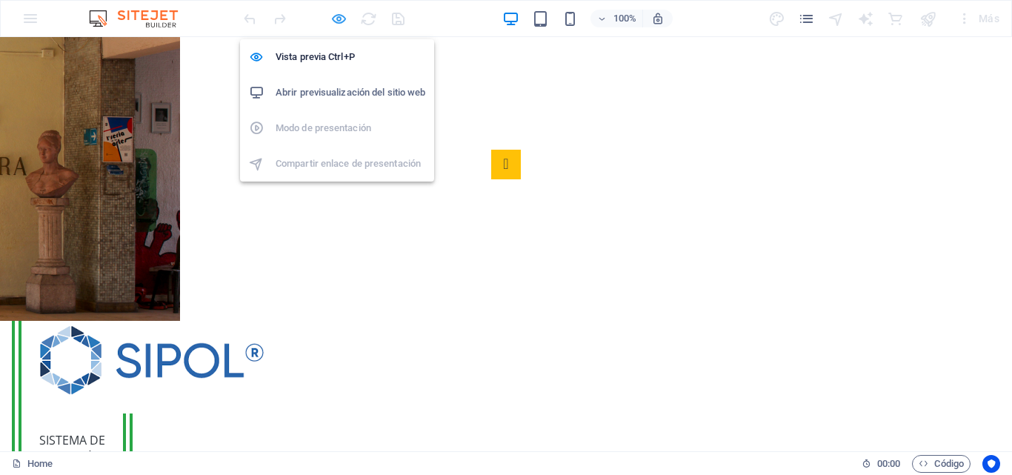
click at [343, 18] on icon "button" at bounding box center [338, 18] width 17 height 17
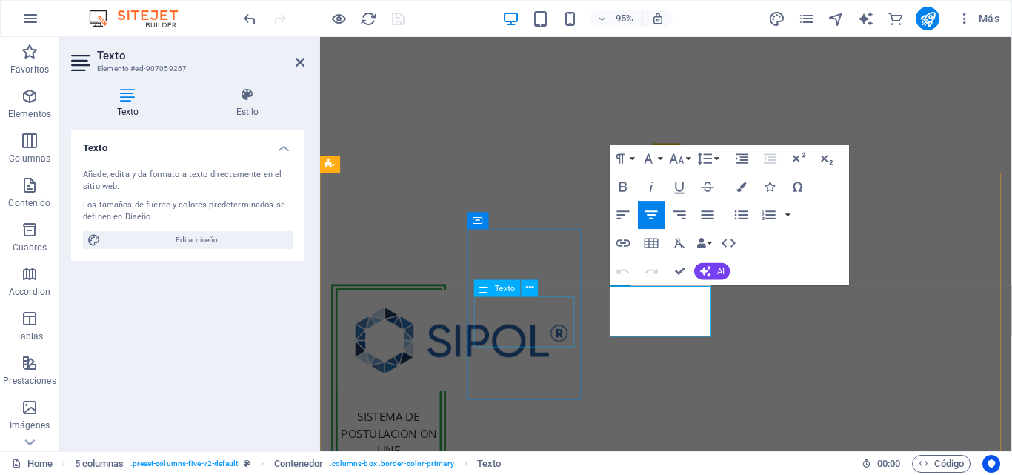
scroll to position [310, 0]
drag, startPoint x: 717, startPoint y: 320, endPoint x: 693, endPoint y: 325, distance: 24.3
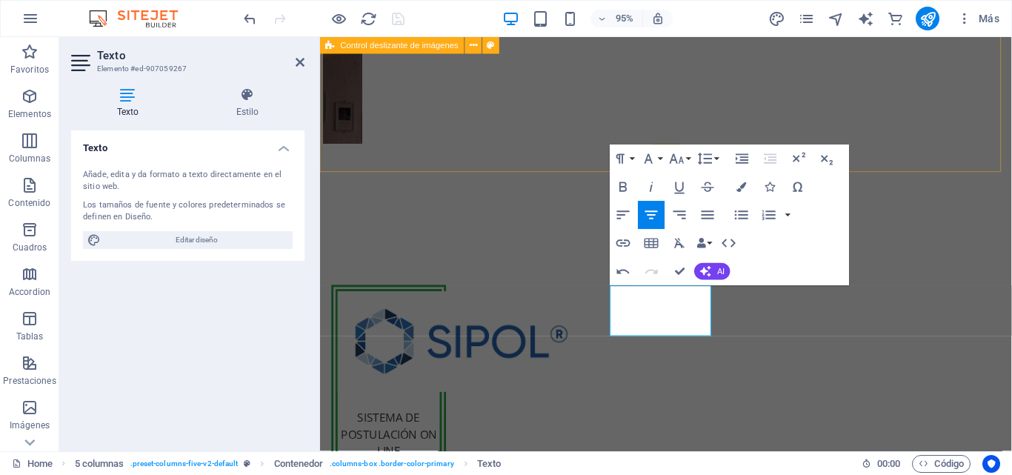
click at [907, 154] on div at bounding box center [684, 1] width 728 height 473
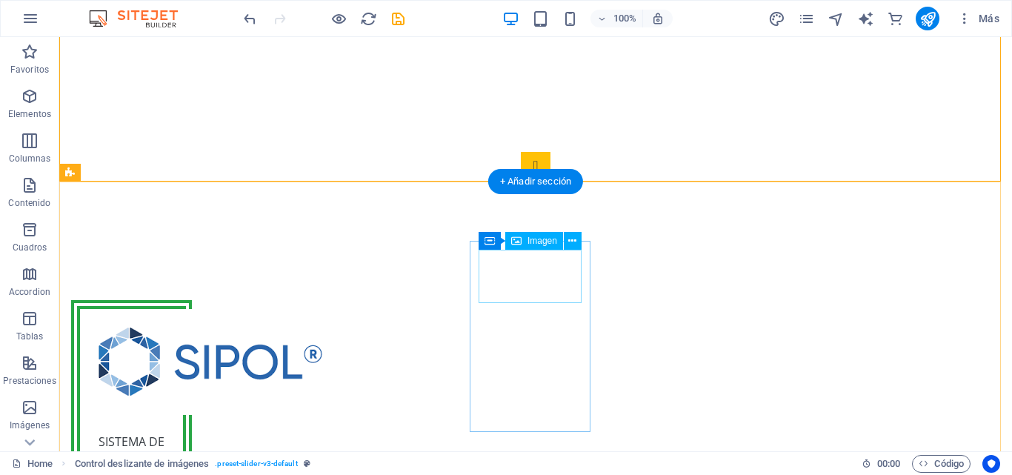
select select "px"
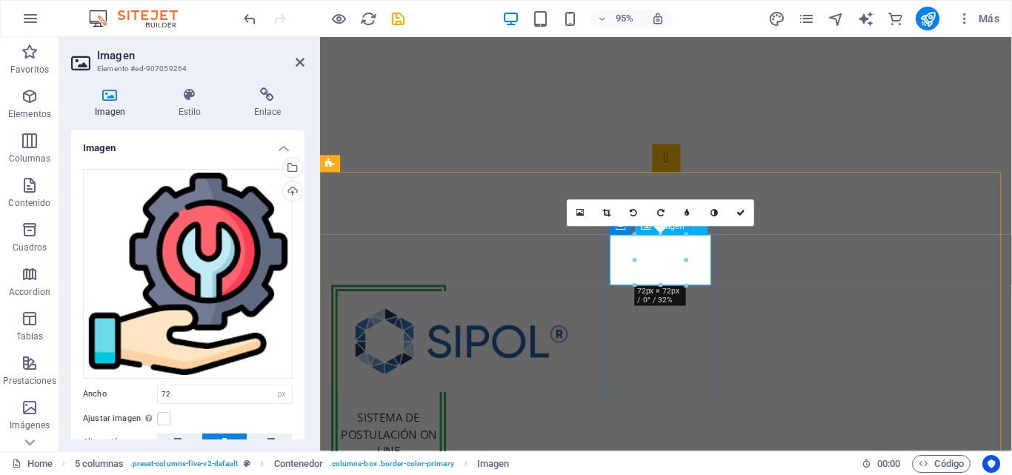
drag, startPoint x: 676, startPoint y: 295, endPoint x: 676, endPoint y: 280, distance: 14.8
click at [673, 285] on div at bounding box center [661, 285] width 50 height 5
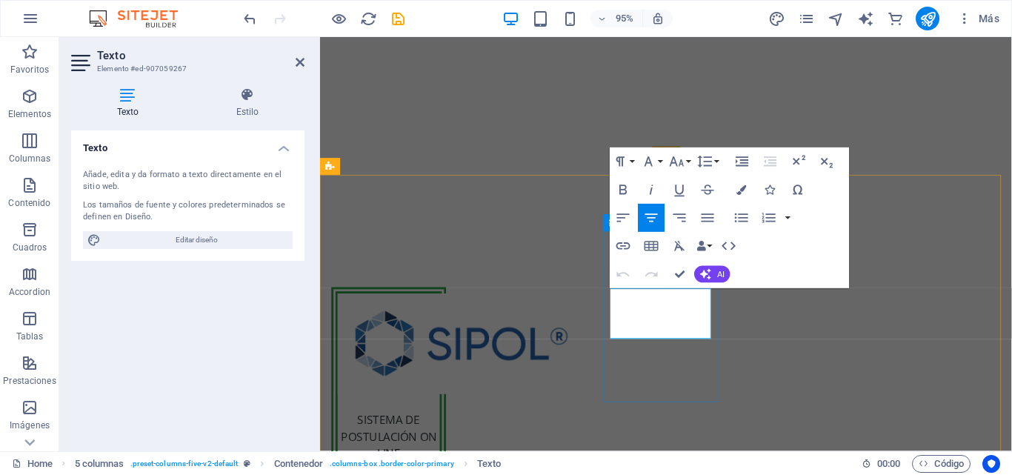
scroll to position [307, 0]
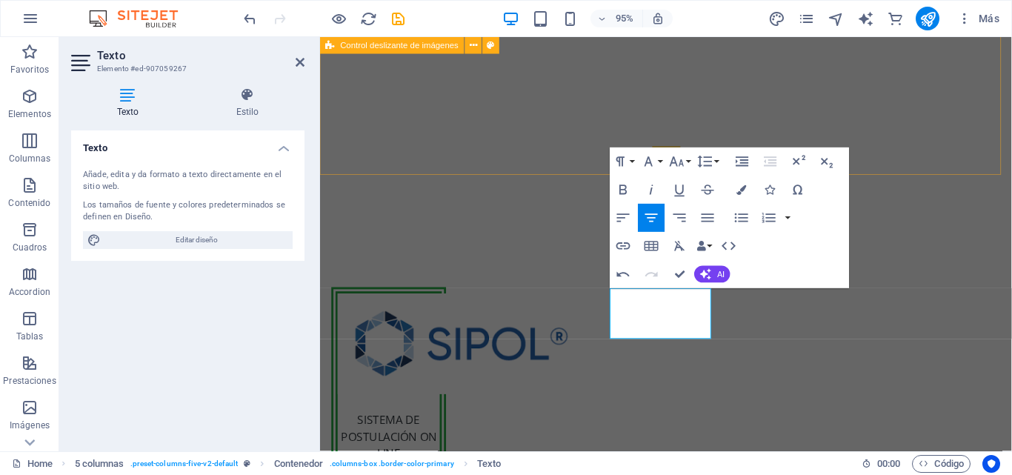
click at [938, 154] on div at bounding box center [684, 4] width 728 height 473
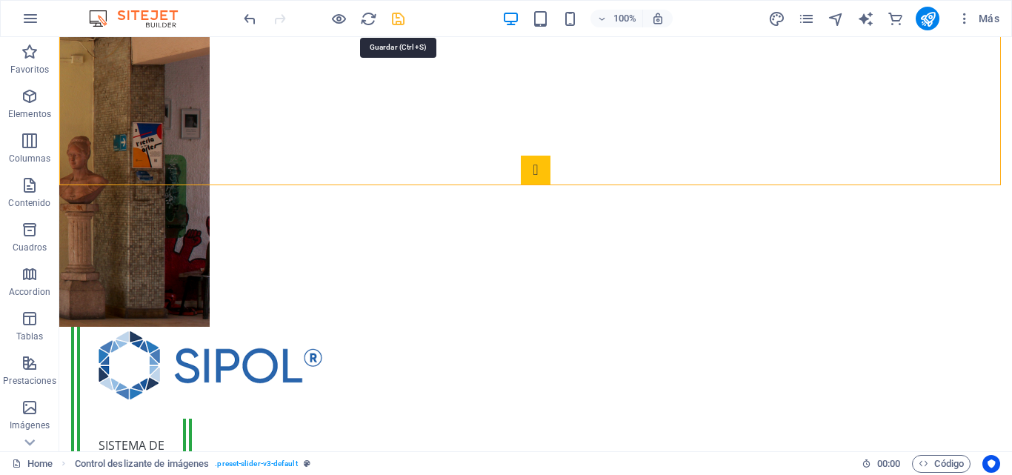
click at [399, 23] on icon "save" at bounding box center [398, 18] width 17 height 17
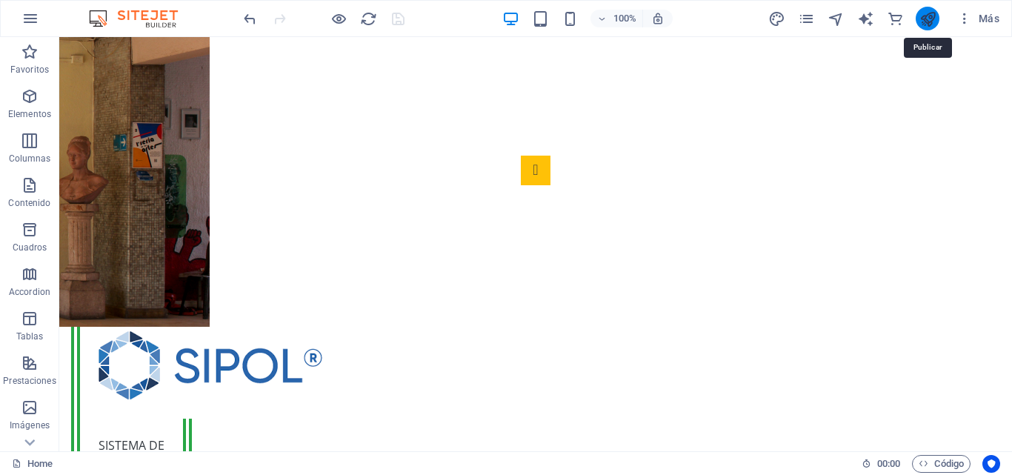
click at [919, 21] on icon "publish" at bounding box center [927, 18] width 17 height 17
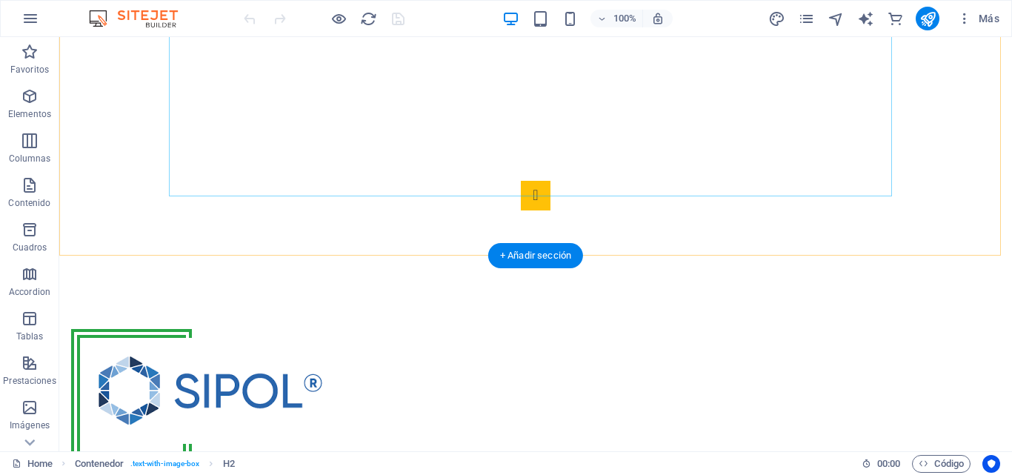
scroll to position [350, 0]
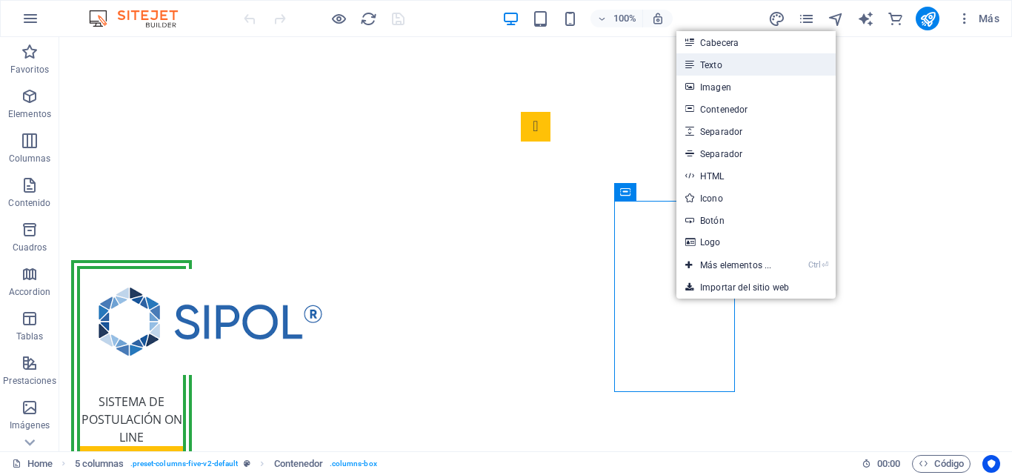
click at [751, 61] on link "Texto" at bounding box center [755, 64] width 159 height 22
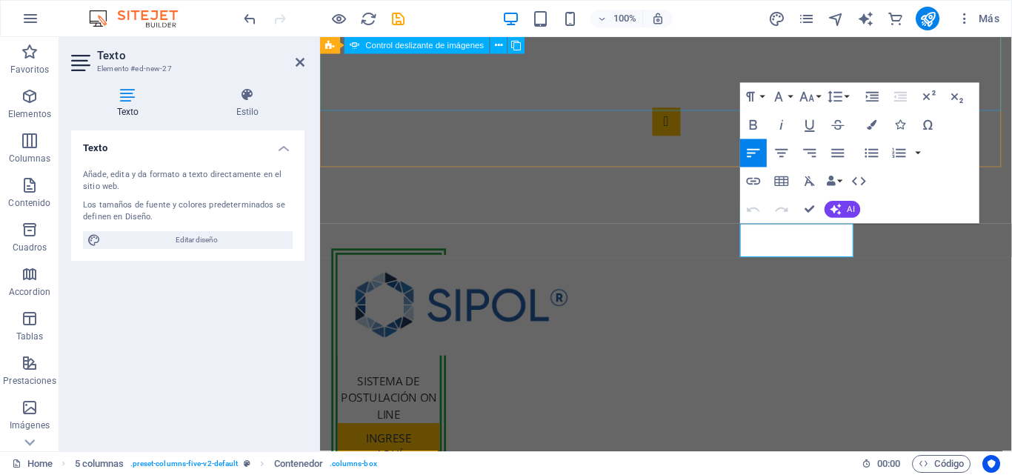
scroll to position [316, 0]
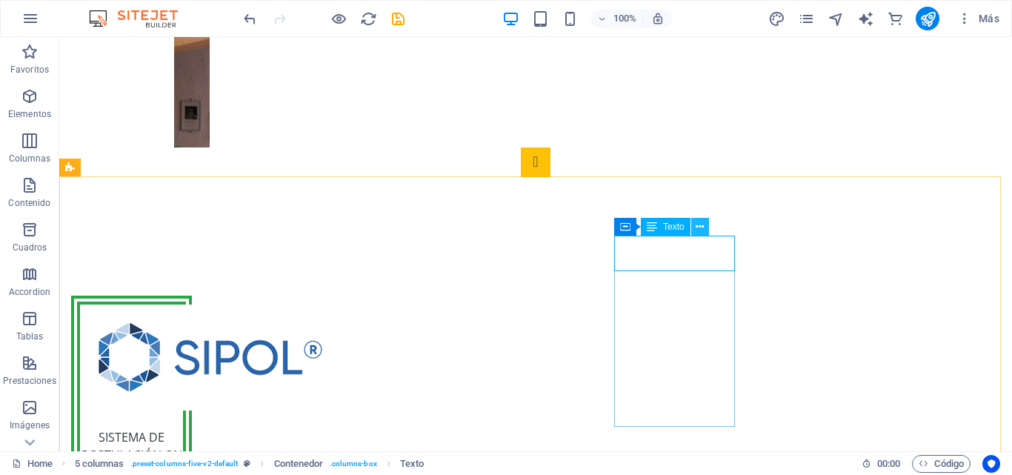
click at [695, 227] on button at bounding box center [700, 227] width 18 height 18
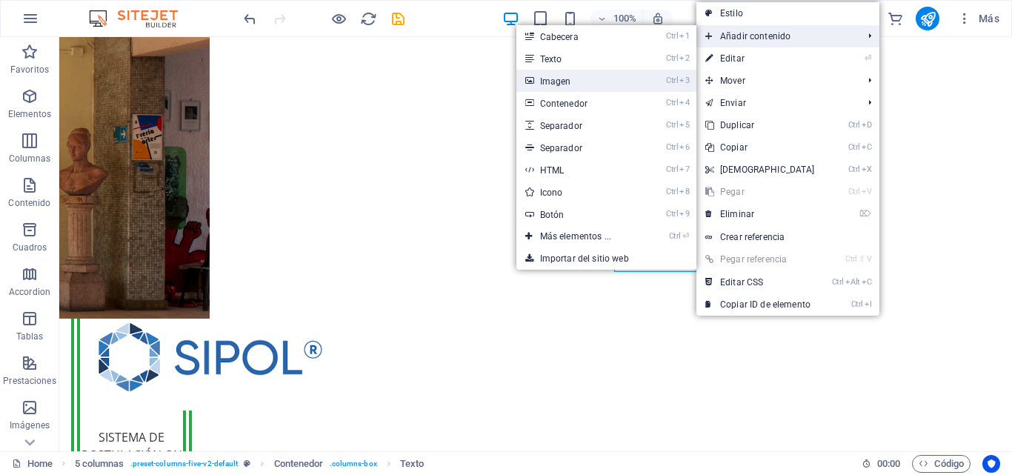
click at [573, 79] on link "Ctrl 3 Imagen" at bounding box center [578, 81] width 124 height 22
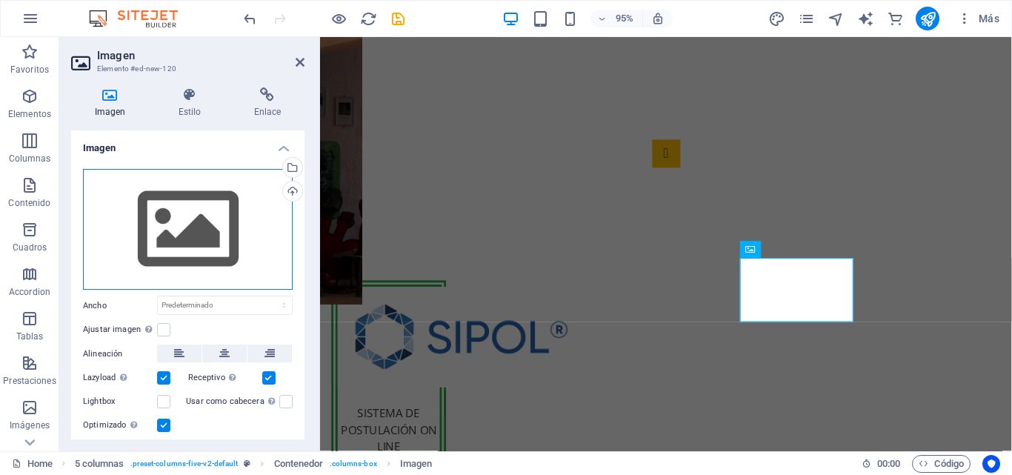
click at [221, 194] on div "Arrastra archivos aquí, haz clic para escoger archivos o selecciona archivos de…" at bounding box center [188, 230] width 210 height 122
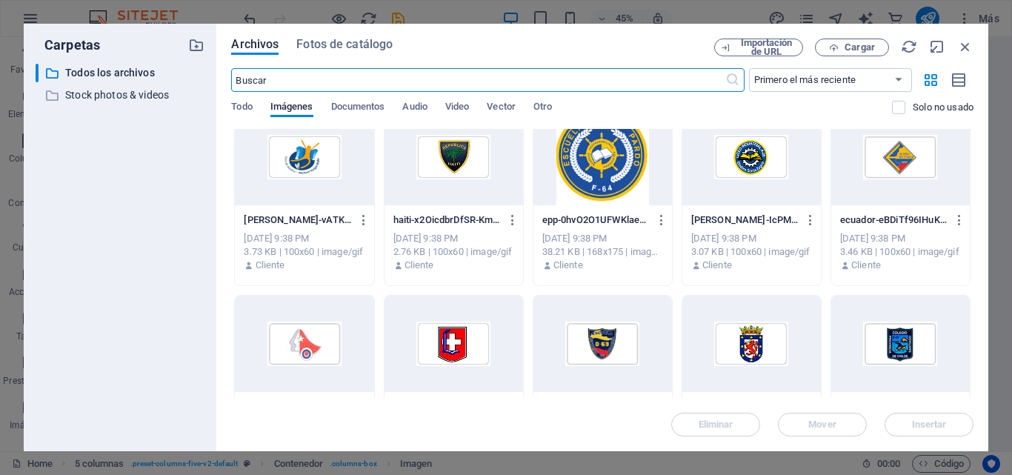
scroll to position [1556, 0]
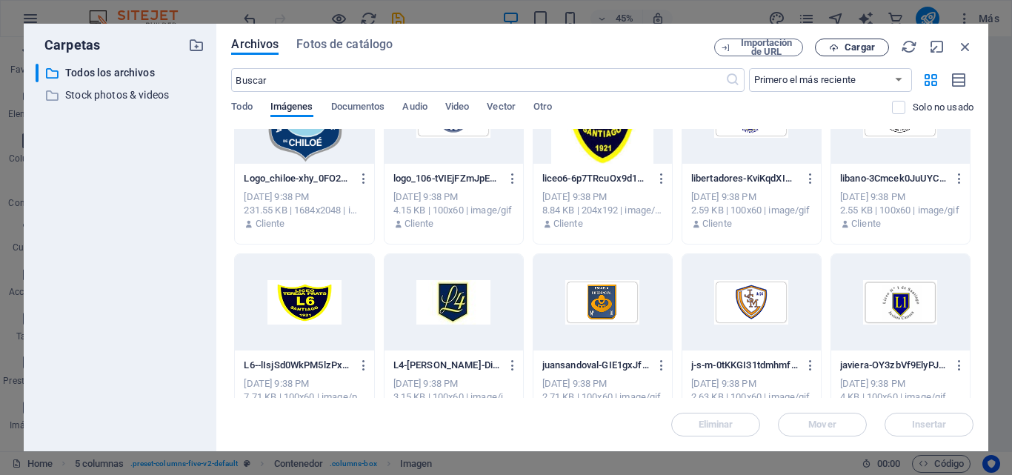
click at [849, 51] on span "Cargar" at bounding box center [860, 47] width 30 height 9
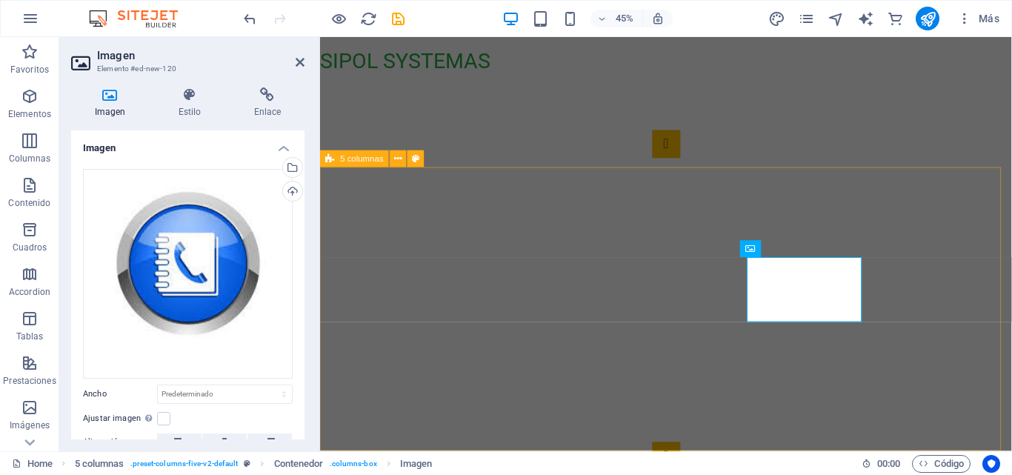
scroll to position [316, 0]
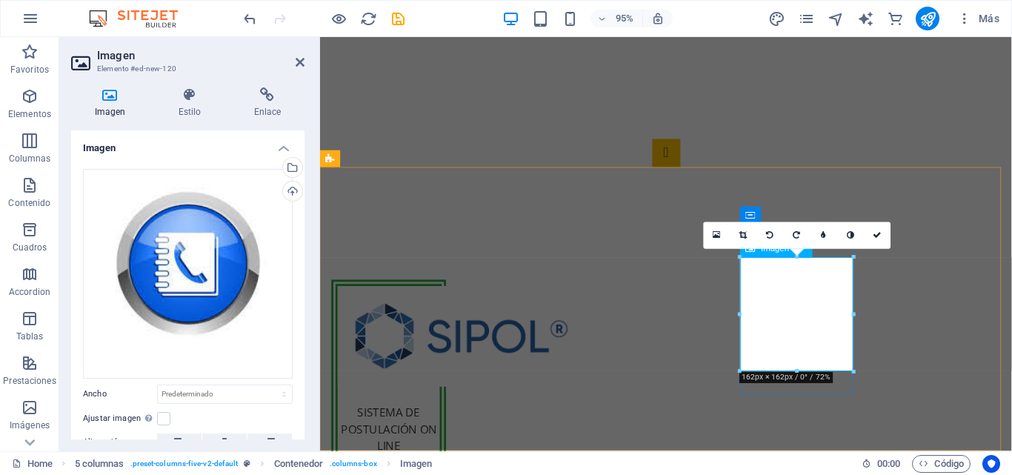
click at [830, 324] on figure at bounding box center [986, 281] width 692 height 414
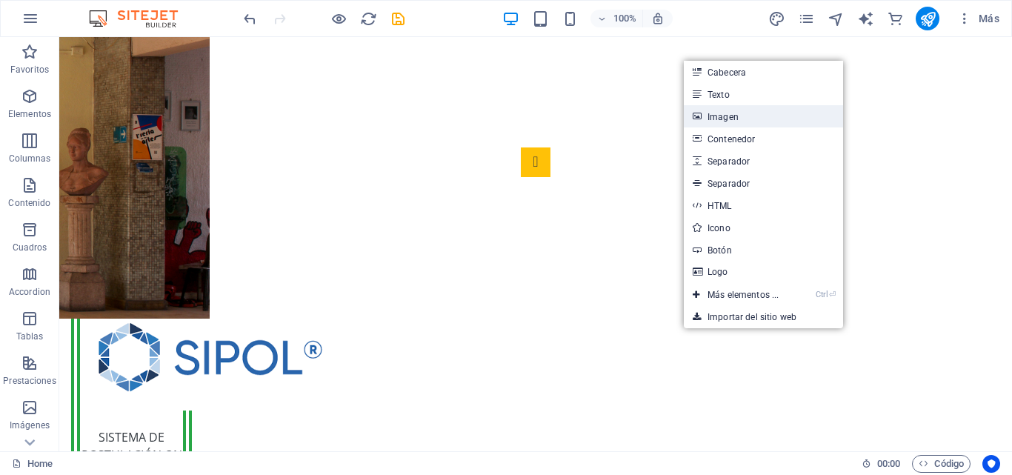
click at [738, 120] on link "Imagen" at bounding box center [763, 116] width 159 height 22
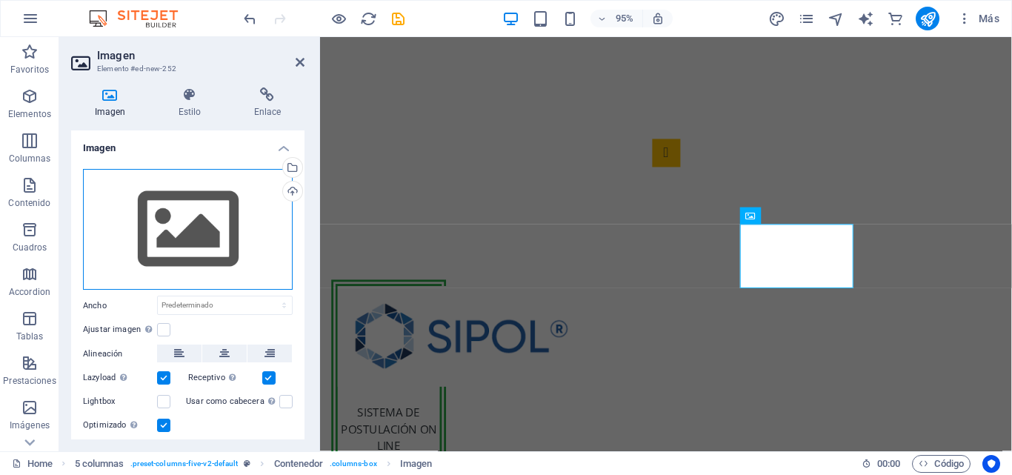
click at [261, 224] on div "Arrastra archivos aquí, haz clic para escoger archivos o selecciona archivos de…" at bounding box center [188, 230] width 210 height 122
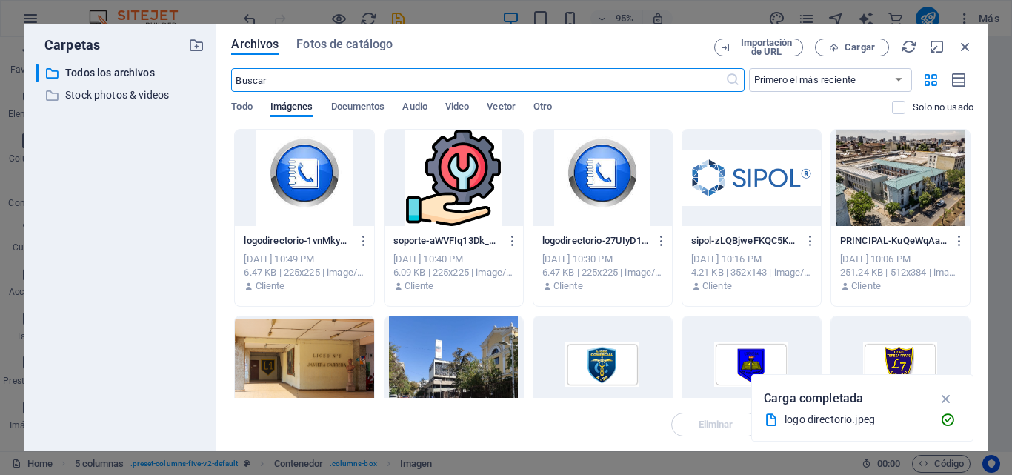
scroll to position [0, 0]
click at [851, 46] on span "Cargar" at bounding box center [860, 47] width 30 height 9
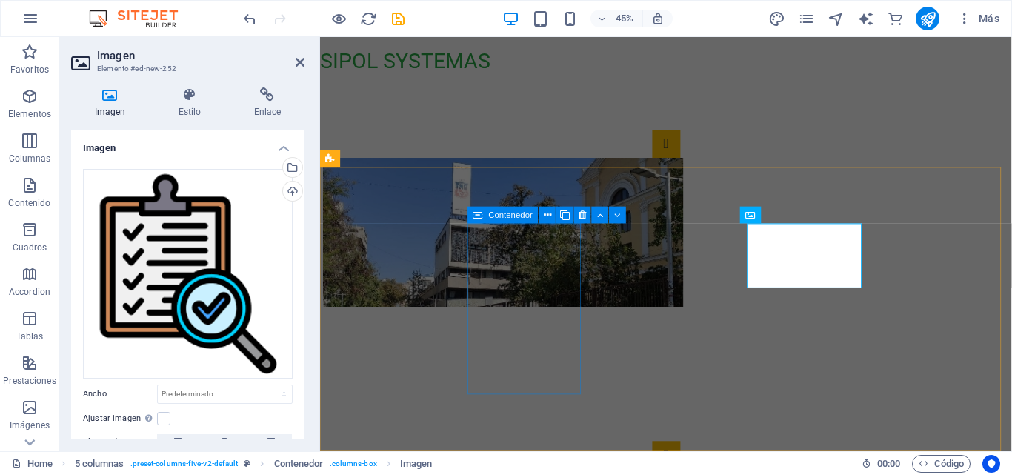
scroll to position [316, 0]
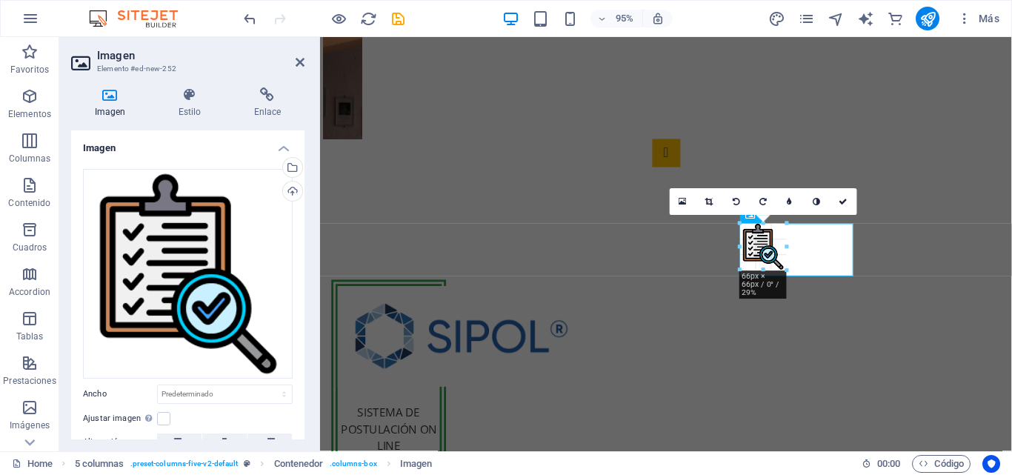
drag, startPoint x: 799, startPoint y: 339, endPoint x: 793, endPoint y: 267, distance: 71.4
type input "65"
select select "px"
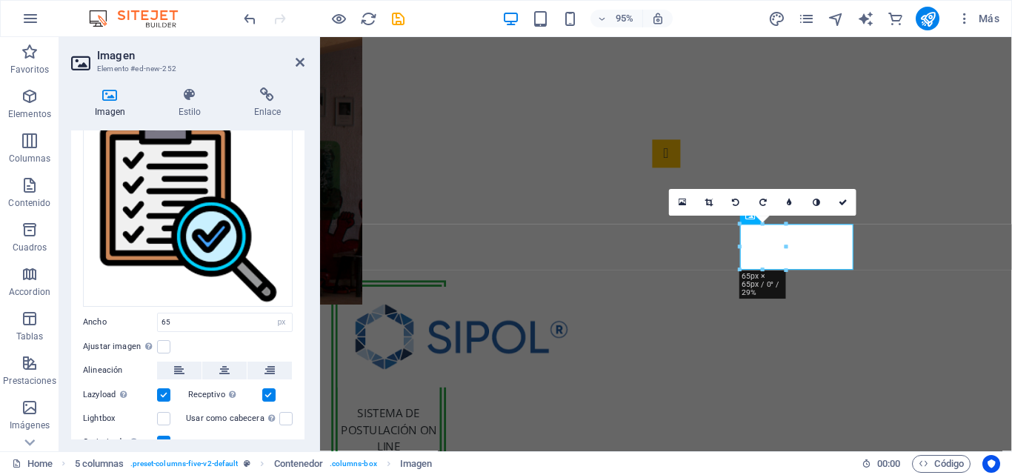
scroll to position [128, 0]
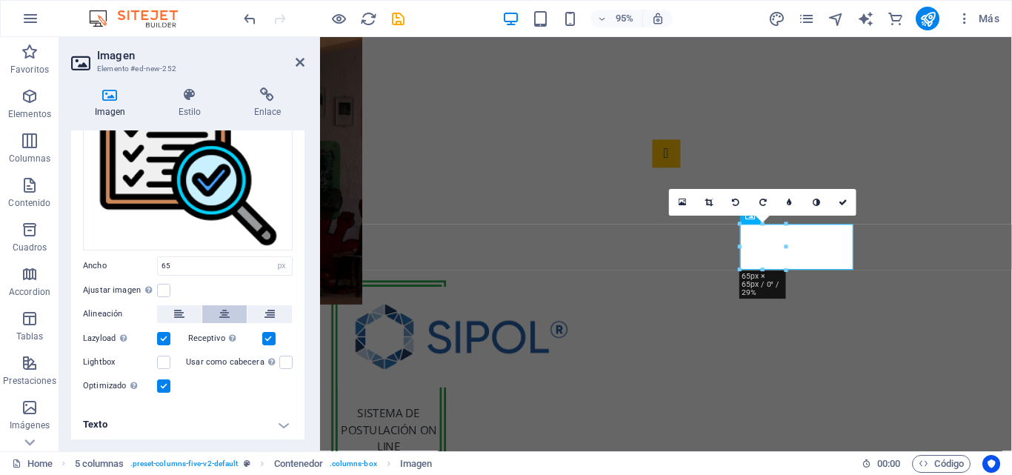
click at [220, 313] on icon at bounding box center [224, 314] width 10 height 18
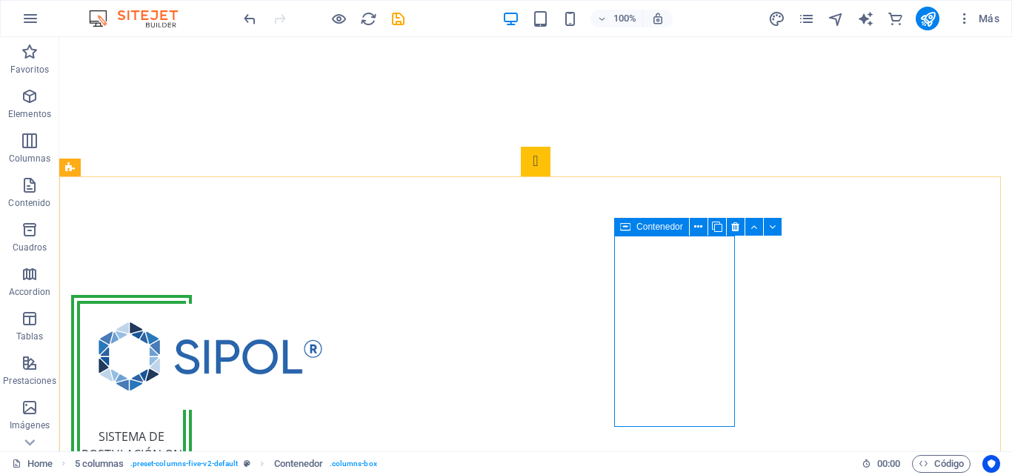
click at [628, 227] on icon at bounding box center [625, 227] width 10 height 18
drag, startPoint x: 628, startPoint y: 227, endPoint x: 82, endPoint y: 227, distance: 546.0
click at [628, 227] on icon at bounding box center [625, 227] width 10 height 18
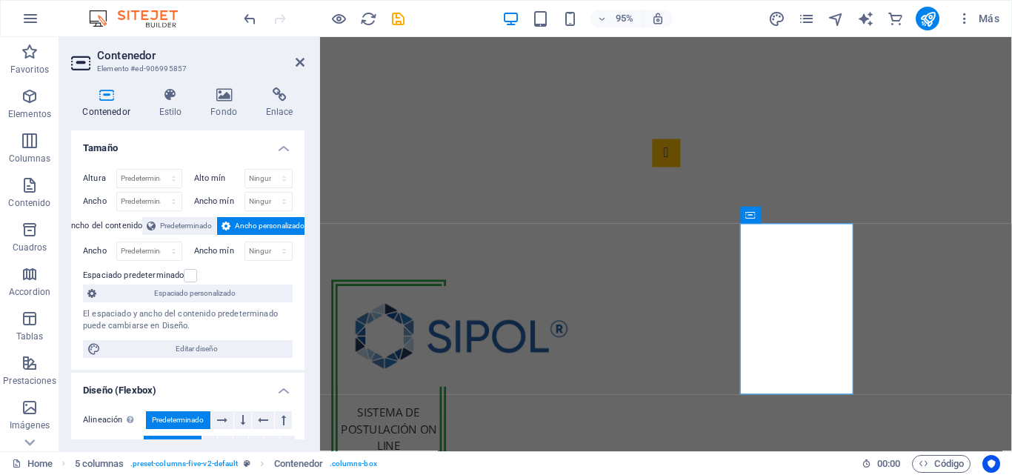
scroll to position [222, 0]
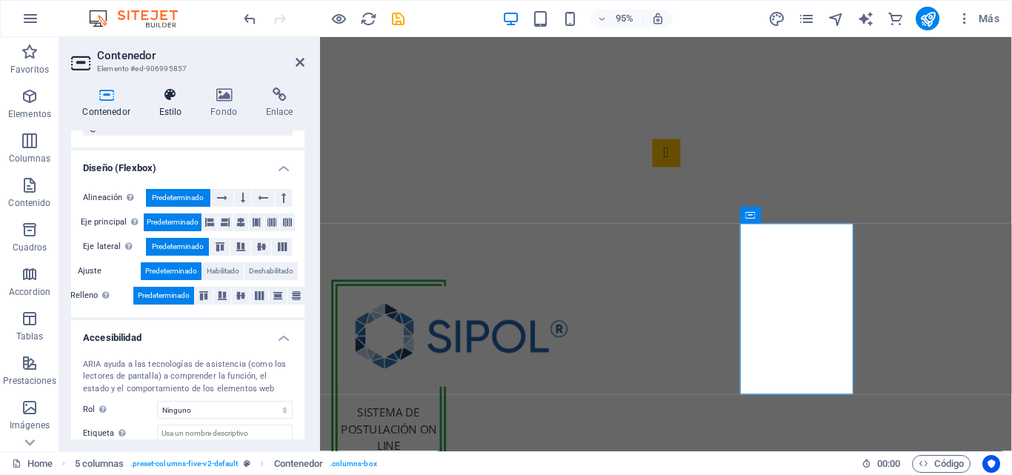
click at [176, 106] on h4 "Estilo" at bounding box center [173, 102] width 52 height 31
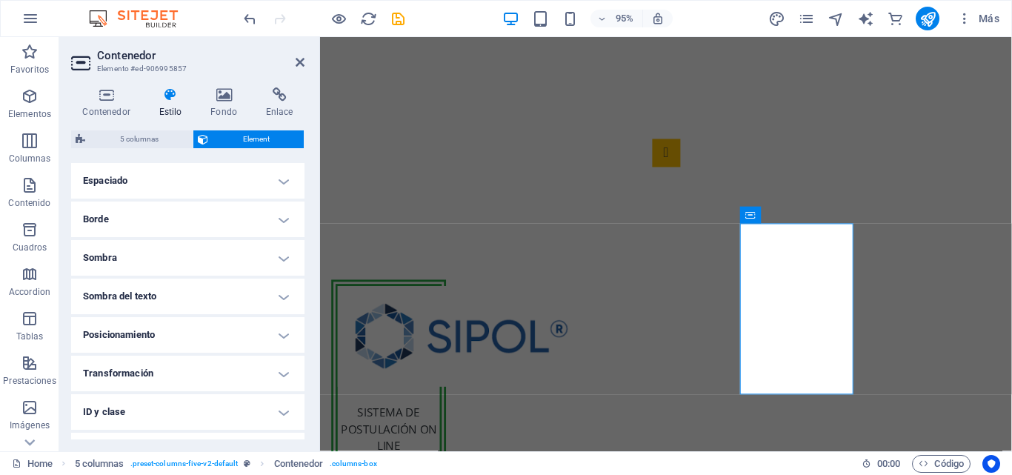
scroll to position [296, 0]
click at [178, 221] on h4 "Borde" at bounding box center [187, 216] width 233 height 36
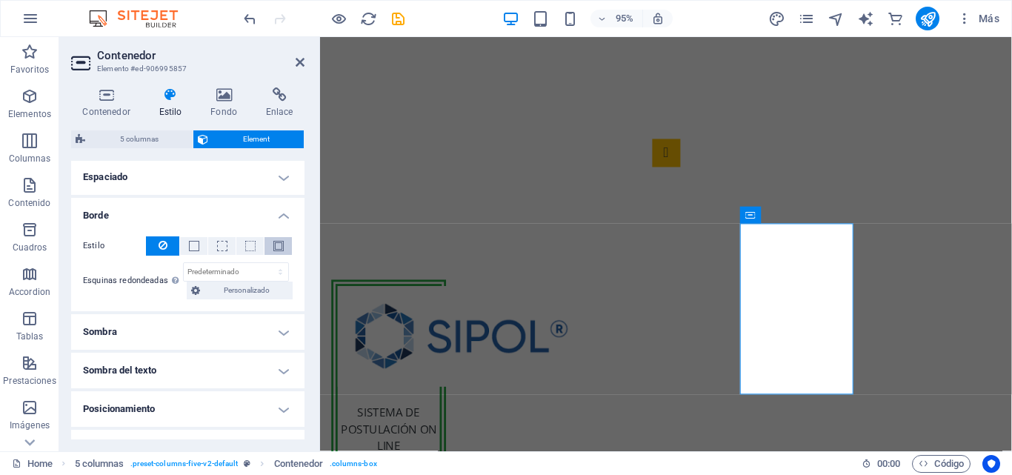
click at [273, 246] on span at bounding box center [278, 246] width 10 height 10
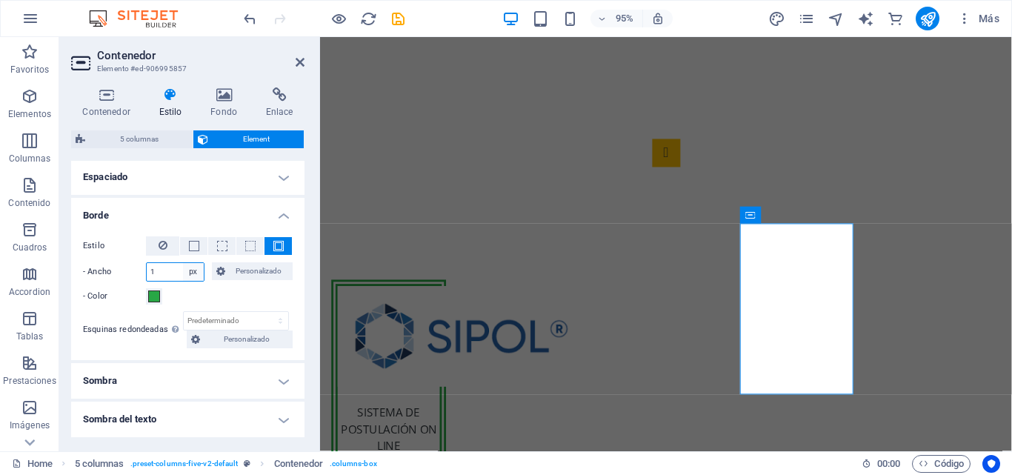
click at [193, 272] on select "automático px rem % vh vw Personalizado" at bounding box center [193, 272] width 21 height 18
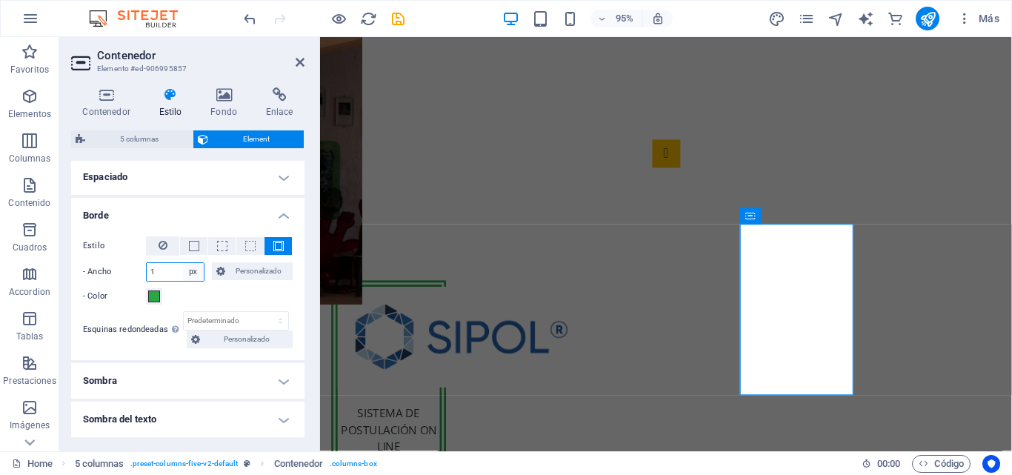
select select "vw"
click at [183, 263] on select "automático px rem % vh vw Personalizado" at bounding box center [193, 272] width 21 height 18
type input "1"
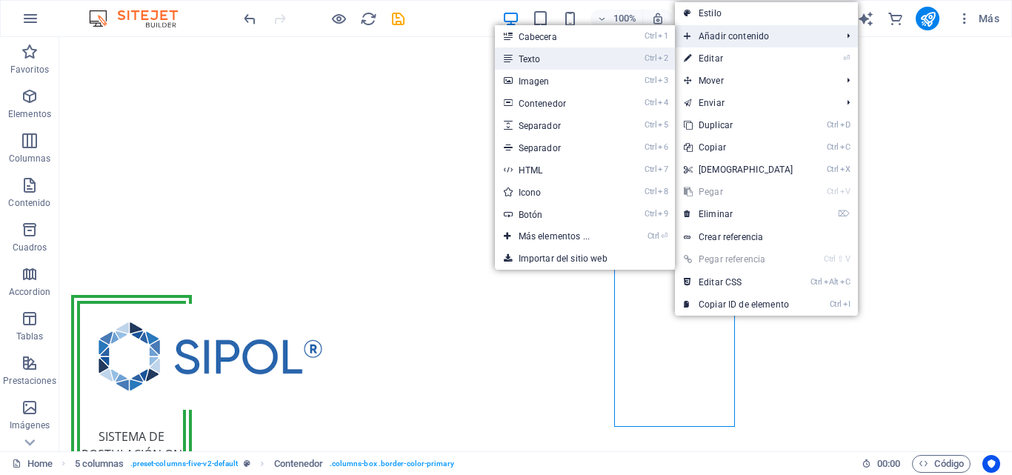
click at [590, 56] on link "Ctrl 2 Texto" at bounding box center [557, 58] width 124 height 22
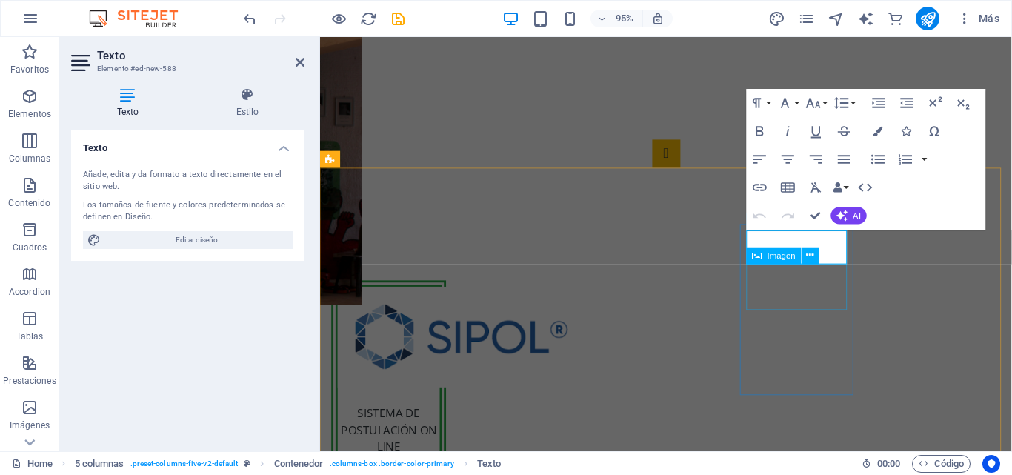
click at [828, 255] on div "Imagen" at bounding box center [786, 256] width 81 height 18
click at [827, 255] on div "Imagen" at bounding box center [786, 256] width 81 height 18
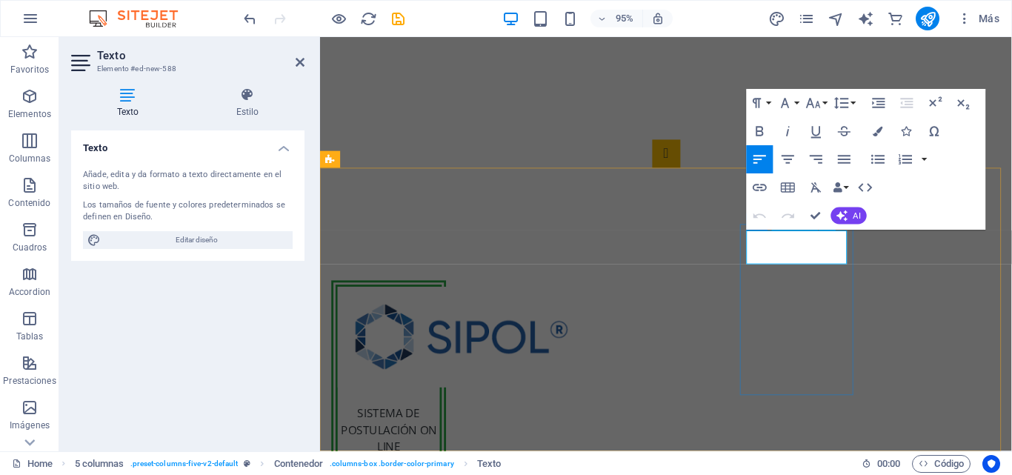
scroll to position [315, 0]
drag, startPoint x: 852, startPoint y: 264, endPoint x: 768, endPoint y: 250, distance: 84.8
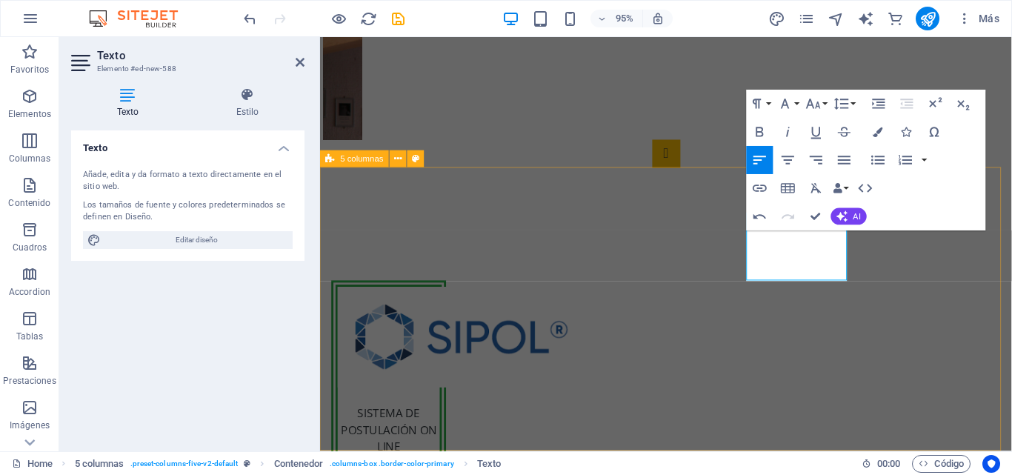
scroll to position [316, 0]
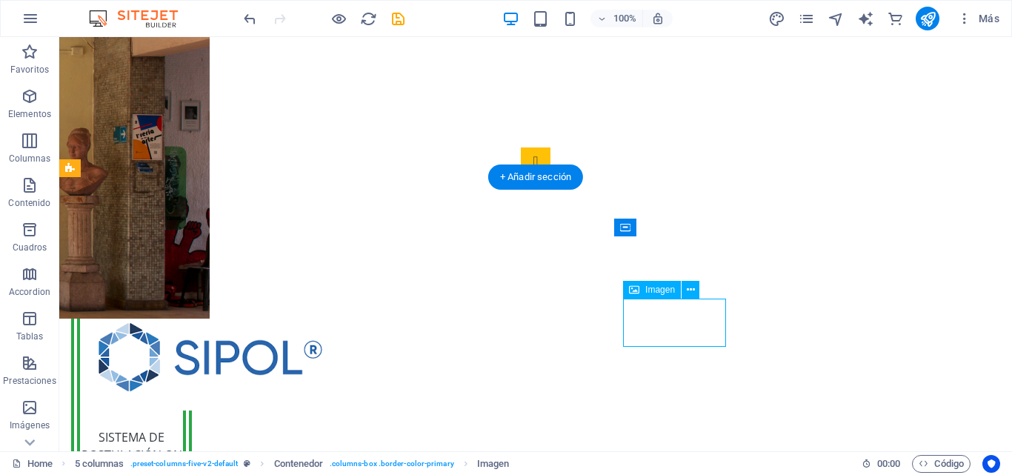
select select "px"
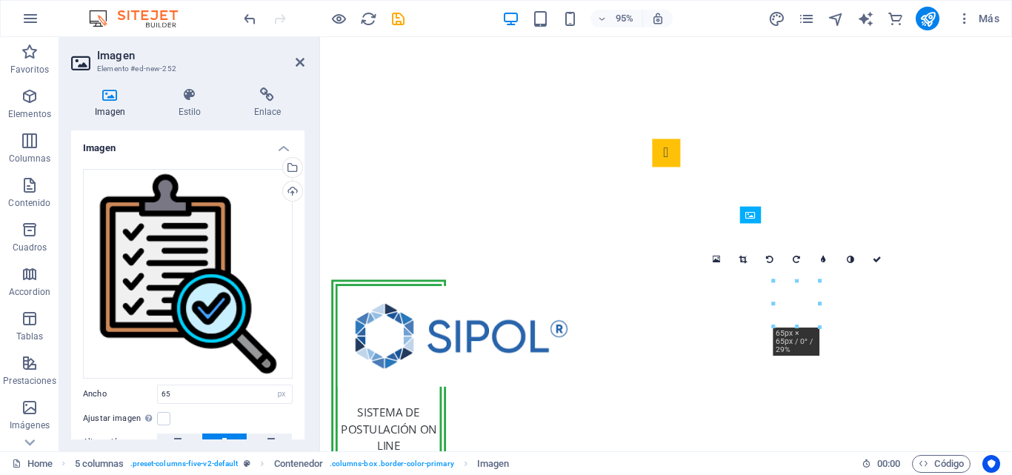
drag, startPoint x: 860, startPoint y: 308, endPoint x: 854, endPoint y: 248, distance: 60.3
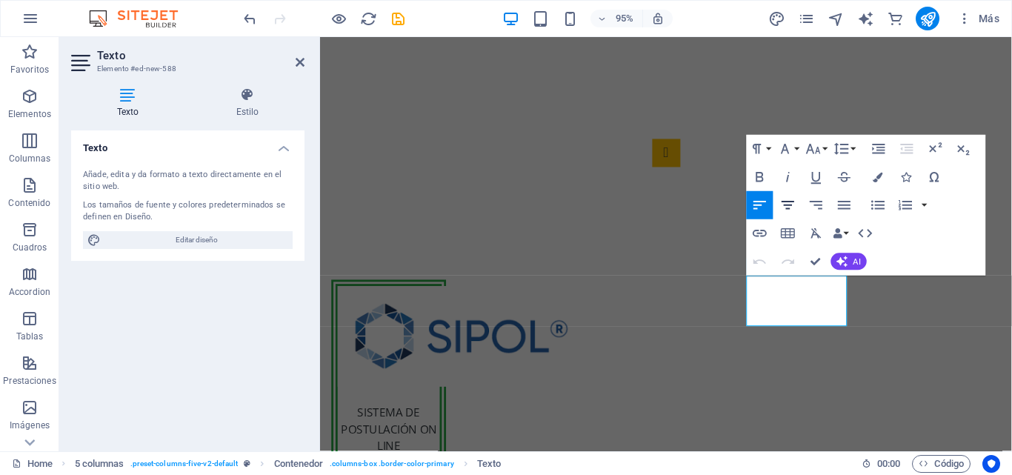
click at [781, 203] on icon "button" at bounding box center [787, 205] width 17 height 17
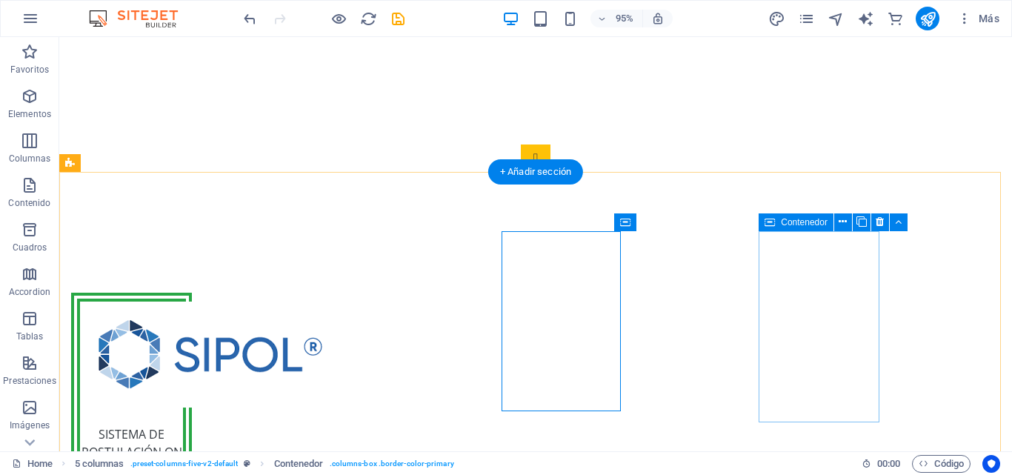
scroll to position [318, 0]
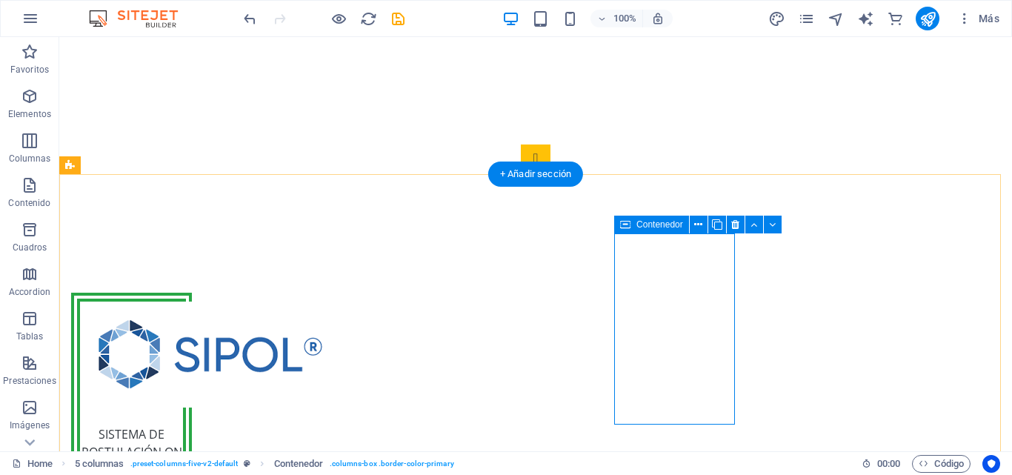
select select "vw"
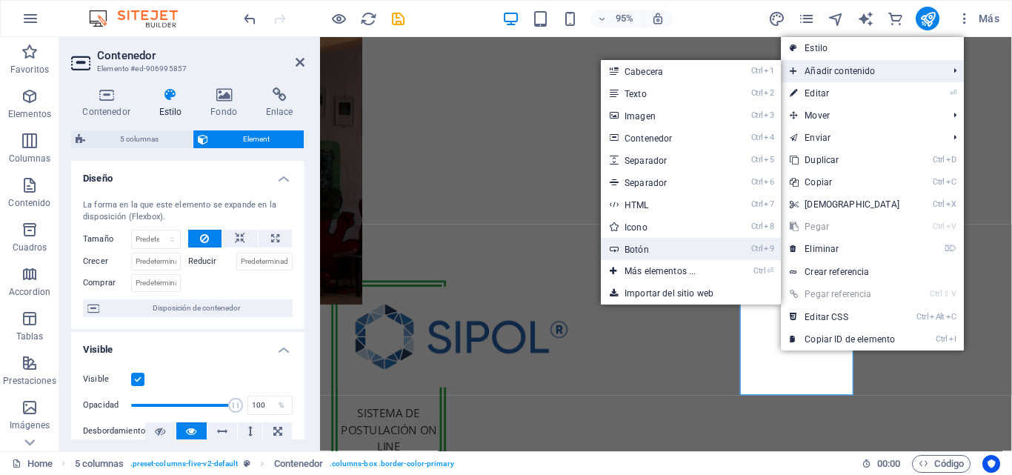
click at [656, 245] on link "Ctrl 9 Botón" at bounding box center [663, 249] width 124 height 22
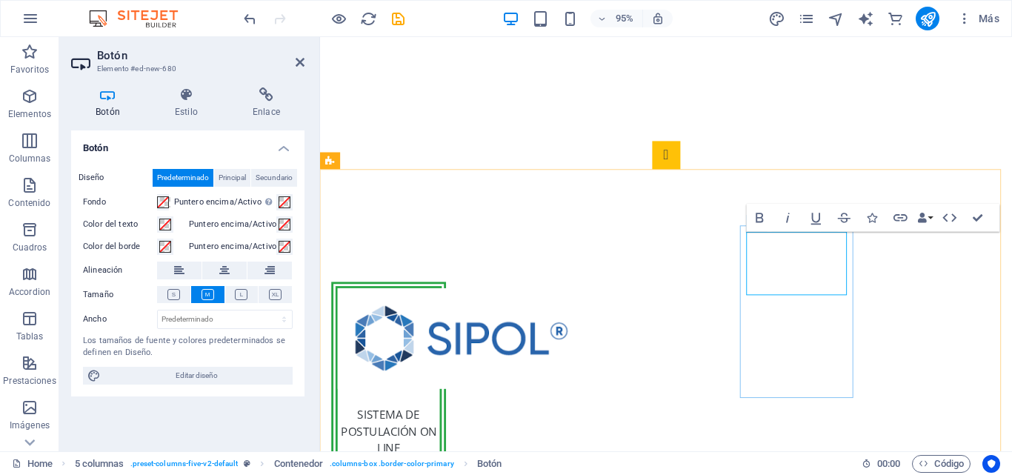
scroll to position [313, 0]
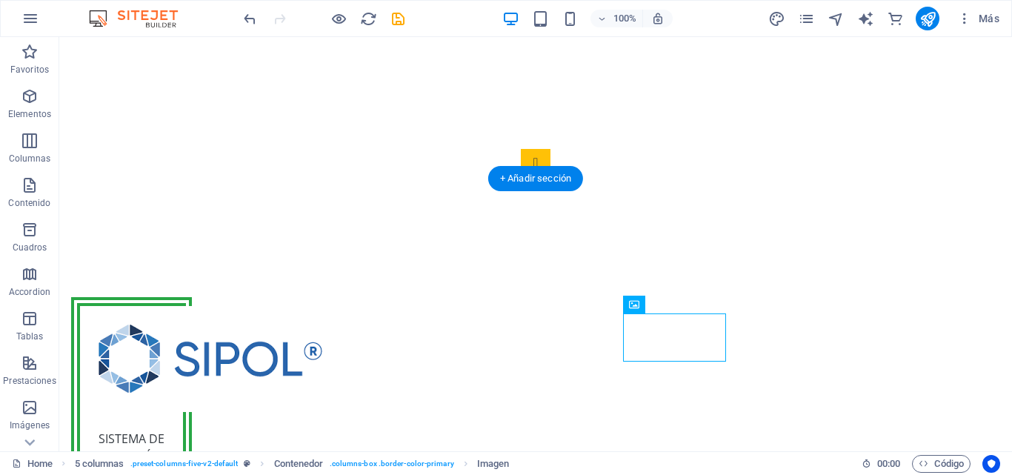
drag, startPoint x: 599, startPoint y: 325, endPoint x: 826, endPoint y: 253, distance: 238.1
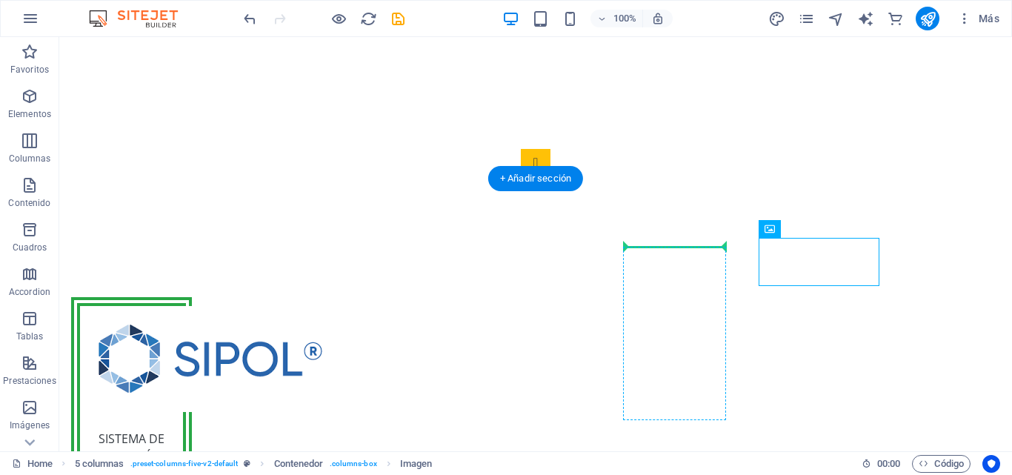
drag, startPoint x: 779, startPoint y: 267, endPoint x: 671, endPoint y: 276, distance: 108.5
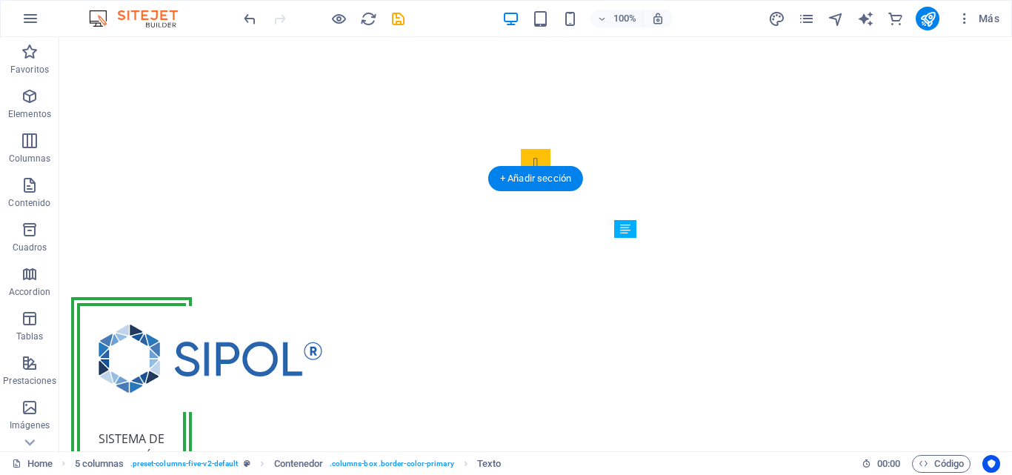
drag, startPoint x: 709, startPoint y: 392, endPoint x: 705, endPoint y: 340, distance: 52.1
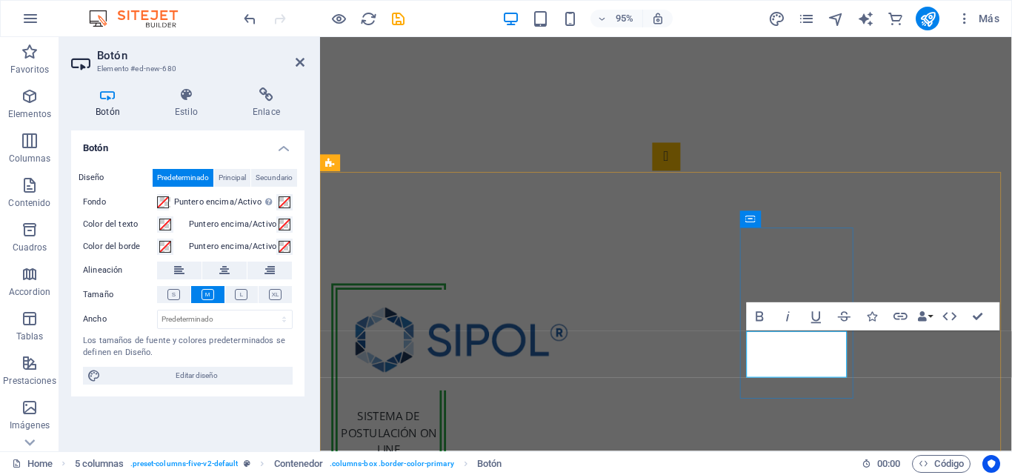
scroll to position [311, 0]
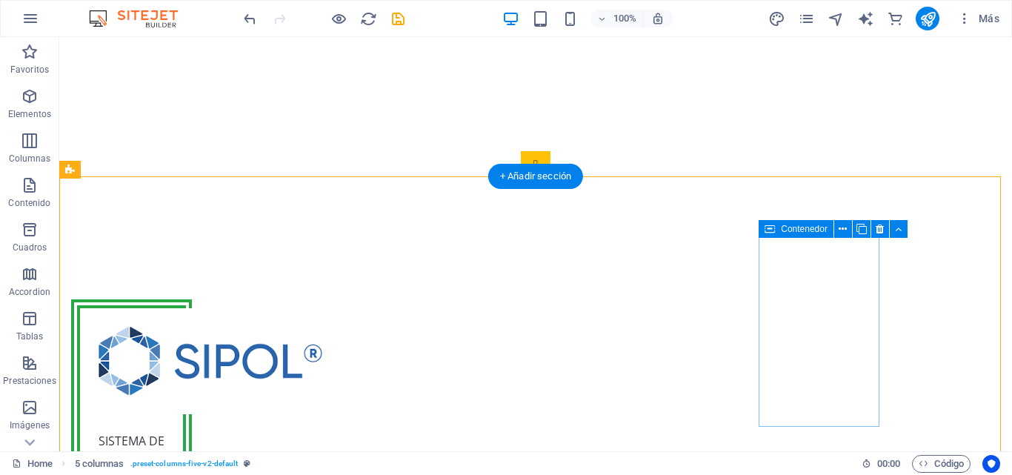
scroll to position [313, 0]
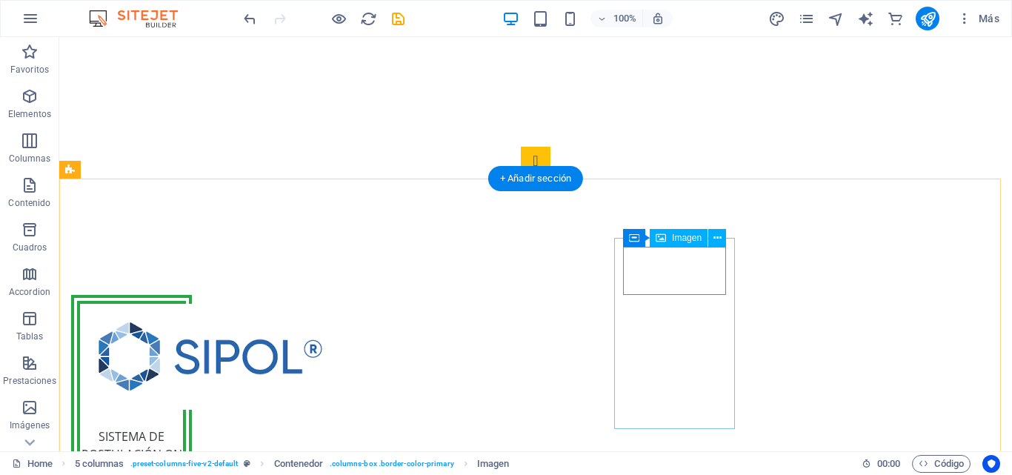
select select "px"
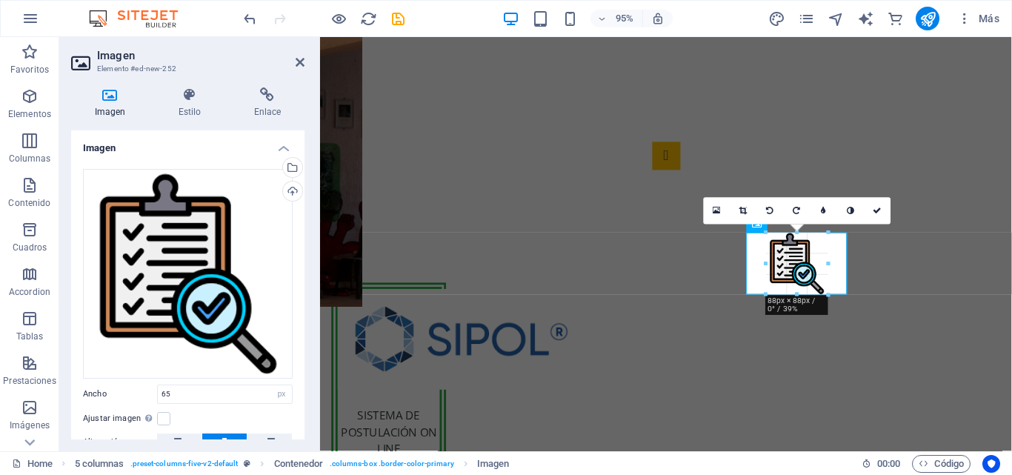
drag, startPoint x: 798, startPoint y: 278, endPoint x: 799, endPoint y: 296, distance: 17.8
type input "88"
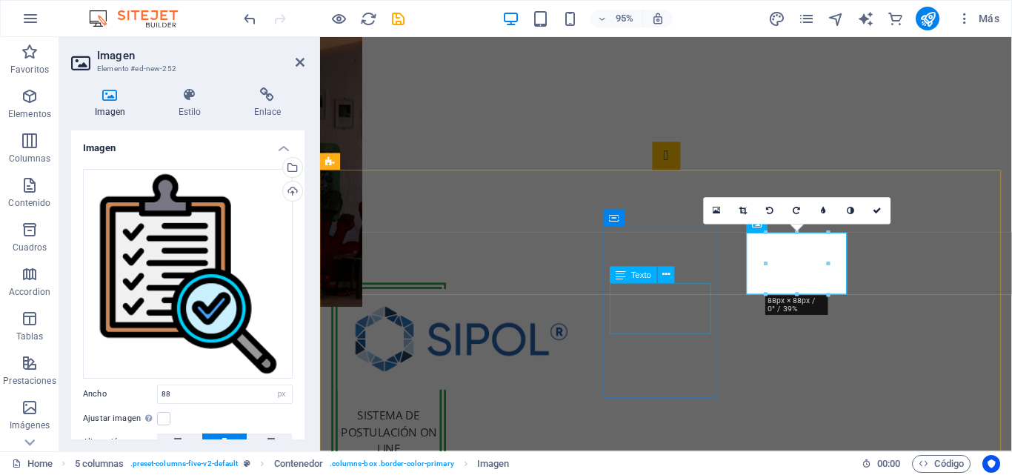
click at [680, 276] on div "Texto" at bounding box center [647, 276] width 73 height 18
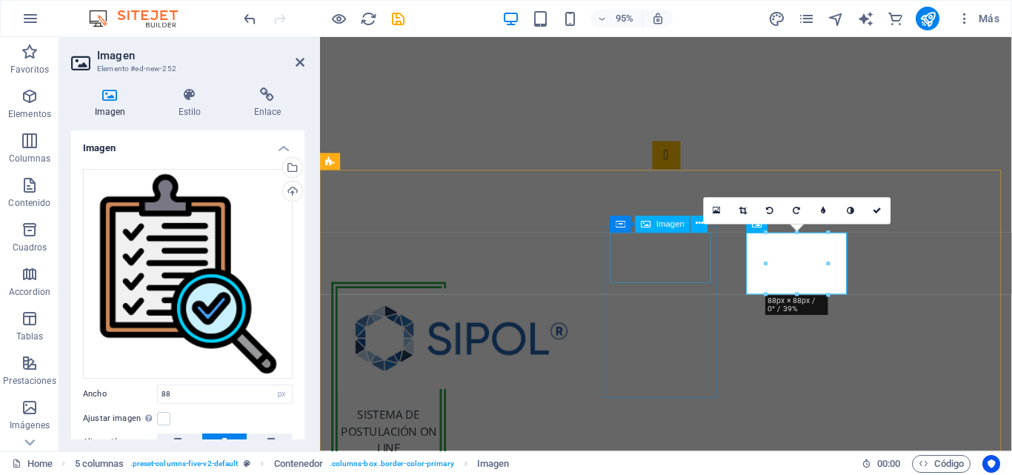
select select "px"
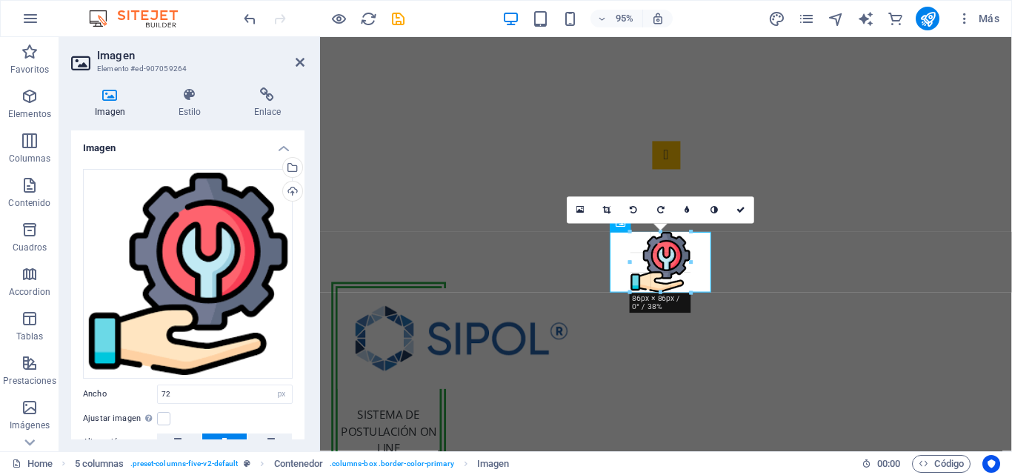
drag, startPoint x: 660, startPoint y: 282, endPoint x: 361, endPoint y: 272, distance: 299.5
type input "86"
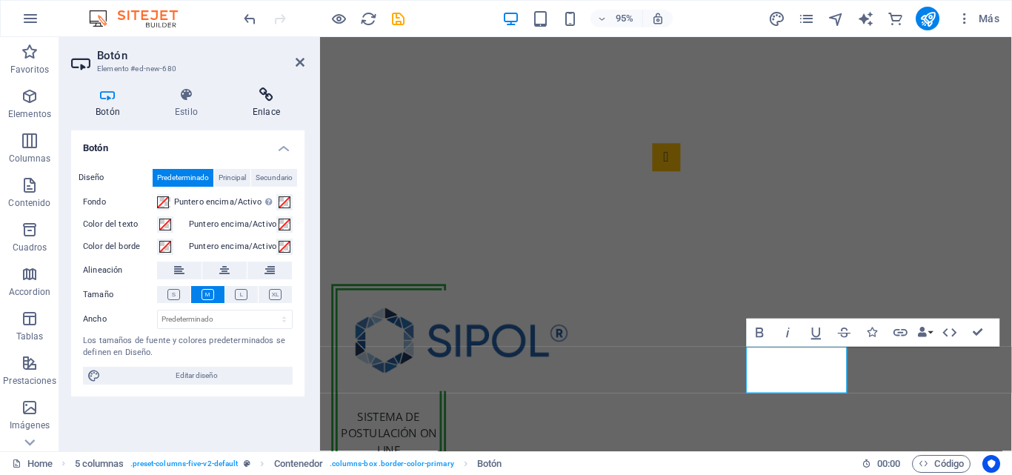
click at [258, 109] on h4 "Enlace" at bounding box center [266, 102] width 76 height 31
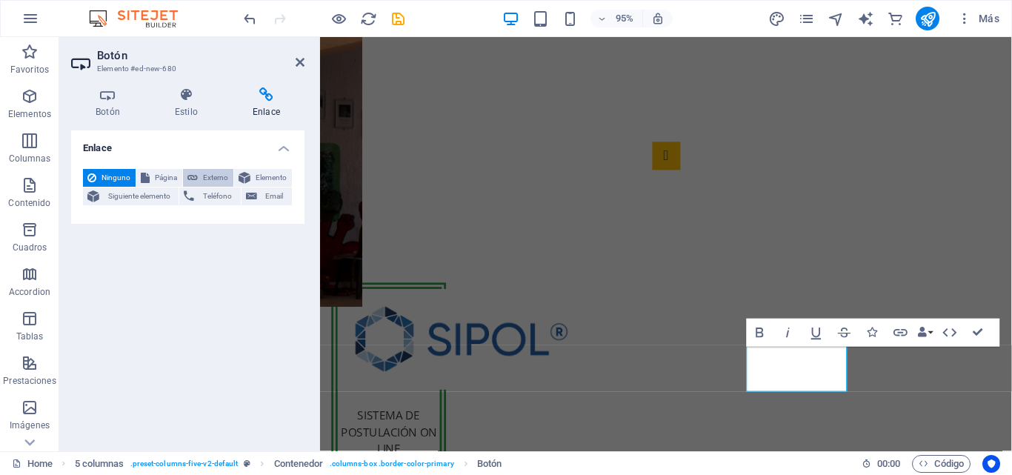
click at [213, 180] on span "Externo" at bounding box center [215, 178] width 27 height 18
select select "blank"
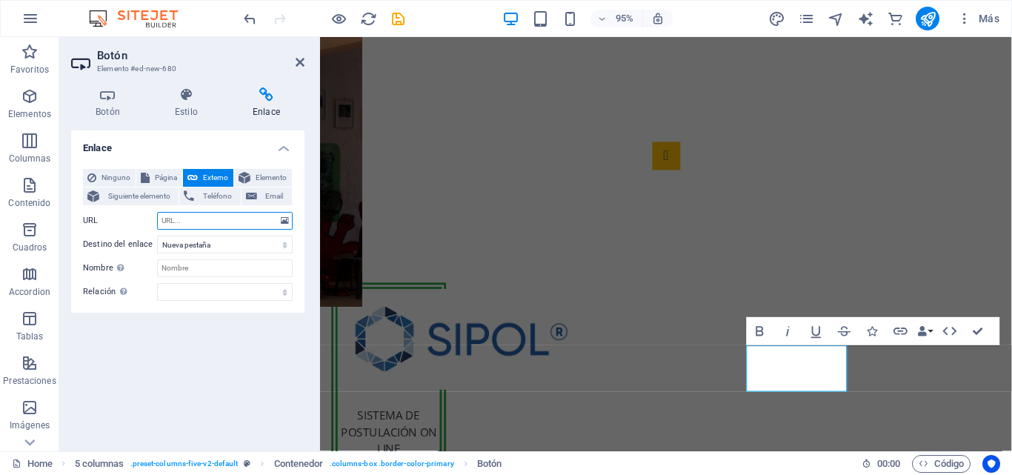
paste input "https://evaluador.demstgo.cl/"
type input "https://evaluador.demstgo.cl/"
click at [198, 265] on input "Nombre Una descripción adicional del enlace no debería ser igual al texto del e…" at bounding box center [225, 268] width 136 height 18
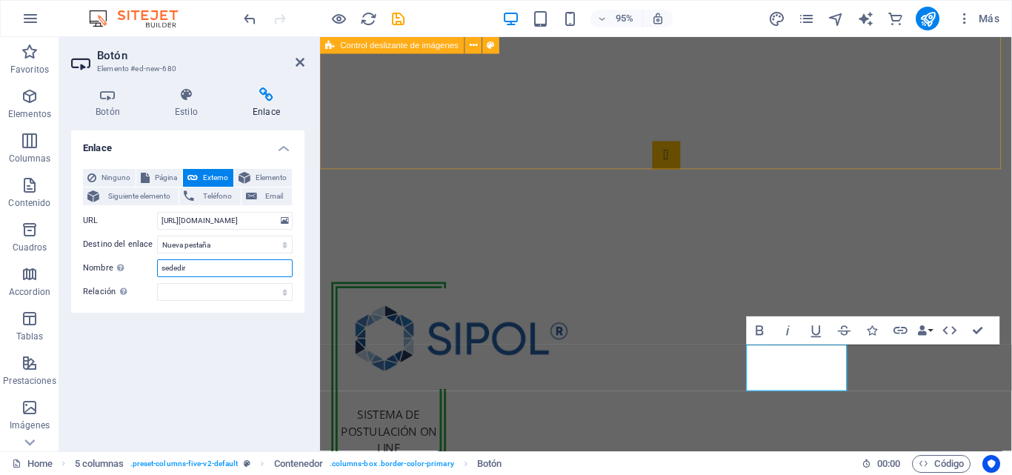
type input "sededir"
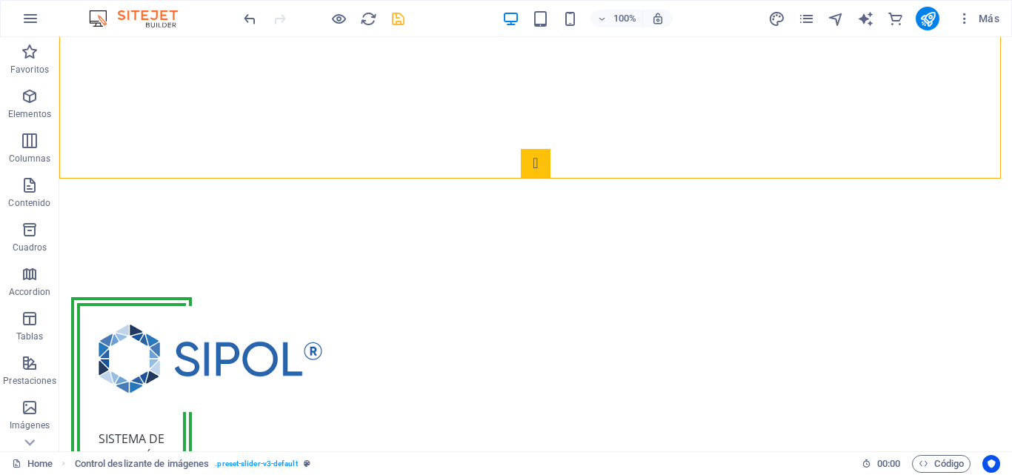
click at [406, 20] on icon "save" at bounding box center [398, 18] width 17 height 17
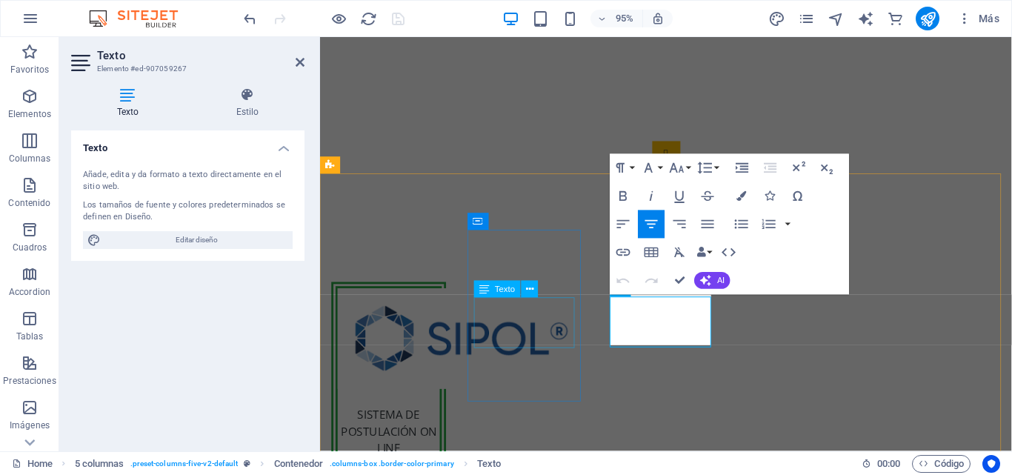
scroll to position [311, 0]
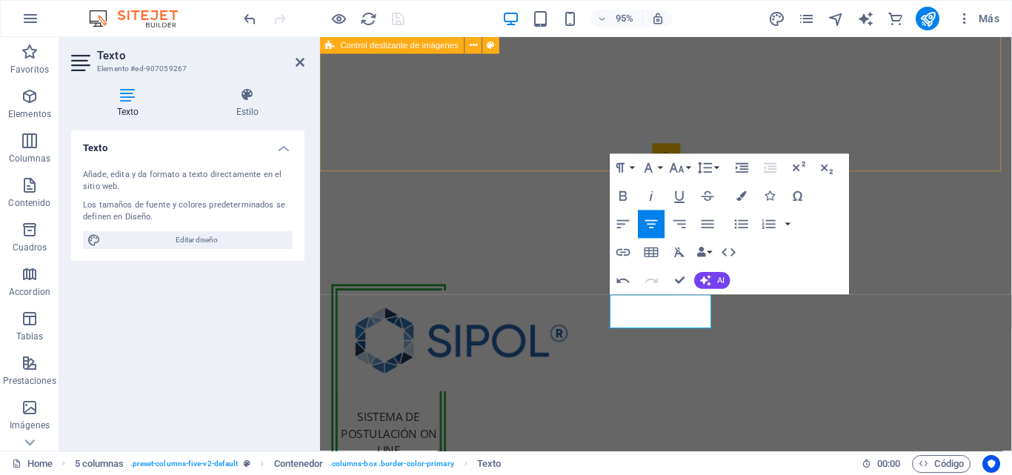
click at [948, 145] on div at bounding box center [684, 0] width 728 height 473
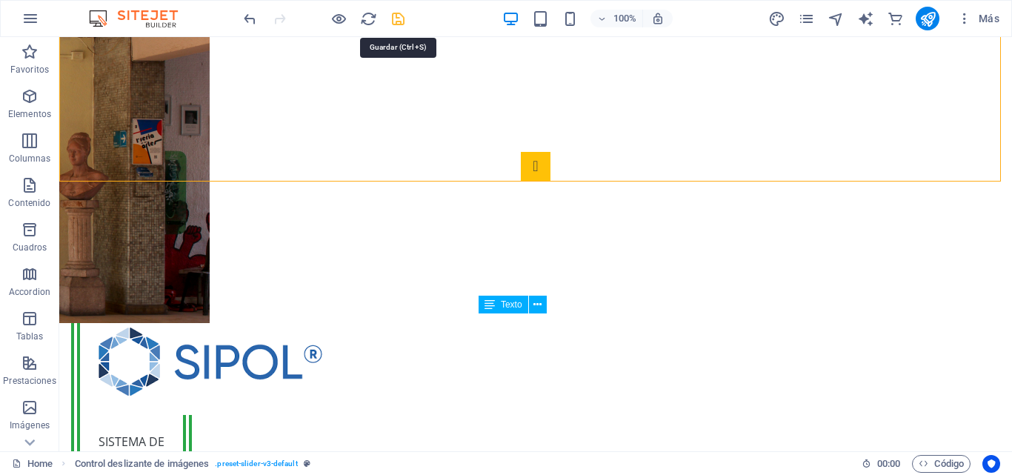
click at [399, 19] on icon "save" at bounding box center [398, 18] width 17 height 17
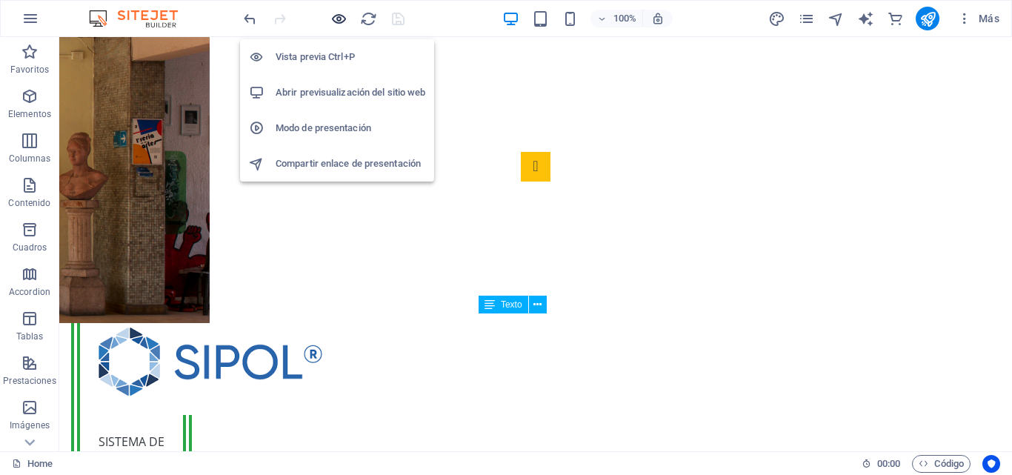
click at [342, 22] on icon "button" at bounding box center [338, 18] width 17 height 17
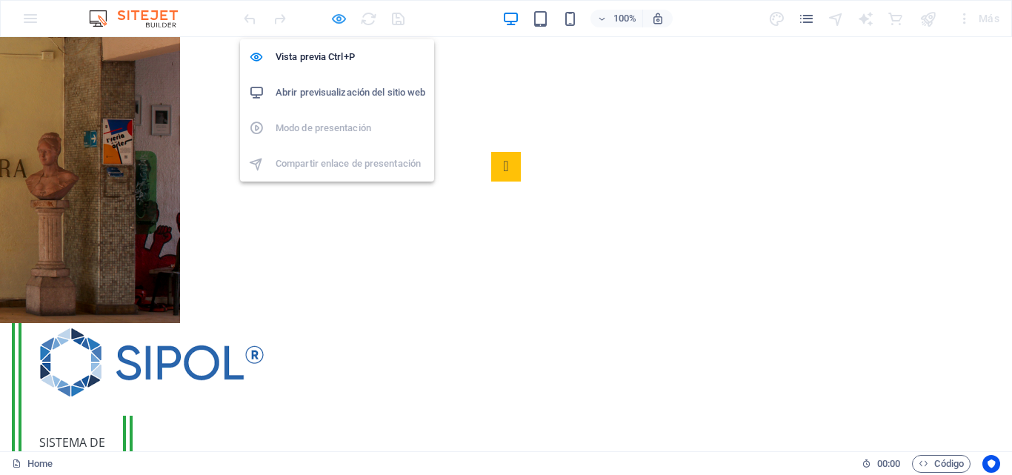
drag, startPoint x: 336, startPoint y: 19, endPoint x: 403, endPoint y: 30, distance: 68.3
click at [336, 19] on icon "button" at bounding box center [338, 18] width 17 height 17
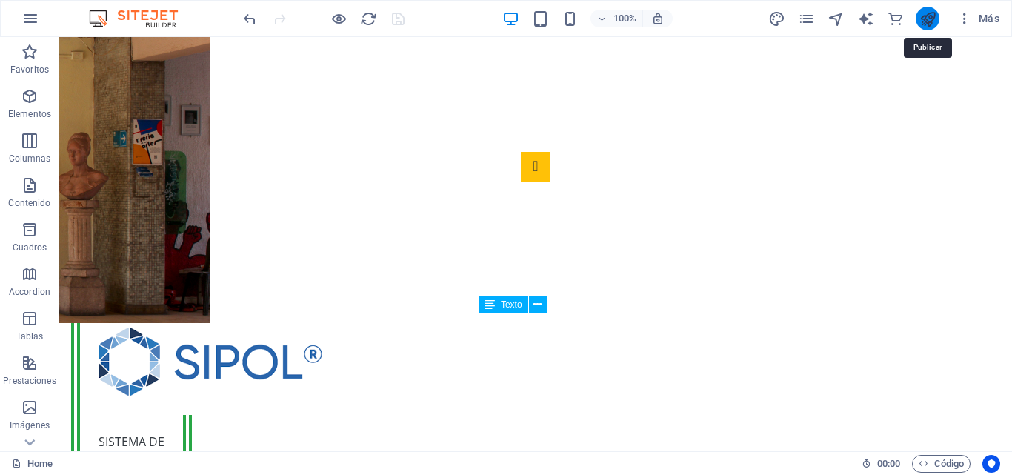
click at [920, 20] on icon "publish" at bounding box center [927, 18] width 17 height 17
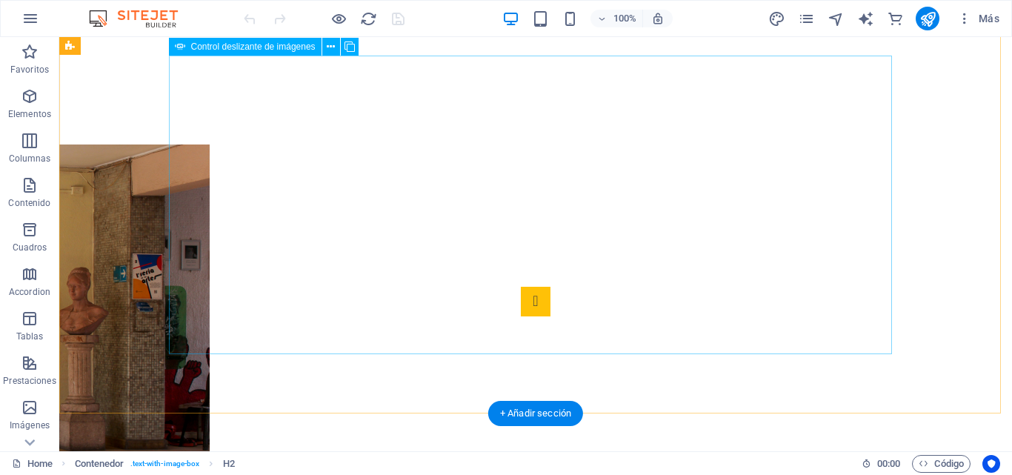
scroll to position [345, 0]
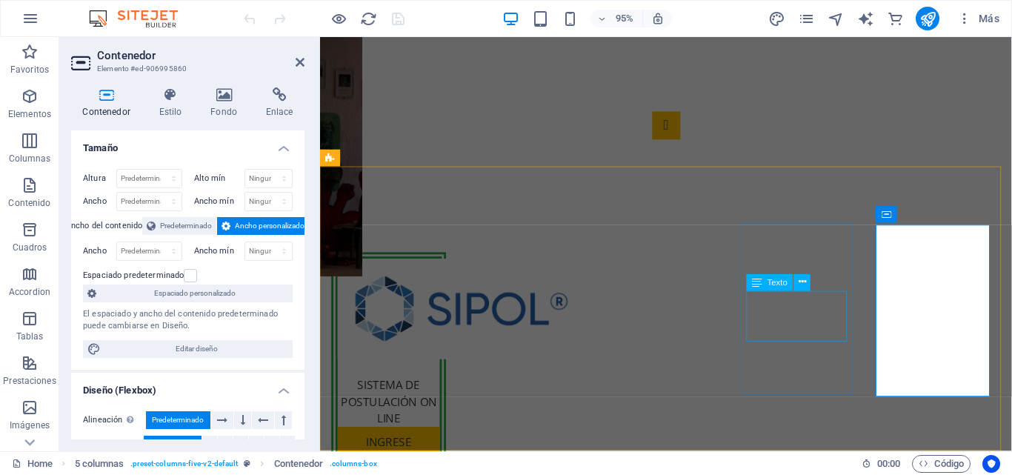
scroll to position [317, 0]
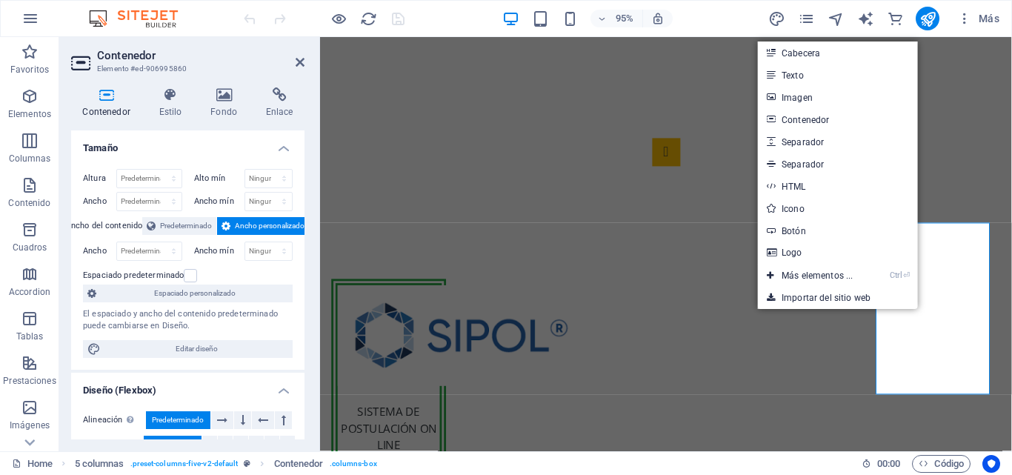
scroll to position [316, 0]
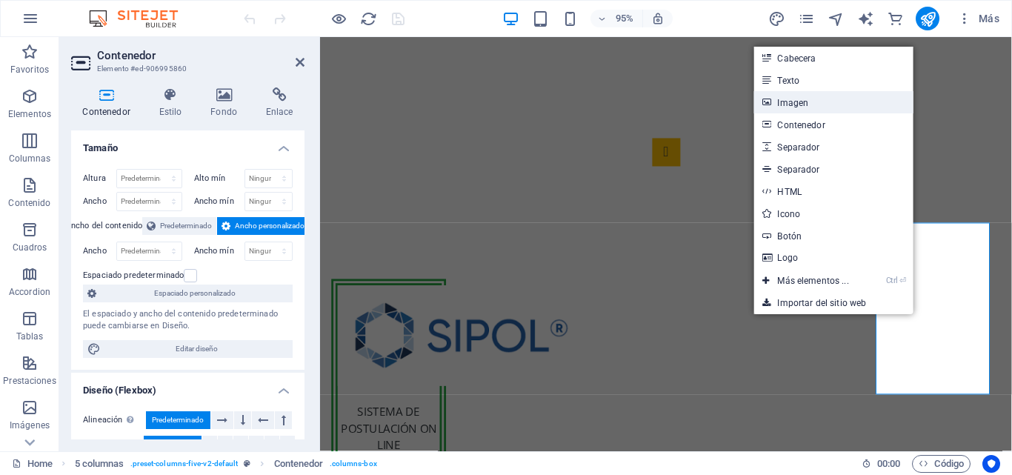
click at [809, 98] on link "Imagen" at bounding box center [833, 102] width 159 height 22
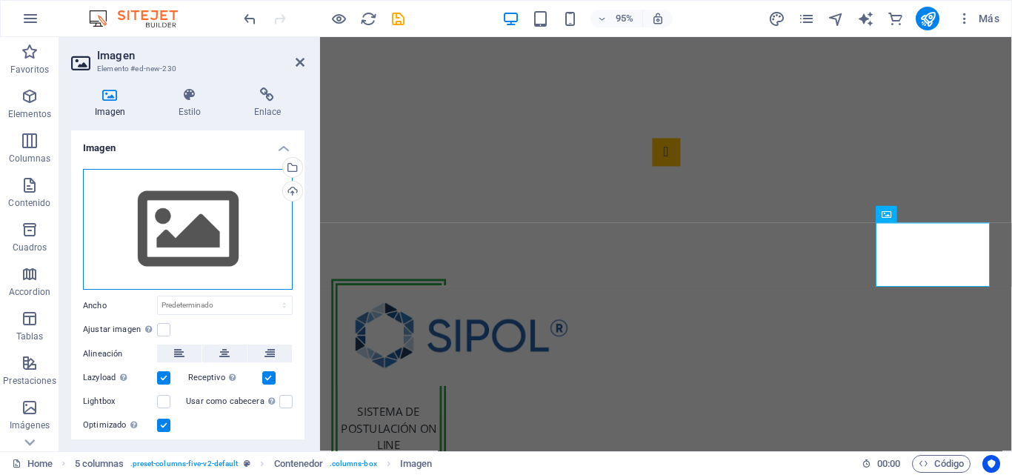
click at [253, 208] on div "Arrastra archivos aquí, haz clic para escoger archivos o selecciona archivos de…" at bounding box center [188, 230] width 210 height 122
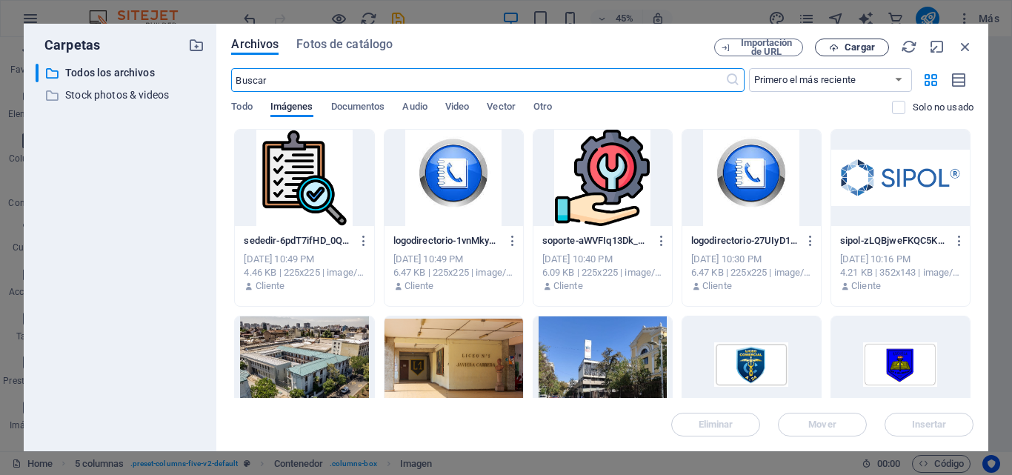
click at [855, 47] on span "Cargar" at bounding box center [860, 47] width 30 height 9
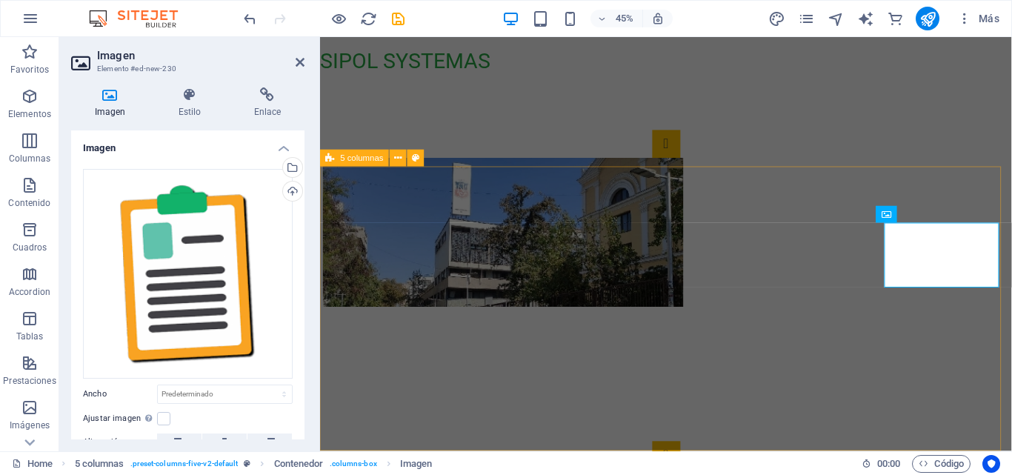
scroll to position [316, 0]
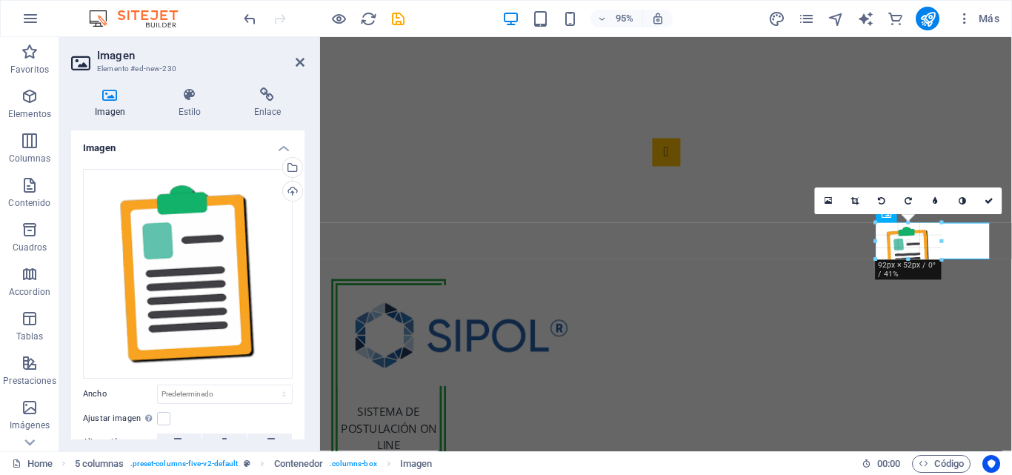
drag, startPoint x: 935, startPoint y: 286, endPoint x: 931, endPoint y: 258, distance: 28.5
type input "93"
select select "px"
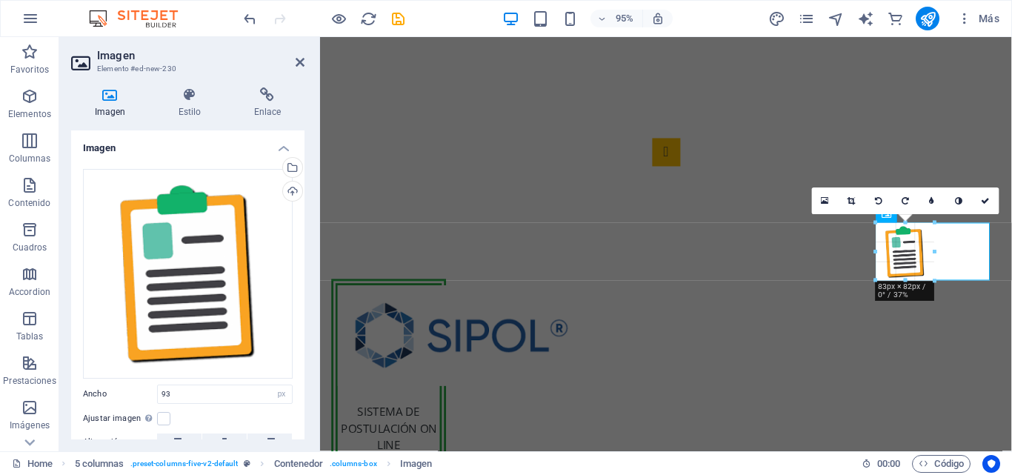
drag, startPoint x: 912, startPoint y: 288, endPoint x: 623, endPoint y: 253, distance: 291.1
type input "83"
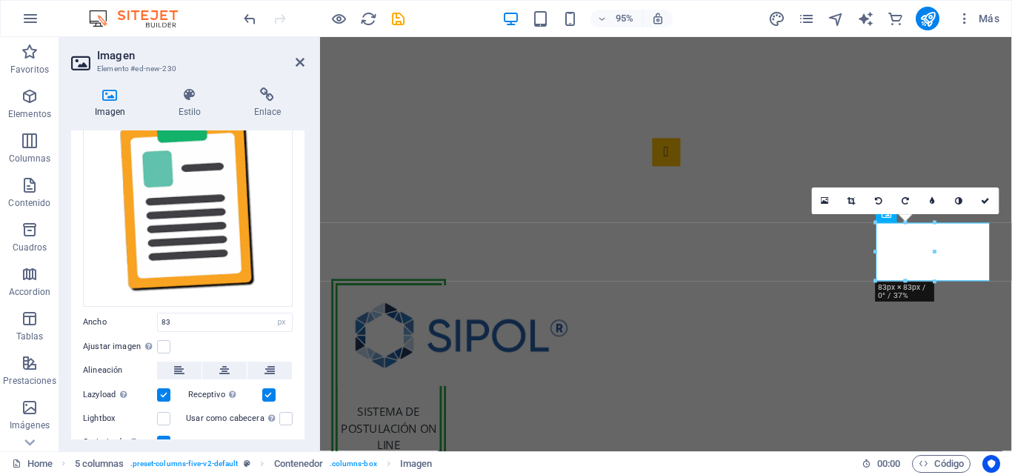
scroll to position [128, 0]
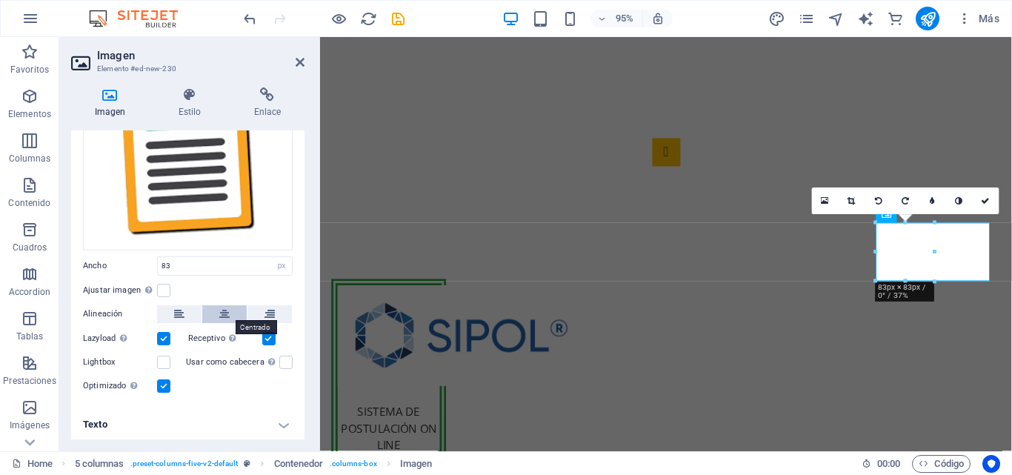
click at [228, 310] on button at bounding box center [224, 314] width 44 height 18
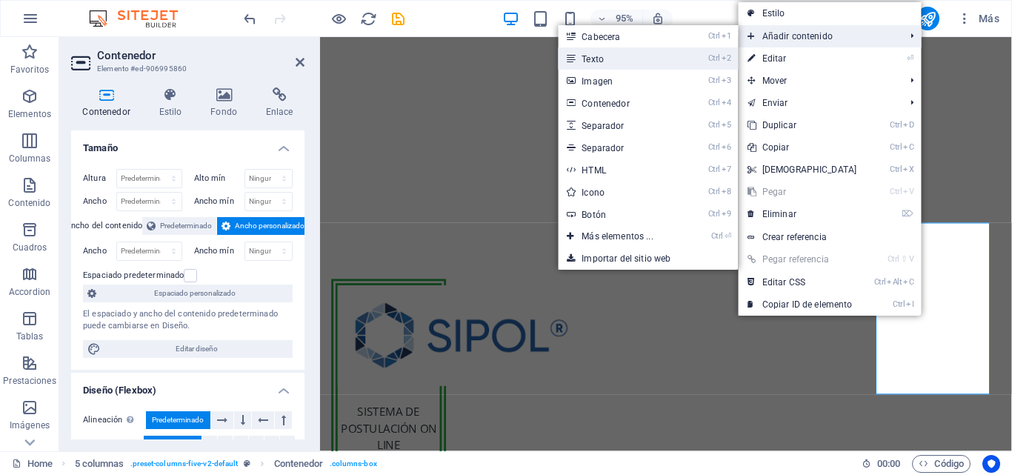
drag, startPoint x: 664, startPoint y: 59, endPoint x: 620, endPoint y: 270, distance: 214.9
click at [664, 59] on link "Ctrl 2 Texto" at bounding box center [620, 58] width 124 height 22
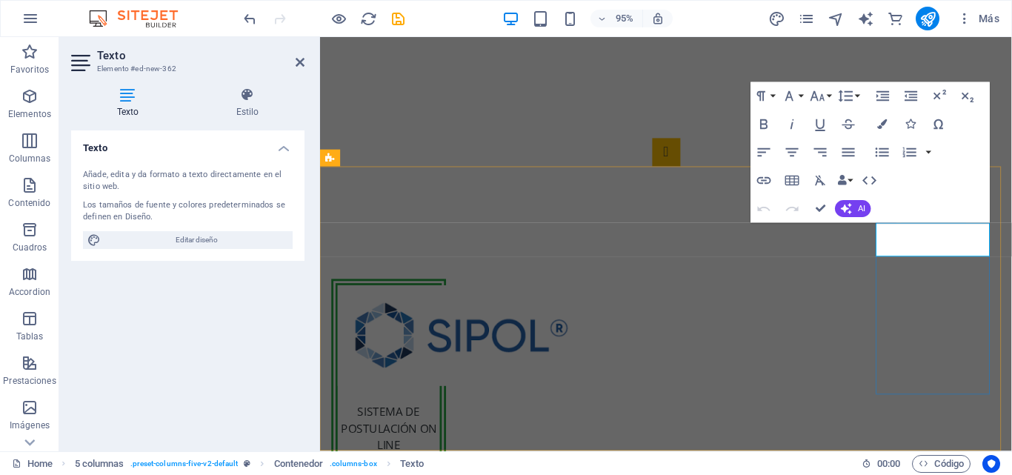
scroll to position [316, 0]
drag, startPoint x: 953, startPoint y: 253, endPoint x: 893, endPoint y: 236, distance: 62.6
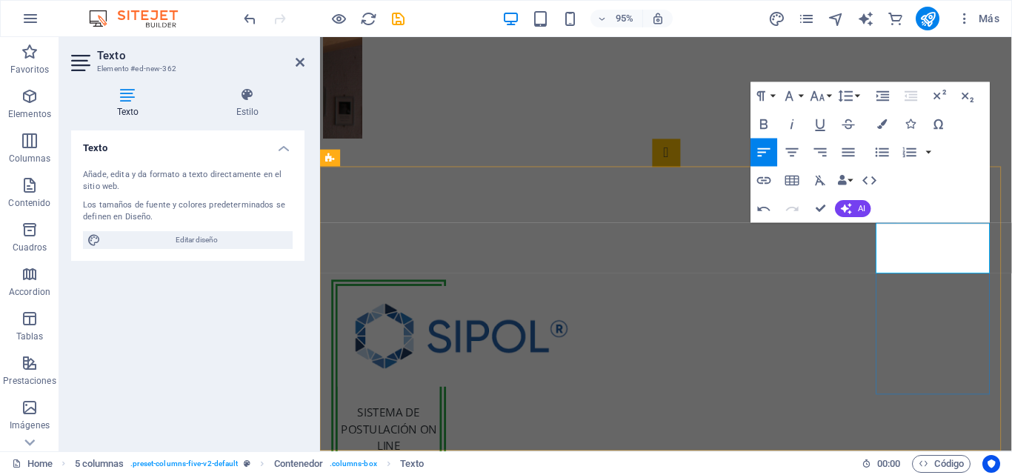
scroll to position [317, 0]
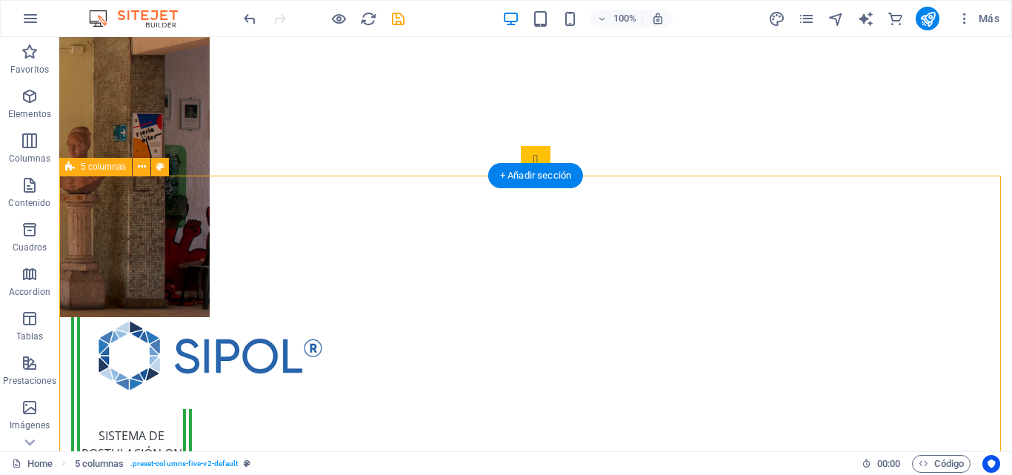
drag, startPoint x: 676, startPoint y: 329, endPoint x: 902, endPoint y: 312, distance: 226.6
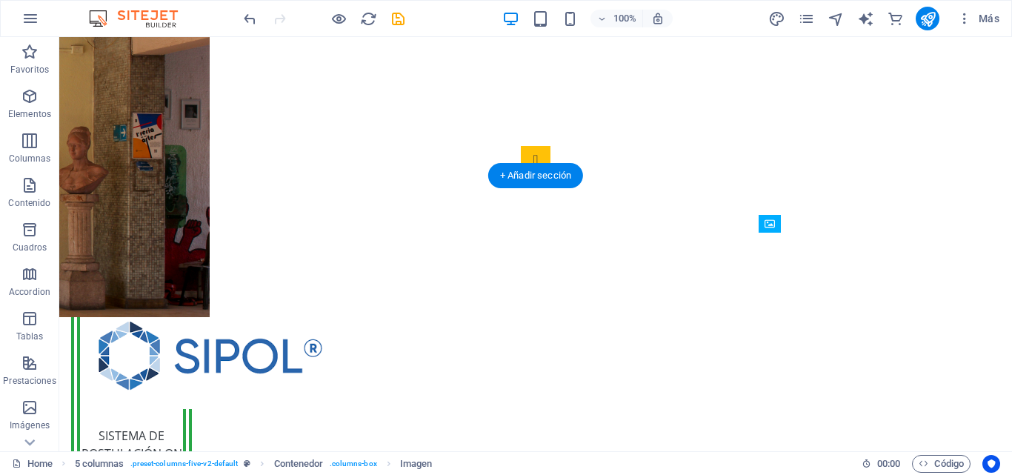
drag, startPoint x: 699, startPoint y: 322, endPoint x: 849, endPoint y: 244, distance: 169.0
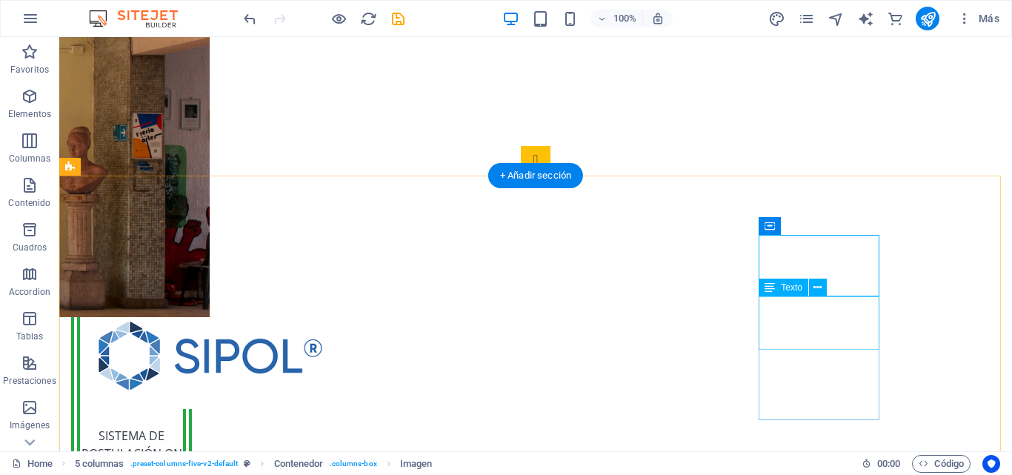
click at [819, 321] on div "SOLICITUD DE CERTIFICADO EN LÍNEA" at bounding box center [595, 281] width 953 height 414
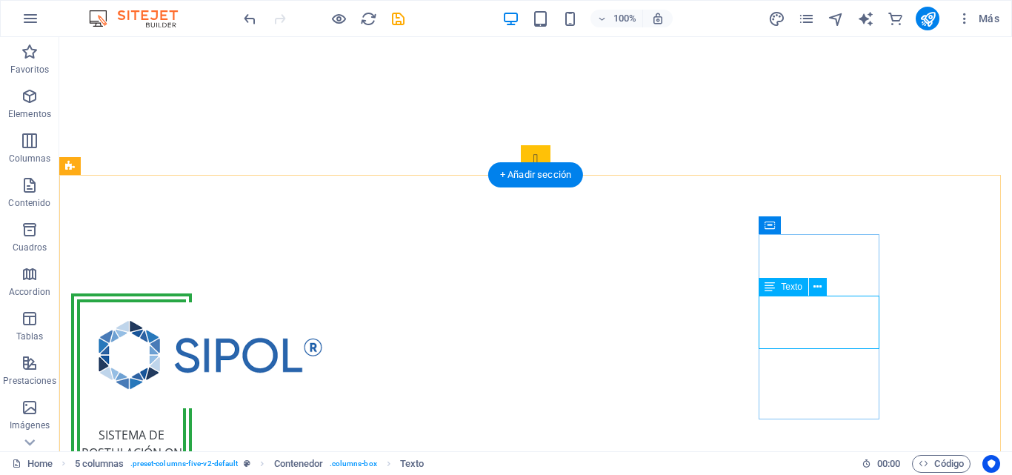
click at [856, 334] on div "SOLICITUD DE CERTIFICADO EN LÍNEA" at bounding box center [595, 281] width 953 height 414
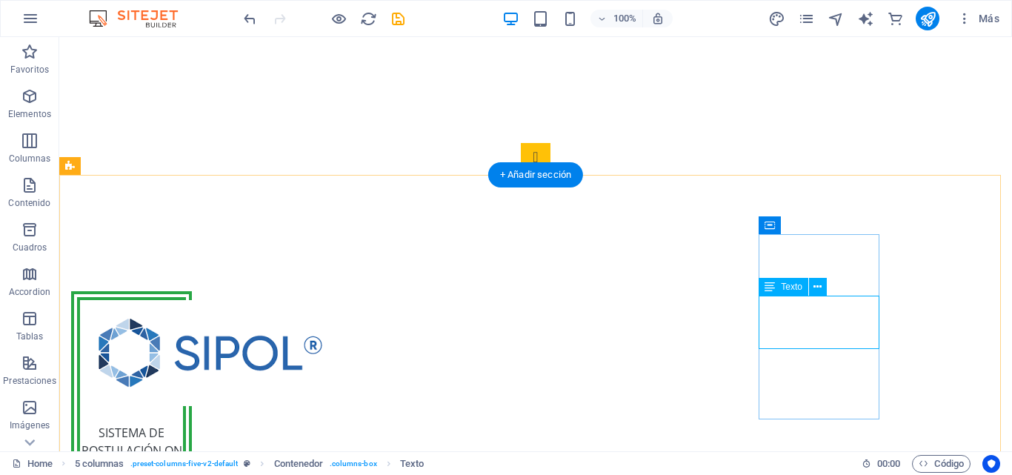
scroll to position [315, 0]
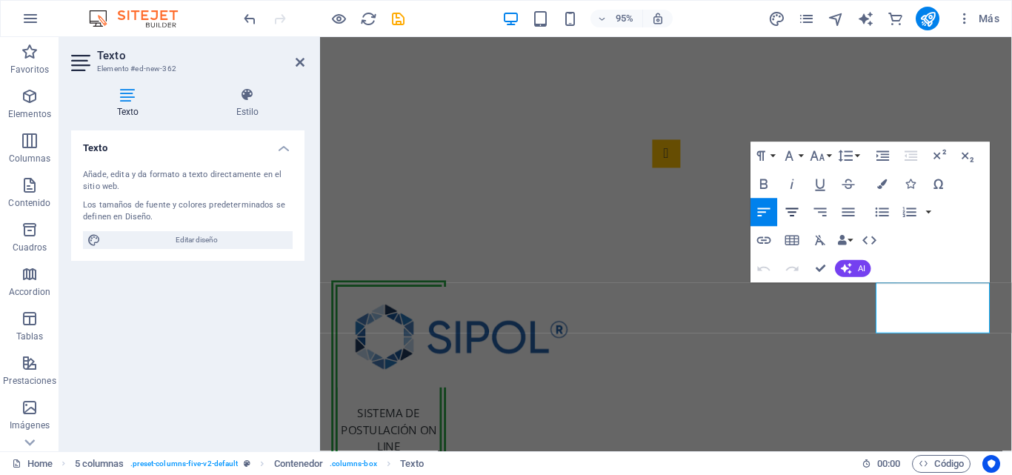
click at [798, 214] on icon "button" at bounding box center [792, 212] width 17 height 17
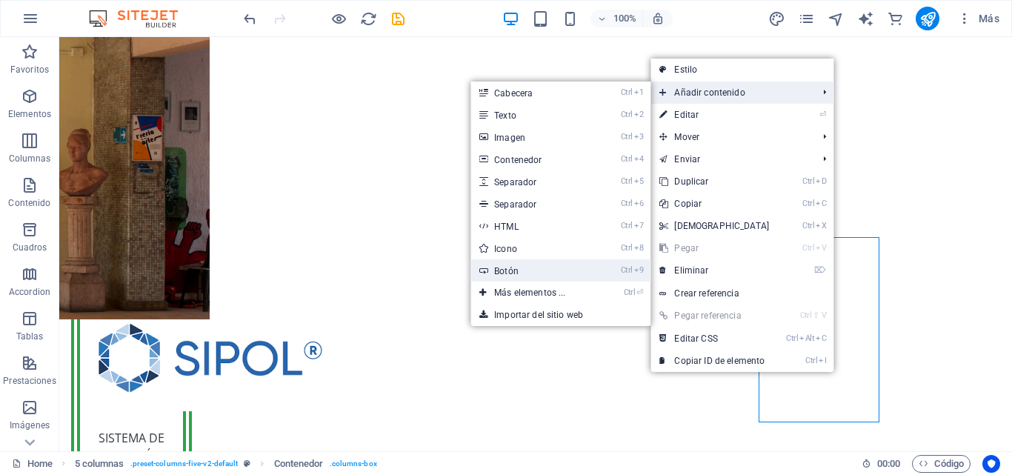
drag, startPoint x: 521, startPoint y: 264, endPoint x: 492, endPoint y: 342, distance: 83.0
click at [521, 264] on link "Ctrl 9 Botón" at bounding box center [532, 270] width 124 height 22
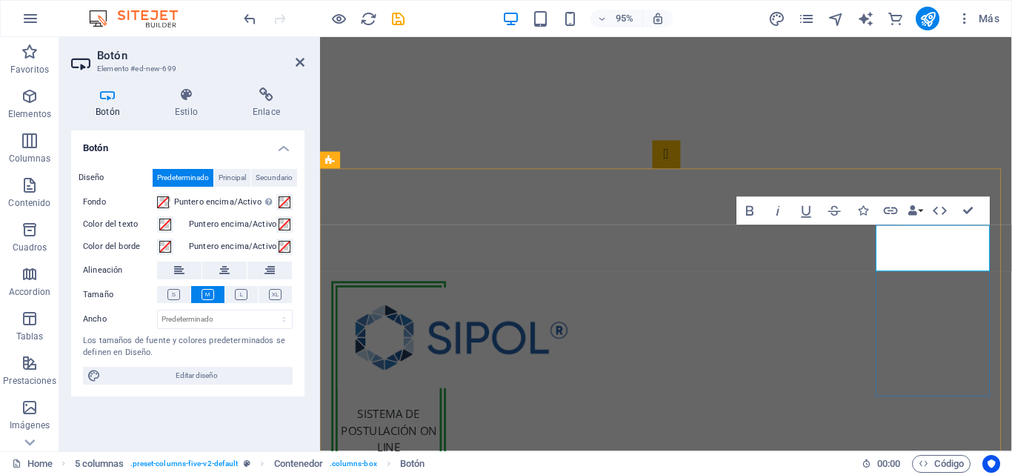
drag, startPoint x: 1005, startPoint y: 267, endPoint x: 926, endPoint y: 251, distance: 80.2
drag, startPoint x: 1010, startPoint y: 254, endPoint x: 993, endPoint y: 356, distance: 102.9
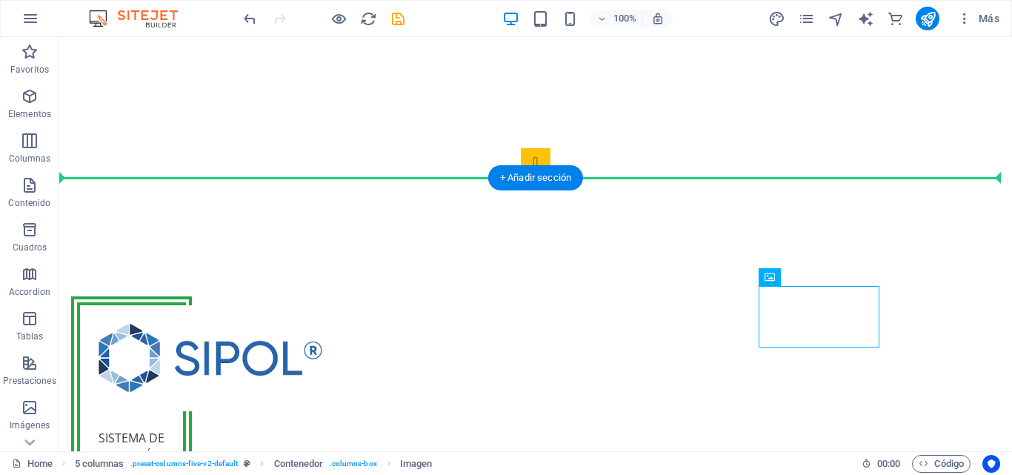
drag, startPoint x: 736, startPoint y: 312, endPoint x: 954, endPoint y: 268, distance: 222.2
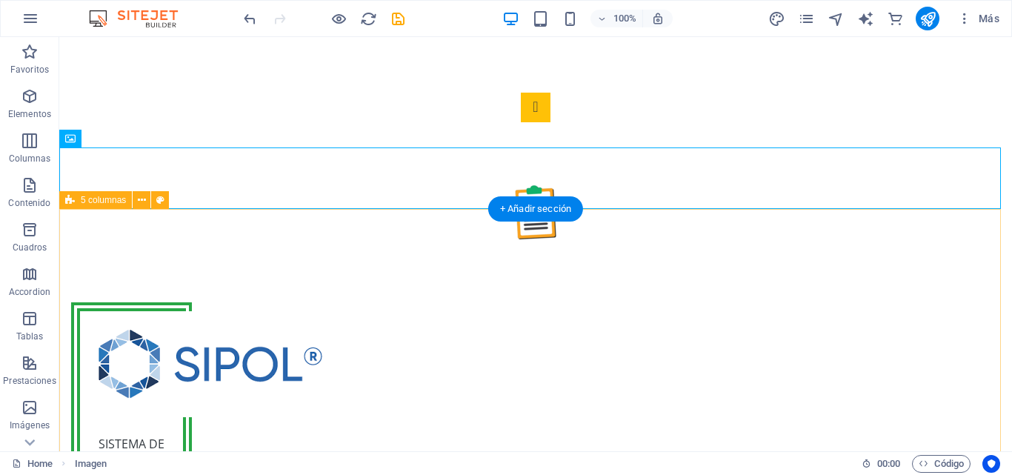
scroll to position [406, 0]
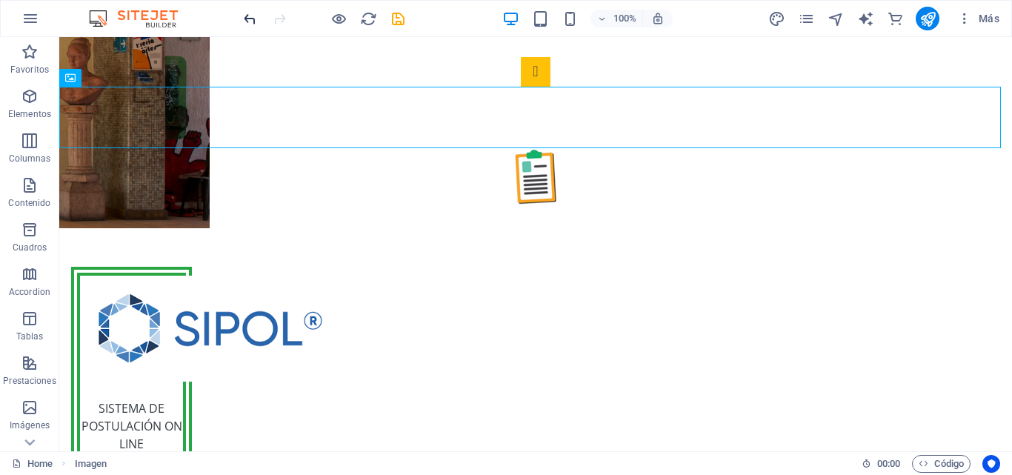
click at [246, 21] on icon "undo" at bounding box center [250, 18] width 17 height 17
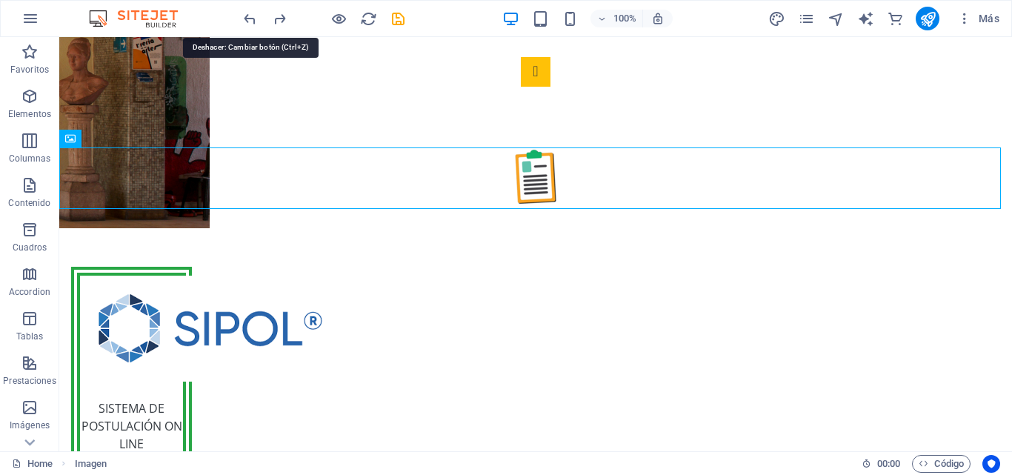
scroll to position [345, 0]
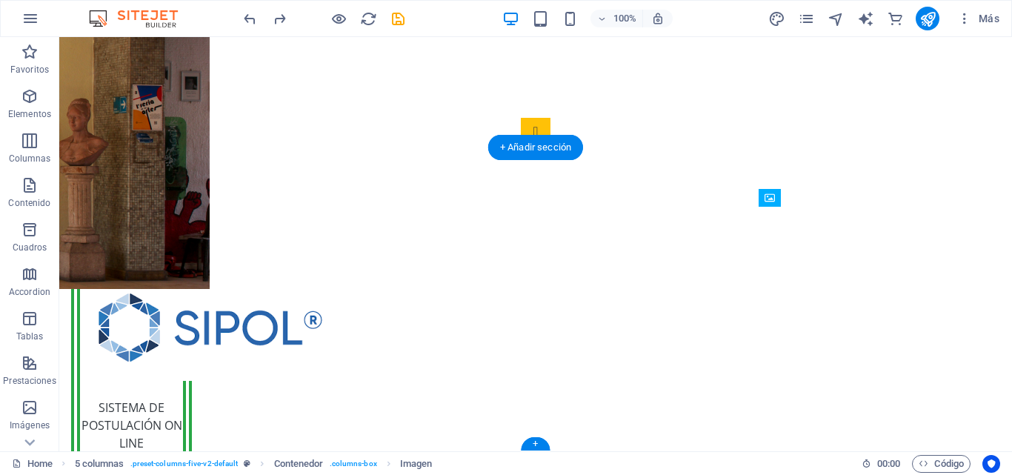
drag, startPoint x: 848, startPoint y: 294, endPoint x: 834, endPoint y: 241, distance: 55.4
drag, startPoint x: 839, startPoint y: 333, endPoint x: 827, endPoint y: 299, distance: 36.3
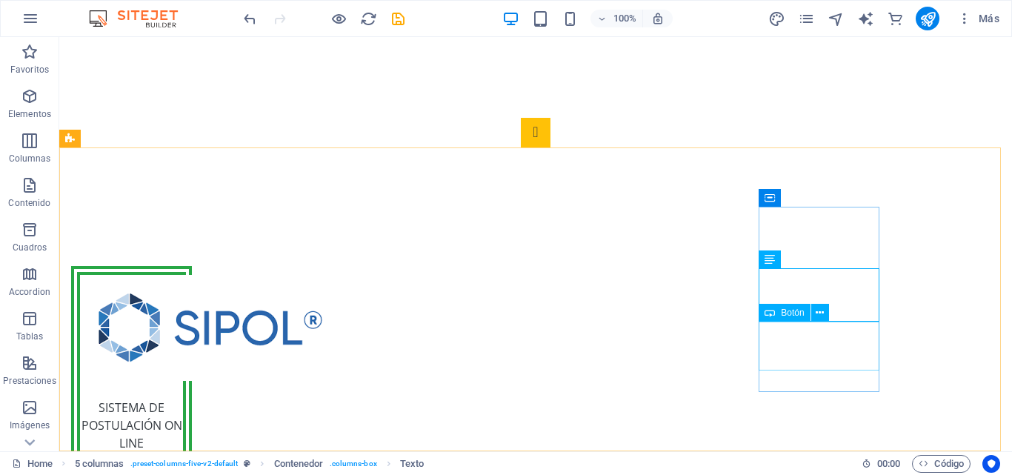
scroll to position [345, 0]
click at [771, 197] on icon at bounding box center [770, 198] width 10 height 18
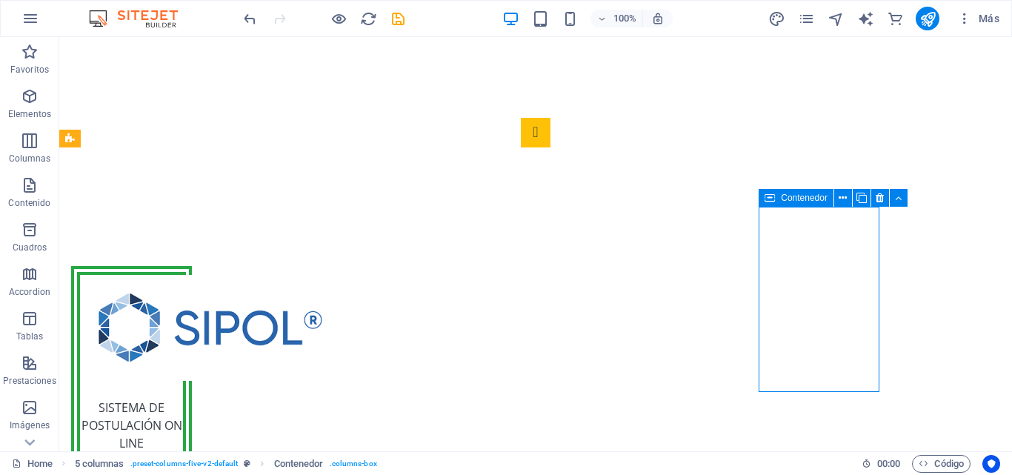
drag, startPoint x: 771, startPoint y: 197, endPoint x: 473, endPoint y: 171, distance: 299.7
click at [771, 197] on icon at bounding box center [770, 198] width 10 height 18
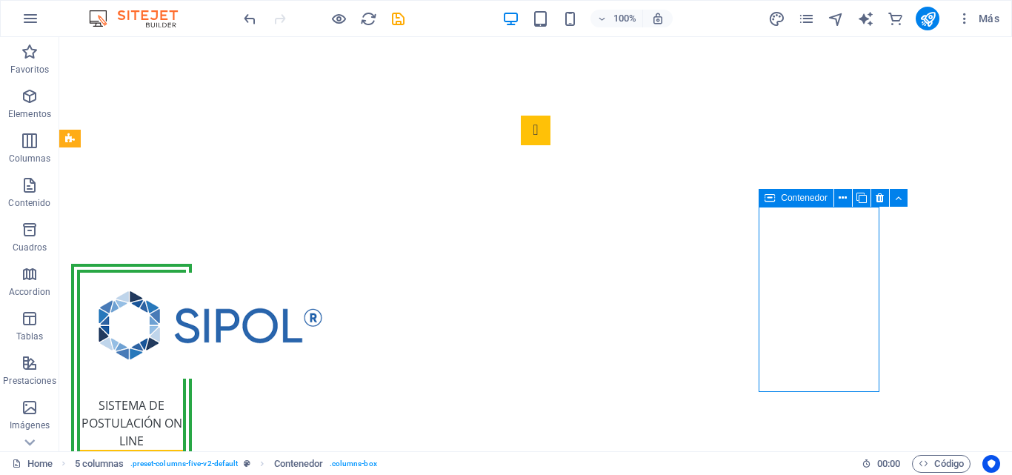
scroll to position [316, 0]
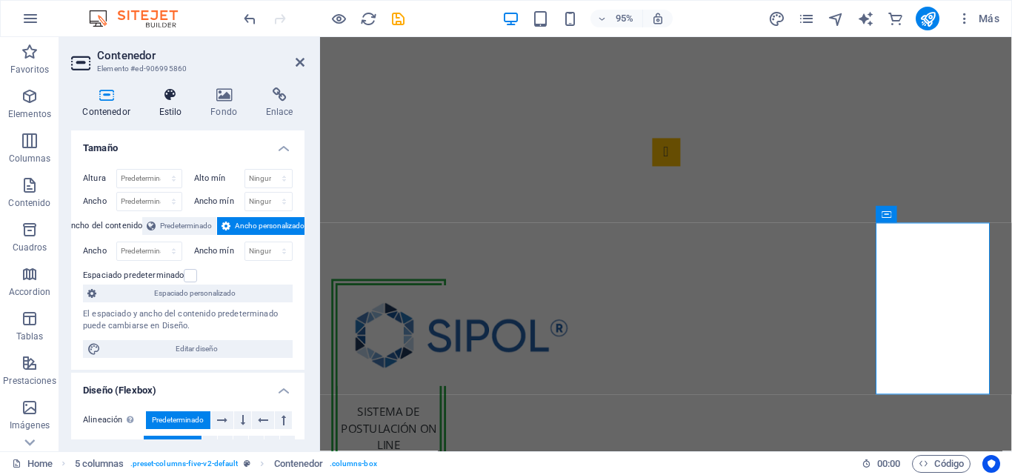
click at [170, 100] on icon at bounding box center [170, 94] width 46 height 15
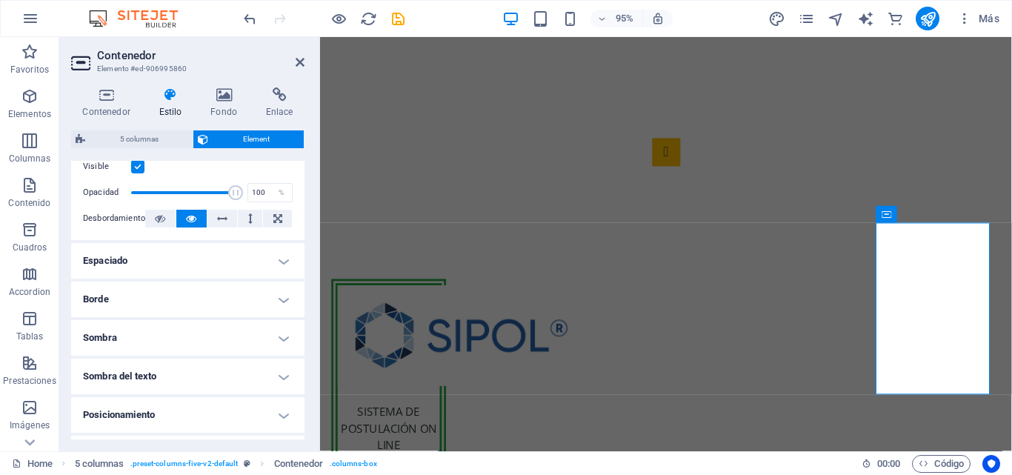
scroll to position [212, 0]
click at [176, 291] on h4 "Borde" at bounding box center [187, 300] width 233 height 36
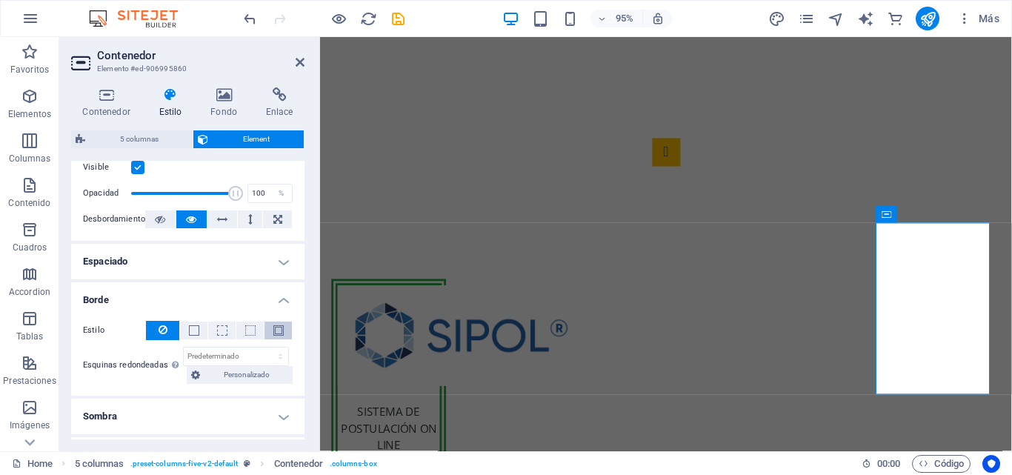
click at [280, 330] on span at bounding box center [278, 330] width 10 height 10
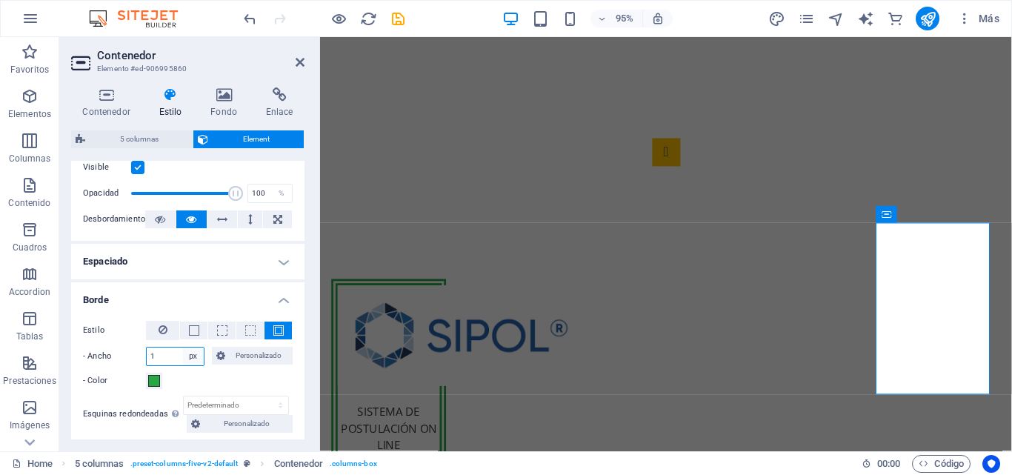
click at [188, 359] on select "automático px rem % vh vw Personalizado" at bounding box center [193, 356] width 21 height 18
select select "vw"
click at [183, 347] on select "automático px rem % vh vw Personalizado" at bounding box center [193, 356] width 21 height 18
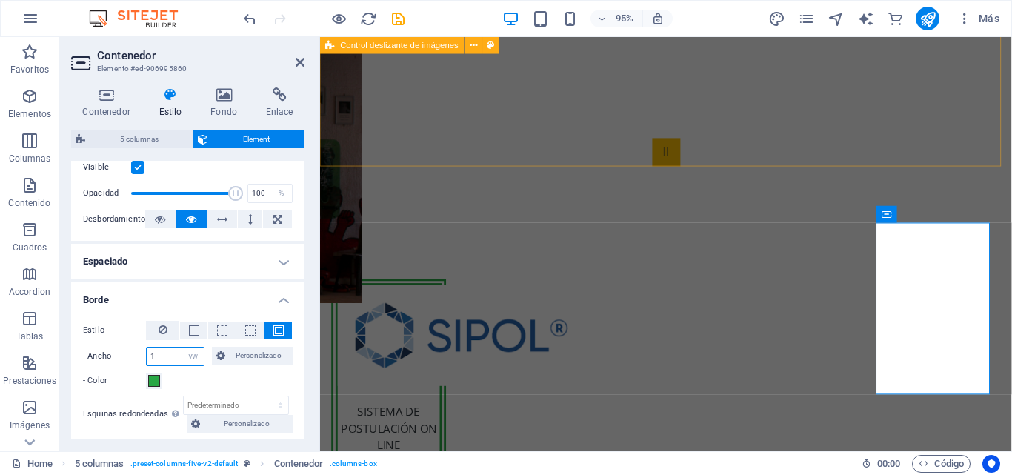
type input "1"
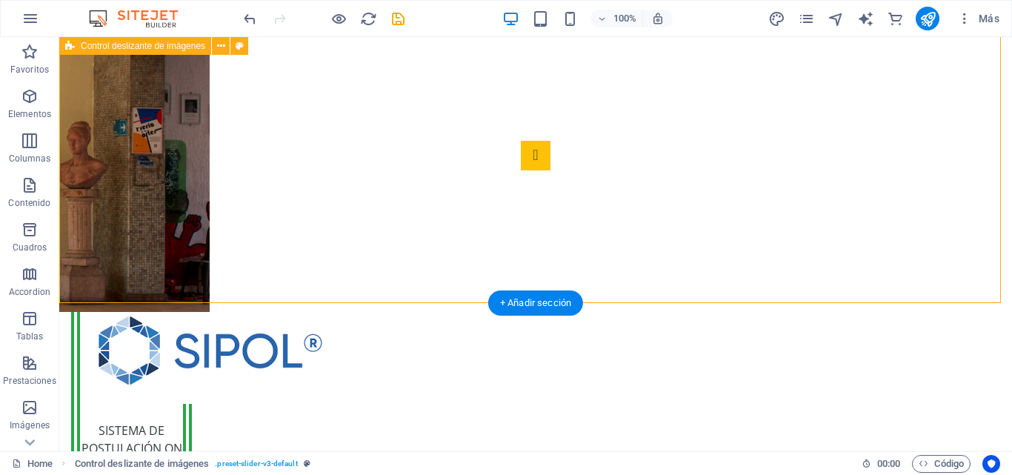
scroll to position [345, 0]
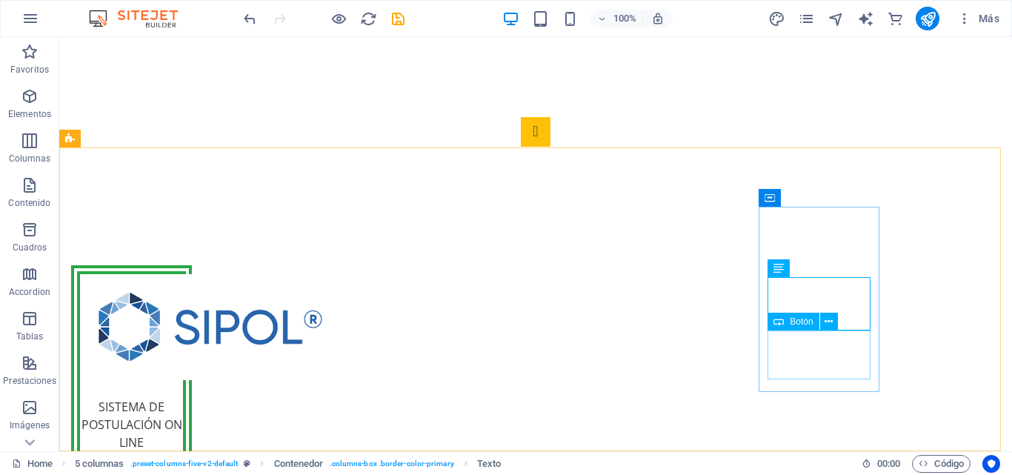
scroll to position [345, 0]
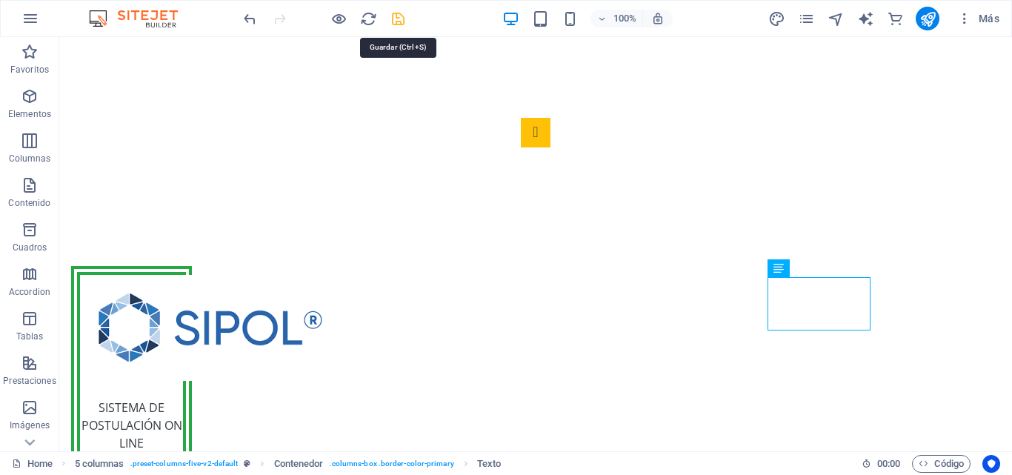
click at [399, 16] on icon "save" at bounding box center [398, 18] width 17 height 17
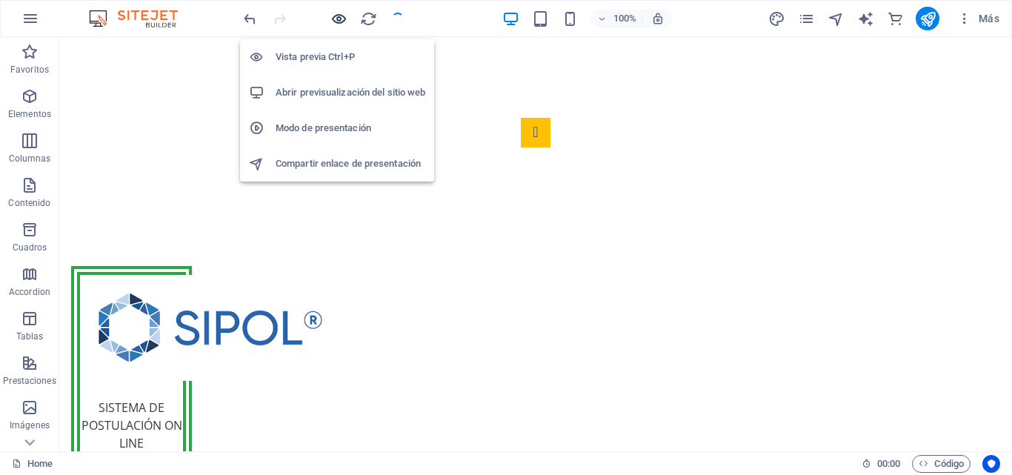
click at [341, 18] on icon "button" at bounding box center [338, 18] width 17 height 17
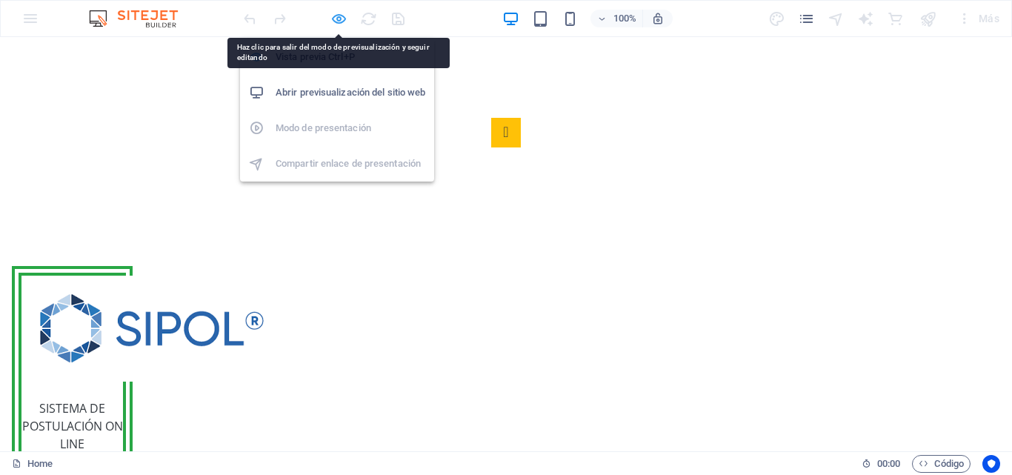
click at [344, 19] on icon "button" at bounding box center [338, 18] width 17 height 17
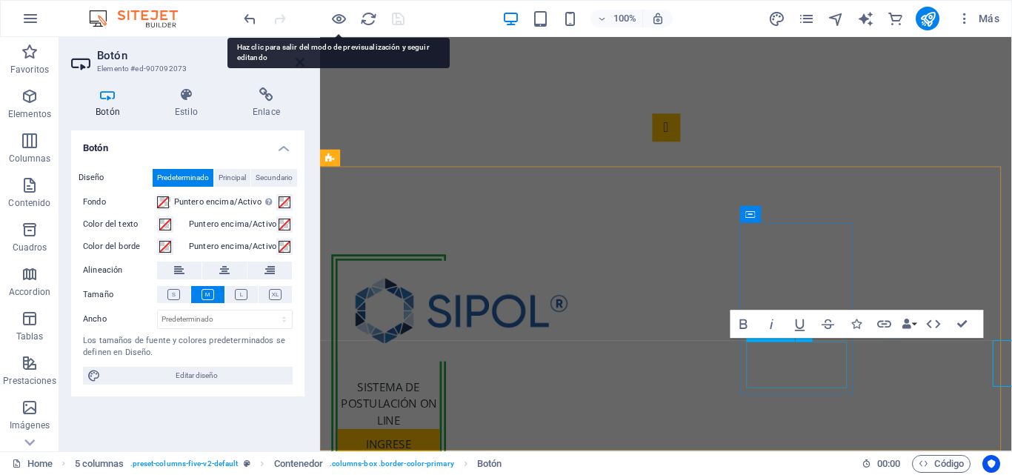
scroll to position [316, 0]
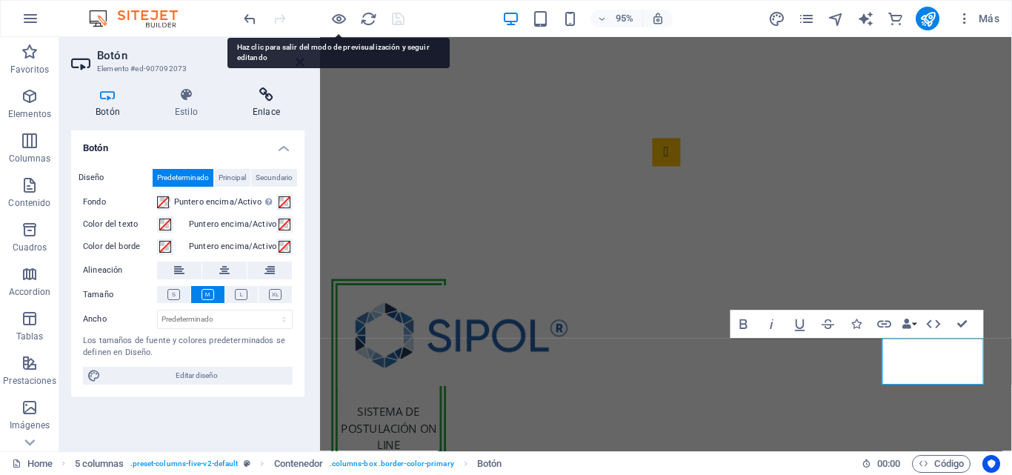
click at [271, 98] on icon at bounding box center [266, 94] width 76 height 15
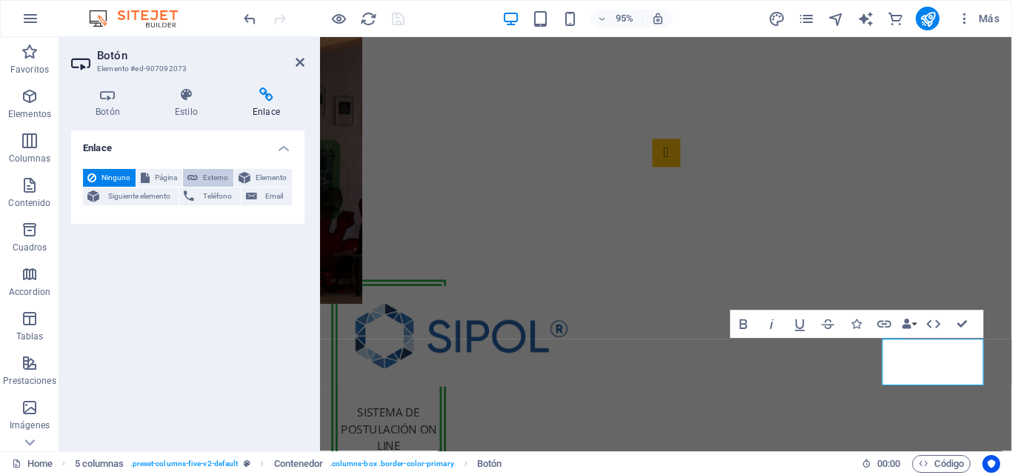
click at [199, 175] on button "Externo" at bounding box center [208, 178] width 50 height 18
select select "blank"
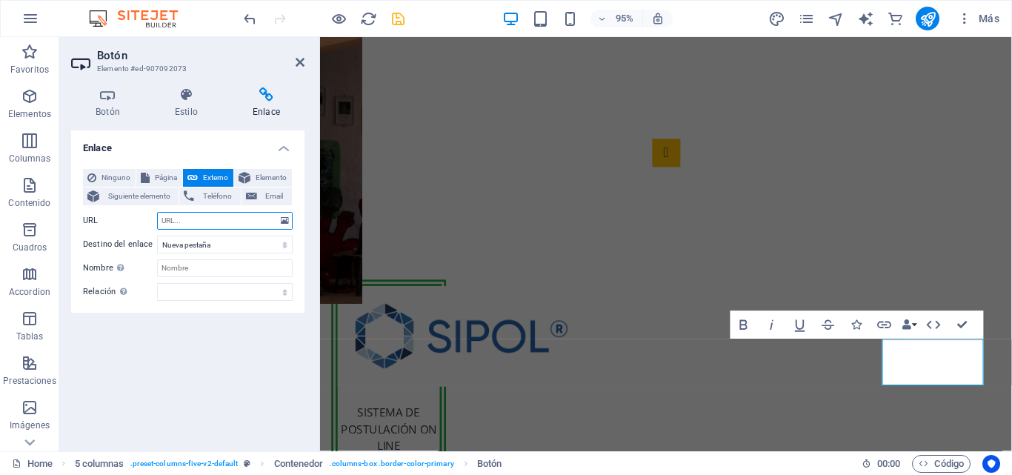
paste input "[URL][DOMAIN_NAME]"
type input "[URL][DOMAIN_NAME]"
click at [205, 264] on input "Nombre Una descripción adicional del enlace no debería ser igual al texto del e…" at bounding box center [225, 268] width 136 height 18
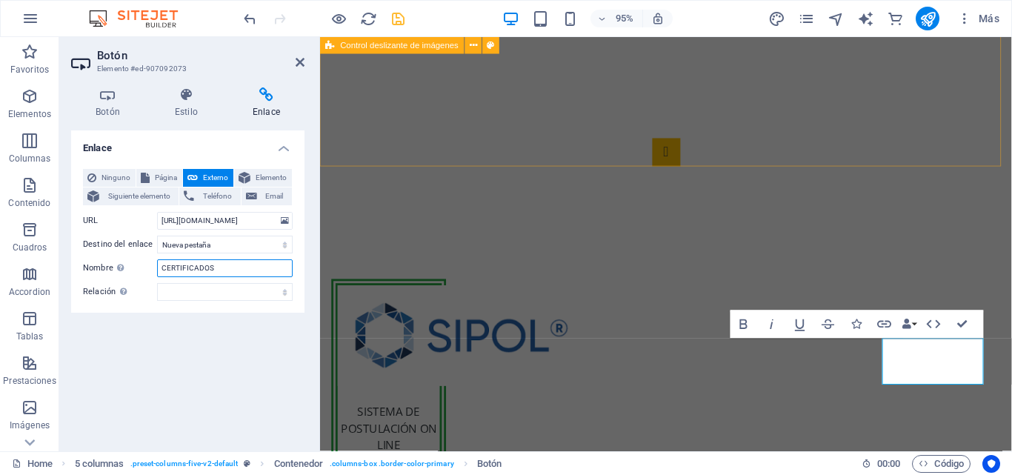
type input "CERTIFICADOS"
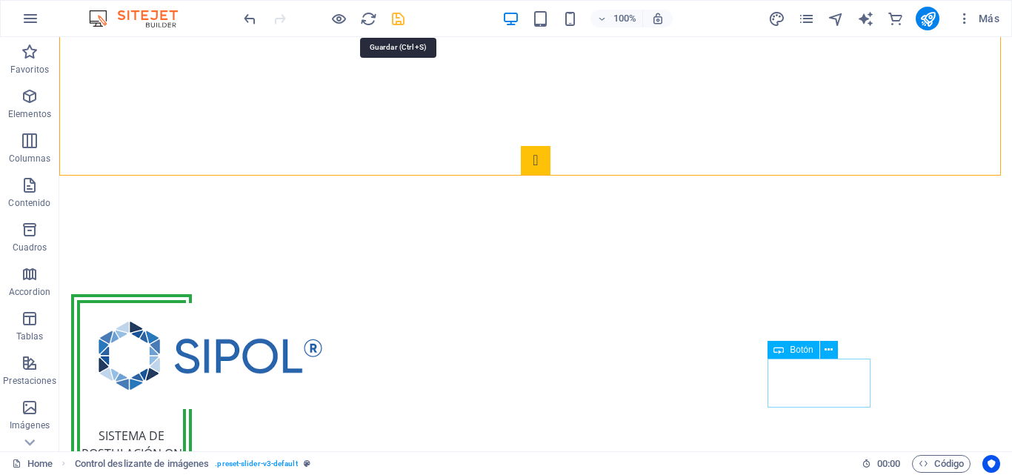
click at [402, 23] on icon "save" at bounding box center [398, 18] width 17 height 17
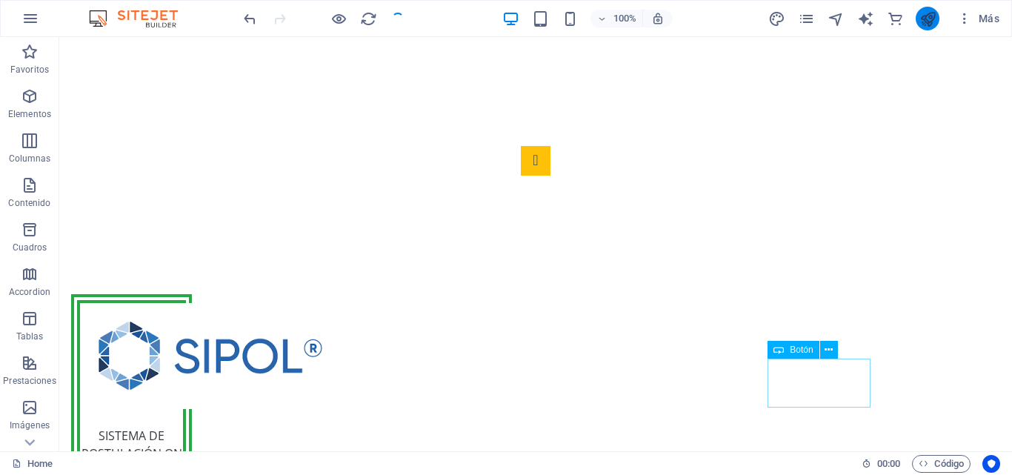
click at [934, 21] on icon "publish" at bounding box center [927, 18] width 17 height 17
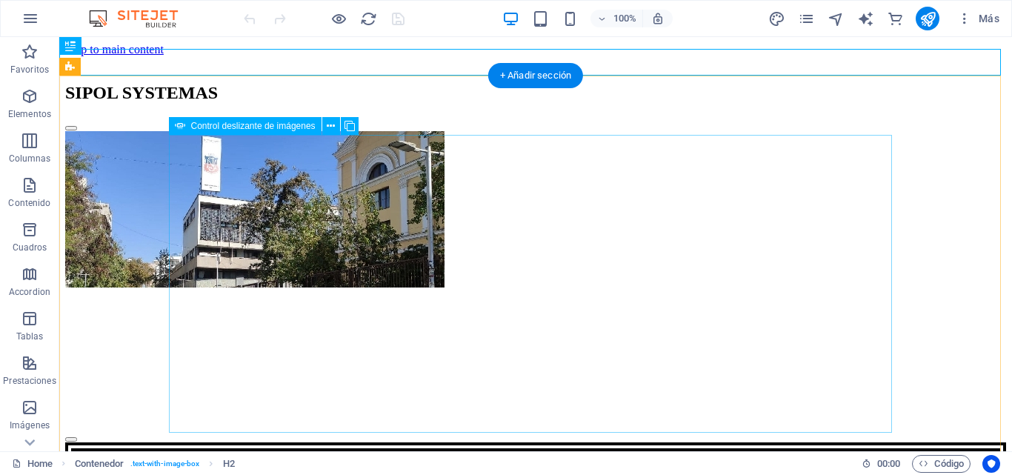
scroll to position [345, 0]
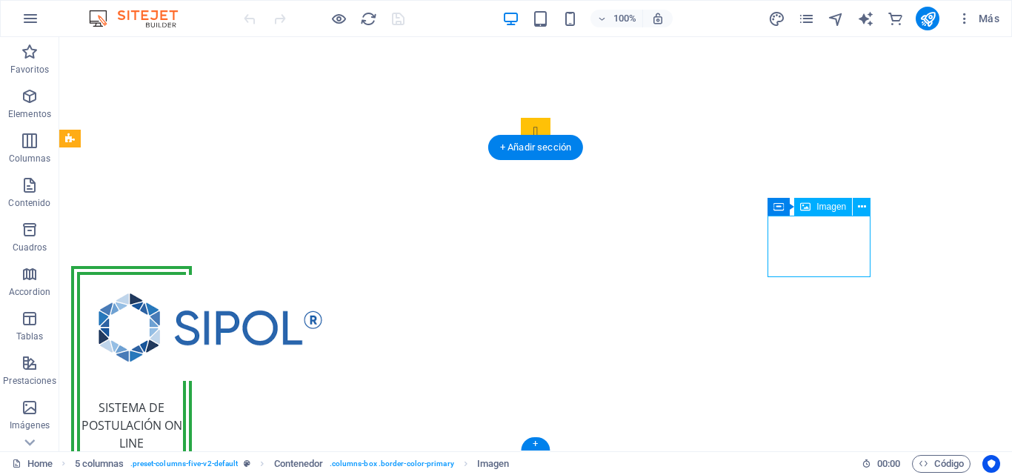
select select "px"
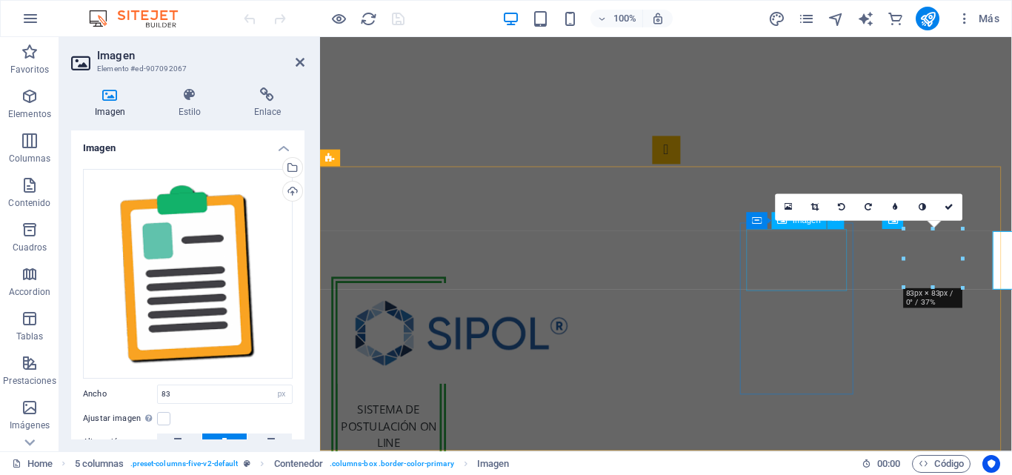
scroll to position [316, 0]
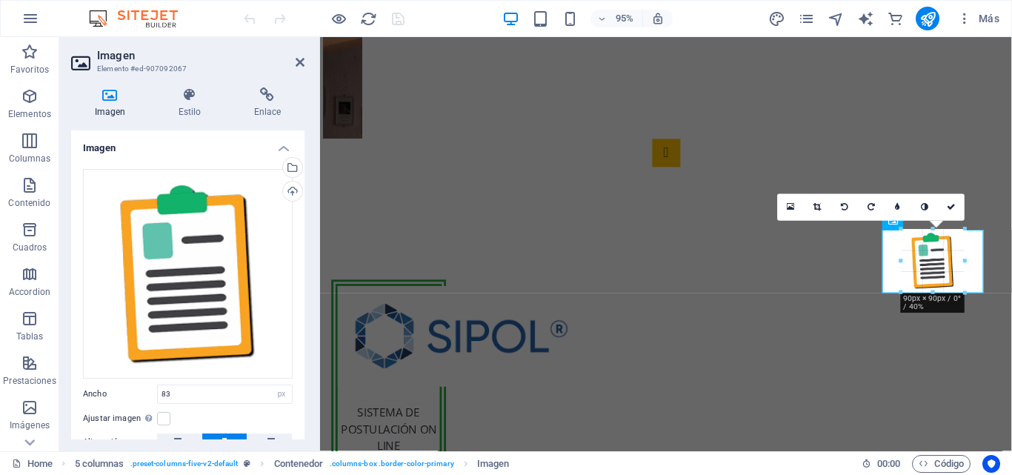
drag, startPoint x: 935, startPoint y: 287, endPoint x: 934, endPoint y: 296, distance: 8.2
type input "90"
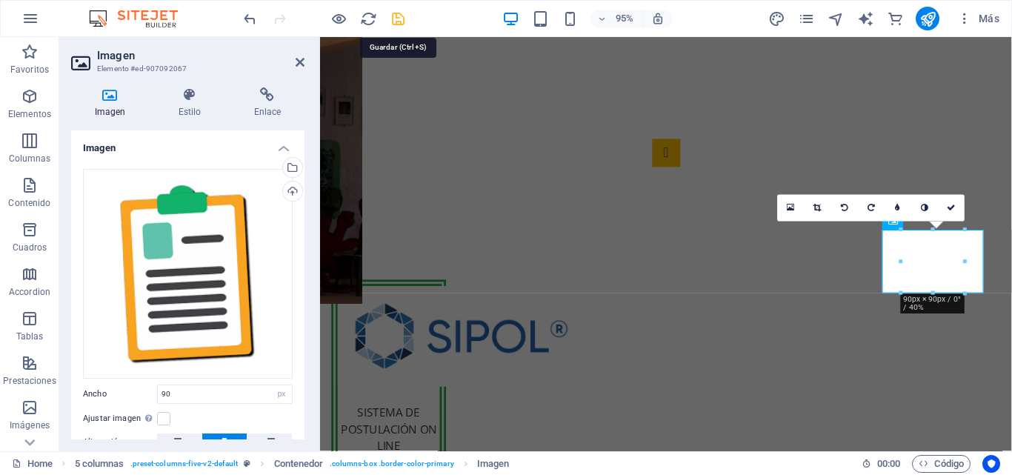
click at [398, 14] on icon "save" at bounding box center [398, 18] width 17 height 17
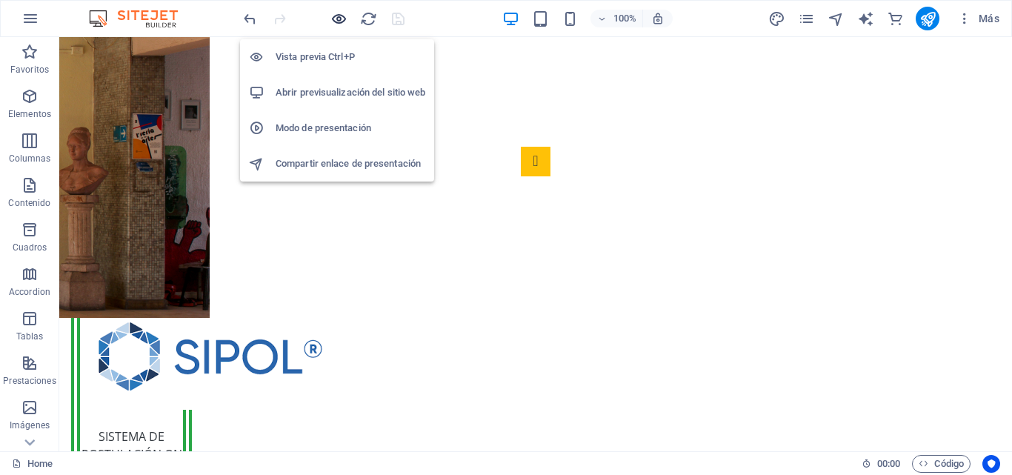
click at [344, 17] on icon "button" at bounding box center [338, 18] width 17 height 17
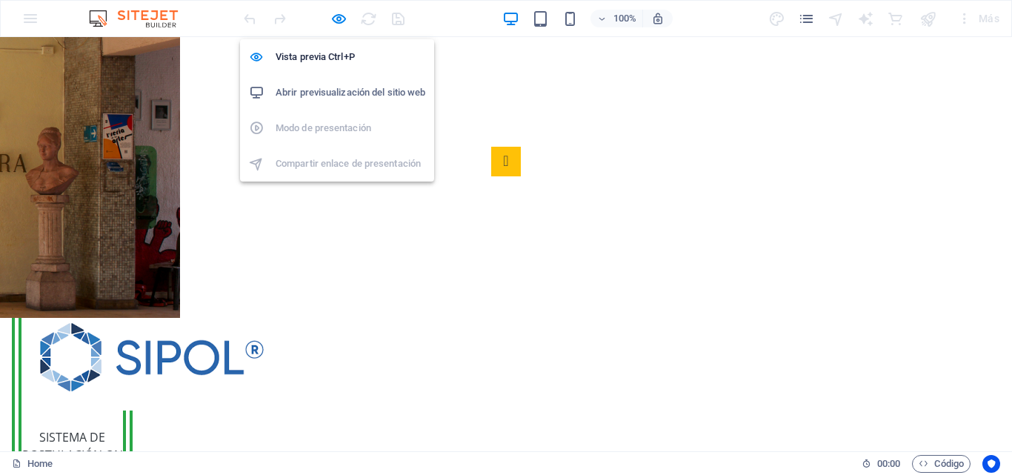
click at [333, 26] on icon "button" at bounding box center [338, 18] width 17 height 17
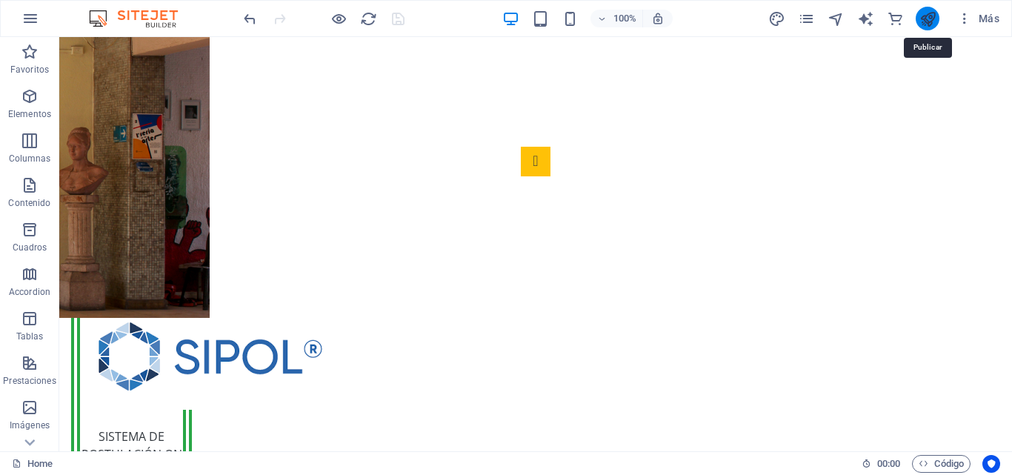
click at [925, 22] on icon "publish" at bounding box center [927, 18] width 17 height 17
